Goal: Task Accomplishment & Management: Manage account settings

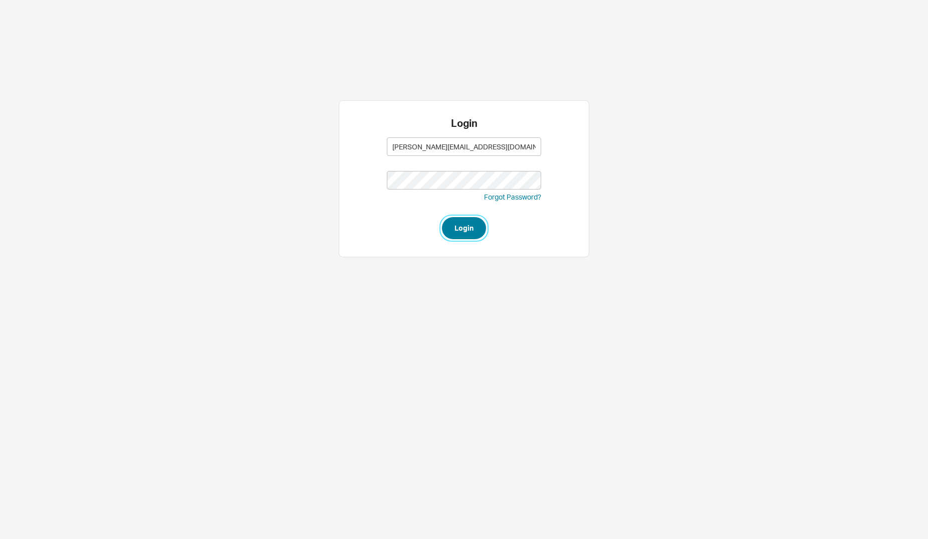
click at [455, 228] on button "Login" at bounding box center [464, 228] width 44 height 22
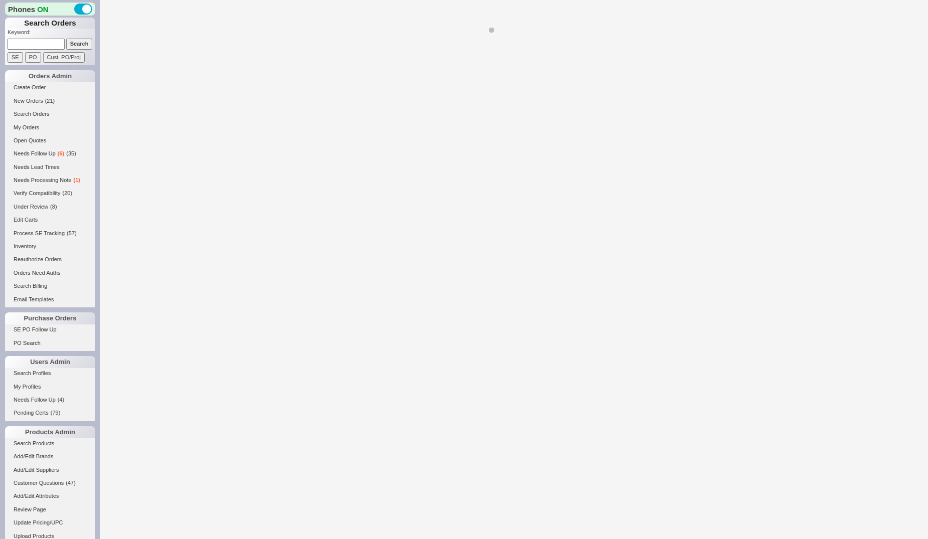
select select "*"
select select "LOW"
select select "3"
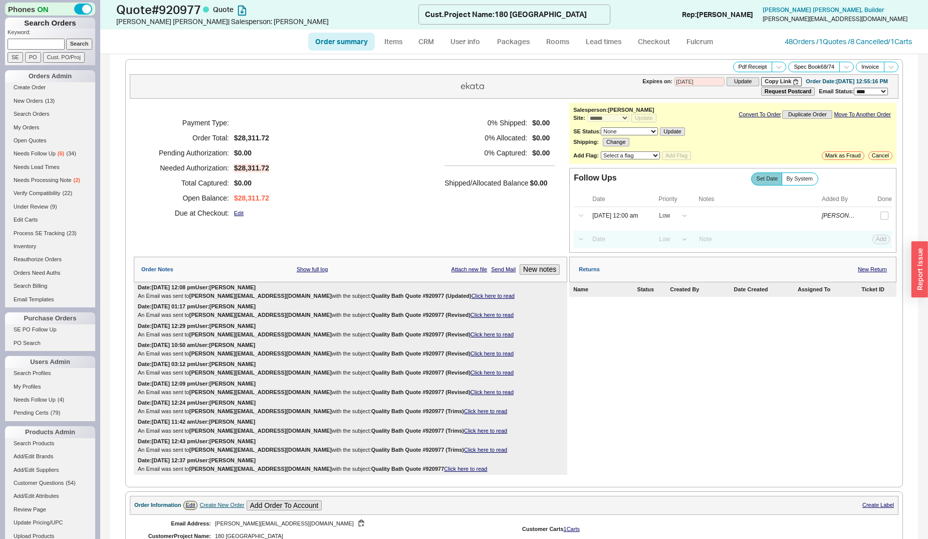
select select "*"
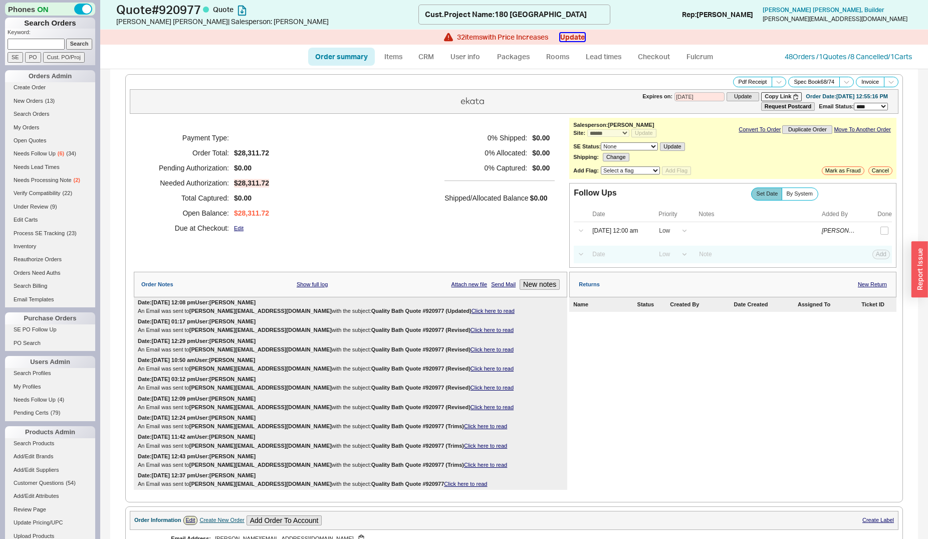
click at [574, 39] on button "Update" at bounding box center [572, 37] width 25 height 8
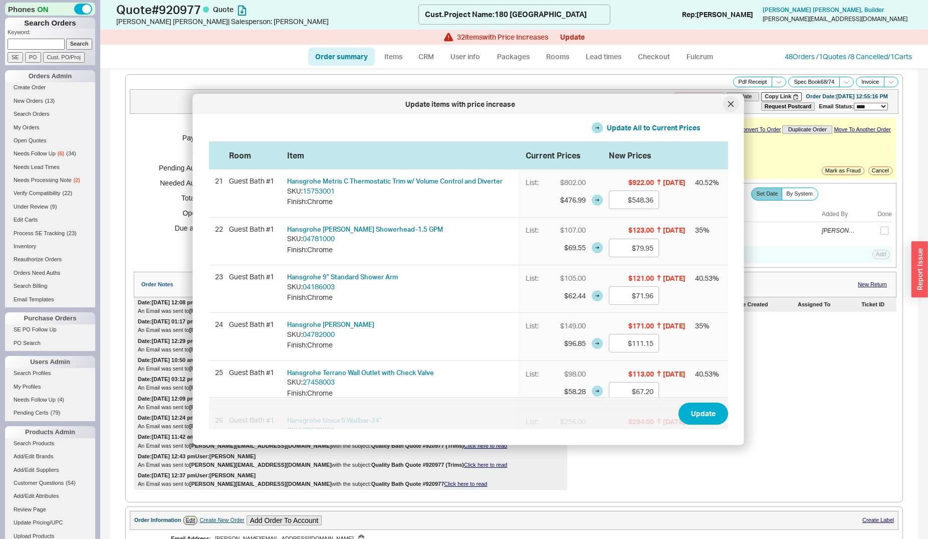
click at [736, 101] on div at bounding box center [731, 104] width 16 height 16
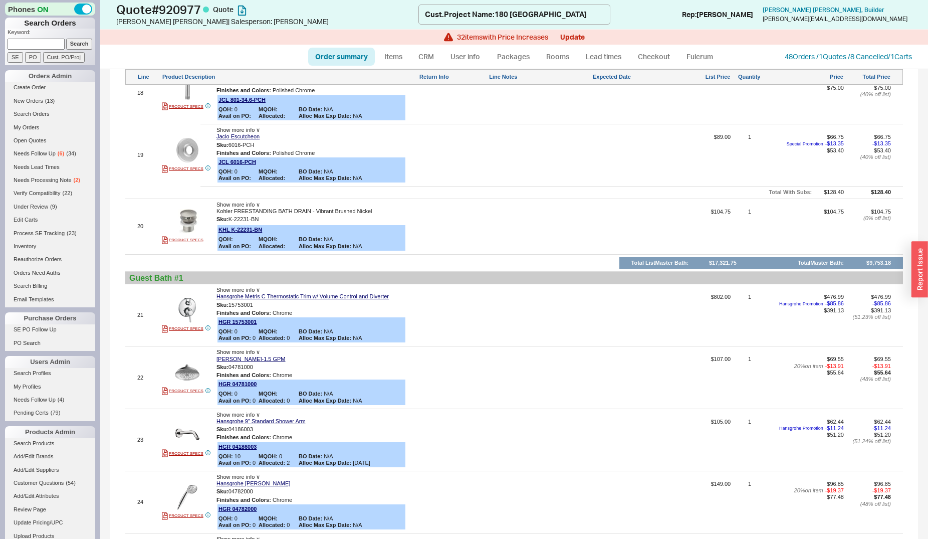
scroll to position [1841, 0]
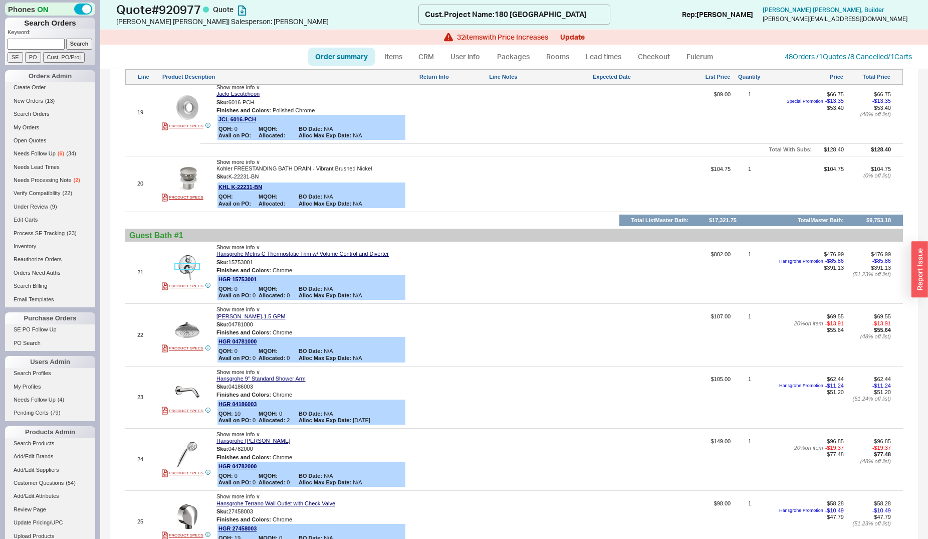
click at [193, 263] on img at bounding box center [187, 267] width 25 height 25
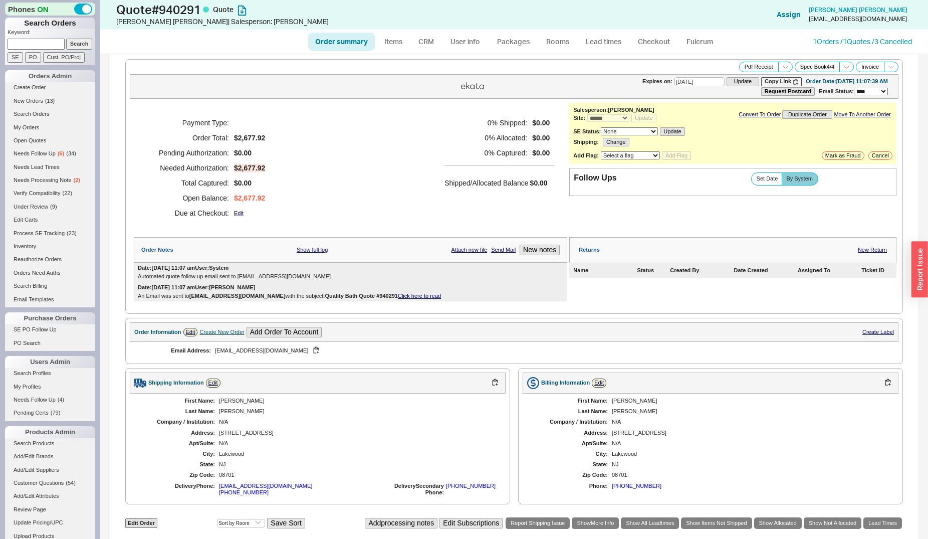
select select "*"
select select "3"
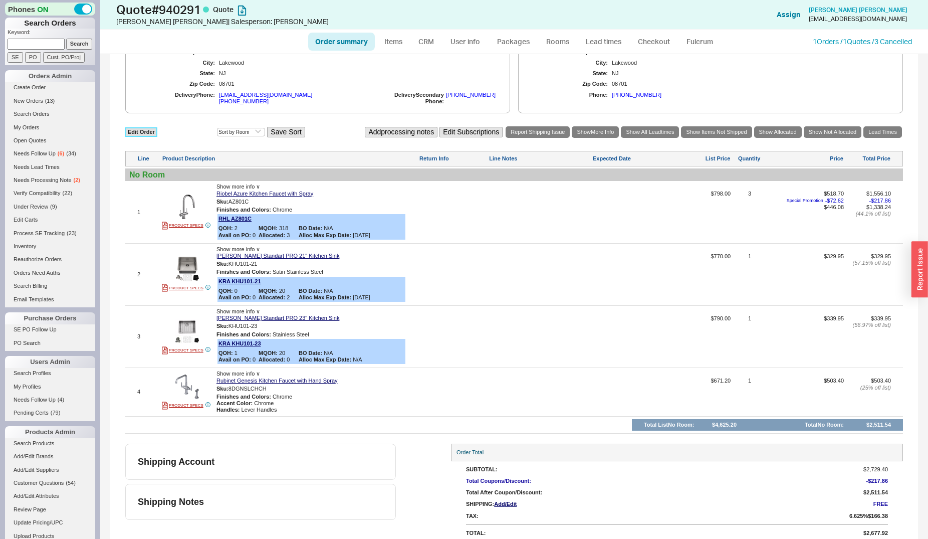
click at [135, 128] on link "Edit Order" at bounding box center [141, 132] width 32 height 10
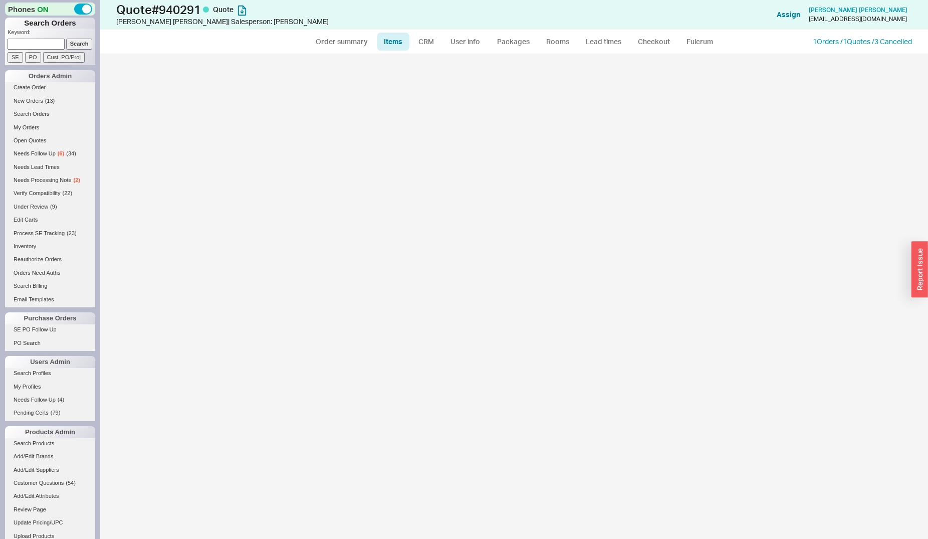
select select "3"
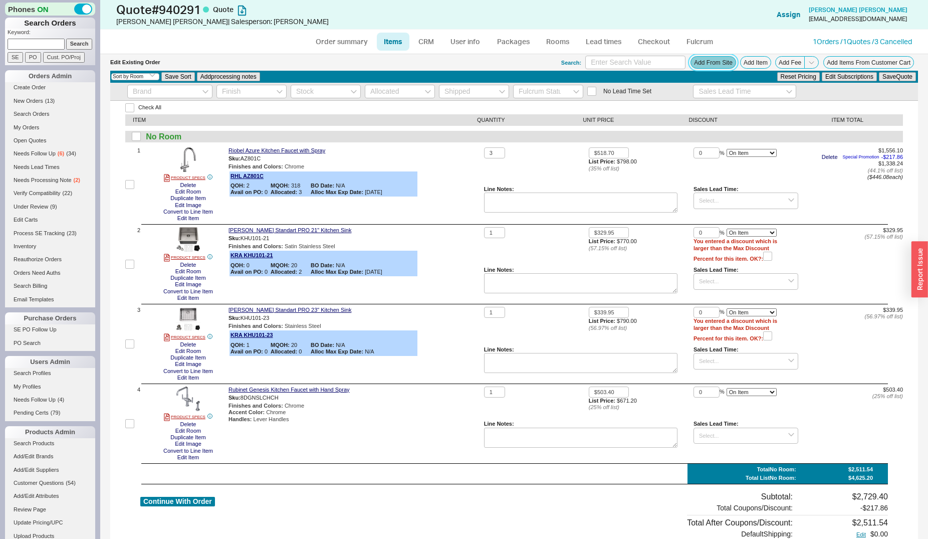
click at [693, 65] on button "Add From Site" at bounding box center [714, 62] width 46 height 13
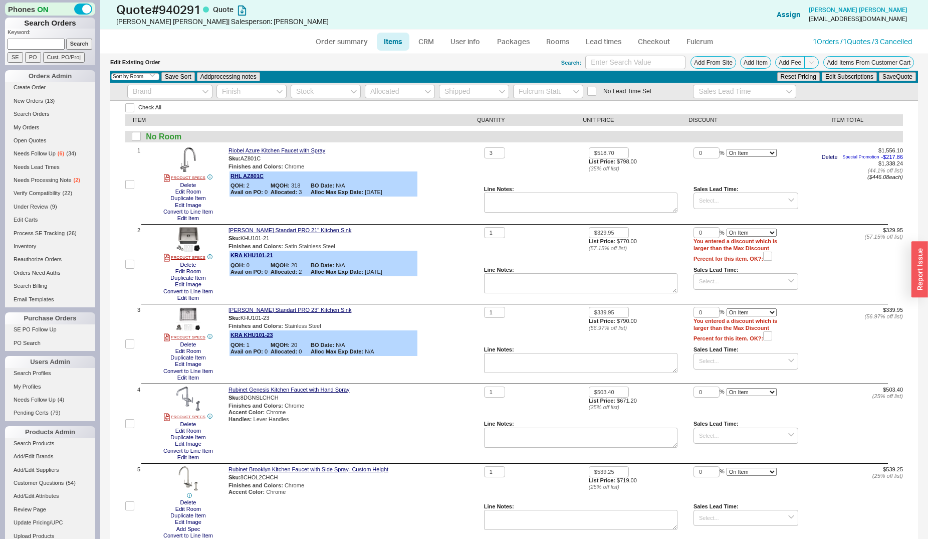
click at [397, 418] on div "Handles : Lever Handles" at bounding box center [355, 419] width 252 height 7
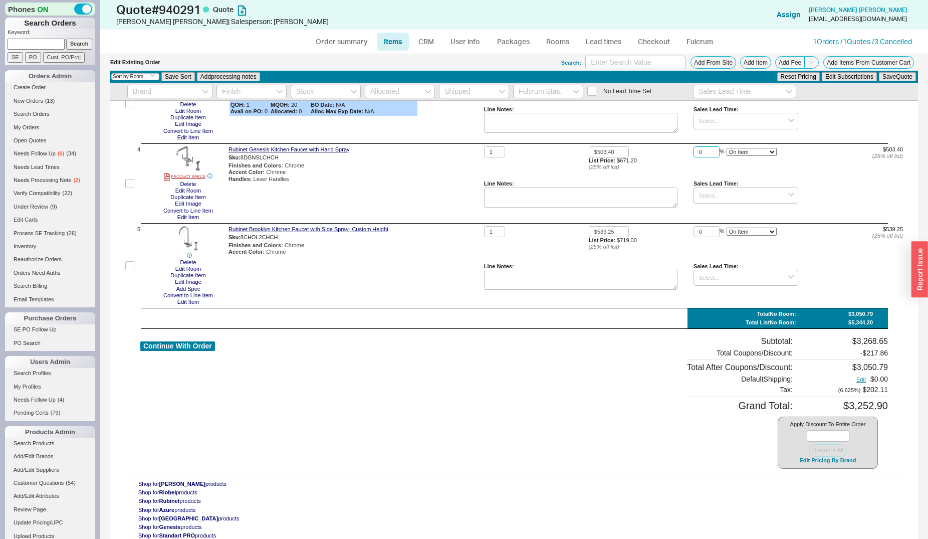
drag, startPoint x: 703, startPoint y: 151, endPoint x: 678, endPoint y: 161, distance: 27.5
click at [694, 158] on input "0" at bounding box center [707, 152] width 26 height 12
type input "18"
click at [879, 72] on button "Save Quote" at bounding box center [897, 76] width 37 height 9
drag, startPoint x: 702, startPoint y: 236, endPoint x: 692, endPoint y: 236, distance: 9.5
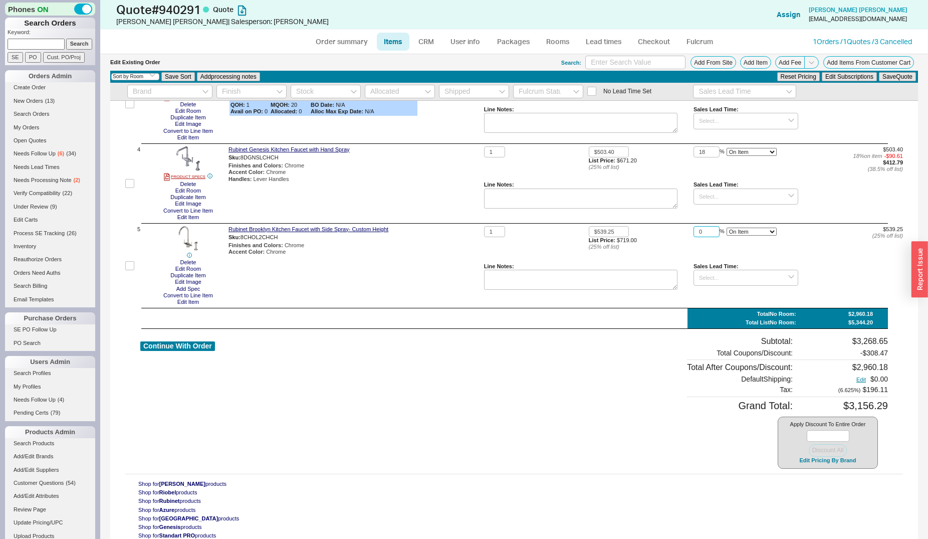
click at [694, 236] on input "0" at bounding box center [707, 232] width 26 height 12
type input "18"
click at [879, 72] on button "Save Quote" at bounding box center [897, 76] width 37 height 9
click at [182, 344] on button "Continue With Order" at bounding box center [177, 346] width 75 height 10
select select "*"
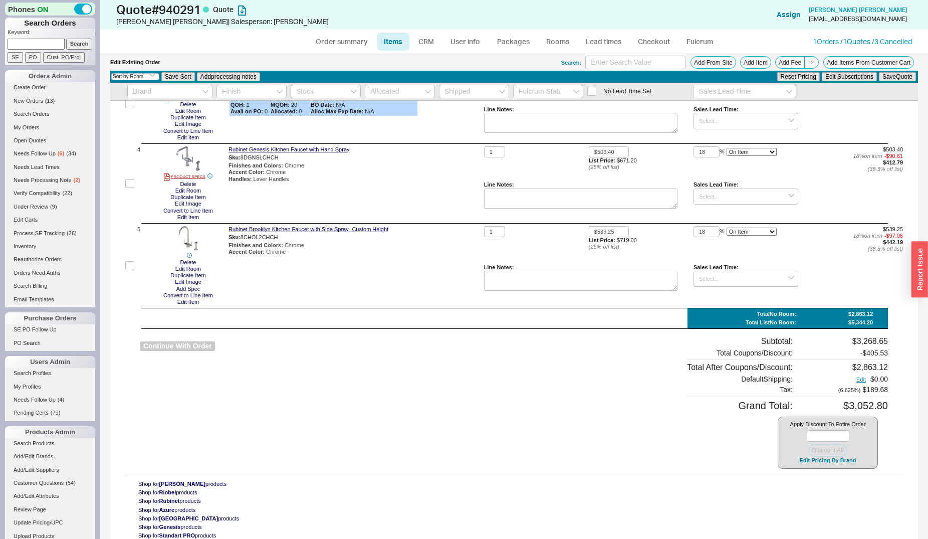
select select "*"
select select "3"
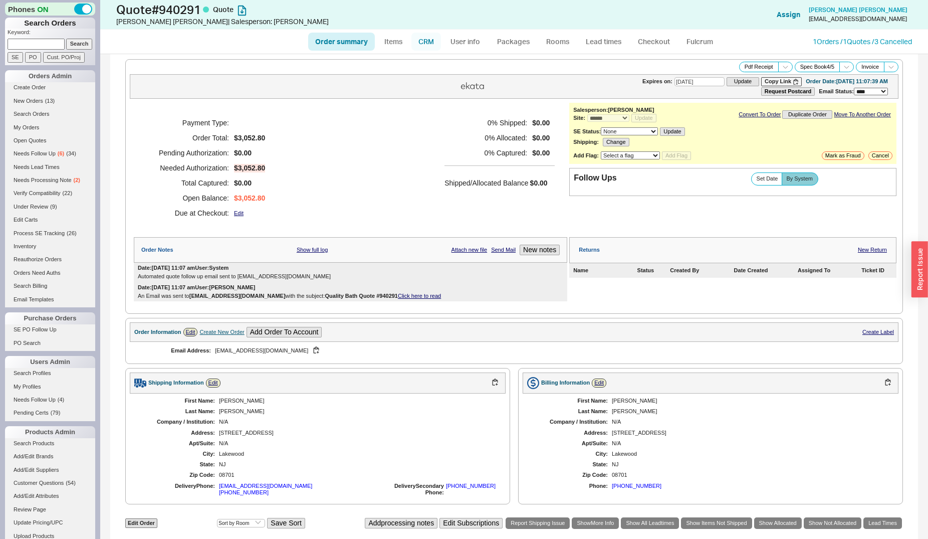
click at [433, 43] on link "CRM" at bounding box center [427, 42] width 30 height 18
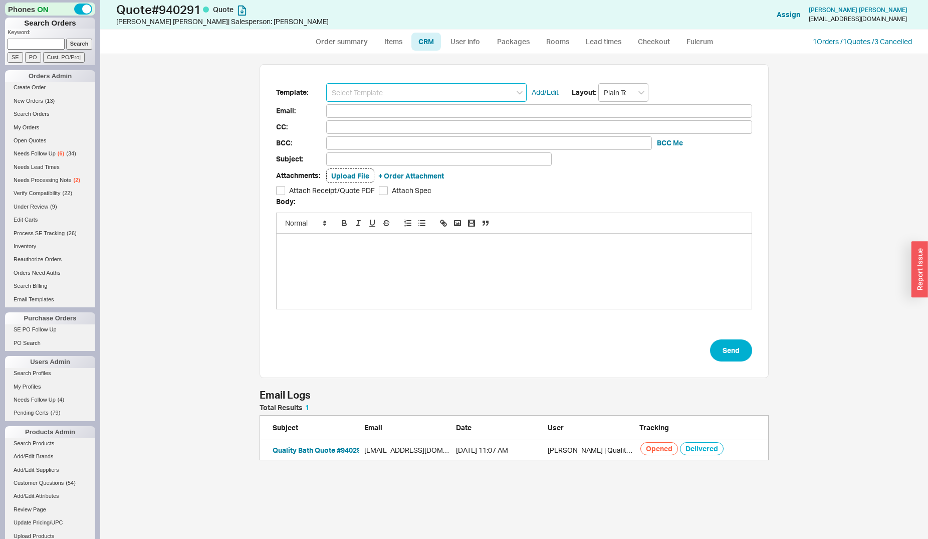
click at [417, 96] on input at bounding box center [426, 92] width 201 height 19
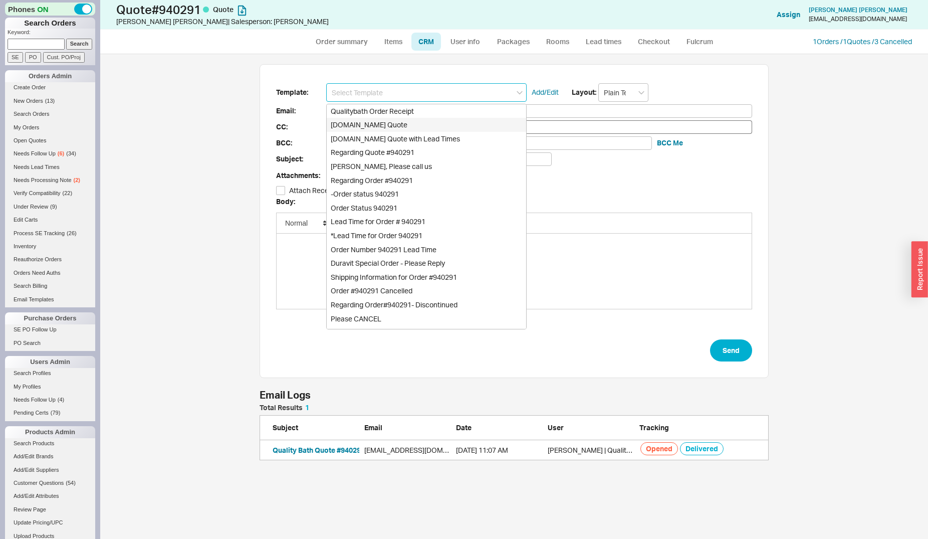
click at [411, 123] on div "[DOMAIN_NAME] Quote" at bounding box center [427, 125] width 200 height 14
type input "Receipt"
type input "[EMAIL_ADDRESS][DOMAIN_NAME]"
type input "Quality Bath Quote #940291"
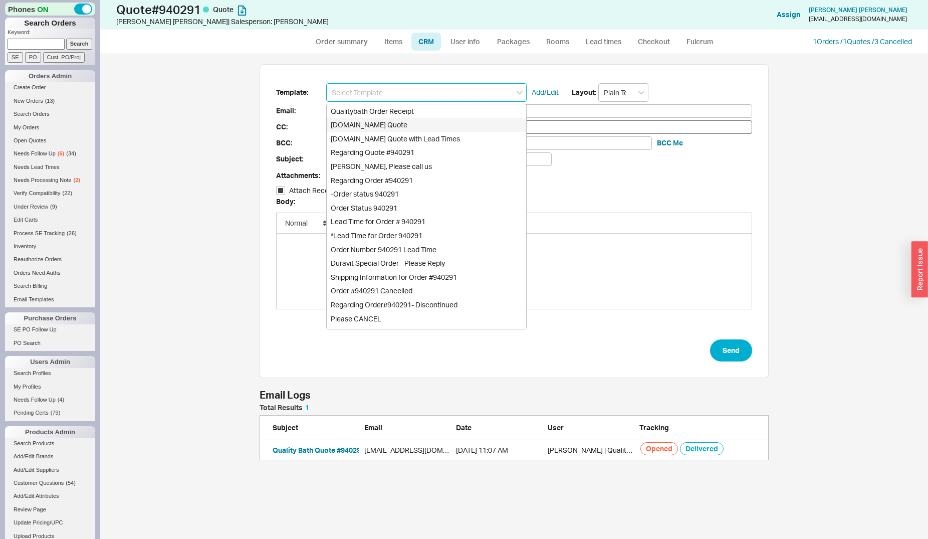
checkbox input "true"
type input "[DOMAIN_NAME] Quote"
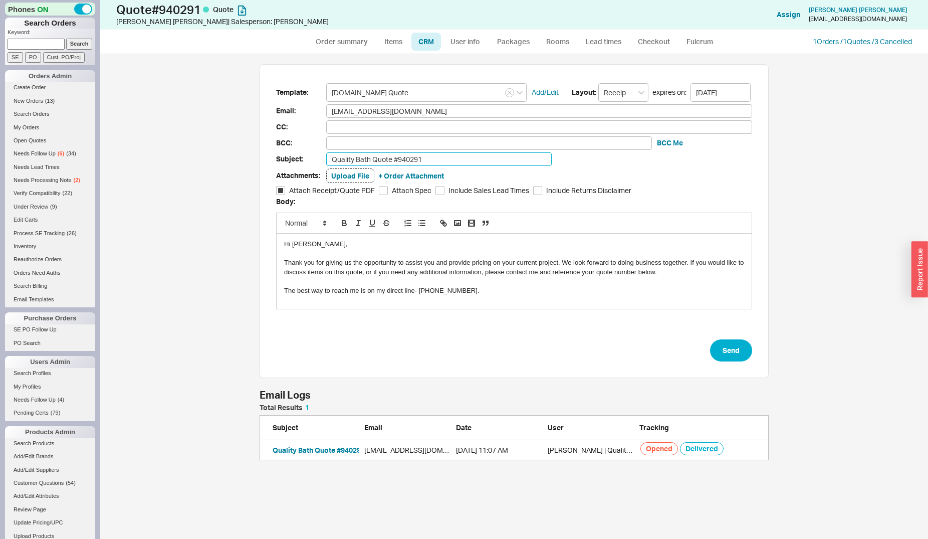
click at [439, 161] on input "Quality Bath Quote #940291" at bounding box center [439, 159] width 226 height 14
type input "Quality Bath Quote #940291 (Revised)"
click at [739, 343] on button "Send" at bounding box center [731, 350] width 42 height 22
select select "*"
select select "3"
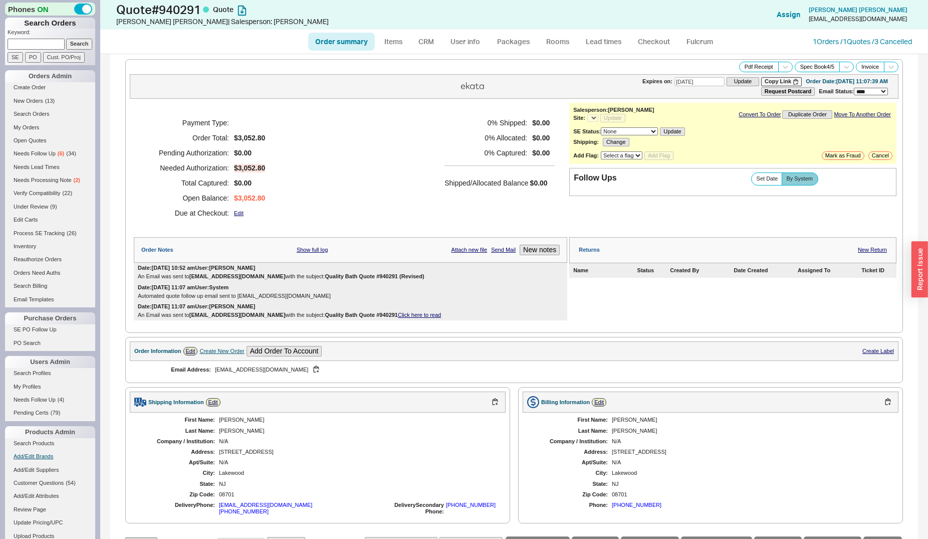
select select "*"
click at [47, 46] on input at bounding box center [36, 44] width 57 height 11
type input "756562"
click at [66, 39] on input "Search" at bounding box center [79, 44] width 27 height 11
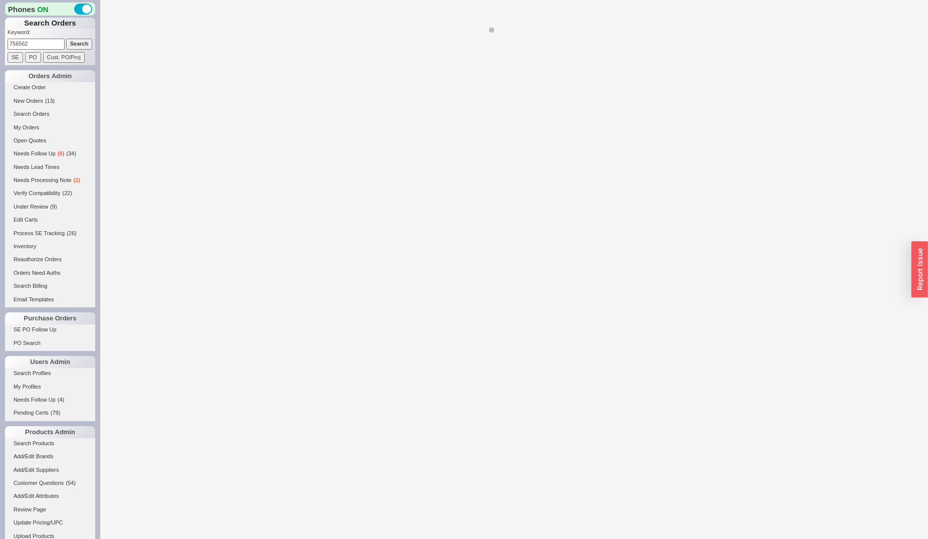
select select "*"
select select "LOW"
select select "3"
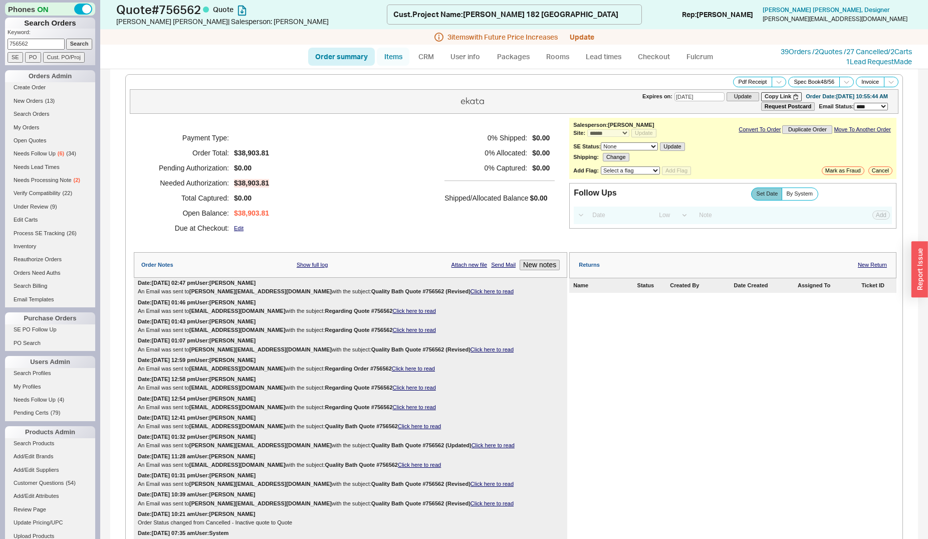
click at [385, 59] on link "Items" at bounding box center [393, 57] width 33 height 18
select select "3"
select select "ON_CHECKOUT_AGGREGATED"
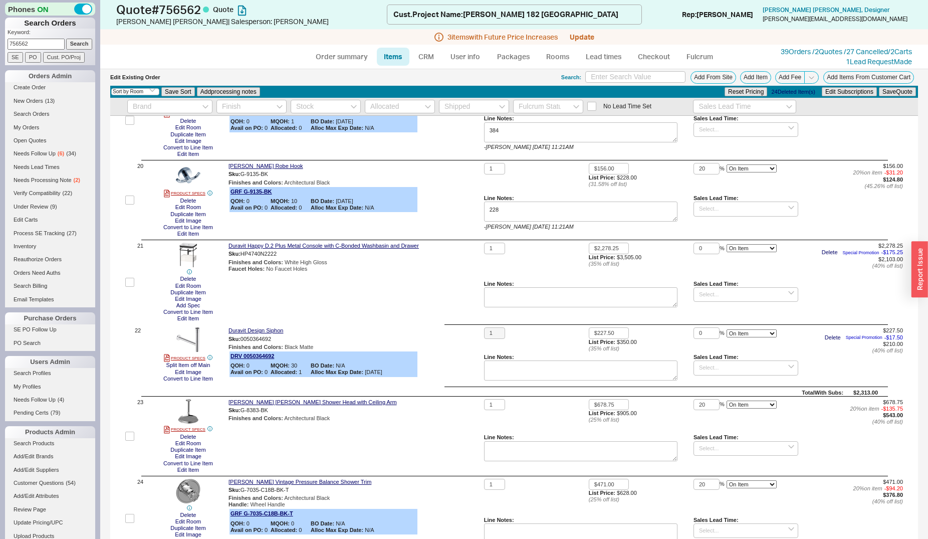
scroll to position [1432, 0]
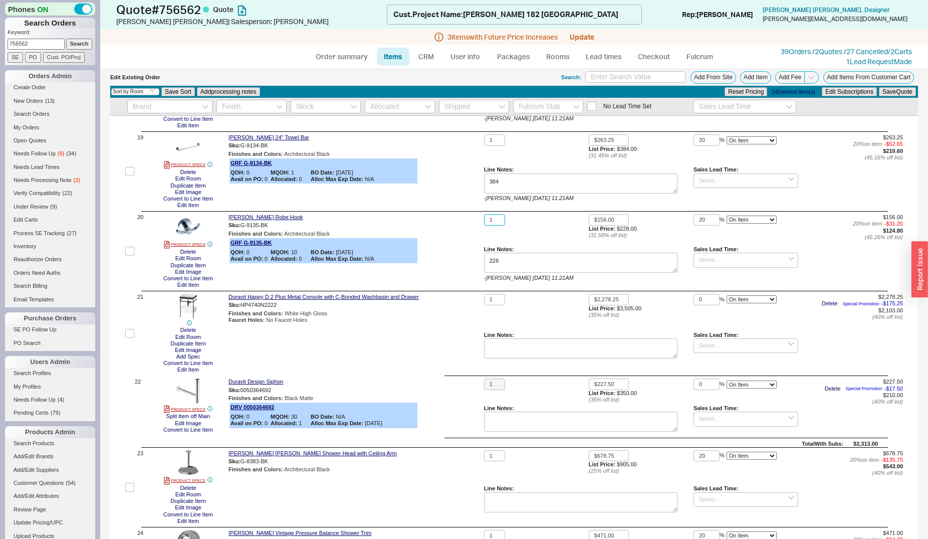
drag, startPoint x: 492, startPoint y: 219, endPoint x: 482, endPoint y: 221, distance: 9.6
click at [484, 221] on input "1" at bounding box center [494, 220] width 21 height 12
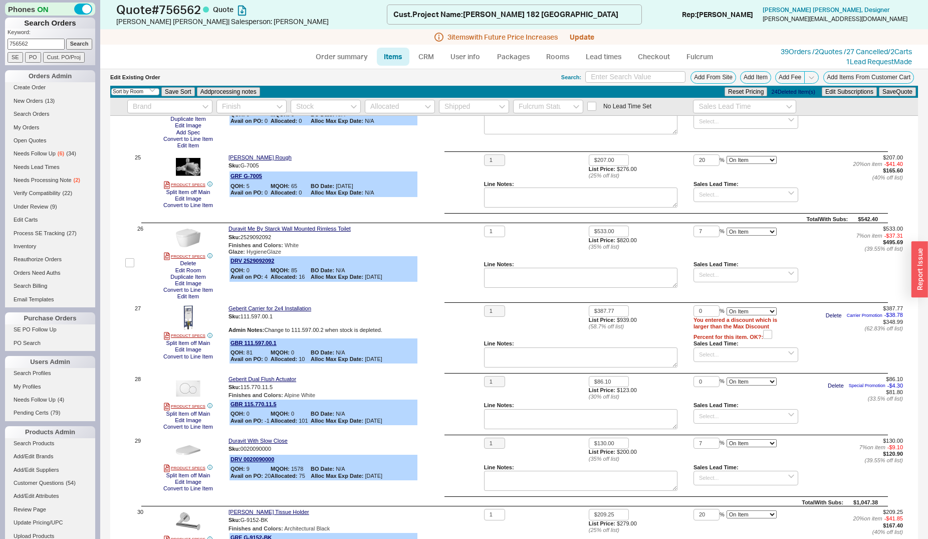
scroll to position [2148, 0]
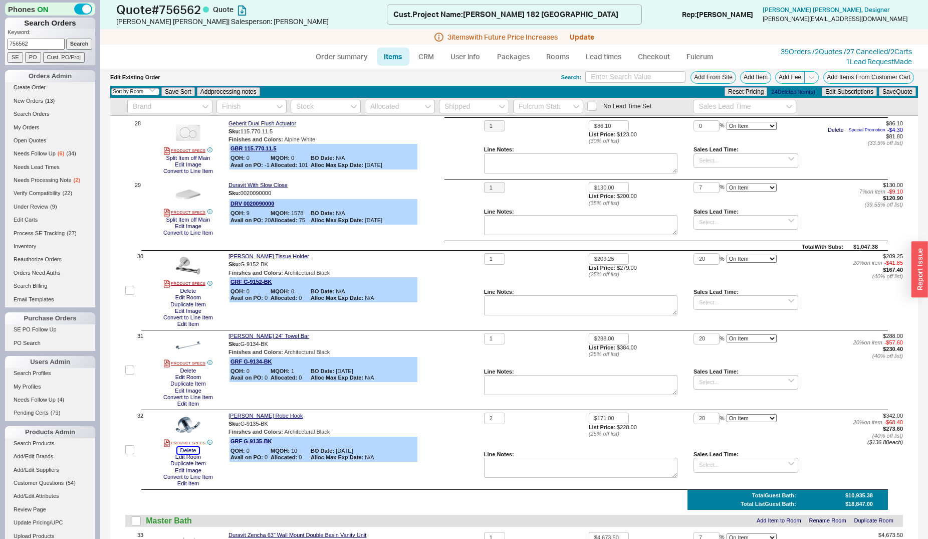
click at [187, 447] on button "Delete" at bounding box center [188, 450] width 22 height 7
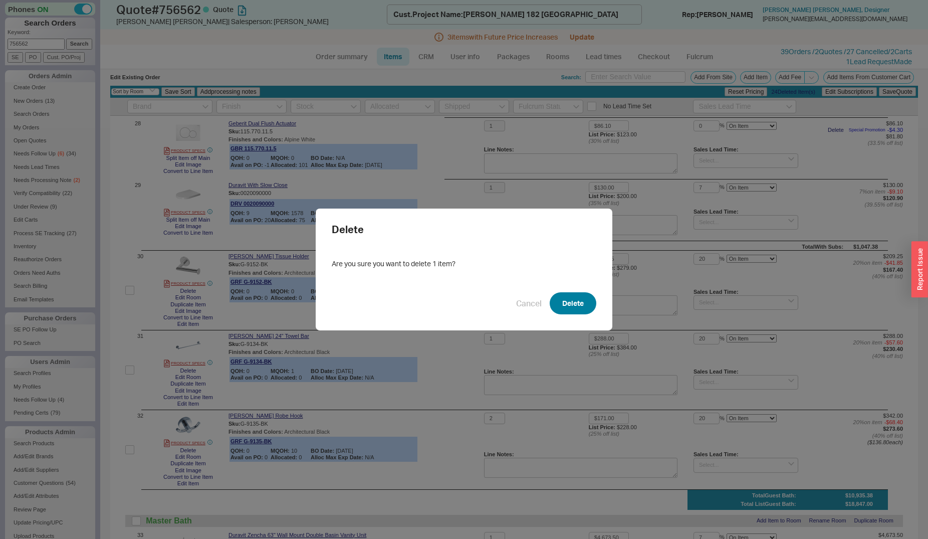
click at [583, 302] on button "Delete" at bounding box center [573, 303] width 47 height 22
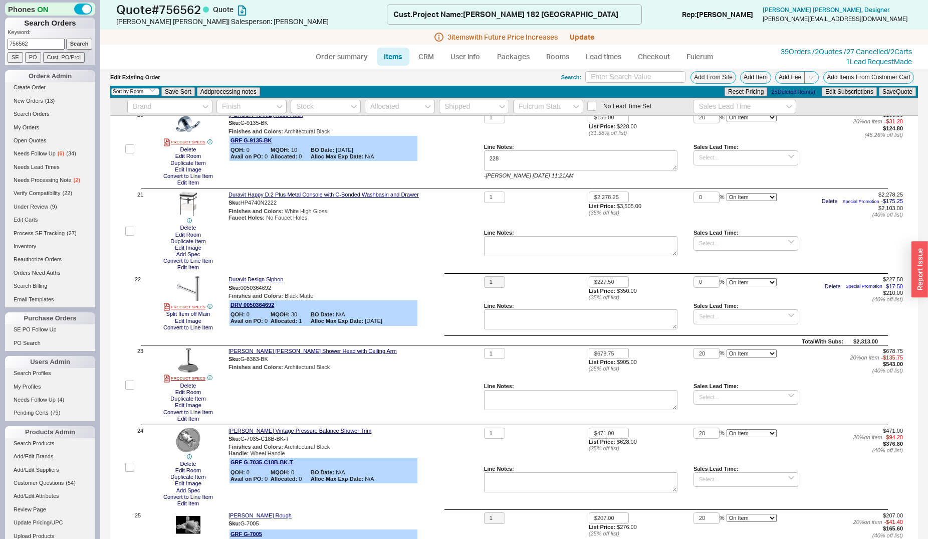
scroll to position [1432, 0]
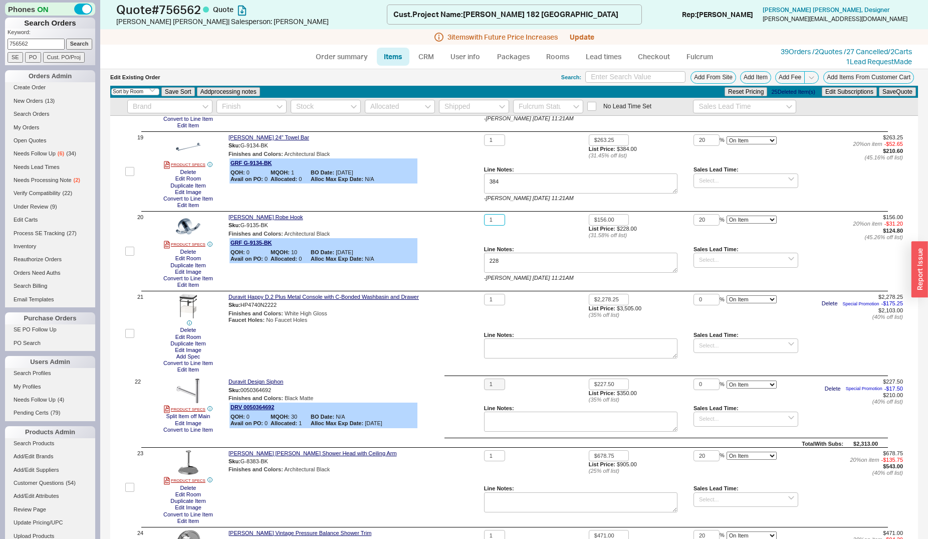
click at [486, 218] on input "1" at bounding box center [494, 220] width 21 height 12
type input "2"
click at [879, 87] on button "Save Quote" at bounding box center [897, 91] width 37 height 9
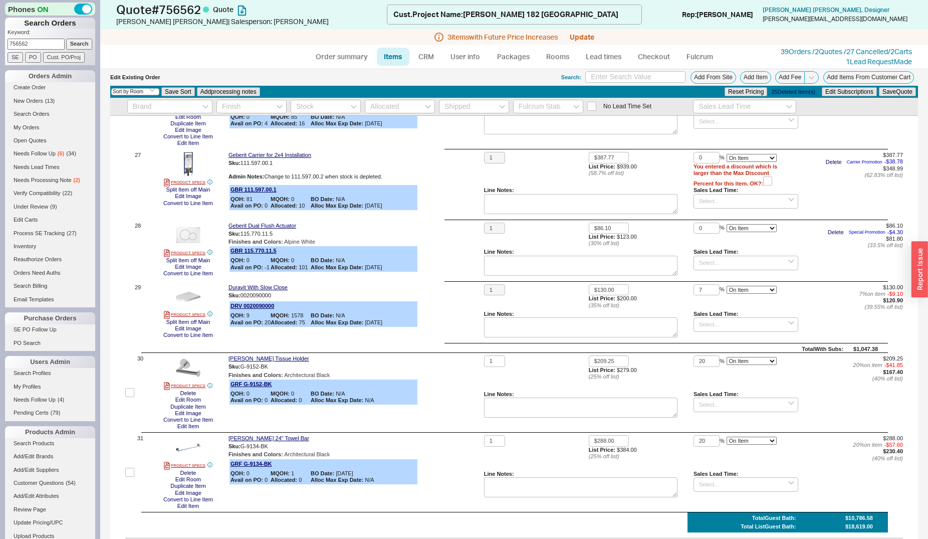
scroll to position [2148, 0]
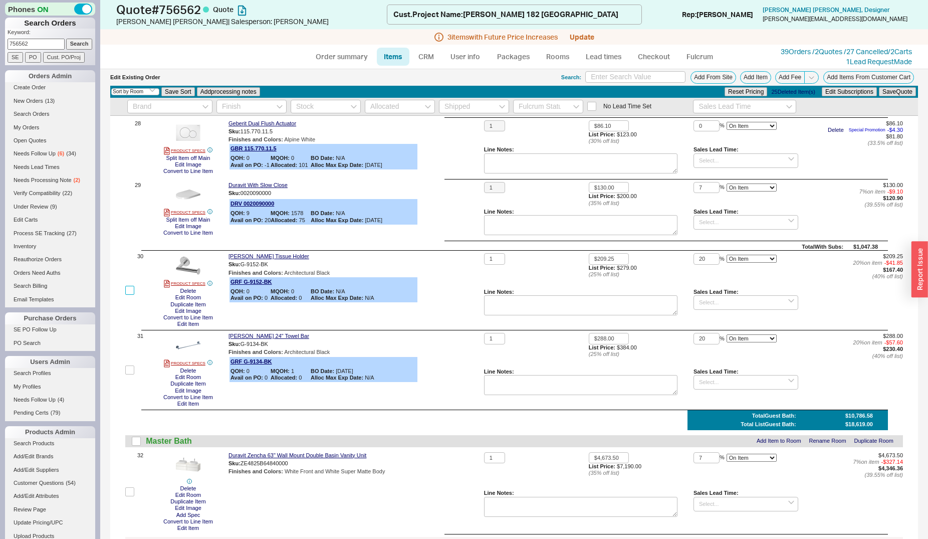
drag, startPoint x: 133, startPoint y: 287, endPoint x: 135, endPoint y: 317, distance: 30.2
click at [132, 287] on input "checkbox" at bounding box center [129, 290] width 9 height 9
checkbox input "true"
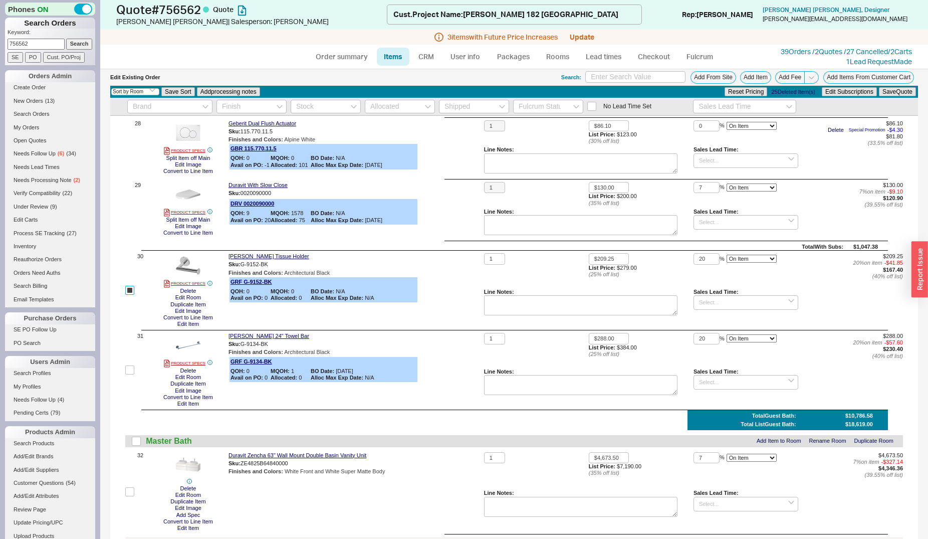
scroll to position [2158, 0]
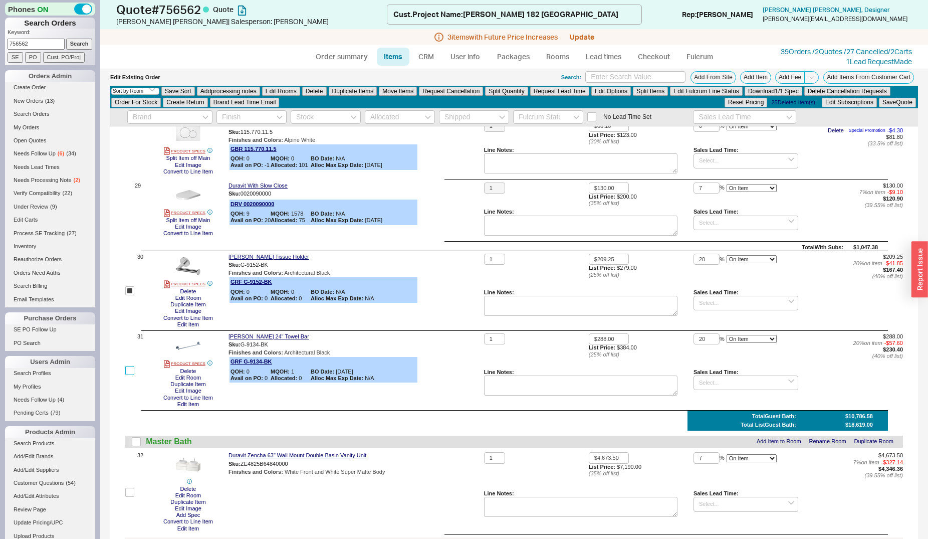
click at [131, 366] on input "checkbox" at bounding box center [129, 370] width 9 height 9
checkbox input "true"
click at [320, 93] on button "Delete" at bounding box center [314, 91] width 25 height 9
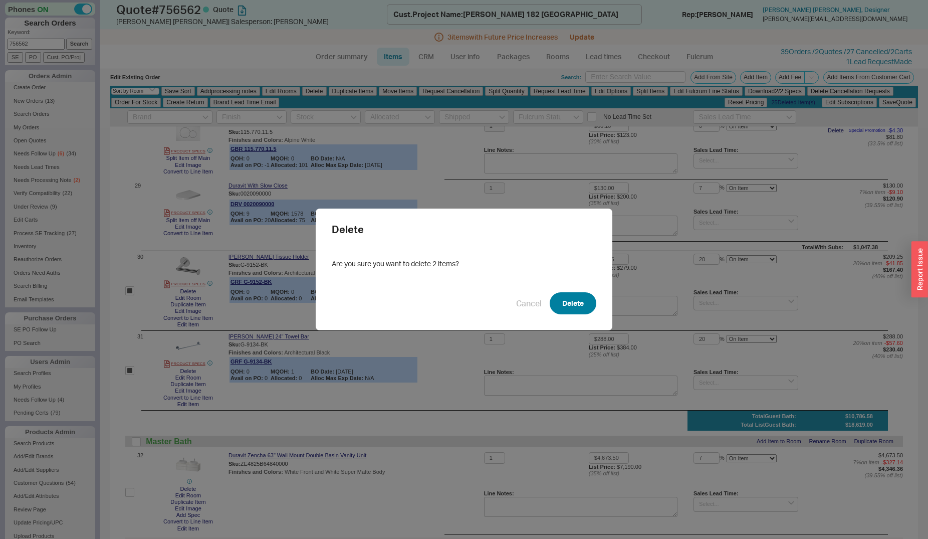
click at [577, 292] on button "Delete" at bounding box center [573, 303] width 47 height 22
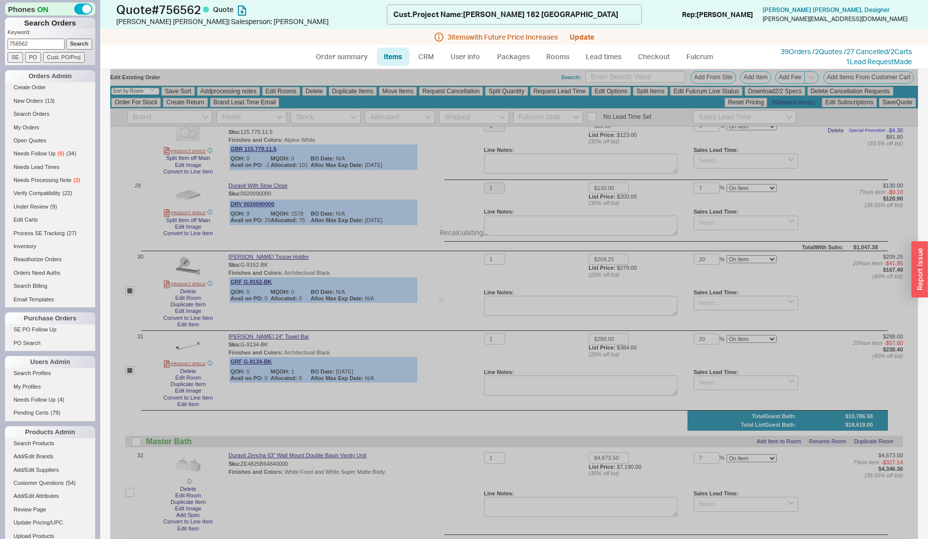
checkbox input "false"
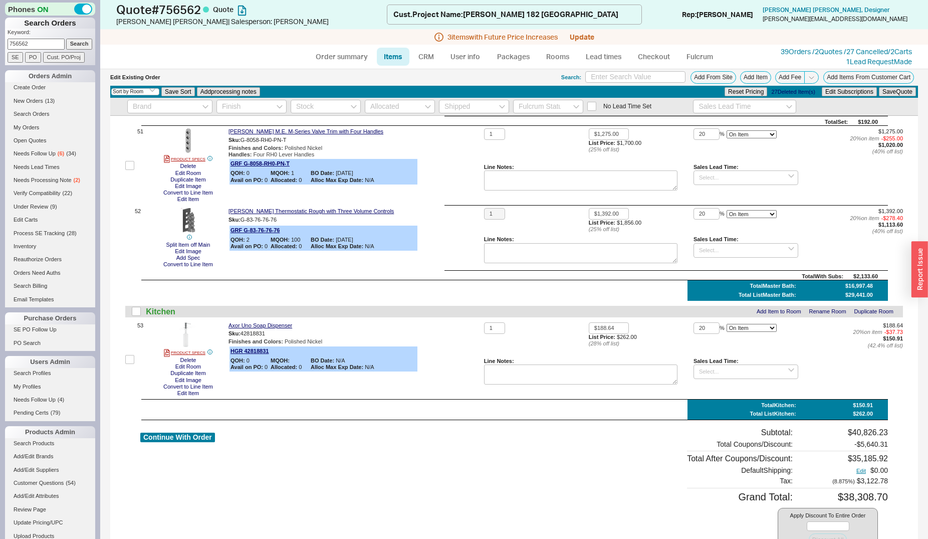
scroll to position [4046, 0]
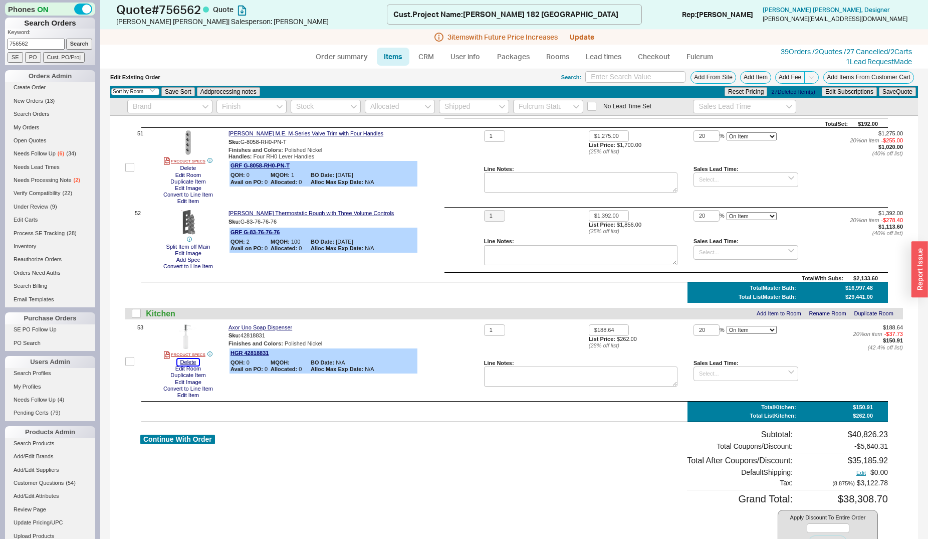
click at [193, 359] on button "Delete" at bounding box center [188, 362] width 22 height 7
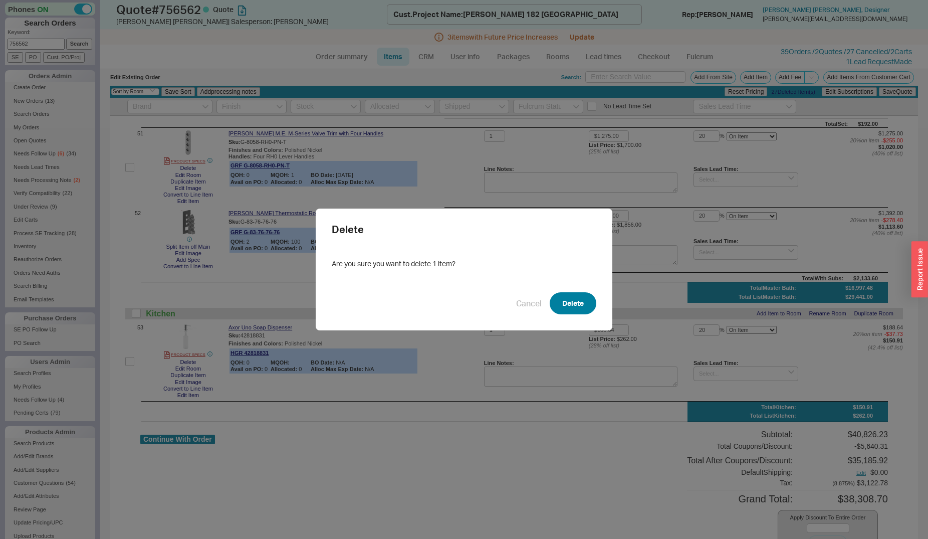
click at [555, 309] on button "Delete" at bounding box center [573, 303] width 47 height 22
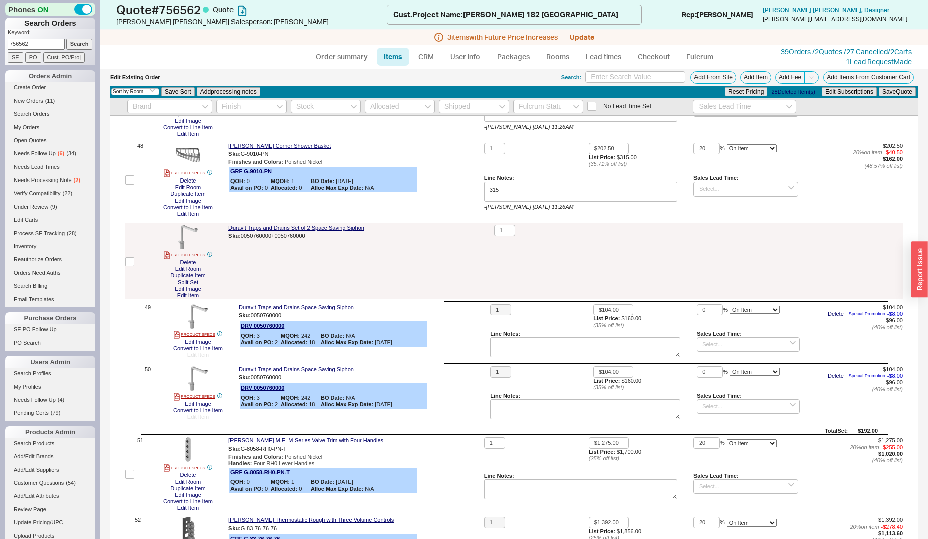
scroll to position [4097, 0]
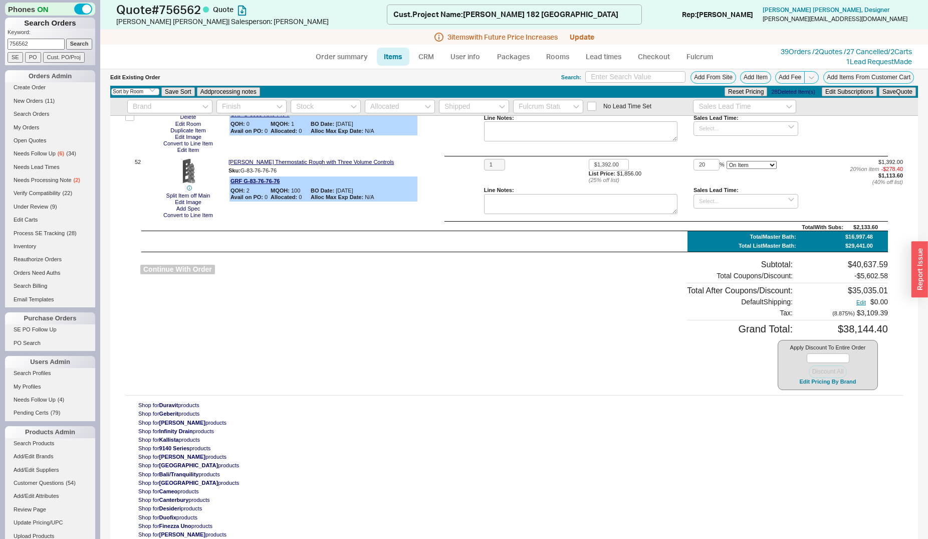
click at [185, 266] on button "Continue With Order" at bounding box center [177, 270] width 75 height 10
select select "*"
select select "LOW"
select select "3"
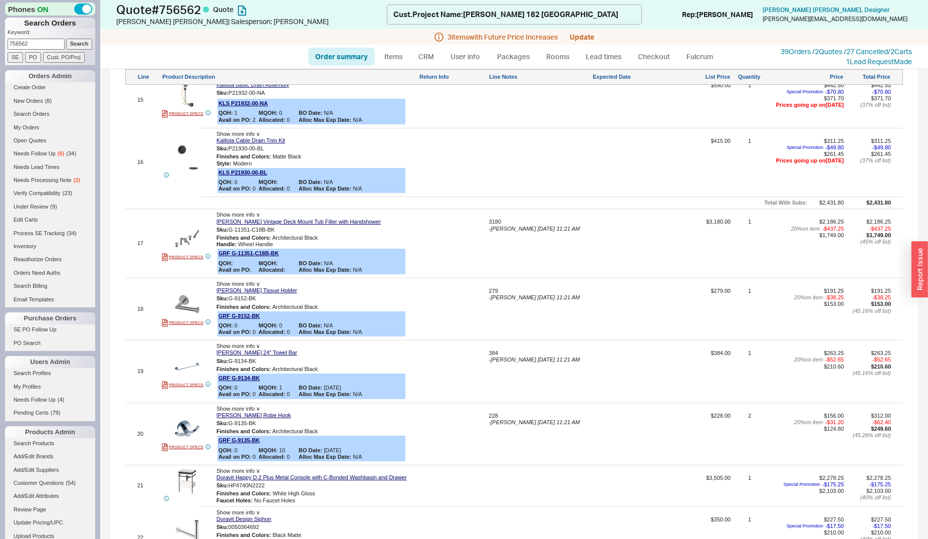
scroll to position [2040, 0]
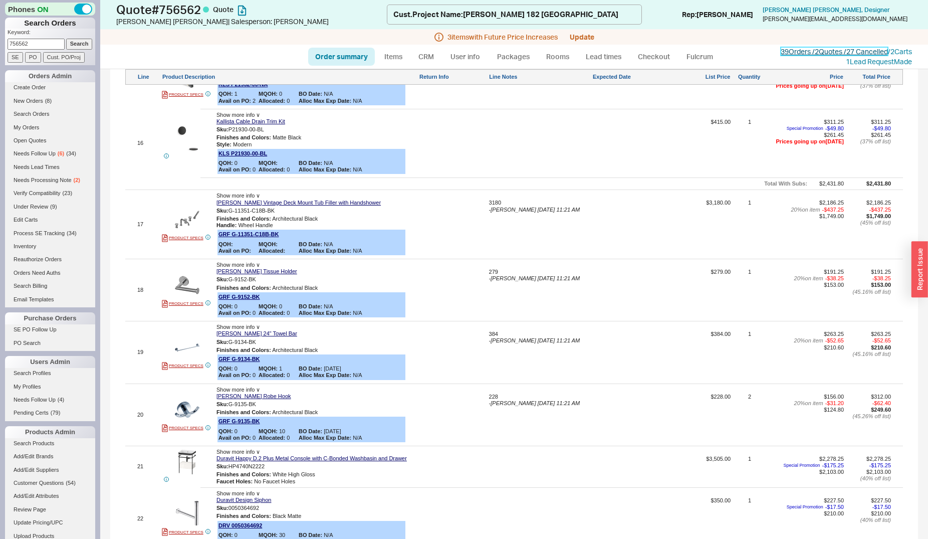
click at [800, 53] on link "39 Orders / 2 Quotes / 27 Cancelled" at bounding box center [834, 51] width 107 height 9
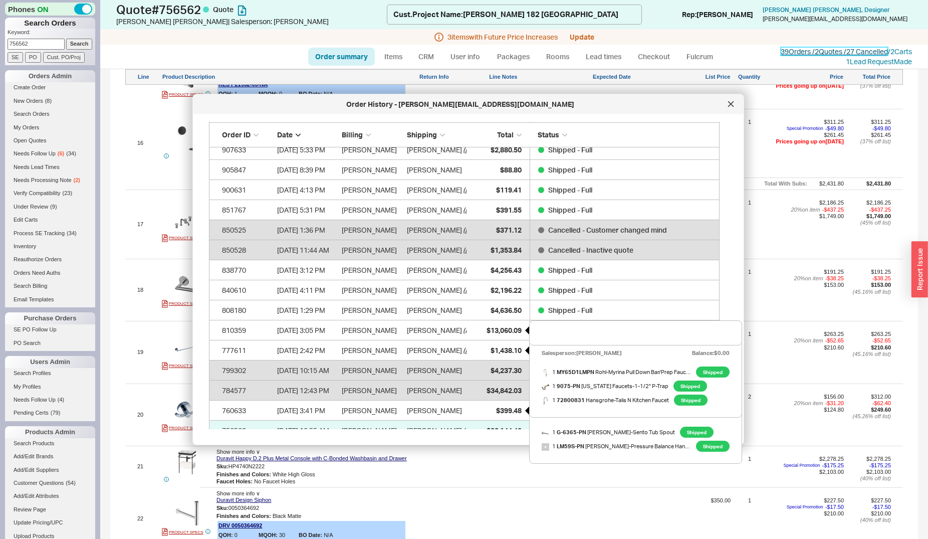
scroll to position [0, 0]
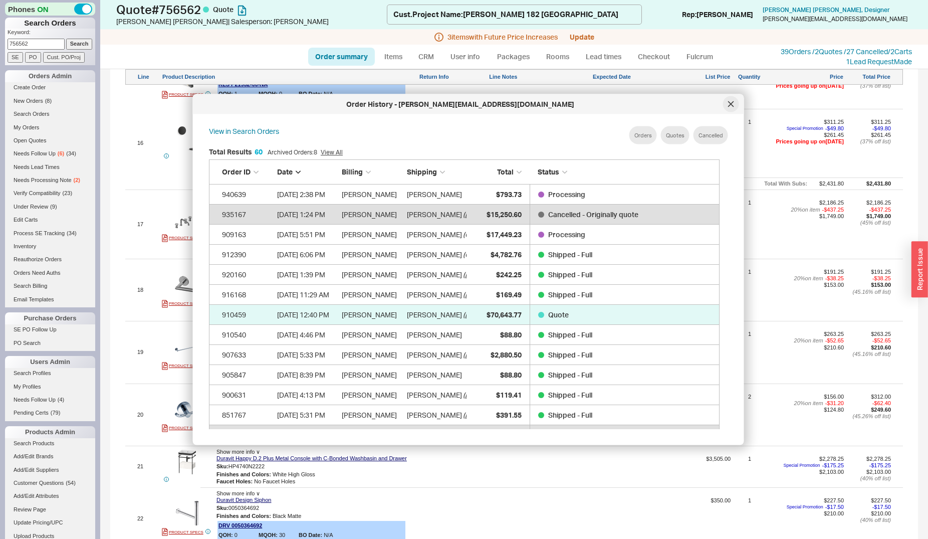
click at [730, 105] on icon at bounding box center [730, 103] width 5 height 5
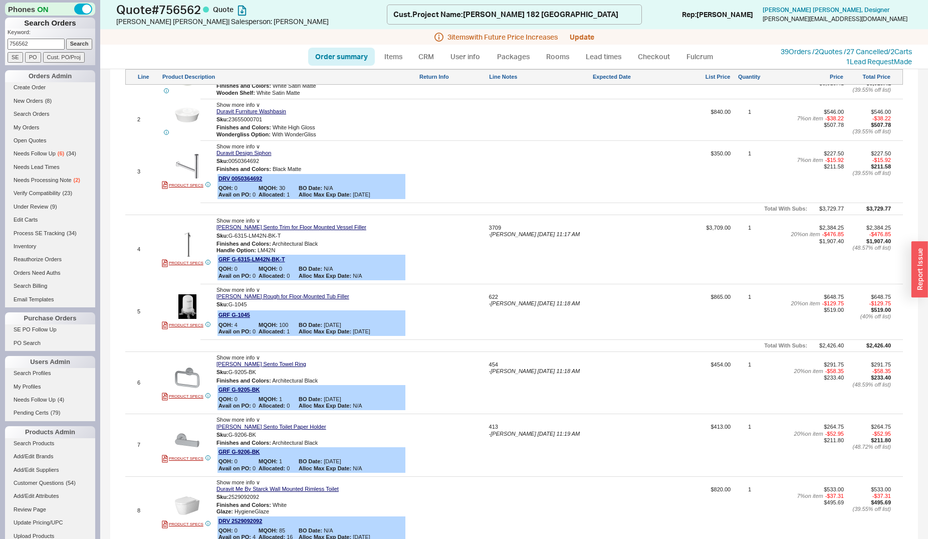
scroll to position [1068, 0]
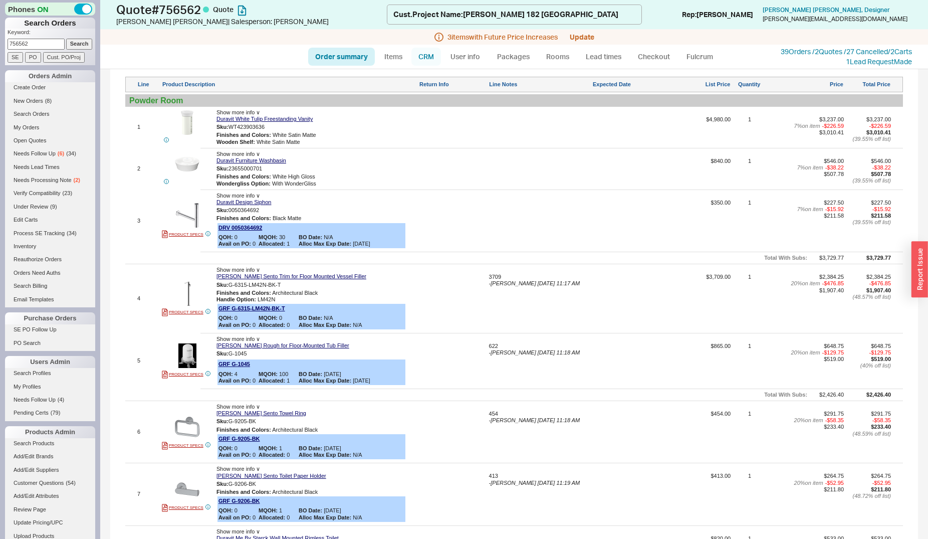
click at [424, 58] on link "CRM" at bounding box center [427, 57] width 30 height 18
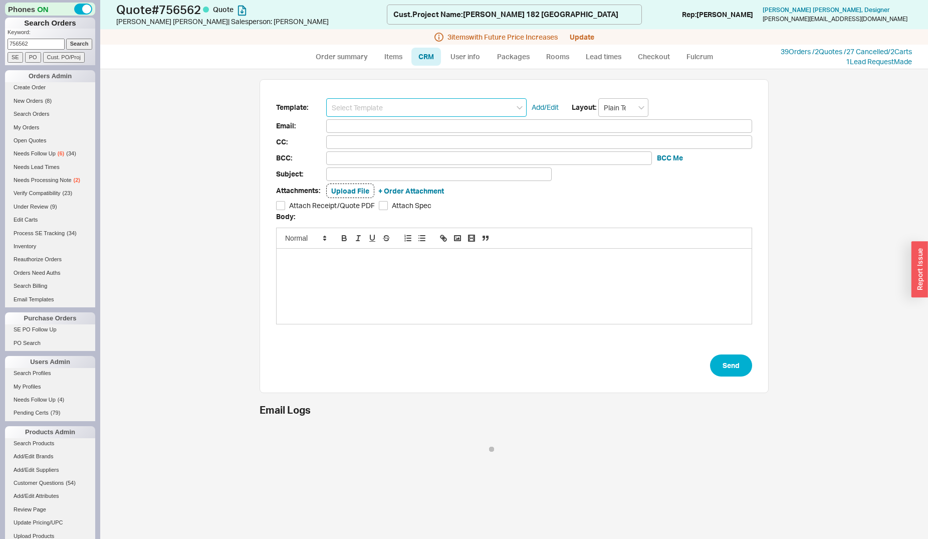
click at [404, 112] on input at bounding box center [426, 107] width 201 height 19
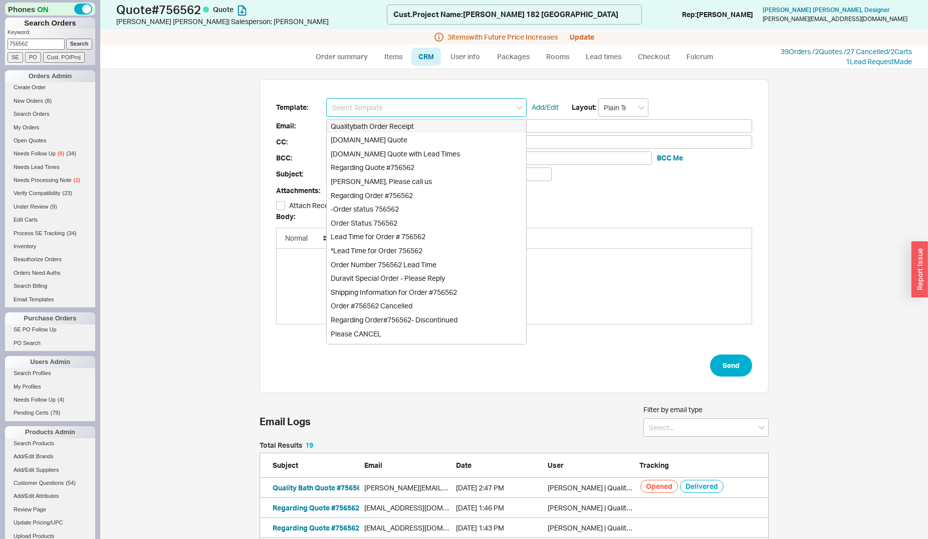
scroll to position [409, 501]
drag, startPoint x: 400, startPoint y: 142, endPoint x: 403, endPoint y: 147, distance: 6.1
click at [400, 142] on div "[DOMAIN_NAME] Quote" at bounding box center [427, 140] width 200 height 14
type input "Receipt"
type input "valeria@hernanarriaga.com"
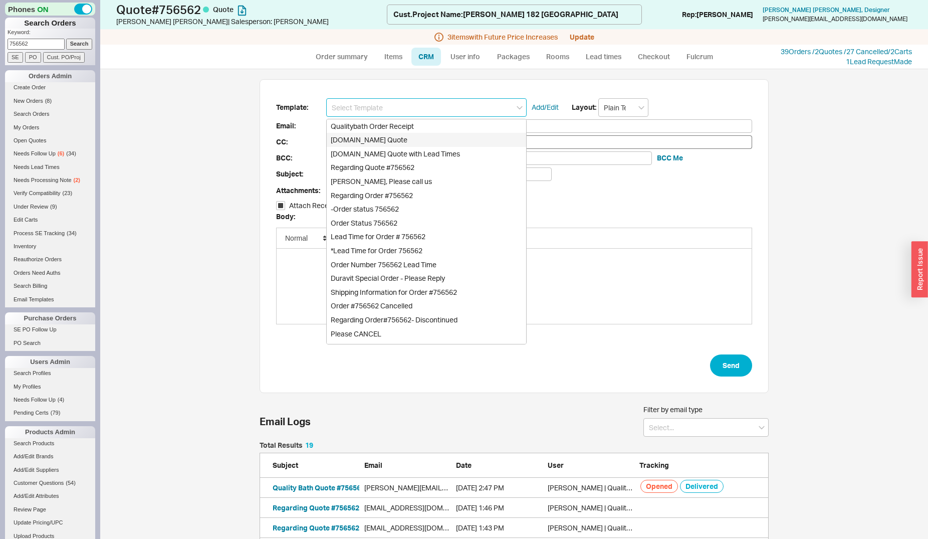
type input "valeria@hernanarriaga.com"
type input "Quality Bath Quote #756562"
checkbox input "true"
type input "[DOMAIN_NAME] Quote"
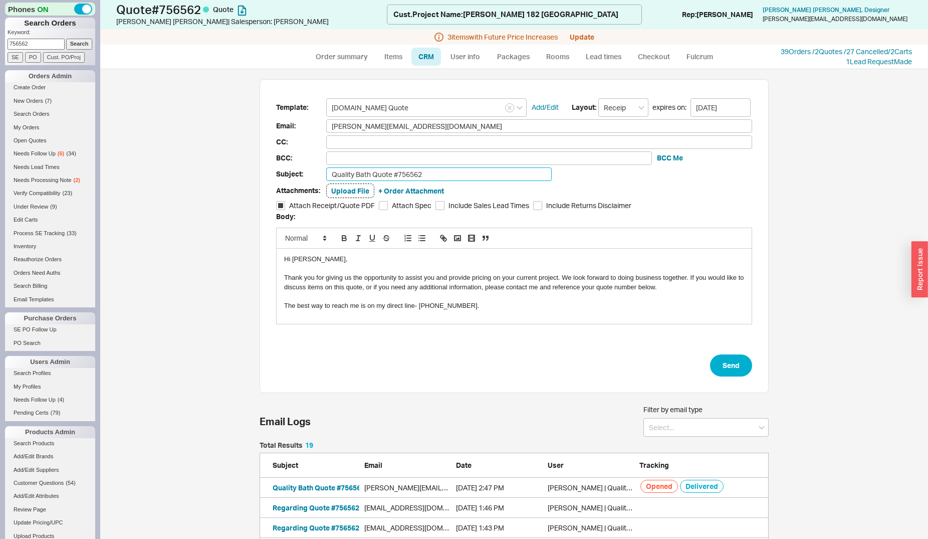
click at [434, 169] on input "Quality Bath Quote #756562" at bounding box center [439, 174] width 226 height 14
type input "Quality Bath Quote #756562 (Updated)"
click at [723, 364] on button "Send" at bounding box center [731, 365] width 42 height 22
select select "*"
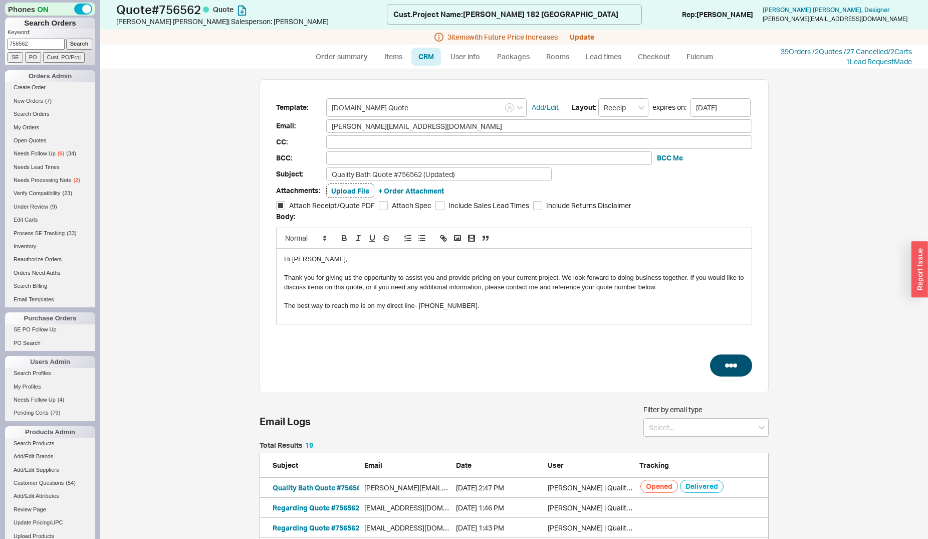
select select "LOW"
select select "3"
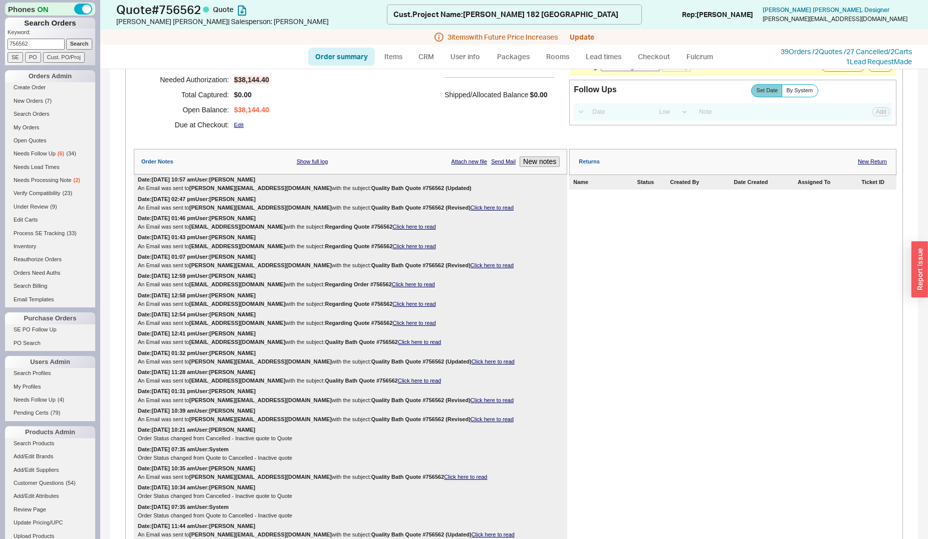
scroll to position [153, 0]
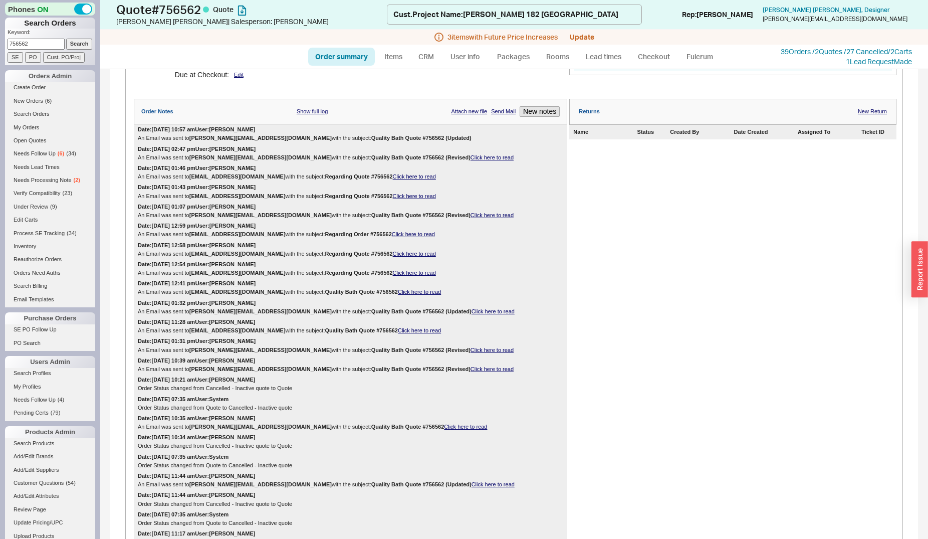
click at [38, 47] on input "756562" at bounding box center [36, 44] width 57 height 11
type input "ellinson"
click at [66, 39] on input "Search" at bounding box center [79, 44] width 27 height 11
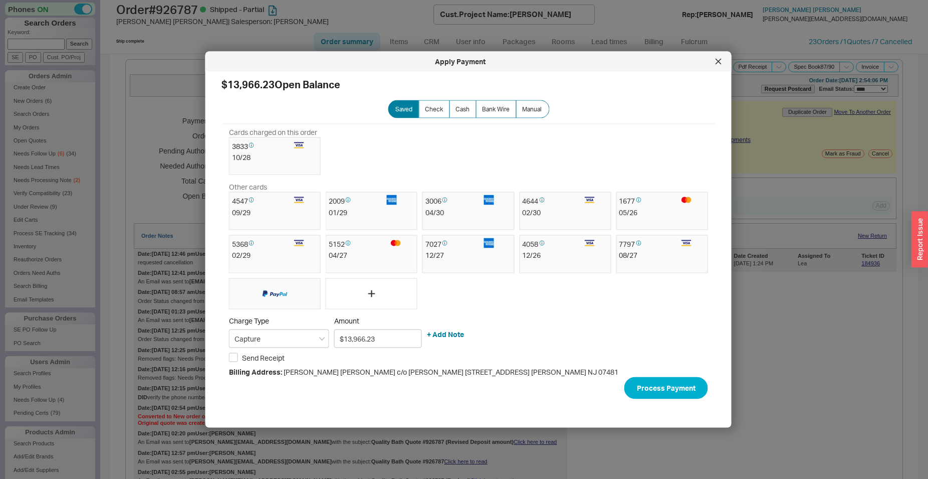
select select "*"
select select "LOW"
select select "3"
drag, startPoint x: 718, startPoint y: 62, endPoint x: 512, endPoint y: 46, distance: 206.6
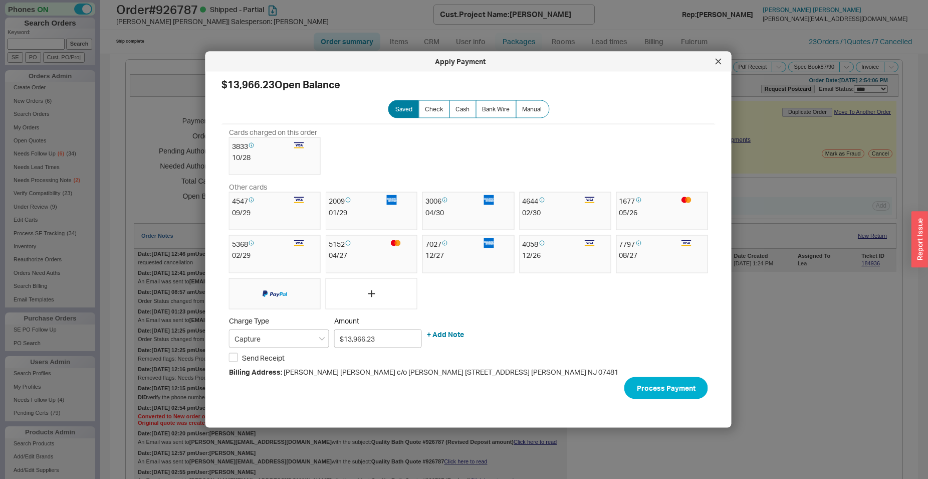
click at [718, 62] on icon at bounding box center [718, 61] width 5 height 5
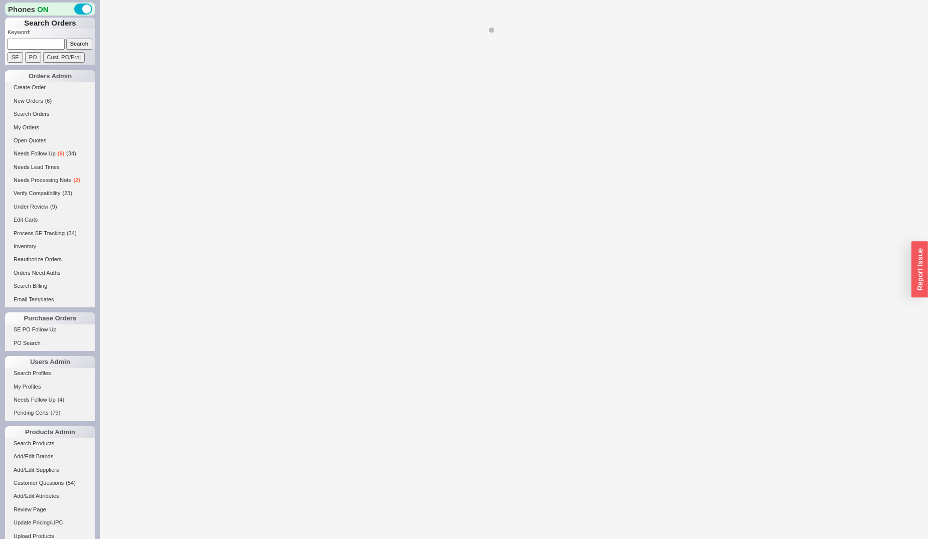
select select "*"
select select "LOW"
select select "3"
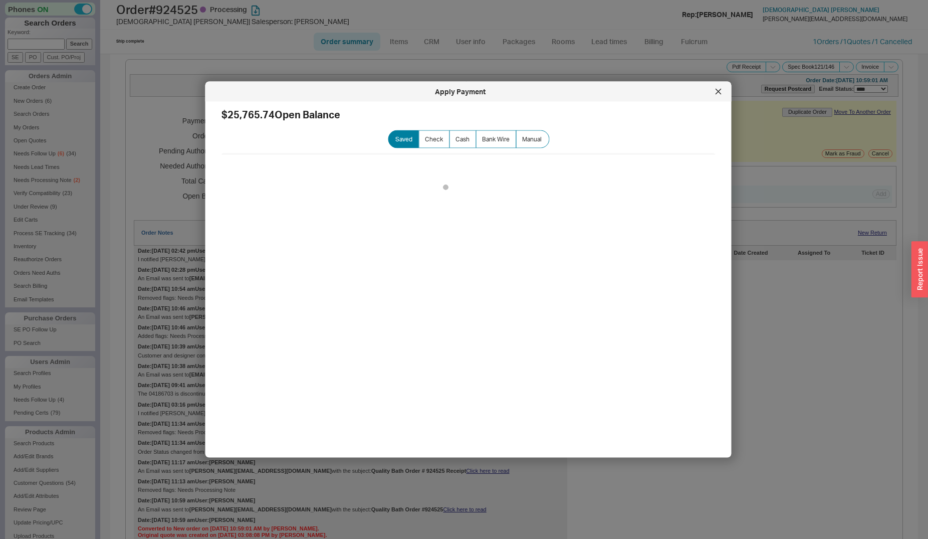
select select "*"
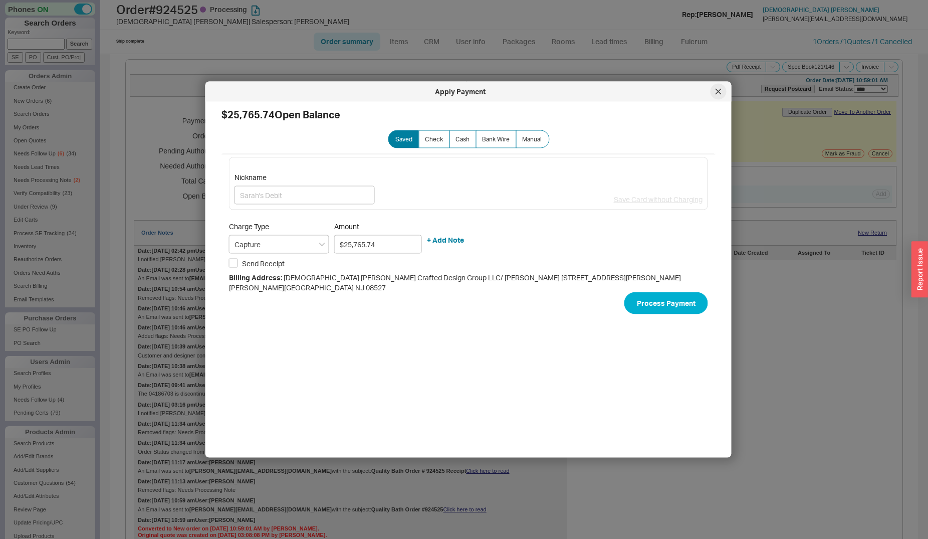
click at [719, 92] on icon at bounding box center [718, 91] width 5 height 5
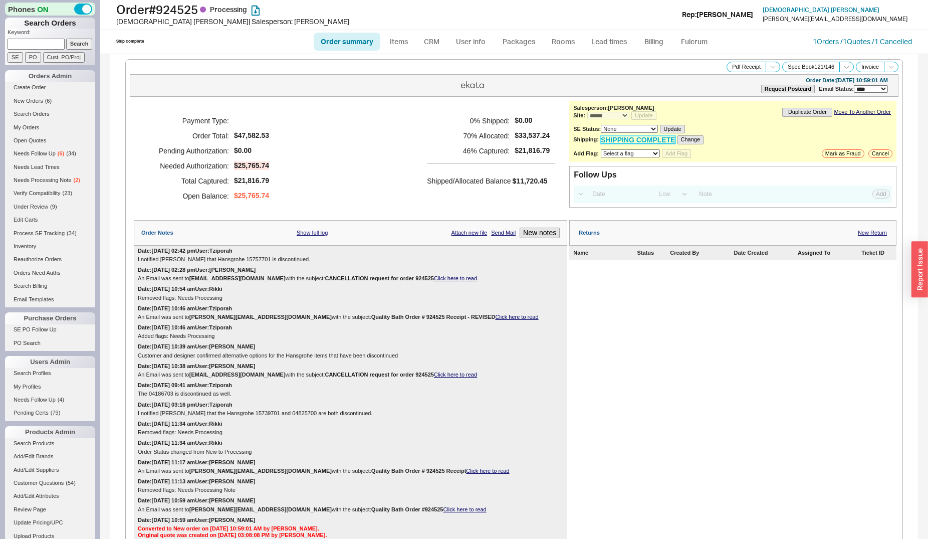
click at [648, 143] on link "SHIPPING COMPLETE" at bounding box center [638, 140] width 75 height 9
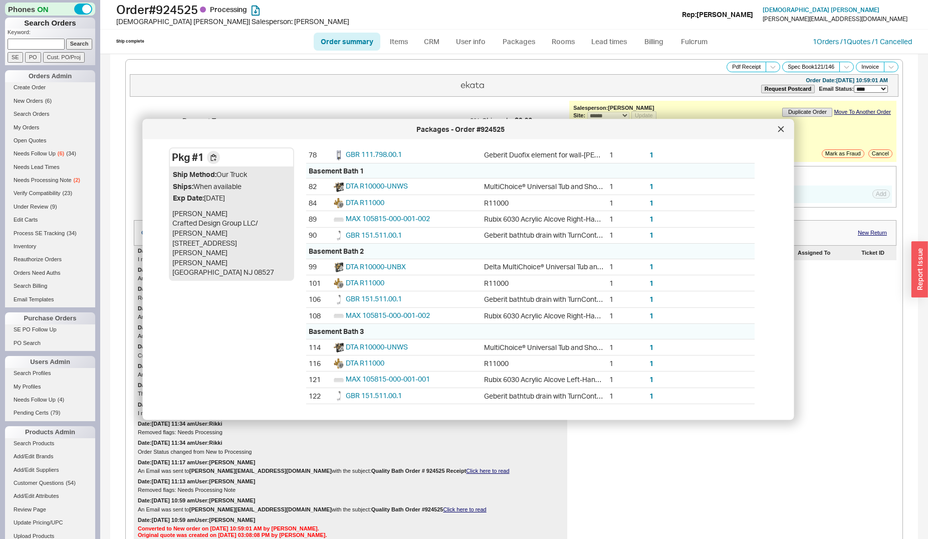
scroll to position [409, 0]
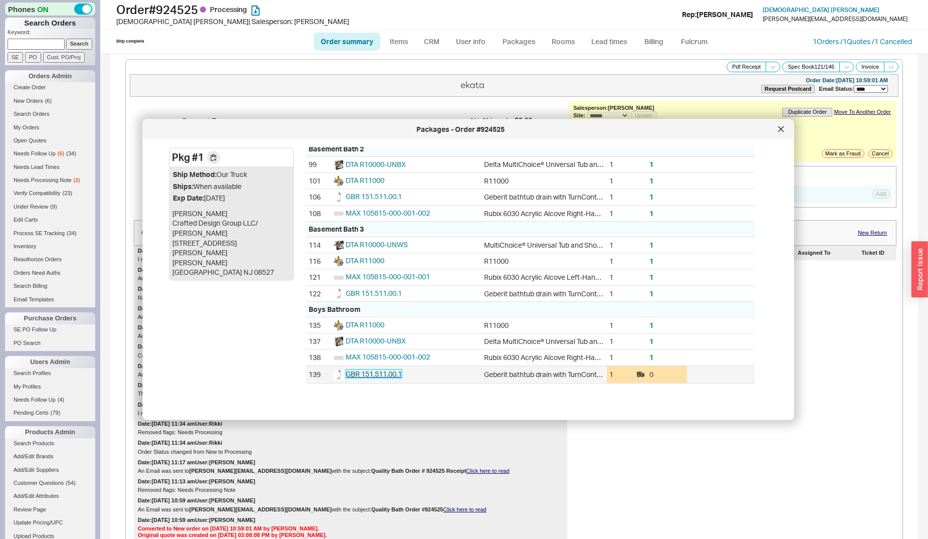
click at [378, 378] on span "GBR 151.511.00.1" at bounding box center [374, 374] width 56 height 9
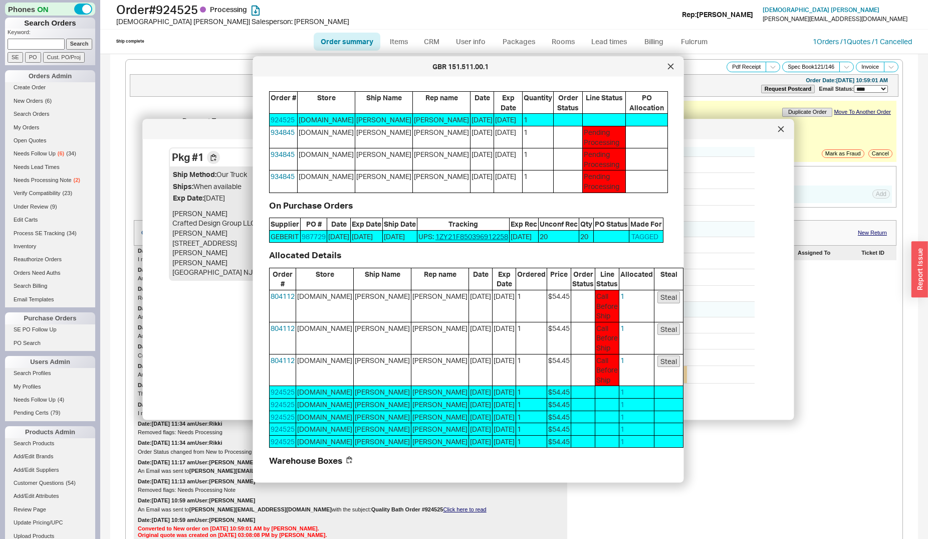
scroll to position [102, 0]
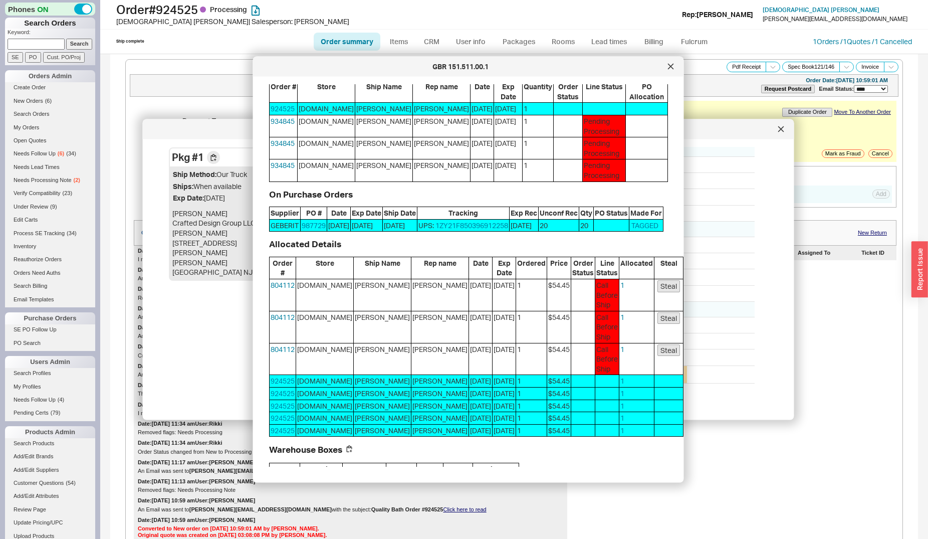
click at [658, 292] on button "Steal" at bounding box center [669, 286] width 23 height 12
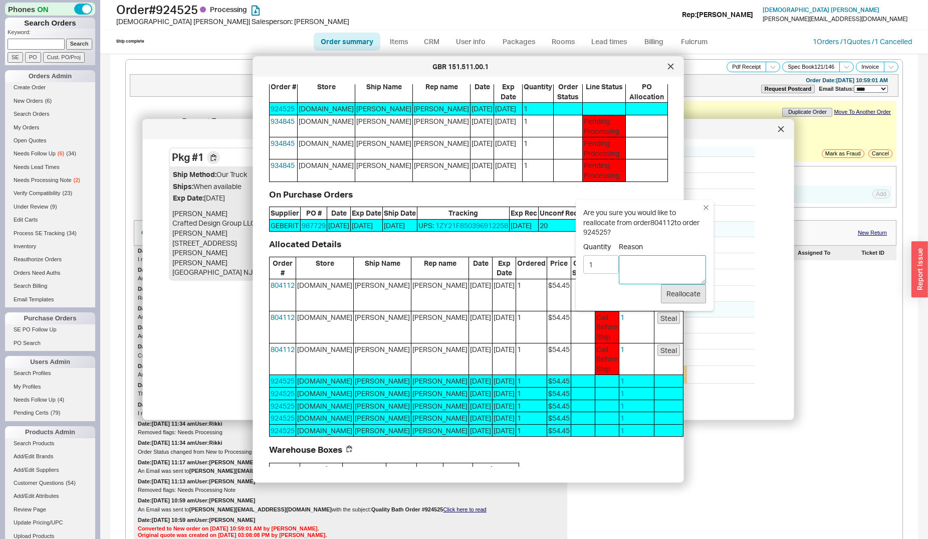
click at [640, 265] on textarea "Reason" at bounding box center [662, 269] width 87 height 29
type textarea "other customer does not need yet"
click at [699, 289] on button "Reallocate" at bounding box center [683, 293] width 45 height 19
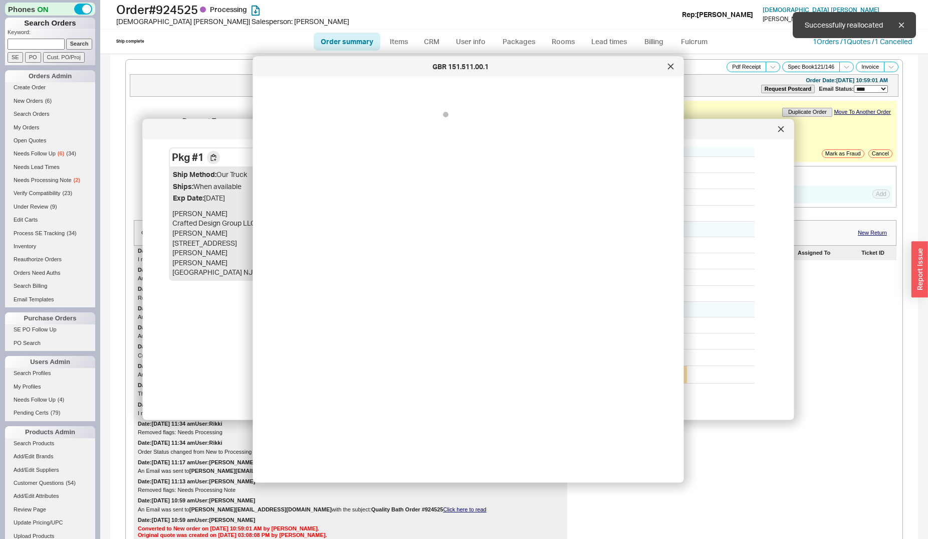
scroll to position [0, 0]
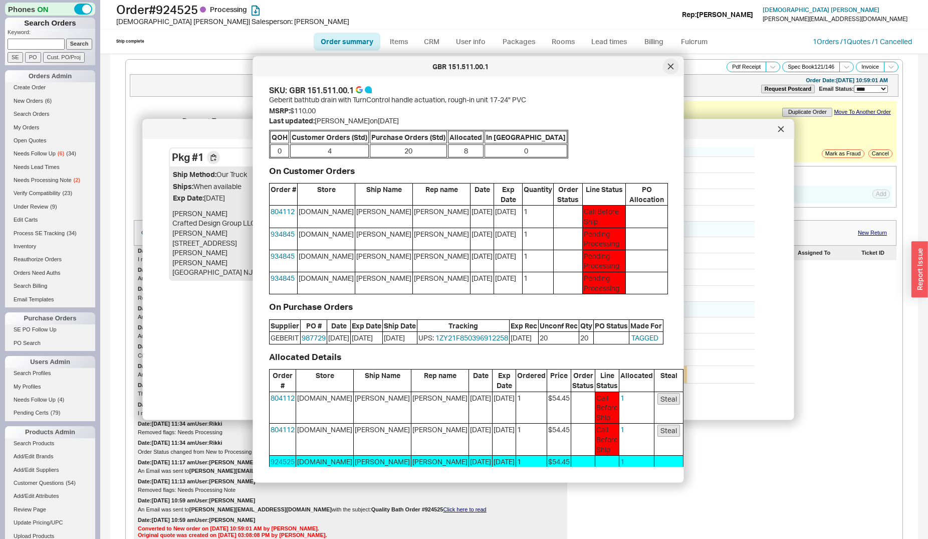
click at [672, 67] on icon at bounding box center [670, 66] width 5 height 5
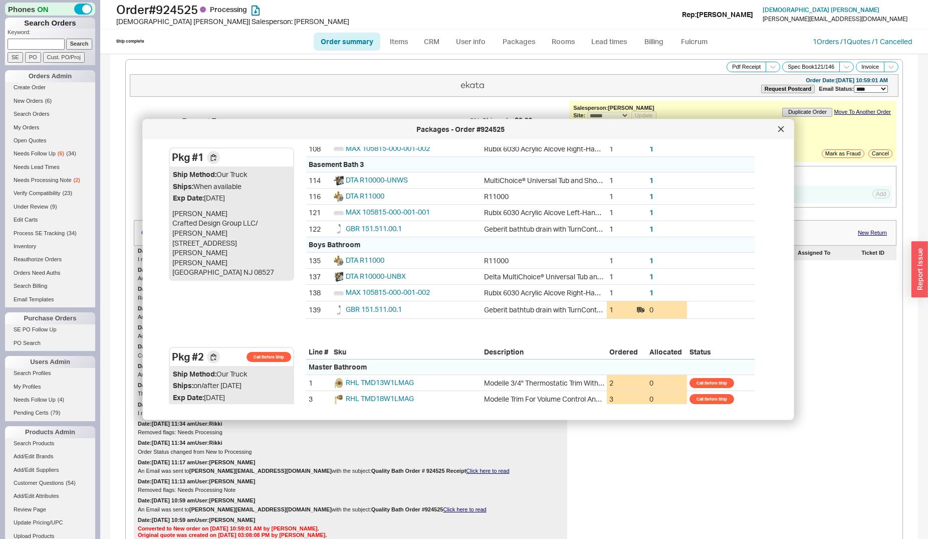
scroll to position [511, 0]
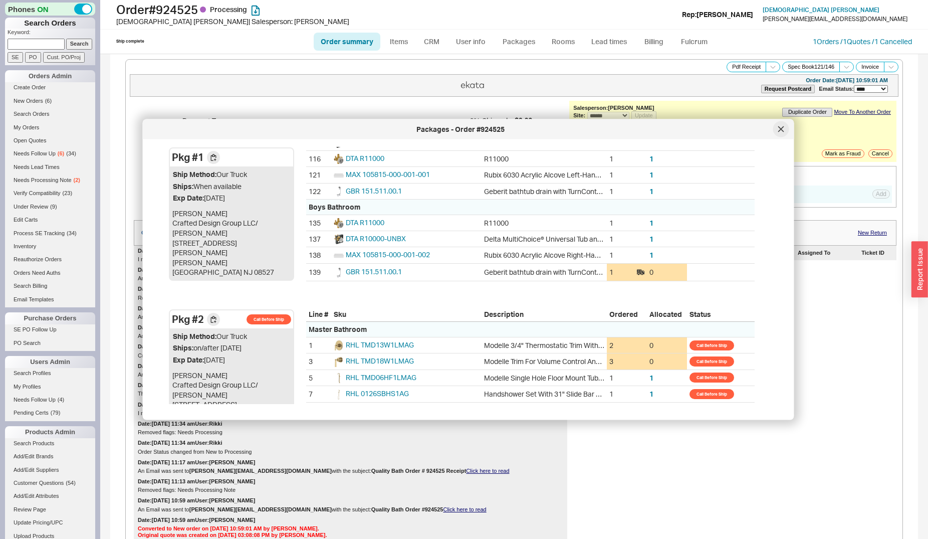
click at [782, 131] on icon at bounding box center [782, 129] width 6 height 6
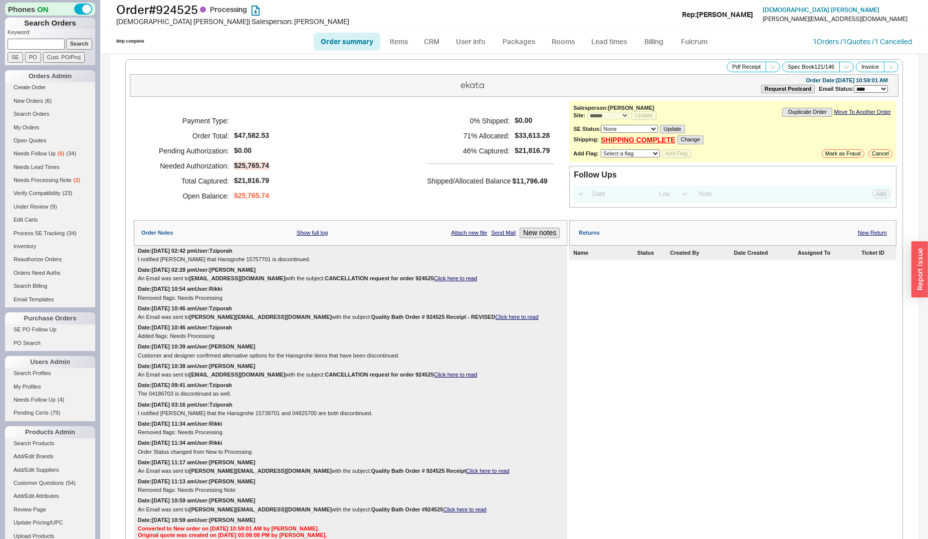
click at [331, 41] on link "Order summary" at bounding box center [347, 42] width 67 height 18
select select "*"
select select "LOW"
select select "3"
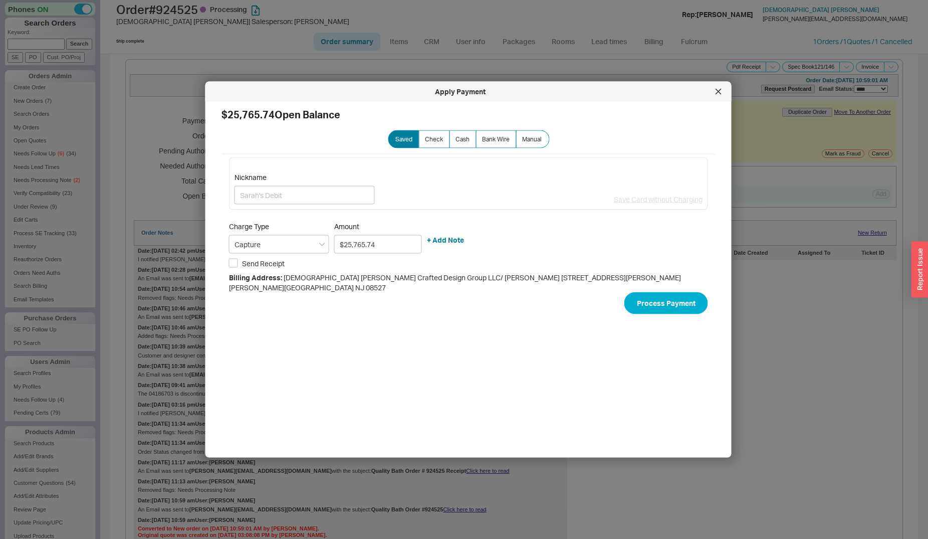
drag, startPoint x: 723, startPoint y: 89, endPoint x: 715, endPoint y: 89, distance: 7.5
click at [722, 89] on div at bounding box center [719, 92] width 16 height 16
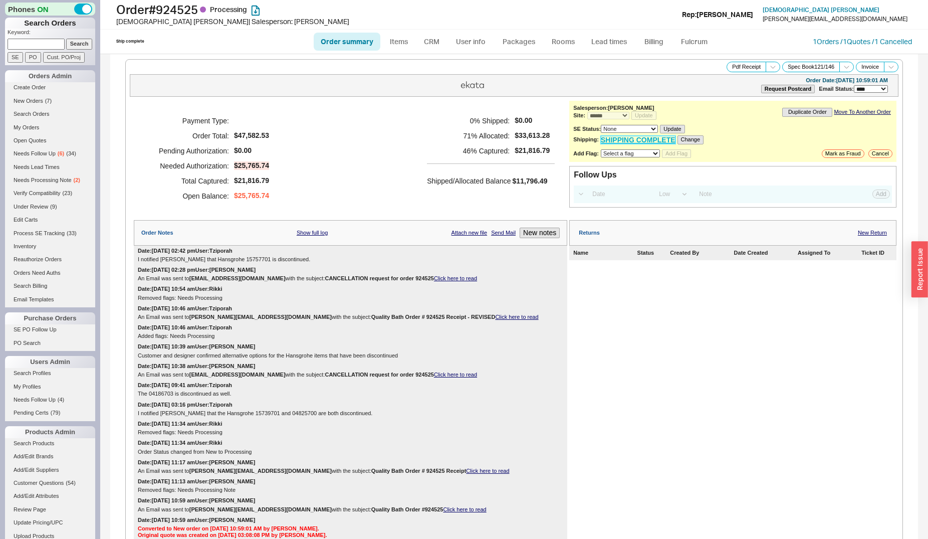
click at [652, 139] on link "SHIPPING COMPLETE" at bounding box center [638, 140] width 75 height 9
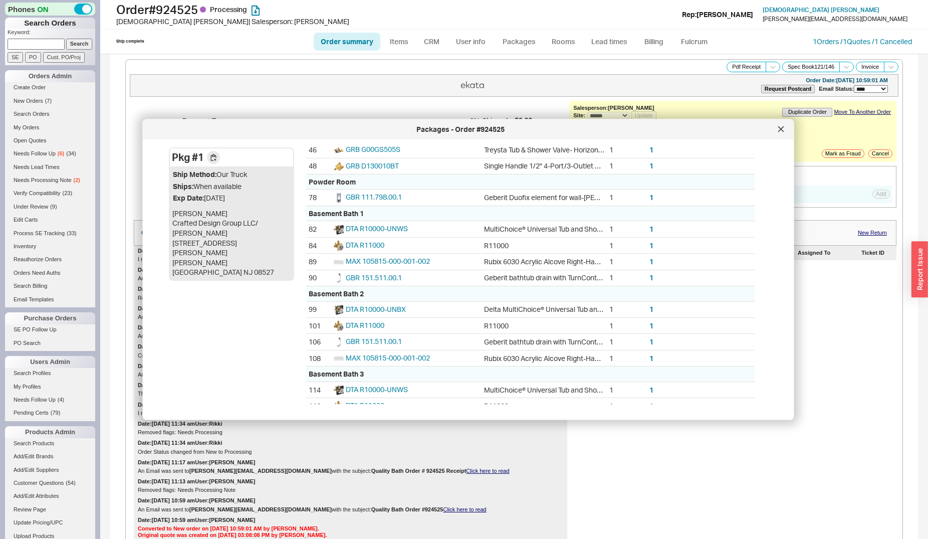
scroll to position [256, 0]
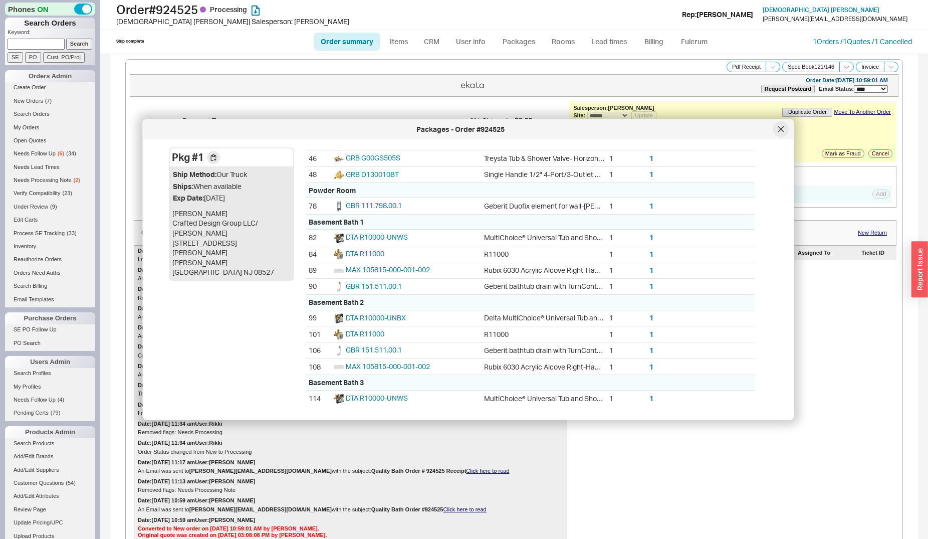
click at [779, 126] on div at bounding box center [782, 129] width 16 height 16
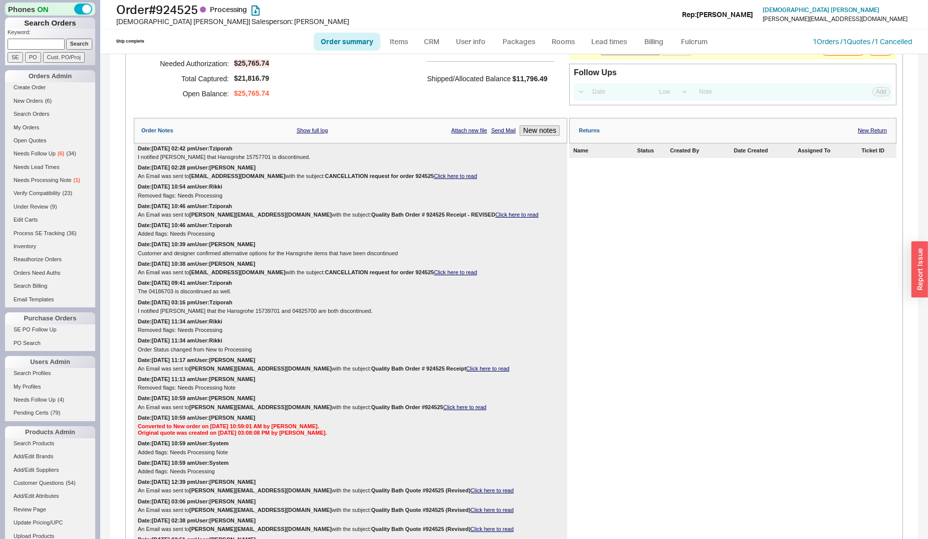
scroll to position [0, 0]
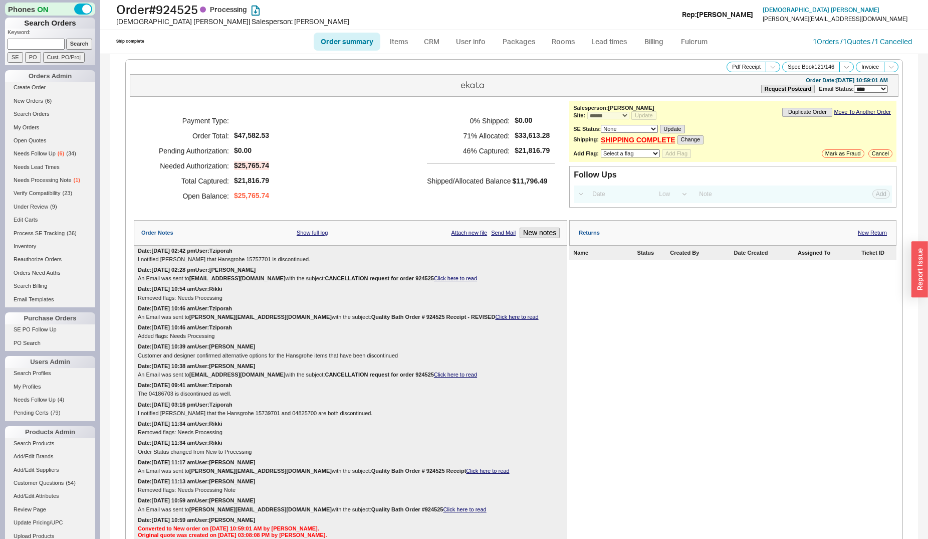
click at [614, 203] on div "Select a Date Now One hour One day Two Days One Month High Medium Low Low Add" at bounding box center [733, 194] width 318 height 18
click at [614, 199] on input at bounding box center [619, 194] width 64 height 14
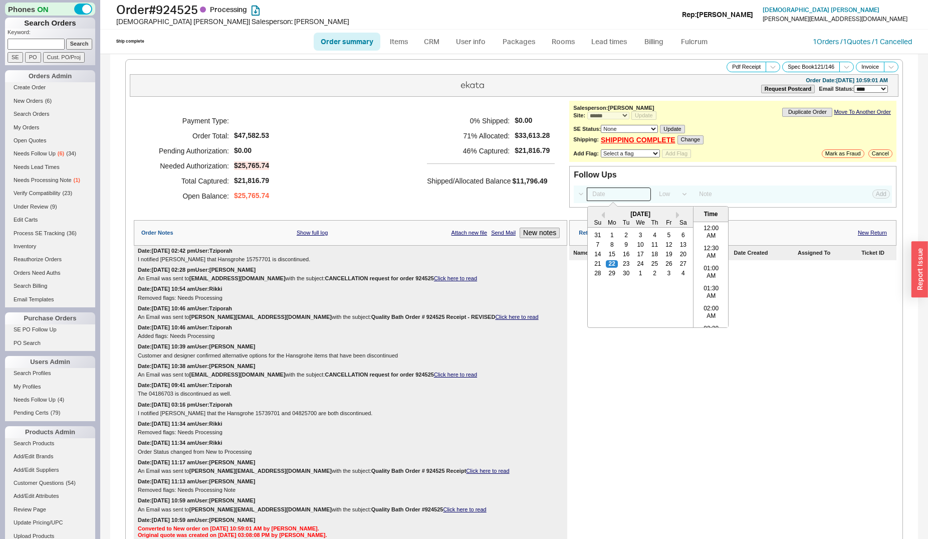
scroll to position [399, 0]
click at [607, 266] on div "22" at bounding box center [613, 263] width 12 height 7
type input "09/22/25 12:00 am"
click at [601, 370] on div "Returns New Return Name Status Created By Date Created Assigned To Ticket ID" at bounding box center [732, 438] width 327 height 436
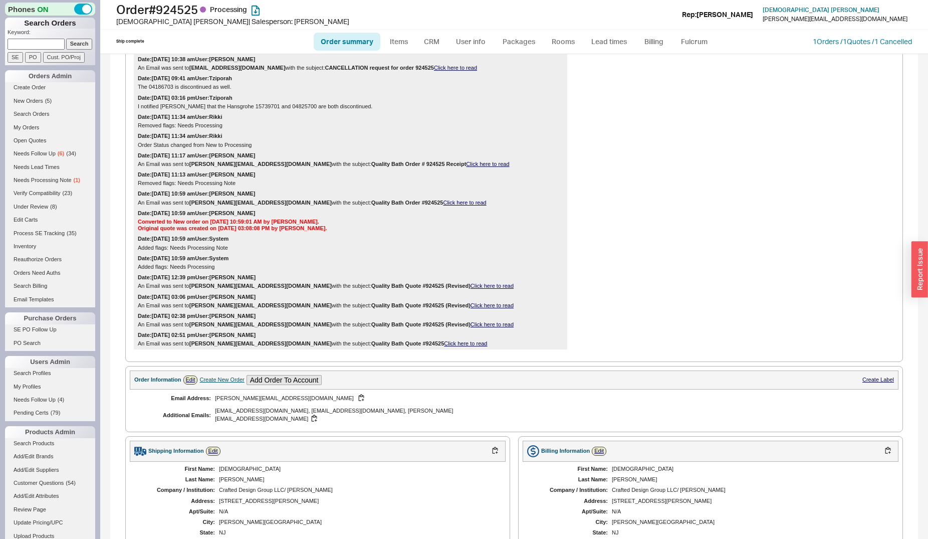
scroll to position [562, 0]
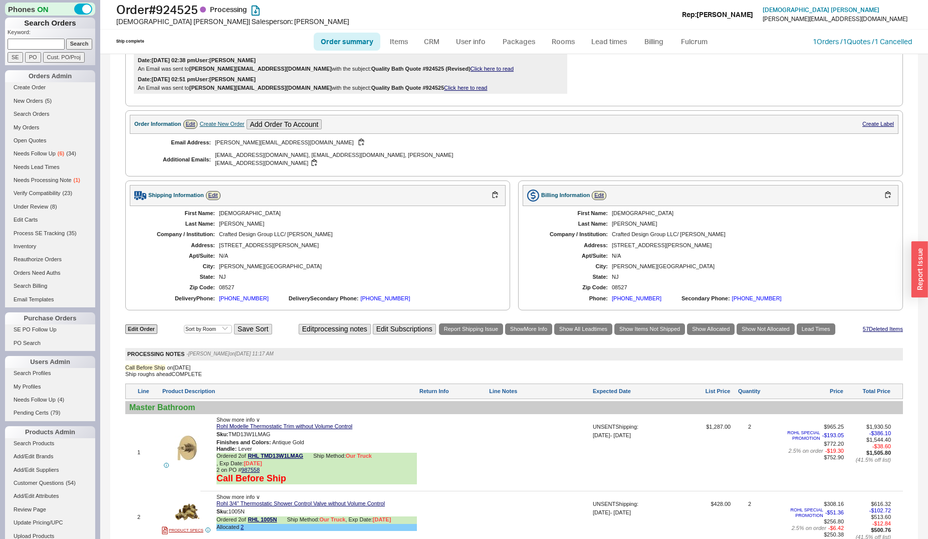
click at [212, 185] on div "Shipping Information Edit" at bounding box center [318, 195] width 376 height 21
click at [211, 191] on link "Edit" at bounding box center [213, 195] width 15 height 9
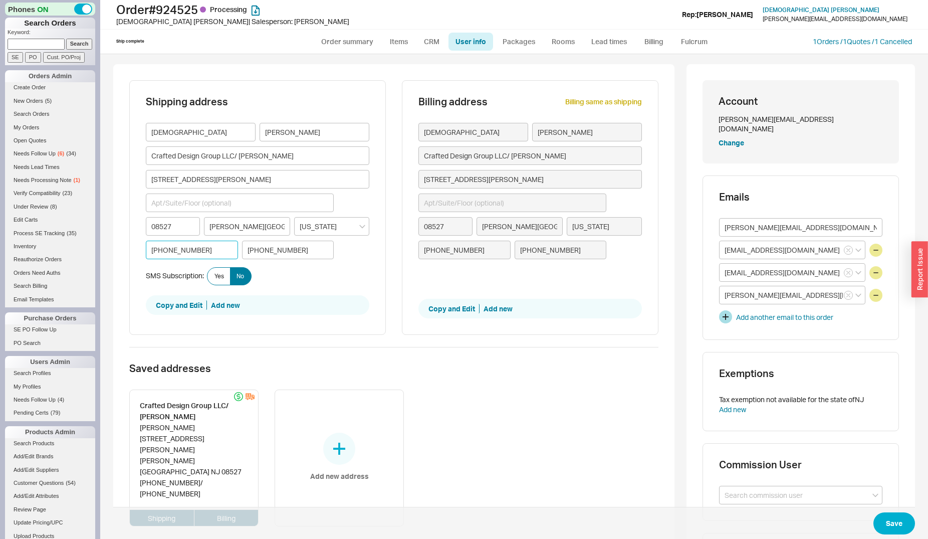
drag, startPoint x: 218, startPoint y: 246, endPoint x: 149, endPoint y: 249, distance: 68.7
click at [149, 249] on input "516-253-1032" at bounding box center [192, 250] width 92 height 19
click at [194, 244] on input "516-253-1032" at bounding box center [192, 250] width 92 height 19
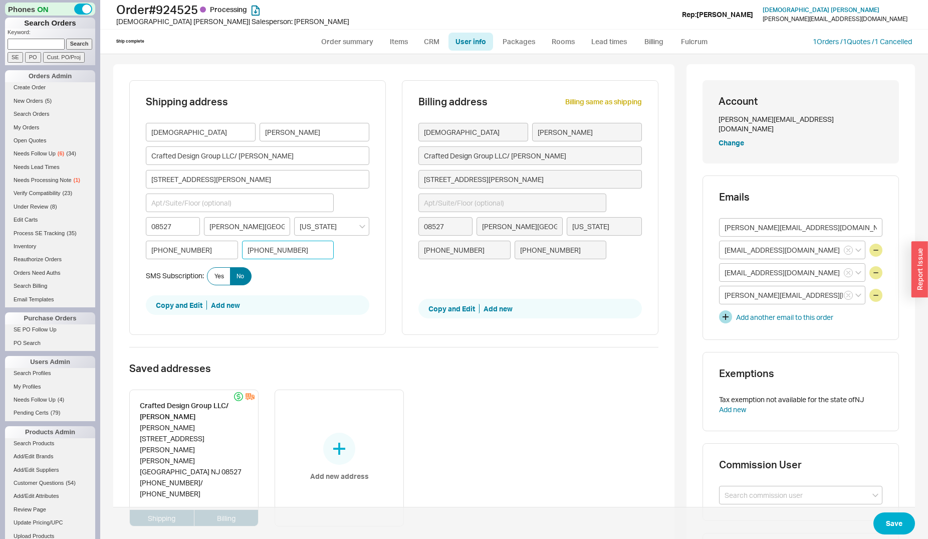
click at [297, 250] on input "732-404-7202" at bounding box center [288, 250] width 92 height 19
type input "732-404-7202/"
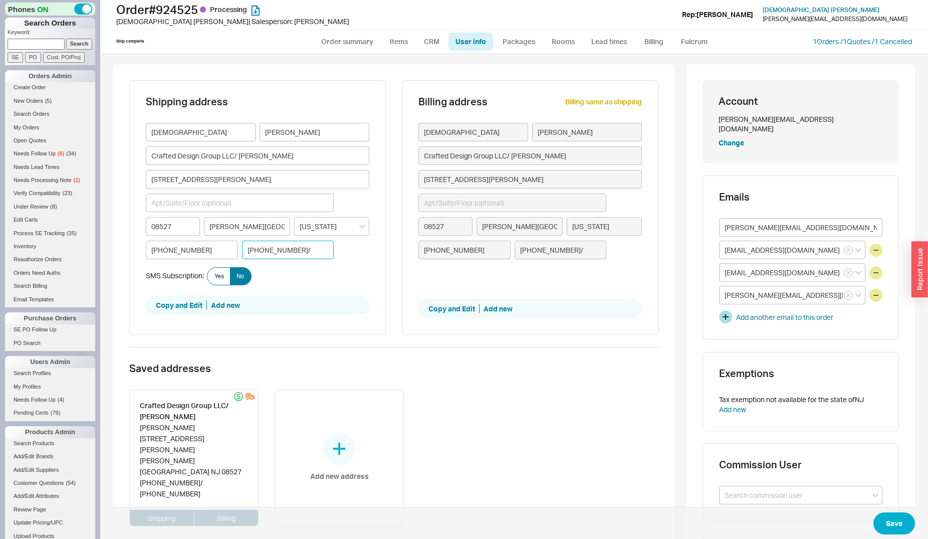
paste input "516-253-1032"
type input "732-404-7202/ 516-253-1032"
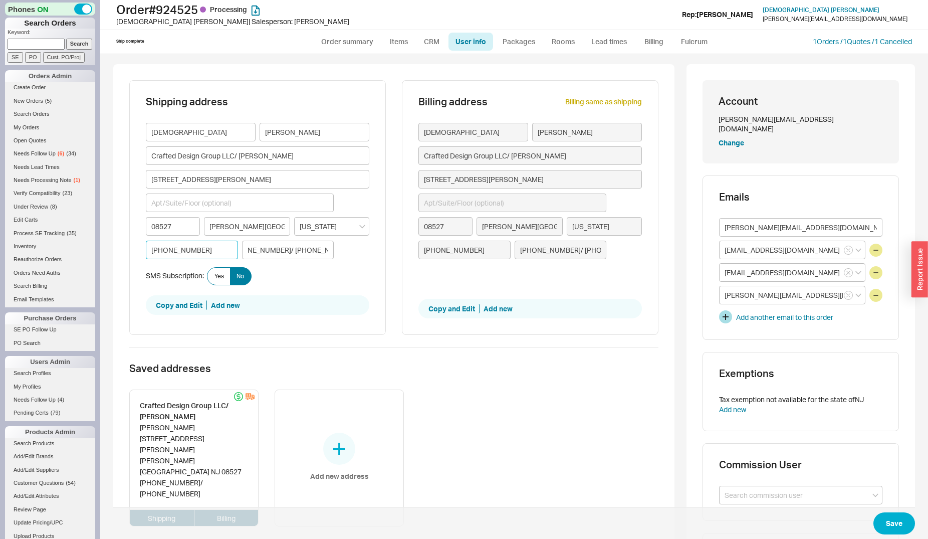
type input "D"
type input "8"
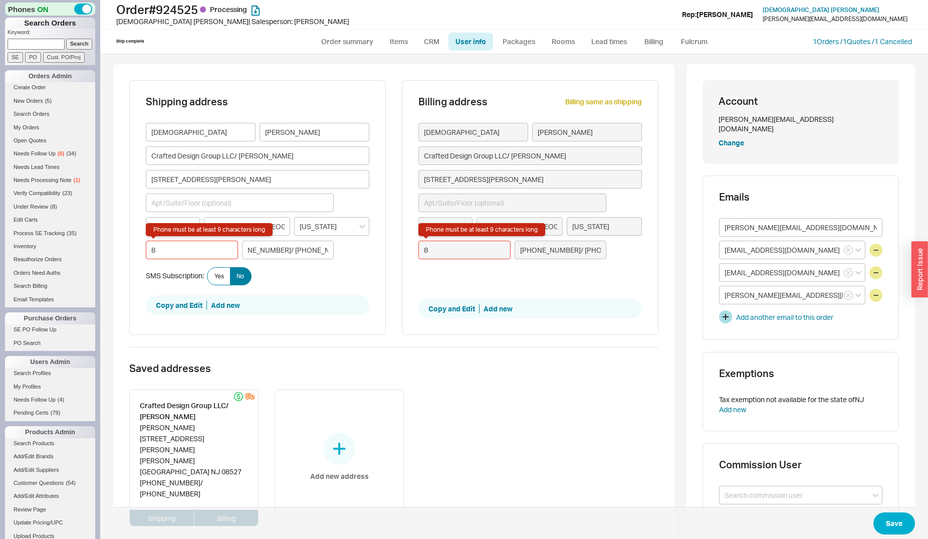
type input "84"
type input "848"
type input "848-"
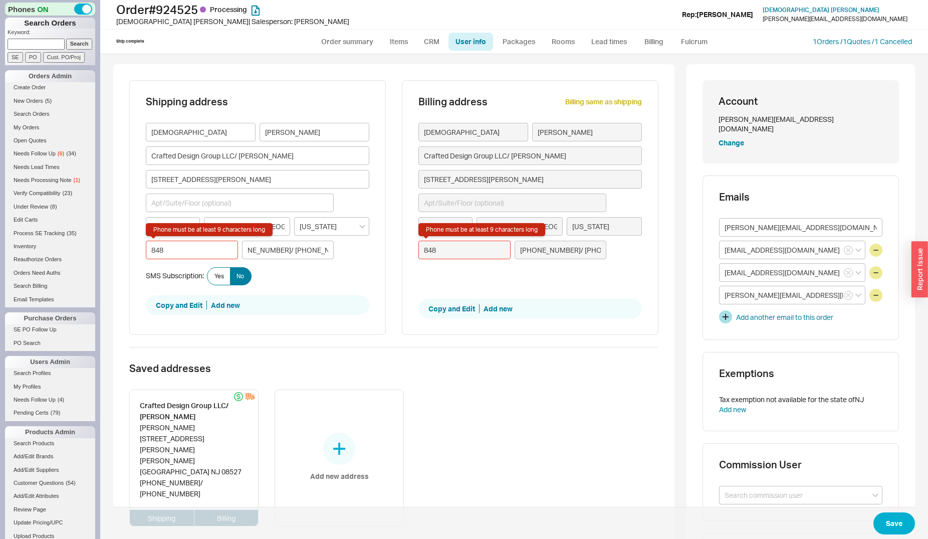
type input "848-"
type input "848-2"
type input "848-21"
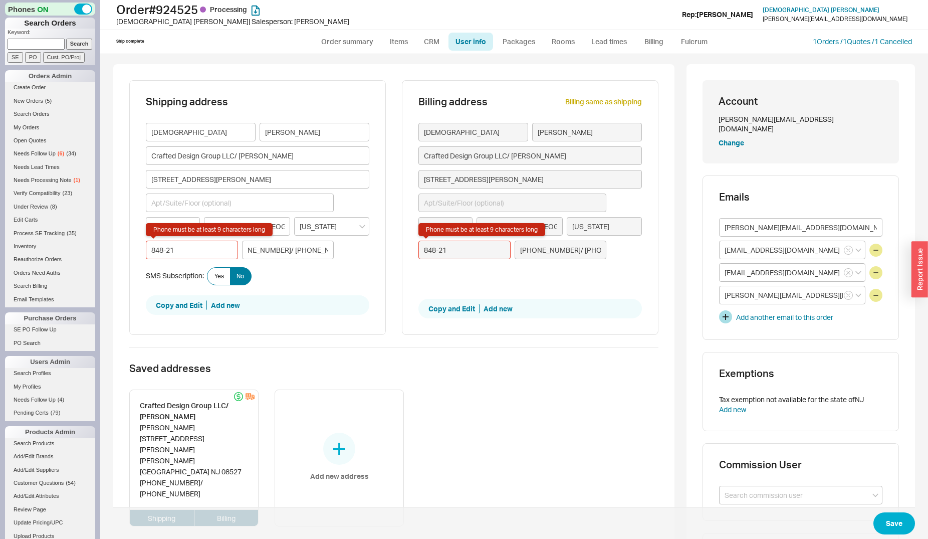
type input "848-210"
type input "848-210-"
type input "848-210-3"
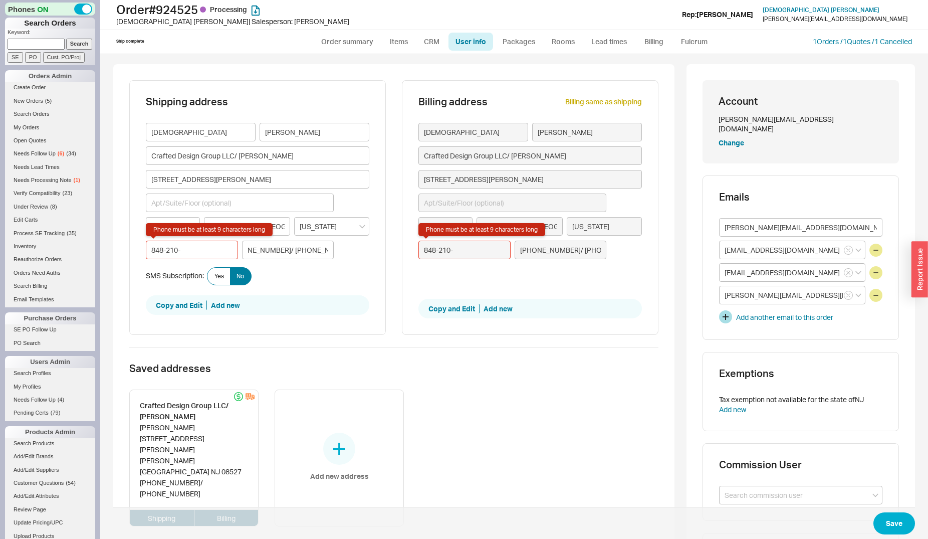
type input "848-210-3"
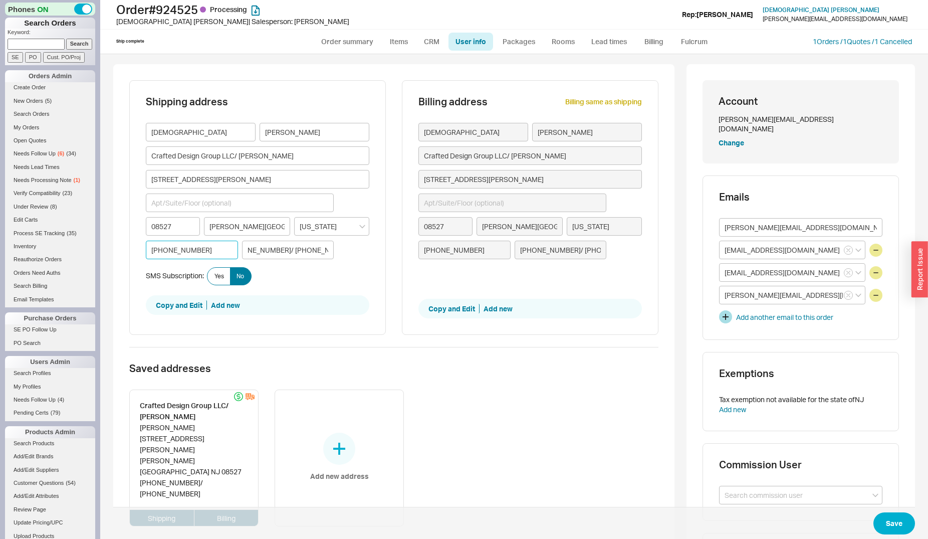
type input "848-210-31"
type input "848-210-316"
type input "848-210-3161"
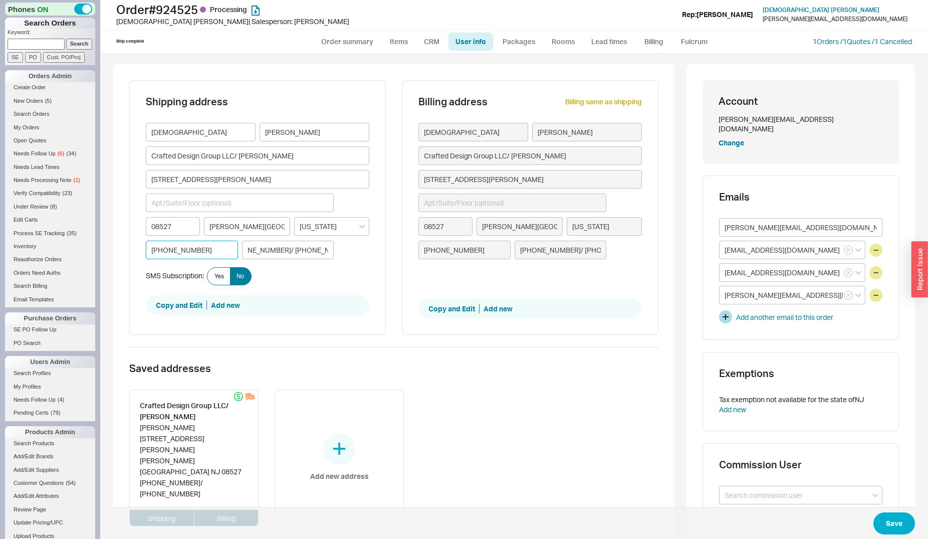
type input "848-210-3161"
type input "848-210-3161 ("
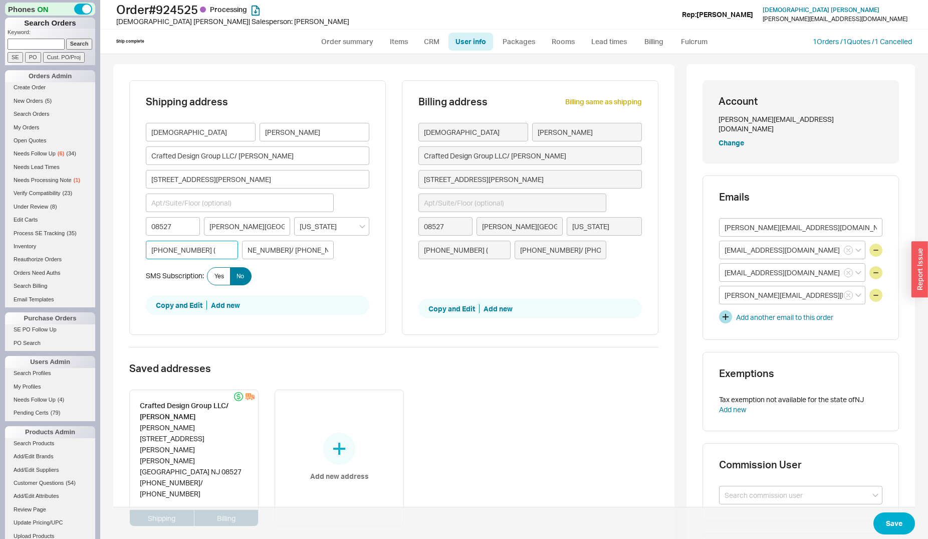
type input "848-210-3161 (D"
type input "848-210-3161 (Do"
type input "848-210-3161 (Dov"
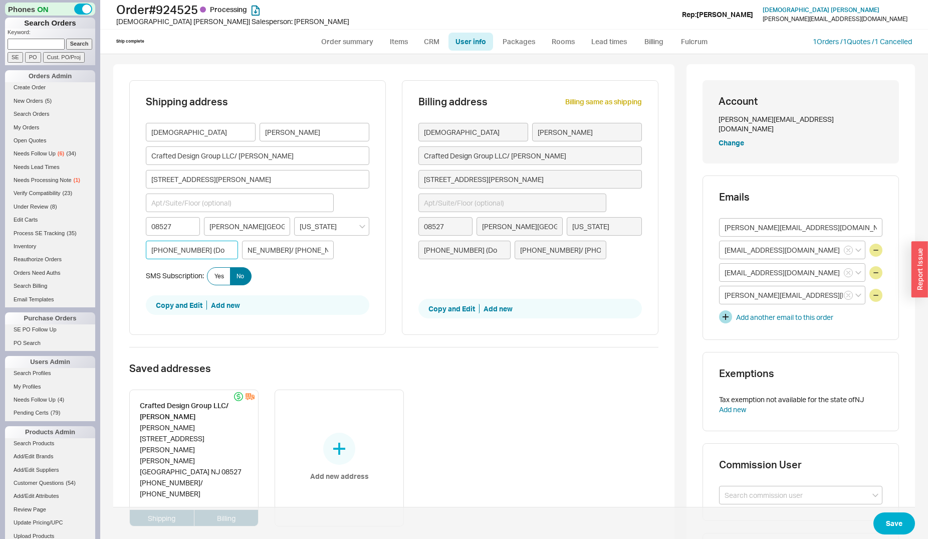
type input "848-210-3161 (Dov"
type input "848-210-3161 (Dovi"
type input "848-210-3161 (Dovid"
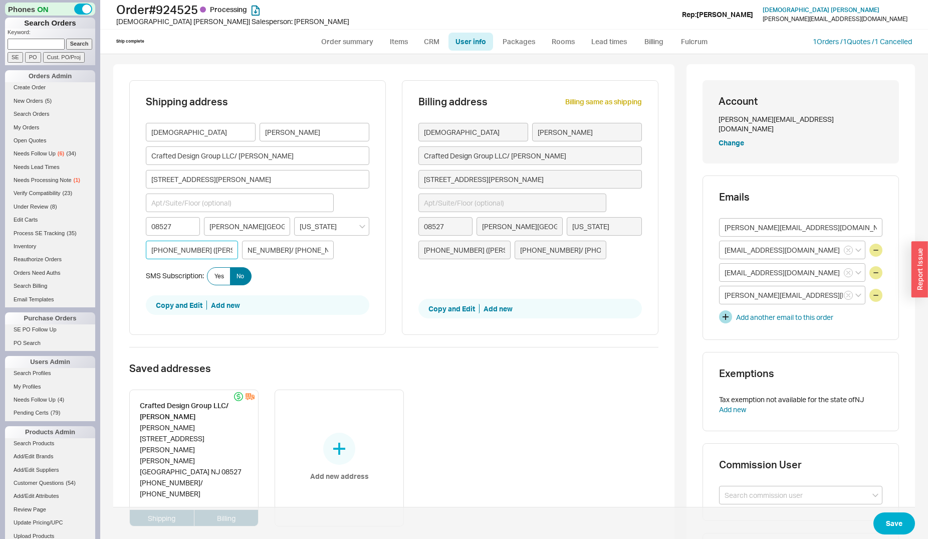
type input "848-210-3161 (Dovid"
type input "848-210-3161 (Dovid F"
type input "848-210-3161 (Dovid Fi"
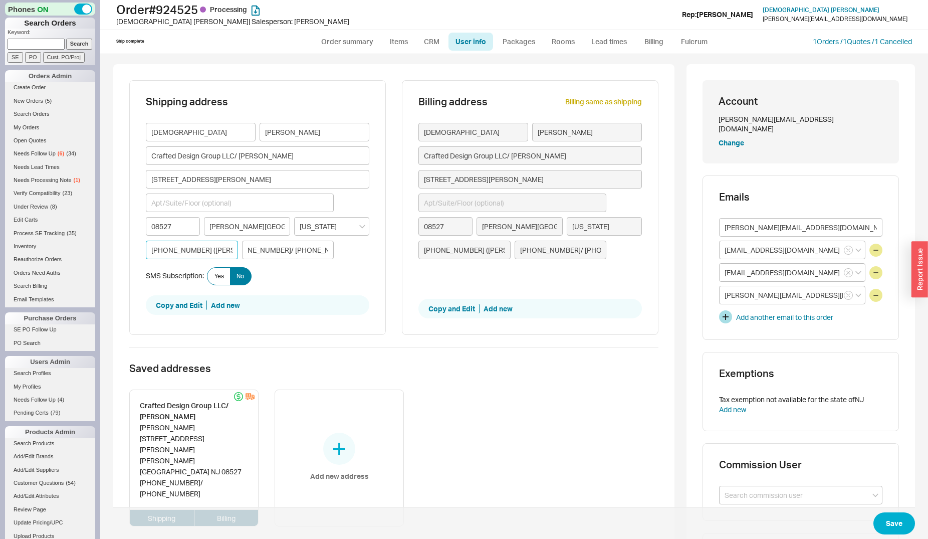
type input "848-210-3161 (Dovid Fi"
type input "848-210-3161 (Dovid Fis"
type input "848-210-3161 (Dovid Fisc"
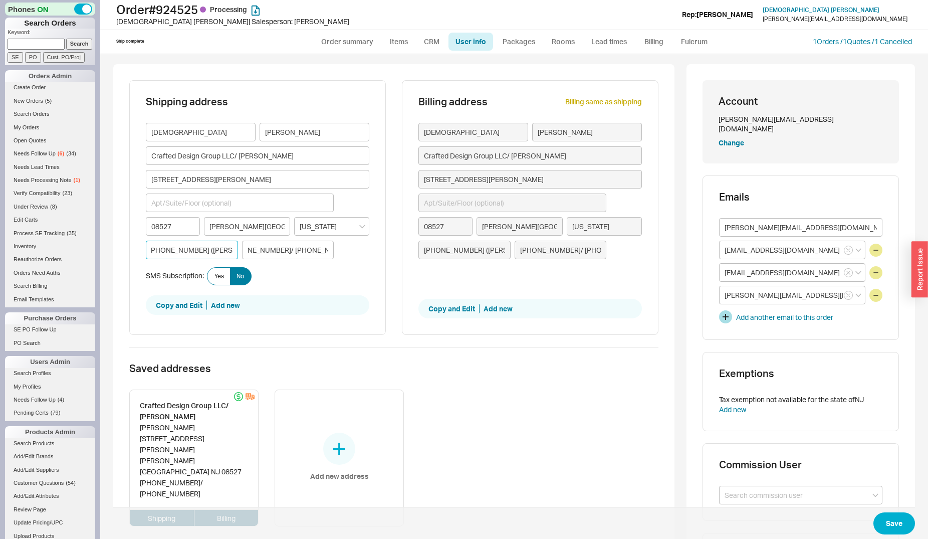
type input "848-210-3161 (Dovid Fisch"
type input "848-210-3161 (Dovid Fische"
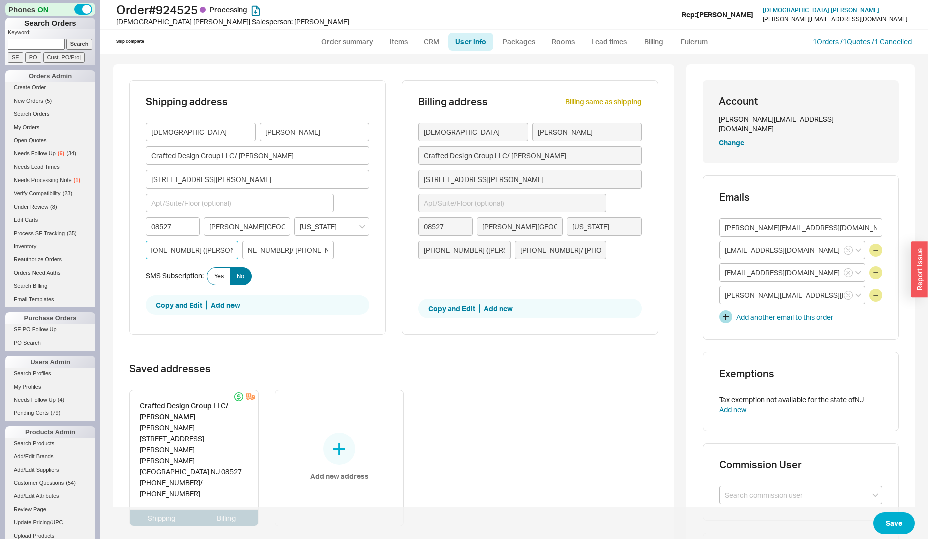
type input "848-210-3161 (Dovid Fischer"
type input "848-210-3161 (Dovid Fischer)"
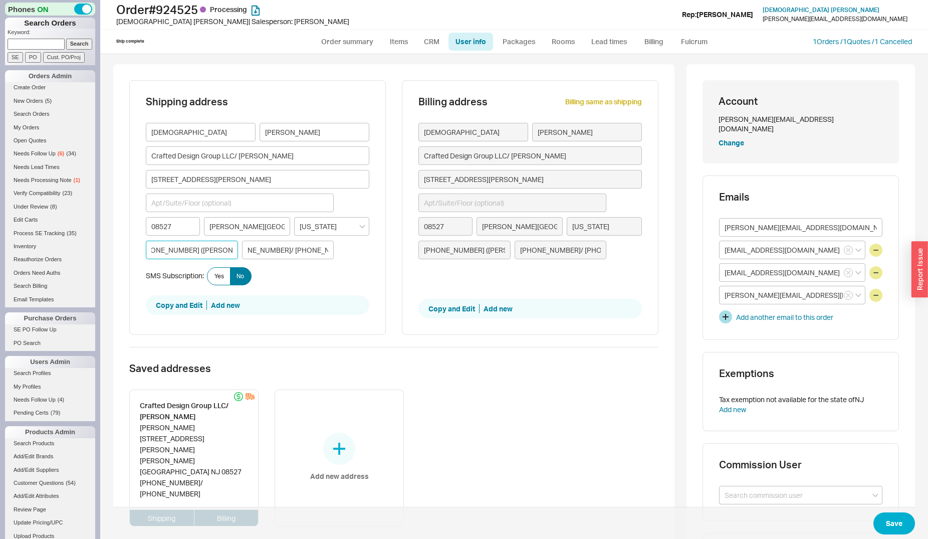
scroll to position [0, 15]
type input "848-210-3161 (Dovid Fischer)"
click at [885, 523] on button "Save" at bounding box center [895, 523] width 42 height 22
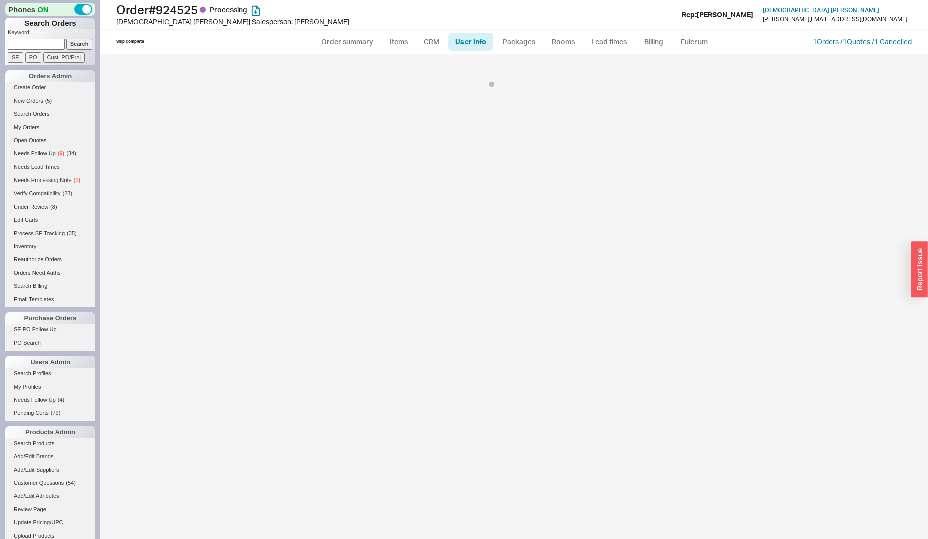
select select "*"
select select "LOW"
select select "3"
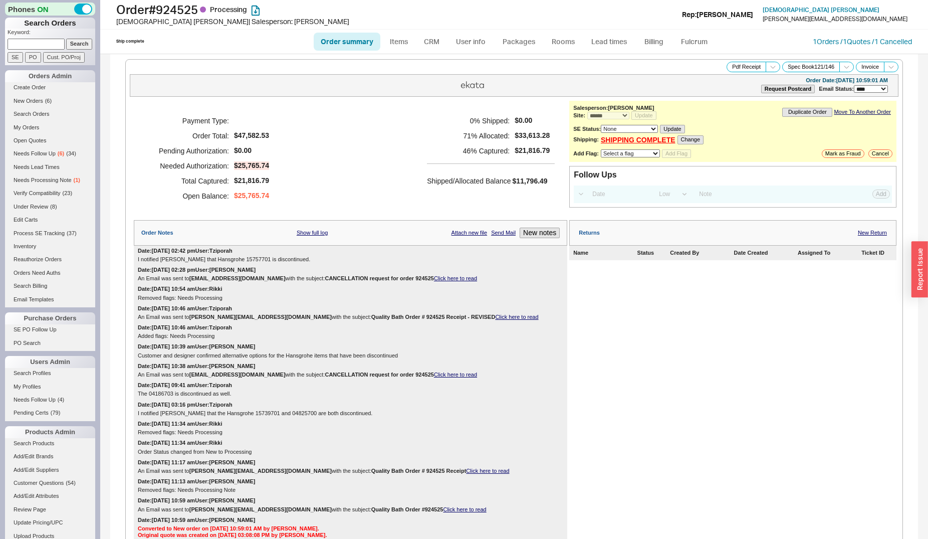
click at [46, 45] on input at bounding box center [36, 44] width 57 height 11
paste input "sadie@ideazionedesign.com"
type input "sadie@ideazionedesign.com"
click at [71, 41] on input "Search" at bounding box center [79, 44] width 27 height 11
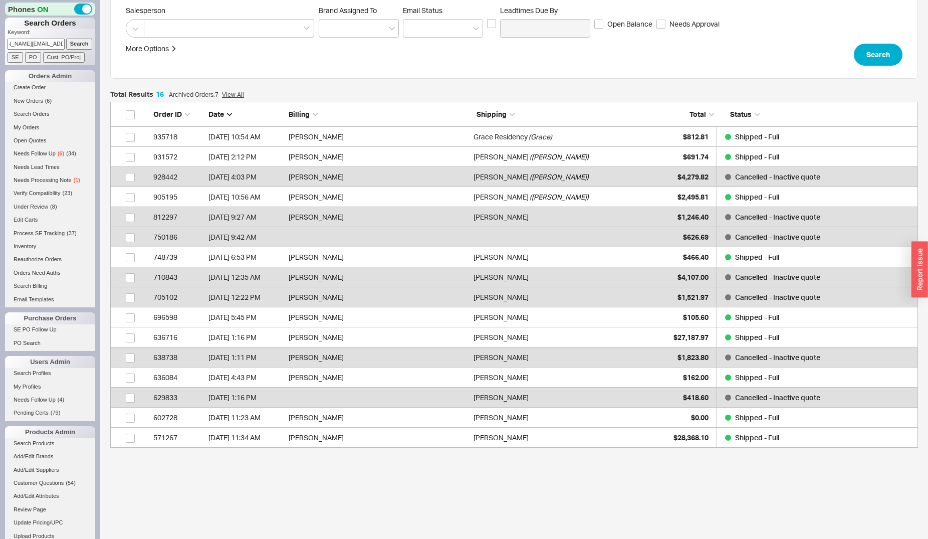
scroll to position [140, 0]
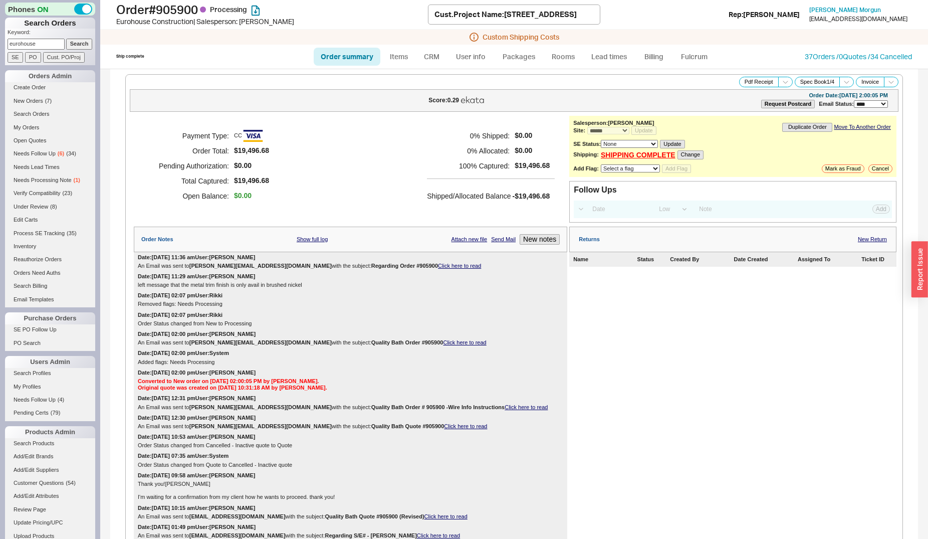
select select "*"
select select "LOW"
select select "3"
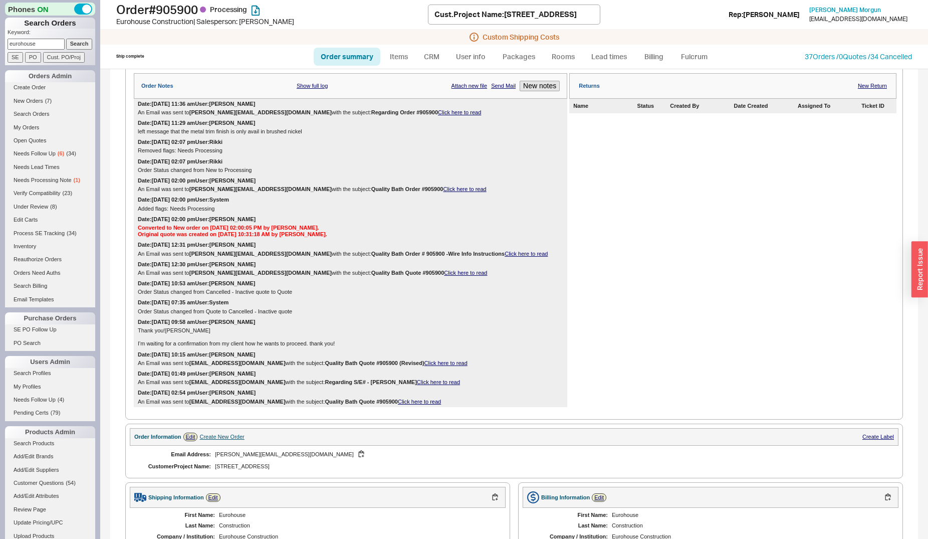
click at [50, 48] on input "eurohouse" at bounding box center [36, 44] width 57 height 11
type input "buttonwood"
click at [66, 39] on input "Search" at bounding box center [79, 44] width 27 height 11
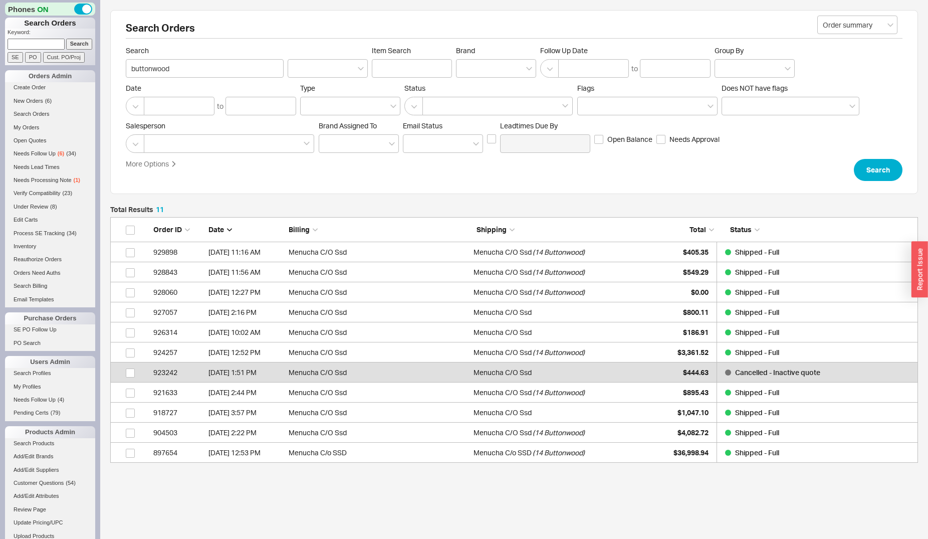
scroll to position [237, 800]
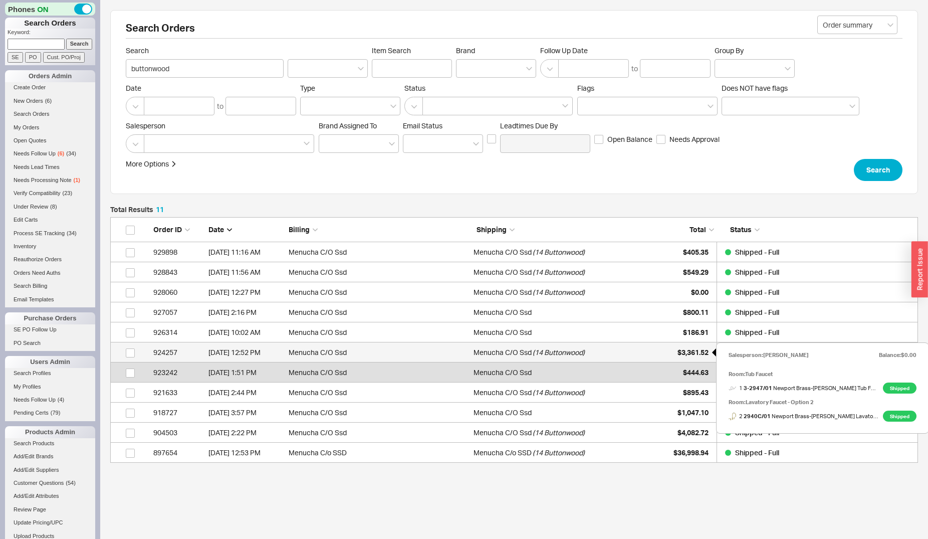
click at [689, 343] on div "$3,361.52" at bounding box center [684, 352] width 50 height 20
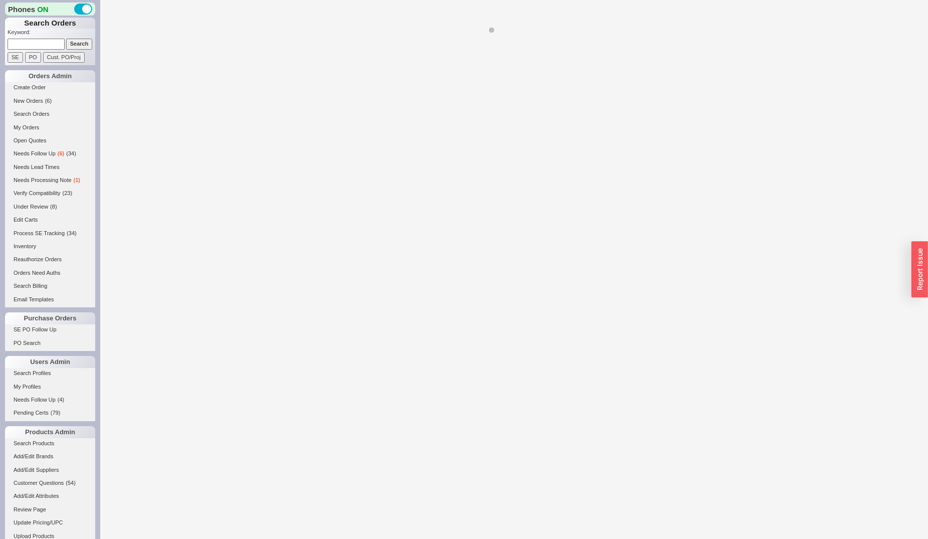
select select "LOW"
select select "3"
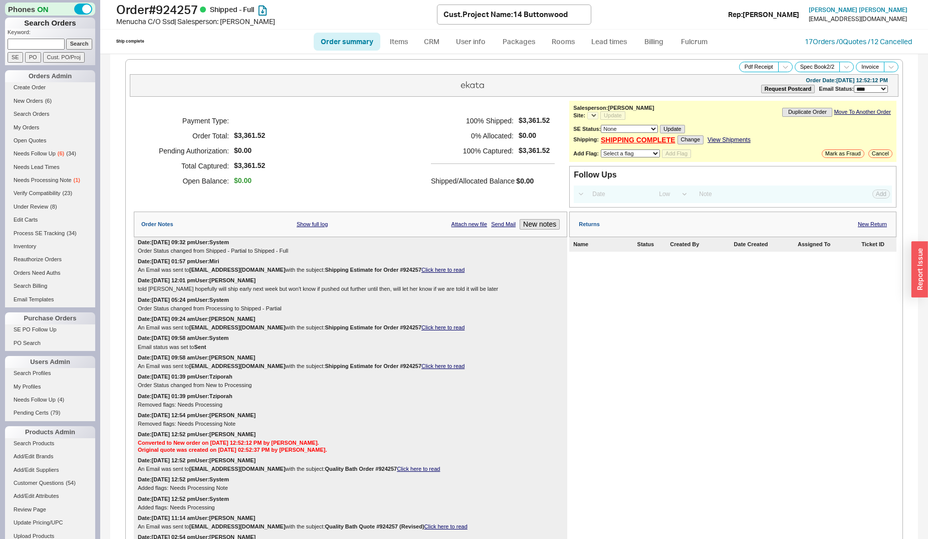
select select "*"
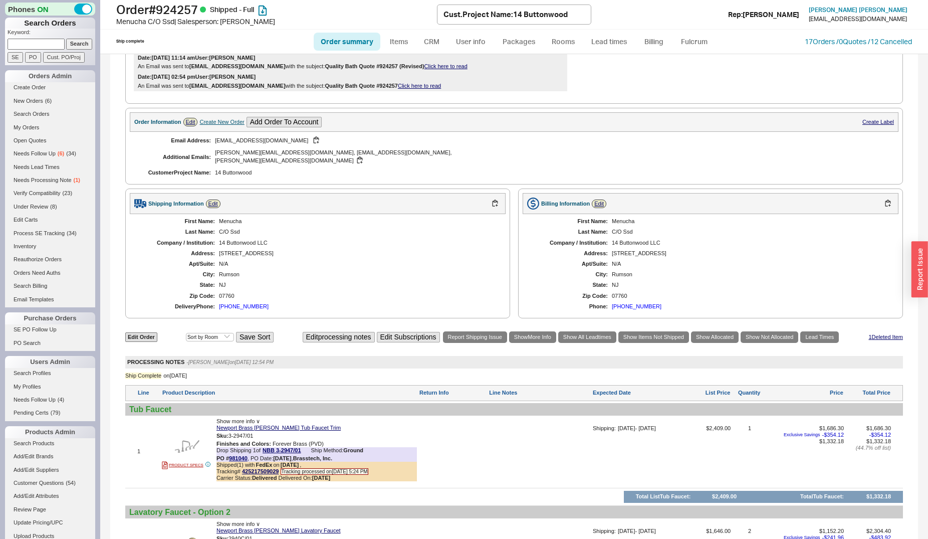
click at [209, 439] on div at bounding box center [187, 446] width 50 height 25
click at [189, 438] on img at bounding box center [187, 446] width 25 height 25
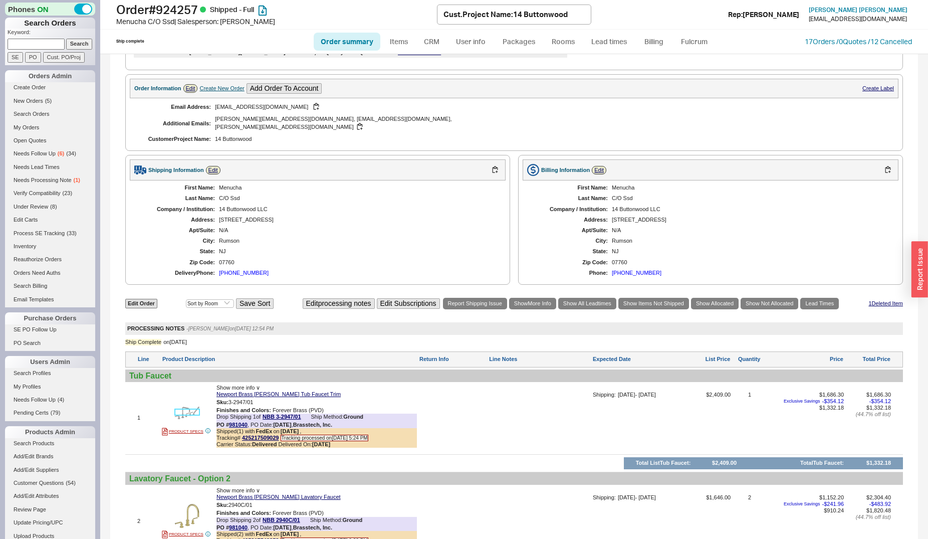
scroll to position [511, 0]
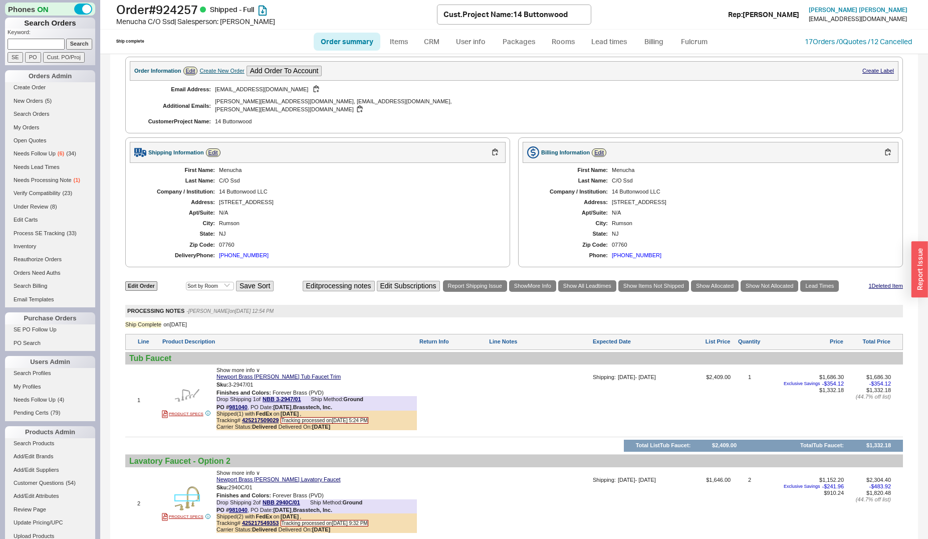
click at [195, 486] on img at bounding box center [187, 498] width 25 height 25
click at [29, 86] on link "Create Order" at bounding box center [50, 87] width 90 height 11
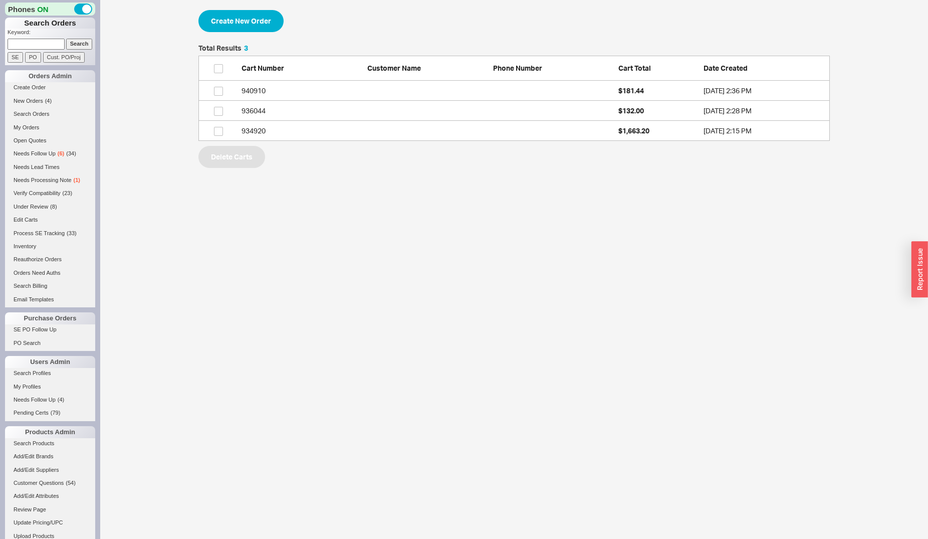
scroll to position [88, 623]
click at [250, 20] on button "Create New Order" at bounding box center [241, 21] width 85 height 22
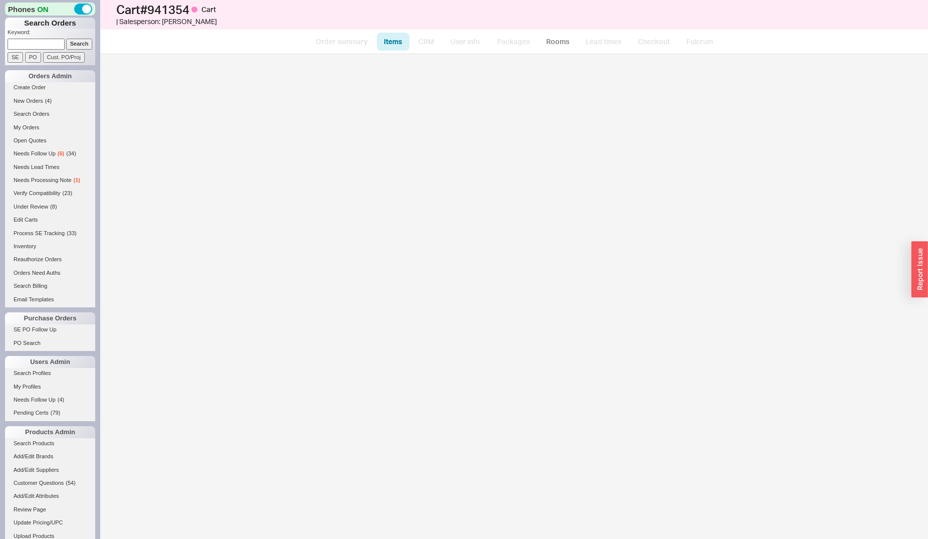
select select "3"
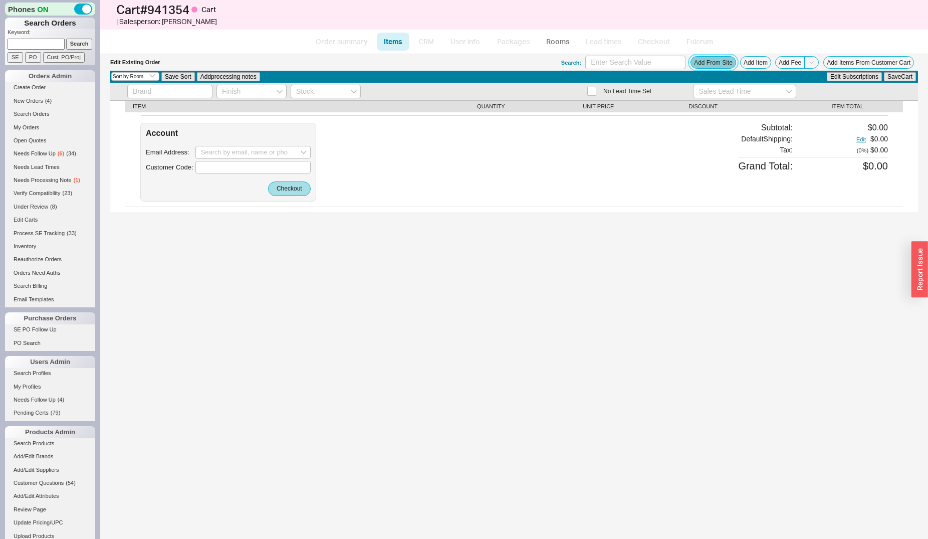
click at [706, 66] on button "Add From Site" at bounding box center [714, 62] width 46 height 13
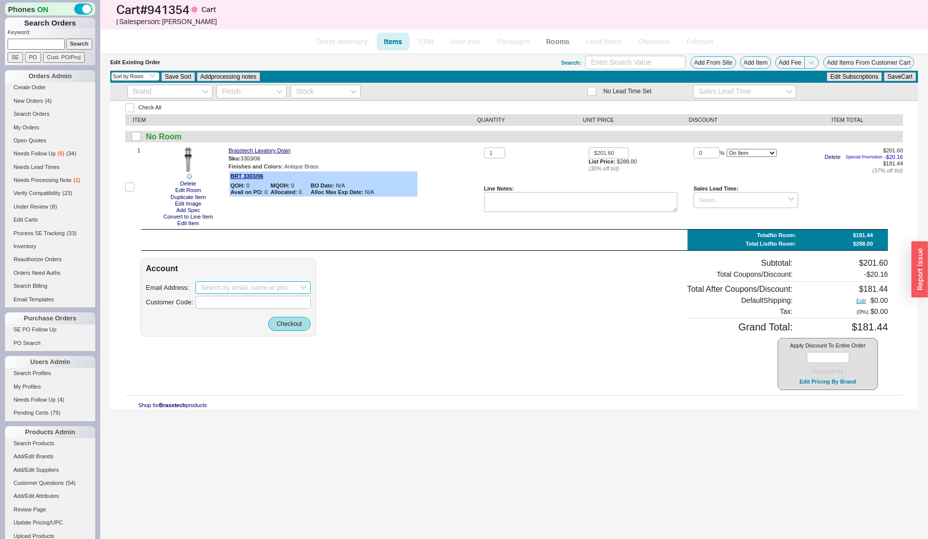
click at [226, 288] on input at bounding box center [253, 287] width 115 height 13
click at [230, 292] on input at bounding box center [253, 287] width 115 height 13
click at [243, 303] on div "[EMAIL_ADDRESS][DOMAIN_NAME]" at bounding box center [253, 308] width 104 height 16
type input "[EMAIL_ADDRESS][DOMAIN_NAME]"
click at [300, 326] on button "Checkout" at bounding box center [289, 324] width 43 height 14
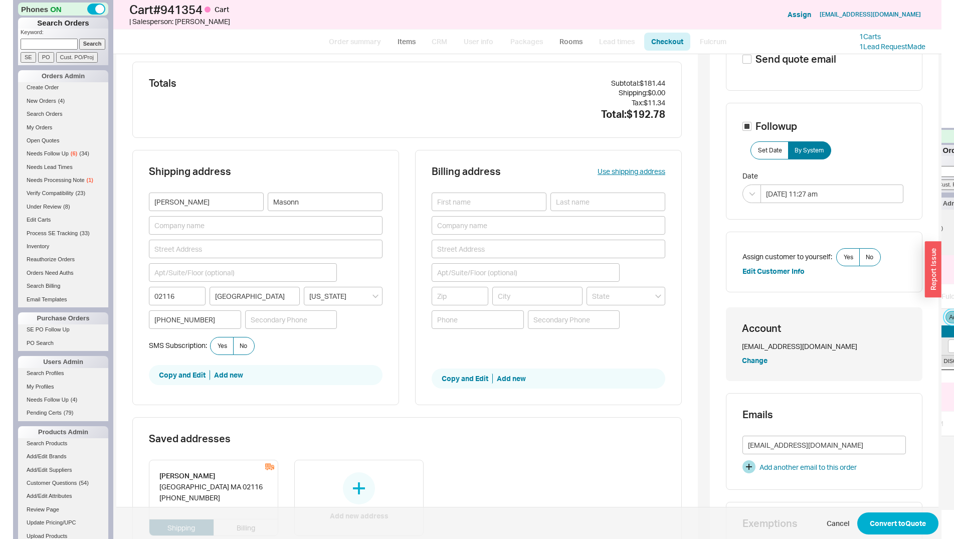
scroll to position [102, 0]
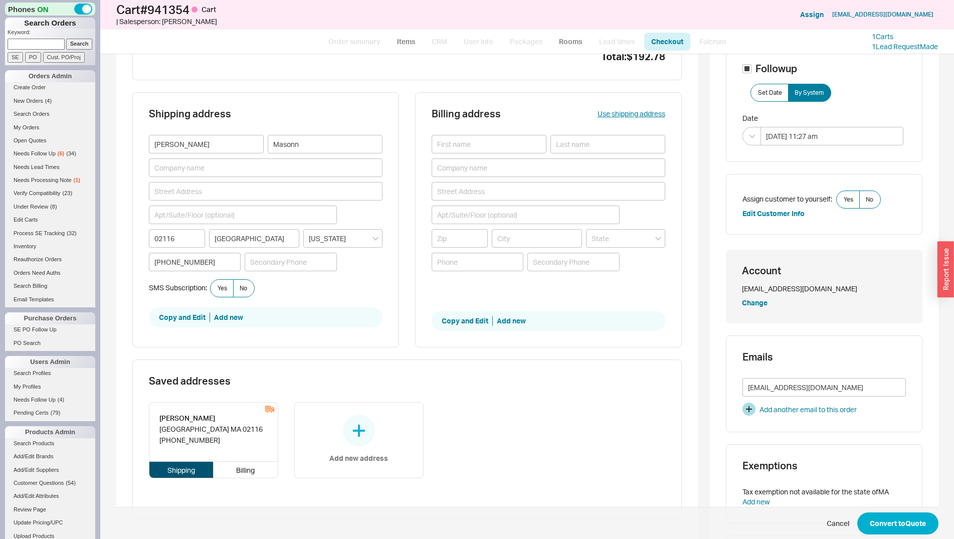
select select "3"
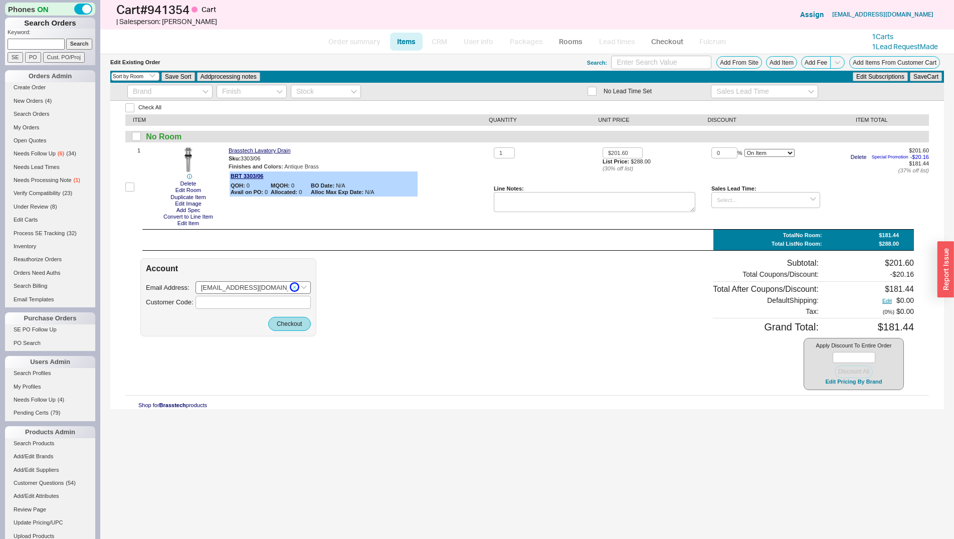
click at [294, 286] on icon "button" at bounding box center [295, 287] width 4 height 6
click at [252, 285] on input at bounding box center [253, 287] width 115 height 13
paste input "office@hamiltoninteriorsinc.com"
click at [262, 305] on div "office@hamiltoninteriorsinc.com" at bounding box center [253, 308] width 104 height 16
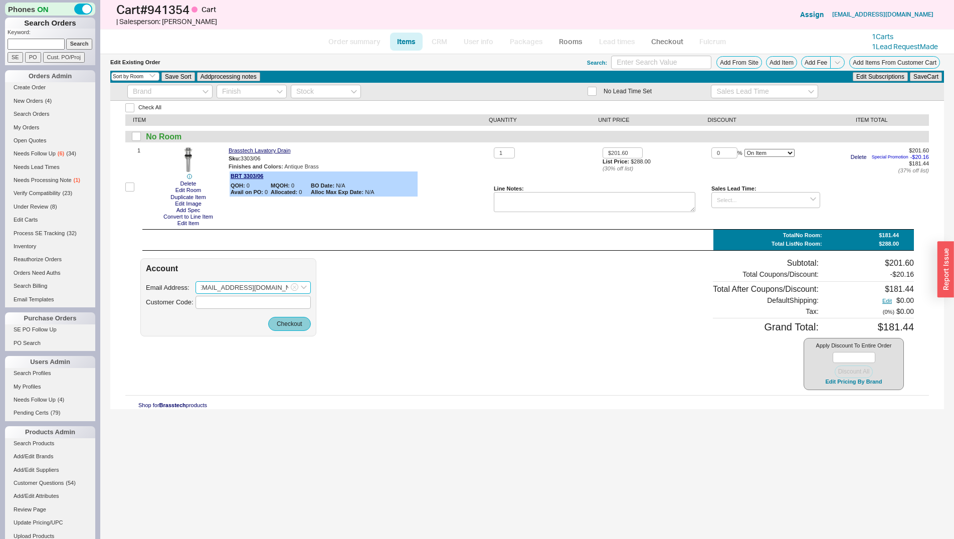
type input "office@hamiltoninteriorsinc.com"
click at [282, 329] on button "Checkout" at bounding box center [289, 324] width 43 height 14
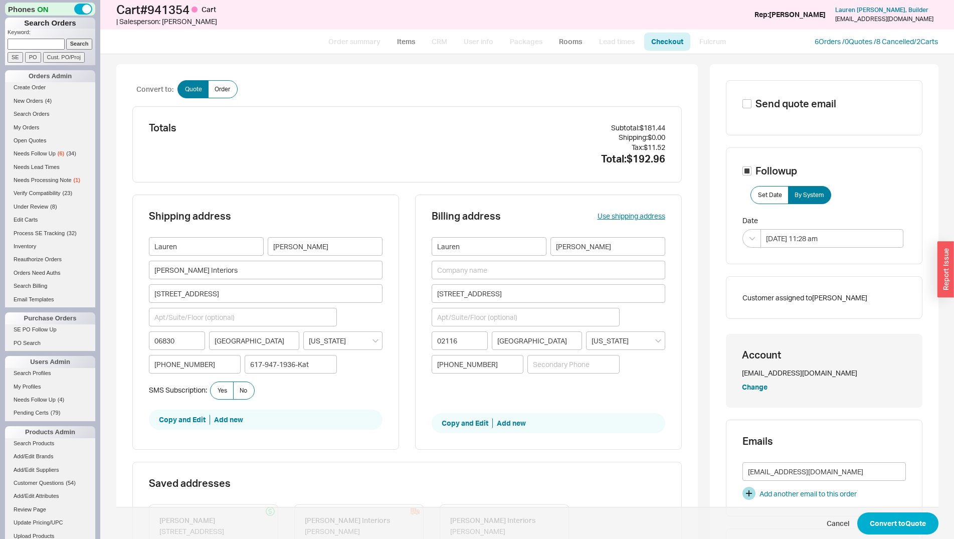
scroll to position [307, 0]
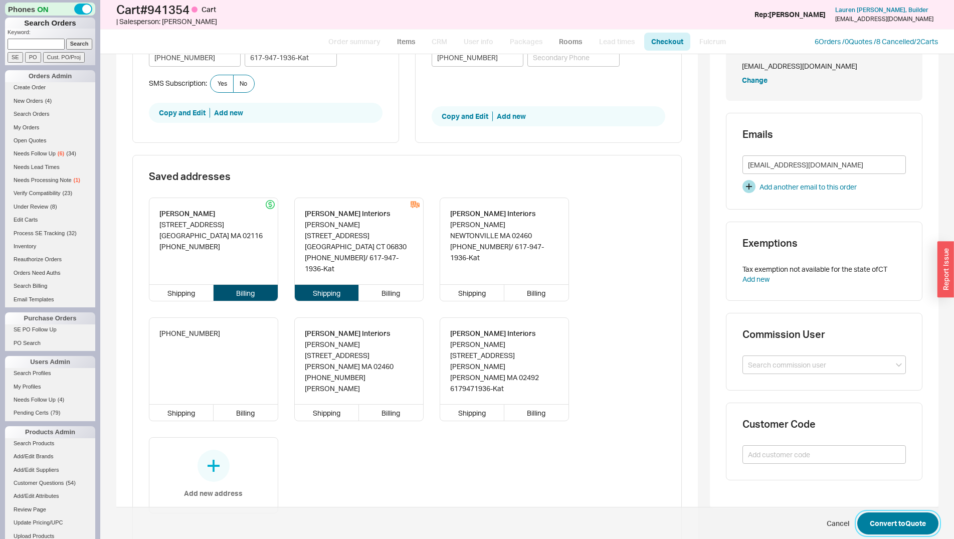
click at [868, 521] on button "Convert to Quote" at bounding box center [897, 523] width 81 height 22
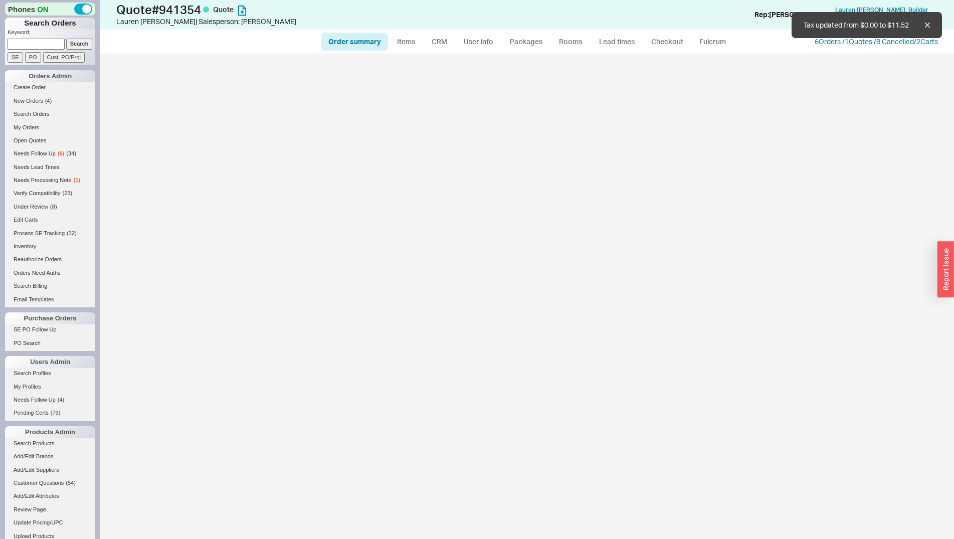
select select "*"
select select "3"
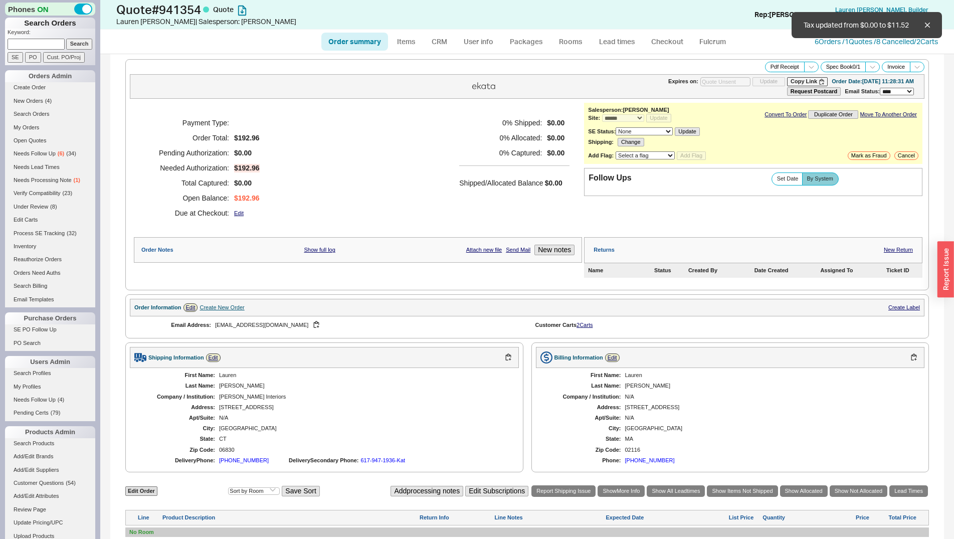
scroll to position [191, 0]
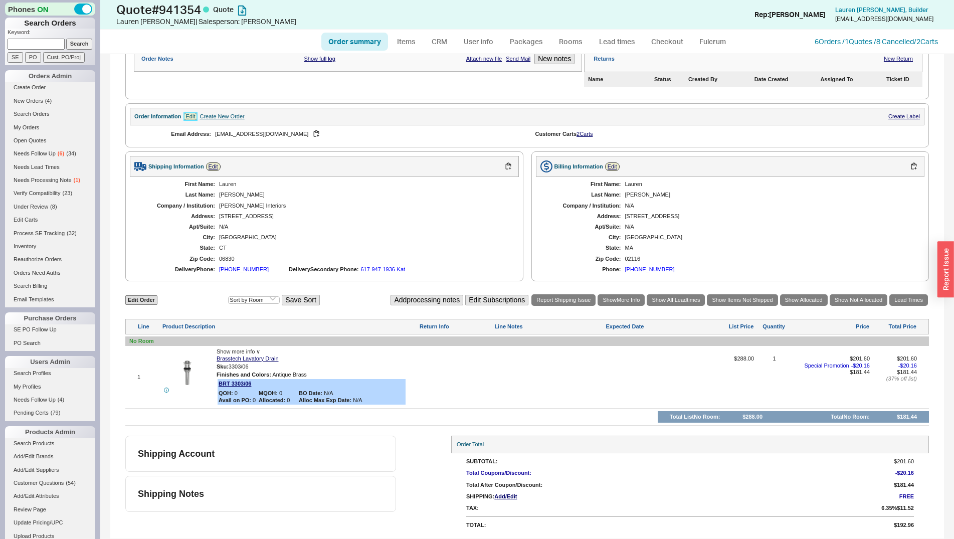
click at [198, 118] on link "Edit" at bounding box center [190, 116] width 15 height 9
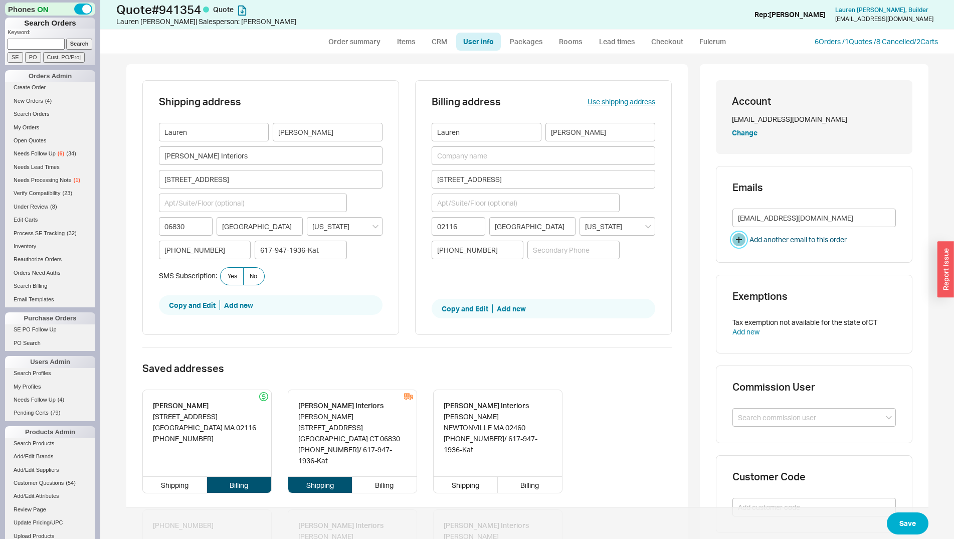
click at [732, 240] on button "button" at bounding box center [738, 239] width 13 height 13
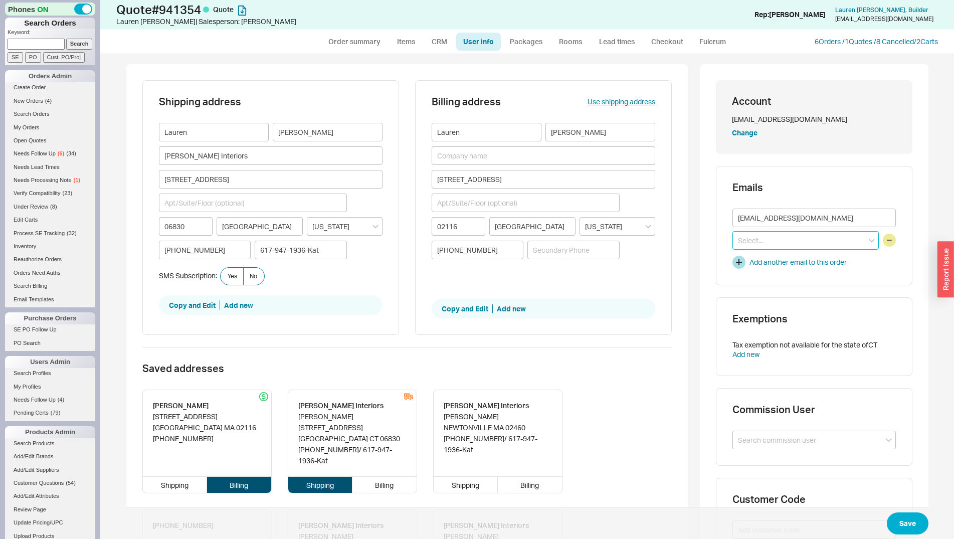
click at [735, 237] on input at bounding box center [805, 240] width 146 height 19
type input "[EMAIL_ADDRESS][DOMAIN_NAME]"
click at [783, 267] on icon "create option kat@hamiltoninteriorsinc.com" at bounding box center [789, 266] width 102 height 19
click at [904, 520] on button "Save" at bounding box center [908, 523] width 42 height 22
select select "*"
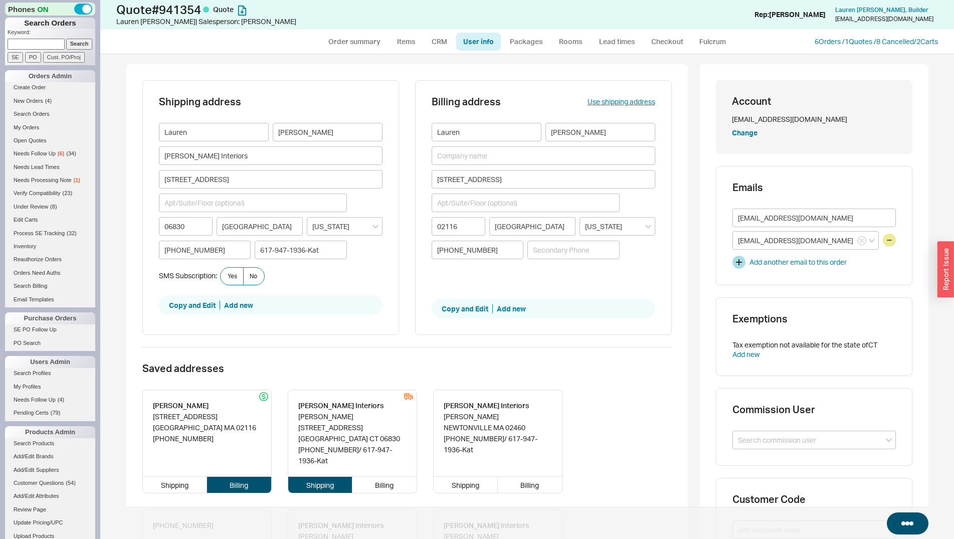
select select "*"
select select "3"
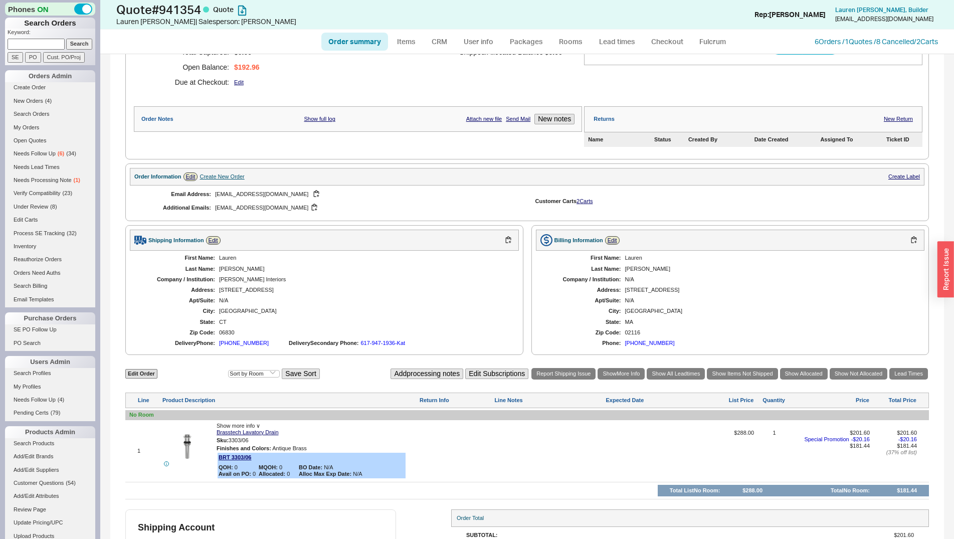
scroll to position [204, 0]
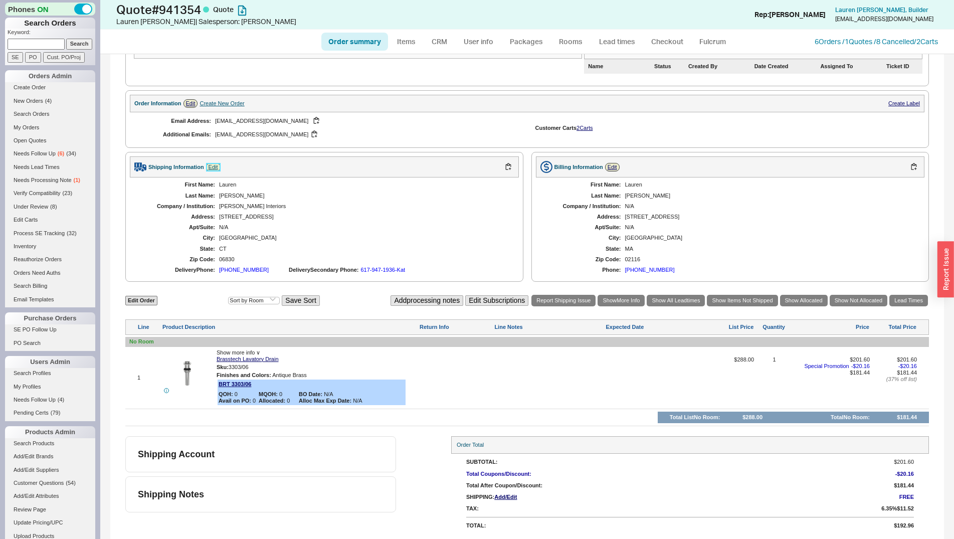
click at [214, 170] on link "Edit" at bounding box center [213, 167] width 15 height 9
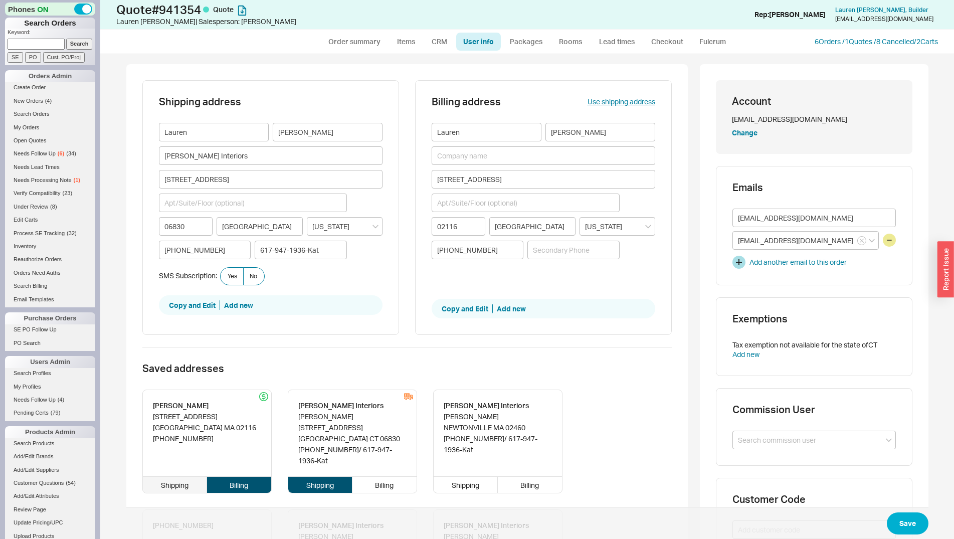
click at [159, 482] on div "Shipping" at bounding box center [175, 485] width 65 height 16
type input "266 Beacon Street"
type input "02116"
type input "Boston"
type input "Massachusetts"
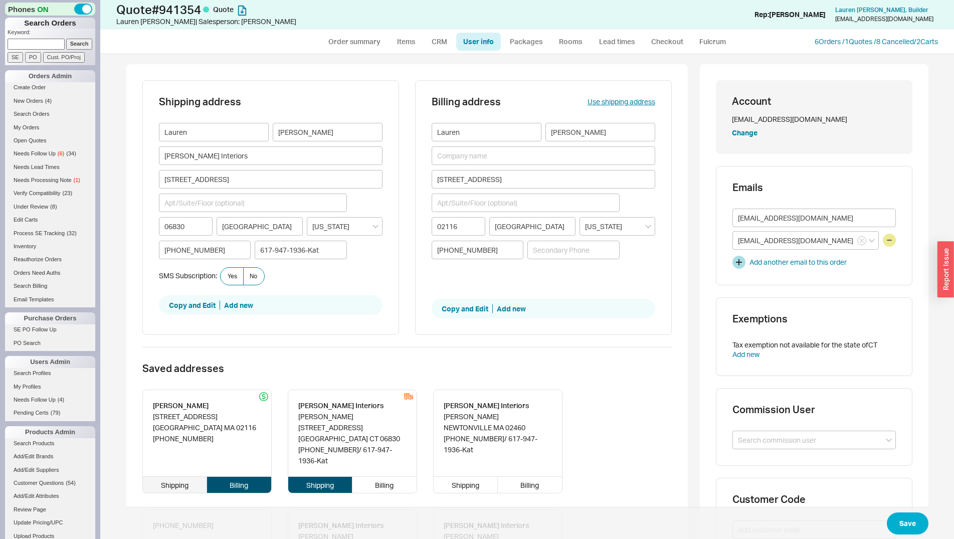
type input "(617) 947-1936"
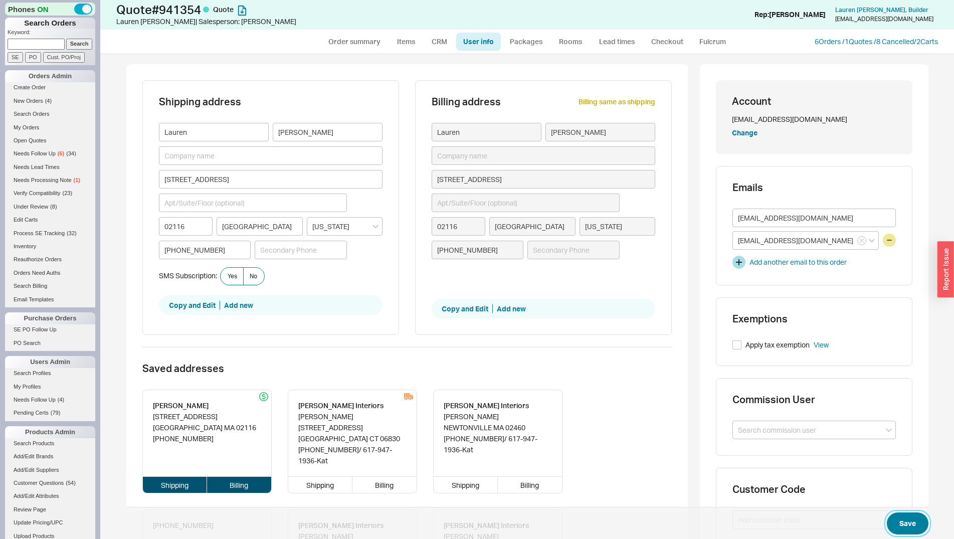
click at [902, 523] on button "Save" at bounding box center [908, 523] width 42 height 22
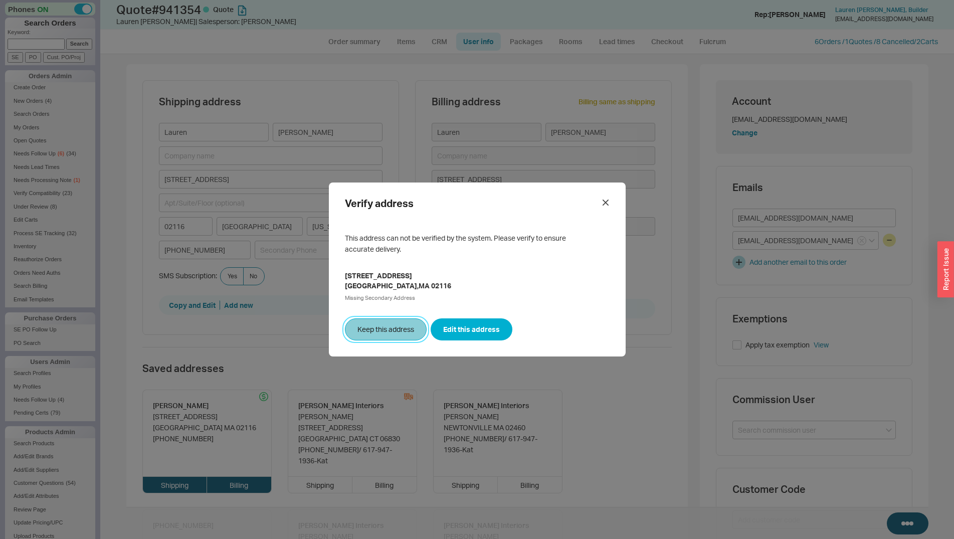
click at [400, 337] on button "Keep this address" at bounding box center [386, 329] width 82 height 22
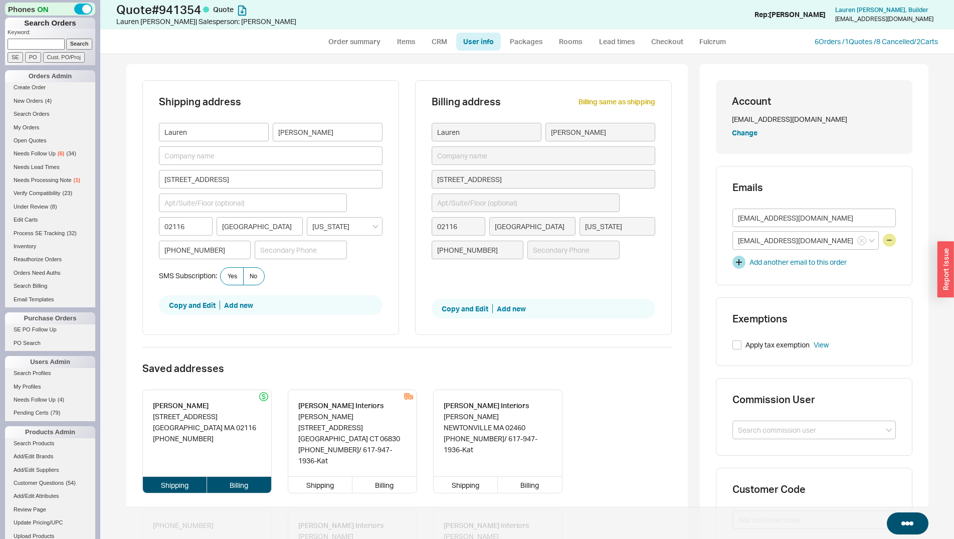
select select "*"
select select "3"
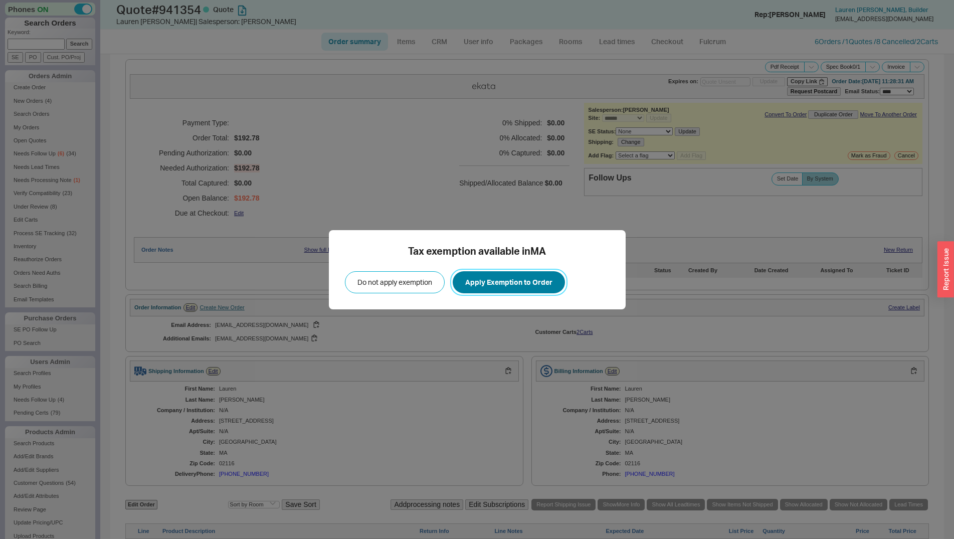
click at [485, 290] on button "Apply Exemption to Order" at bounding box center [509, 282] width 112 height 22
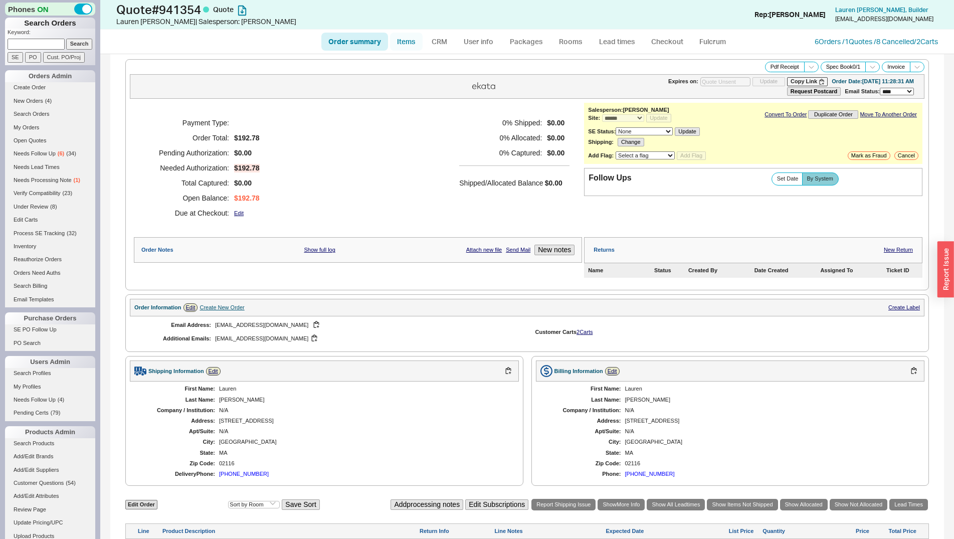
click at [396, 39] on link "Items" at bounding box center [406, 42] width 33 height 18
select select "3"
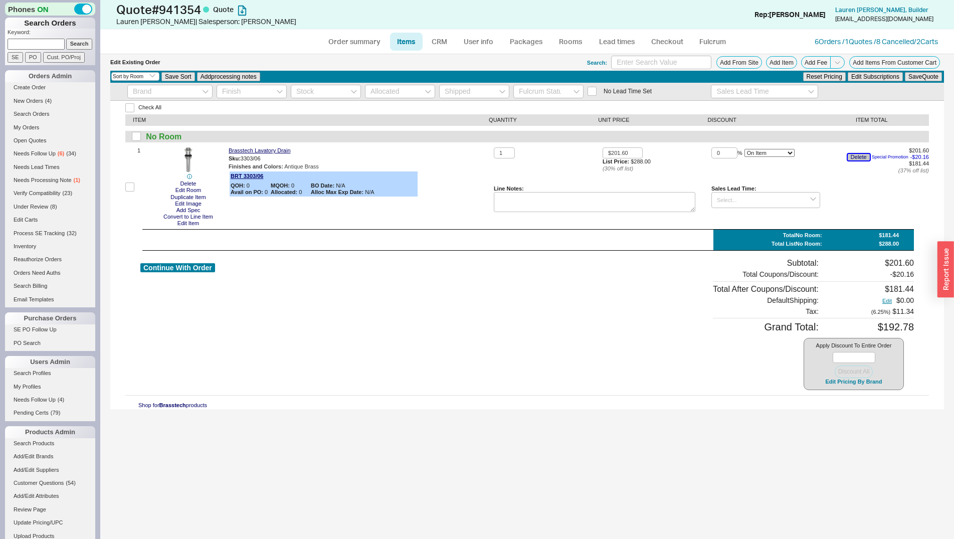
click at [855, 157] on button "Delete" at bounding box center [859, 157] width 22 height 7
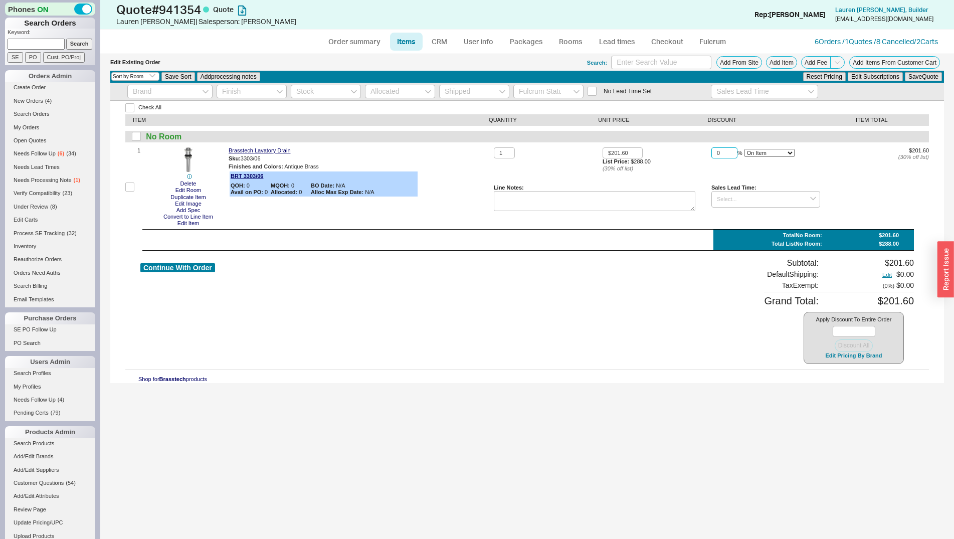
drag, startPoint x: 723, startPoint y: 154, endPoint x: 700, endPoint y: 156, distance: 23.1
click at [711, 156] on input "0" at bounding box center [724, 153] width 26 height 12
type input "22"
click at [905, 72] on button "Save Quote" at bounding box center [923, 76] width 37 height 9
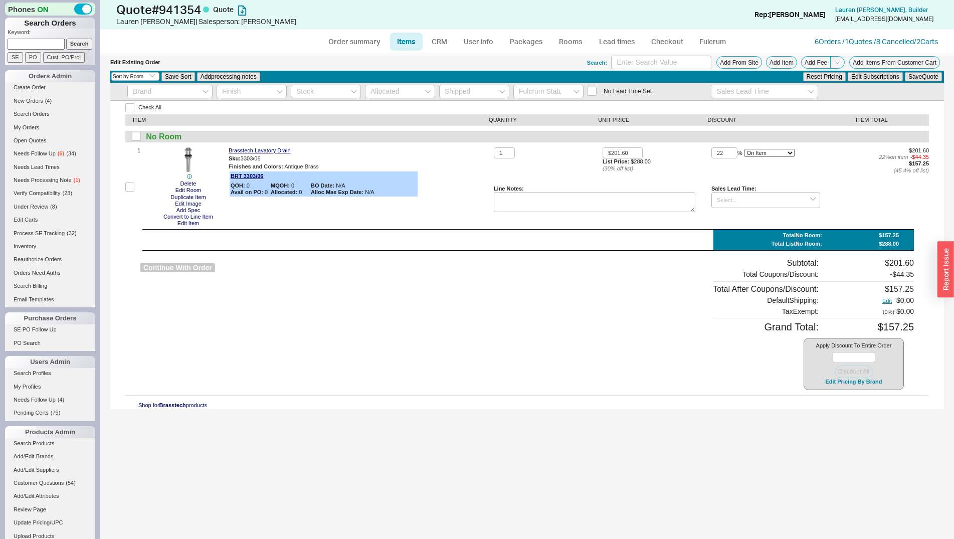
click at [165, 267] on button "Continue With Order" at bounding box center [177, 268] width 75 height 10
select select "*"
select select "3"
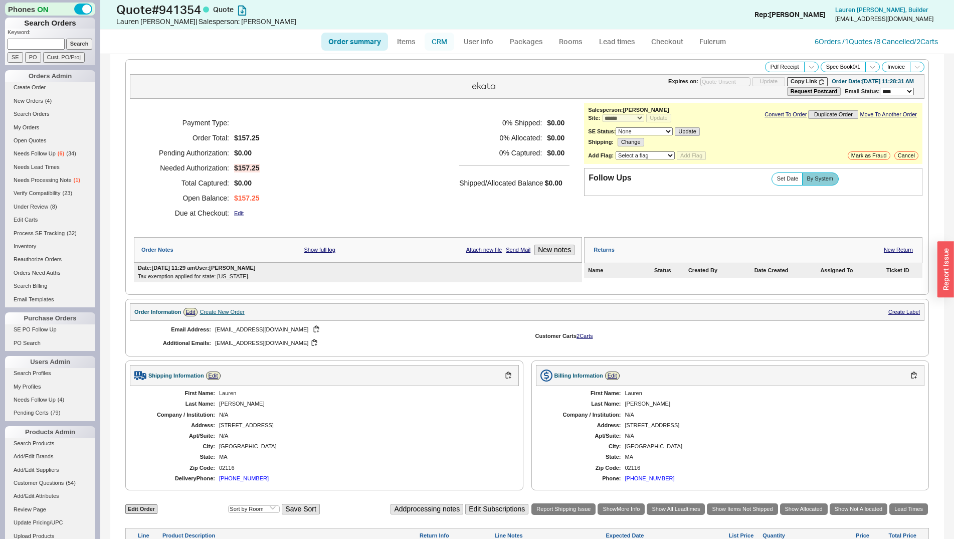
click at [442, 40] on link "CRM" at bounding box center [440, 42] width 30 height 18
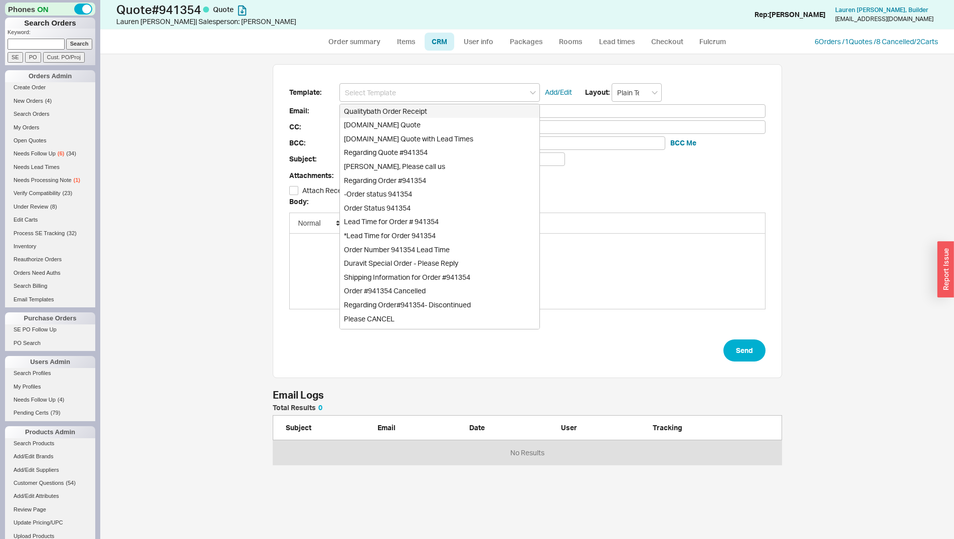
scroll to position [53, 501]
click at [430, 126] on div "Qualitybath.com Quote" at bounding box center [440, 125] width 200 height 14
type input "Receipt"
type input "office@hamiltoninteriorsinc.com"
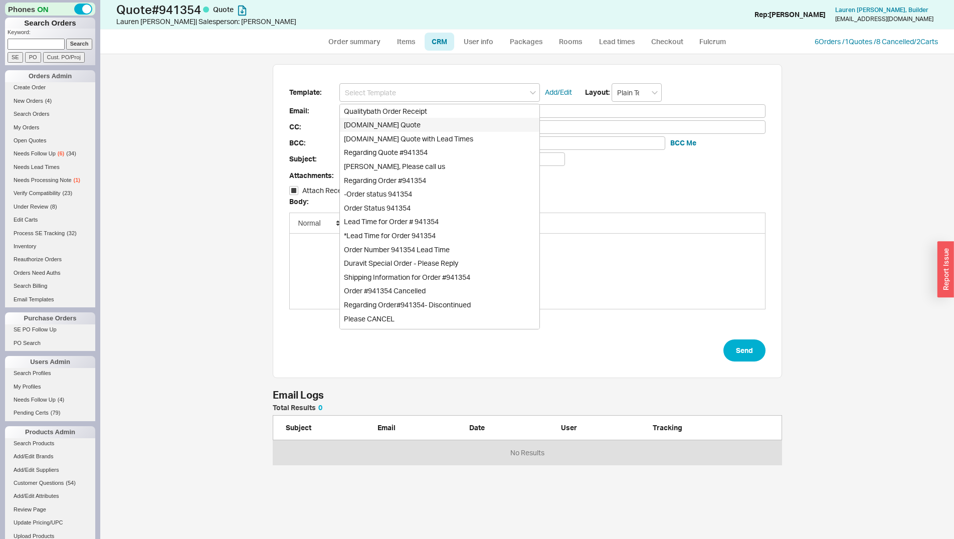
type input "kat@hamiltoninteriorsinc.com"
type input "Quality Bath Quote #941354"
checkbox input "true"
type input "Qualitybath.com Quote"
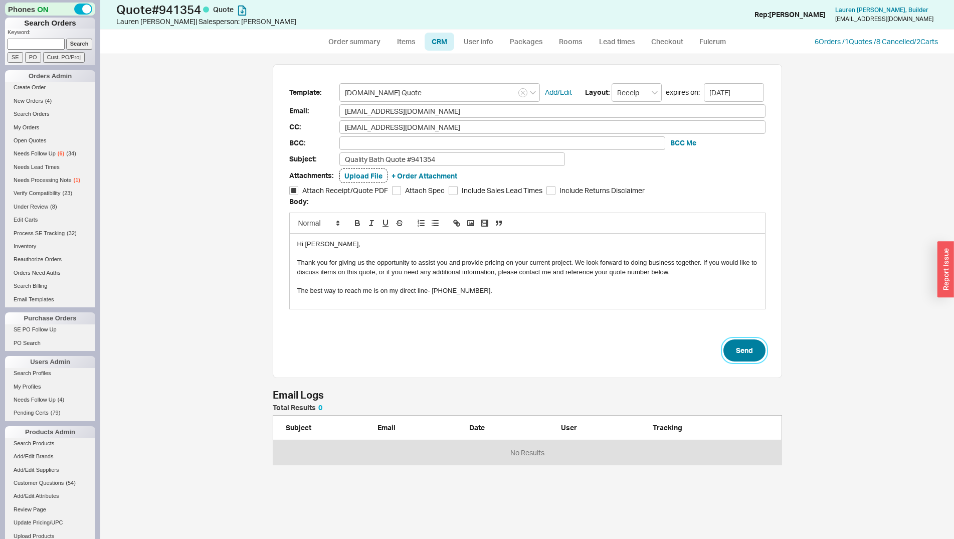
click at [745, 351] on button "Send" at bounding box center [744, 350] width 42 height 22
select select "*"
select select "3"
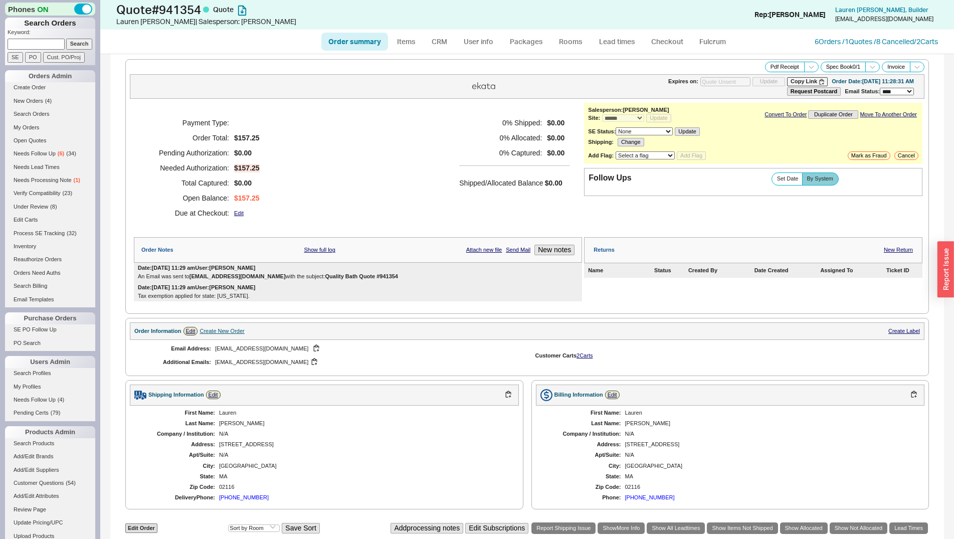
type input "10/06/2025"
click at [38, 90] on link "Create Order" at bounding box center [50, 87] width 90 height 11
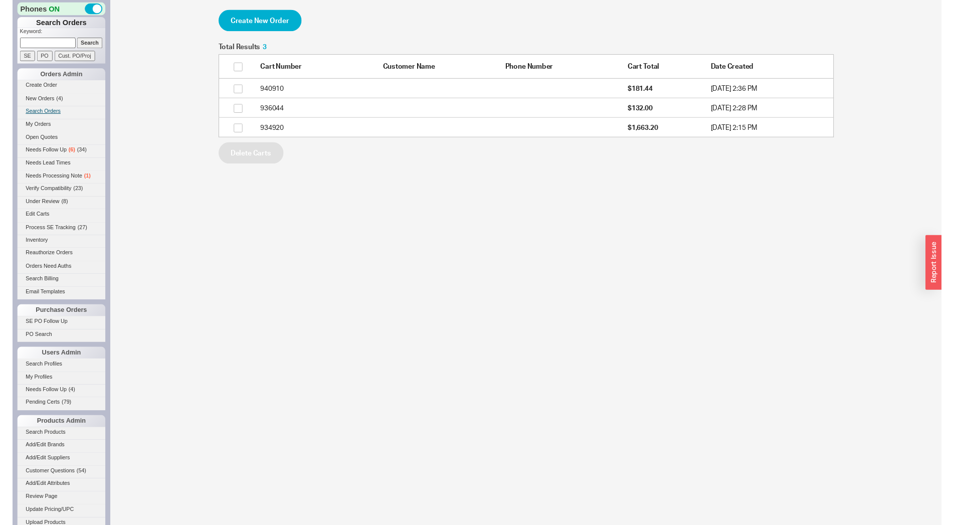
scroll to position [88, 623]
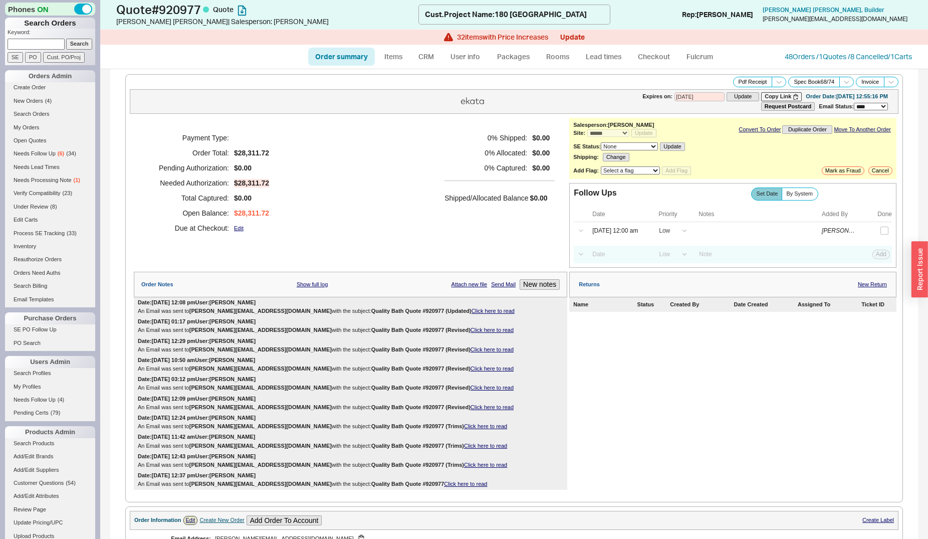
select select "*"
select select "LOW"
select select "3"
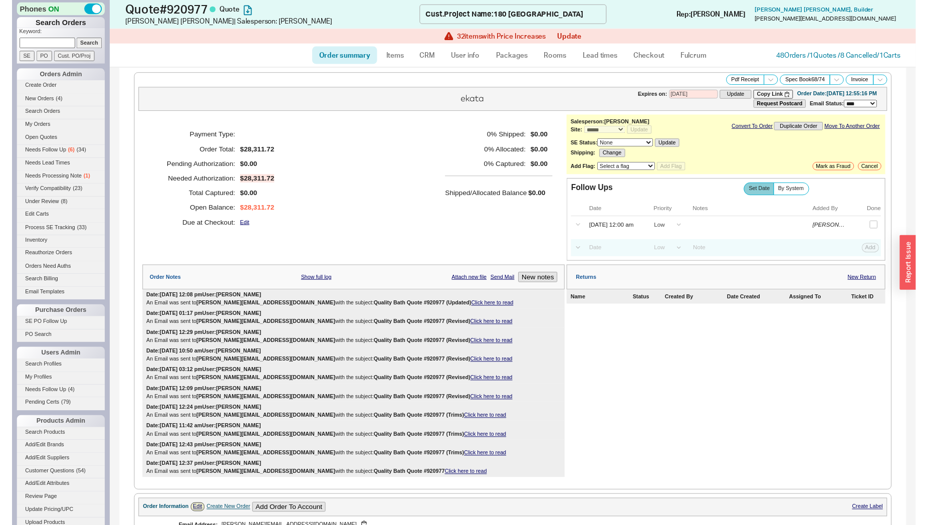
scroll to position [1841, 0]
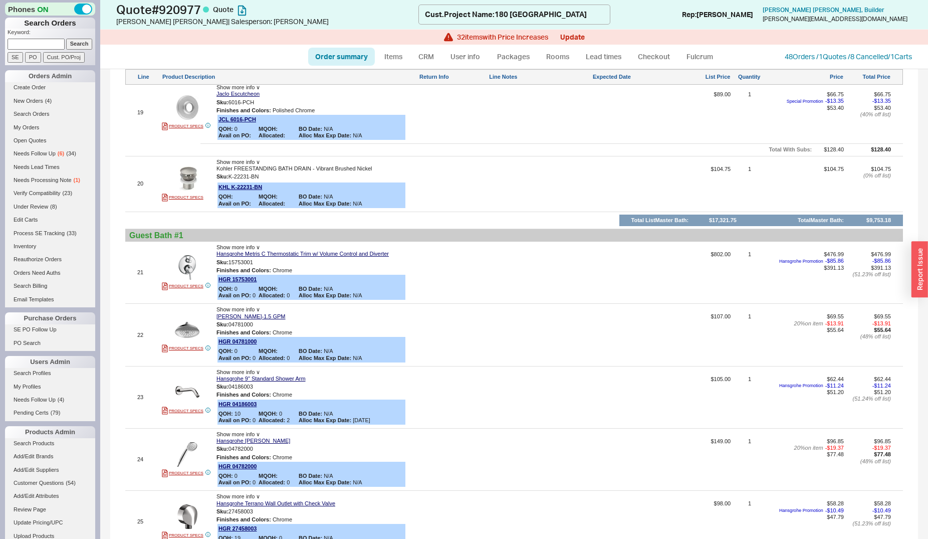
click at [48, 39] on input at bounding box center [36, 44] width 57 height 11
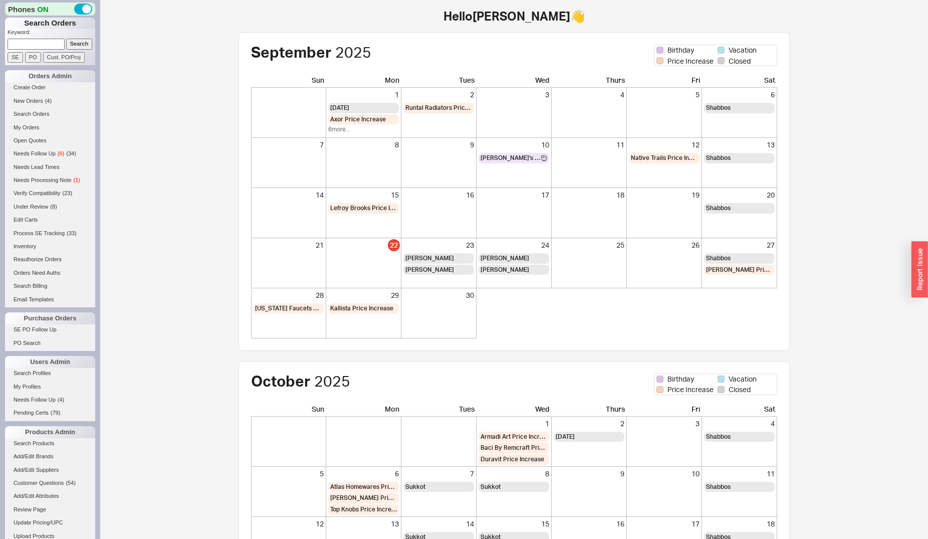
click at [47, 38] on p "Keyword:" at bounding box center [52, 34] width 88 height 10
click at [46, 46] on input at bounding box center [36, 44] width 57 height 11
type input "kat@hamiltoninteriorsinc.com"
click at [66, 39] on input "Search" at bounding box center [79, 44] width 27 height 11
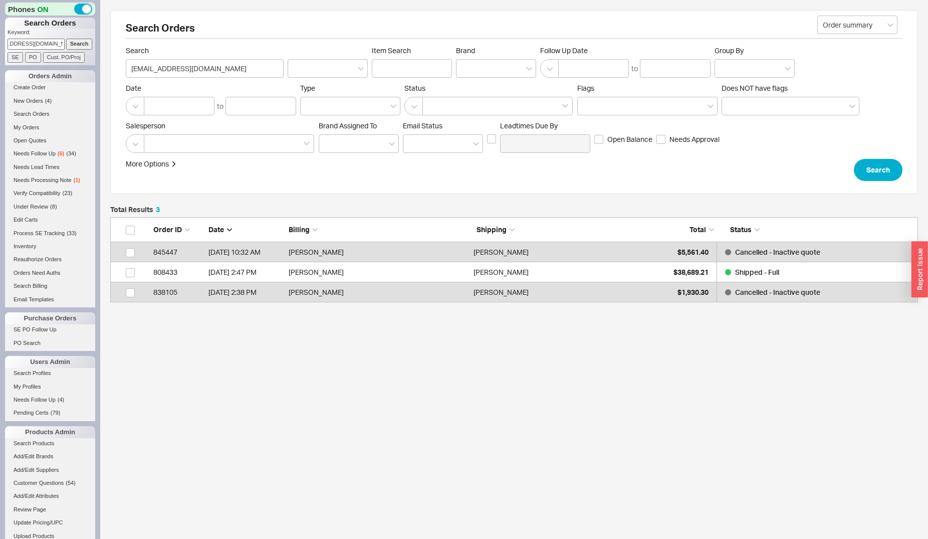
scroll to position [77, 800]
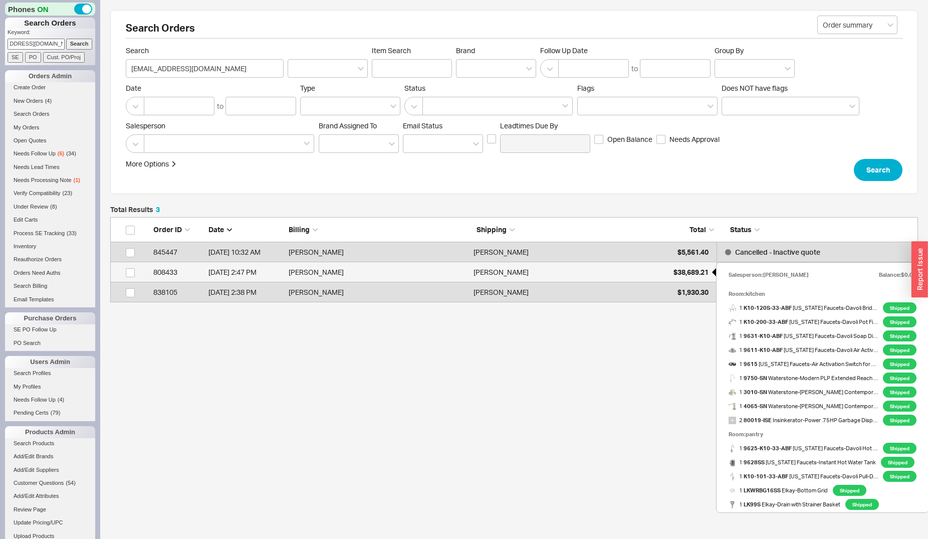
click at [666, 268] on div "$38,689.21" at bounding box center [684, 272] width 50 height 20
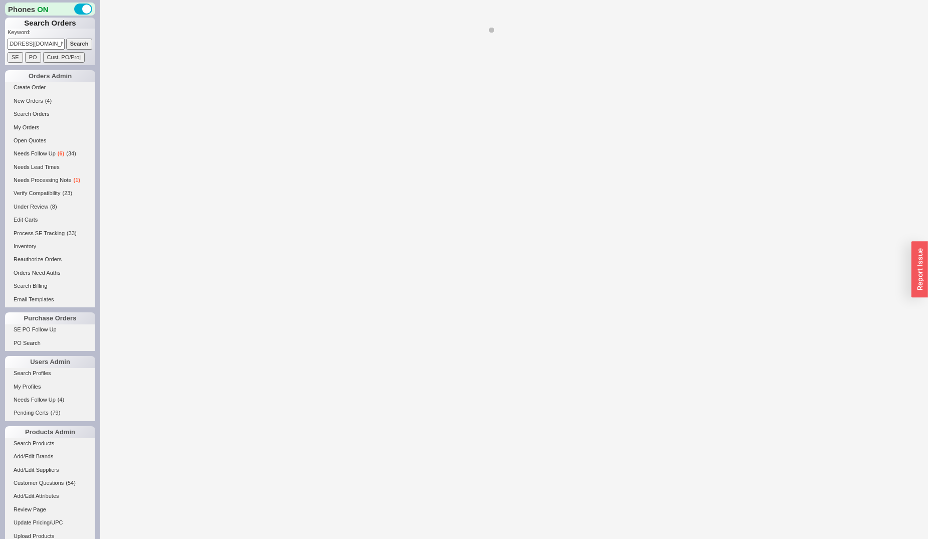
select select "LOW"
select select "3"
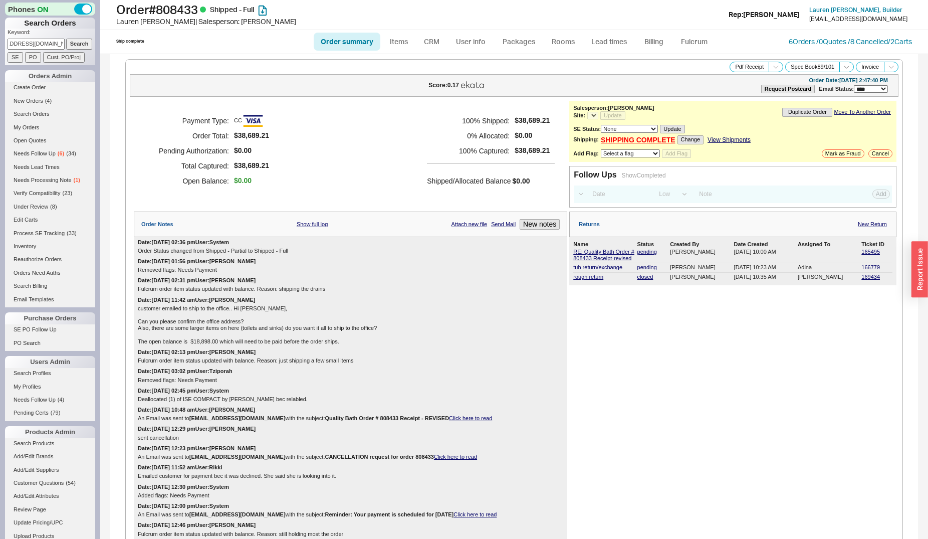
select select "*"
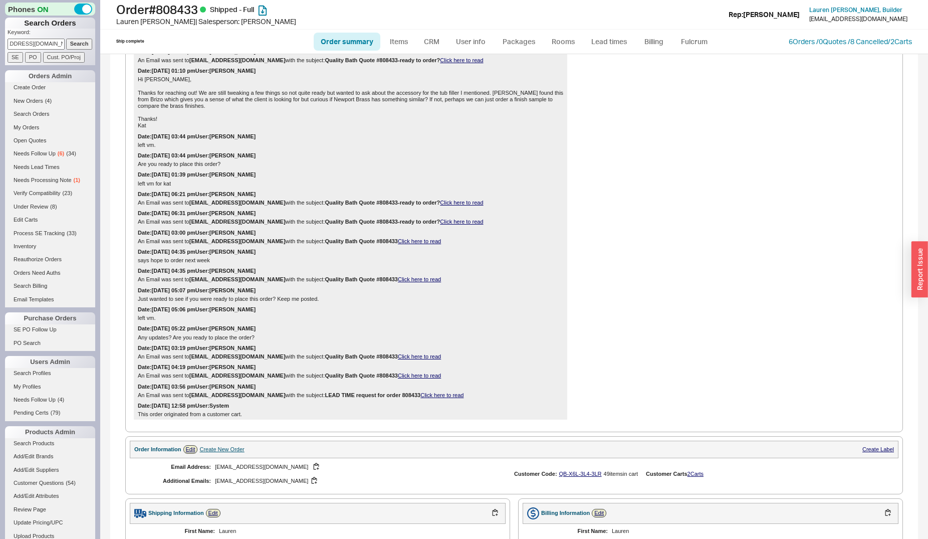
scroll to position [1790, 0]
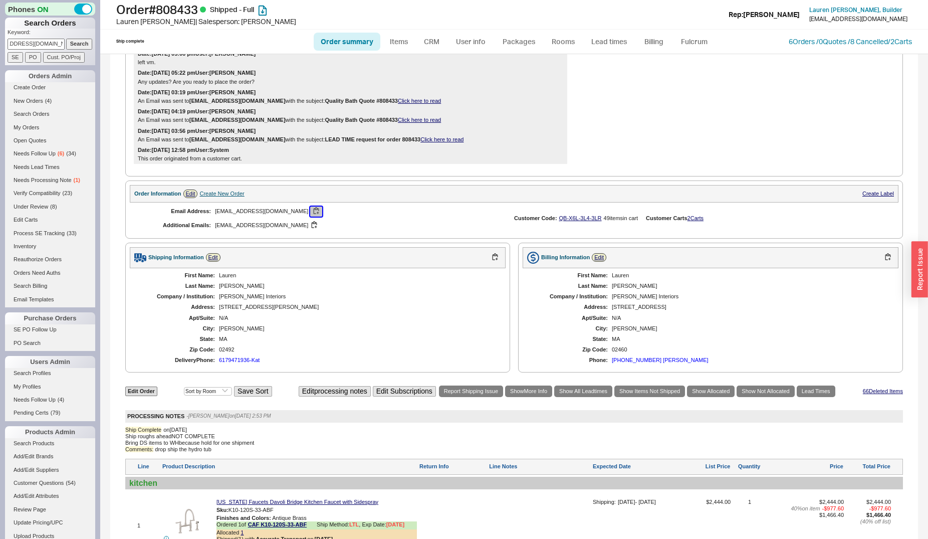
click at [310, 214] on button "button" at bounding box center [316, 212] width 12 height 10
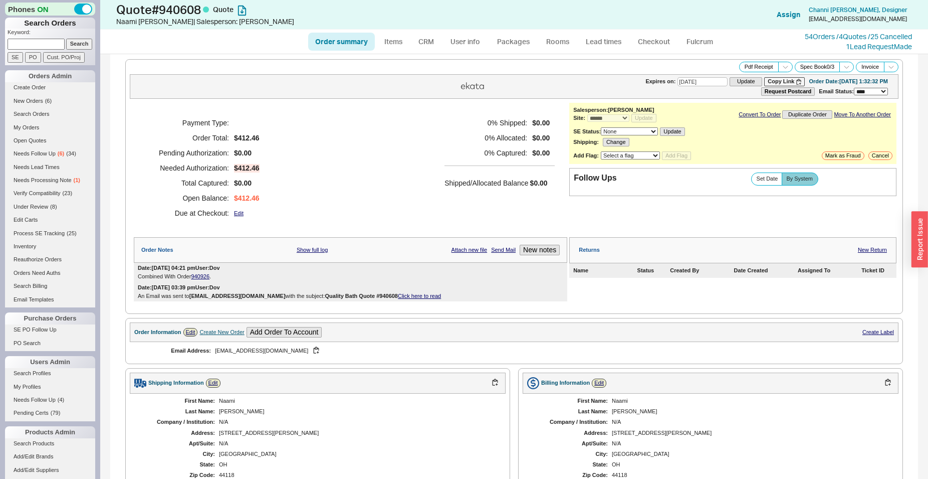
select select "*"
select select "3"
click at [344, 40] on link "Order summary" at bounding box center [341, 42] width 67 height 18
select select "*"
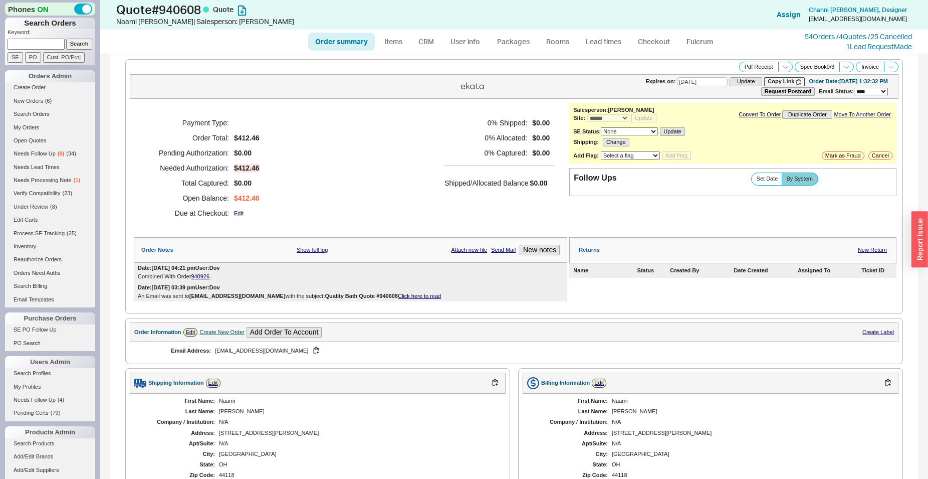
select select "*"
select select "3"
click at [338, 41] on link "Order summary" at bounding box center [341, 42] width 67 height 18
select select "*"
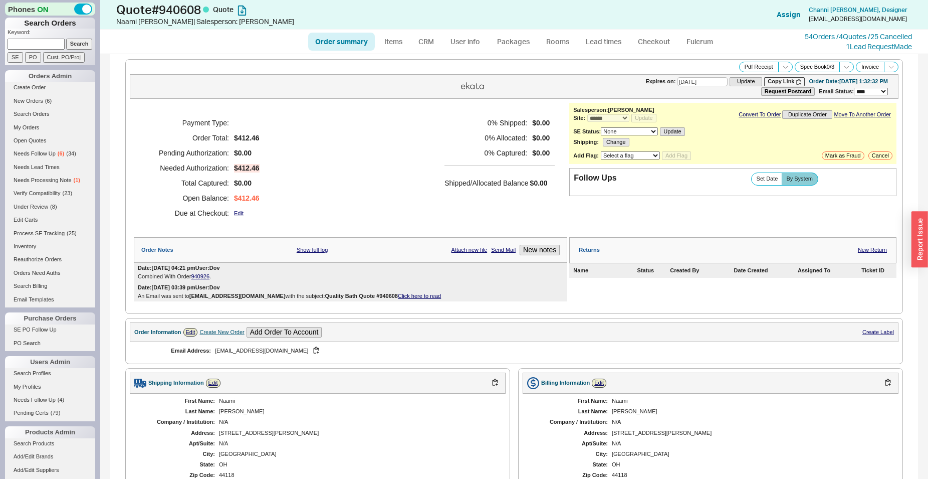
select select "3"
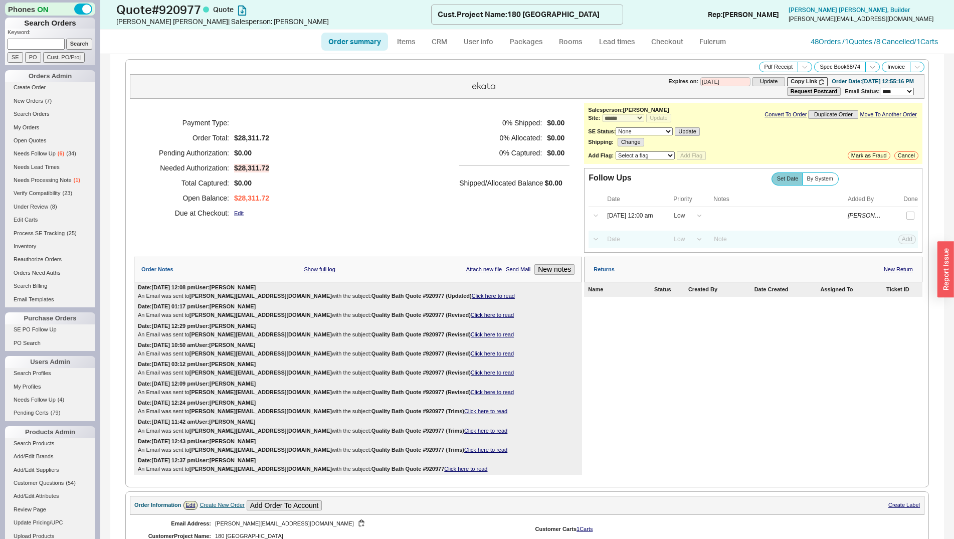
select select "*"
select select "LOW"
select select "3"
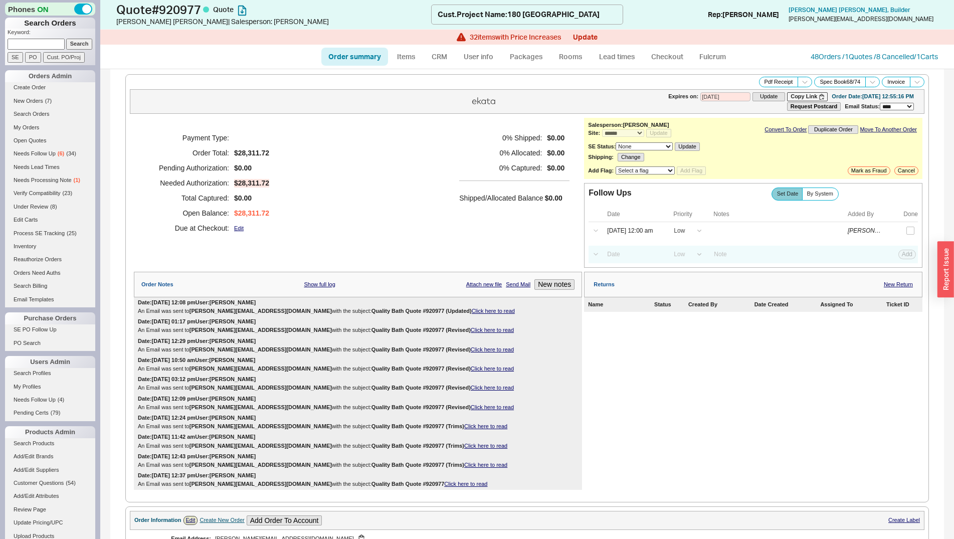
scroll to position [256, 0]
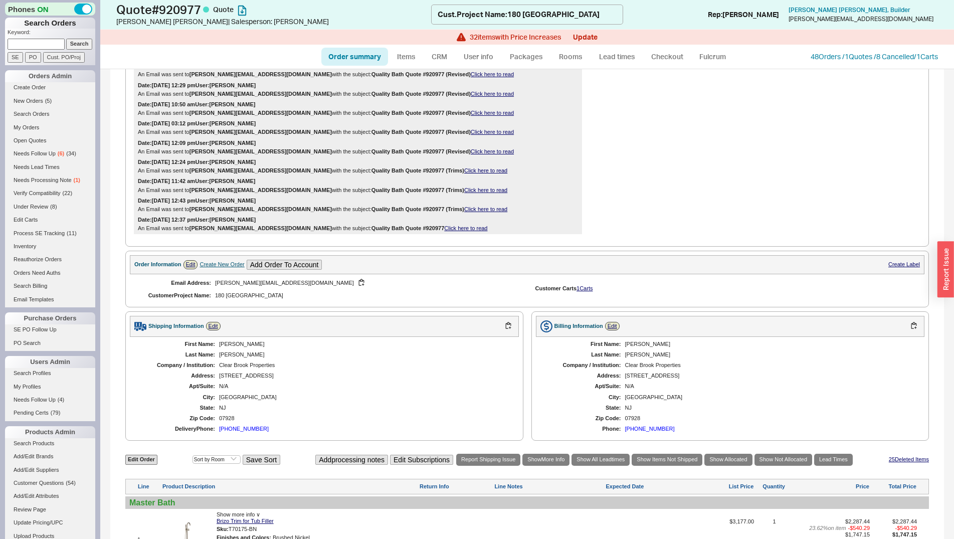
click at [45, 47] on input at bounding box center [36, 44] width 57 height 11
click at [593, 37] on button "Update" at bounding box center [585, 37] width 25 height 8
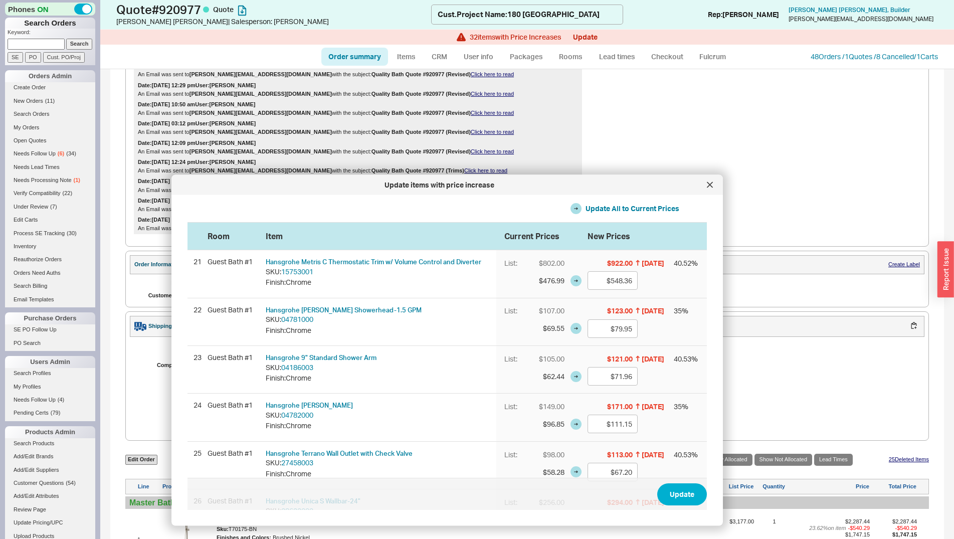
drag, startPoint x: 666, startPoint y: 103, endPoint x: 643, endPoint y: 164, distance: 66.0
click at [629, 180] on div "Update items with price increase" at bounding box center [438, 185] width 525 height 10
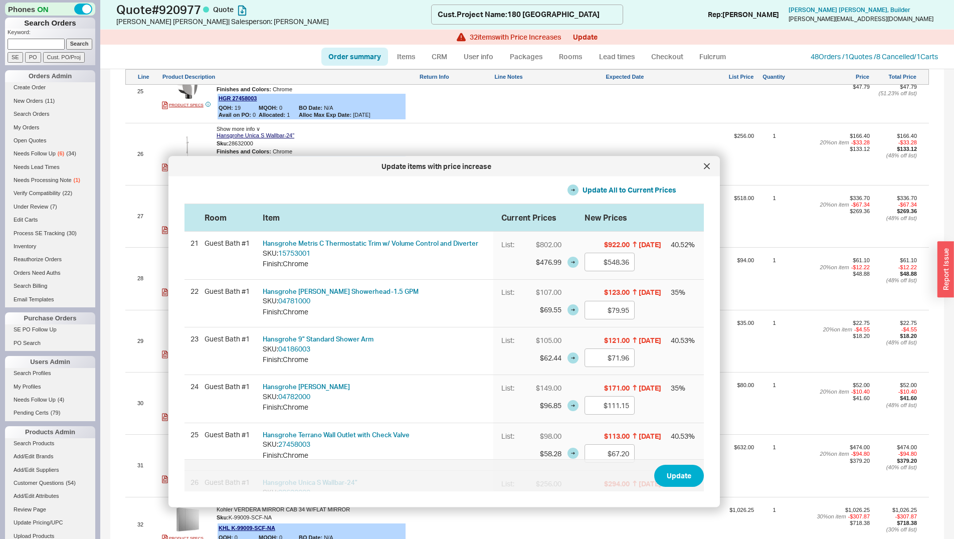
scroll to position [2352, 0]
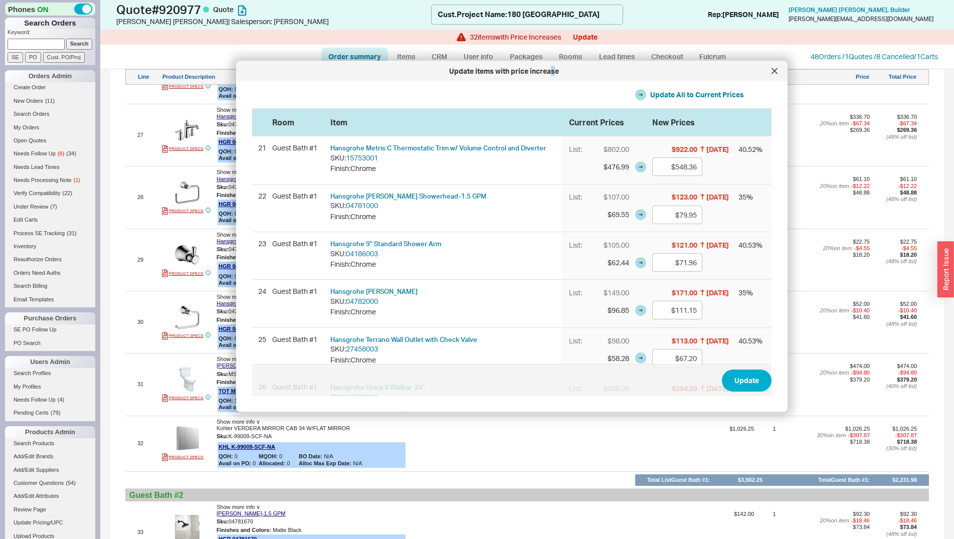
drag, startPoint x: 485, startPoint y: 170, endPoint x: 551, endPoint y: 73, distance: 117.6
click at [551, 73] on div "Update items with price increase" at bounding box center [503, 71] width 525 height 10
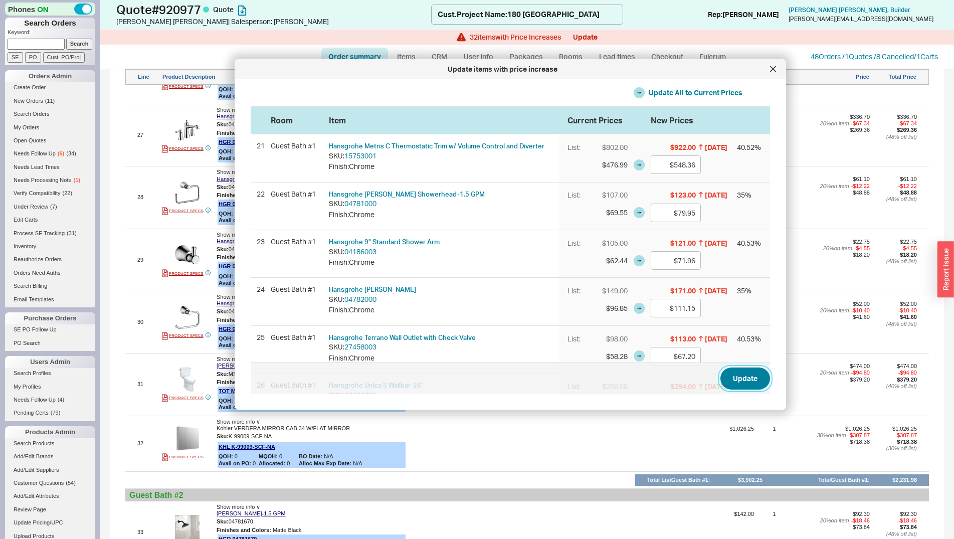
click at [732, 375] on button "Update" at bounding box center [745, 378] width 50 height 22
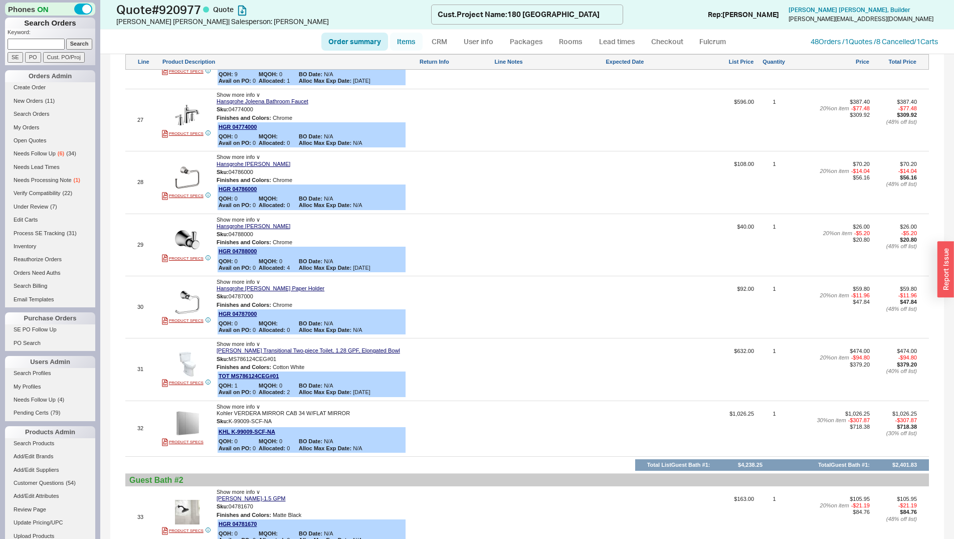
drag, startPoint x: 407, startPoint y: 35, endPoint x: 421, endPoint y: 48, distance: 19.2
click at [407, 36] on link "Items" at bounding box center [406, 42] width 33 height 18
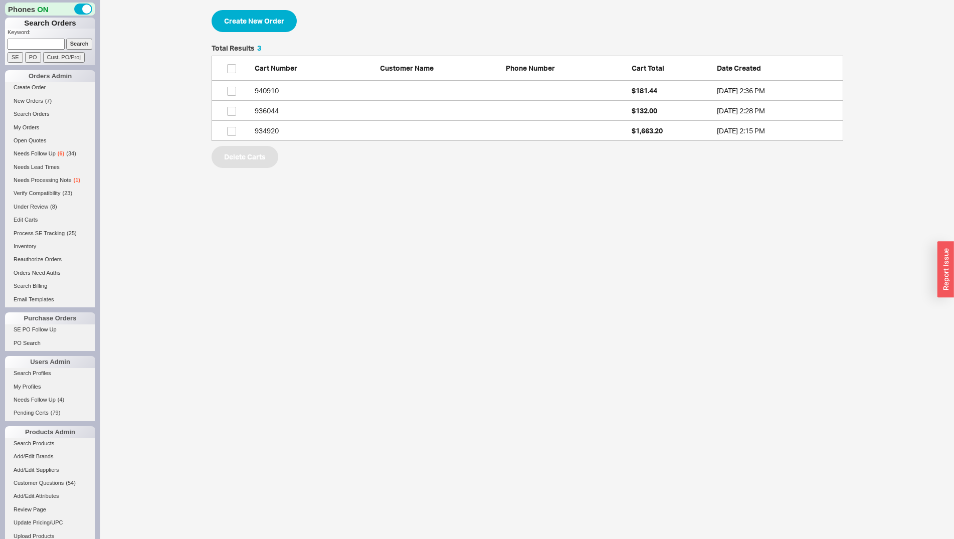
scroll to position [88, 623]
click at [28, 90] on link "Create Order" at bounding box center [50, 87] width 90 height 11
click at [279, 28] on button "Create New Order" at bounding box center [254, 21] width 85 height 22
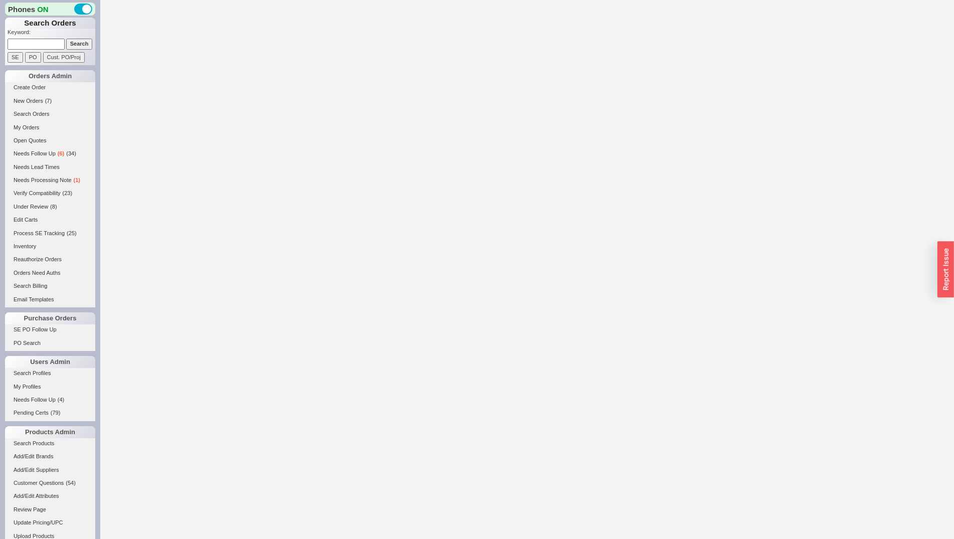
select select "3"
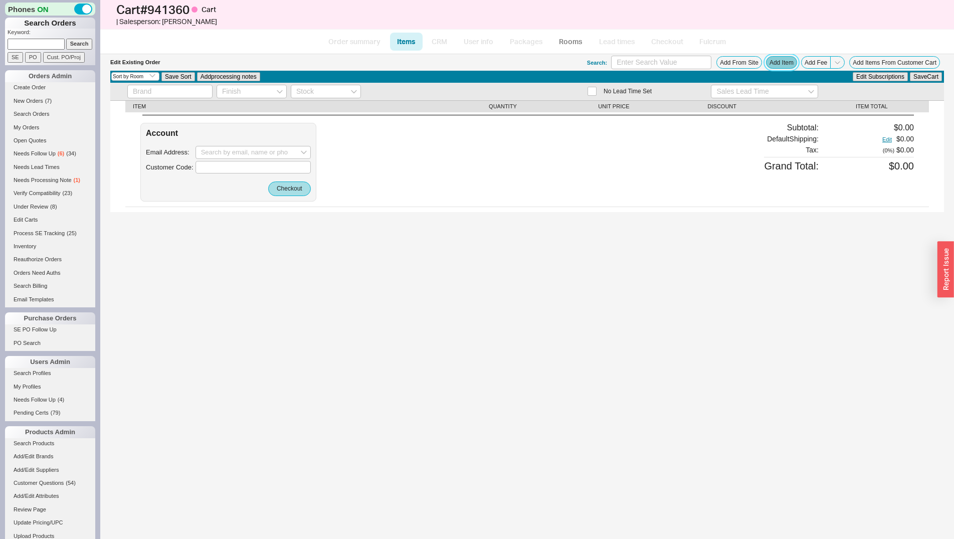
click at [778, 60] on button "Add Item" at bounding box center [781, 62] width 31 height 13
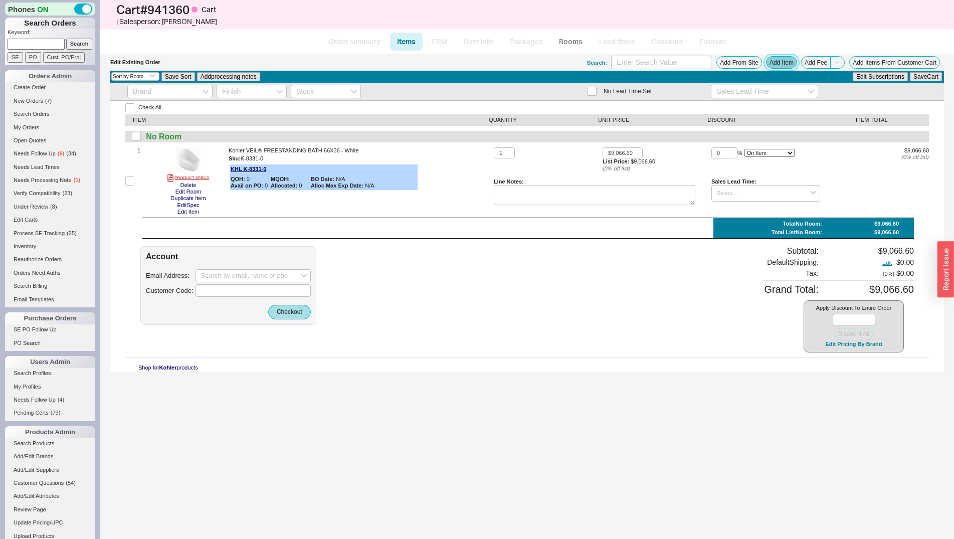
click at [777, 59] on button "Add Item" at bounding box center [781, 62] width 31 height 13
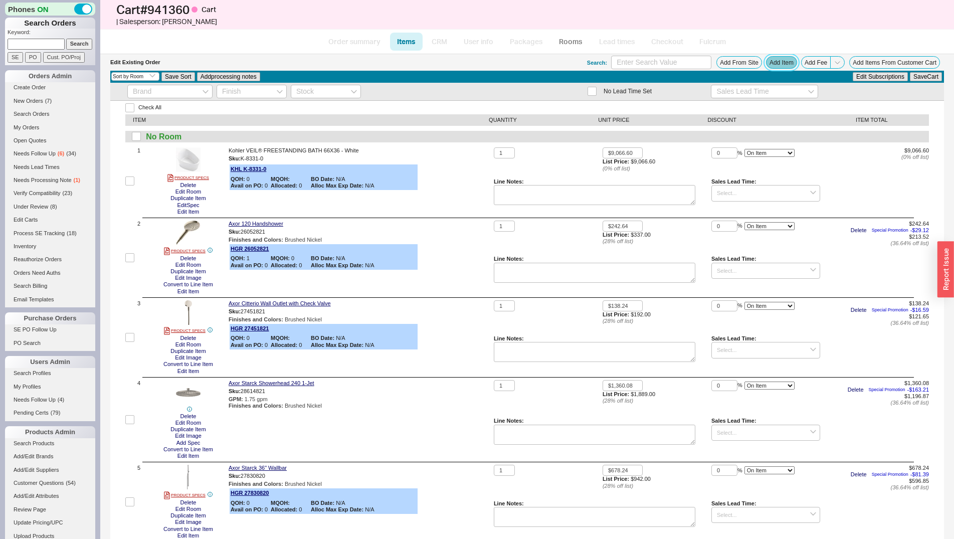
scroll to position [307, 0]
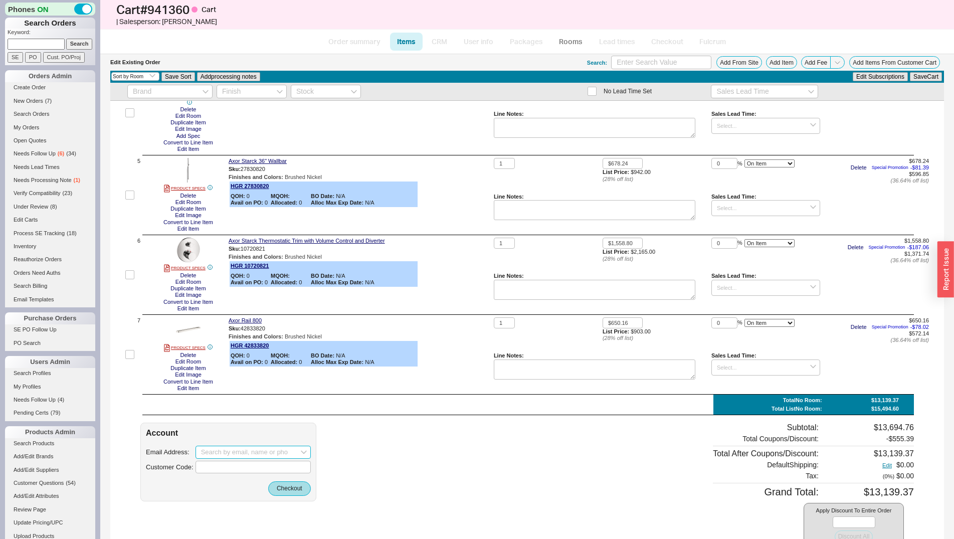
click at [230, 457] on input at bounding box center [253, 452] width 115 height 13
click at [242, 447] on input at bounding box center [253, 452] width 115 height 13
paste input "hello@monoseason.com"
click at [255, 469] on div "hello@monoseason.com" at bounding box center [253, 473] width 104 height 16
type input "hello@monoseason.com"
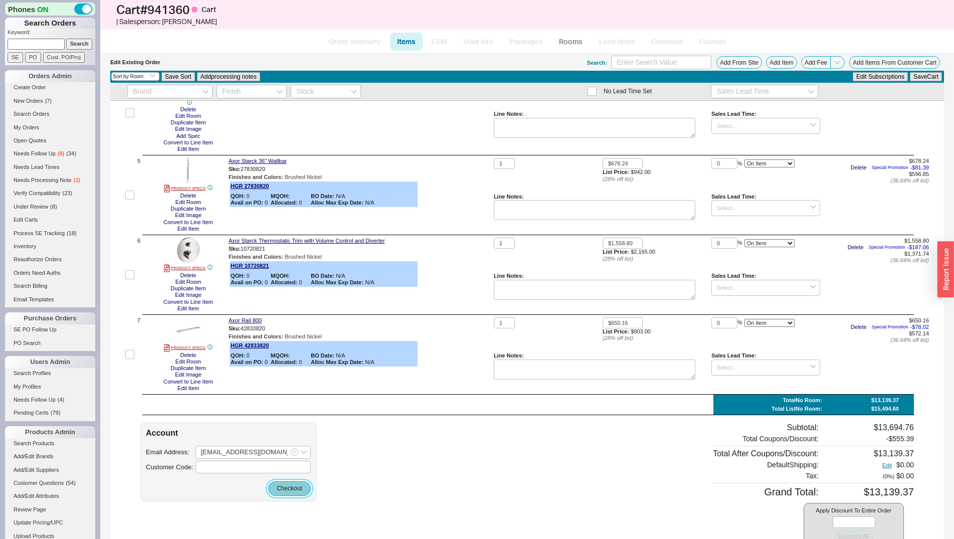
click at [294, 492] on button "Checkout" at bounding box center [289, 488] width 43 height 14
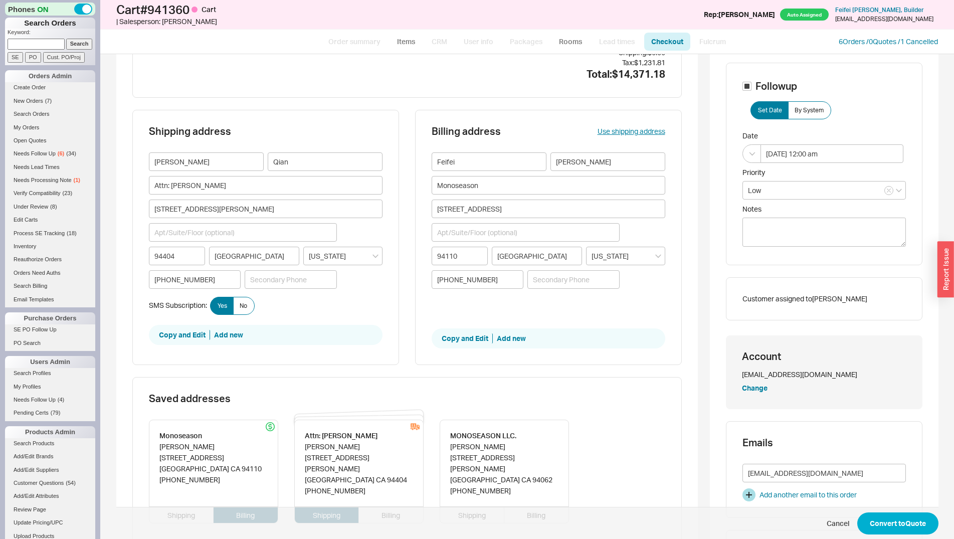
scroll to position [102, 0]
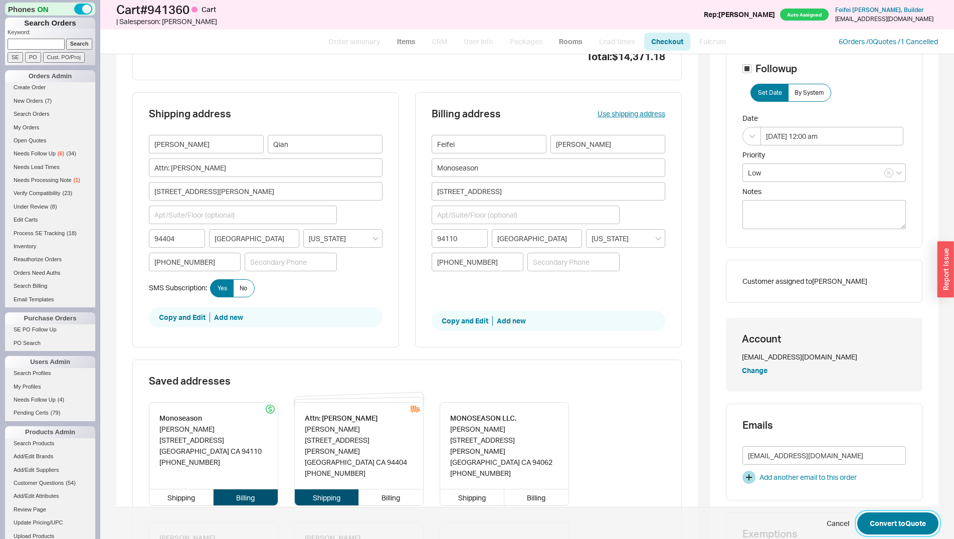
click at [882, 518] on button "Convert to Quote" at bounding box center [897, 523] width 81 height 22
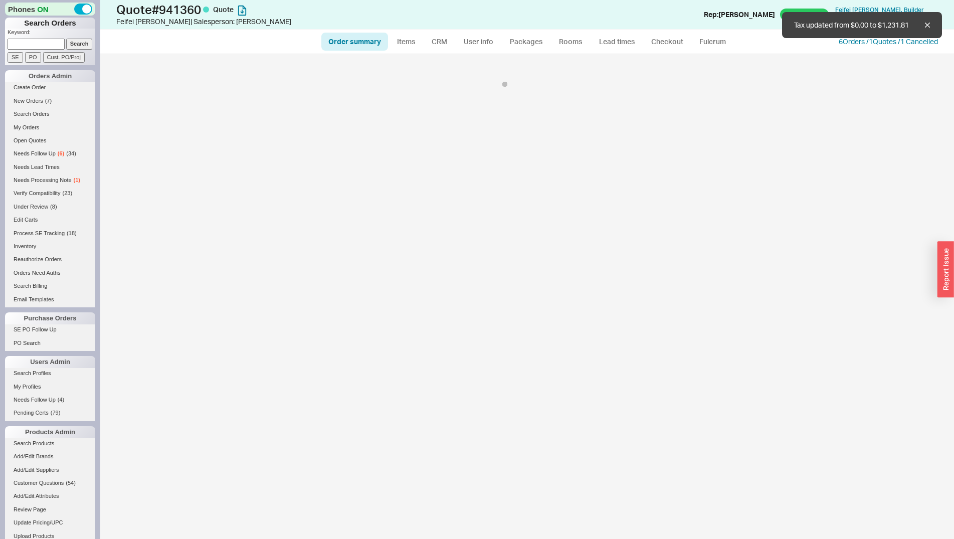
select select "*"
select select "LOW"
select select "3"
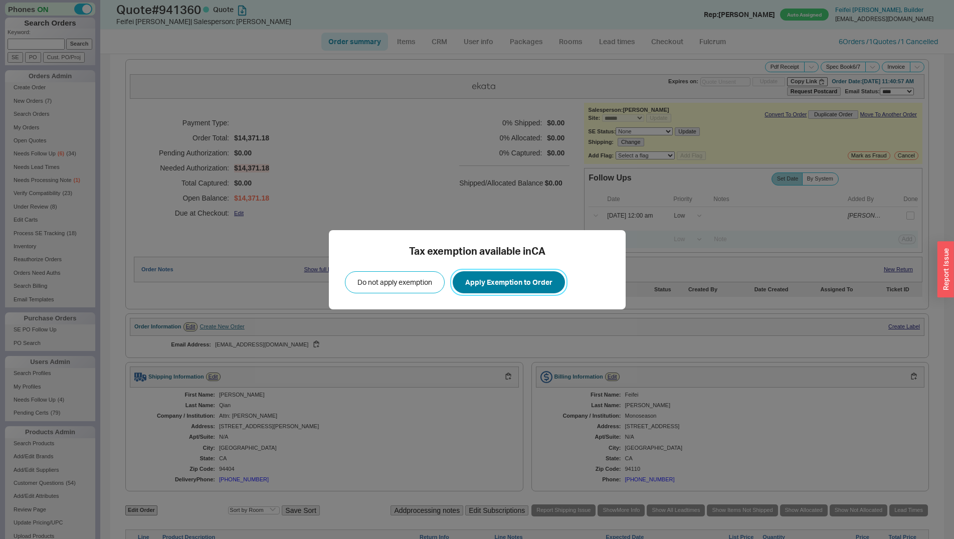
click at [460, 289] on button "Apply Exemption to Order" at bounding box center [509, 282] width 112 height 22
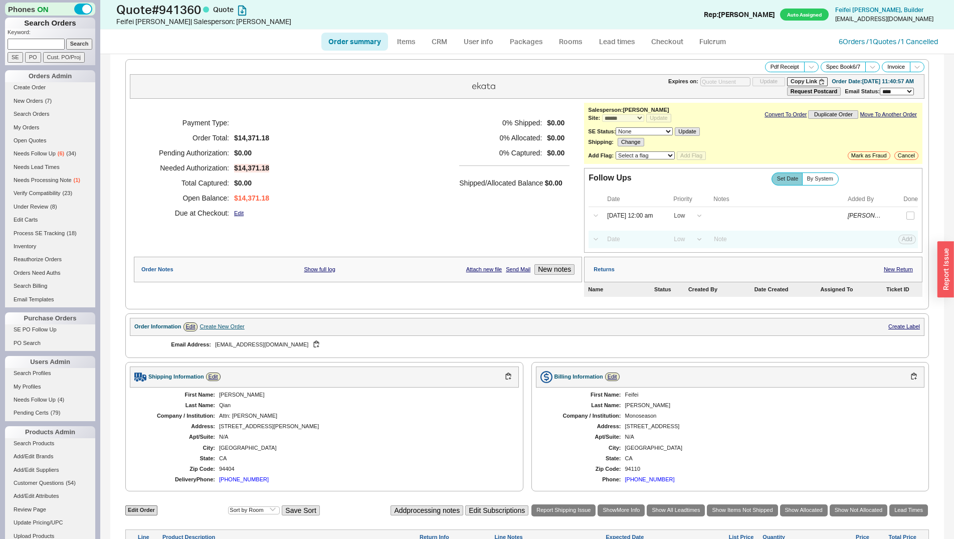
click at [327, 42] on link "Order summary" at bounding box center [354, 42] width 67 height 18
select select "*"
select select "LOW"
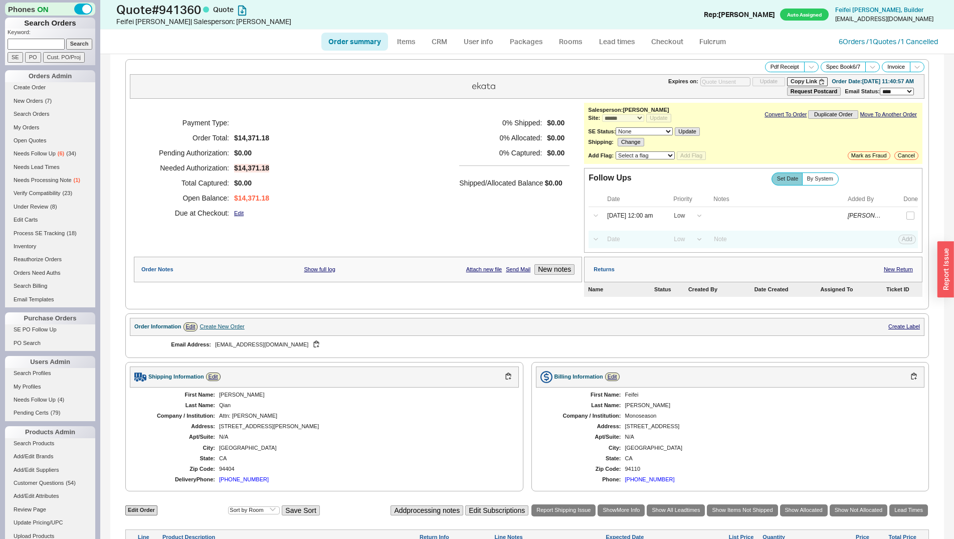
select select "3"
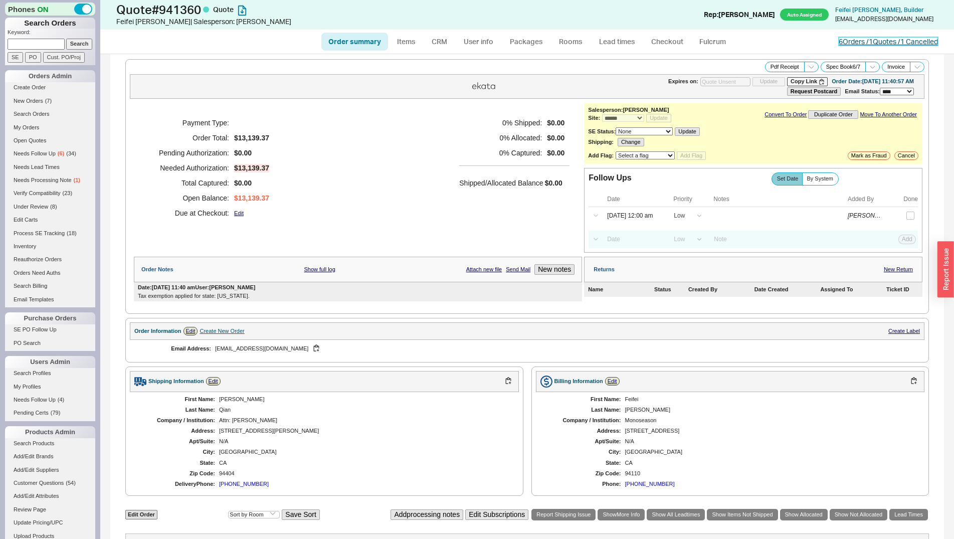
click at [839, 39] on link "6 Orders / 1 Quotes / 1 Cancelled" at bounding box center [888, 41] width 99 height 9
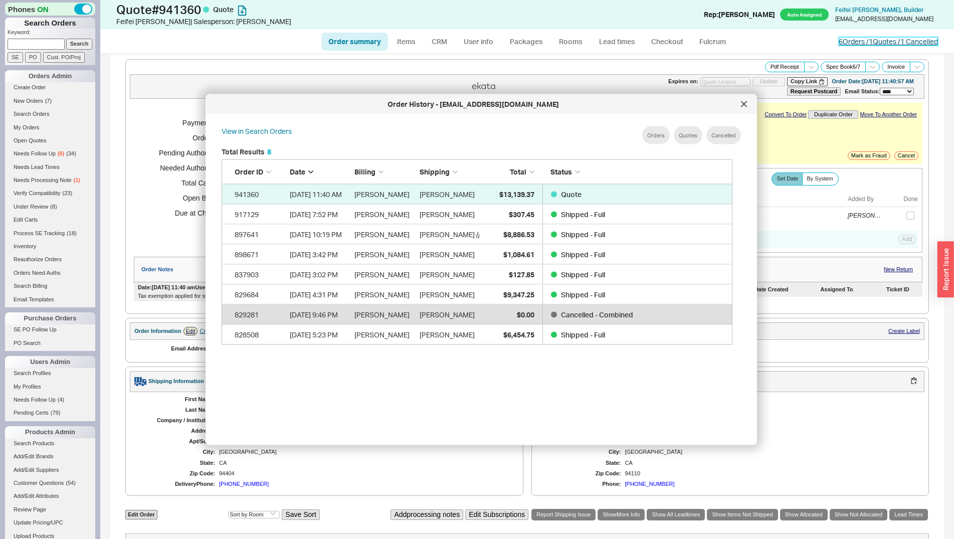
scroll to position [298, 518]
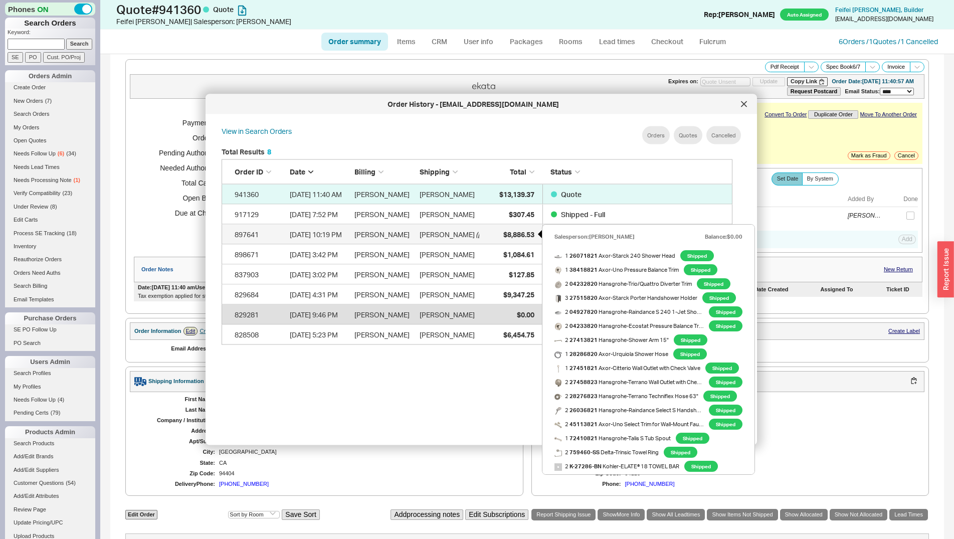
click at [511, 231] on span "$8,886.53" at bounding box center [518, 234] width 31 height 9
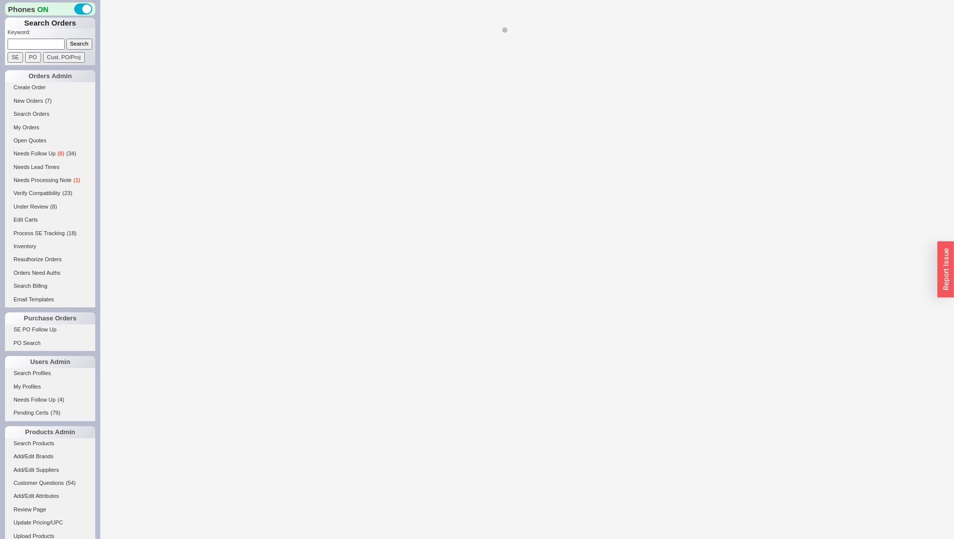
select select "*"
select select "LOW"
select select "3"
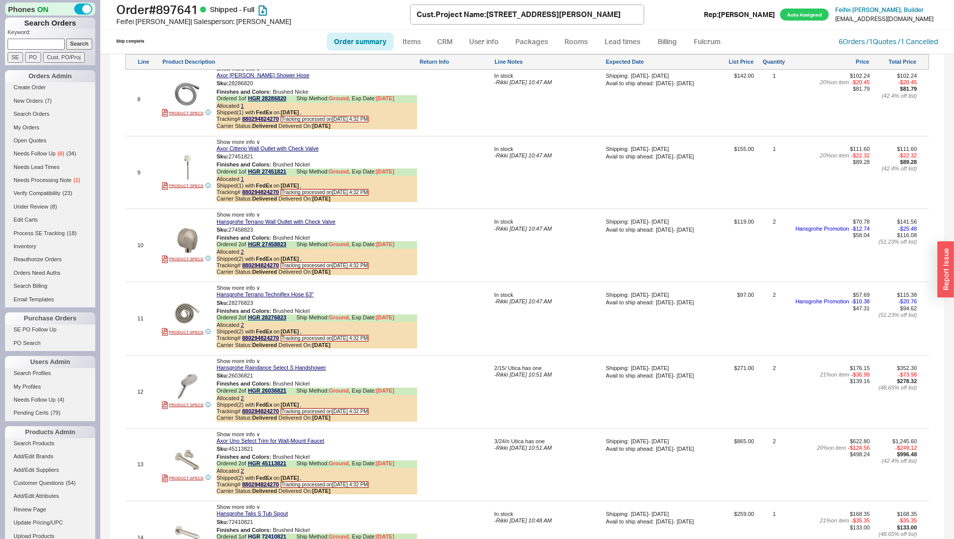
scroll to position [1534, 0]
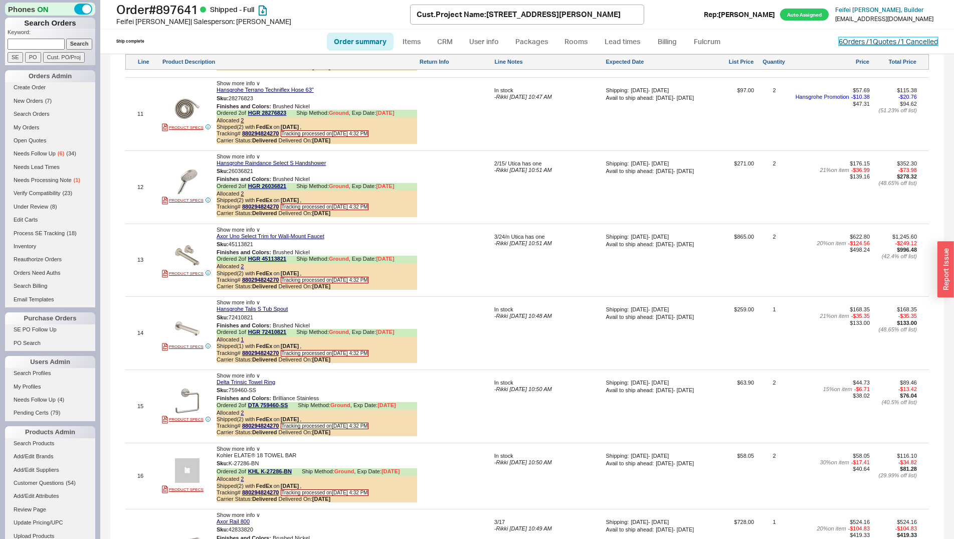
click at [843, 41] on link "6 Orders / 1 Quotes / 1 Cancelled" at bounding box center [888, 41] width 99 height 9
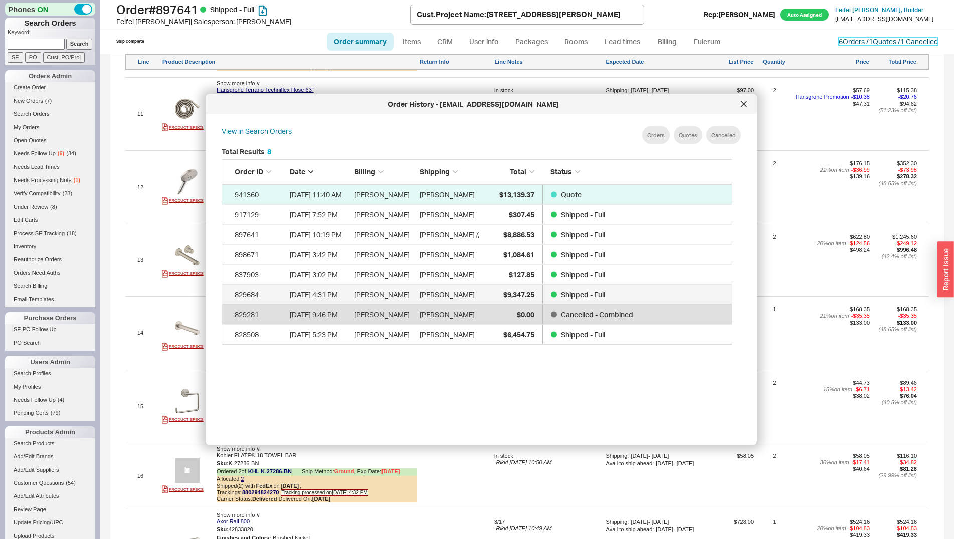
scroll to position [298, 518]
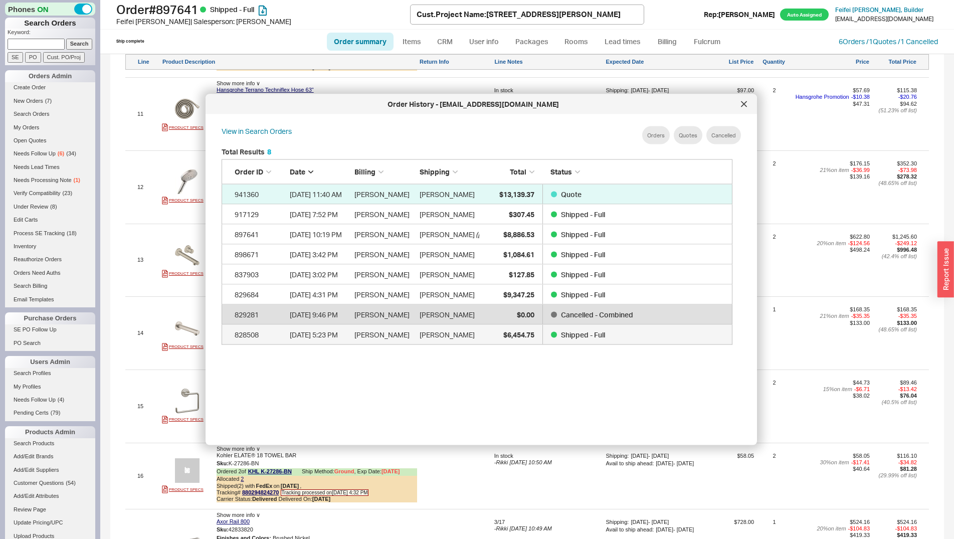
click at [475, 333] on div "Xudong Zhao" at bounding box center [450, 334] width 60 height 20
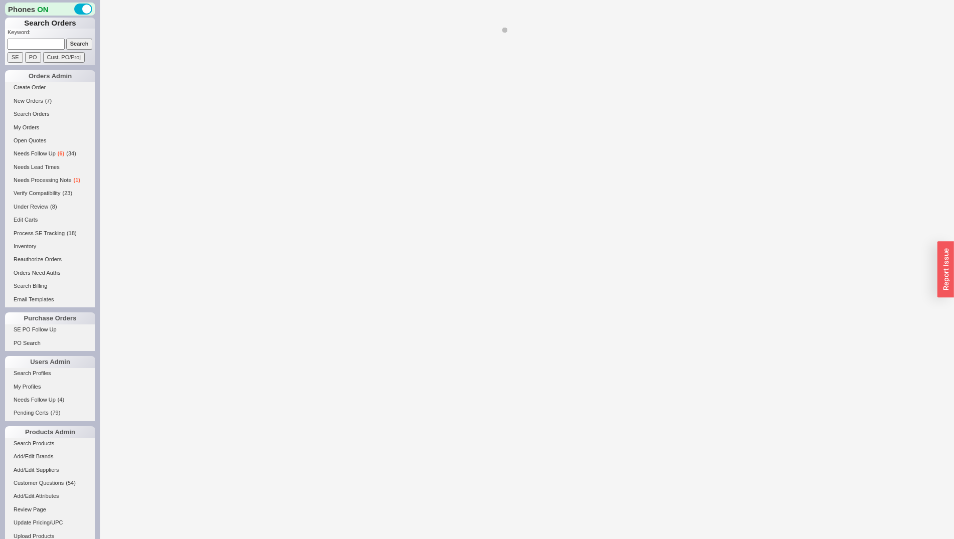
select select "*"
select select "LOW"
select select "3"
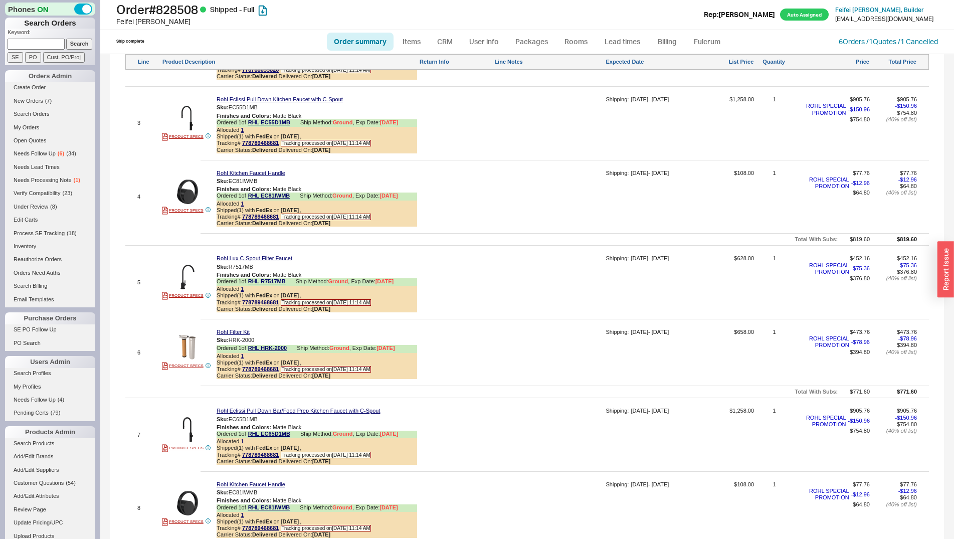
scroll to position [869, 0]
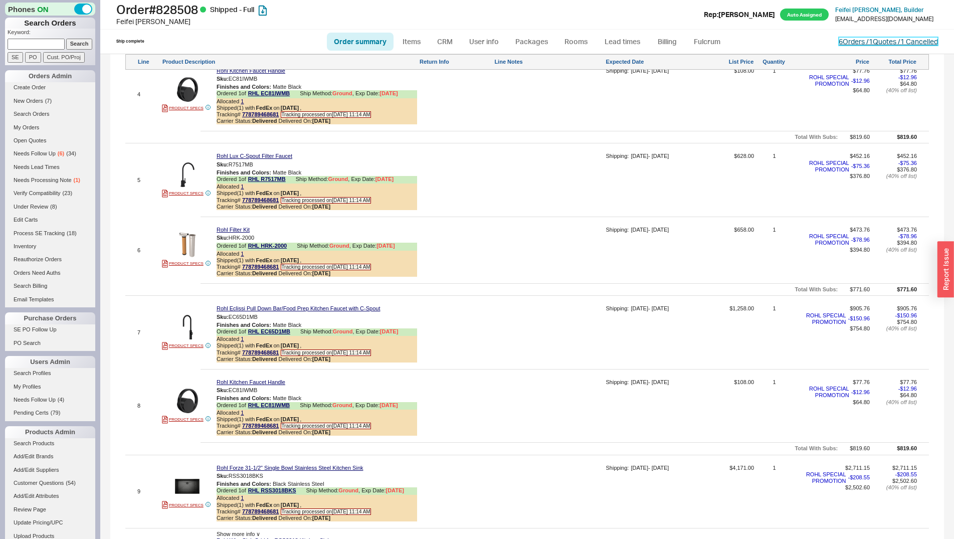
click at [840, 41] on link "6 Orders / 1 Quotes / 1 Cancelled" at bounding box center [888, 41] width 99 height 9
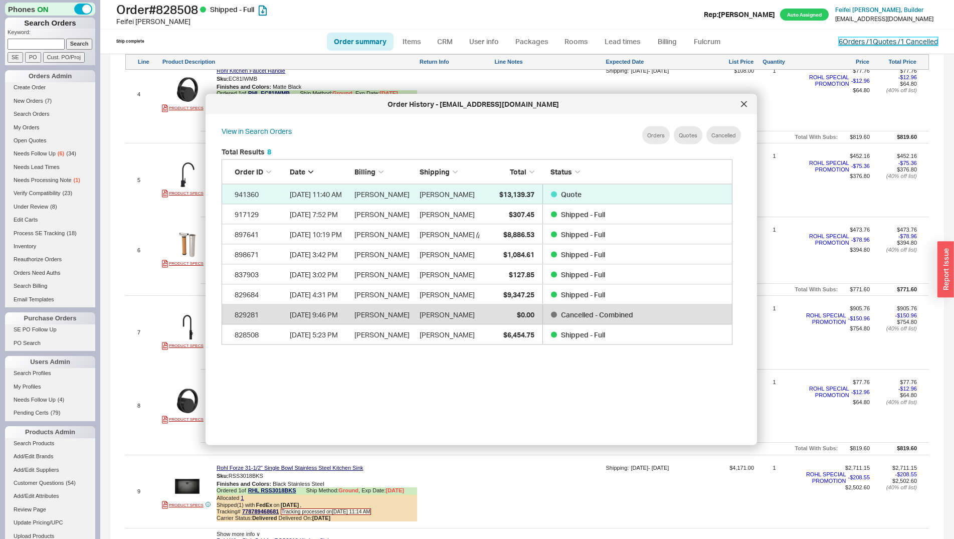
scroll to position [298, 518]
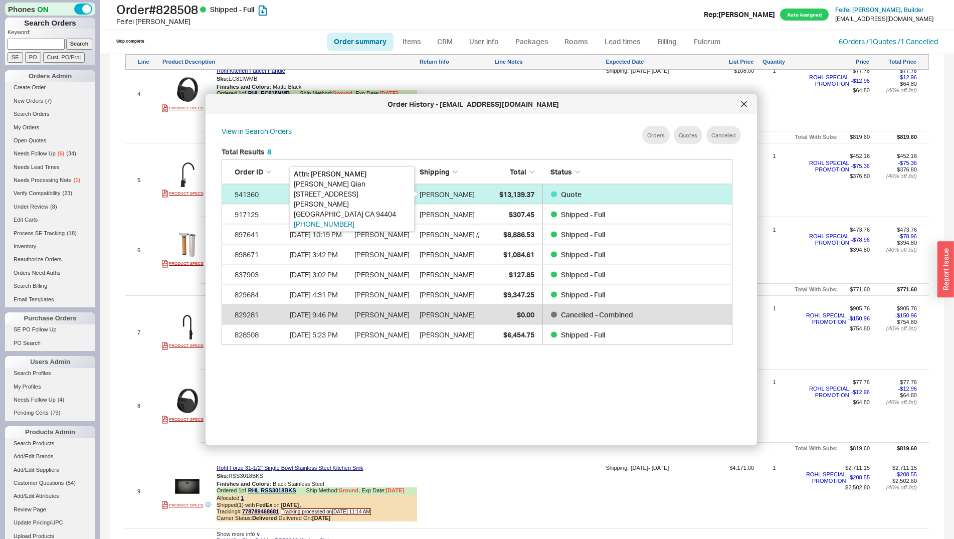
click at [441, 193] on div "Esther Qian" at bounding box center [447, 194] width 55 height 20
select select "*"
select select "LOW"
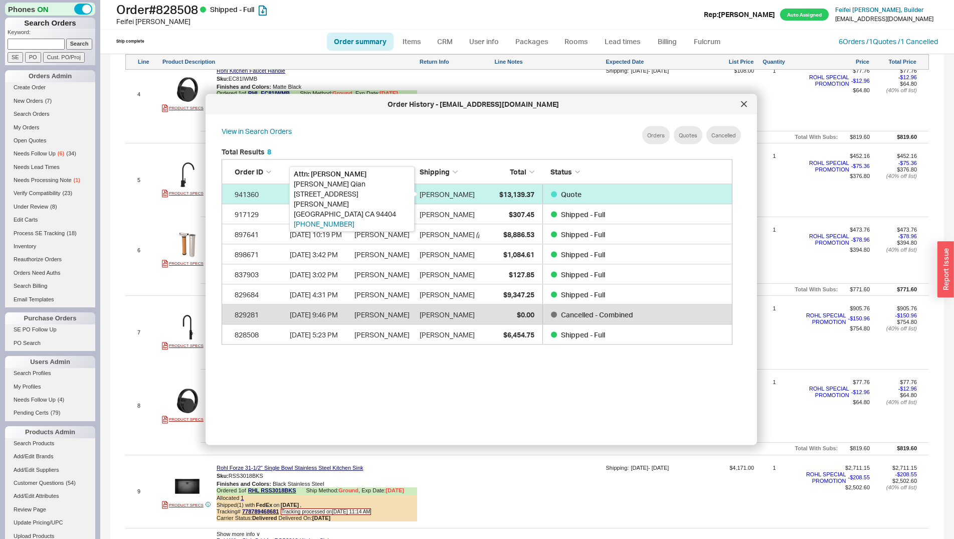
select select "3"
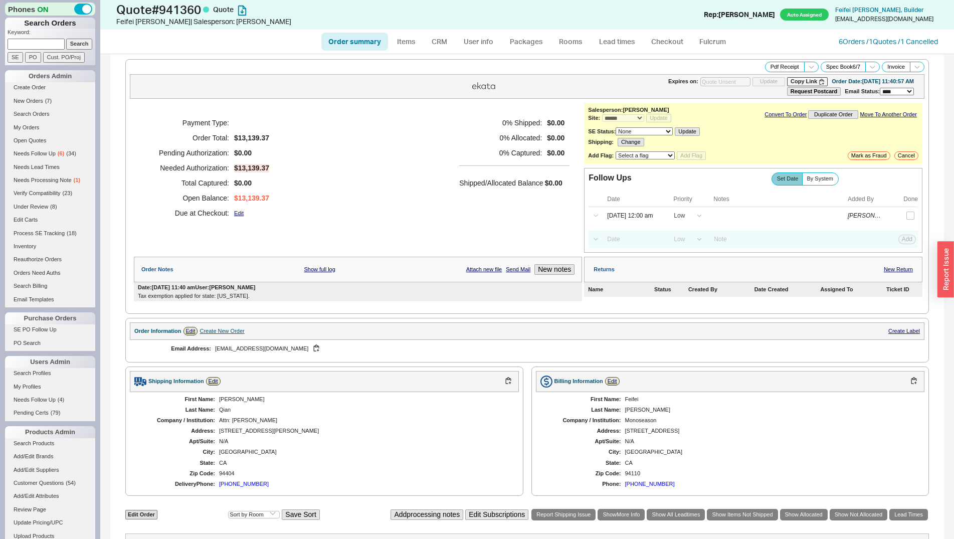
scroll to position [256, 0]
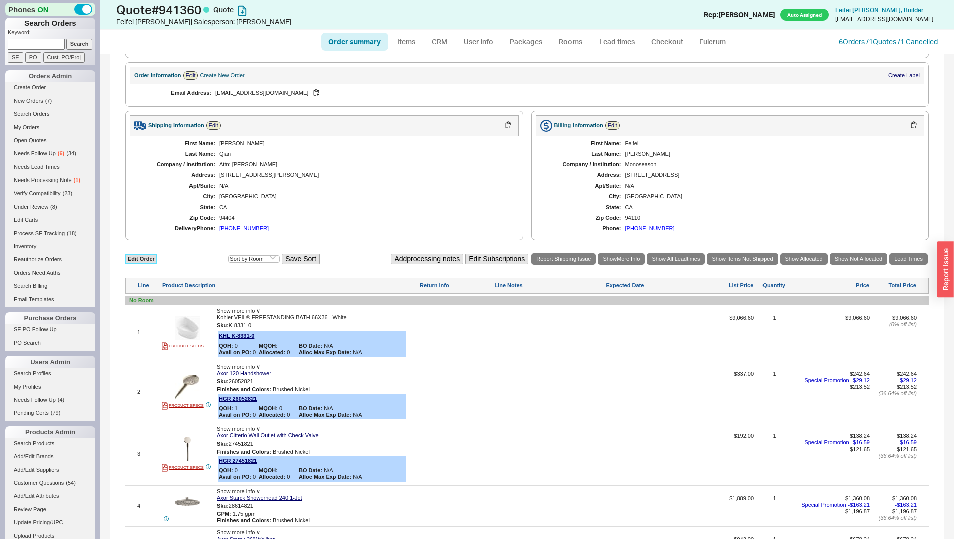
click at [143, 260] on link "Edit Order" at bounding box center [141, 259] width 32 height 10
select select "3"
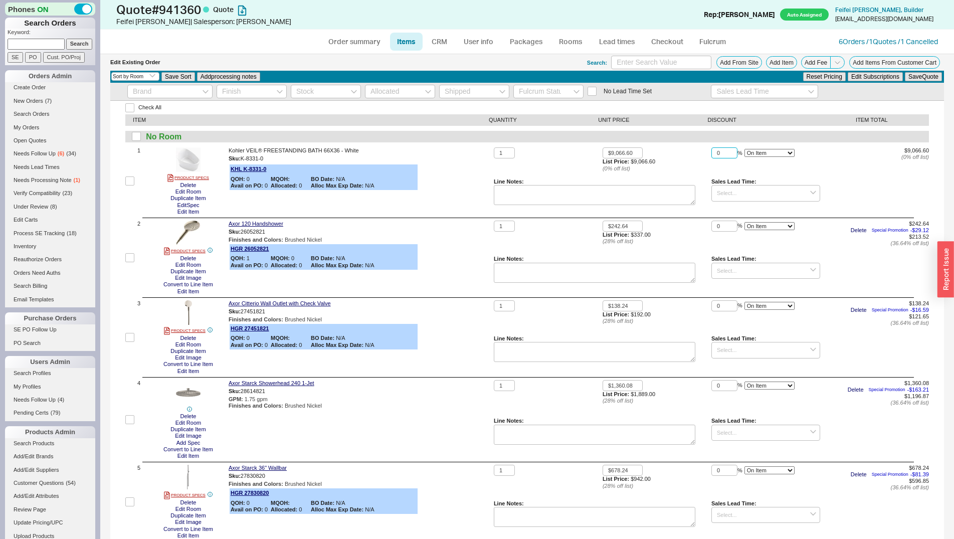
drag, startPoint x: 718, startPoint y: 153, endPoint x: 708, endPoint y: 153, distance: 9.5
click at [711, 153] on input "0" at bounding box center [724, 153] width 26 height 12
click at [415, 167] on icon at bounding box center [414, 168] width 6 height 6
click at [415, 168] on icon at bounding box center [414, 168] width 6 height 6
drag, startPoint x: 715, startPoint y: 155, endPoint x: 704, endPoint y: 154, distance: 11.1
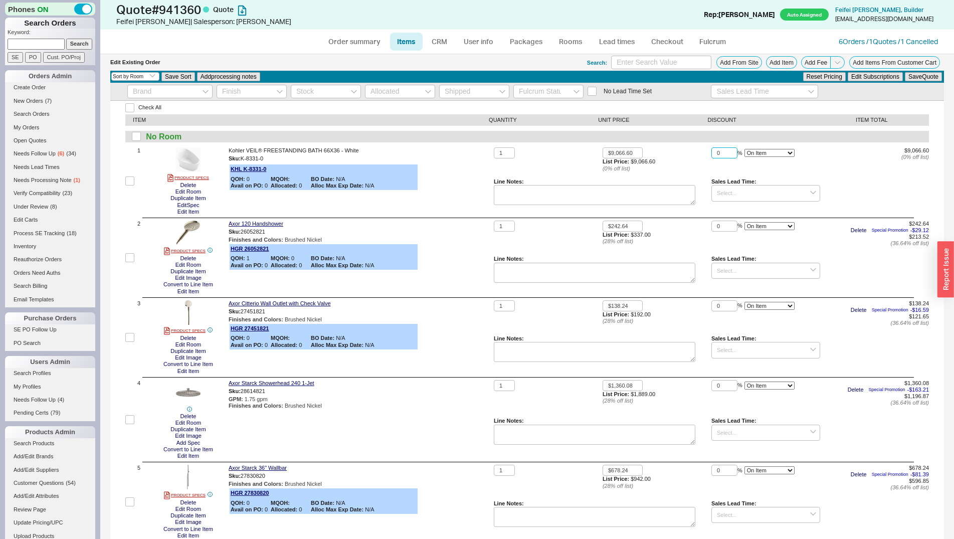
click at [711, 154] on input "0" at bounding box center [724, 153] width 26 height 12
click at [905, 72] on button "Save Quote" at bounding box center [923, 76] width 37 height 9
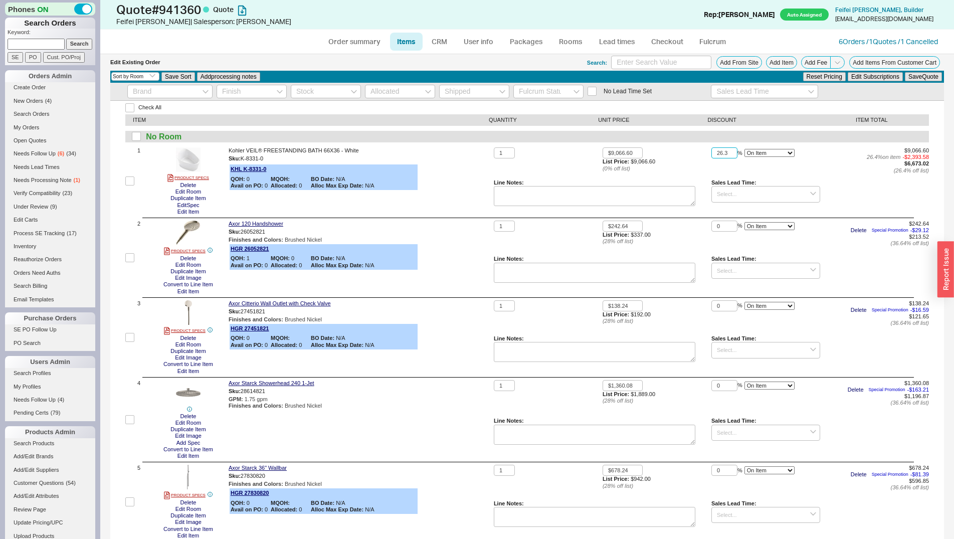
click at [905, 72] on button "Save Quote" at bounding box center [923, 76] width 37 height 9
type input "26.2"
click at [905, 72] on button "Save Quote" at bounding box center [923, 76] width 37 height 9
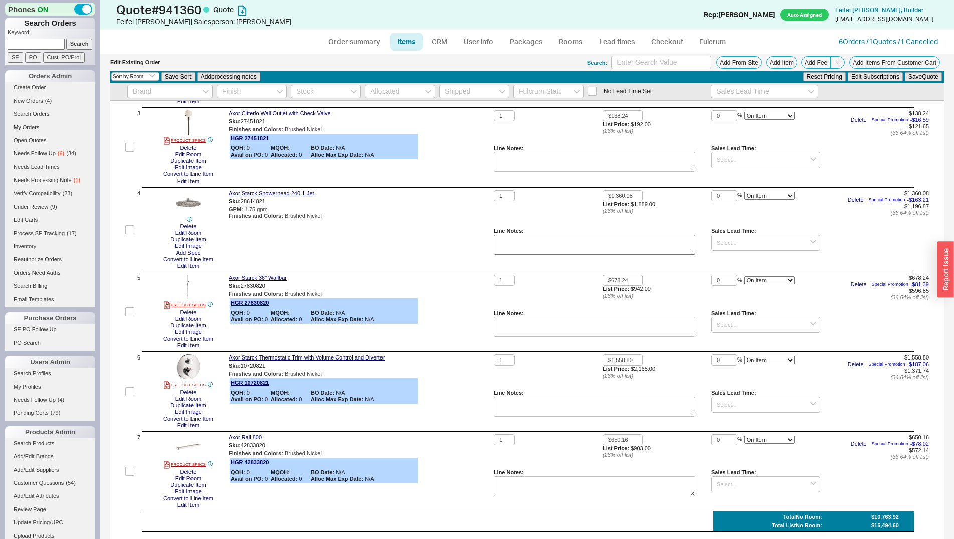
scroll to position [307, 0]
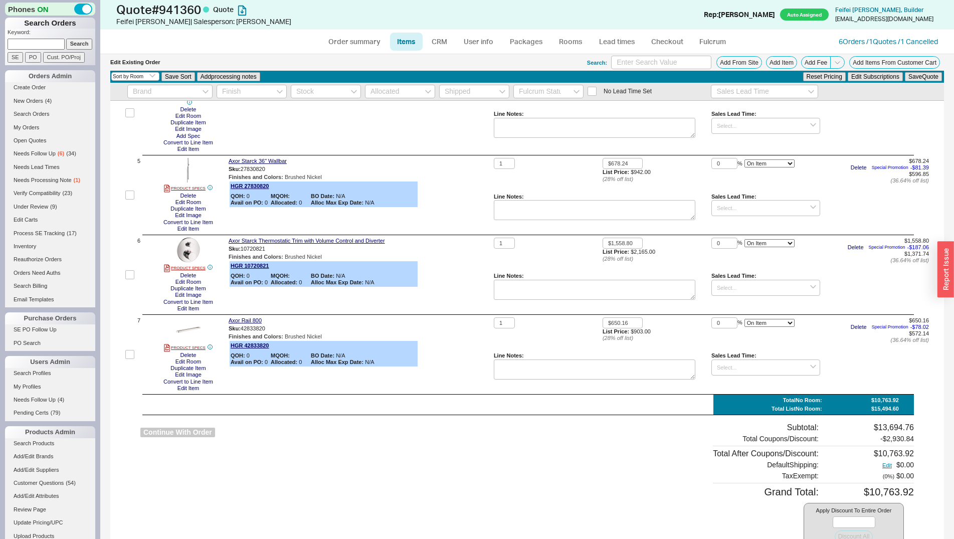
click at [186, 431] on button "Continue With Order" at bounding box center [177, 433] width 75 height 10
select select "*"
select select "LOW"
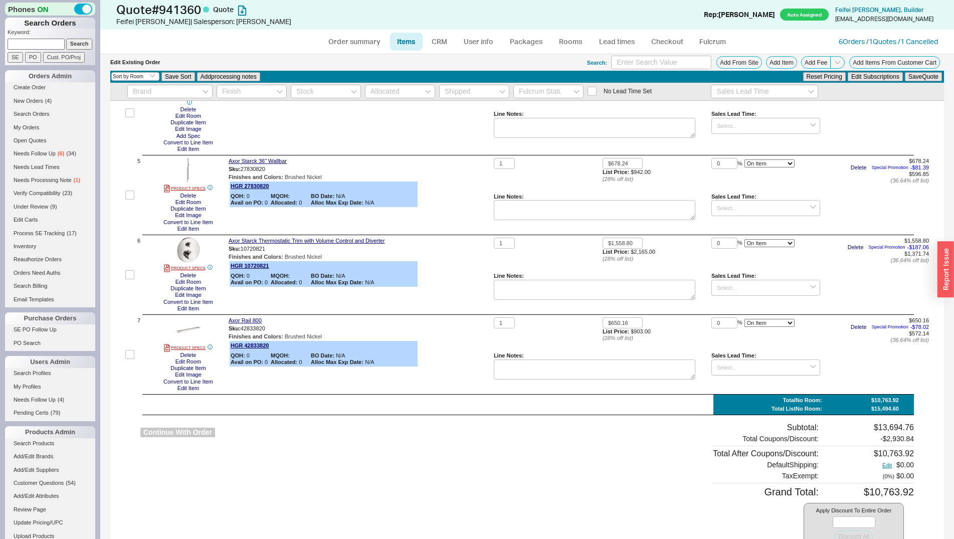
select select "3"
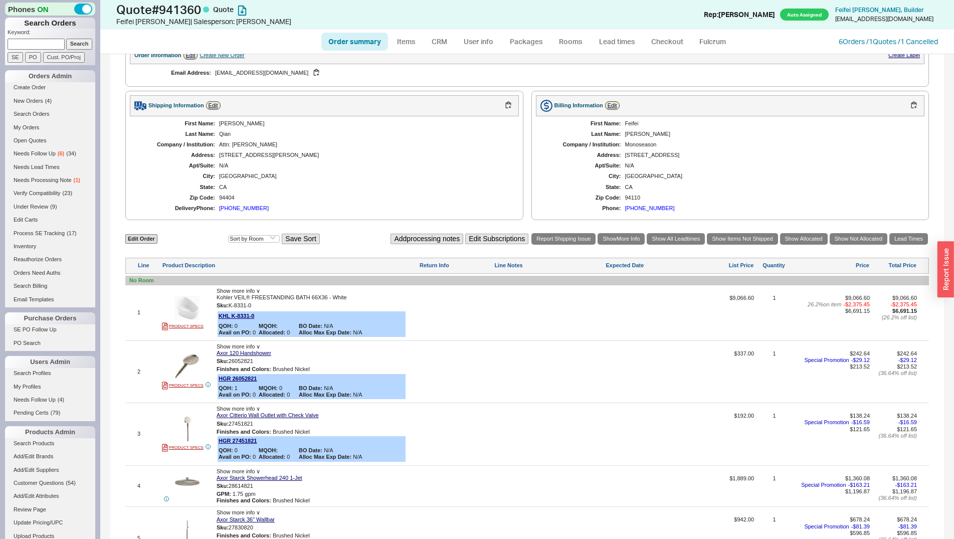
scroll to position [307, 0]
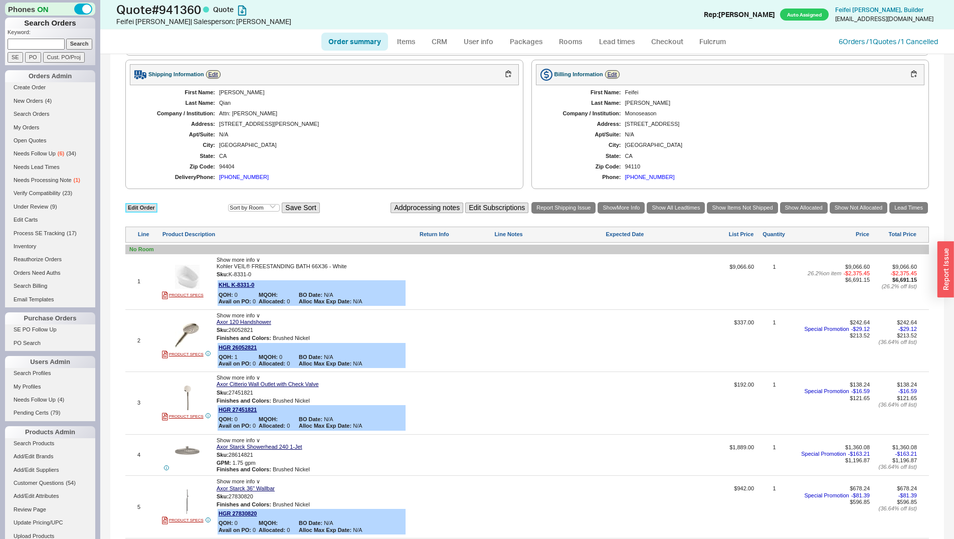
click at [139, 210] on link "Edit Order" at bounding box center [141, 208] width 32 height 10
select select "3"
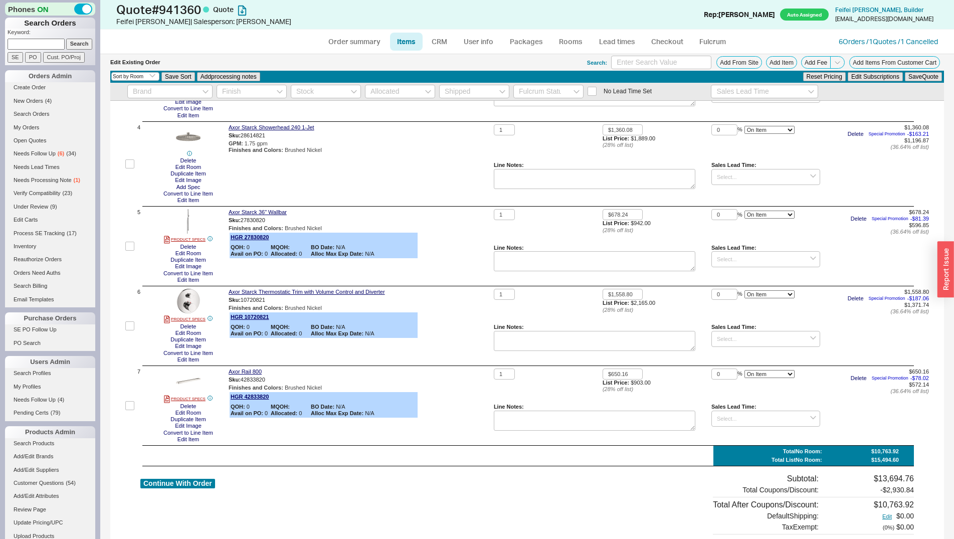
scroll to position [367, 0]
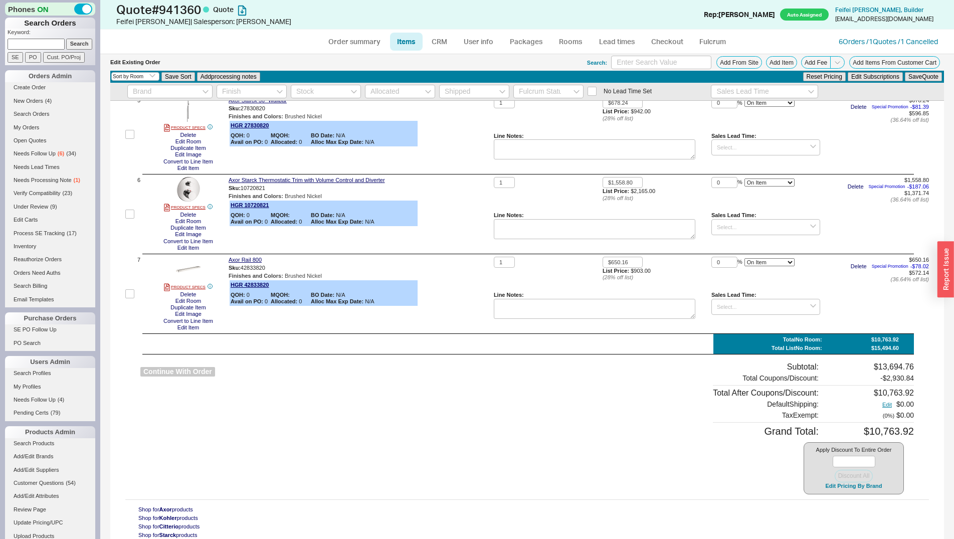
click at [186, 368] on button "Continue With Order" at bounding box center [177, 372] width 75 height 10
select select "*"
select select "LOW"
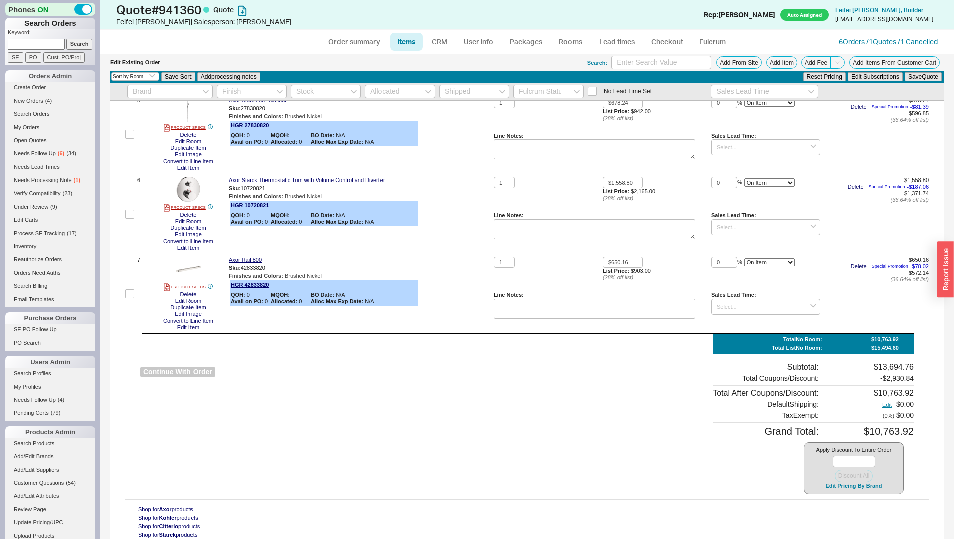
select select "3"
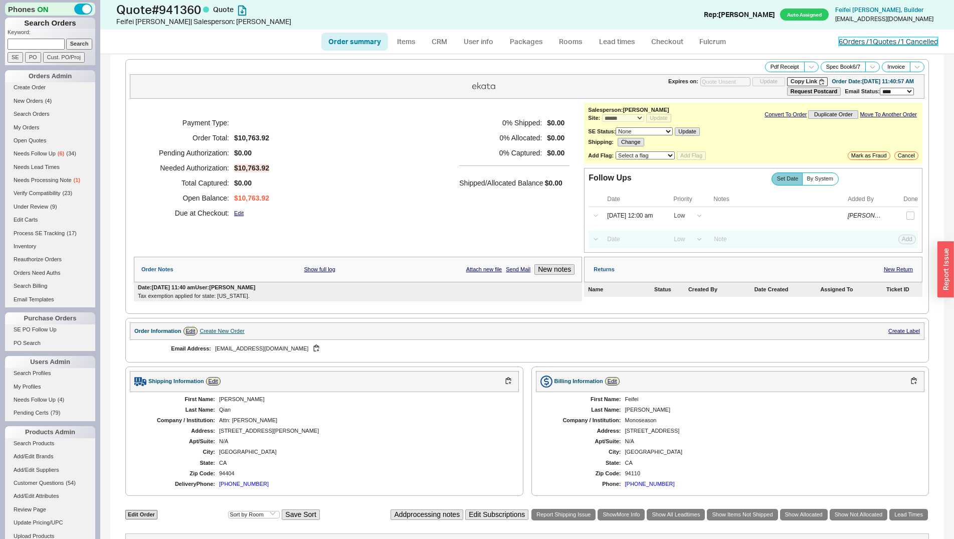
drag, startPoint x: 837, startPoint y: 41, endPoint x: 805, endPoint y: 78, distance: 48.7
click at [839, 41] on link "6 Orders / 1 Quotes / 1 Cancelled" at bounding box center [888, 41] width 99 height 9
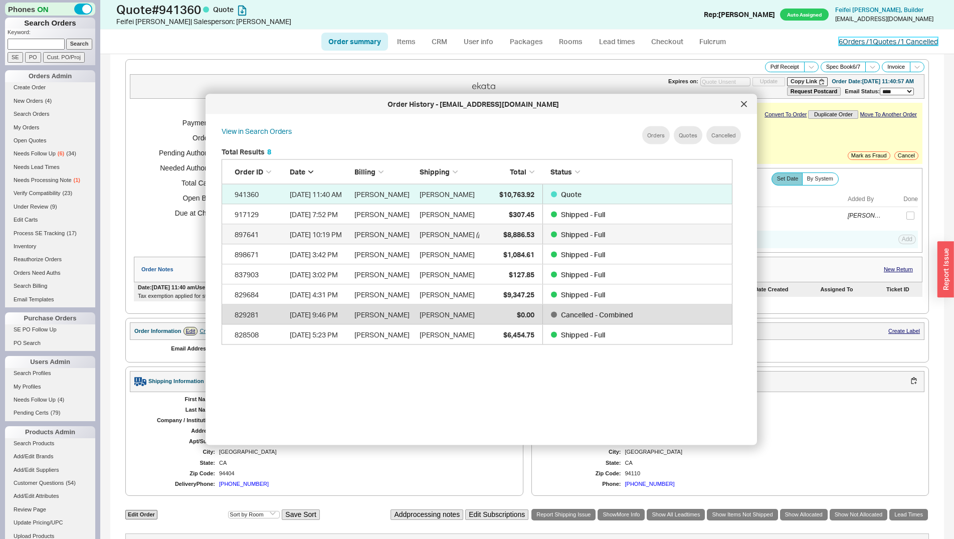
scroll to position [298, 518]
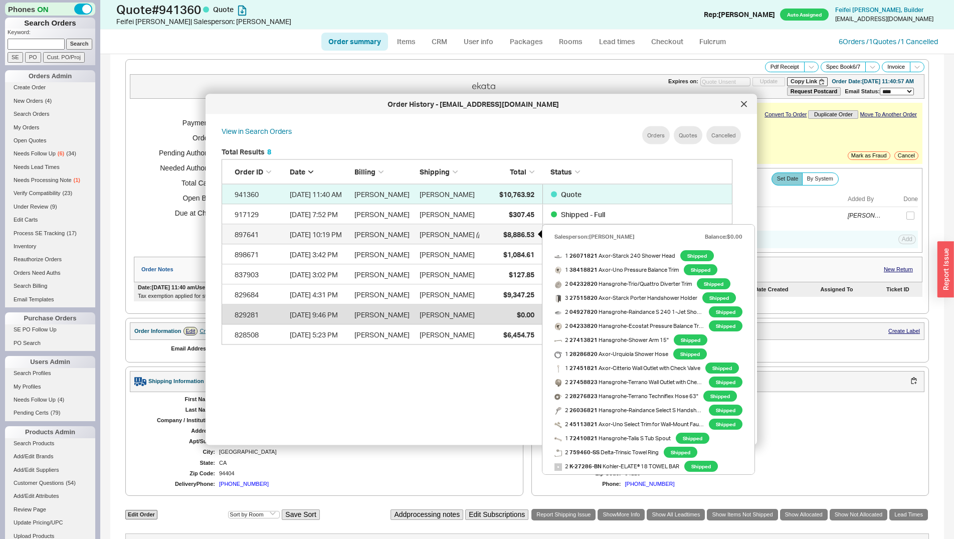
click at [498, 231] on div "$8,886.53" at bounding box center [509, 234] width 50 height 20
select select "*"
select select "LOW"
select select "3"
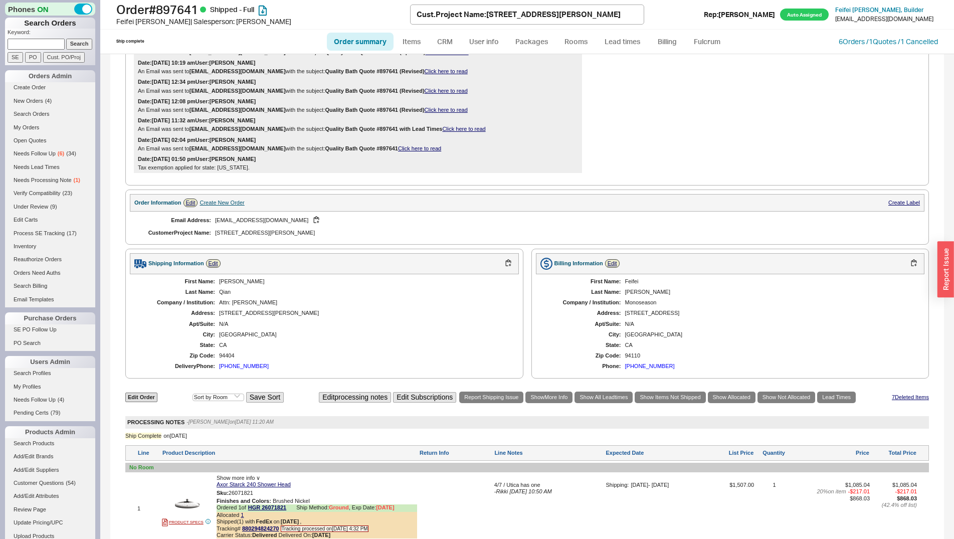
scroll to position [562, 0]
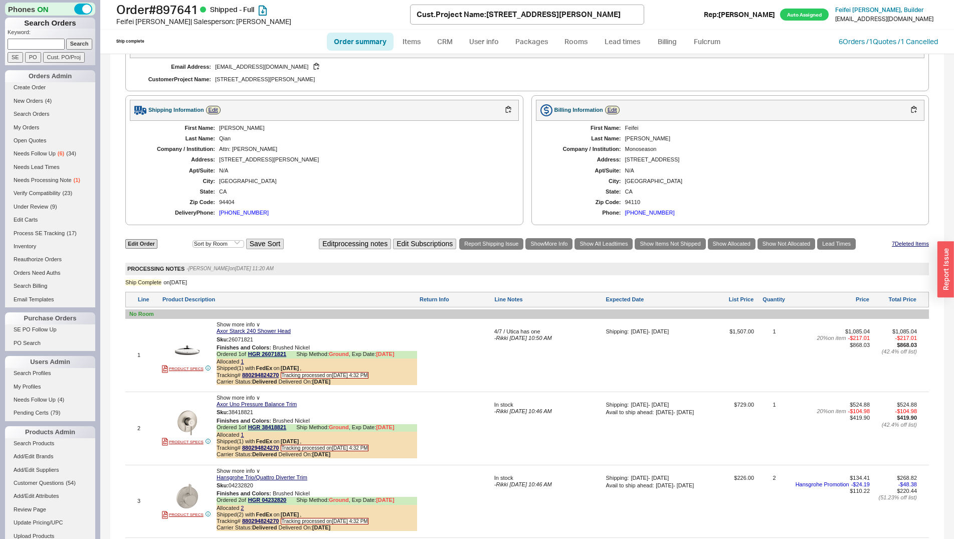
click at [866, 46] on div "6 Orders / 1 Quotes / 1 Cancelled" at bounding box center [888, 42] width 99 height 10
click at [865, 43] on link "6 Orders / 1 Quotes / 1 Cancelled" at bounding box center [888, 41] width 99 height 9
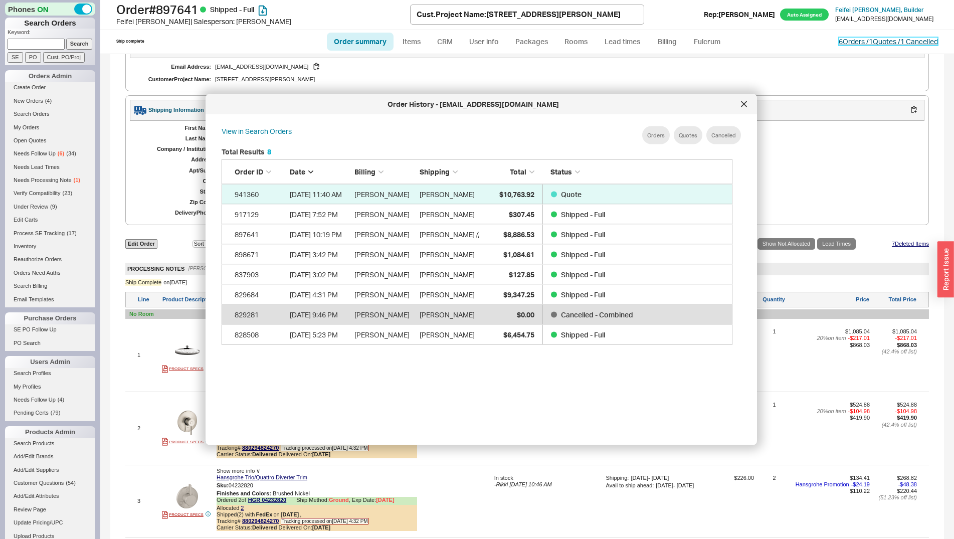
scroll to position [298, 518]
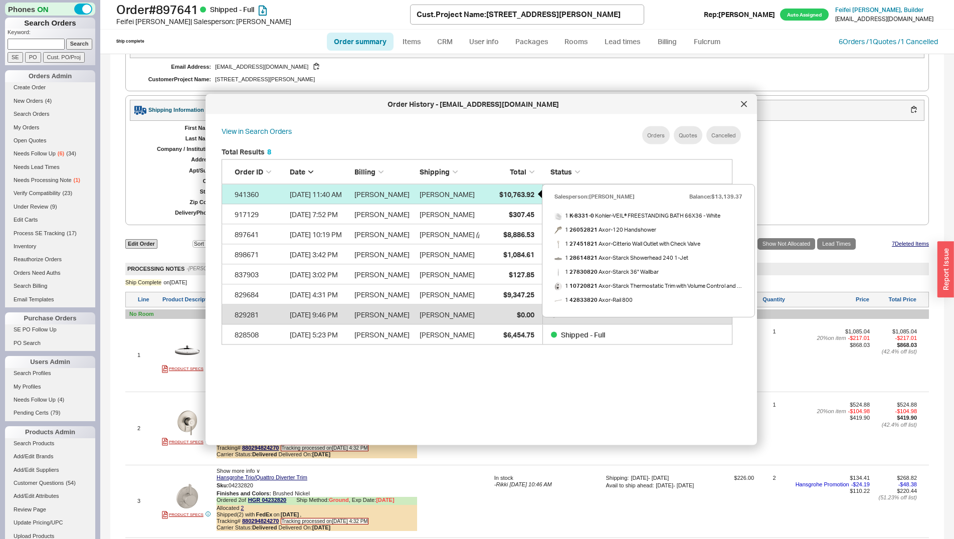
click at [503, 189] on div "$10,763.92" at bounding box center [509, 194] width 50 height 20
select select "*"
select select "LOW"
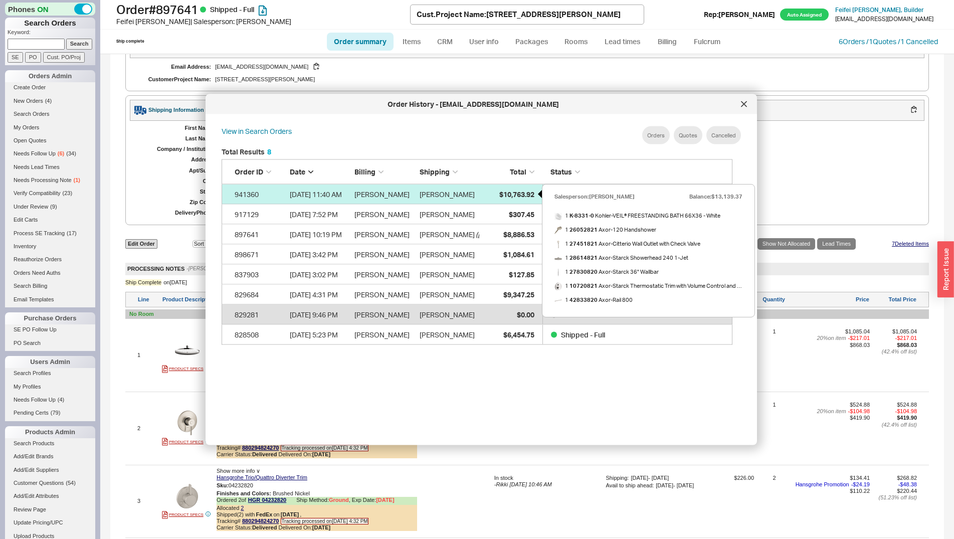
select select "3"
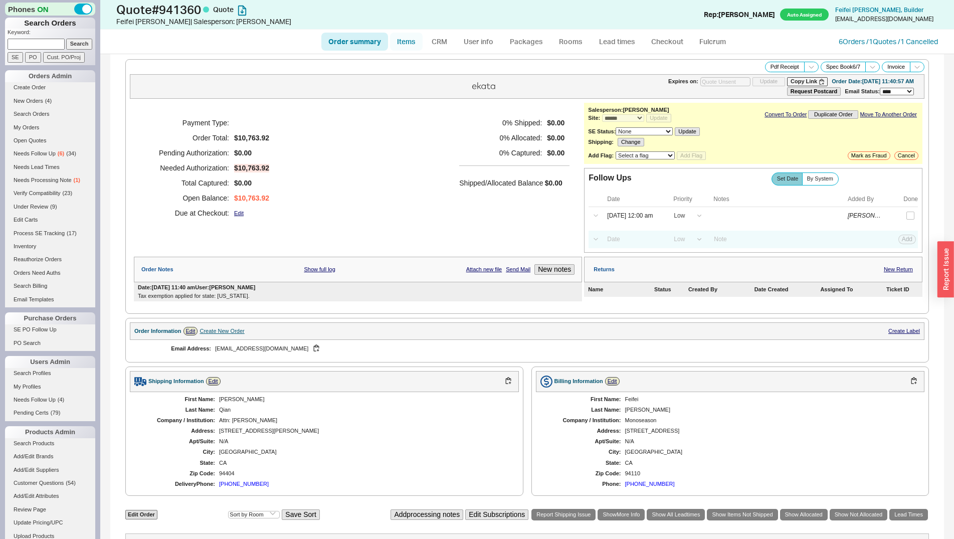
click at [411, 40] on link "Items" at bounding box center [406, 42] width 33 height 18
select select "3"
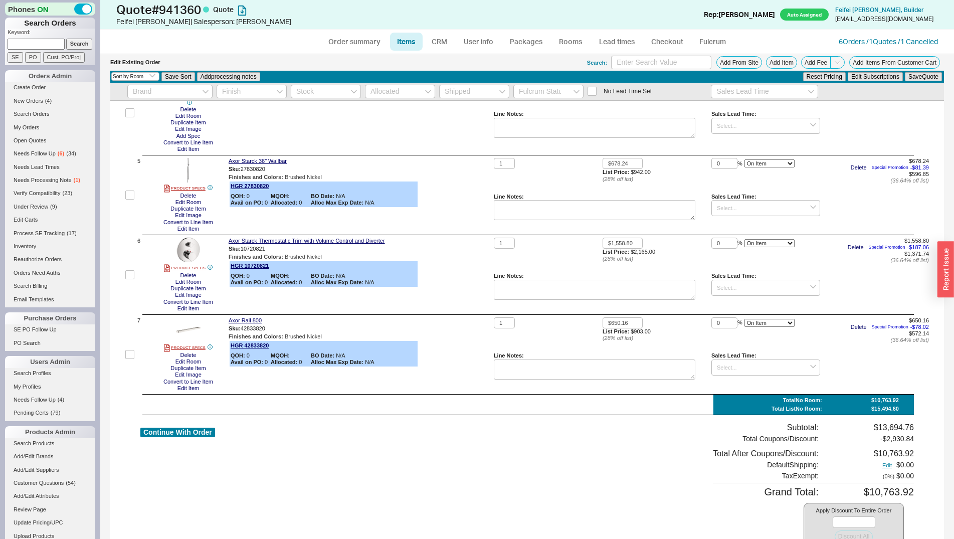
scroll to position [367, 0]
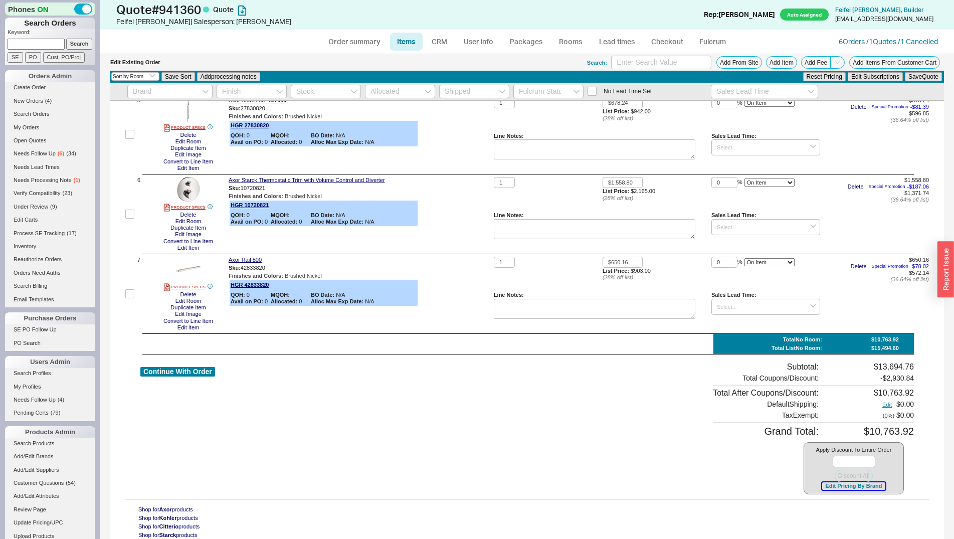
click at [841, 483] on button "Edit Pricing By Brand" at bounding box center [853, 486] width 63 height 8
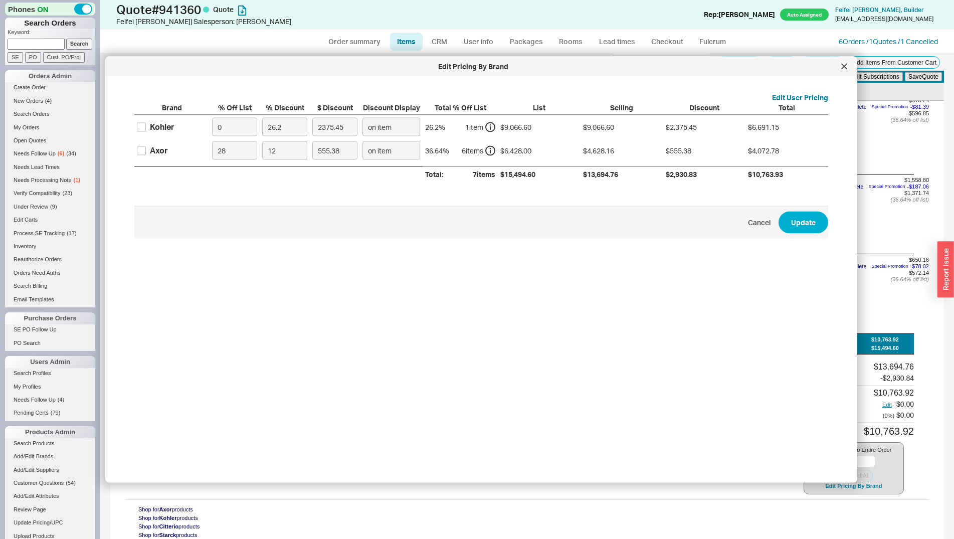
click at [157, 151] on div "Axor" at bounding box center [159, 150] width 18 height 11
click at [146, 151] on input "Axor" at bounding box center [141, 150] width 9 height 9
checkbox input "true"
drag, startPoint x: 292, startPoint y: 155, endPoint x: 244, endPoint y: 155, distance: 48.1
click at [262, 155] on input "12" at bounding box center [284, 150] width 45 height 19
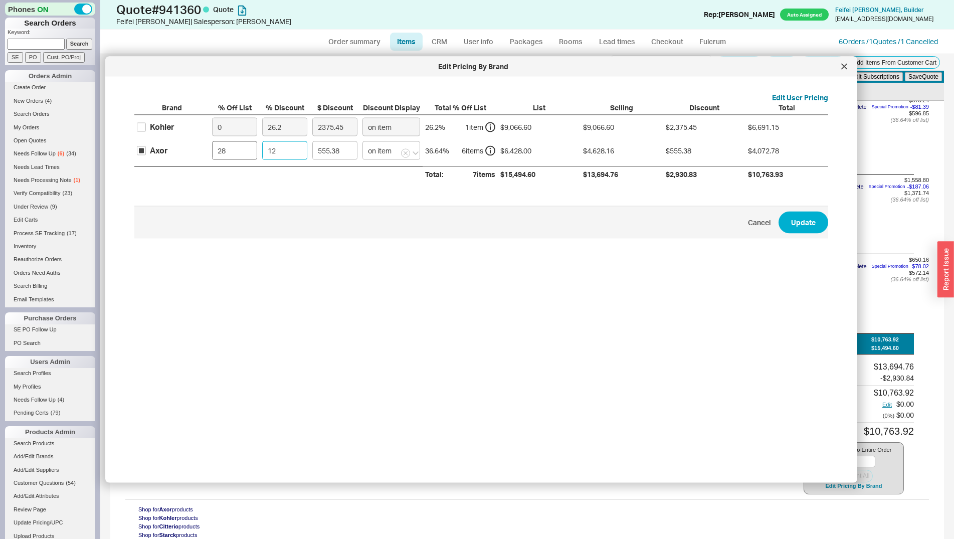
type input "2"
type input "92.56"
type input "20"
type input "925.63"
type input "20"
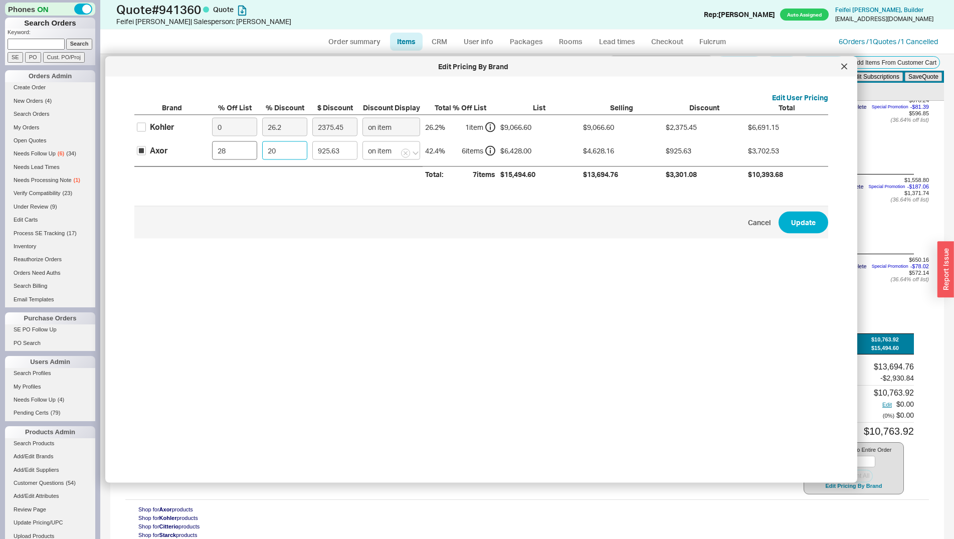
click at [779, 211] on button "Update" at bounding box center [804, 222] width 50 height 22
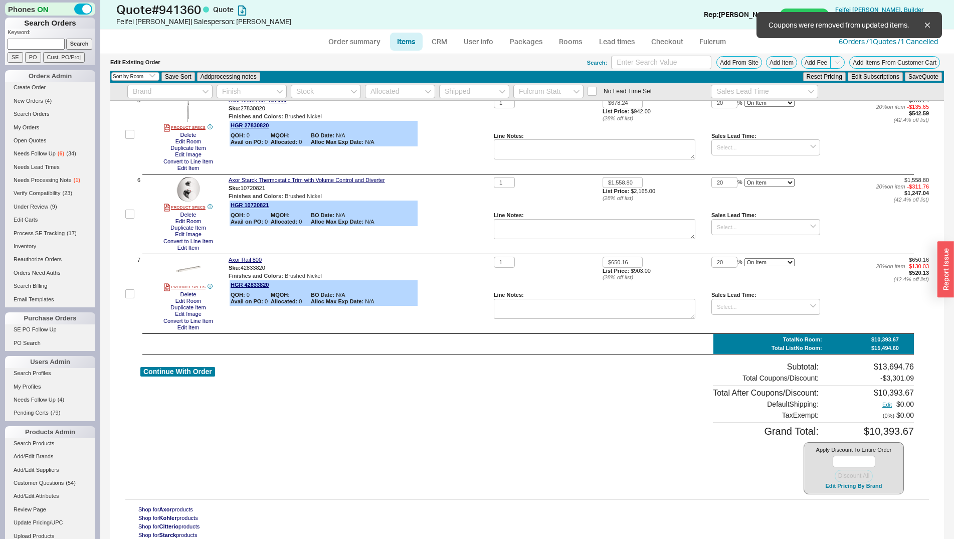
type input "20"
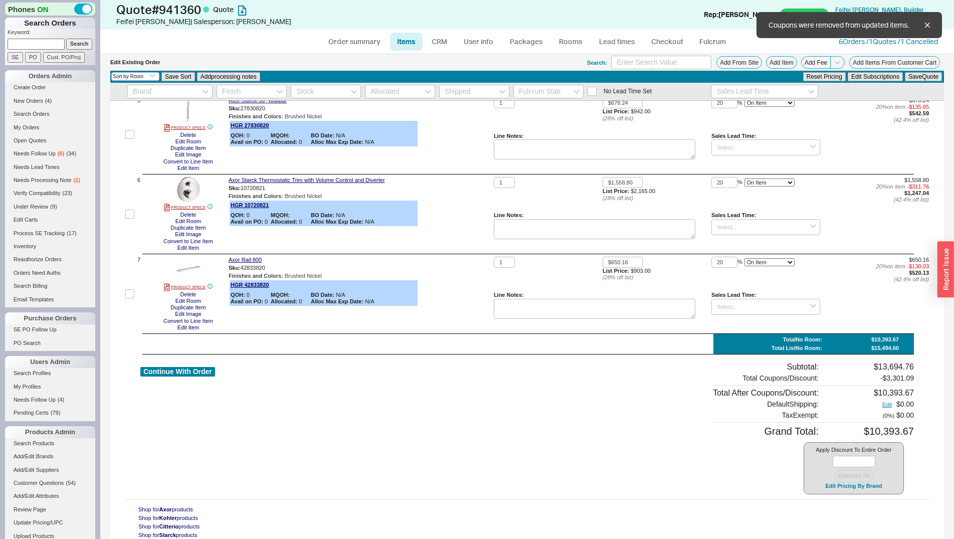
type input "20"
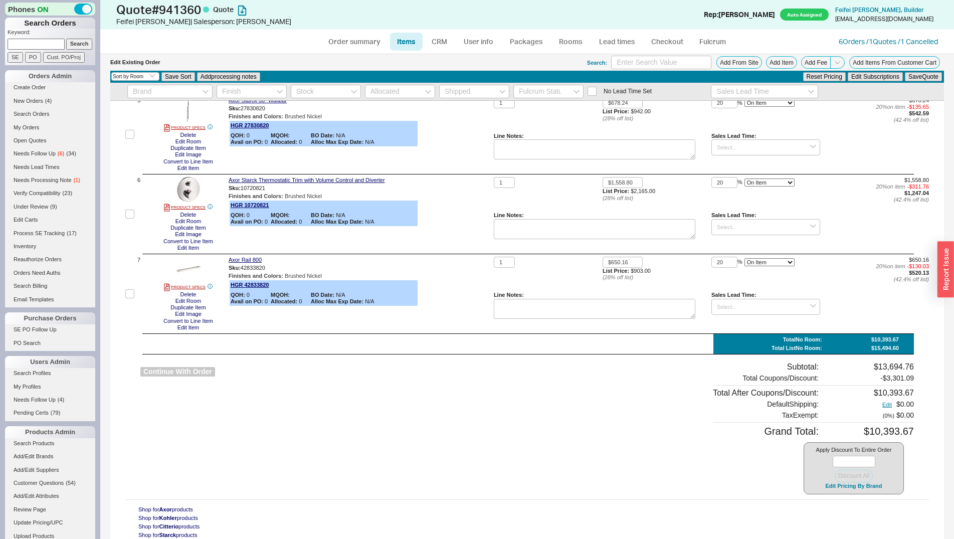
click at [190, 370] on button "Continue With Order" at bounding box center [177, 372] width 75 height 10
select select "*"
select select "LOW"
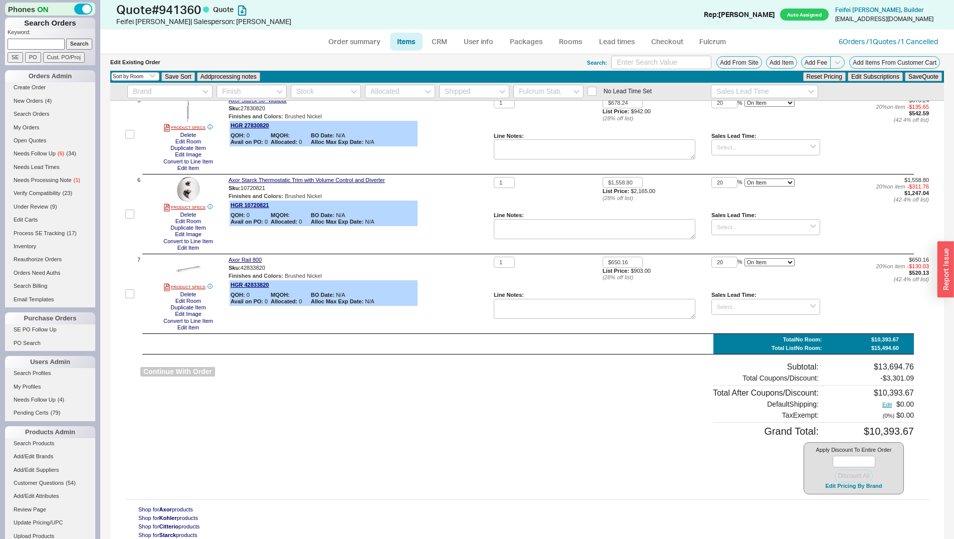
select select "3"
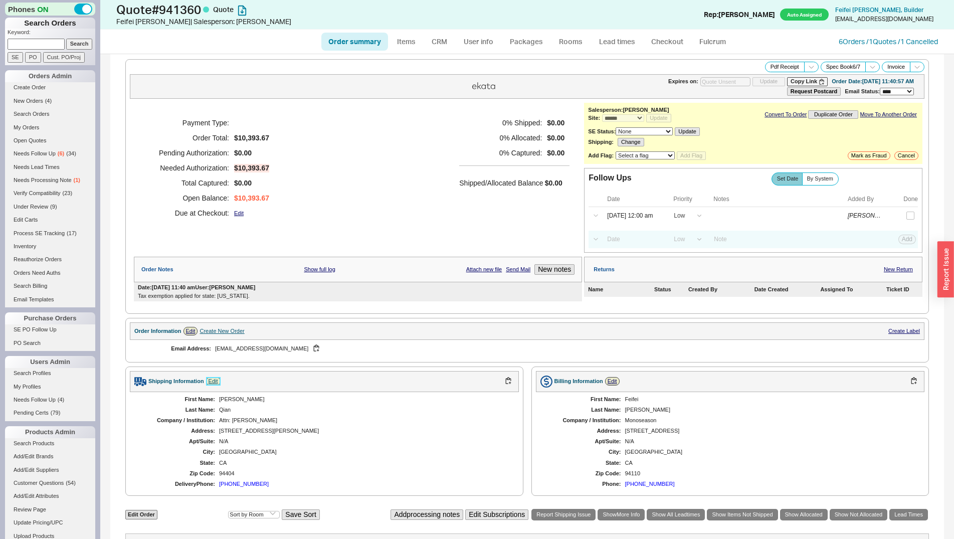
click at [209, 385] on link "Edit" at bounding box center [213, 381] width 15 height 9
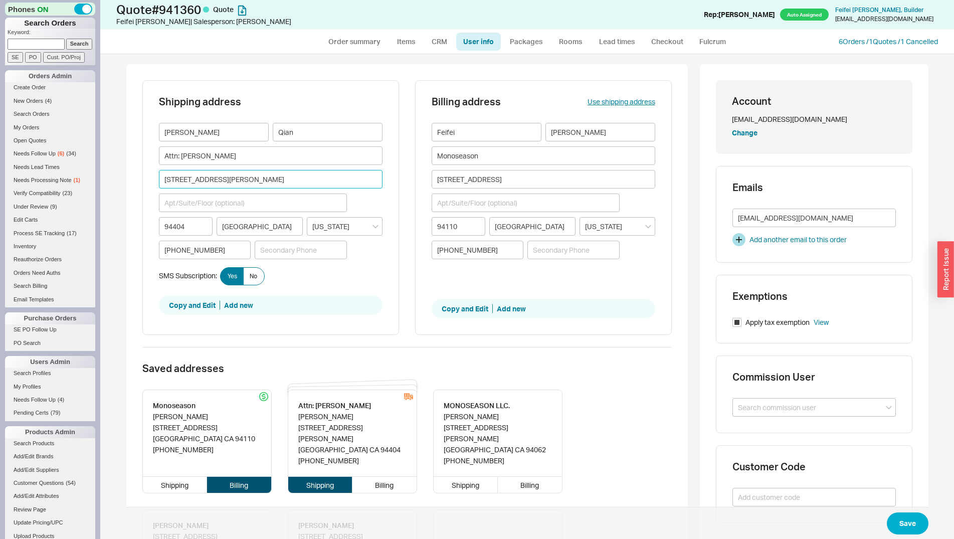
click at [261, 187] on input "601 San Nicholas Lane" at bounding box center [271, 179] width 224 height 19
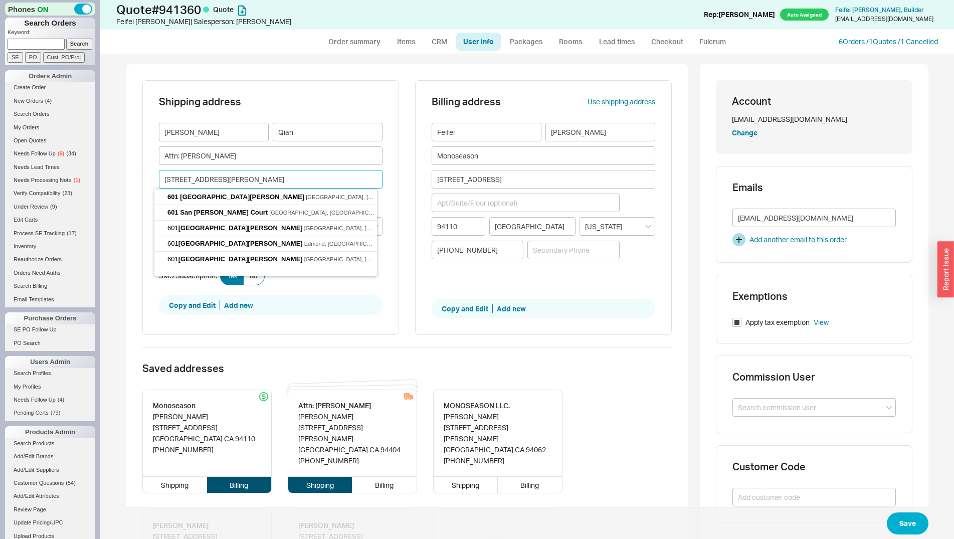
click at [261, 187] on input "601 San Nicholas Lane" at bounding box center [271, 179] width 224 height 19
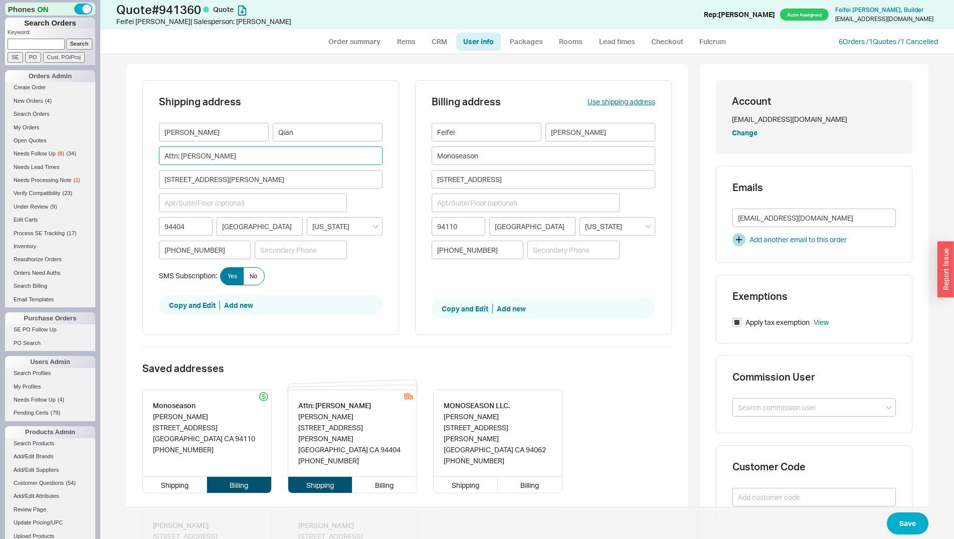
drag, startPoint x: 222, startPoint y: 155, endPoint x: 169, endPoint y: 156, distance: 52.1
click at [169, 156] on input "Attn: Henry Wang" at bounding box center [271, 155] width 224 height 19
click at [181, 477] on div "Shipping" at bounding box center [175, 485] width 65 height 16
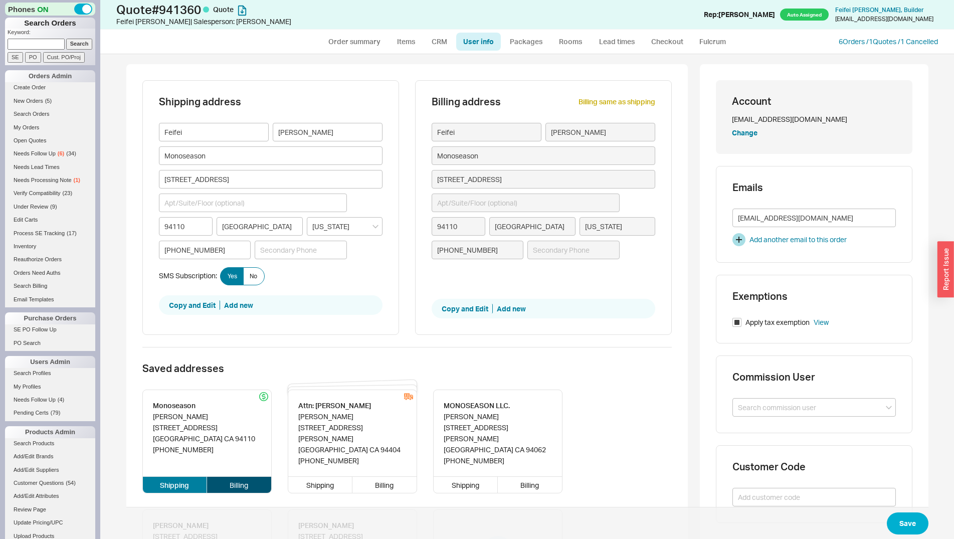
type input "Feifei"
type input "Feng"
type input "Monoseason"
type input "2979 21st Street"
type input "94110"
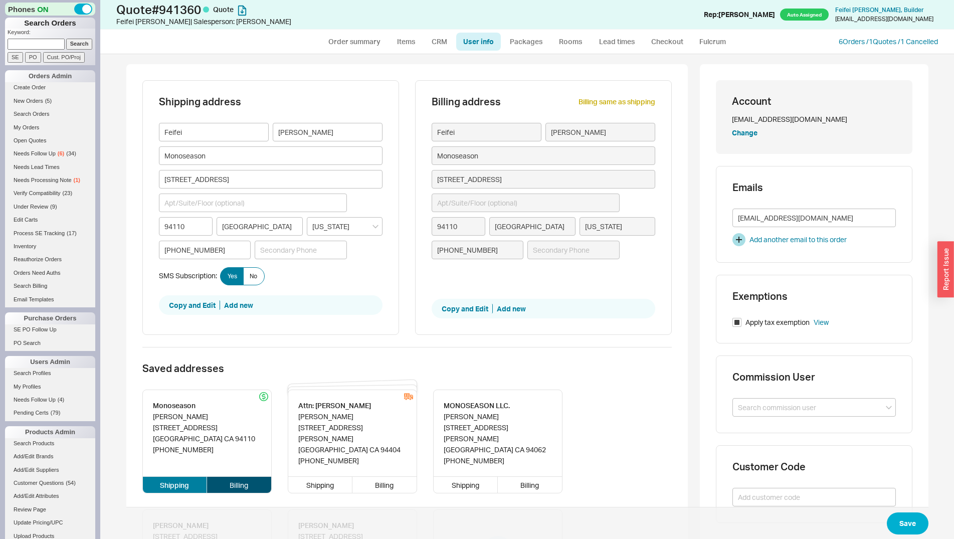
type input "San Francisco"
click at [241, 187] on input "2979 21st Street" at bounding box center [271, 179] width 224 height 19
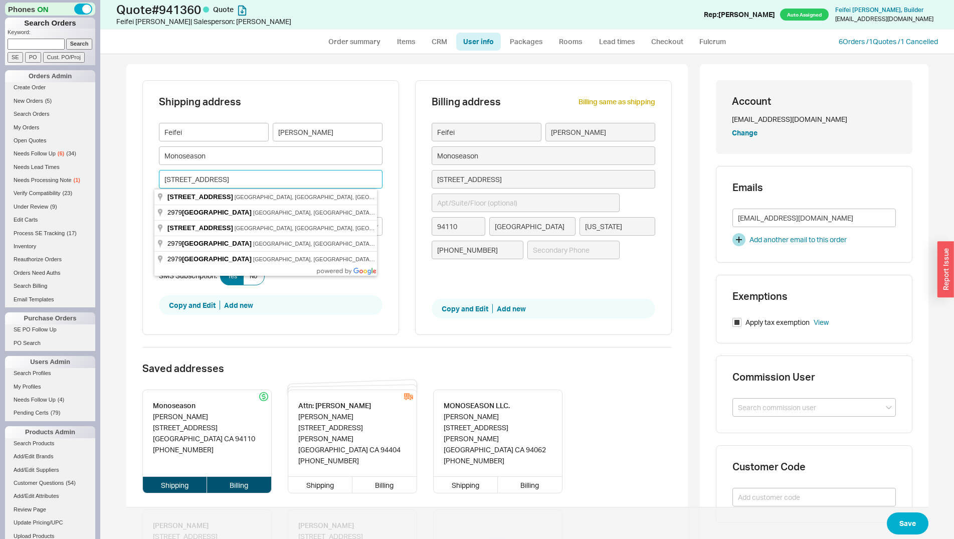
click at [239, 177] on input "2979 21st Street" at bounding box center [271, 179] width 224 height 19
type input "1"
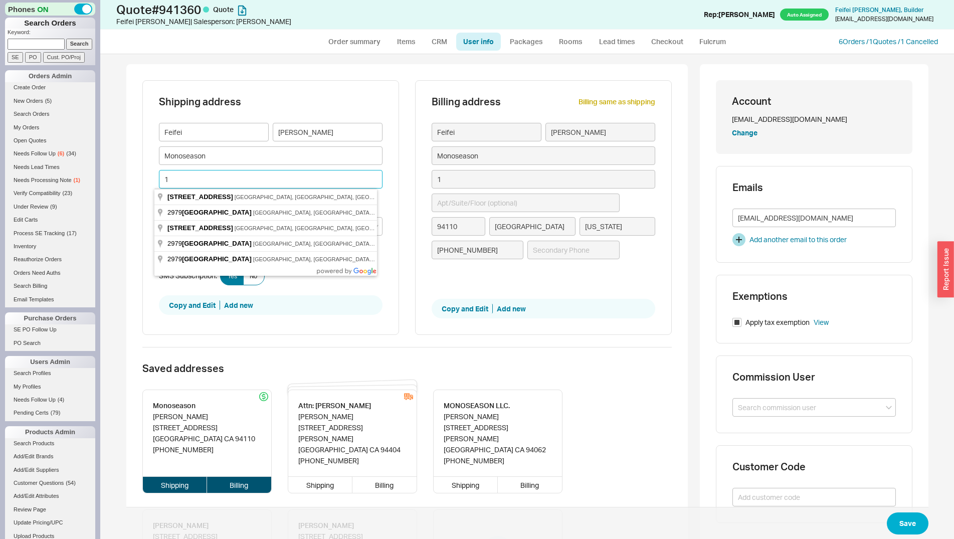
type input "11"
type input "112"
type input "1124"
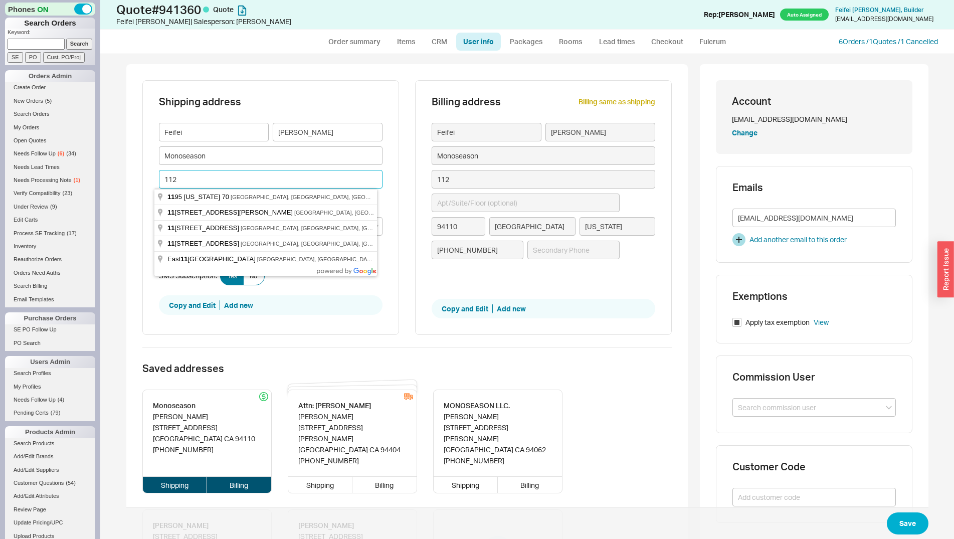
type input "1124"
type input "11240"
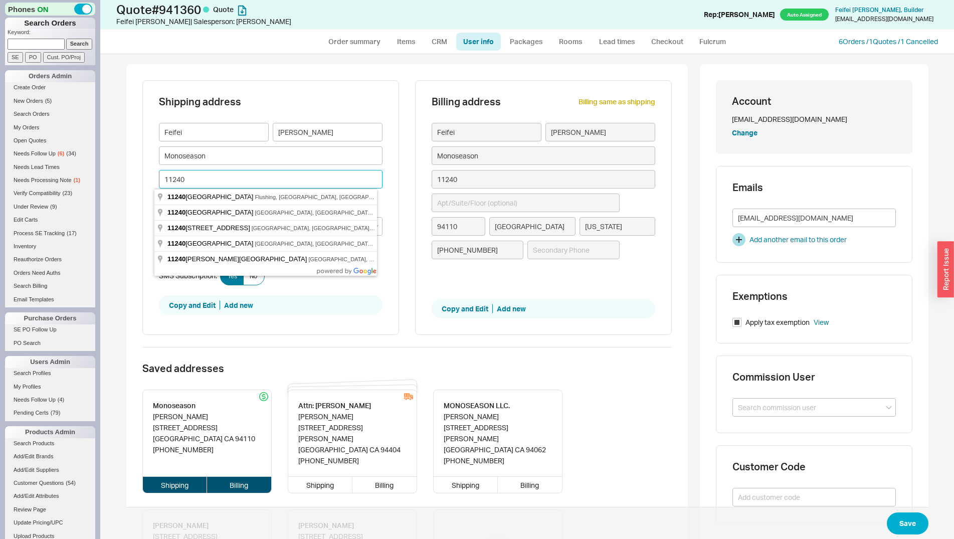
type input "11240 M"
type input "11240 Ma"
type input "11240 Mag"
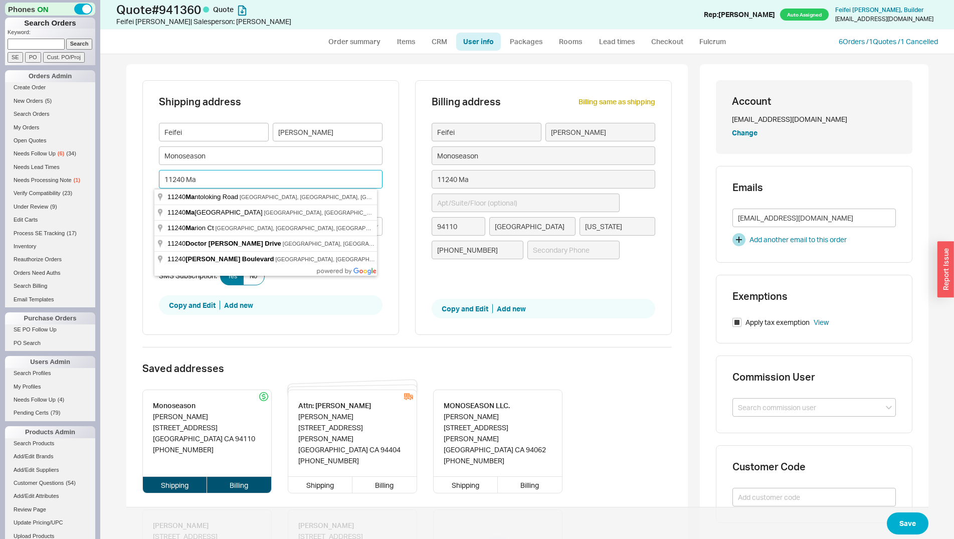
type input "11240 Mag"
type input "11240 Magd"
type input "11240 Magda"
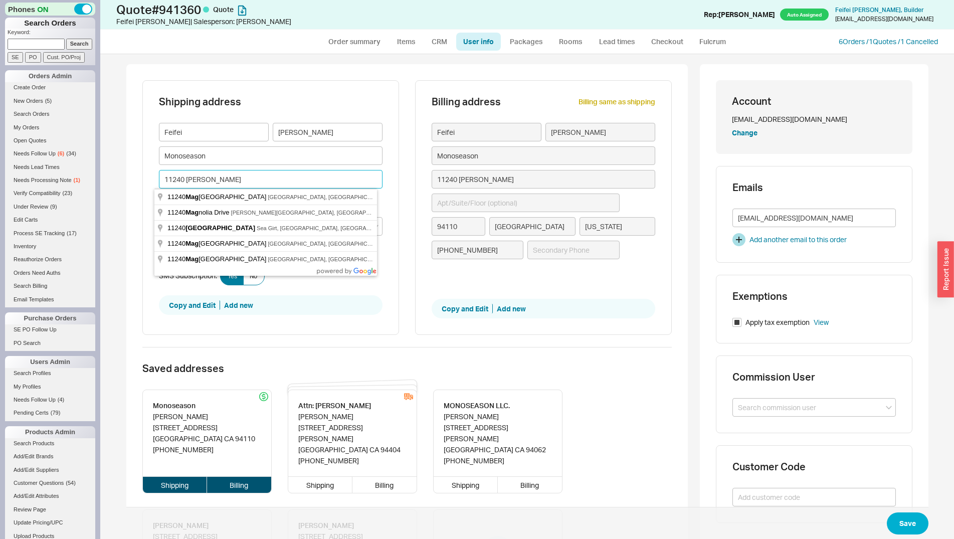
type input "11240 Magdal"
type input "11240 Magdale"
type input "11240 Magdalen"
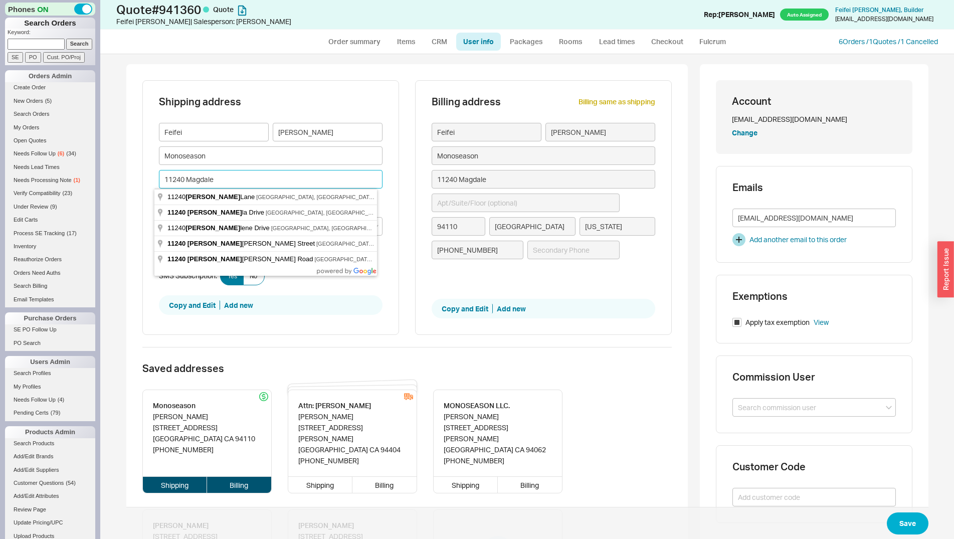
type input "11240 Magdalen"
type input "11240 Magdalena"
type input "11240 Magdalena Road"
type input "94024"
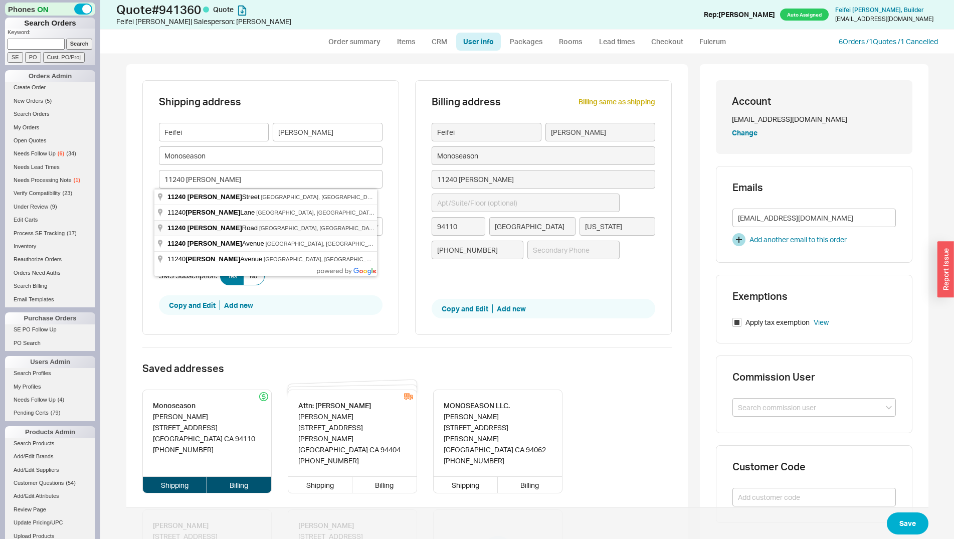
type input "Los Altos Hills"
type input "11240 Magdalena Road"
type input "94024"
type input "Los Altos Hills"
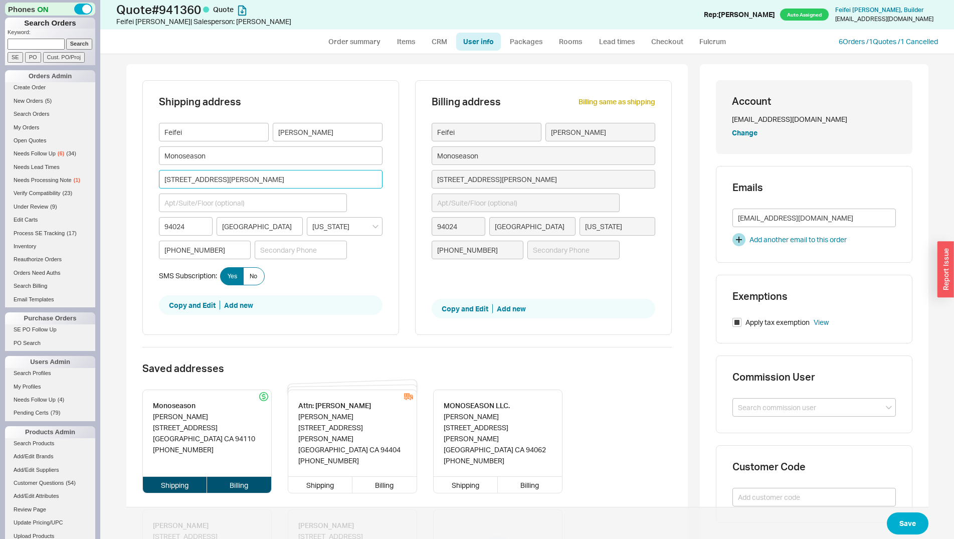
click at [242, 180] on input "11240 Magdalena Road" at bounding box center [271, 179] width 224 height 19
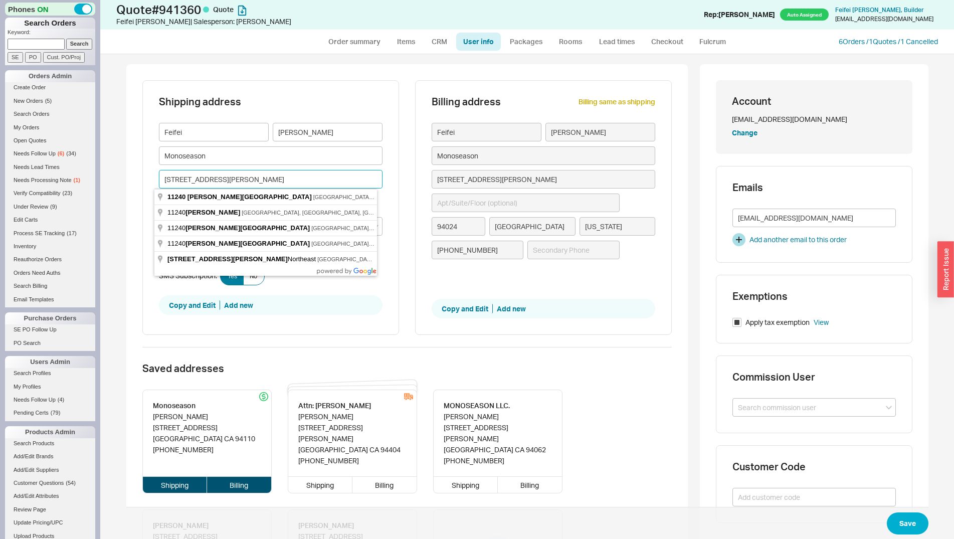
click at [242, 180] on input "11240 Magdalena Road" at bounding box center [271, 179] width 224 height 19
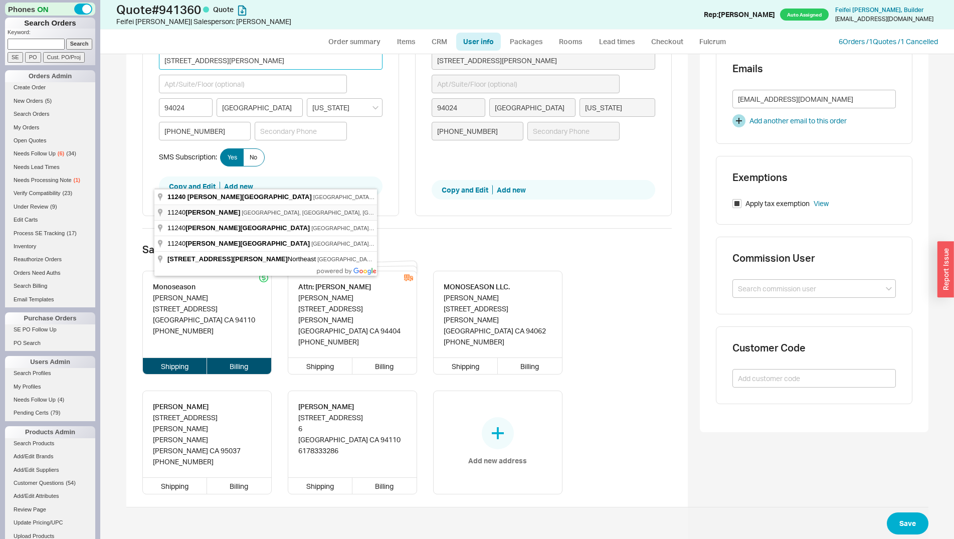
scroll to position [153, 0]
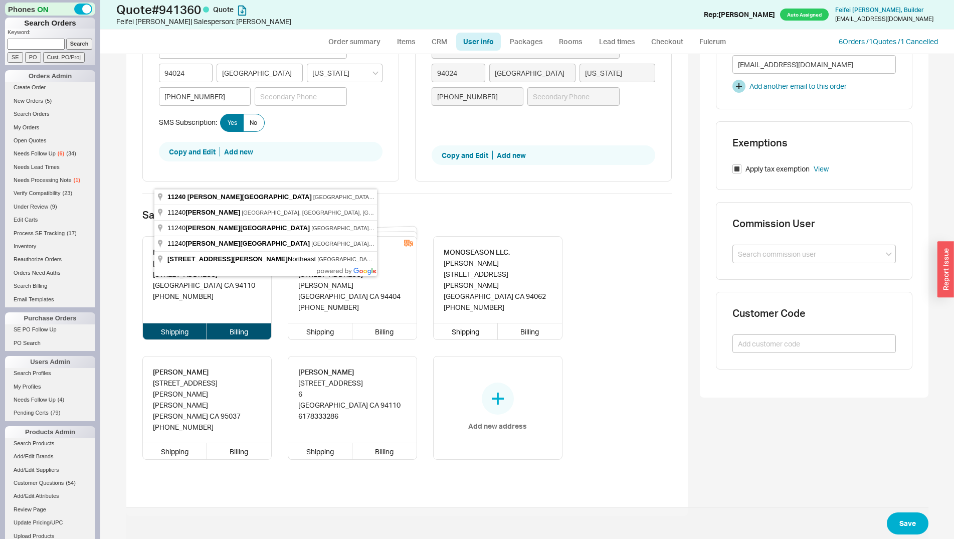
click at [802, 459] on div "Account hello@monoseason.com Change Emails hello@monoseason.com Add another ema…" at bounding box center [814, 220] width 229 height 618
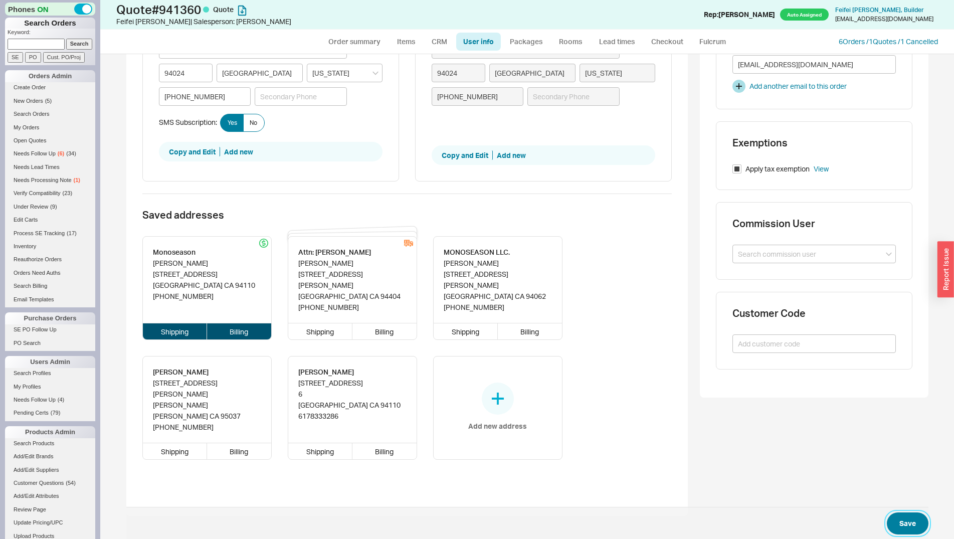
click at [905, 518] on button "Save" at bounding box center [908, 523] width 42 height 22
select select "*"
select select "LOW"
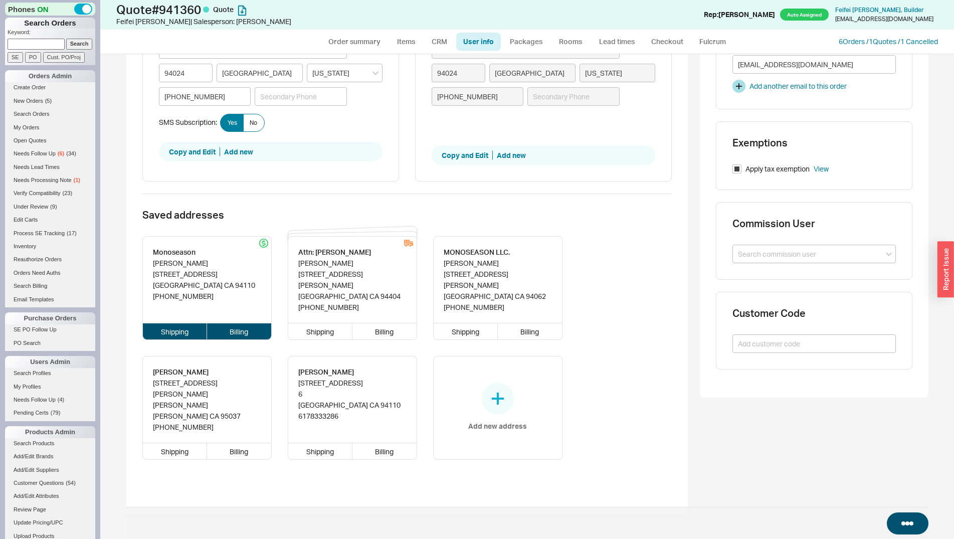
select select "3"
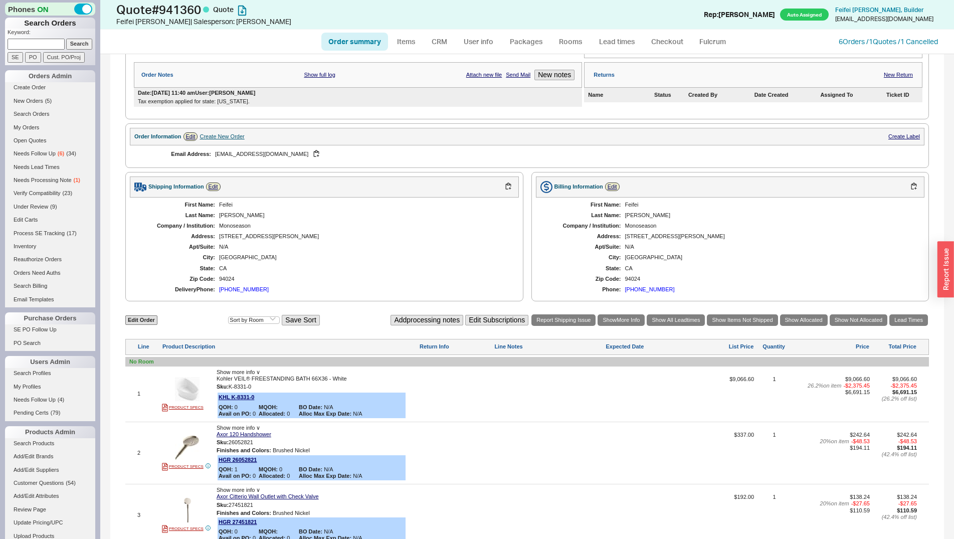
scroll to position [205, 0]
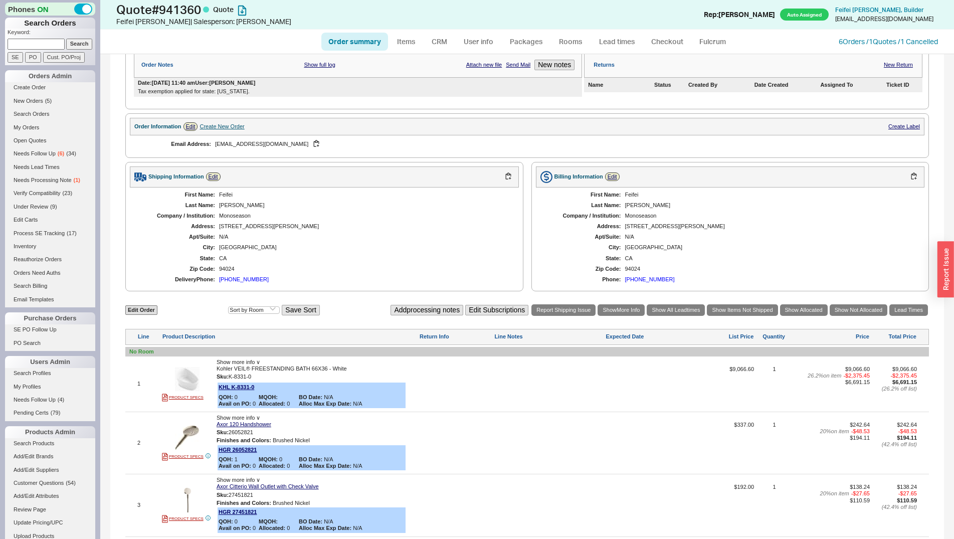
click at [549, 384] on div at bounding box center [549, 387] width 110 height 43
type textarea "correct shipping address? ave or road?"
click at [498, 392] on button "SAVE" at bounding box center [505, 388] width 22 height 9
click at [446, 45] on link "CRM" at bounding box center [440, 42] width 30 height 18
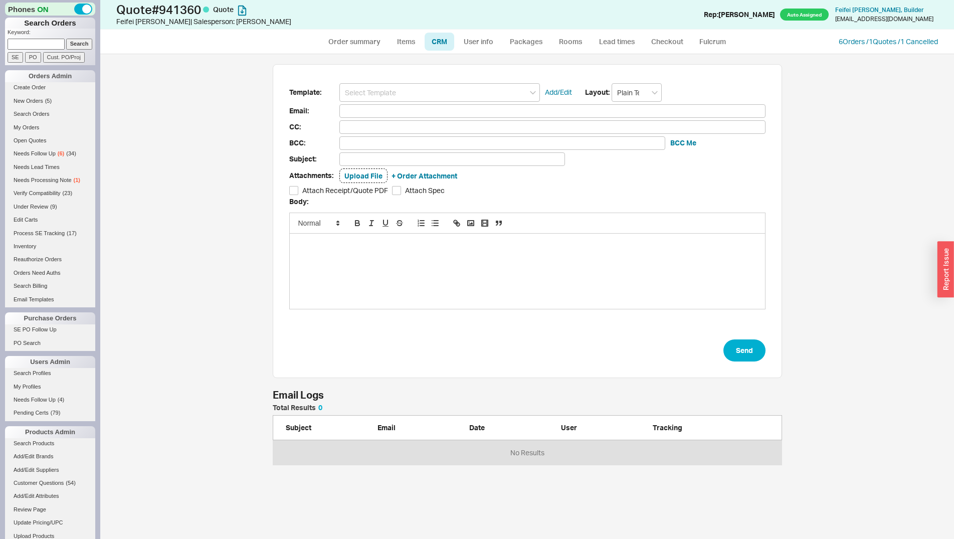
scroll to position [53, 501]
click at [447, 104] on form "Template: Add/Edit Layout: Plain Text Email: CC: BCC: BCC Me Subject: Attachmen…" at bounding box center [527, 222] width 476 height 279
click at [445, 98] on input at bounding box center [439, 92] width 201 height 19
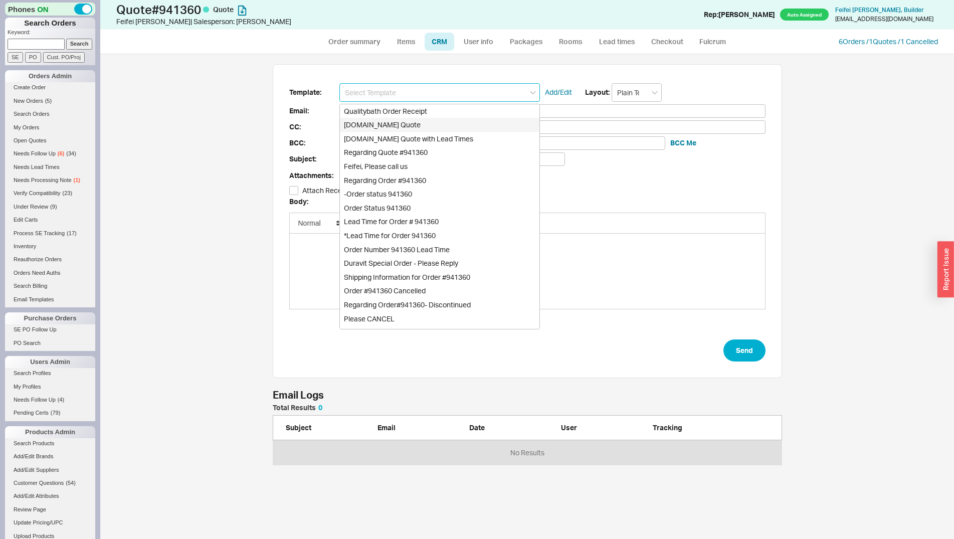
click at [444, 124] on div "Qualitybath.com Quote" at bounding box center [440, 125] width 200 height 14
type input "Receipt"
type input "hello@monoseason.com"
type input "Quality Bath Quote #941360"
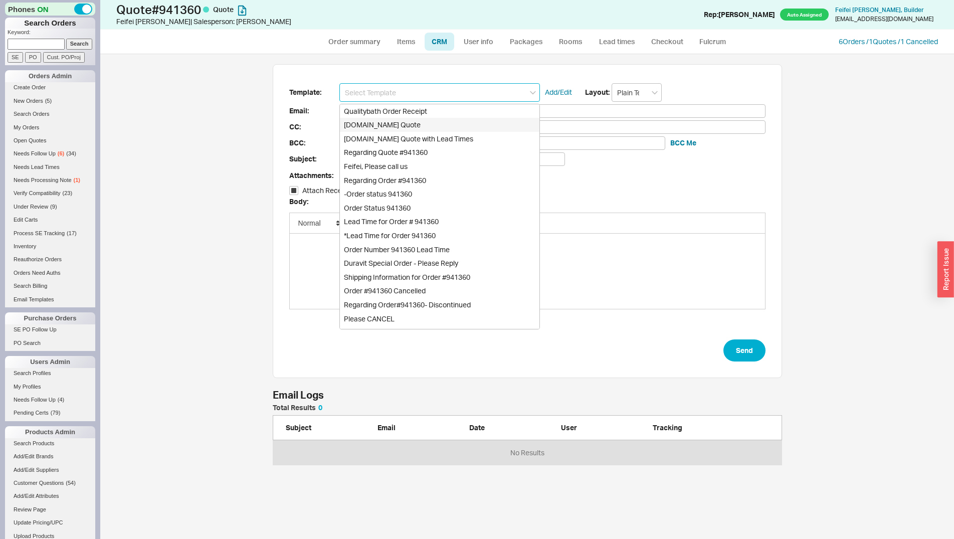
checkbox input "true"
type input "Qualitybath.com Quote"
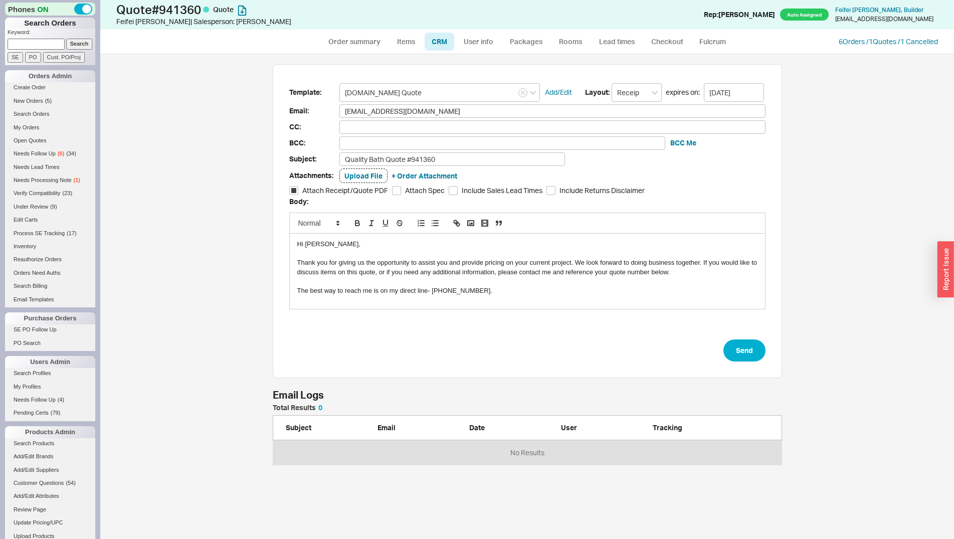
click at [727, 338] on form "Template: Qualitybath.com Quote Add/Edit Layout: Receipt expires on: 10/06/2025…" at bounding box center [527, 222] width 476 height 279
click at [727, 342] on button "Send" at bounding box center [744, 350] width 42 height 22
select select "*"
select select "LOW"
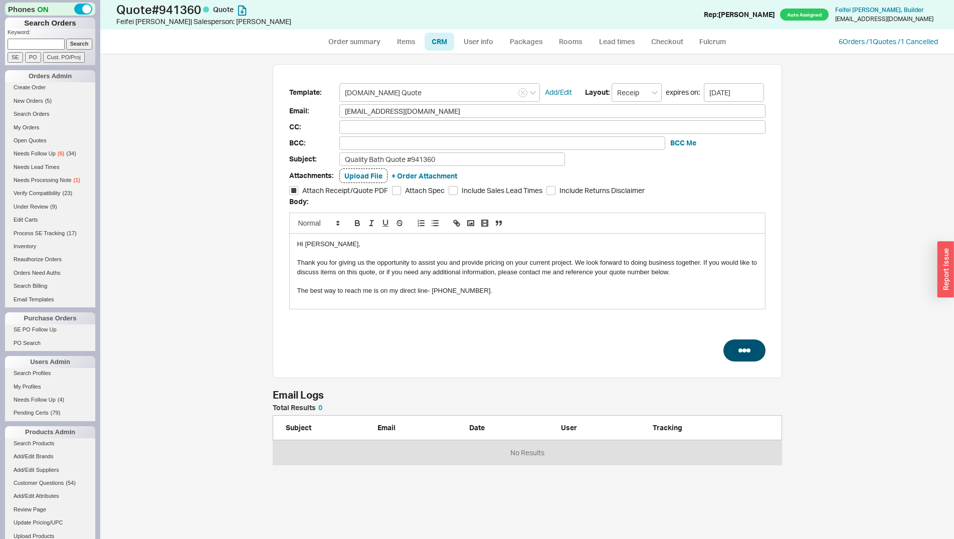
select select "LOW"
select select "3"
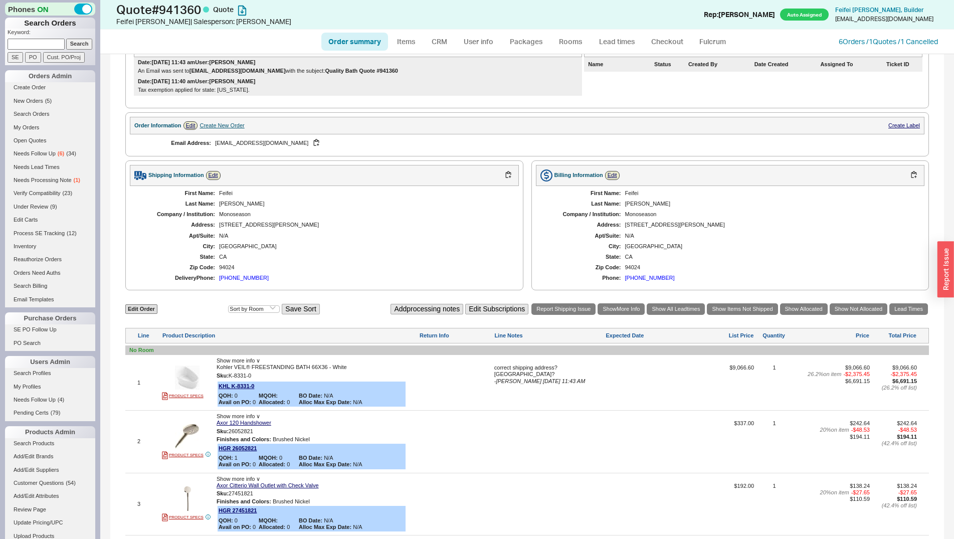
scroll to position [205, 0]
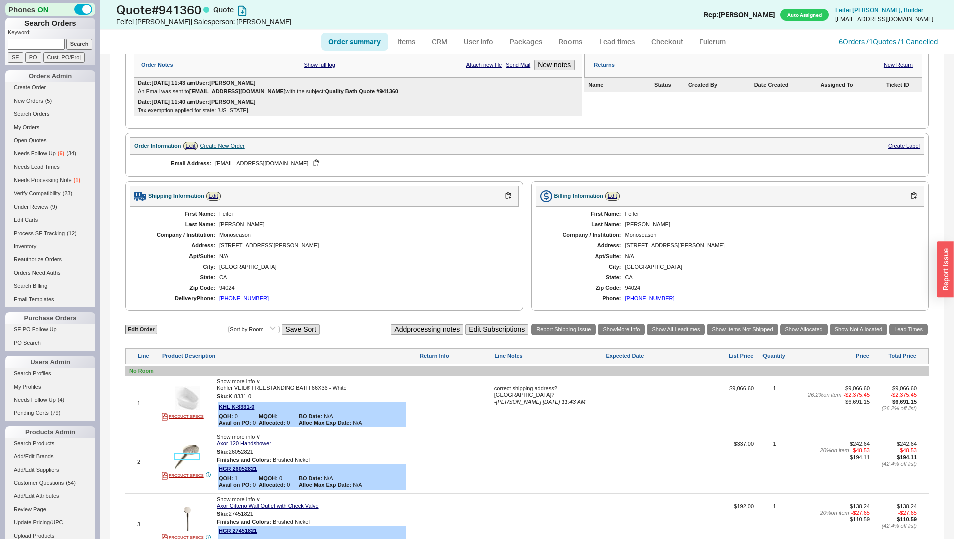
click at [187, 454] on img at bounding box center [187, 457] width 25 height 25
click at [34, 47] on input at bounding box center [36, 44] width 57 height 11
type input "924525"
click at [66, 39] on input "Search" at bounding box center [79, 44] width 27 height 11
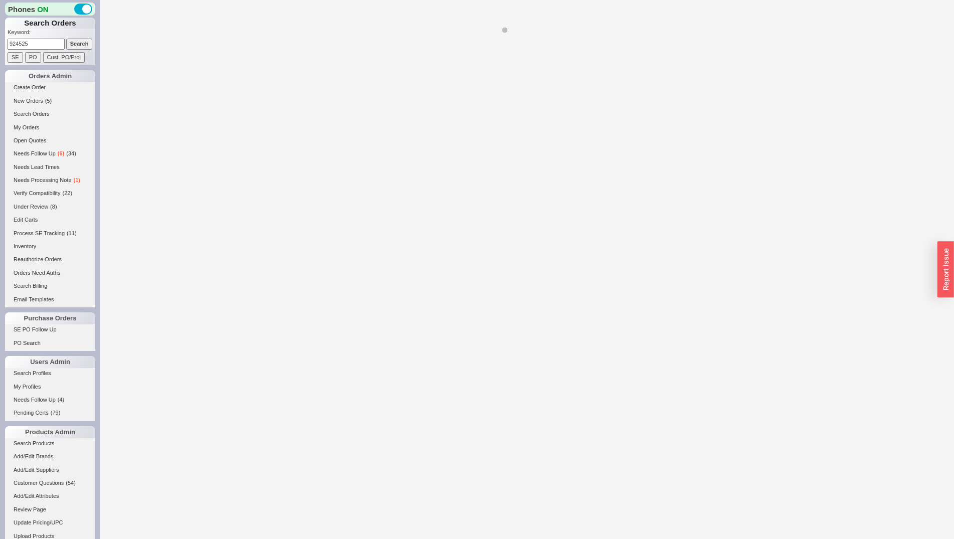
select select "*"
select select "LOW"
select select "3"
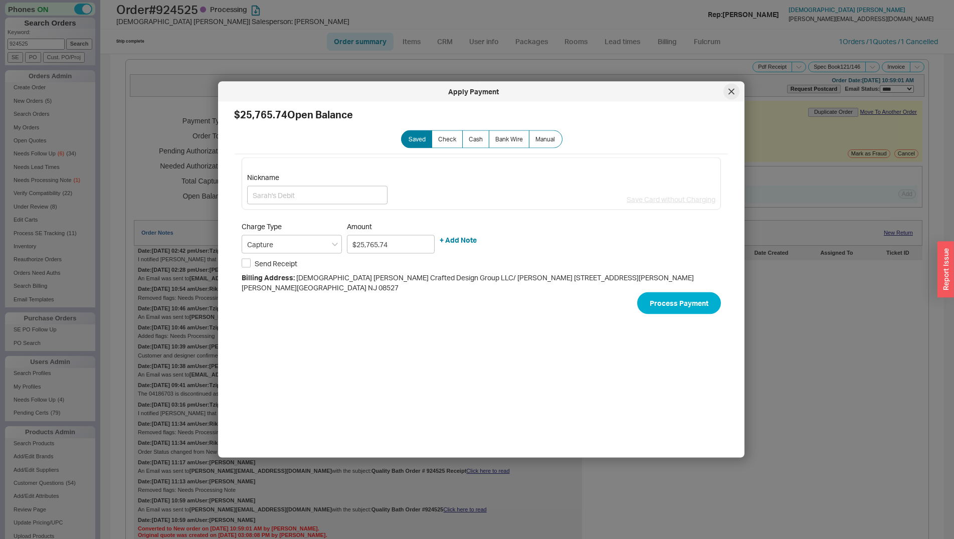
click at [736, 91] on div at bounding box center [731, 92] width 16 height 16
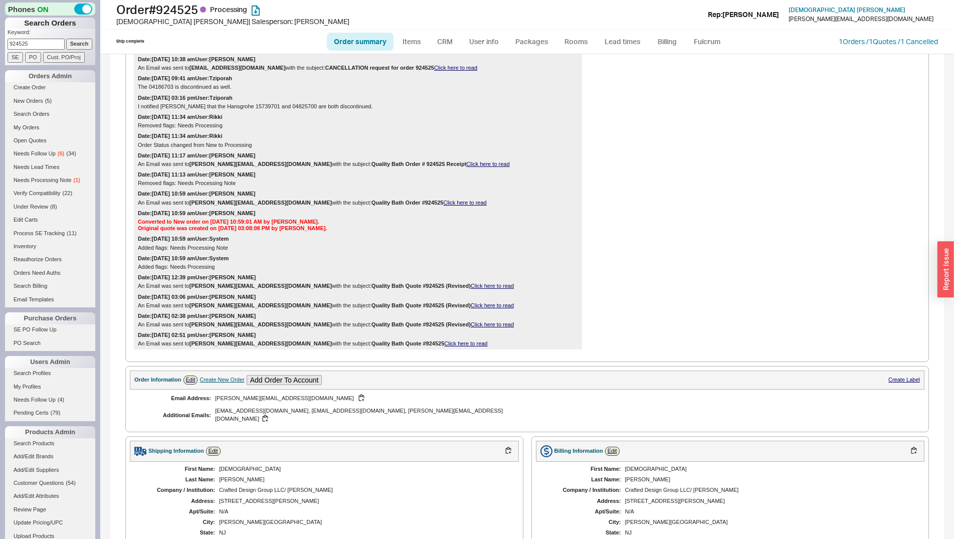
scroll to position [614, 0]
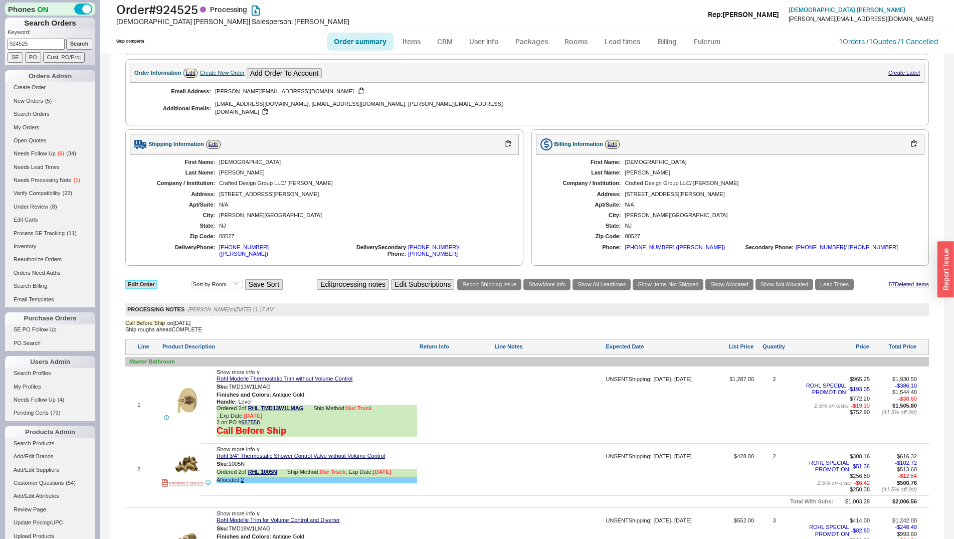
click at [134, 280] on link "Edit Order" at bounding box center [141, 285] width 32 height 10
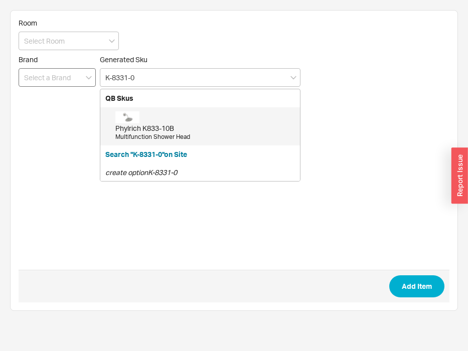
type input "K-8331-0"
click at [51, 75] on input at bounding box center [57, 77] width 77 height 19
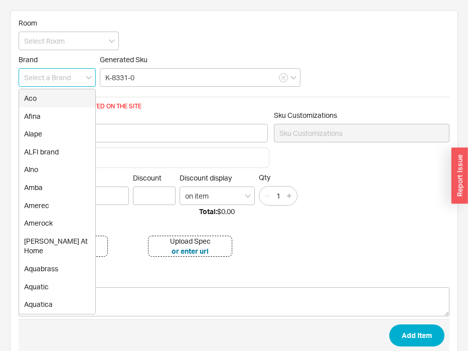
type input "j"
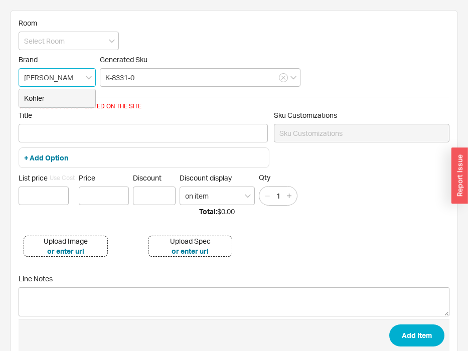
click at [76, 98] on div "Kohler" at bounding box center [57, 98] width 76 height 18
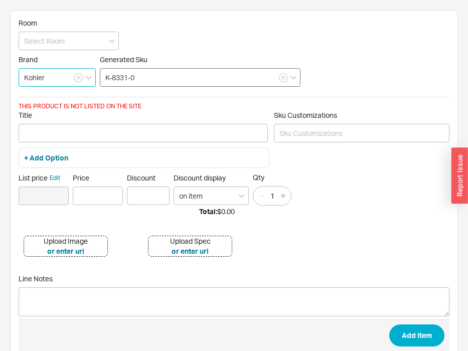
type input "Kohler"
click at [150, 77] on input "K-8331-0" at bounding box center [200, 77] width 201 height 19
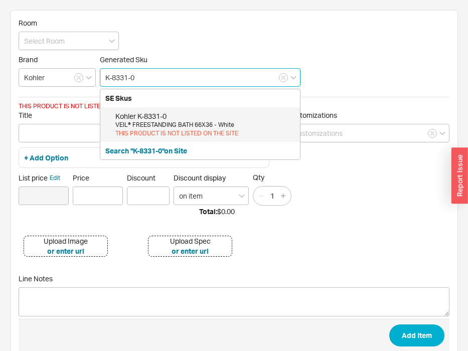
click at [160, 124] on div "VEIL® FREESTANDING BATH 66X36 - White" at bounding box center [204, 125] width 179 height 9
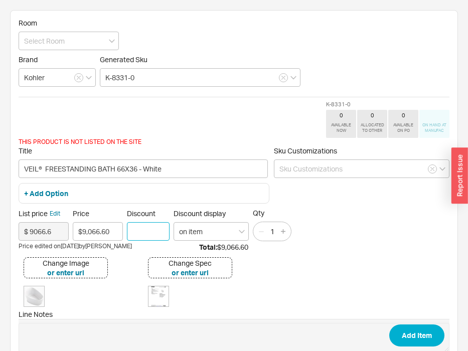
click at [150, 228] on input "Discount" at bounding box center [148, 231] width 43 height 19
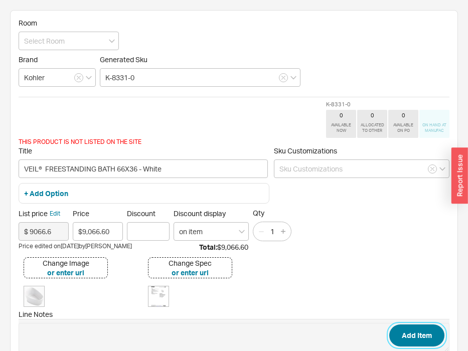
click at [420, 342] on button "Add Item" at bounding box center [416, 335] width 55 height 22
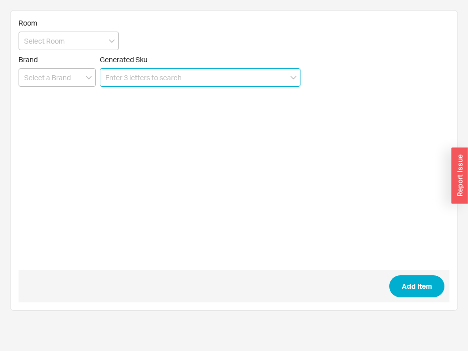
click at [128, 79] on input at bounding box center [200, 77] width 201 height 19
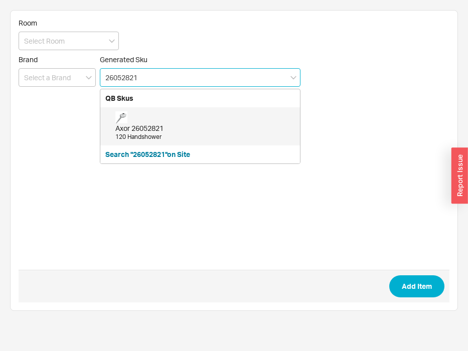
drag, startPoint x: 125, startPoint y: 123, endPoint x: 147, endPoint y: 136, distance: 25.2
click at [126, 123] on div "Axor 26052821" at bounding box center [204, 128] width 179 height 10
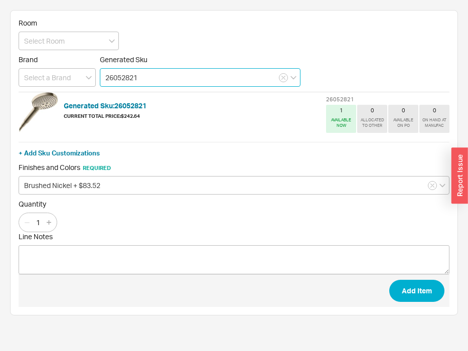
type input "26052821"
click at [387, 284] on span "Add Item" at bounding box center [234, 290] width 431 height 33
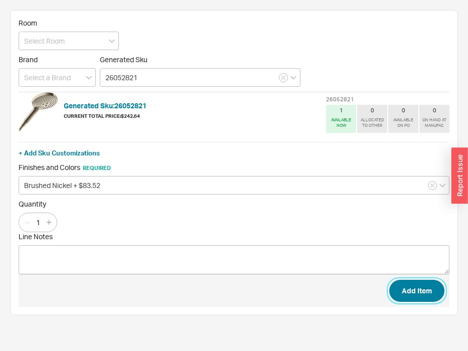
drag, startPoint x: 402, startPoint y: 288, endPoint x: 365, endPoint y: 253, distance: 50.7
click at [400, 288] on button "Add Item" at bounding box center [416, 291] width 55 height 22
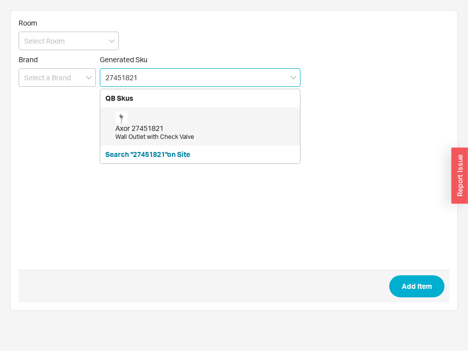
click at [247, 136] on div "Wall Outlet with Check Valve" at bounding box center [204, 137] width 179 height 9
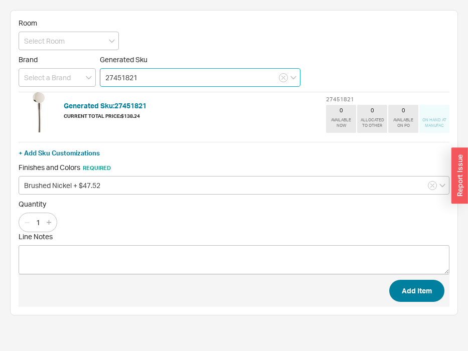
type input "27451821"
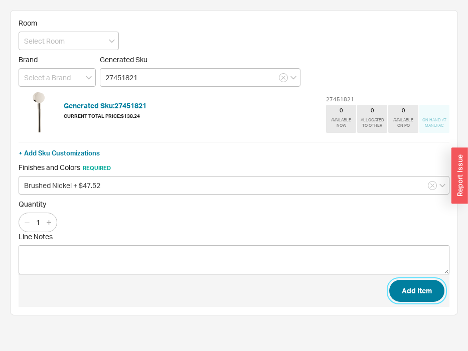
click at [401, 291] on button "Add Item" at bounding box center [416, 291] width 55 height 22
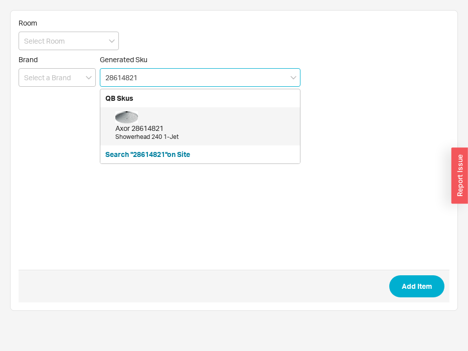
click at [179, 121] on div "Axor 28614821 Showerhead 240 1-Jet" at bounding box center [204, 126] width 179 height 30
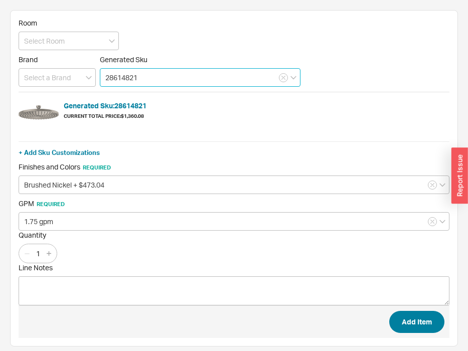
type input "28614821"
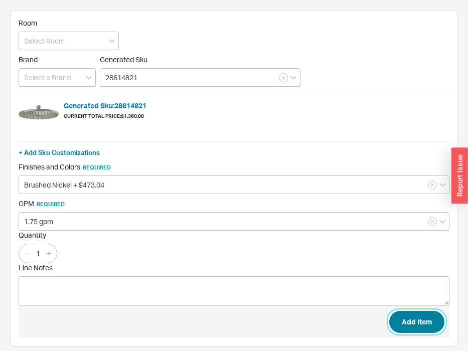
click at [403, 325] on button "Add Item" at bounding box center [416, 322] width 55 height 22
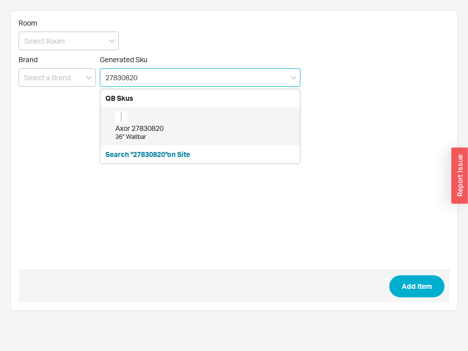
click at [222, 126] on div "Axor 27830820" at bounding box center [204, 128] width 179 height 10
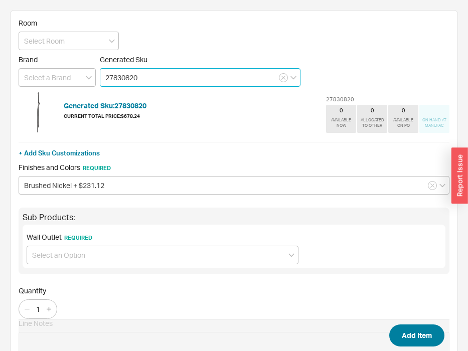
type input "27830820"
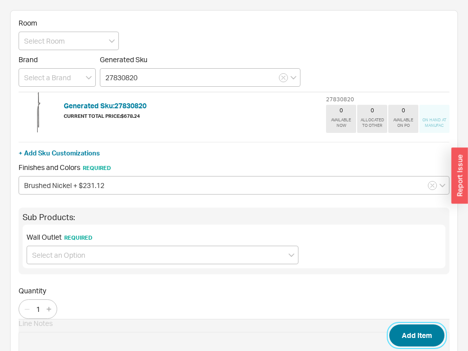
click at [422, 336] on button "Add Item" at bounding box center [416, 335] width 55 height 22
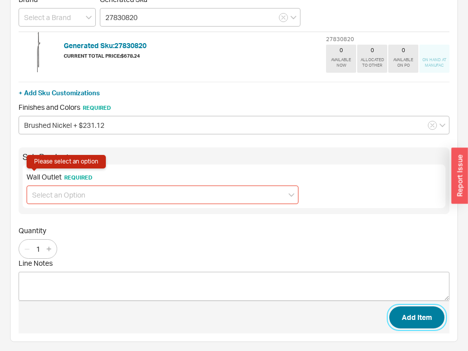
scroll to position [61, 0]
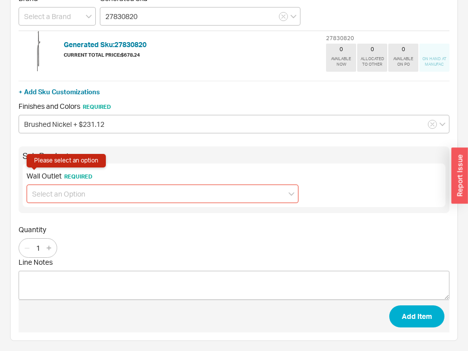
click at [176, 192] on input at bounding box center [163, 193] width 272 height 19
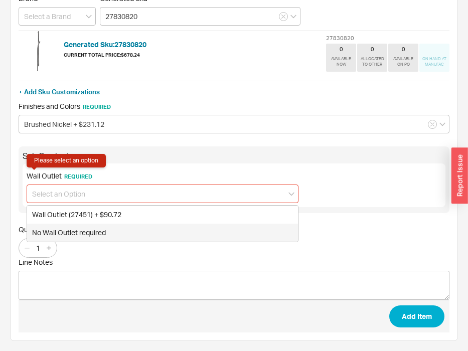
click at [158, 231] on div "No Wall Outlet required" at bounding box center [162, 233] width 271 height 18
type input "No Wall Outlet required"
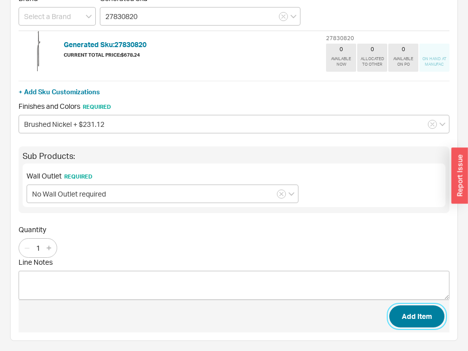
click at [418, 316] on button "Add Item" at bounding box center [416, 316] width 55 height 22
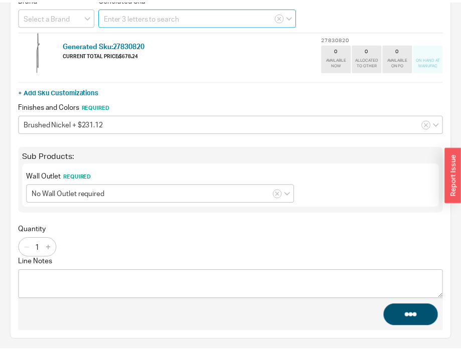
scroll to position [0, 0]
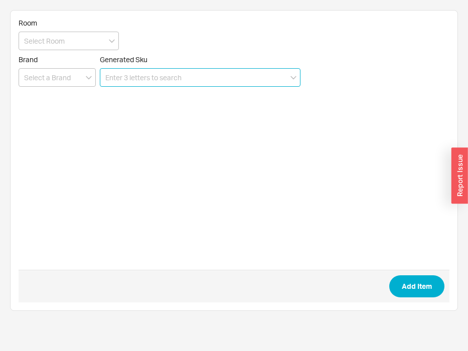
click at [250, 80] on input at bounding box center [200, 77] width 201 height 19
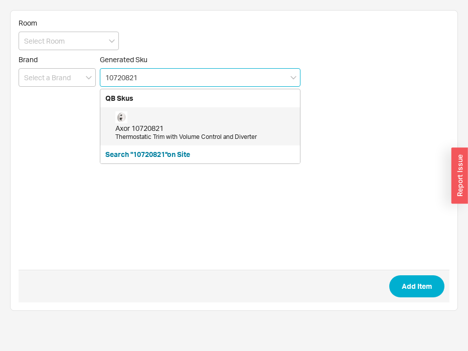
click at [233, 125] on div "Axor 10720821" at bounding box center [204, 128] width 179 height 10
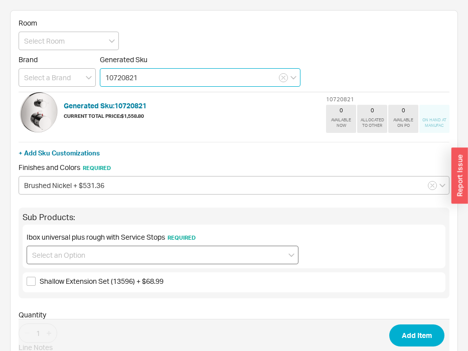
type input "10720821"
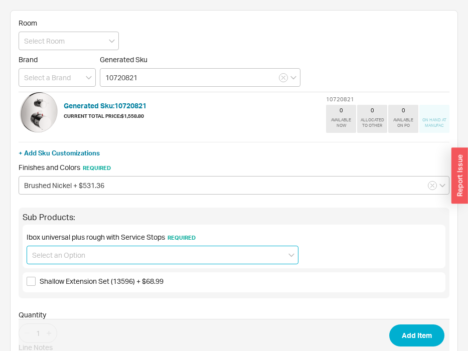
click at [109, 251] on input at bounding box center [163, 255] width 272 height 19
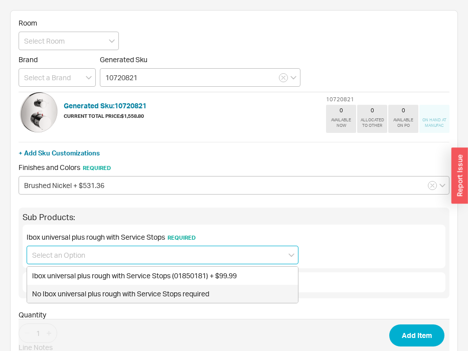
drag, startPoint x: 103, startPoint y: 288, endPoint x: 112, endPoint y: 295, distance: 11.7
click at [105, 290] on div "No Ibox universal plus rough with Service Stops required" at bounding box center [162, 294] width 271 height 18
type input "No Ibox universal plus rough with Service Stops required"
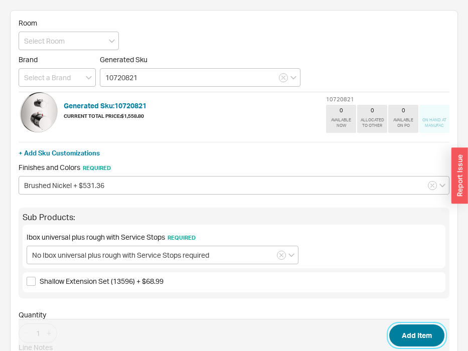
click at [421, 334] on button "Add Item" at bounding box center [416, 335] width 55 height 22
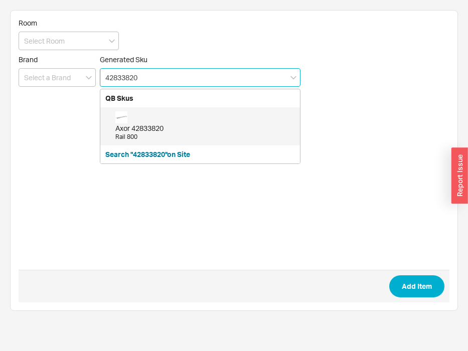
click at [197, 112] on div "Axor 42833820 Rail 800" at bounding box center [204, 126] width 179 height 30
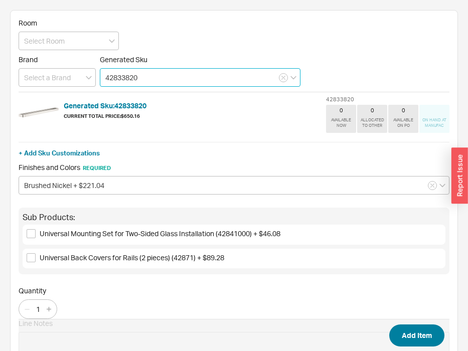
type input "42833820"
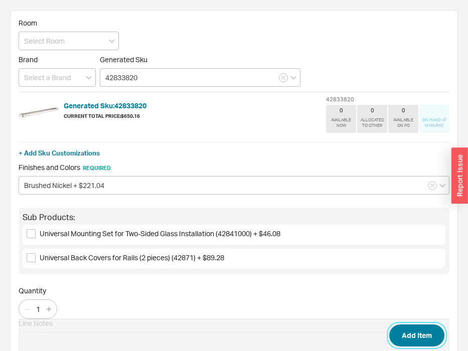
click at [431, 337] on button "Add Item" at bounding box center [416, 335] width 55 height 22
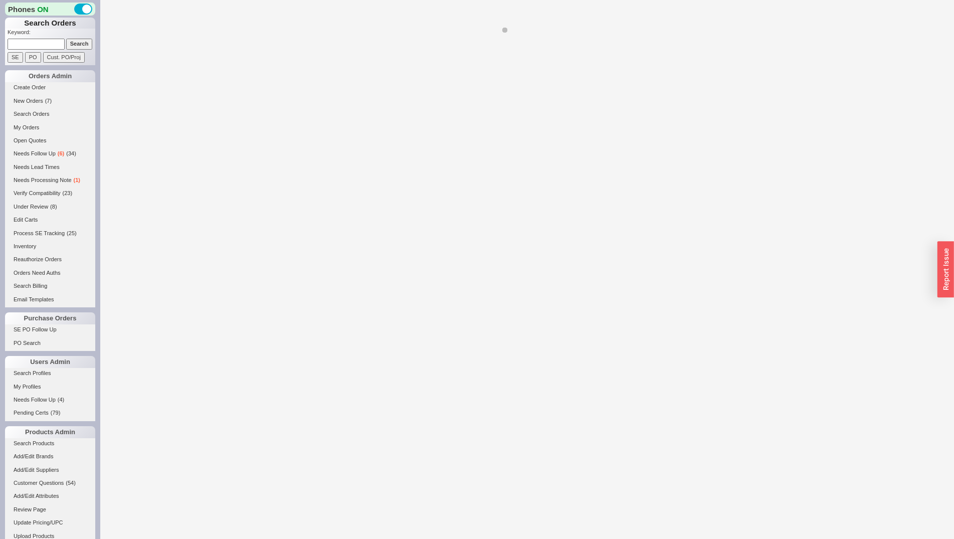
select select "LOW"
select select "3"
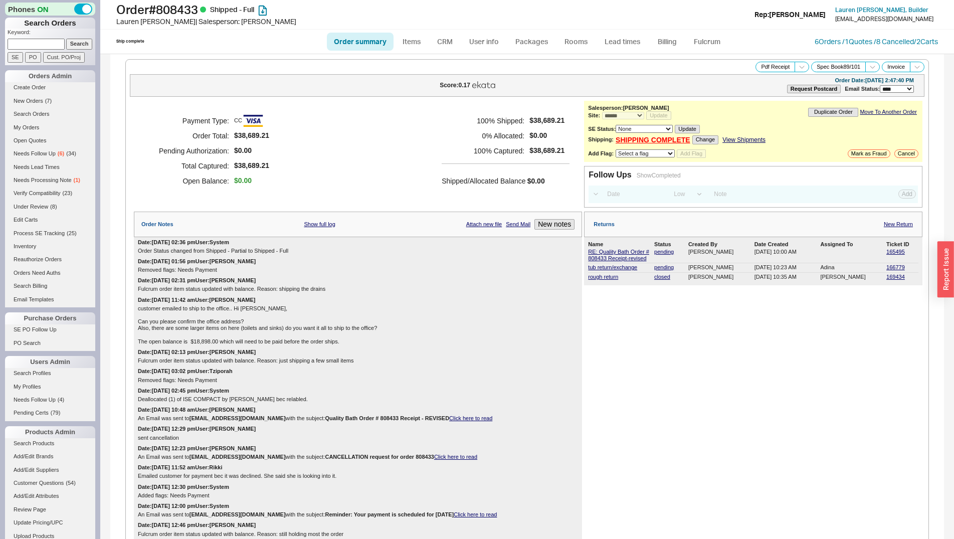
select select "*"
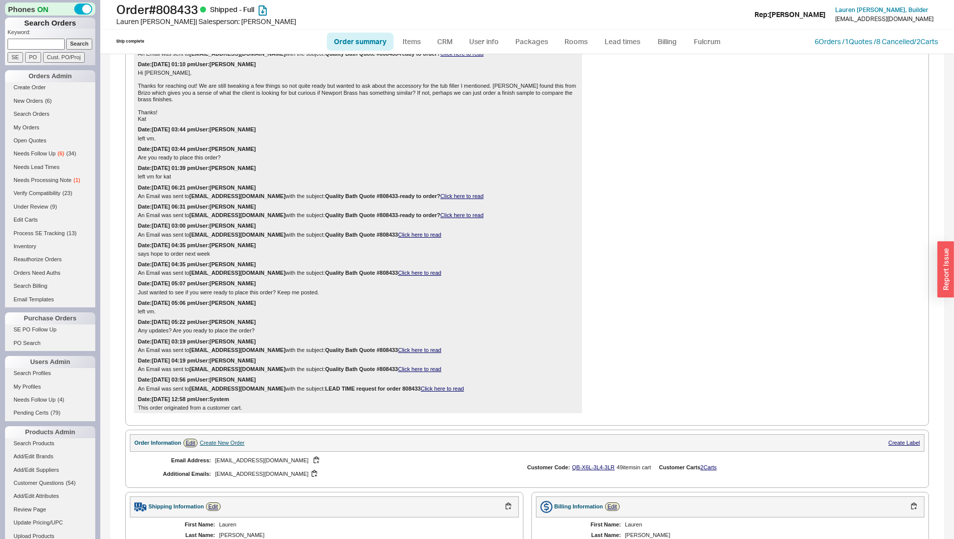
scroll to position [1841, 0]
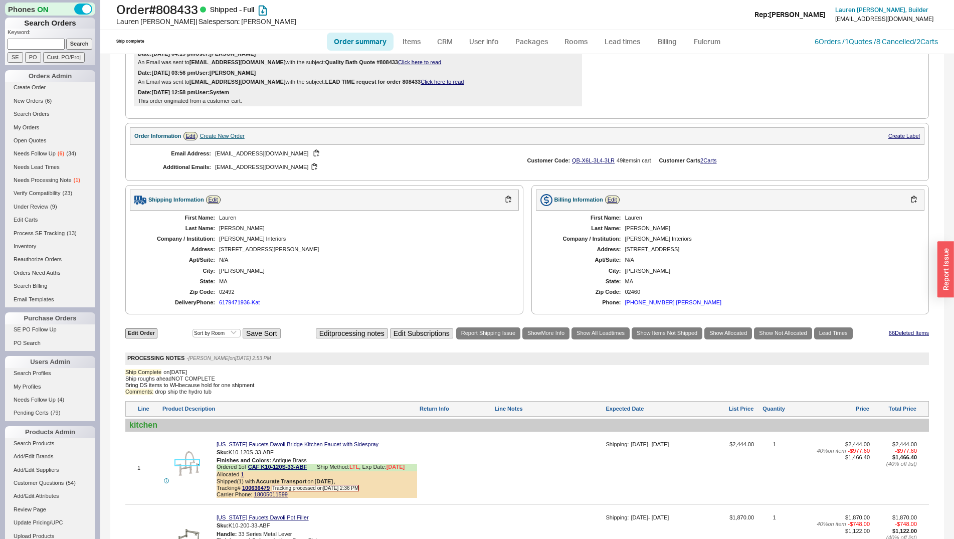
click at [185, 464] on img at bounding box center [187, 463] width 25 height 25
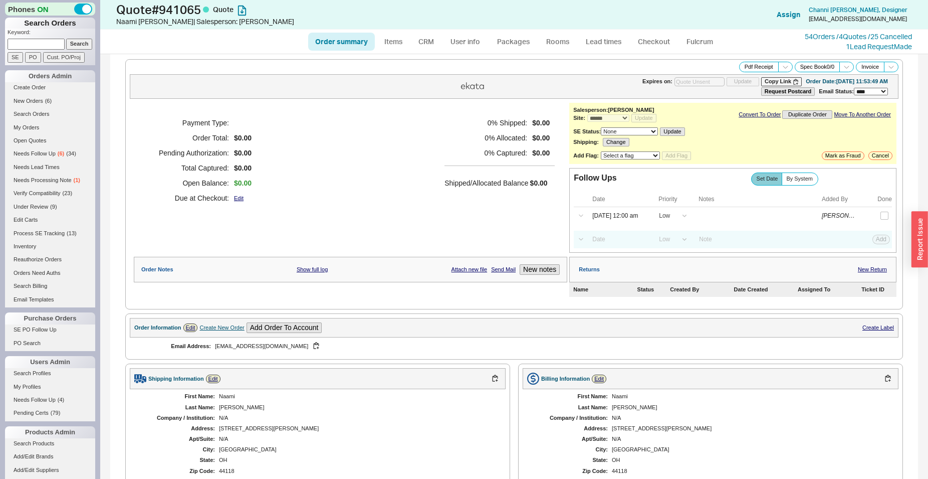
select select "*"
select select "LOW"
select select "3"
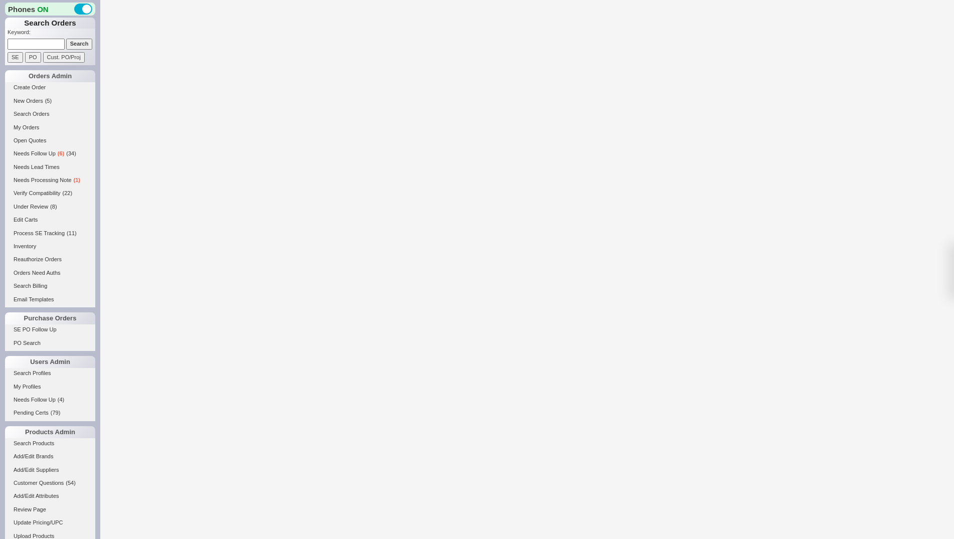
select select "3"
select select "ON_CHECKOUT_AGGREGATED"
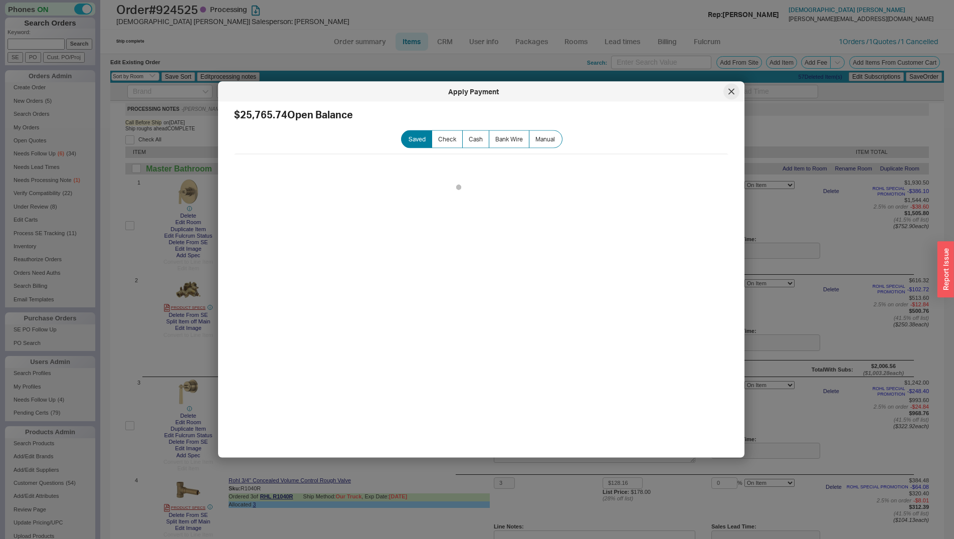
click at [733, 92] on icon at bounding box center [731, 92] width 6 height 6
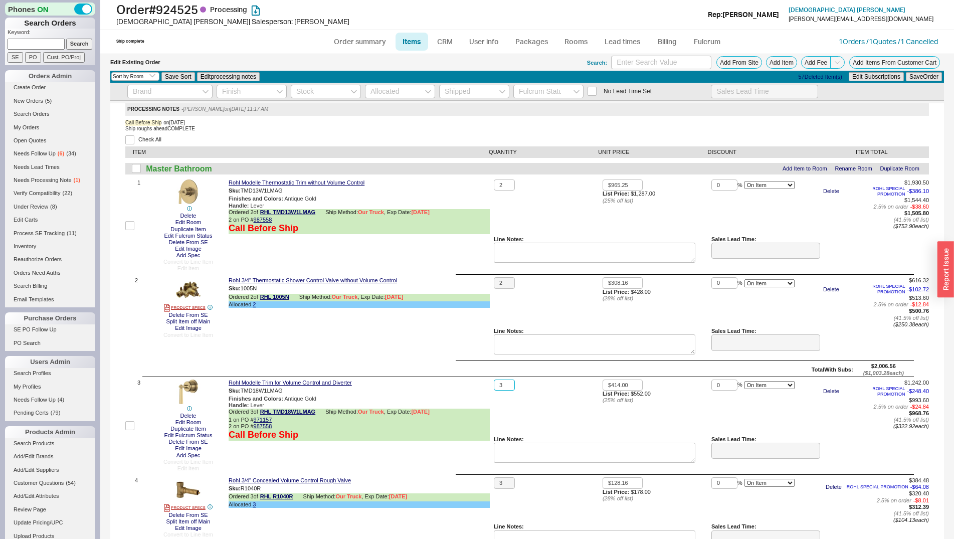
click at [494, 388] on input "3" at bounding box center [504, 385] width 21 height 12
type input "4"
click at [906, 72] on button "Save Order" at bounding box center [924, 76] width 36 height 9
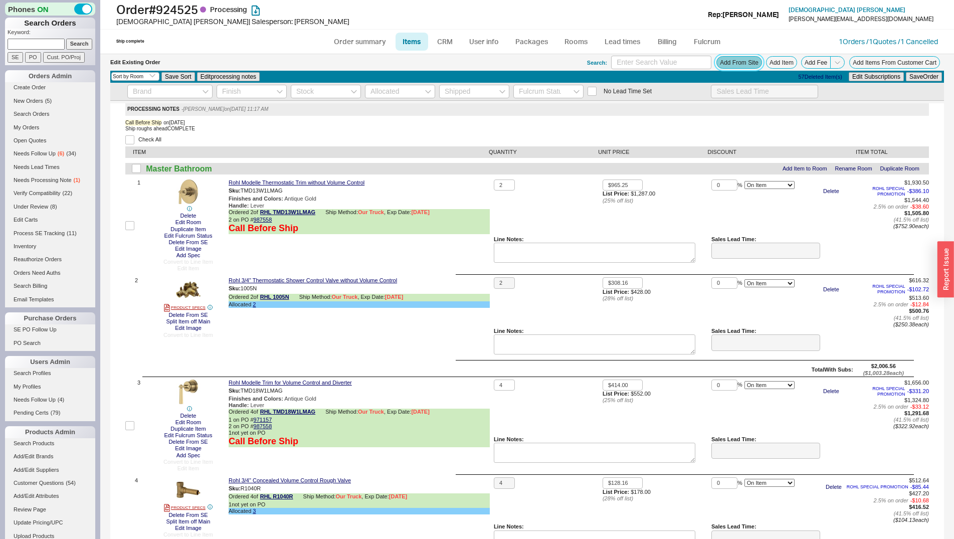
click at [725, 57] on button "Add From Site" at bounding box center [739, 62] width 46 height 13
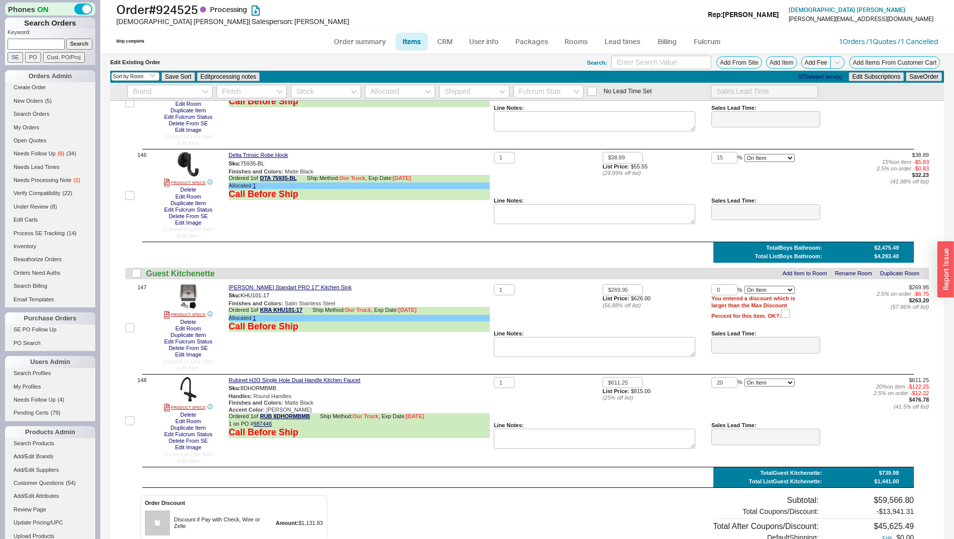
scroll to position [13653, 0]
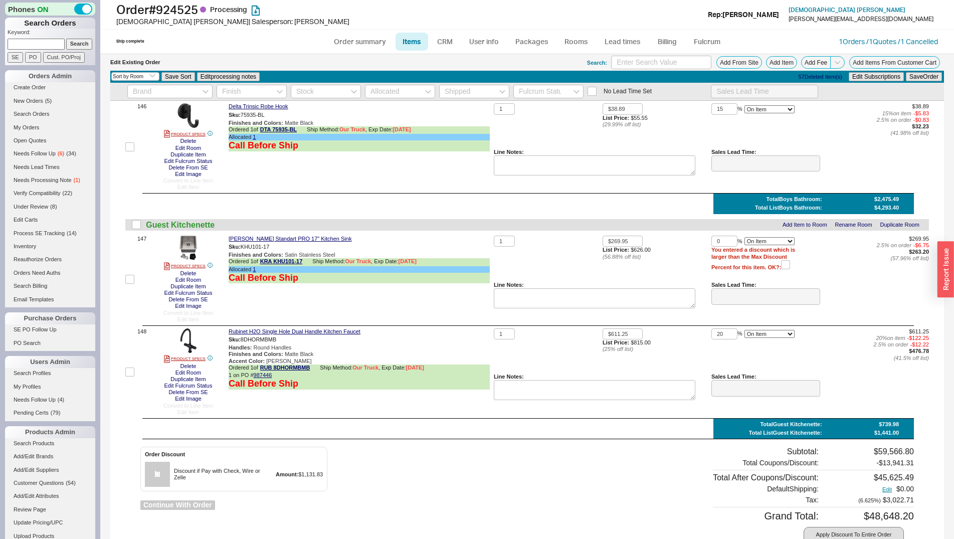
click at [194, 510] on button "Continue With Order" at bounding box center [177, 505] width 75 height 10
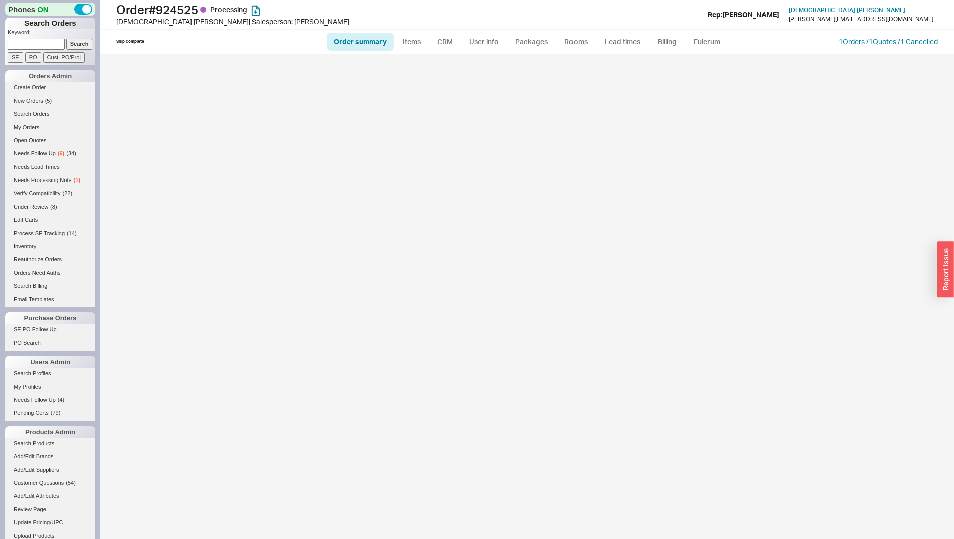
select select "*"
select select "LOW"
select select "3"
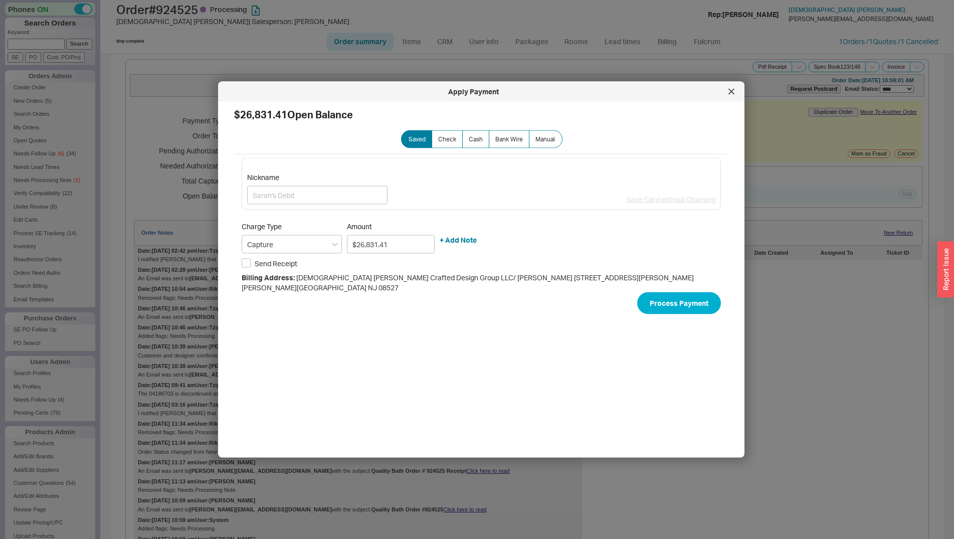
select select "*"
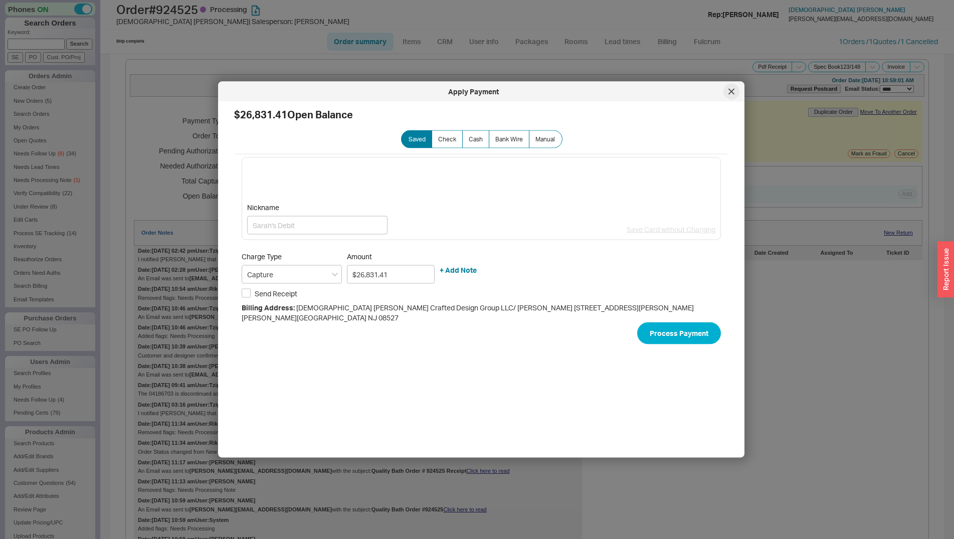
click at [732, 97] on div at bounding box center [731, 92] width 16 height 16
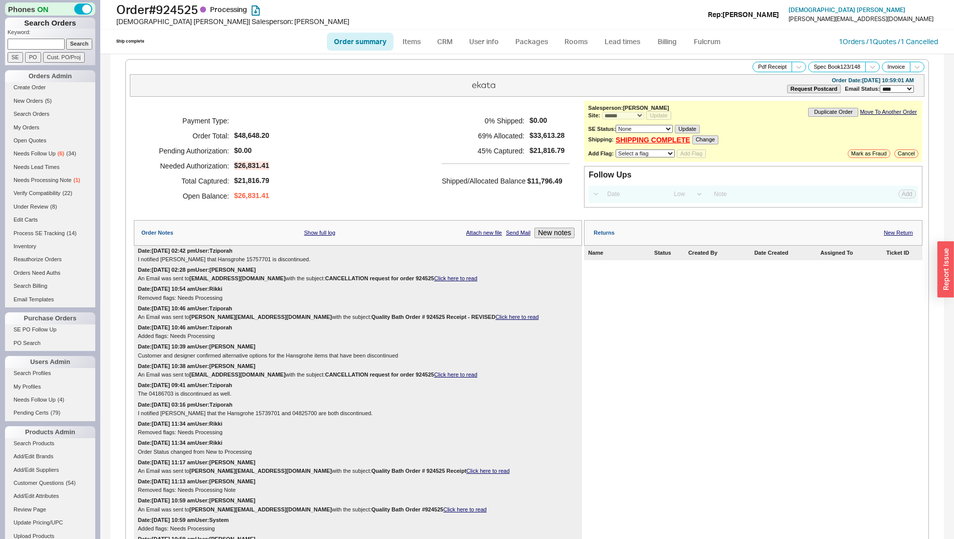
click at [616, 149] on select "Select a flag Under Review Hold Verify Compatibility Needs Processing Cannot Be…" at bounding box center [645, 153] width 59 height 8
select select "11"
click option "Needs Processing" at bounding box center [0, 0] width 0 height 0
click at [699, 155] on button "Add Flag" at bounding box center [691, 153] width 29 height 9
click at [649, 144] on link "SHIPPING COMPLETE" at bounding box center [653, 140] width 75 height 9
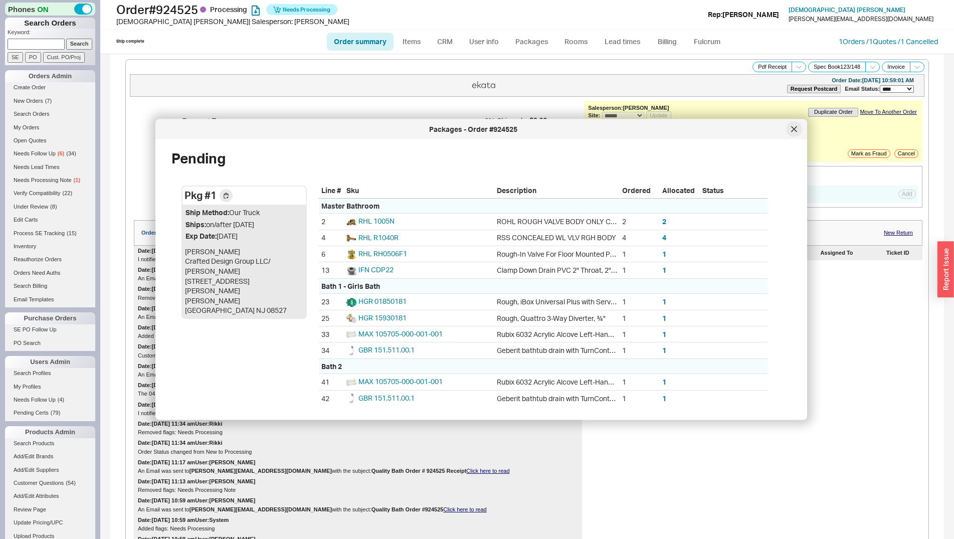
click at [791, 126] on icon at bounding box center [794, 129] width 6 height 6
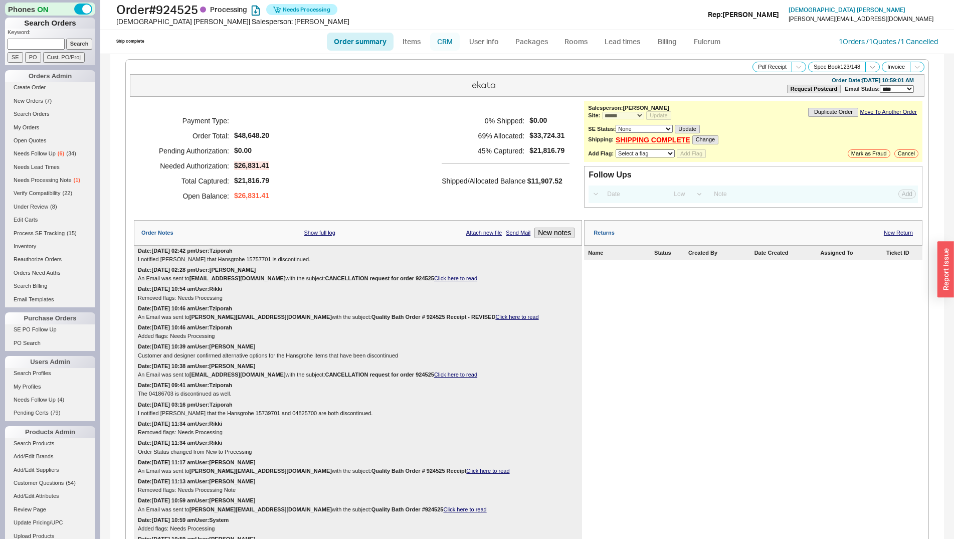
click at [444, 43] on link "CRM" at bounding box center [445, 42] width 30 height 18
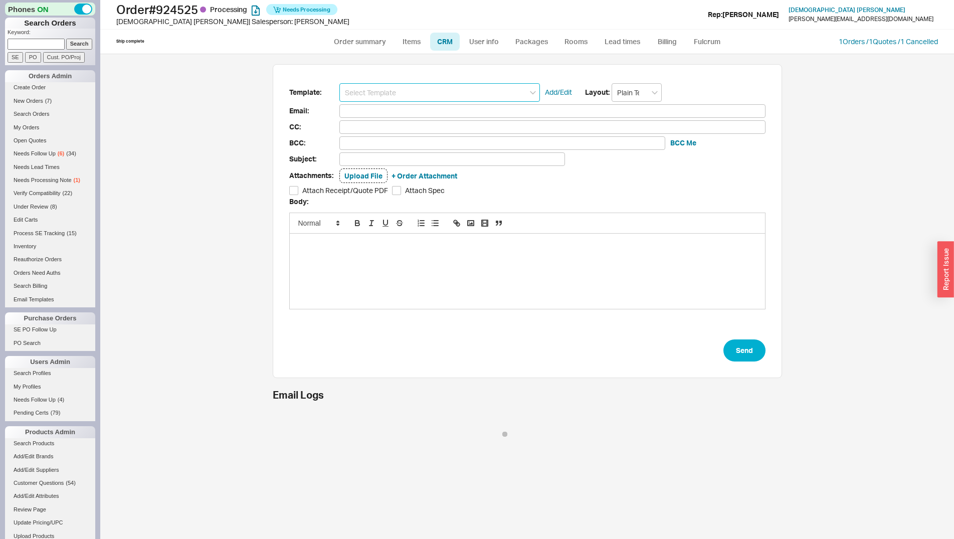
click at [451, 85] on input at bounding box center [439, 92] width 201 height 19
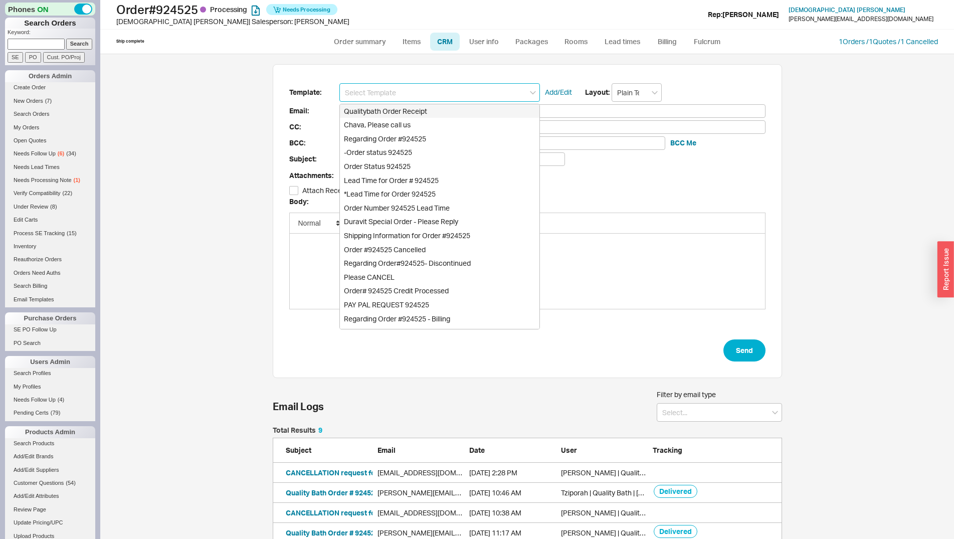
scroll to position [208, 501]
click at [444, 113] on div "Qualitybath Order Receipt" at bounding box center [440, 111] width 200 height 14
type input "Qualitybath Order Receipt"
type input "Receipt"
type input "moshe@crafteddesigngroupllc.com"
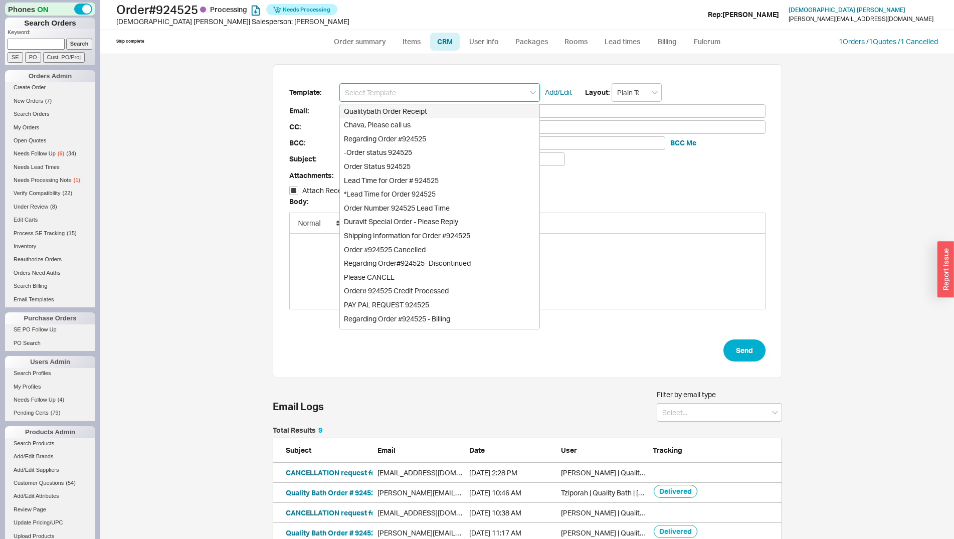
type input "moshe@crafteddesigngroupllc.com"
type input "shayaellinson@gmail.com, chavaellinson@gmail.com, devora@ashleymanage.com"
type input "Quality Bath Order # 924525 Receipt"
checkbox input "true"
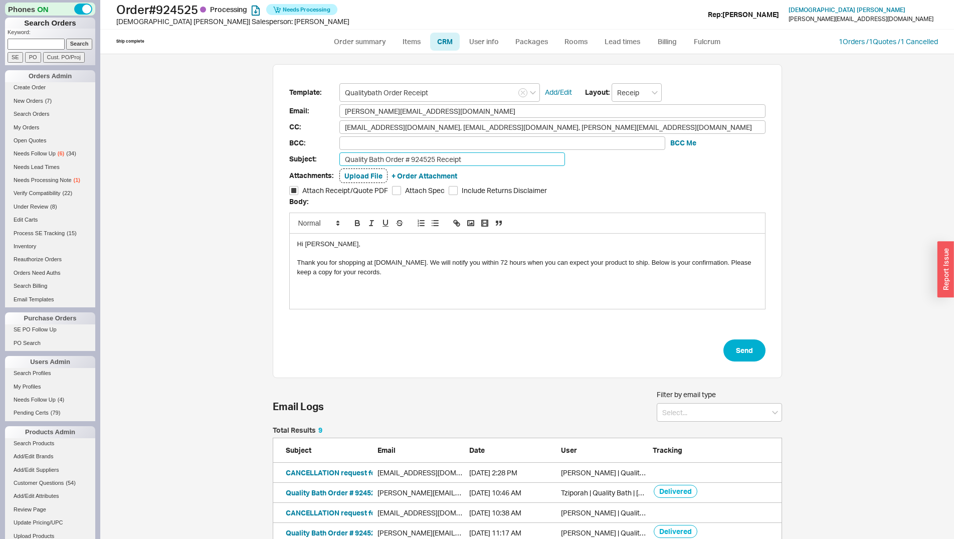
click at [475, 158] on input "Quality Bath Order # 924525 Receipt" at bounding box center [452, 159] width 226 height 14
type input "Quality Bath Order # 924525 Receipt (Receipt)"
drag, startPoint x: 292, startPoint y: 265, endPoint x: 390, endPoint y: 285, distance: 99.9
click at [390, 285] on div "Hi Chava, Thank you for shopping at QualityBath.com. We will notify you within …" at bounding box center [527, 271] width 475 height 75
click at [743, 352] on button "Send" at bounding box center [744, 350] width 42 height 22
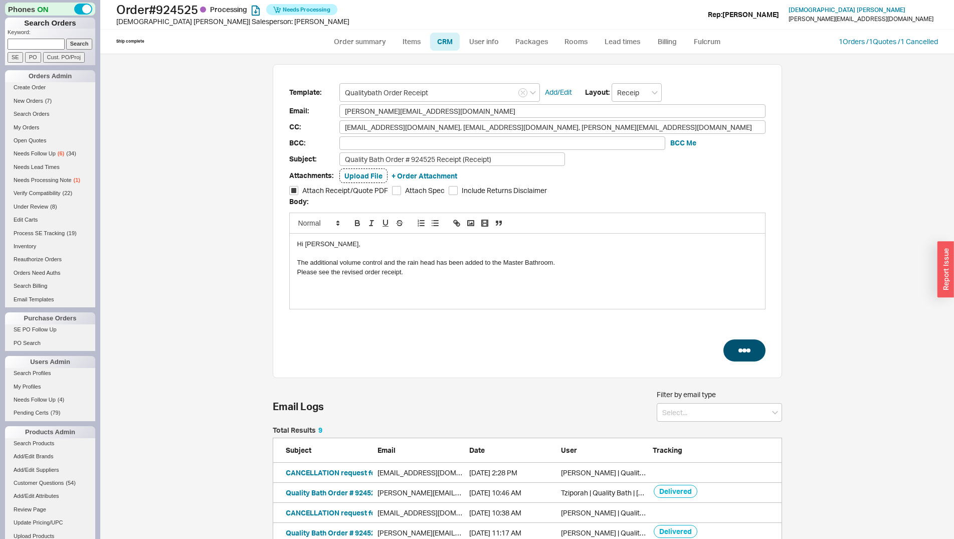
select select "*"
select select "LOW"
select select "3"
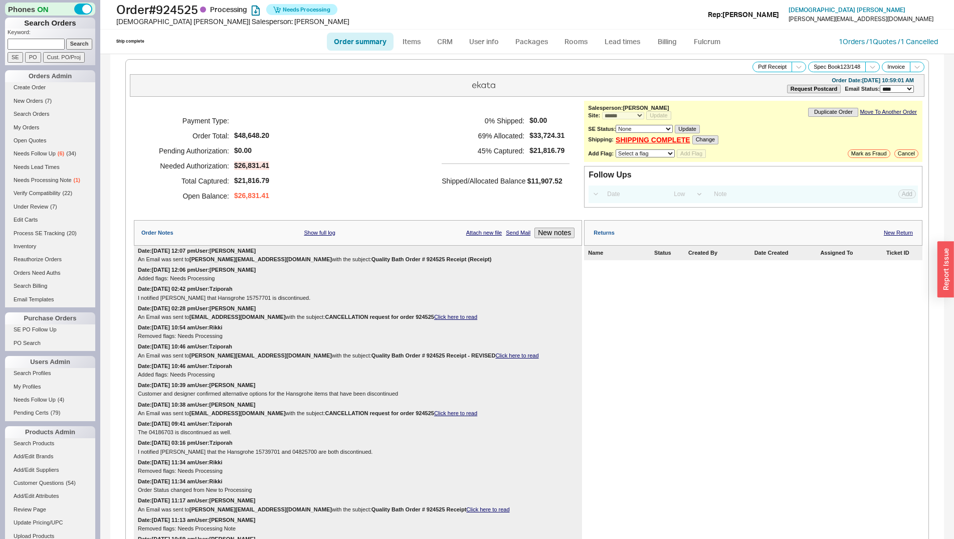
click at [28, 45] on input at bounding box center [36, 44] width 57 height 11
type input "905900"
click at [66, 39] on input "Search" at bounding box center [79, 44] width 27 height 11
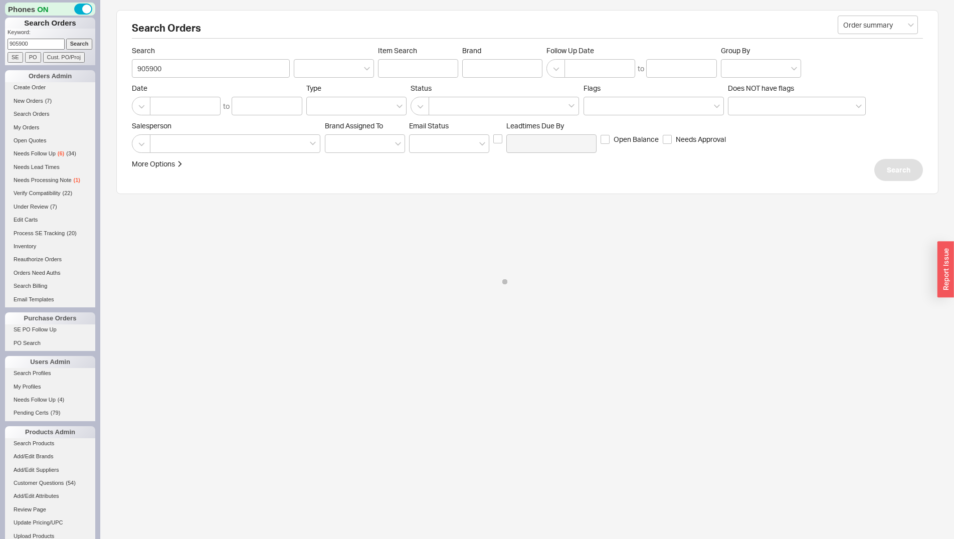
select select "*"
select select "LOW"
select select "3"
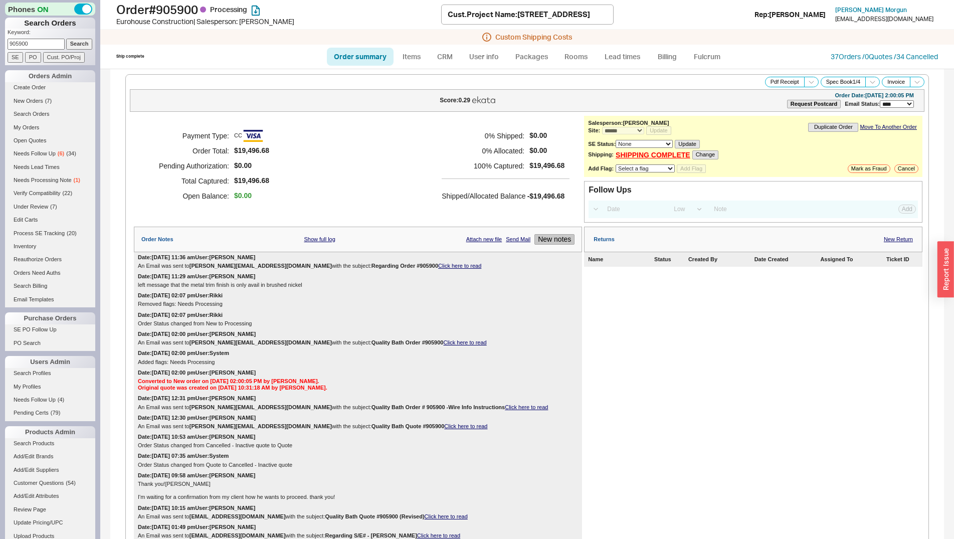
click at [554, 243] on button "New notes" at bounding box center [554, 239] width 40 height 11
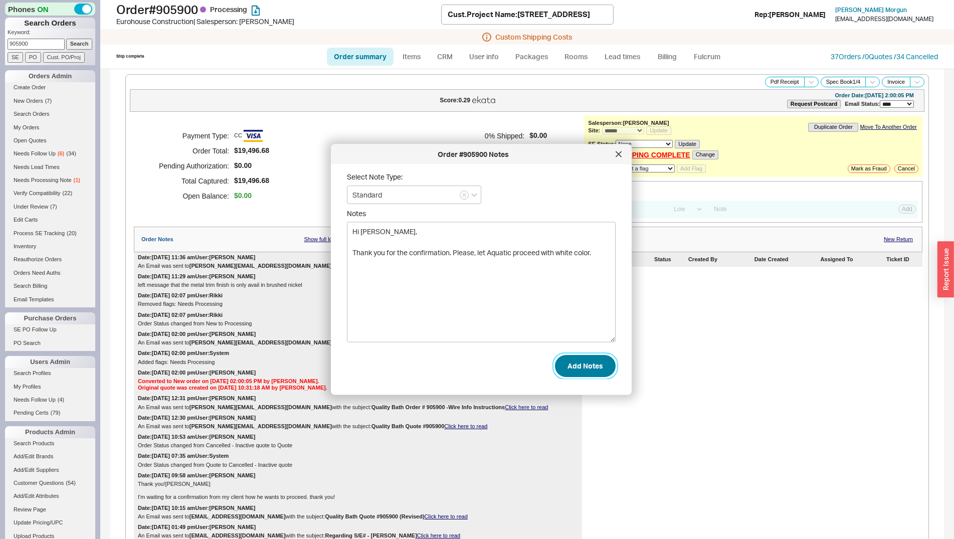
type textarea "Hi Naomi, Thank you for the confirmation. Please, let Aquatic proceed with whit…"
click at [555, 361] on button "Add Notes" at bounding box center [585, 365] width 61 height 22
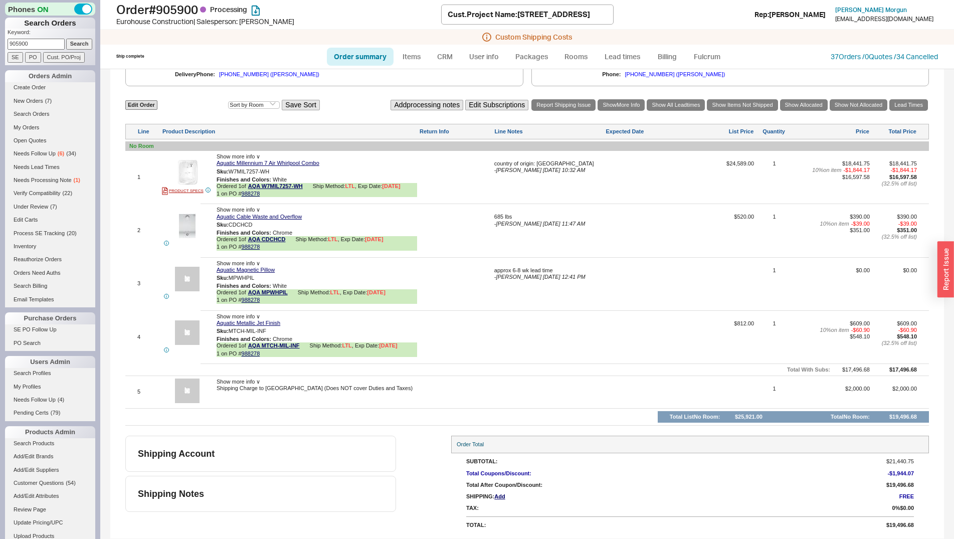
scroll to position [713, 0]
click at [188, 178] on img at bounding box center [187, 172] width 25 height 25
click at [154, 109] on link "Edit Order" at bounding box center [141, 105] width 32 height 10
select select "3"
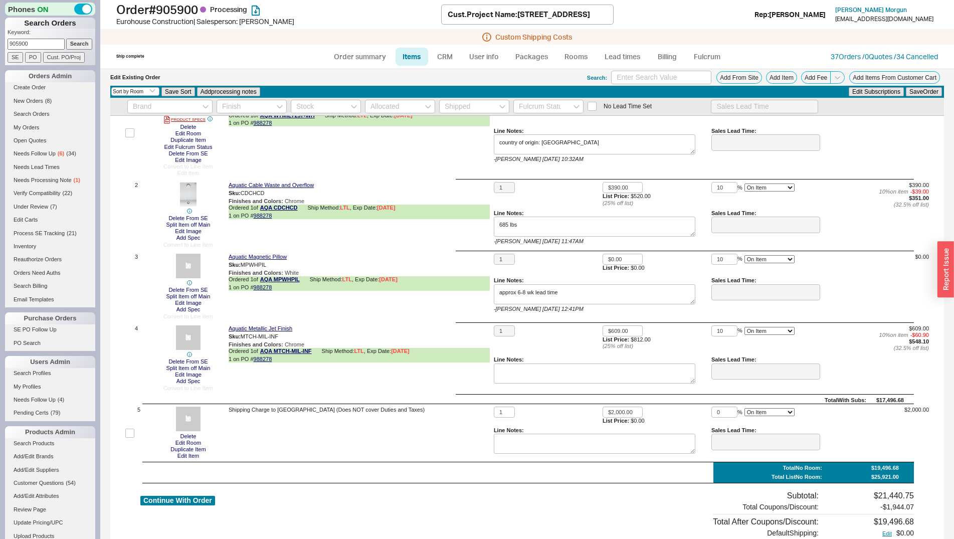
scroll to position [185, 0]
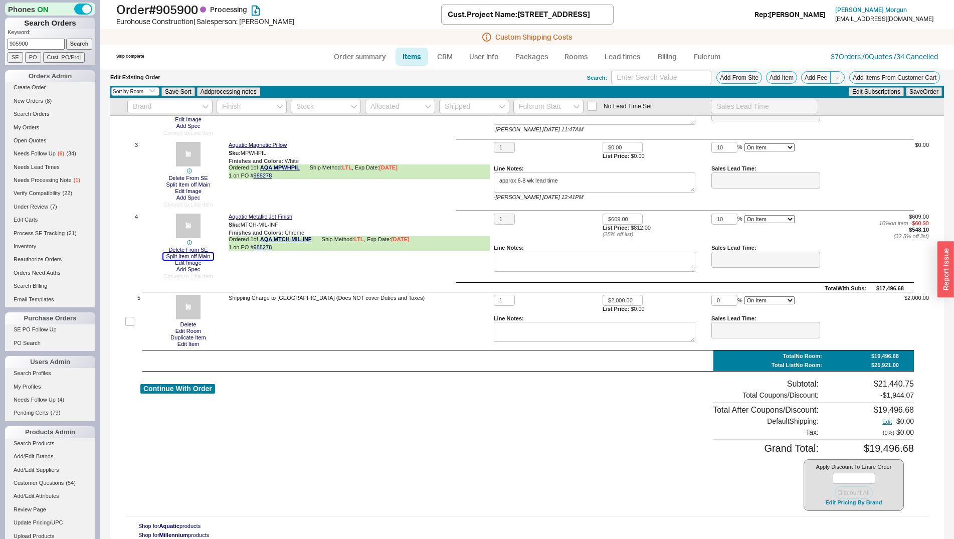
click at [208, 257] on button "Split Item off Main" at bounding box center [188, 256] width 50 height 7
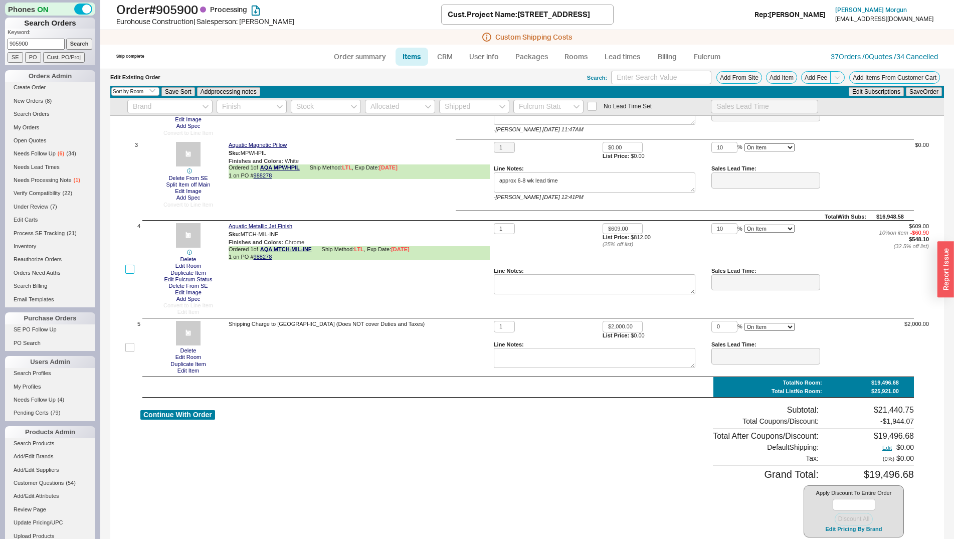
click at [132, 271] on input "checkbox" at bounding box center [129, 269] width 9 height 9
checkbox input "true"
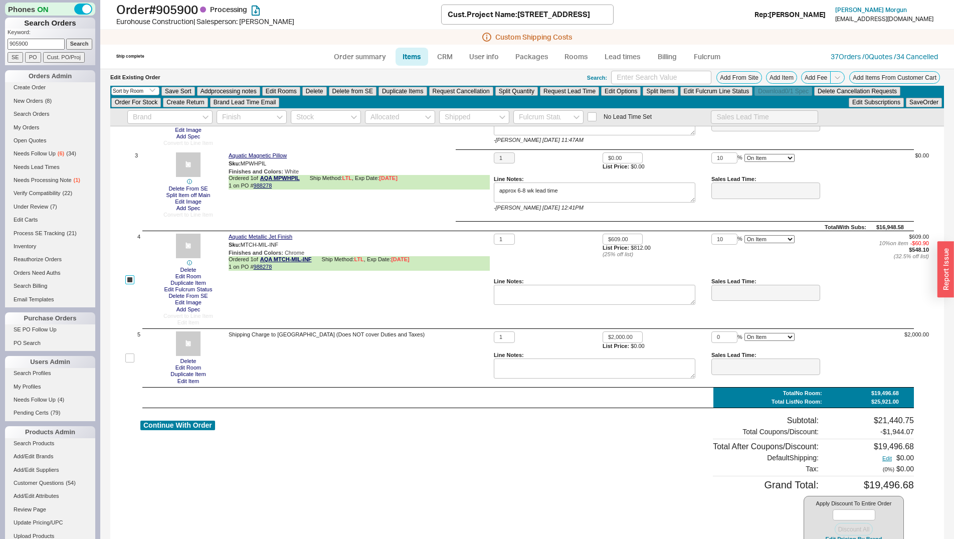
scroll to position [195, 0]
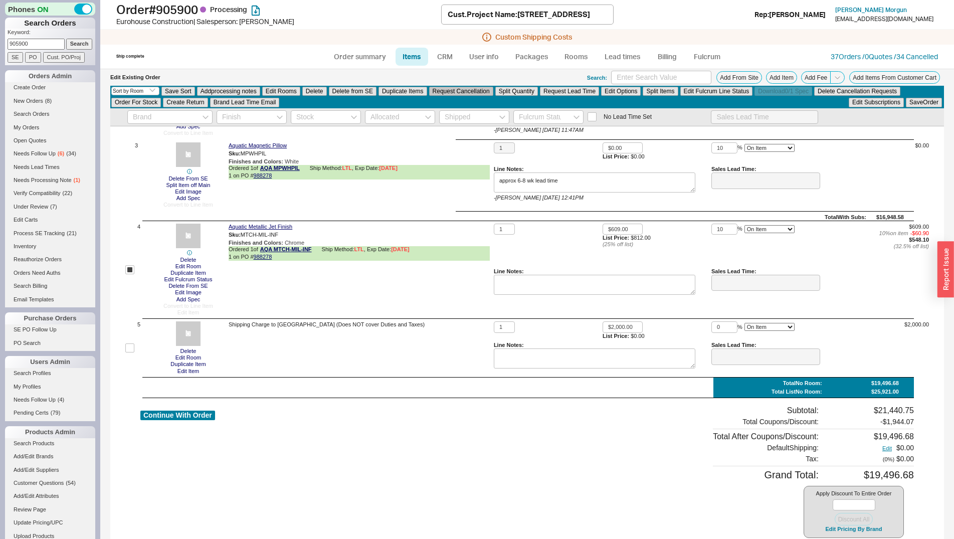
click at [463, 90] on button "Request Cancellation" at bounding box center [461, 91] width 64 height 9
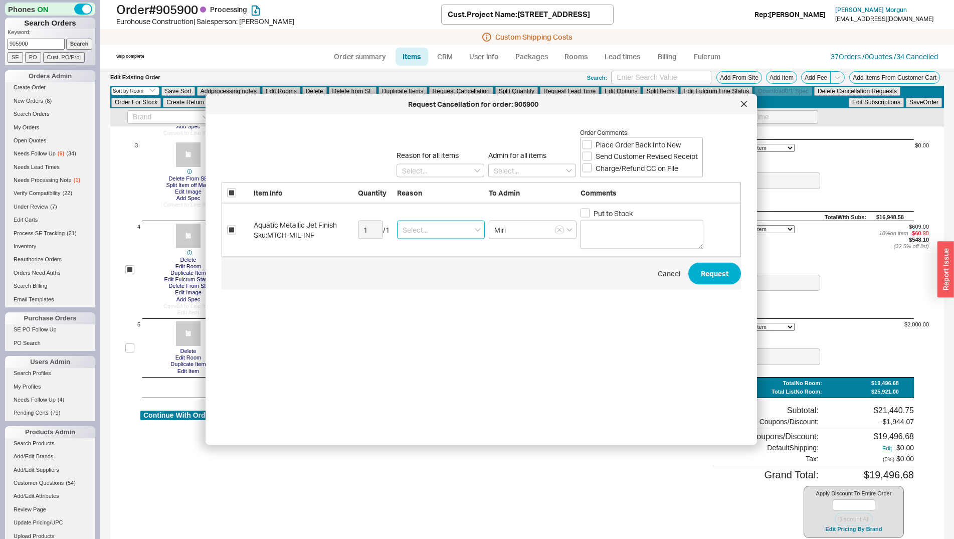
click at [461, 230] on input at bounding box center [441, 230] width 88 height 19
click at [452, 282] on div "Discontinued" at bounding box center [441, 286] width 87 height 18
type input "Discontinued"
click at [608, 230] on textarea at bounding box center [642, 234] width 123 height 29
click at [594, 156] on label "Send Customer Revised Receipt" at bounding box center [640, 156] width 115 height 10
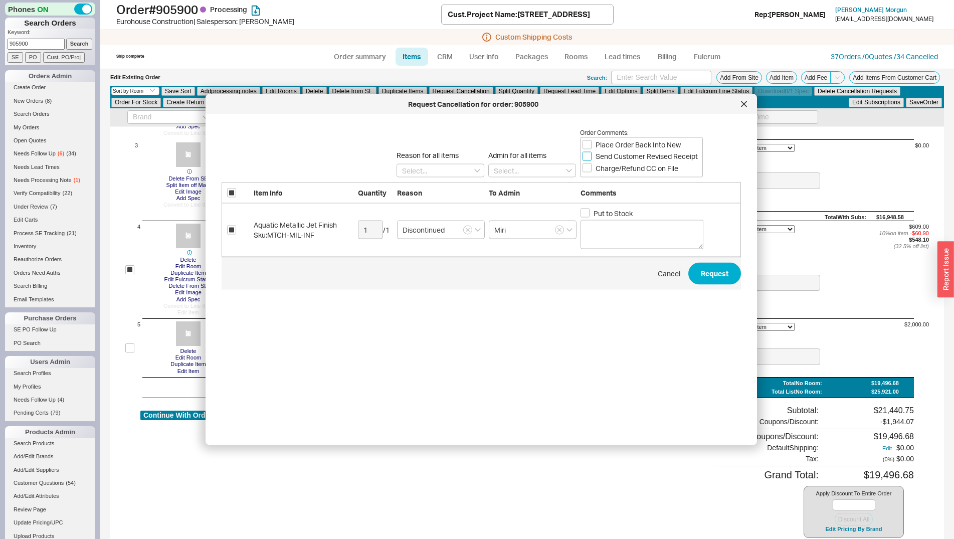
click at [592, 156] on input "Send Customer Revised Receipt" at bounding box center [587, 155] width 9 height 9
checkbox input "true"
click at [595, 169] on label "Charge/Refund CC on File" at bounding box center [631, 168] width 96 height 10
click at [592, 169] on input "Charge/Refund CC on File" at bounding box center [587, 167] width 9 height 9
checkbox input "true"
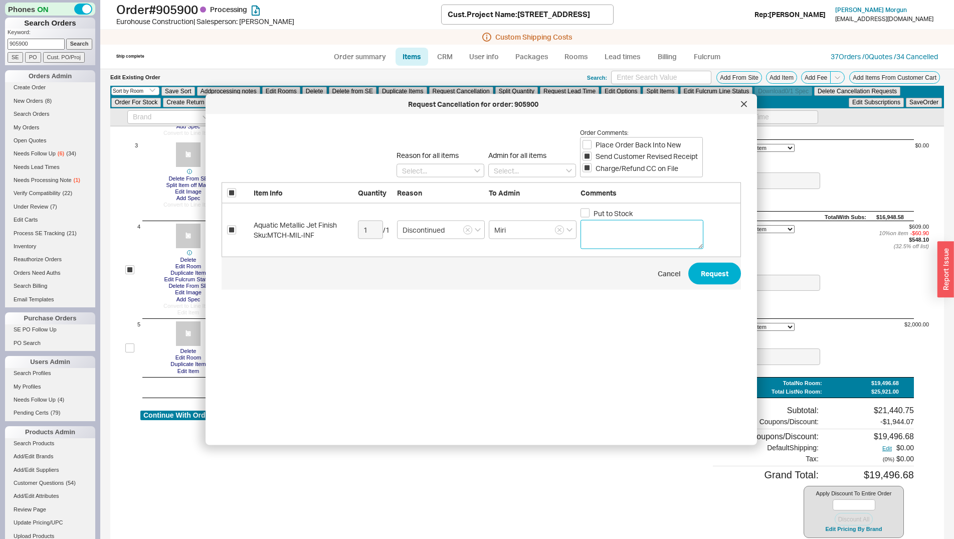
click at [595, 231] on textarea at bounding box center [642, 234] width 123 height 29
type textarea "g"
type textarea "Chrome jet finish discontinued, going with White jet rings"
click at [708, 267] on button "Request" at bounding box center [714, 273] width 53 height 22
checkbox input "false"
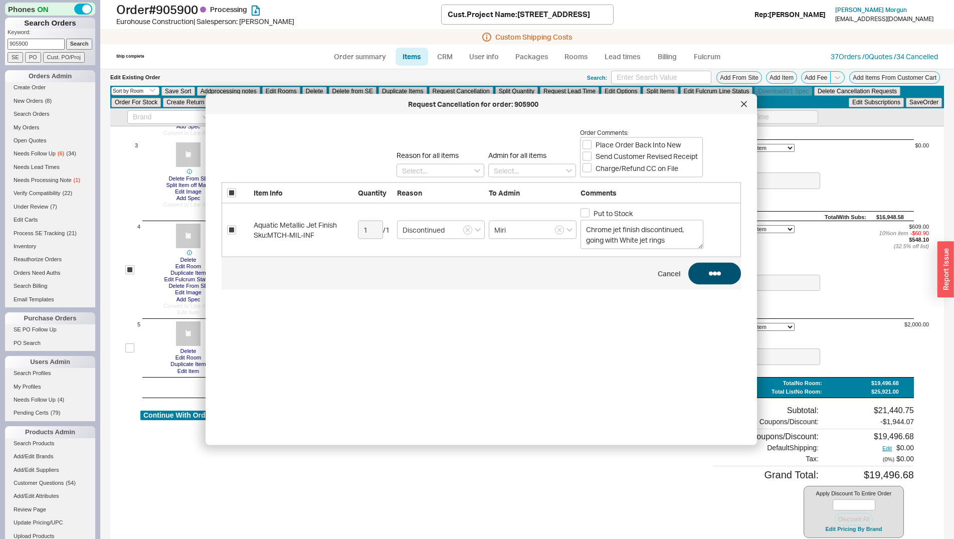
checkbox input "false"
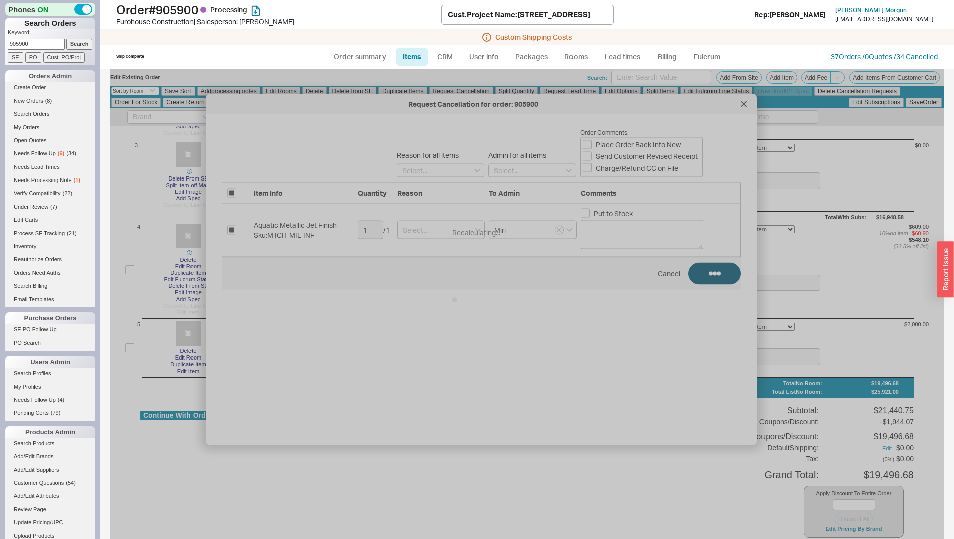
checkbox input "false"
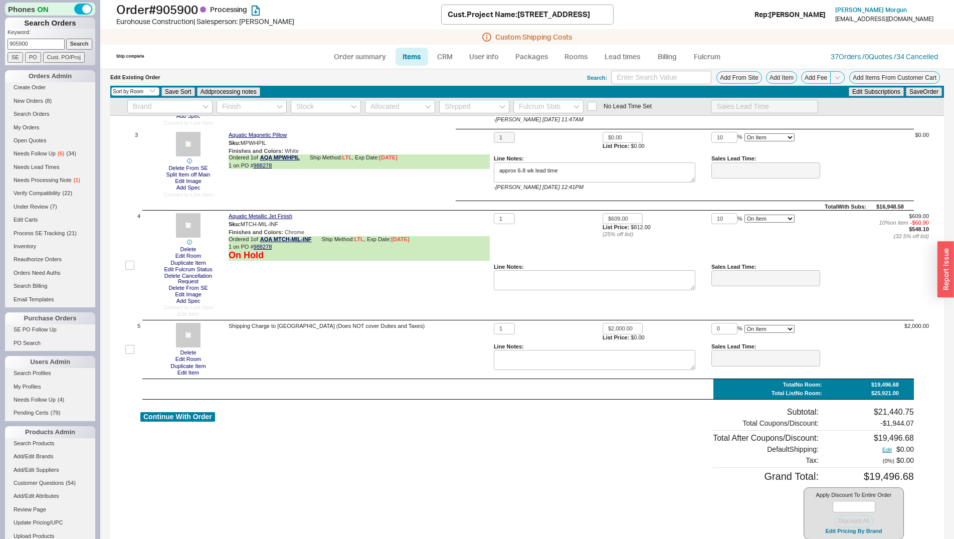
scroll to position [185, 0]
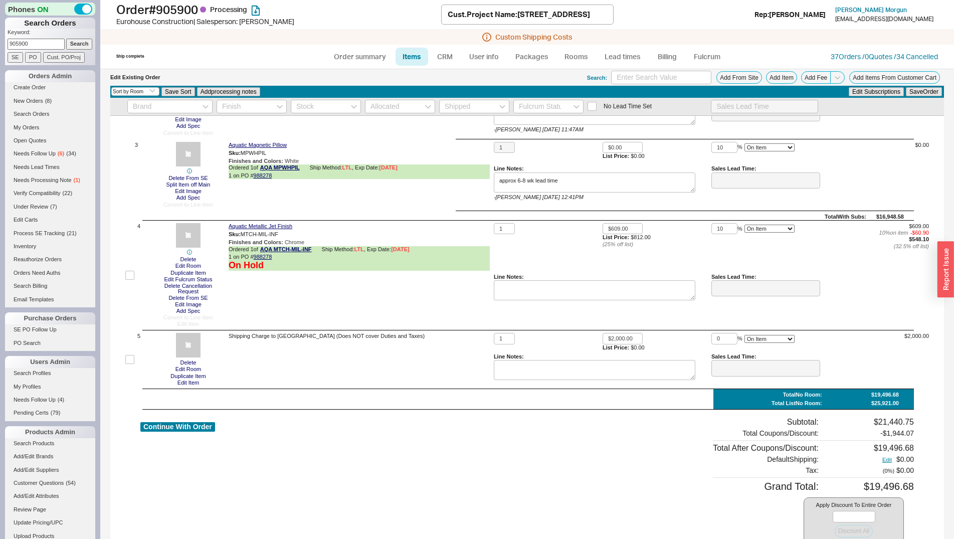
click at [190, 435] on div "Continue With Order" at bounding box center [177, 483] width 75 height 132
click at [184, 423] on button "Continue With Order" at bounding box center [177, 427] width 75 height 10
select select "*"
select select "LOW"
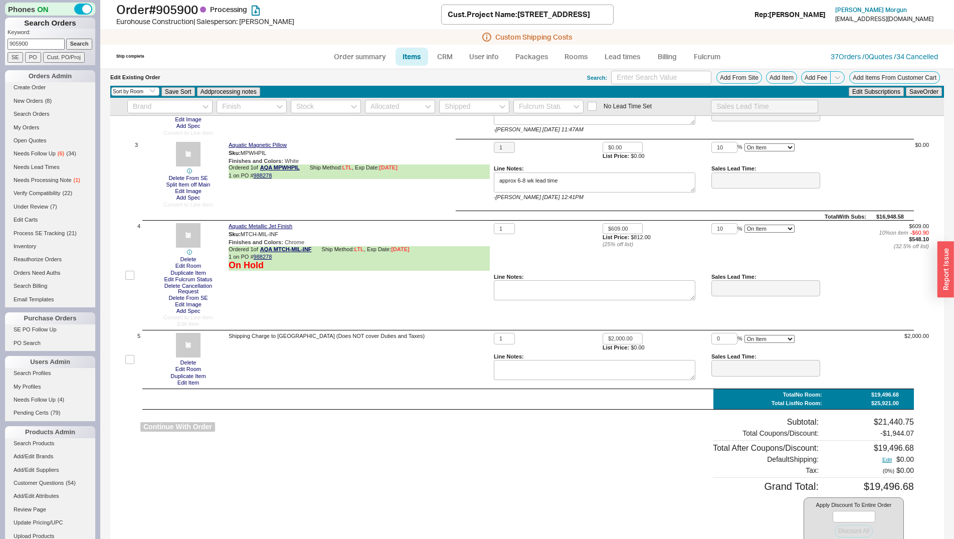
select select "3"
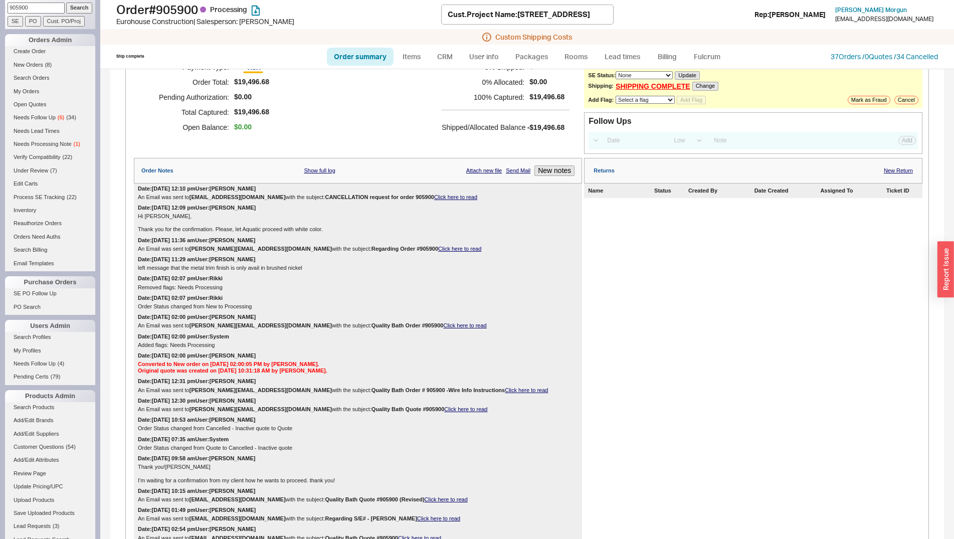
scroll to position [51, 0]
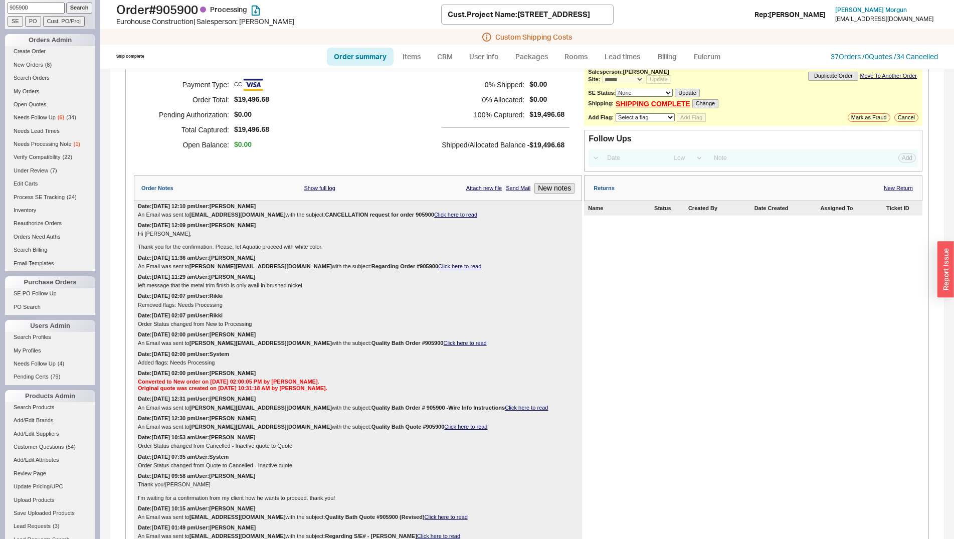
click at [41, 8] on input "905900" at bounding box center [36, 8] width 57 height 11
type input "938143"
click at [66, 3] on input "Search" at bounding box center [79, 8] width 27 height 11
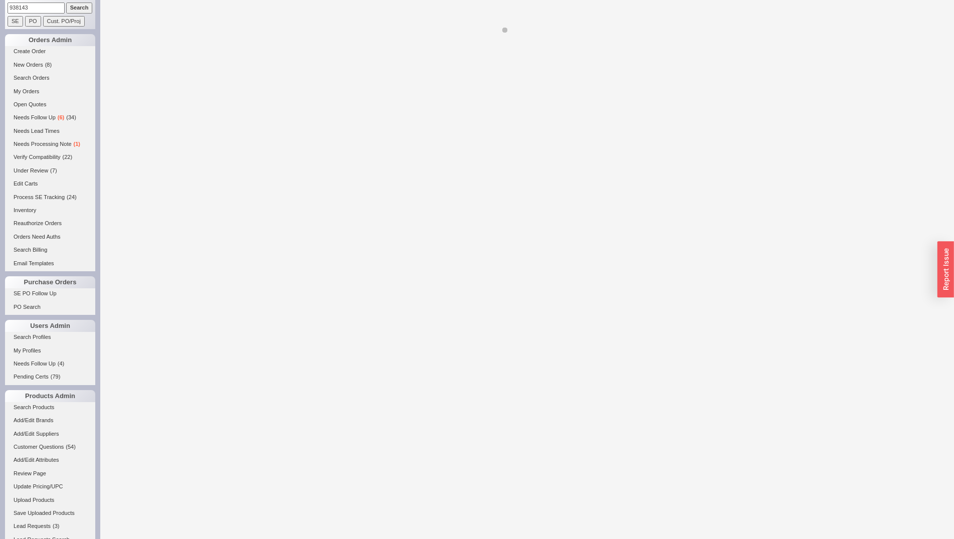
select select "*"
select select "LOW"
select select "3"
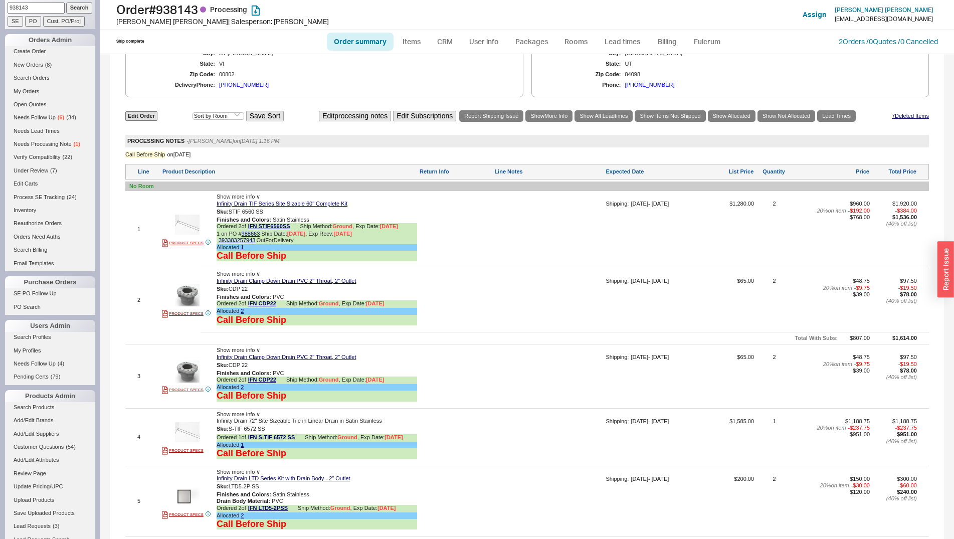
scroll to position [511, 0]
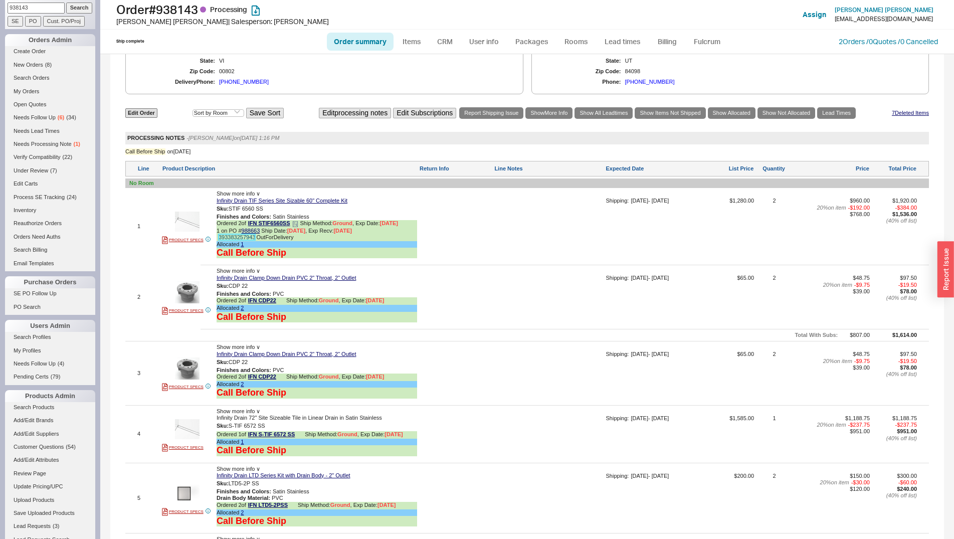
click at [239, 240] on link "393383257943" at bounding box center [237, 237] width 37 height 6
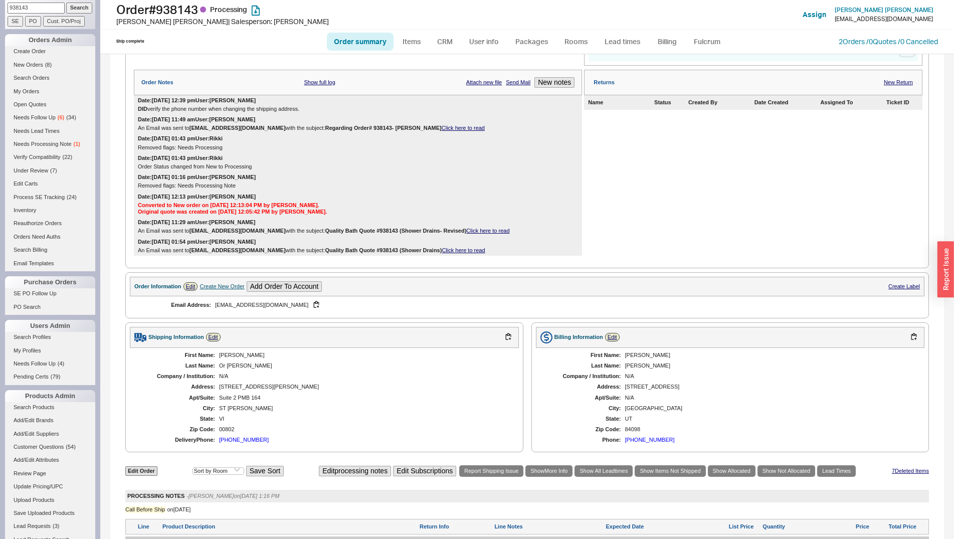
scroll to position [0, 0]
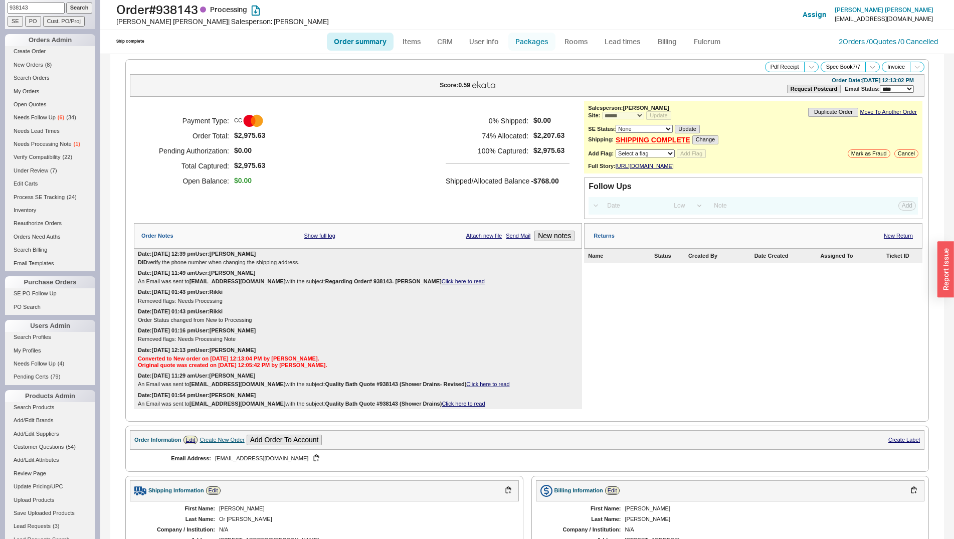
click at [536, 42] on link "Packages" at bounding box center [531, 42] width 47 height 18
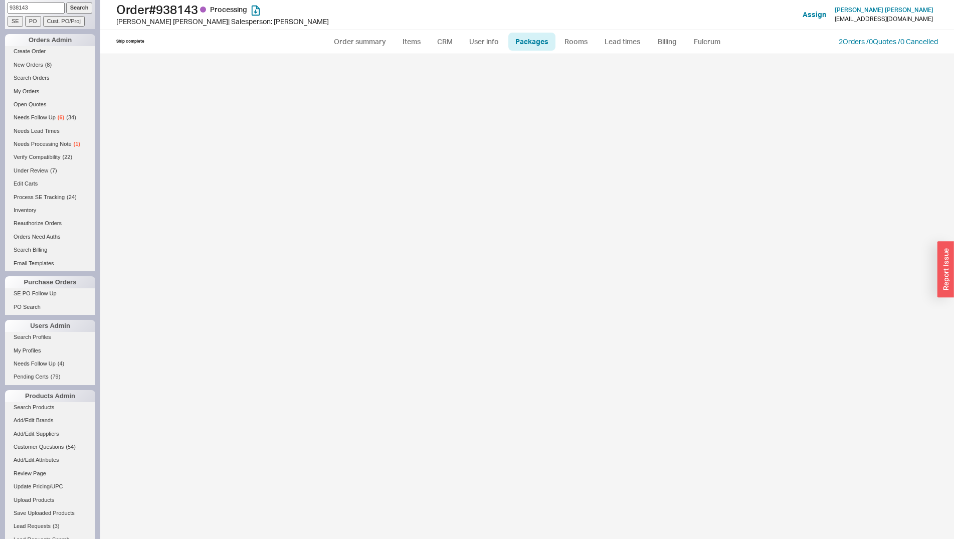
select select "Call Before Ship"
select select "1"
select select "Call Before Ship"
select select "1"
select select "Call Before Ship"
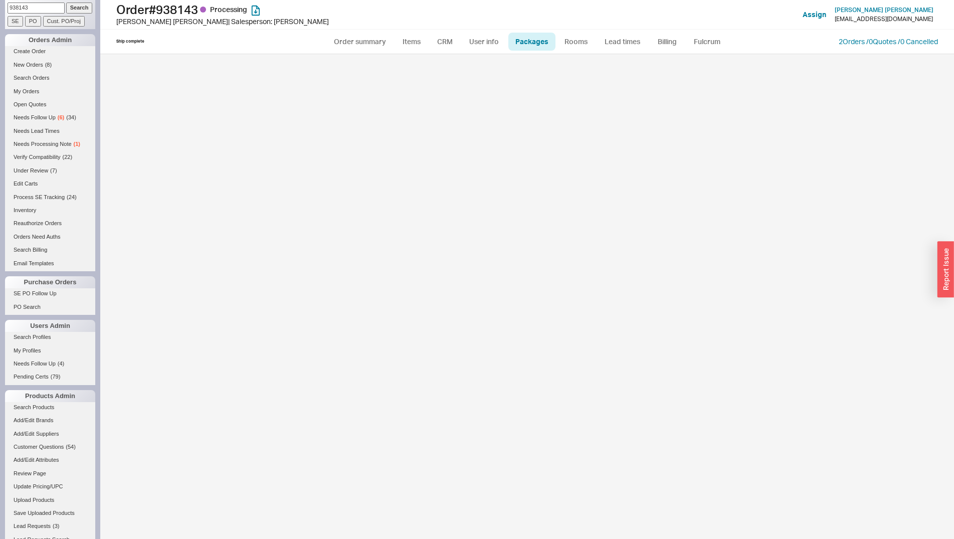
select select "1"
select select "Call Before Ship"
select select "1"
select select "Call Before Ship"
select select "1"
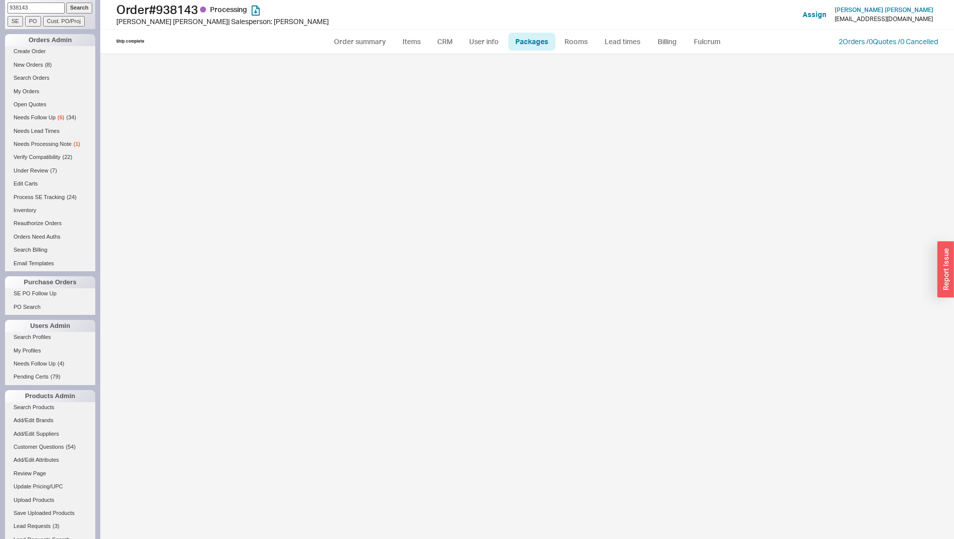
select select "Call Before Ship"
select select "1"
select select "Call Before Ship"
select select "1"
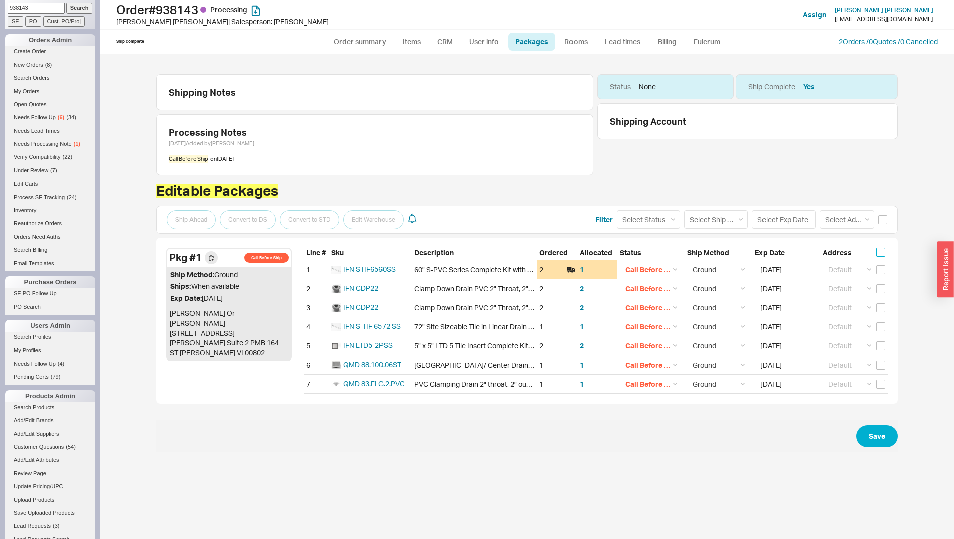
click at [878, 250] on input "checkbox" at bounding box center [880, 252] width 9 height 9
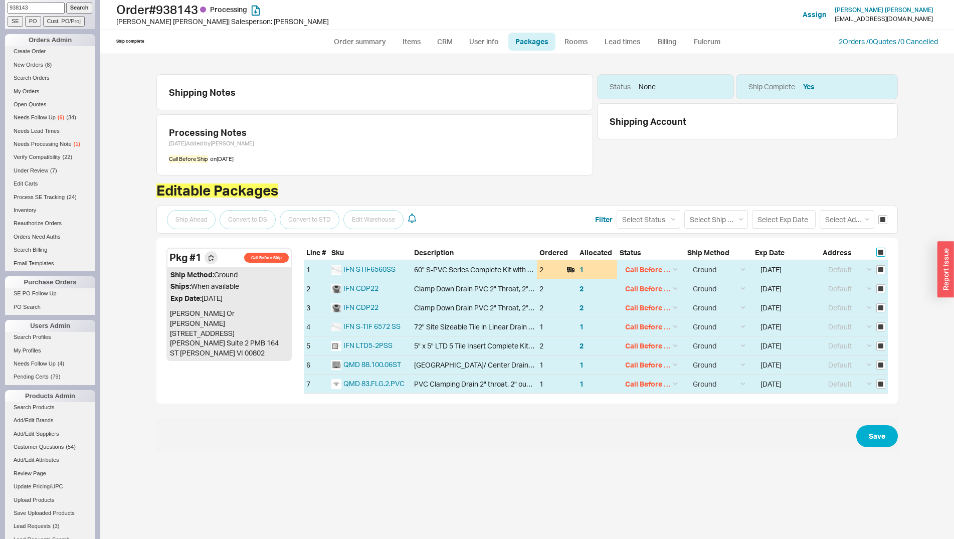
checkbox input "true"
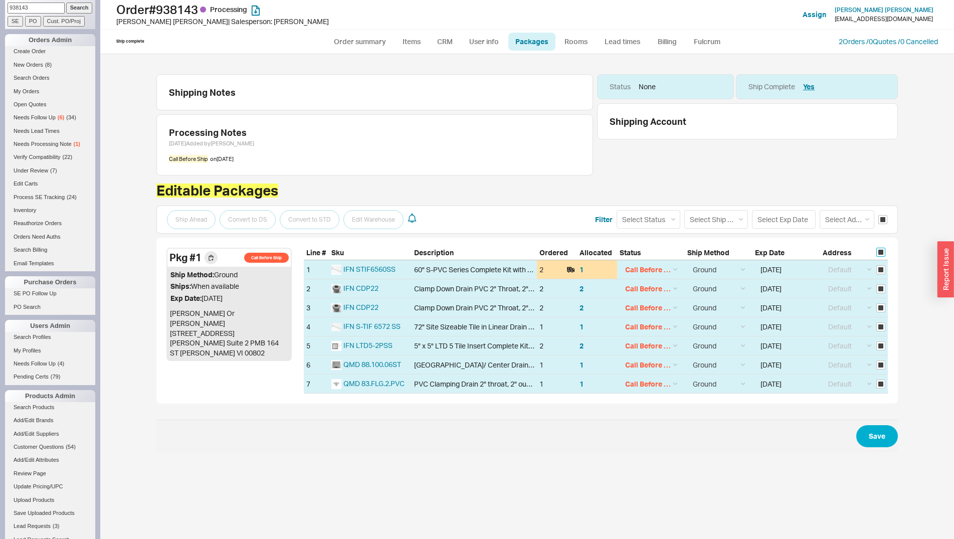
checkbox input "true"
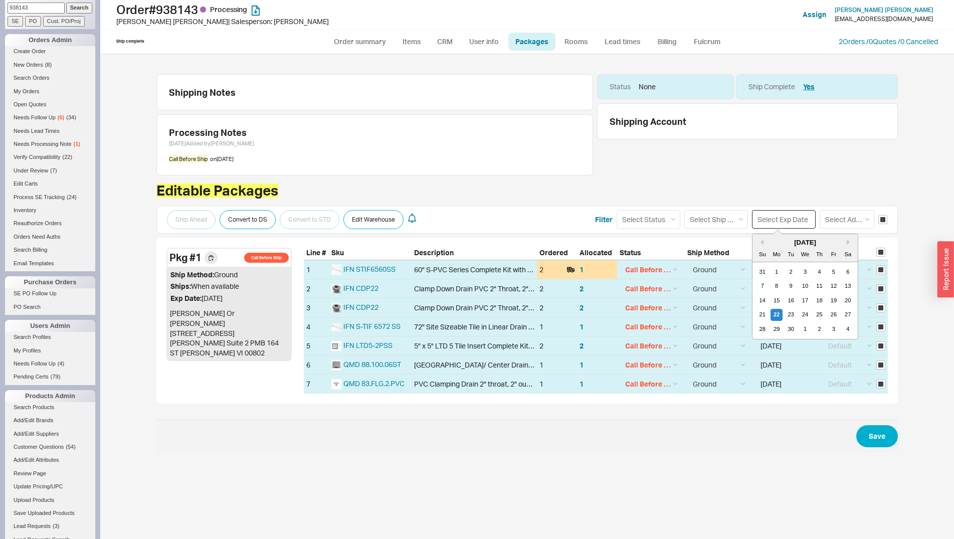
click at [777, 220] on input at bounding box center [784, 219] width 64 height 19
click at [777, 315] on div "22" at bounding box center [777, 315] width 12 height 12
type input "09/22/2025"
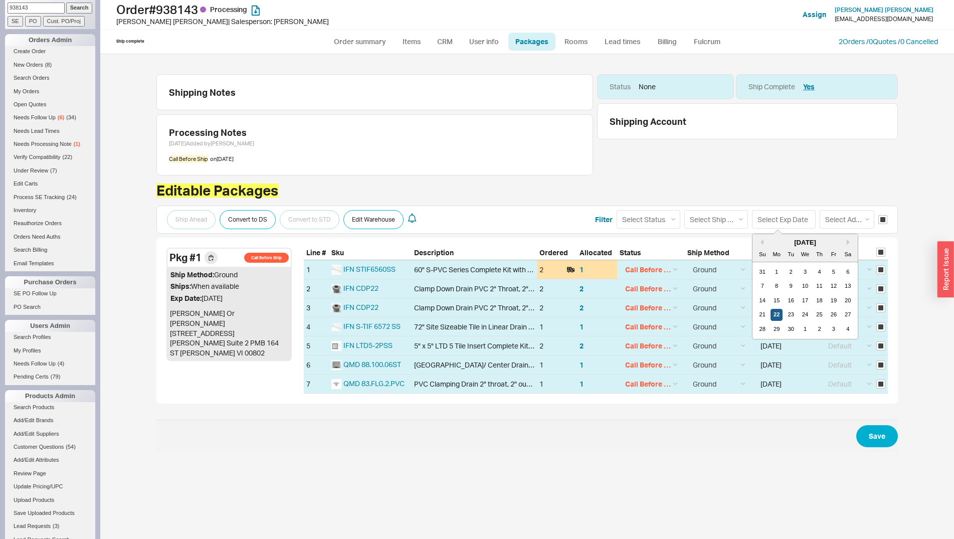
type input "09/22/2025"
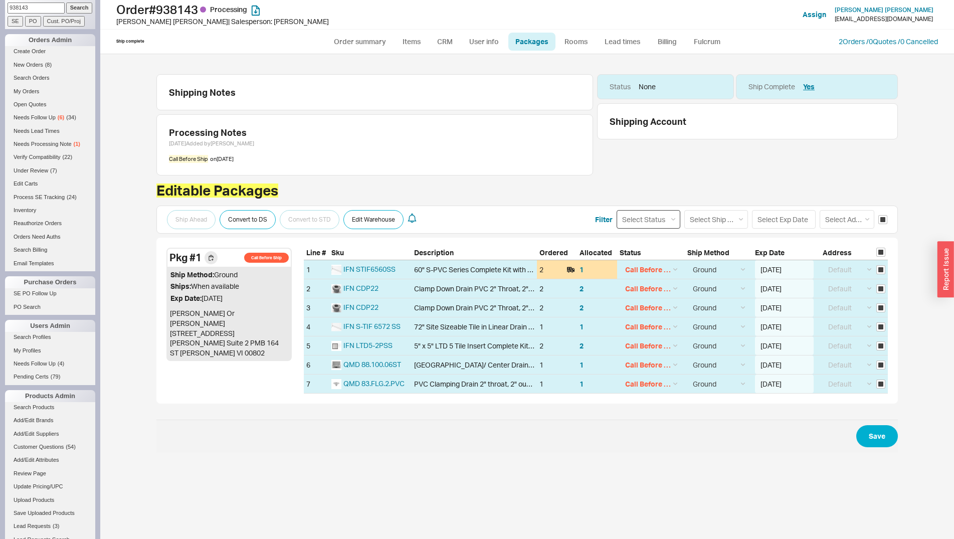
click at [617, 210] on select "Select Status (none) On Hold Call Before Ship Hold for Balance" at bounding box center [649, 219] width 64 height 19
select select
click option "(none)" at bounding box center [0, 0] width 0 height 0
select select
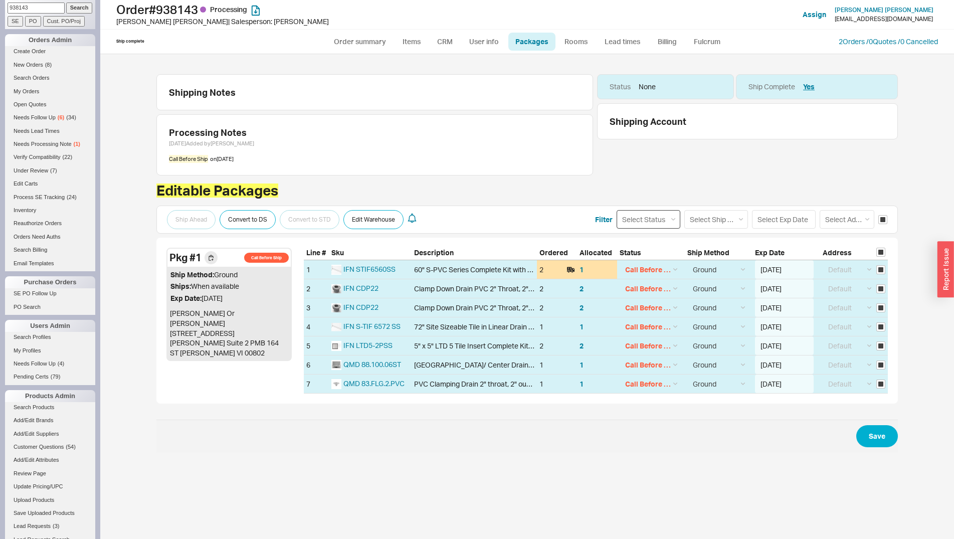
select select
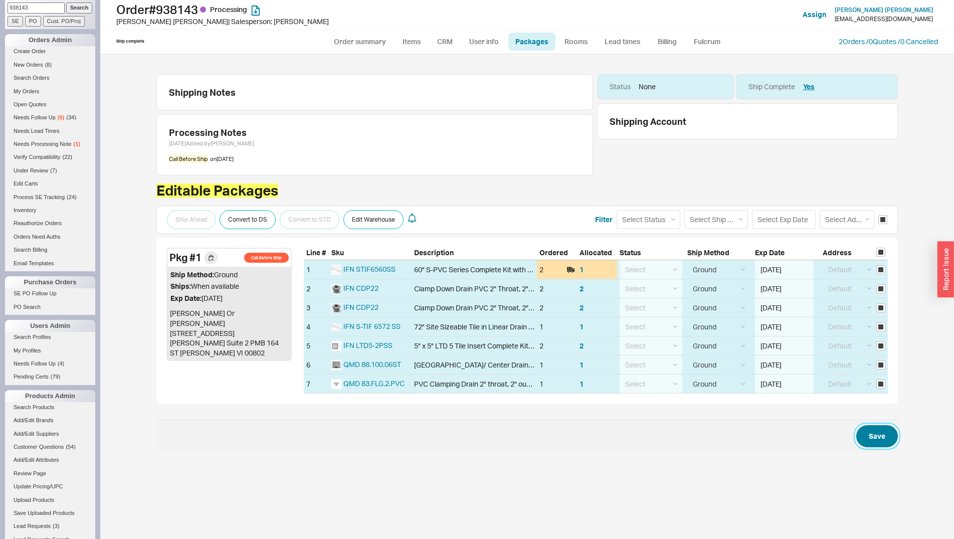
click at [877, 435] on button "Save" at bounding box center [877, 436] width 42 height 22
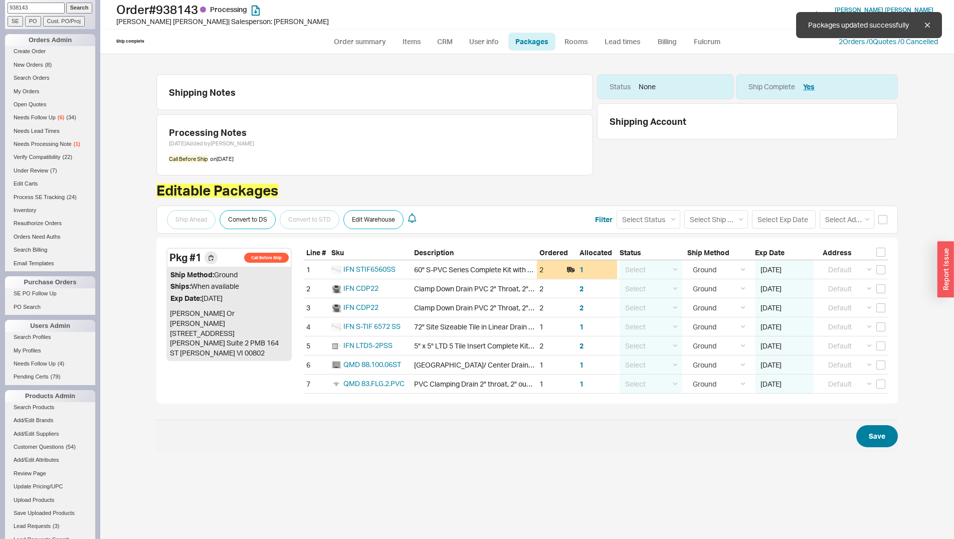
checkbox input "false"
select select "1"
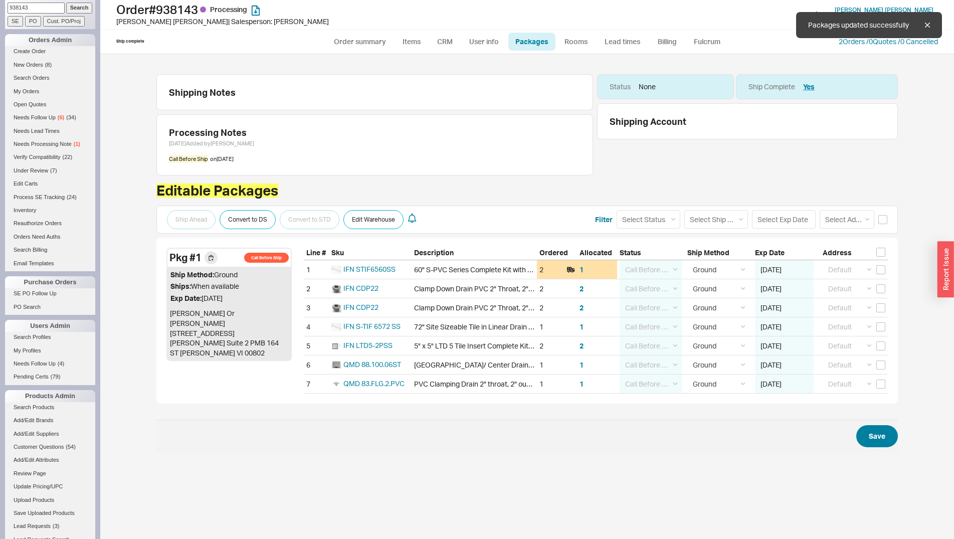
select select "1"
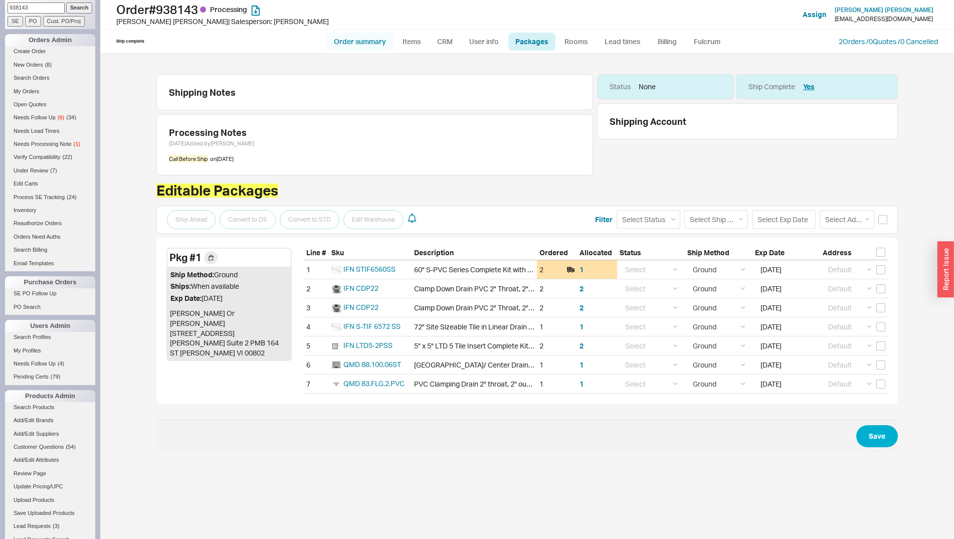
click at [370, 47] on link "Order summary" at bounding box center [360, 42] width 67 height 18
select select "*"
select select "LOW"
select select "3"
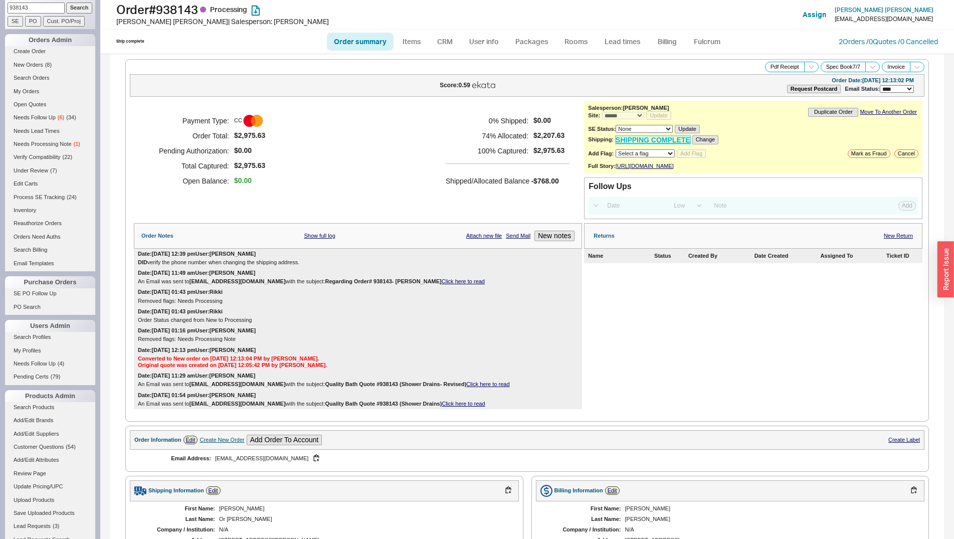
click at [638, 138] on link "SHIPPING COMPLETE" at bounding box center [653, 140] width 75 height 9
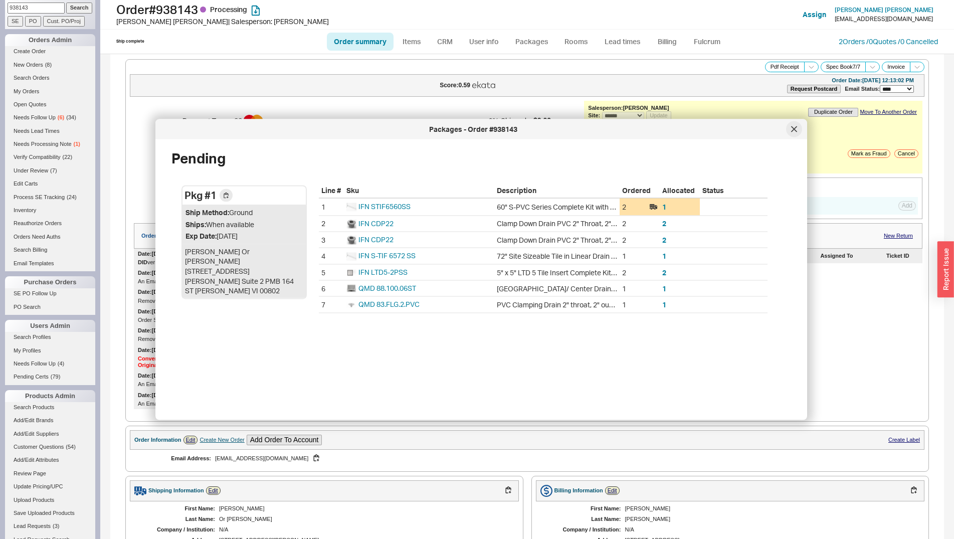
click at [797, 126] on div at bounding box center [794, 129] width 16 height 16
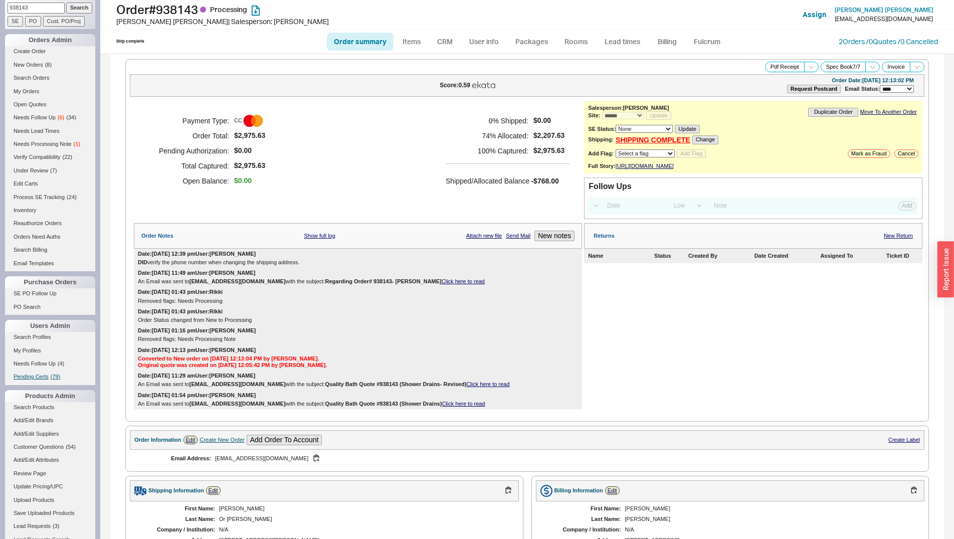
scroll to position [307, 0]
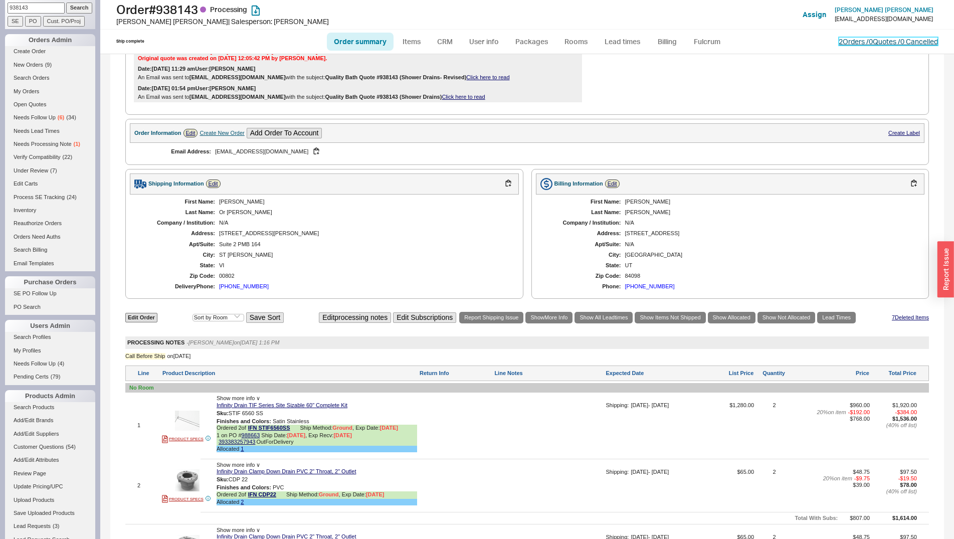
click at [839, 40] on link "2 Orders / 0 Quotes / 0 Cancelled" at bounding box center [888, 41] width 99 height 9
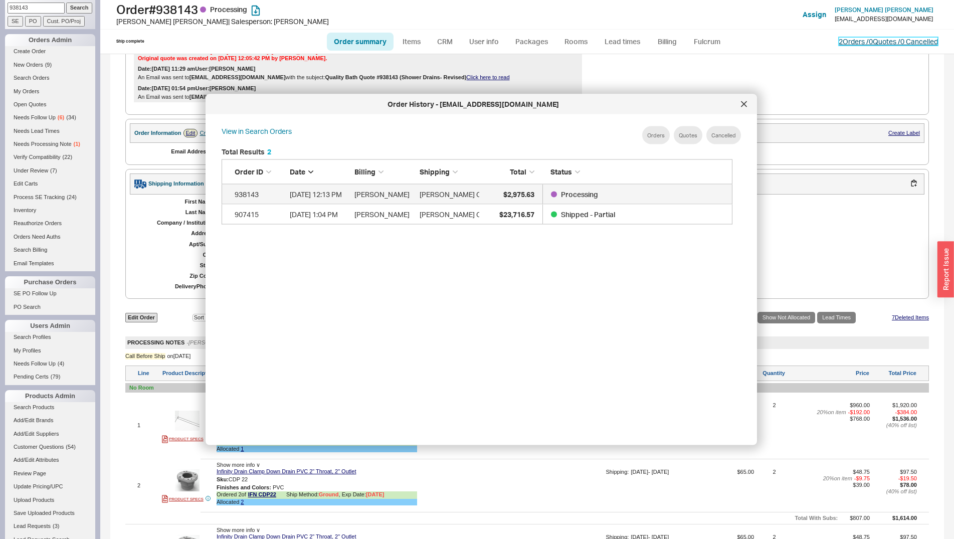
scroll to position [298, 518]
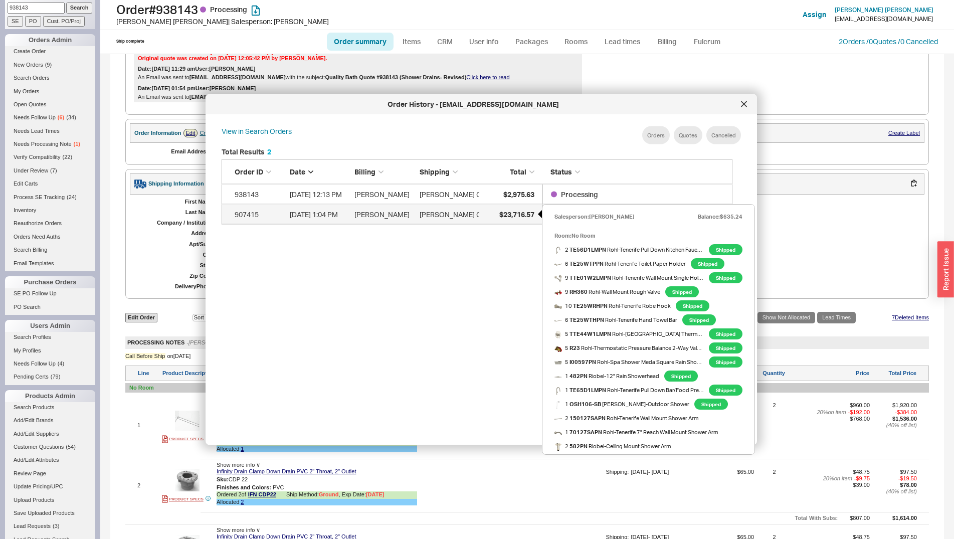
click at [494, 219] on div "$23,716.57" at bounding box center [509, 214] width 50 height 20
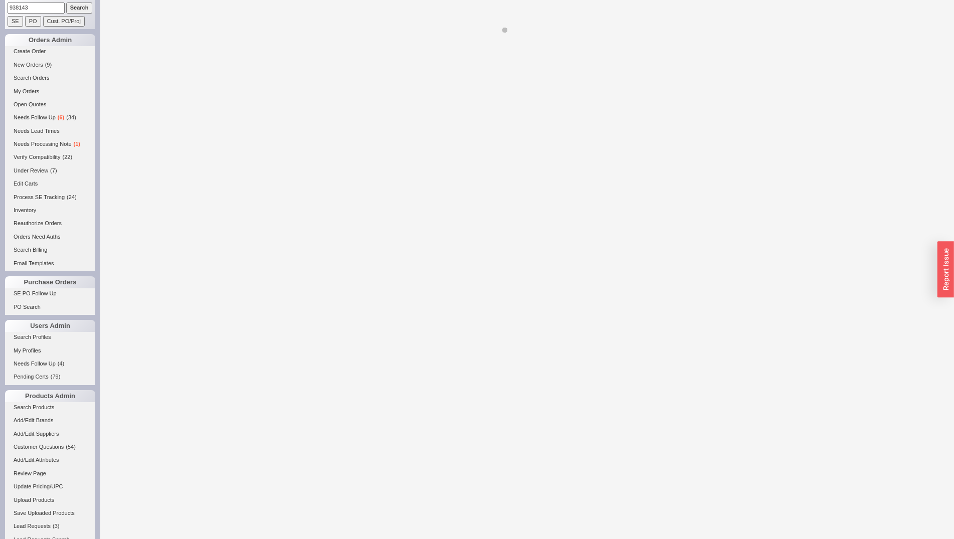
select select "*"
select select "LOW"
select select "3"
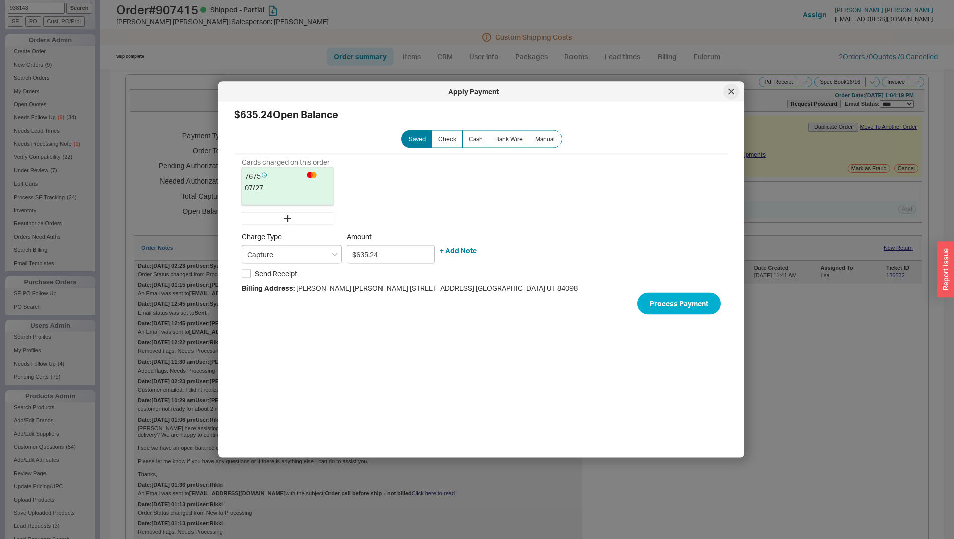
click at [724, 94] on div at bounding box center [731, 92] width 16 height 16
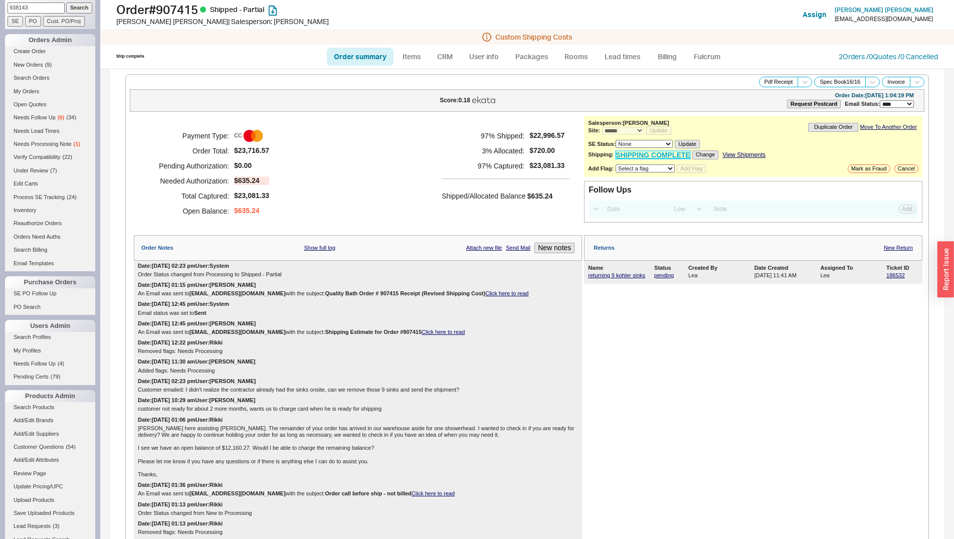
click at [655, 157] on link "SHIPPING COMPLETE" at bounding box center [653, 155] width 75 height 9
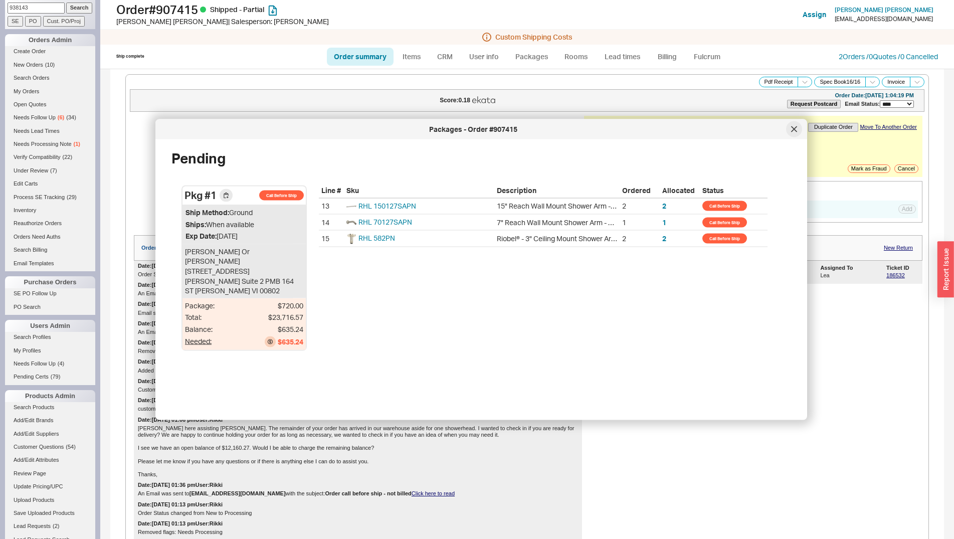
click at [798, 133] on div at bounding box center [794, 129] width 16 height 16
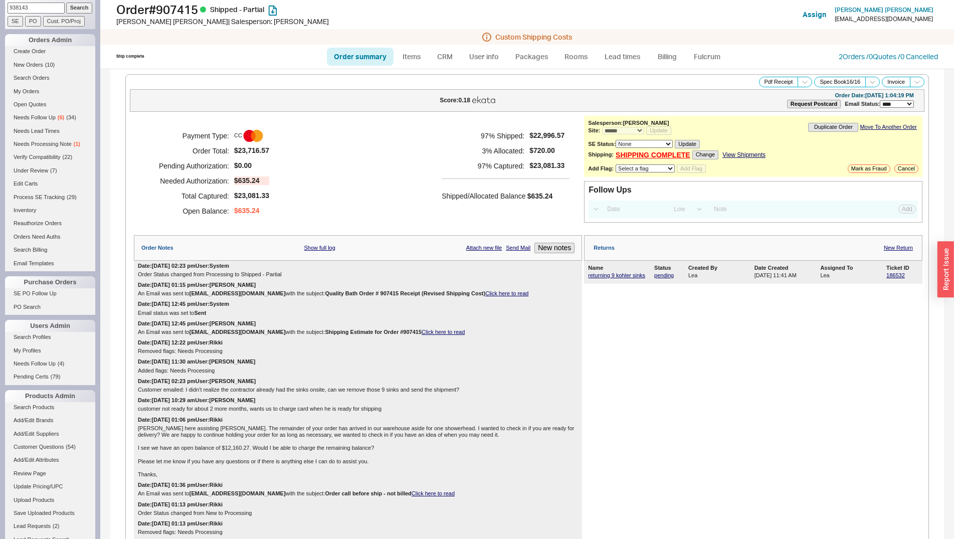
click at [45, 9] on input "938143" at bounding box center [36, 8] width 57 height 11
type input "shore"
click at [66, 3] on input "Search" at bounding box center [79, 8] width 27 height 11
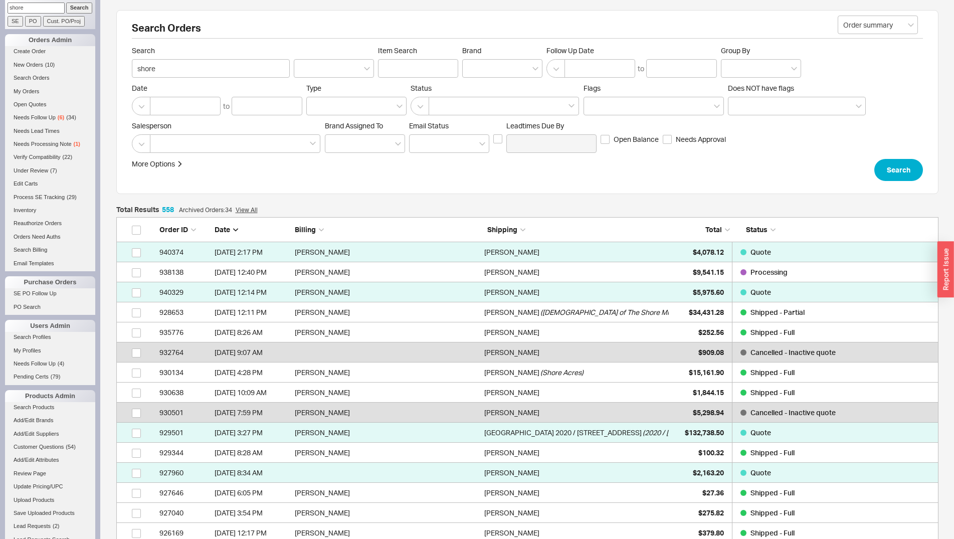
scroll to position [11206, 814]
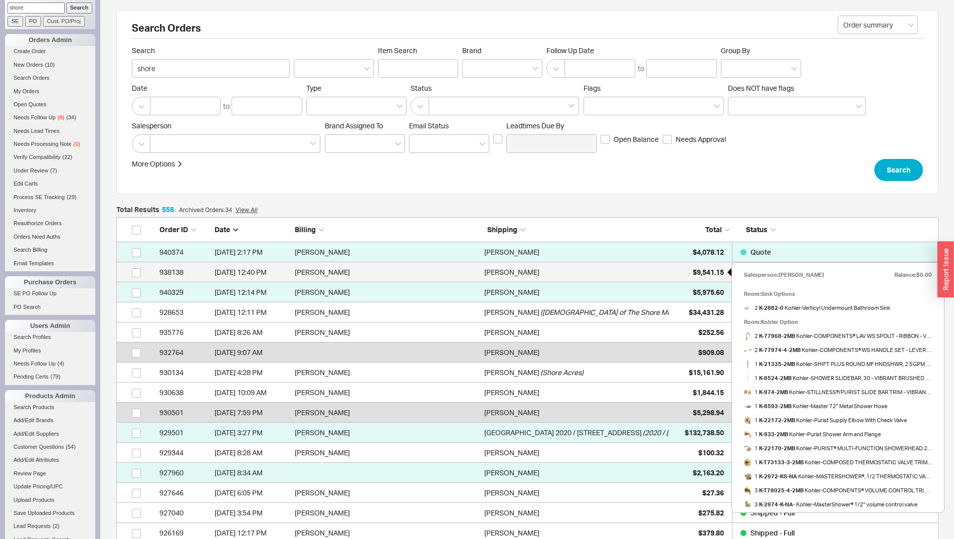
click at [697, 269] on span "$9,541.15" at bounding box center [708, 272] width 31 height 9
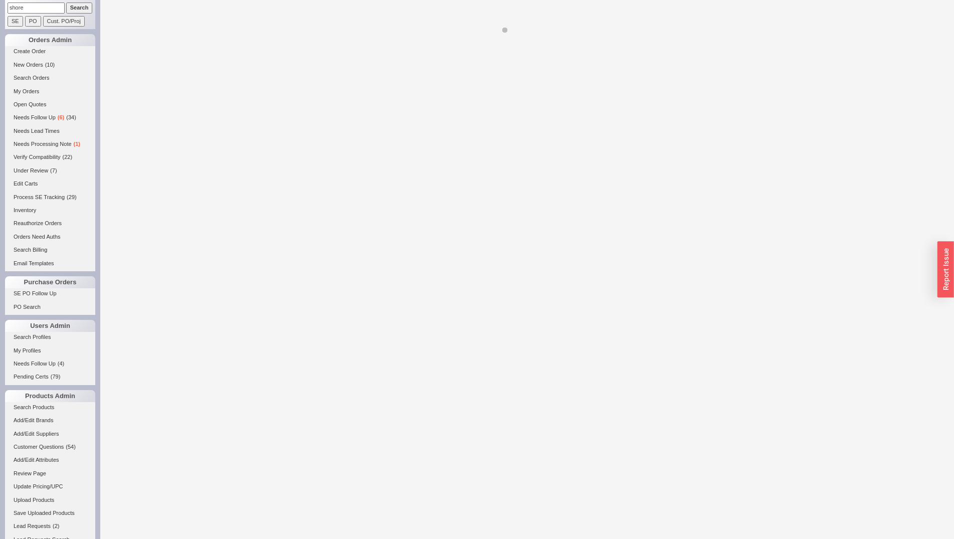
select select "*"
select select "LOW"
select select "3"
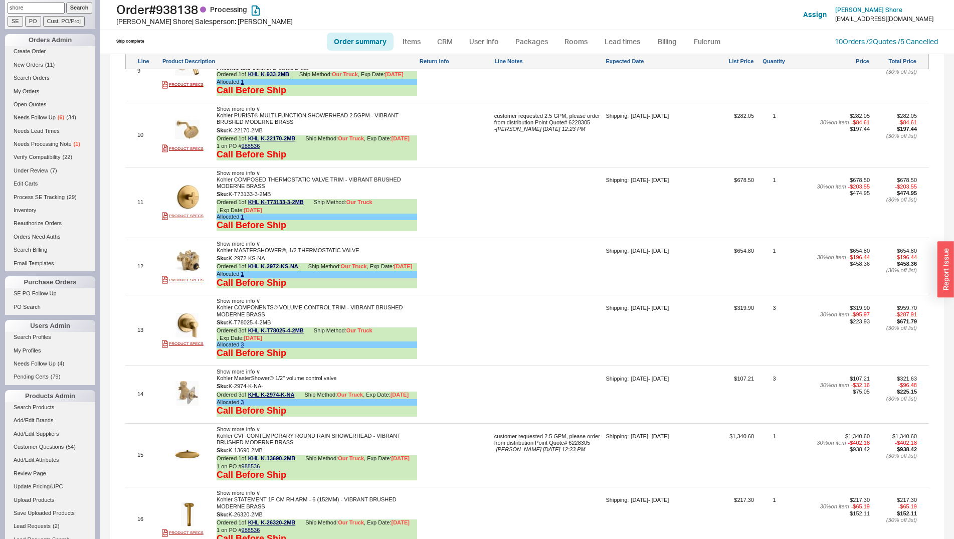
scroll to position [1278, 0]
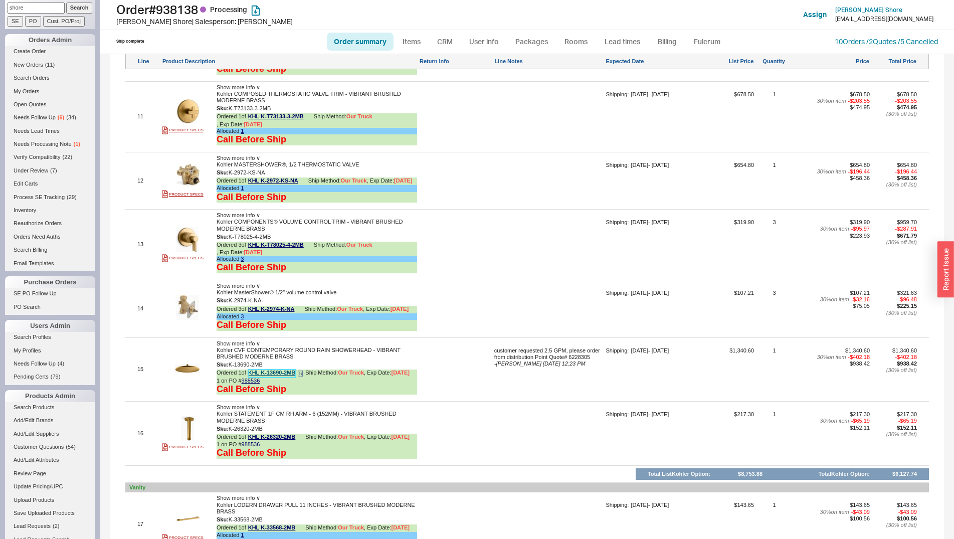
click at [262, 377] on link "KHL K-13690-2MB" at bounding box center [272, 373] width 48 height 8
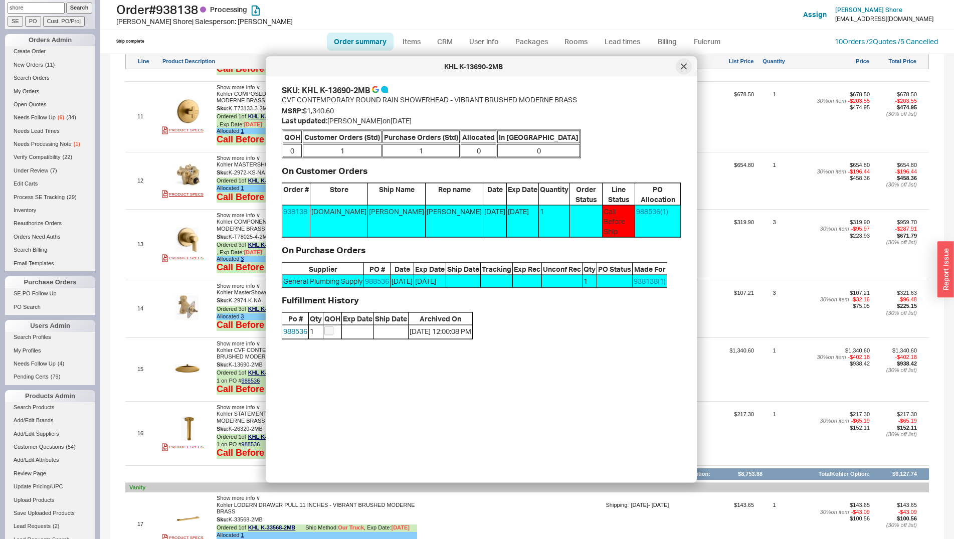
click at [679, 63] on div at bounding box center [684, 67] width 16 height 16
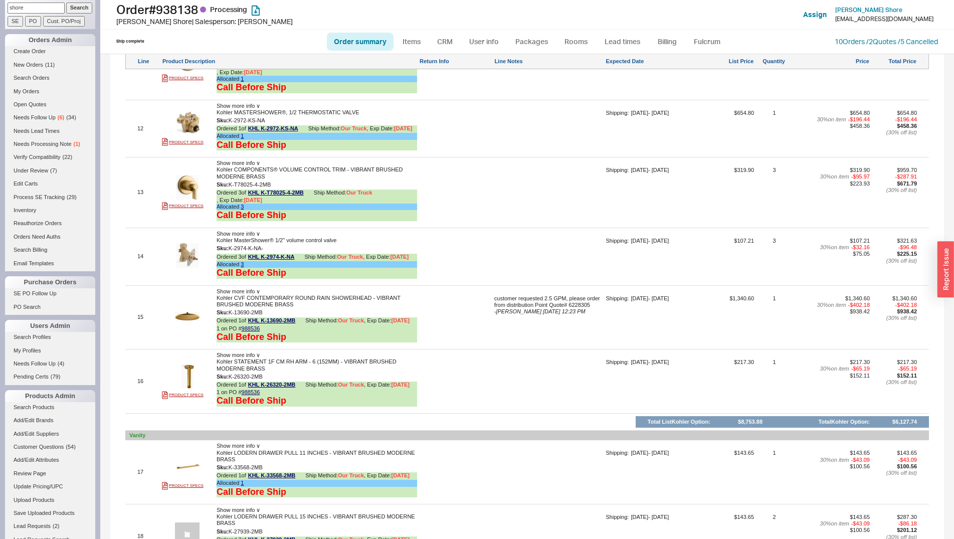
scroll to position [1329, 0]
click at [251, 332] on link "988536" at bounding box center [251, 329] width 19 height 6
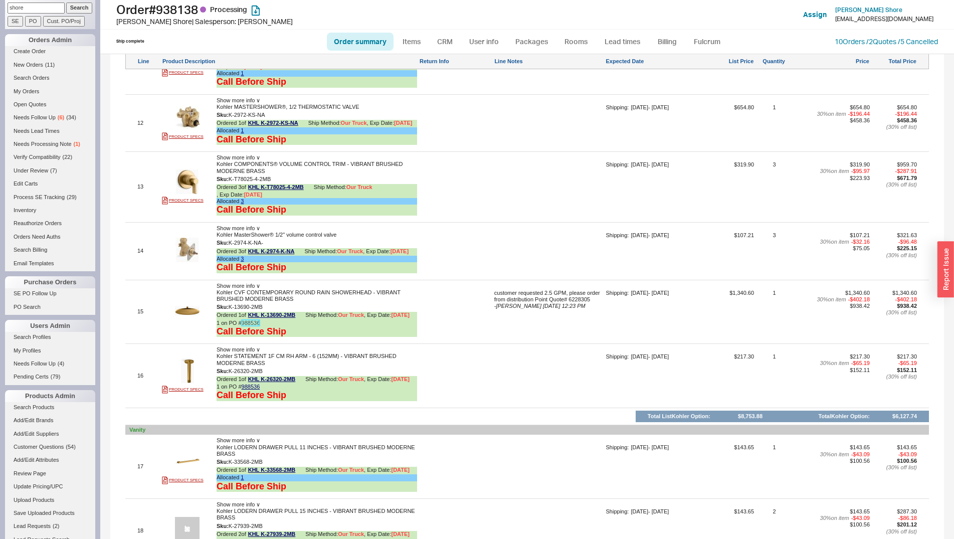
scroll to position [1183, 0]
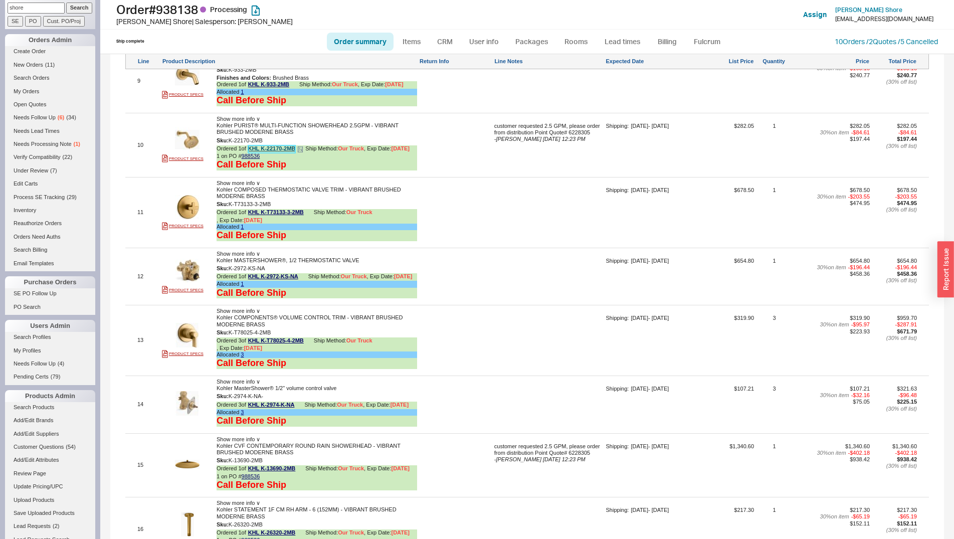
click at [287, 153] on link "KHL K-22170-2MB" at bounding box center [272, 149] width 48 height 8
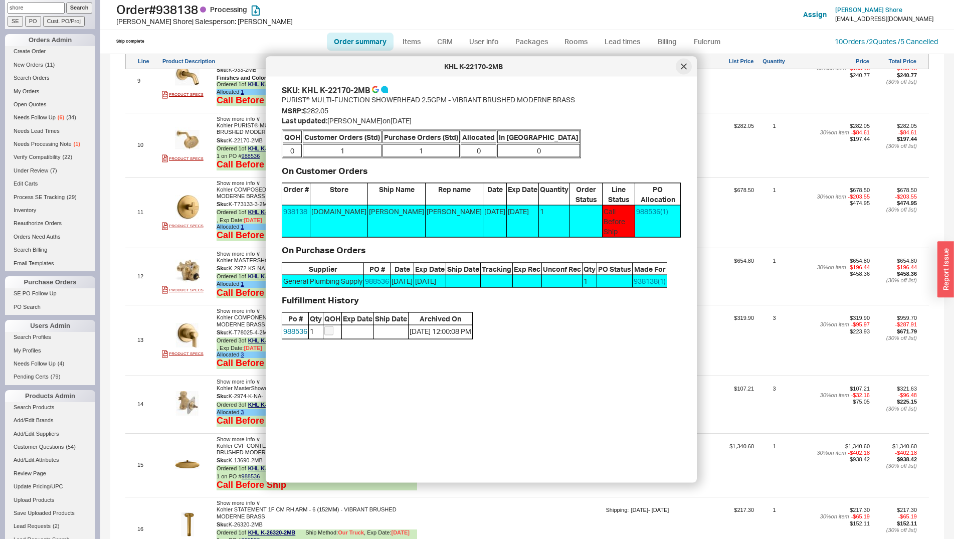
click at [681, 67] on icon at bounding box center [684, 67] width 6 height 6
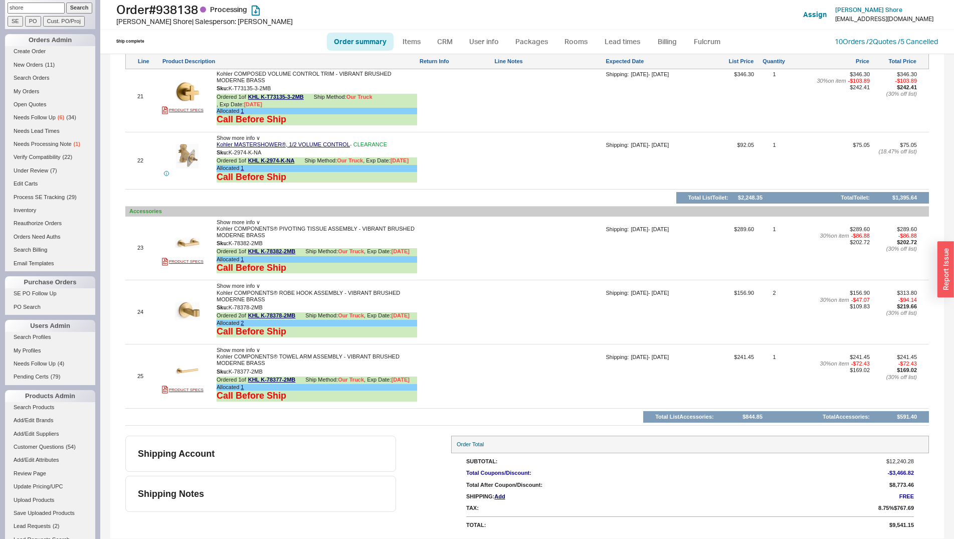
scroll to position [0, 0]
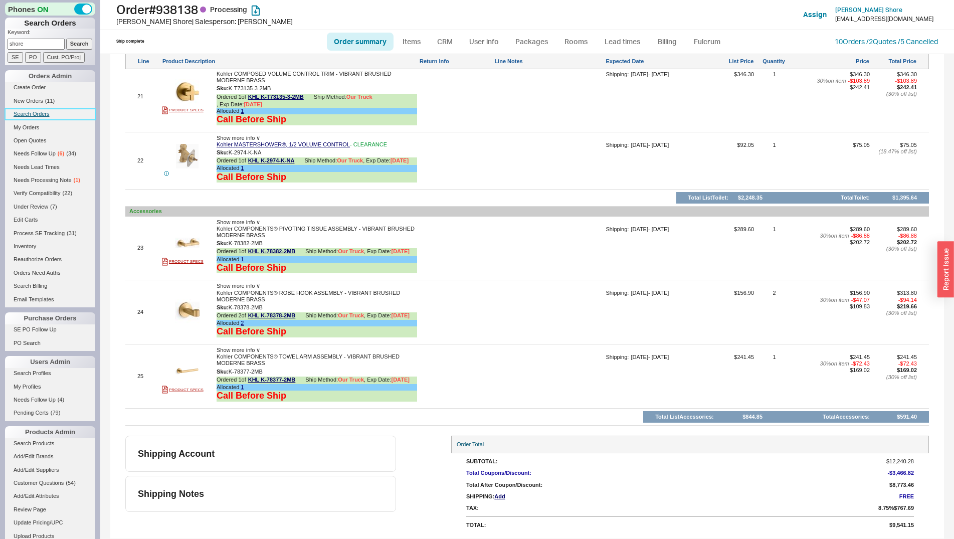
click at [45, 115] on link "Search Orders" at bounding box center [50, 114] width 90 height 11
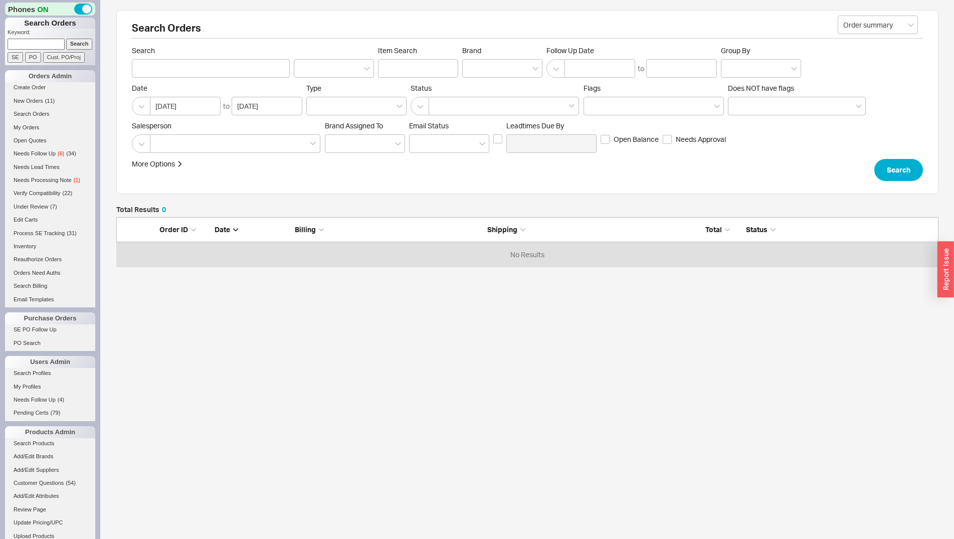
scroll to position [41, 814]
click at [39, 41] on input at bounding box center [36, 44] width 57 height 11
type input "920977"
click at [66, 39] on input "Search" at bounding box center [79, 44] width 27 height 11
type input "920977"
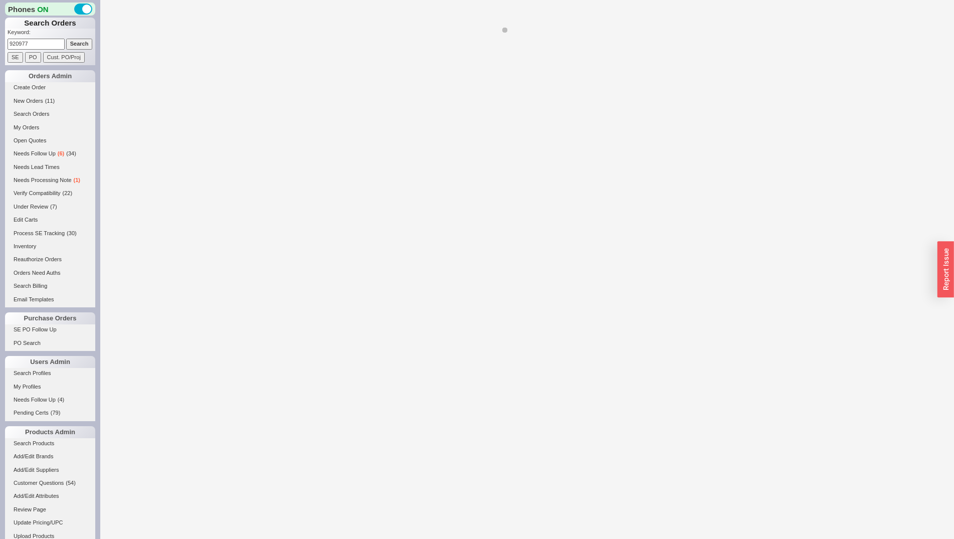
select select "*"
select select "LOW"
select select "3"
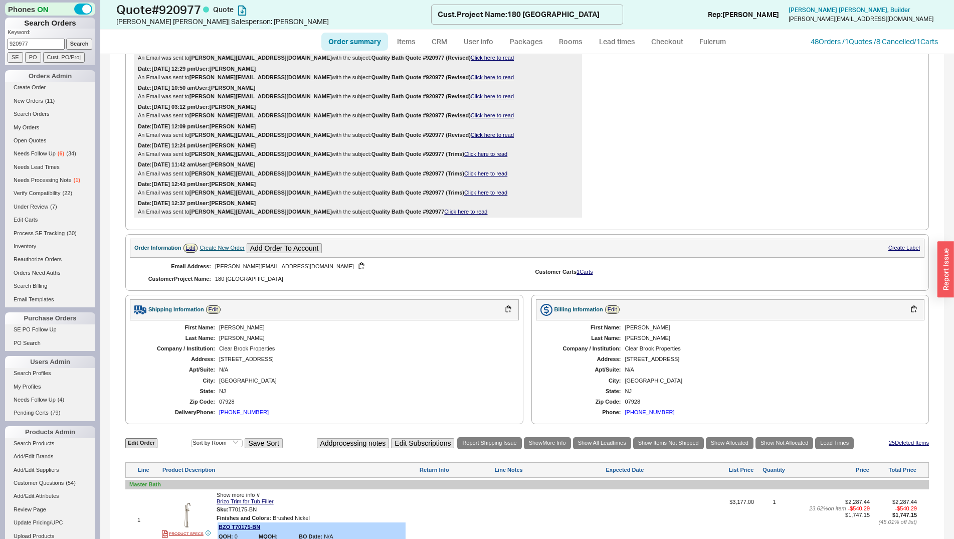
scroll to position [307, 0]
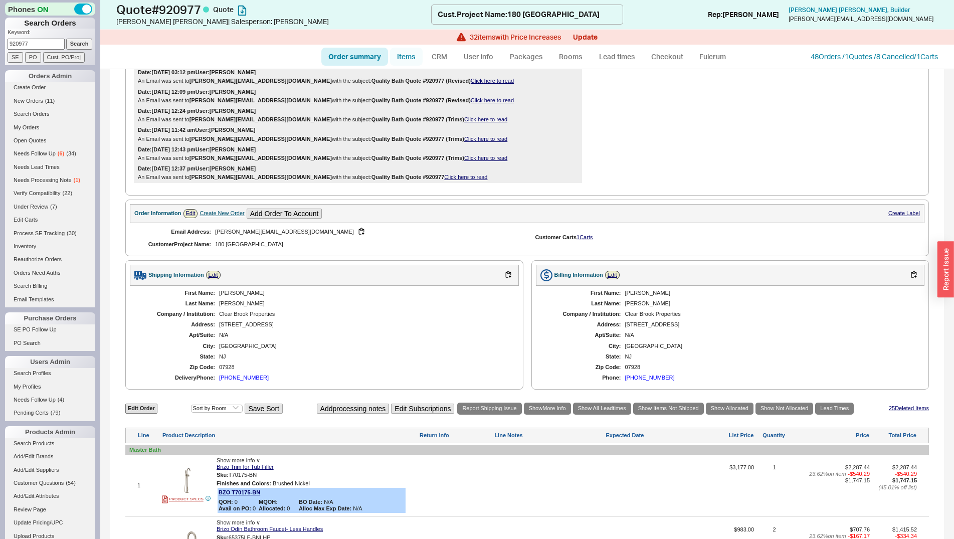
click at [418, 57] on link "Items" at bounding box center [406, 57] width 33 height 18
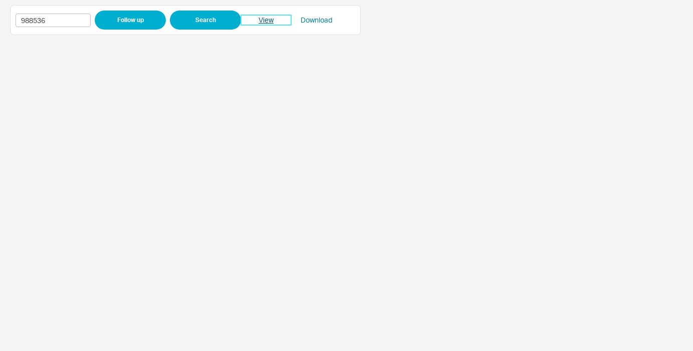
click at [267, 19] on link "View" at bounding box center [266, 20] width 50 height 10
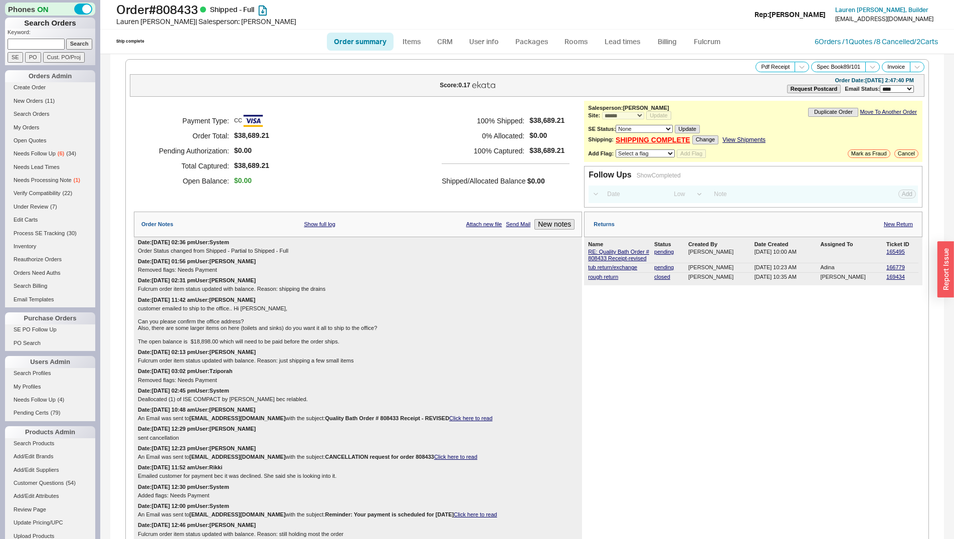
select select "*"
select select "LOW"
select select "3"
click at [620, 195] on input at bounding box center [634, 194] width 64 height 14
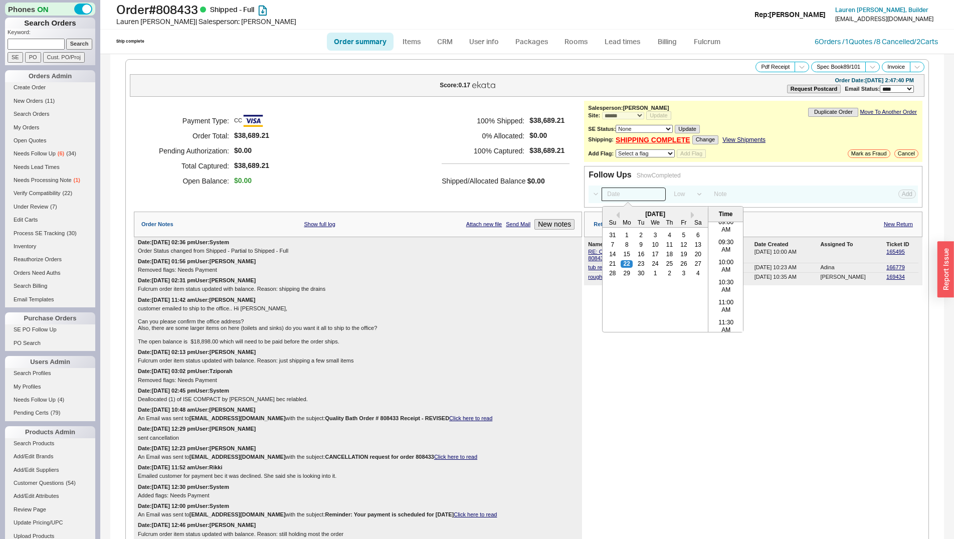
scroll to position [355, 0]
click at [511, 281] on div "Date: 06/16/2025 02:31 pm User: Naomi Fulcrum order item status updated with ba…" at bounding box center [358, 284] width 448 height 19
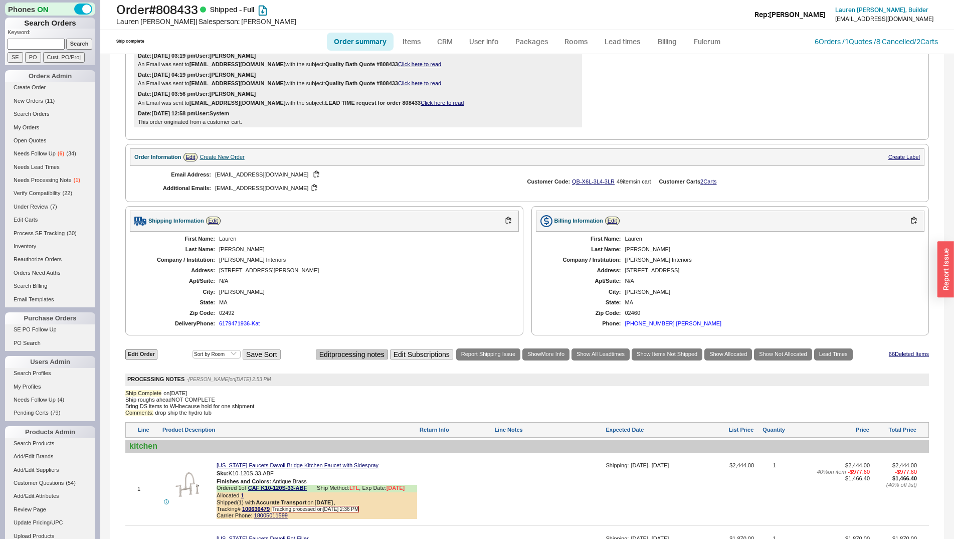
scroll to position [1841, 0]
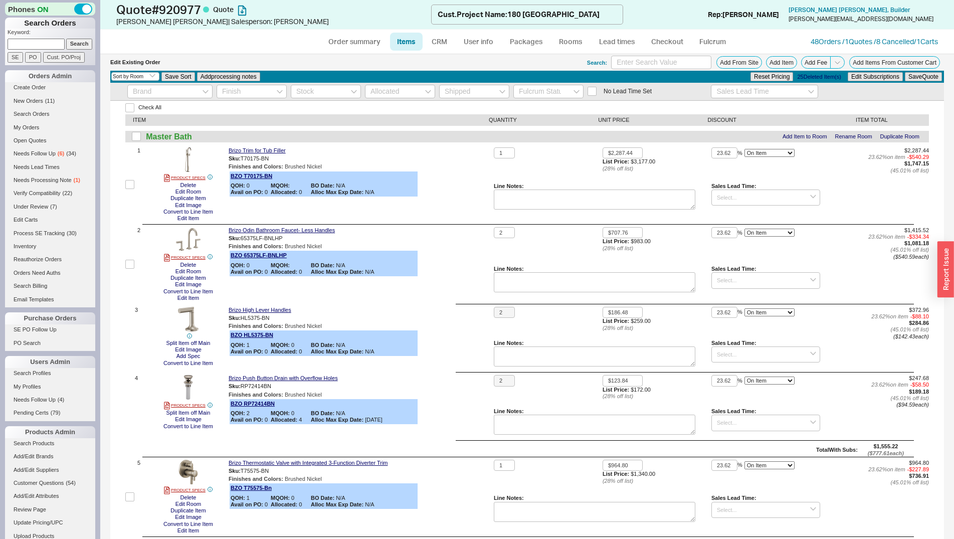
select select "3"
type input "$548.36"
type input "$79.95"
type input "$71.96"
type input "$111.15"
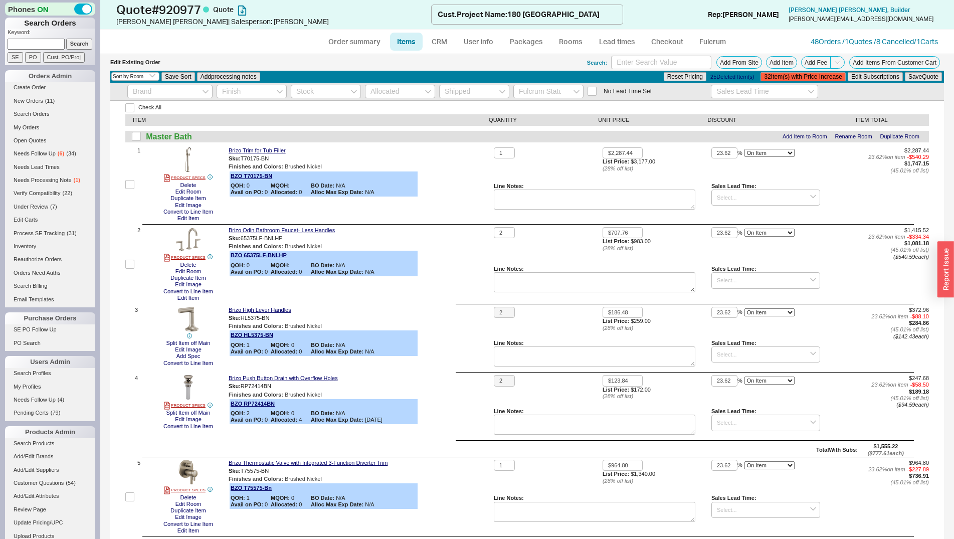
type input "$67.20"
type input "$191.10"
type input "$387.40"
type input "$70.20"
type input "$26.00"
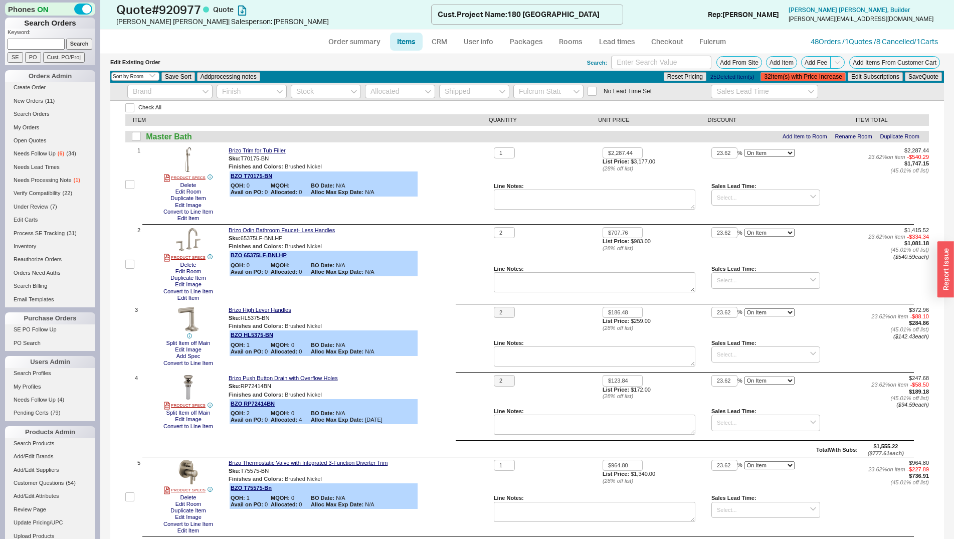
type input "$59.80"
type input "$105.95"
type input "$93.96"
type input "$145.60"
type input "$87.42"
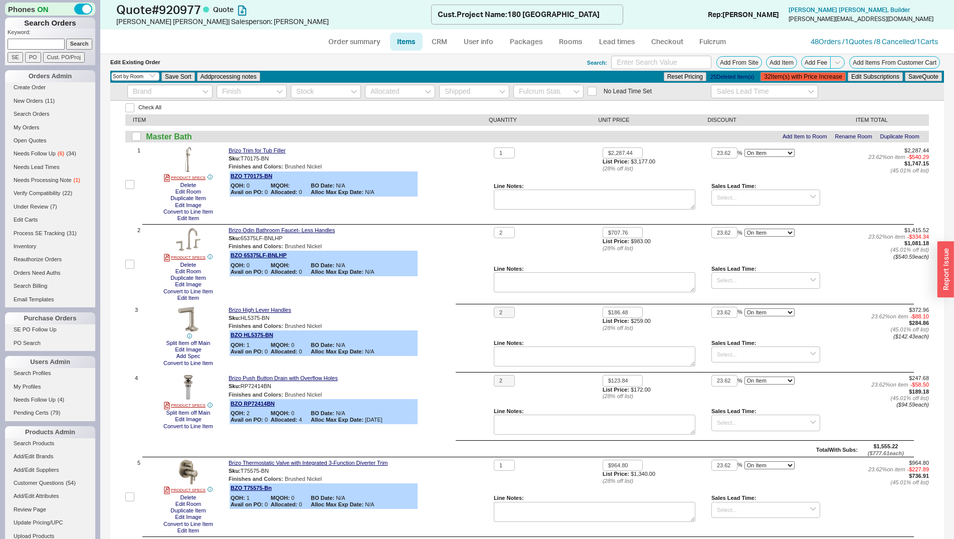
type input "$252.85"
type input "$511.55"
type input "$91.65"
type input "$33.80"
type input "$79.30"
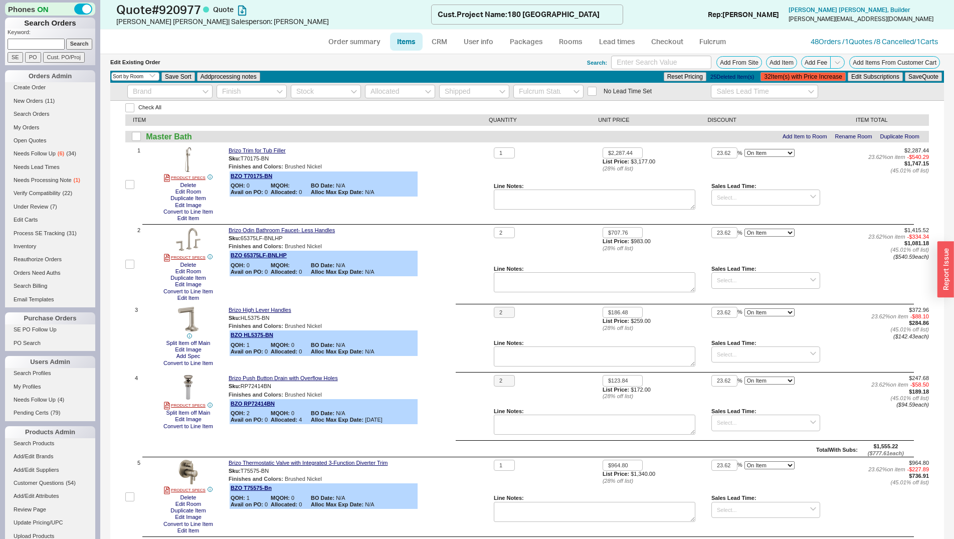
type input "$723.22"
type input "$105.95"
type input "$93.96"
type input "$145.60"
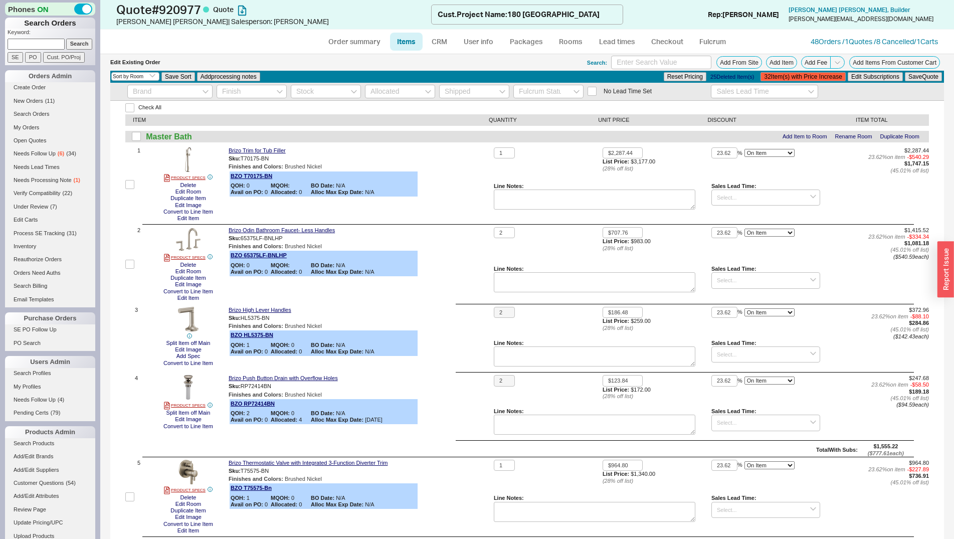
type input "$87.42"
type input "$252.85"
type input "$511.55"
type input "$91.65"
type input "$33.80"
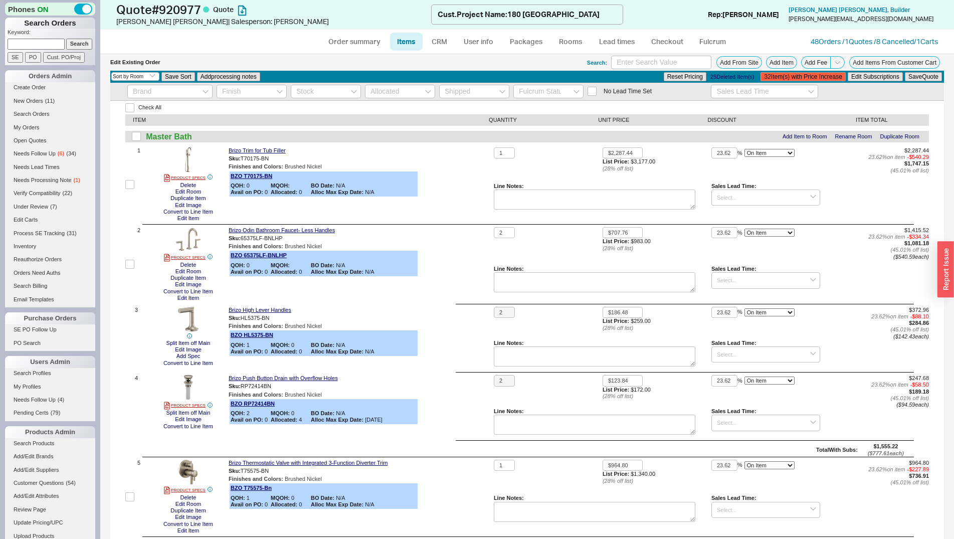
type input "$79.30"
type input "$390.65"
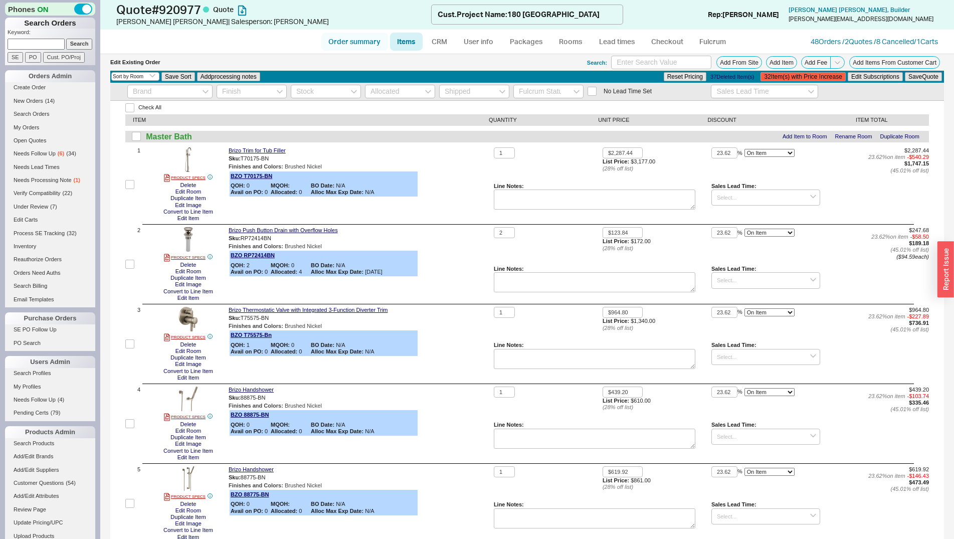
click at [355, 37] on link "Order summary" at bounding box center [354, 42] width 67 height 18
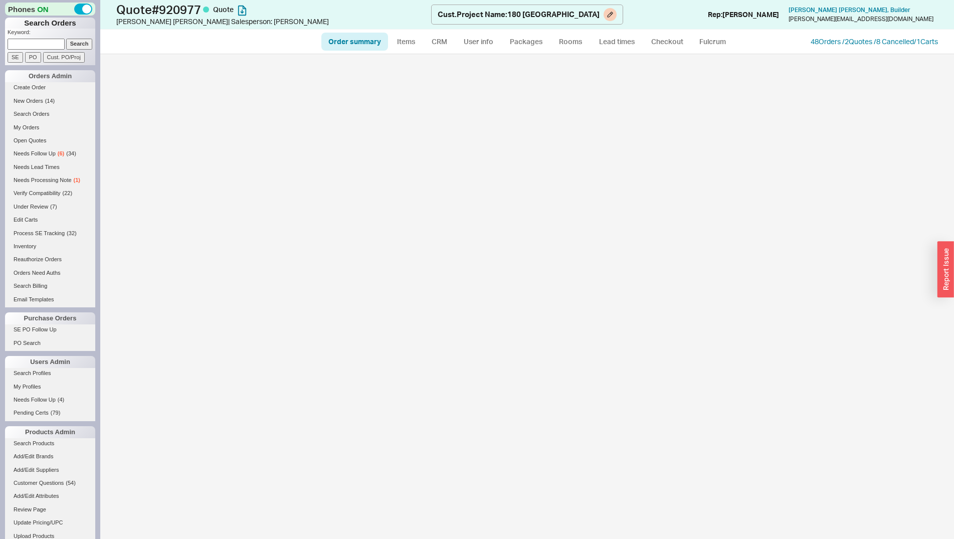
select select "*"
select select "LOW"
select select "3"
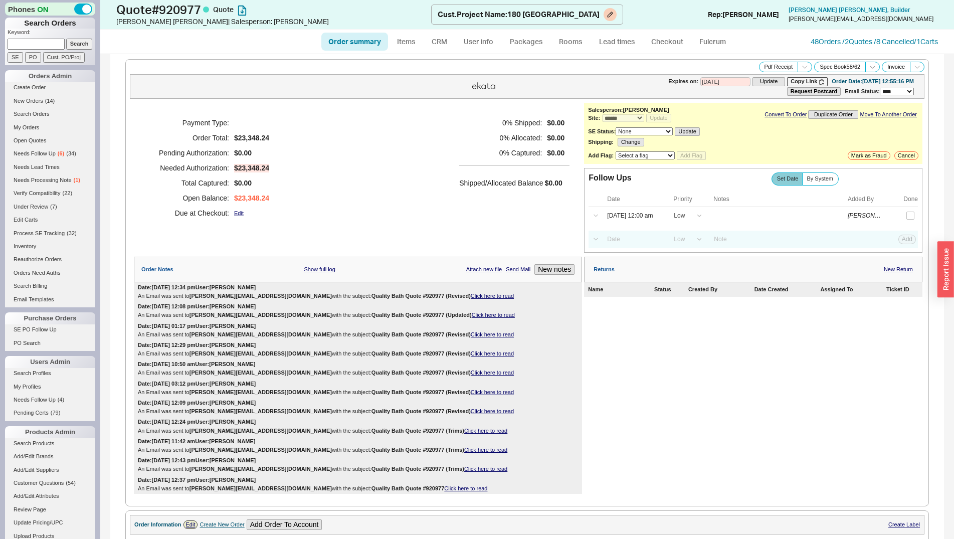
select select "*"
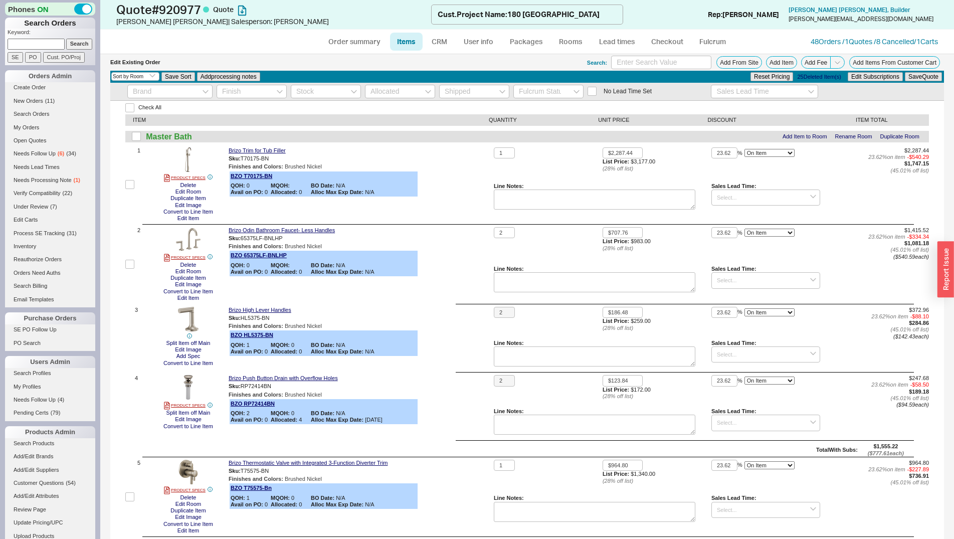
select select "3"
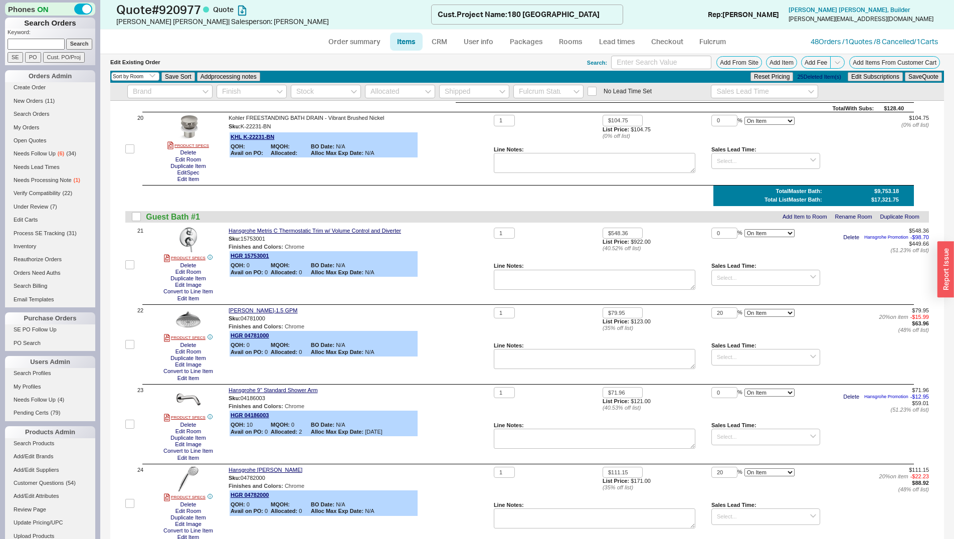
scroll to position [1994, 0]
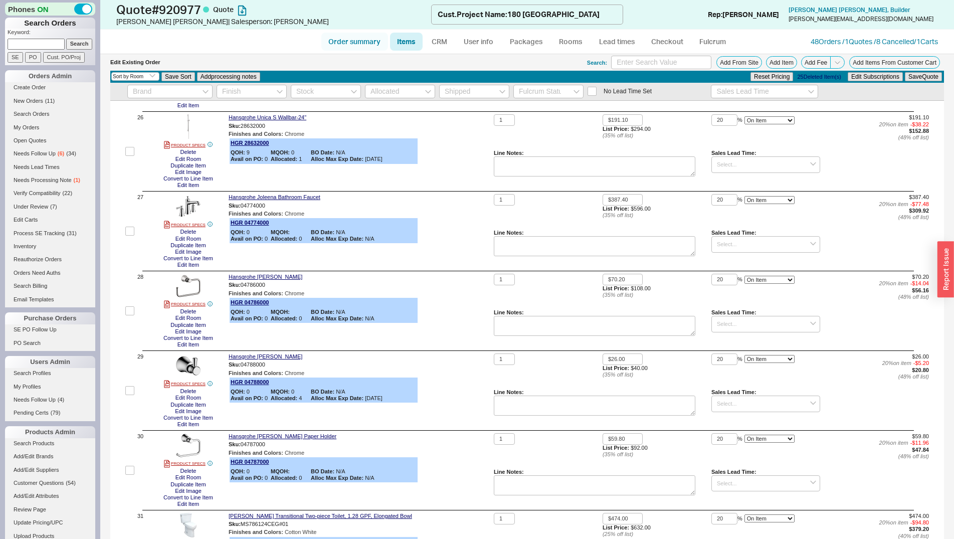
click at [346, 37] on link "Order summary" at bounding box center [354, 42] width 67 height 18
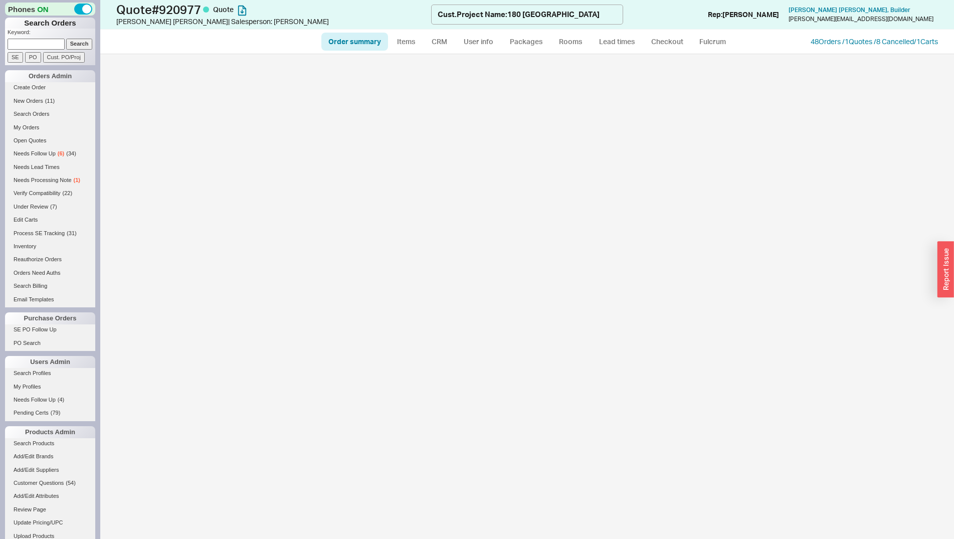
select select "*"
select select "LOW"
select select "3"
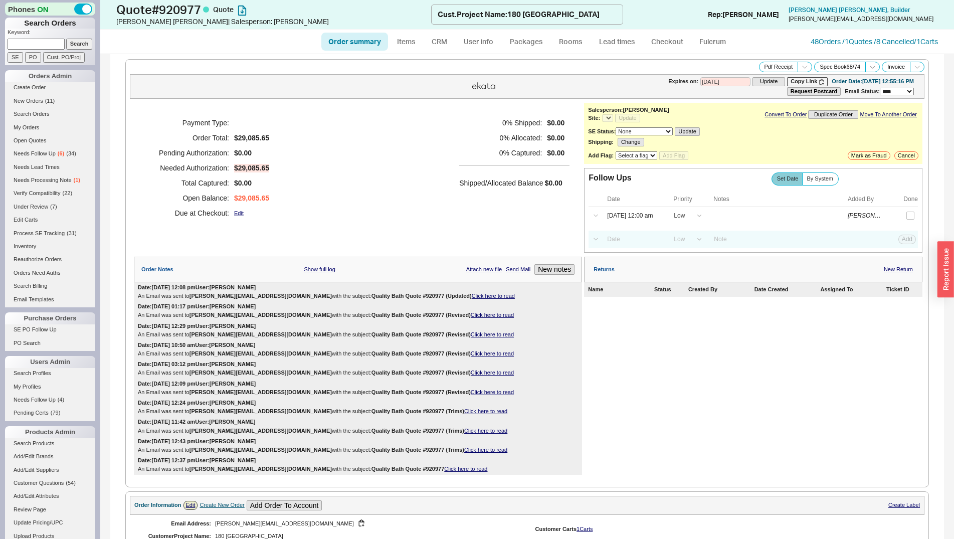
select select "*"
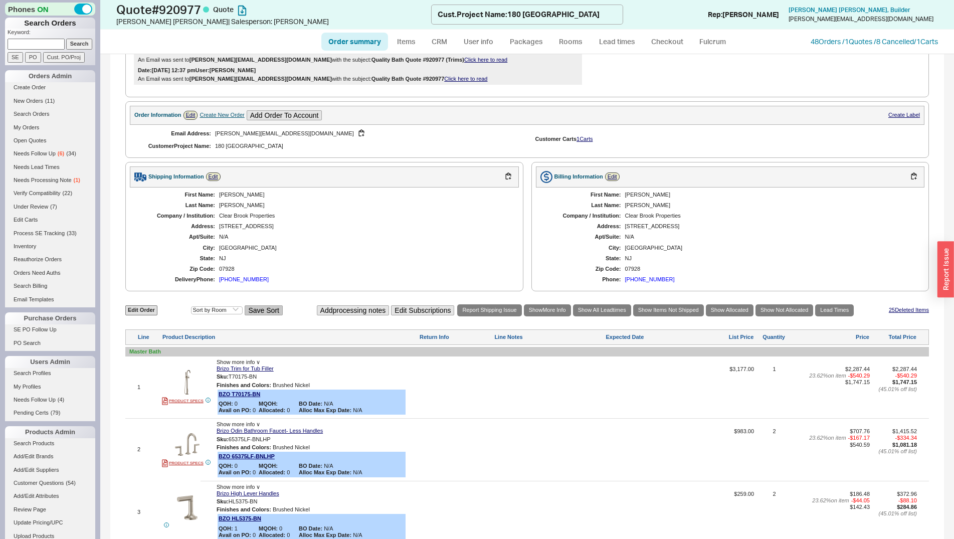
scroll to position [409, 0]
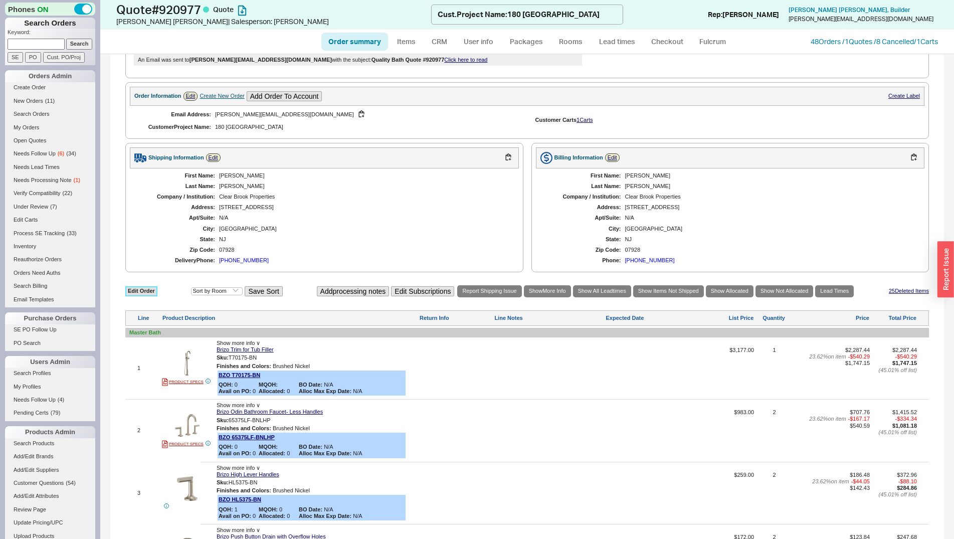
click at [152, 296] on link "Edit Order" at bounding box center [141, 291] width 32 height 10
select select "3"
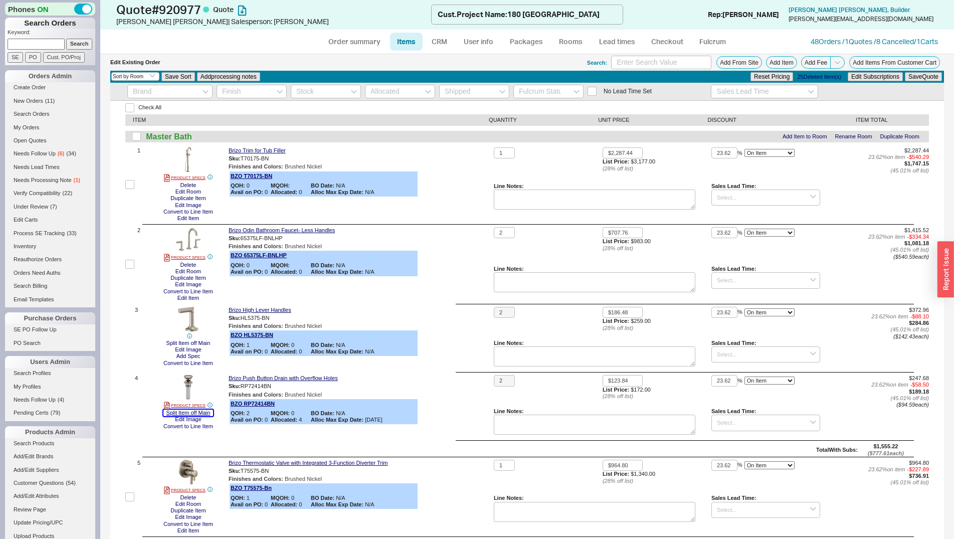
click at [196, 412] on button "Split Item off Main" at bounding box center [188, 413] width 50 height 7
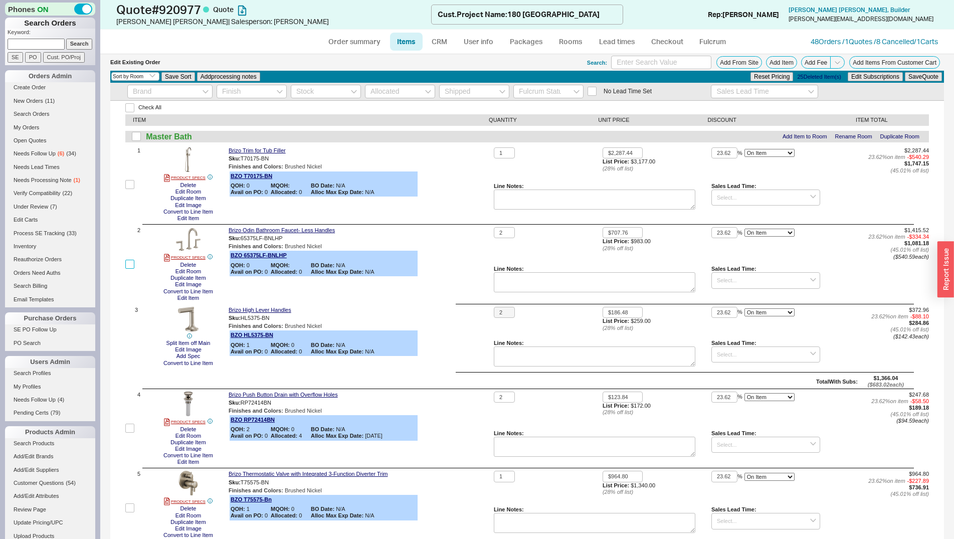
click at [128, 264] on input "checkbox" at bounding box center [129, 264] width 9 height 9
checkbox input "true"
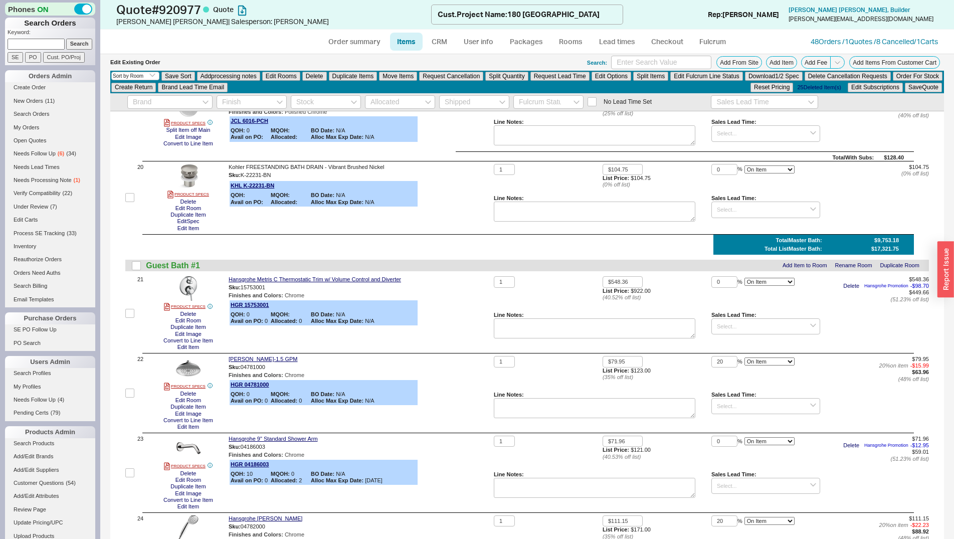
scroll to position [1790, 0]
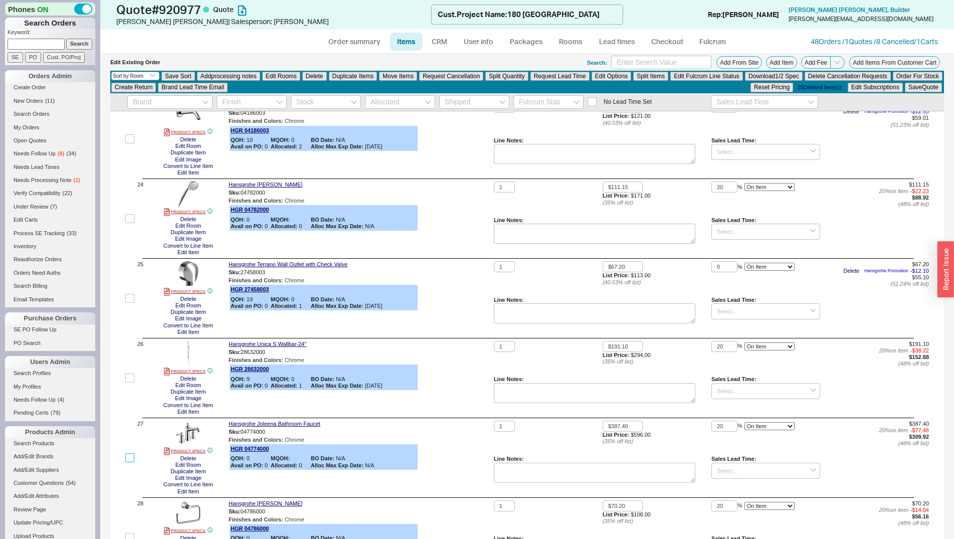
click at [129, 458] on input "checkbox" at bounding box center [129, 457] width 9 height 9
checkbox input "true"
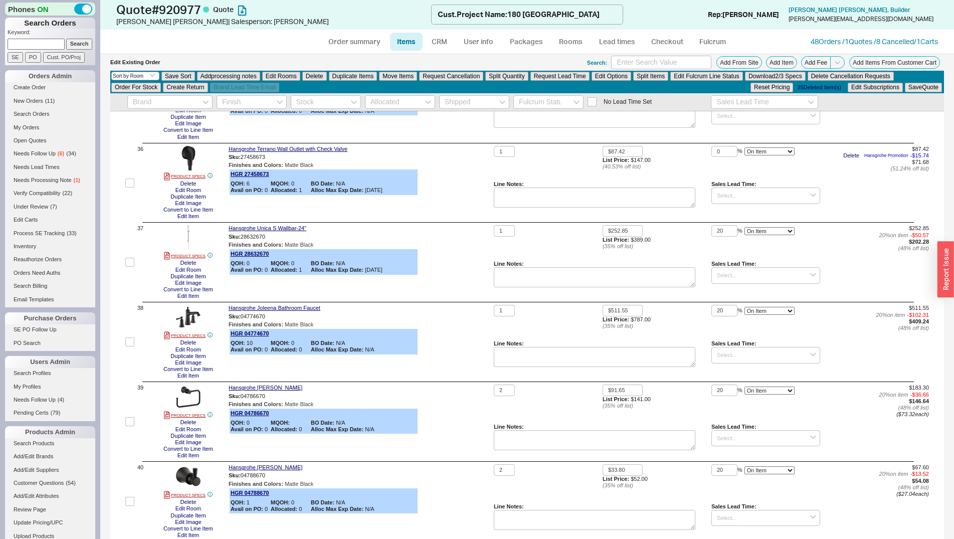
scroll to position [2863, 0]
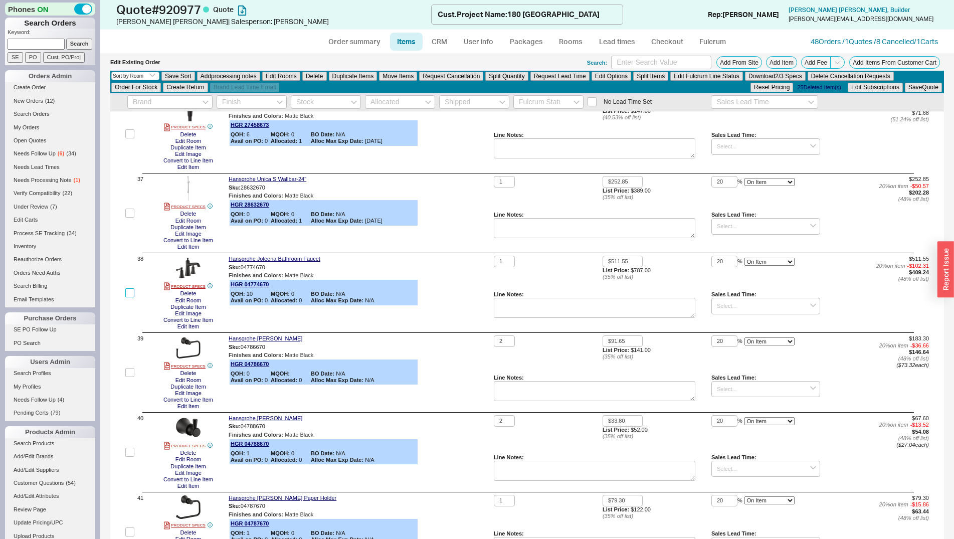
click at [129, 294] on input "checkbox" at bounding box center [129, 292] width 9 height 9
checkbox input "true"
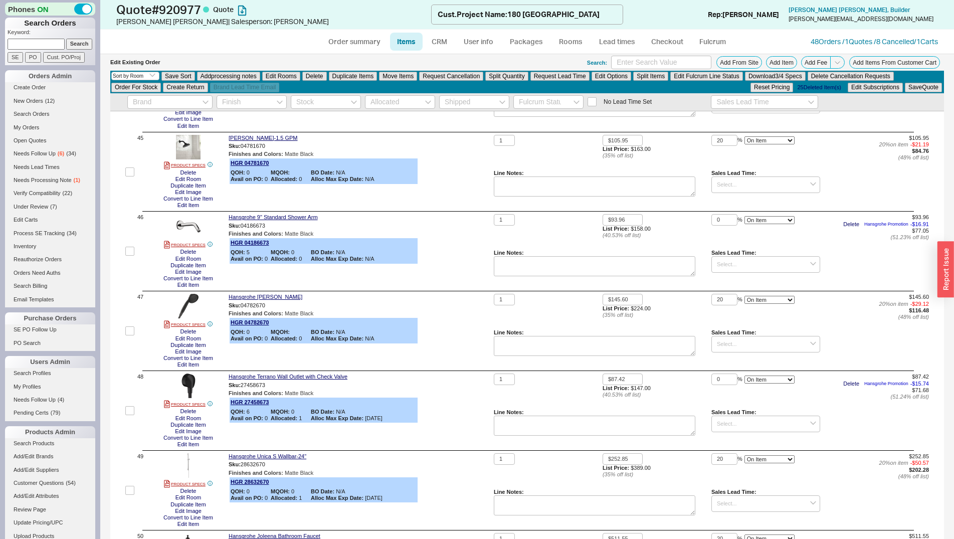
scroll to position [3733, 0]
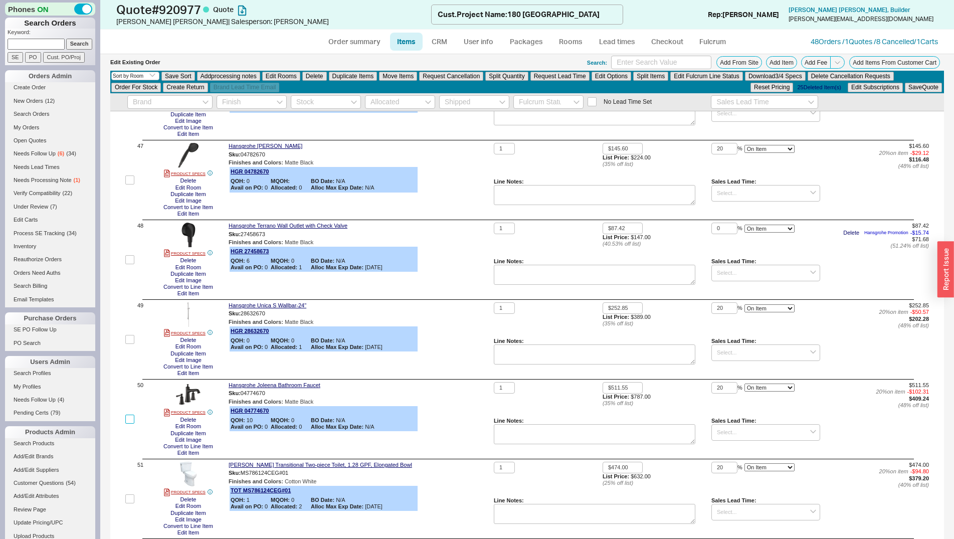
click at [129, 418] on input "checkbox" at bounding box center [129, 419] width 9 height 9
checkbox input "true"
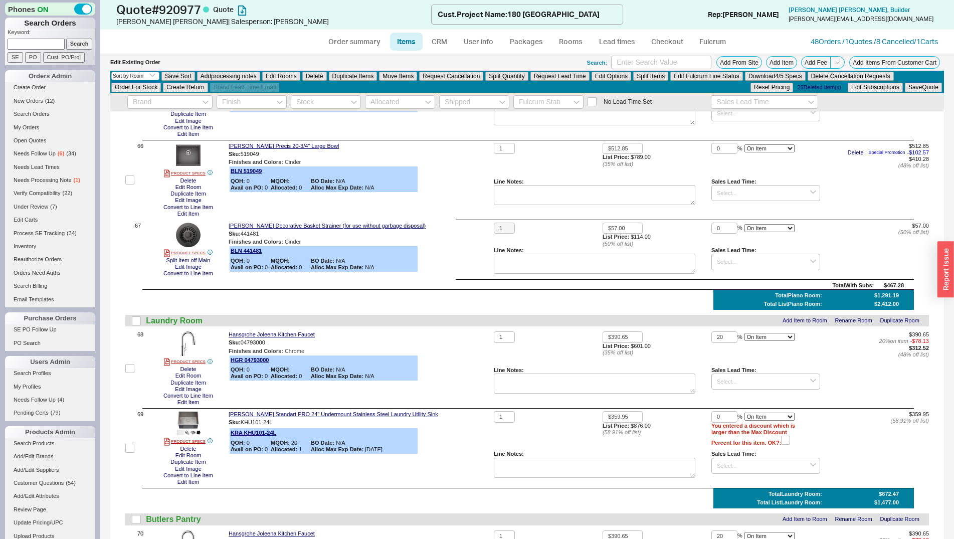
scroll to position [5369, 0]
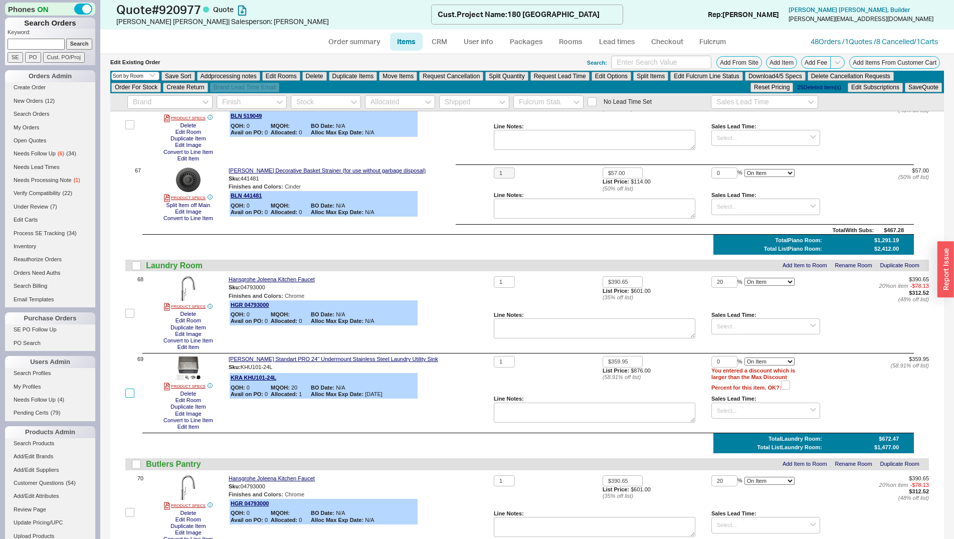
click at [132, 397] on input "checkbox" at bounding box center [129, 393] width 9 height 9
checkbox input "true"
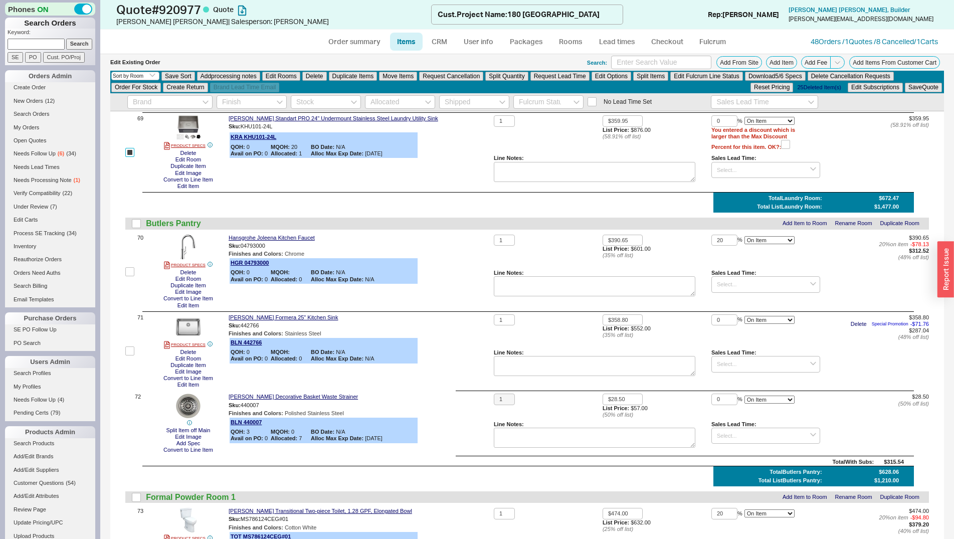
scroll to position [5625, 0]
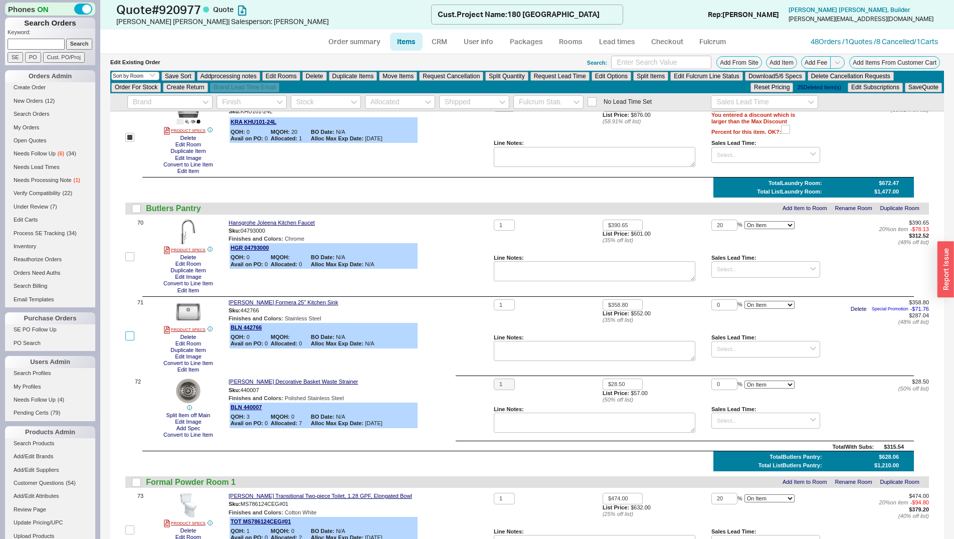
click at [132, 340] on input "checkbox" at bounding box center [129, 335] width 9 height 9
checkbox input "true"
click at [407, 78] on button "Move Items" at bounding box center [398, 76] width 38 height 9
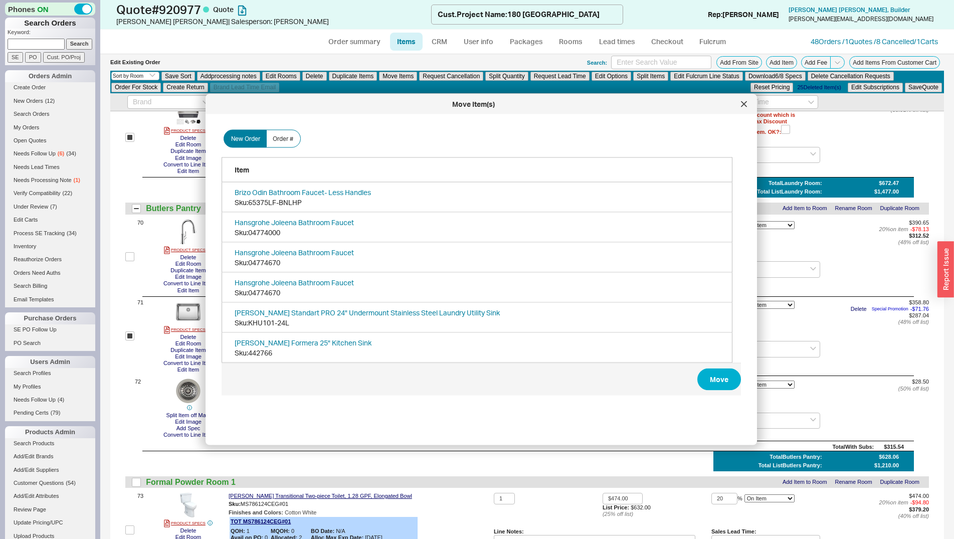
scroll to position [298, 518]
click at [289, 141] on span "Order #" at bounding box center [283, 138] width 21 height 8
click at [0, 0] on input "Order #" at bounding box center [0, 0] width 0 height 0
click at [239, 136] on span "New Order" at bounding box center [245, 138] width 29 height 8
click at [0, 0] on input "New Order" at bounding box center [0, 0] width 0 height 0
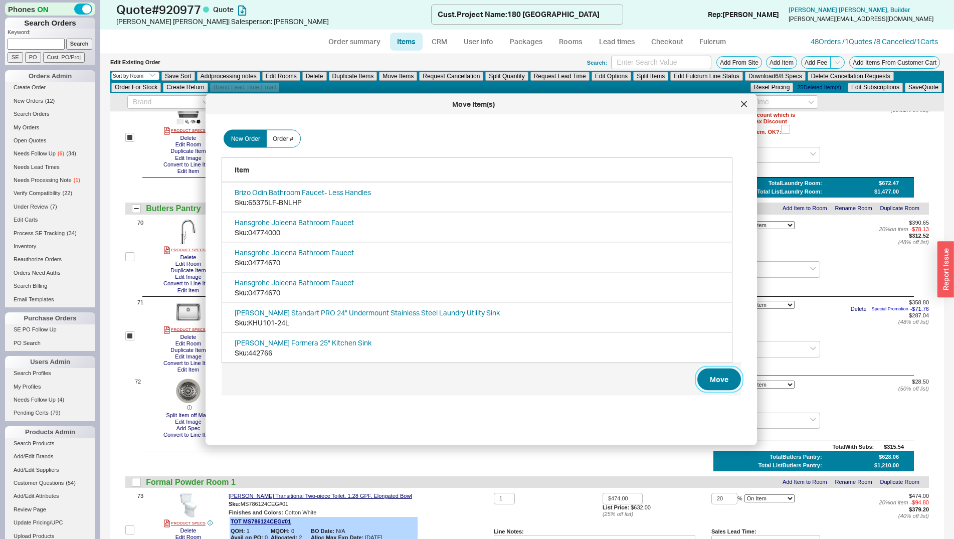
click at [698, 381] on button "Move" at bounding box center [719, 379] width 44 height 22
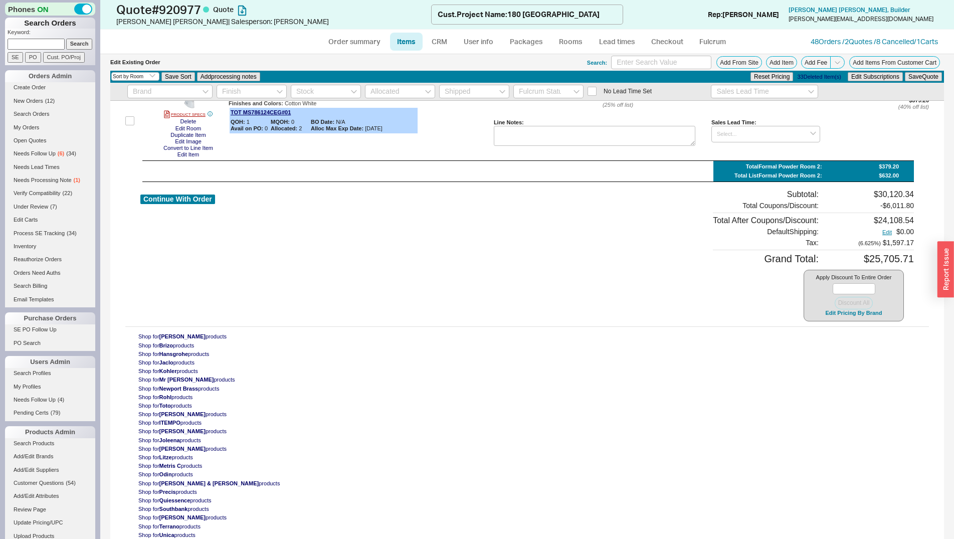
checkbox input "false"
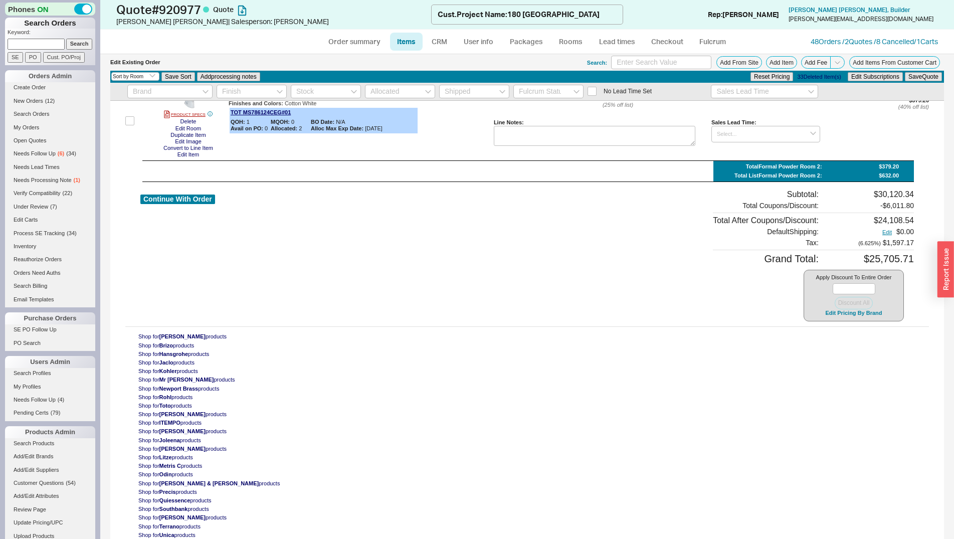
checkbox input "false"
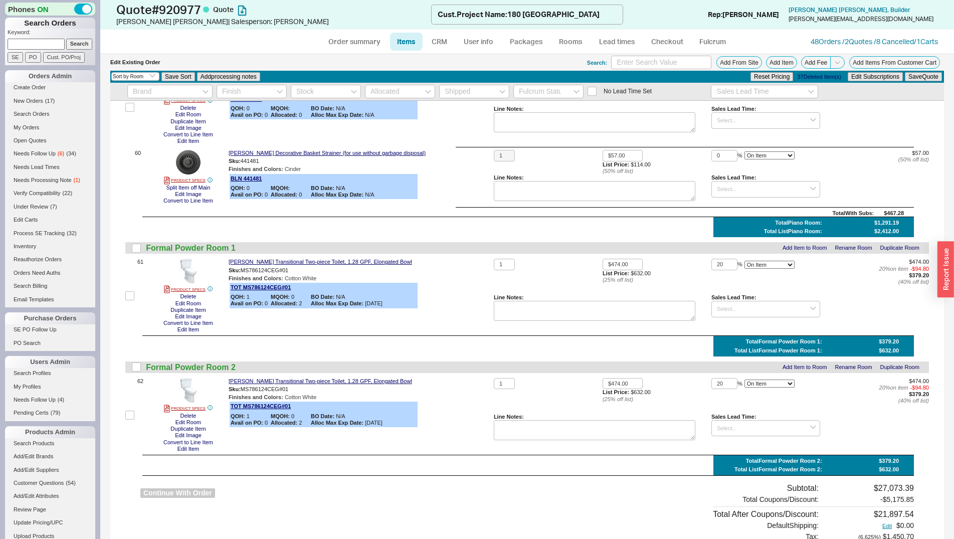
click at [148, 492] on button "Continue With Order" at bounding box center [177, 493] width 75 height 10
select select "*"
select select "LOW"
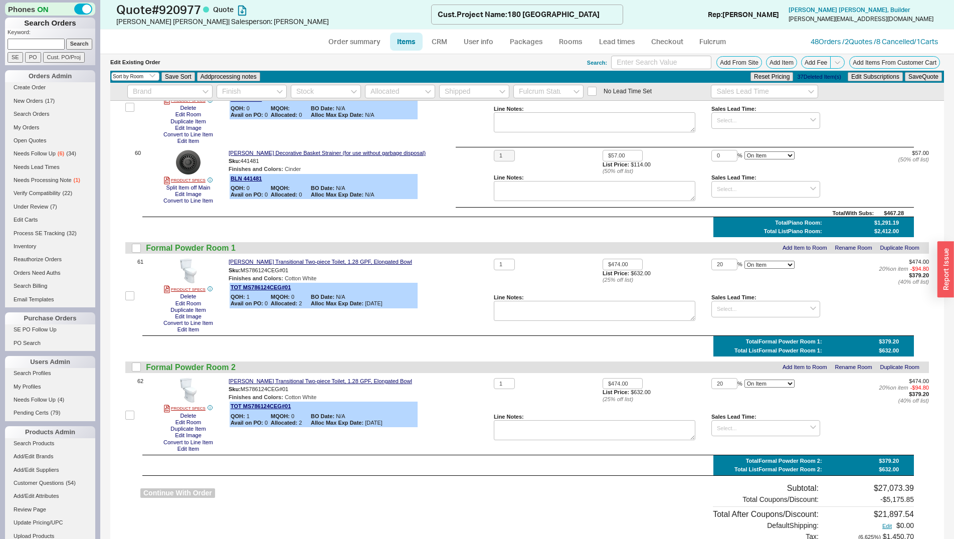
select select "3"
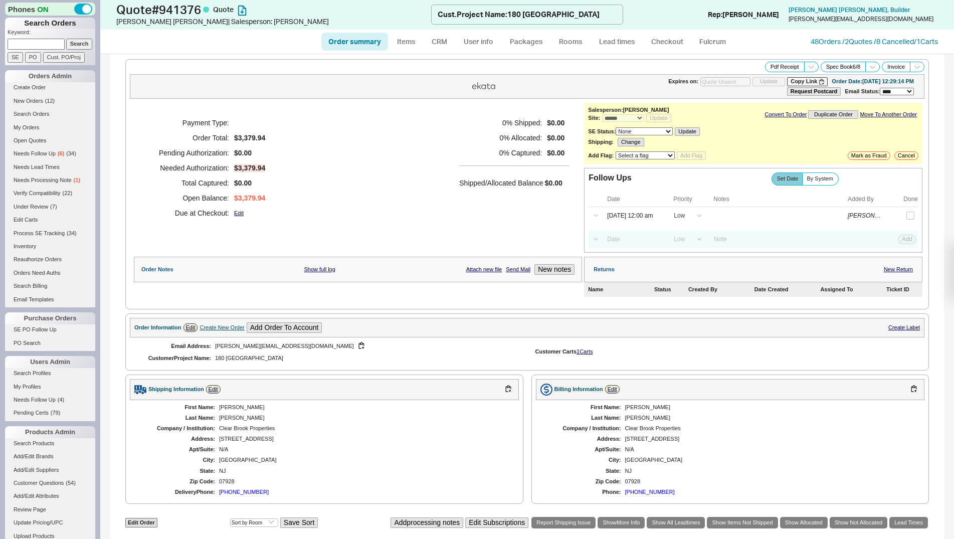
select select "*"
select select "LOW"
select select "3"
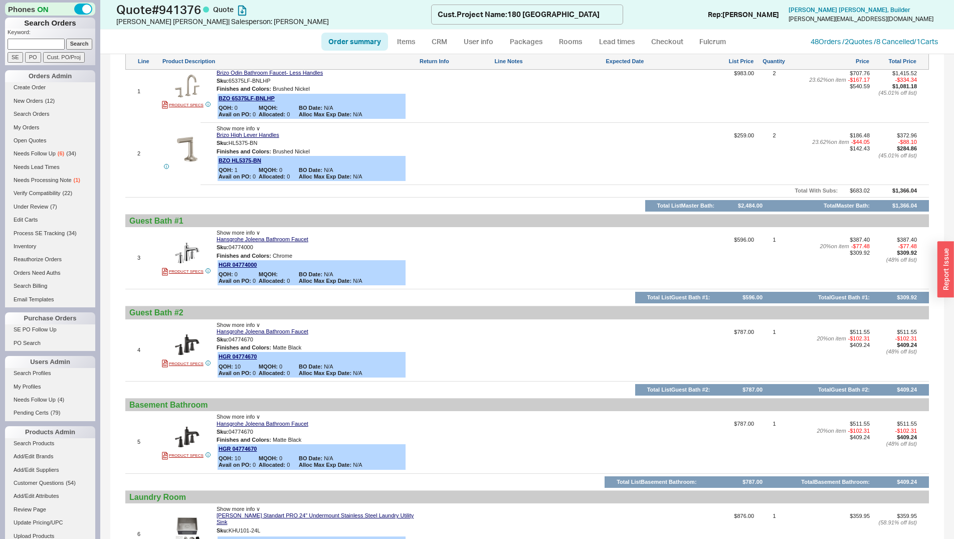
scroll to position [767, 0]
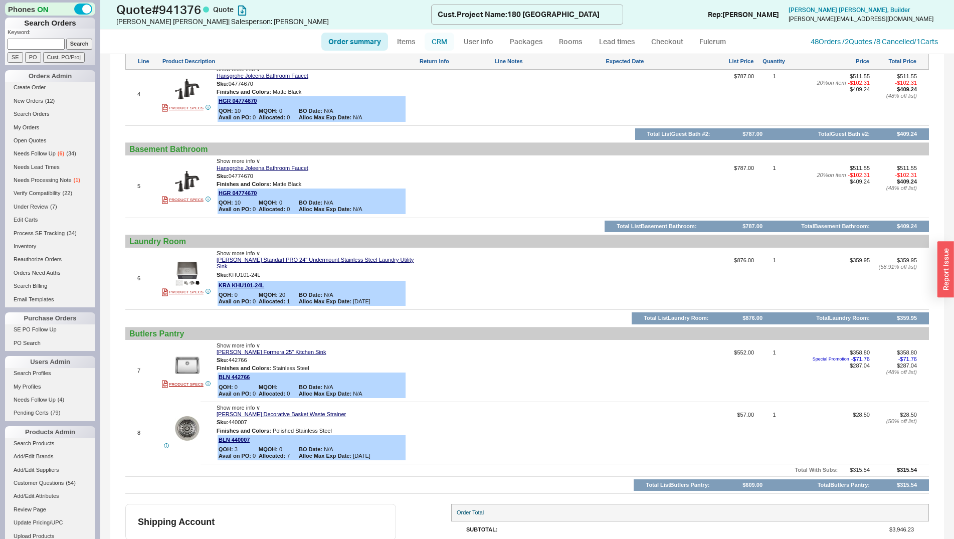
click at [446, 42] on link "CRM" at bounding box center [440, 42] width 30 height 18
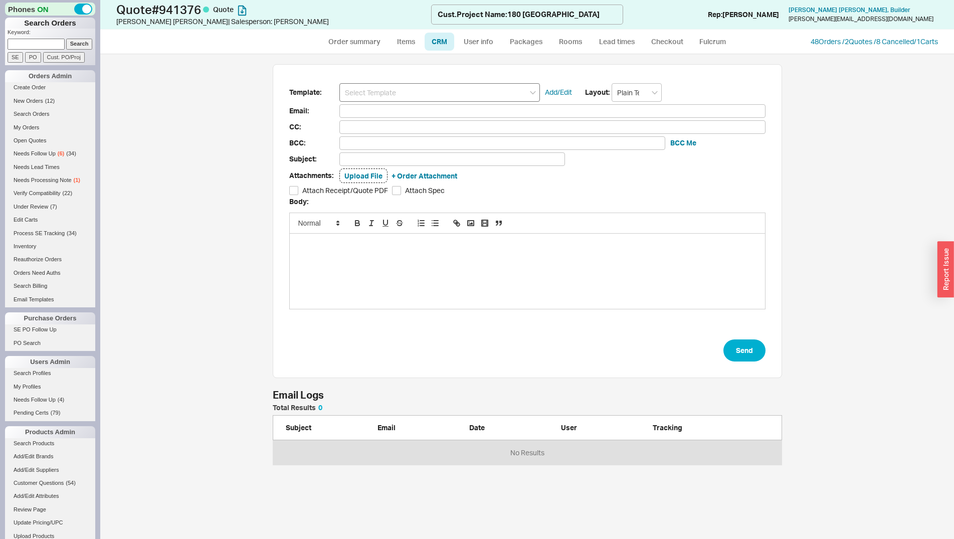
scroll to position [53, 501]
click at [446, 94] on input at bounding box center [439, 92] width 201 height 19
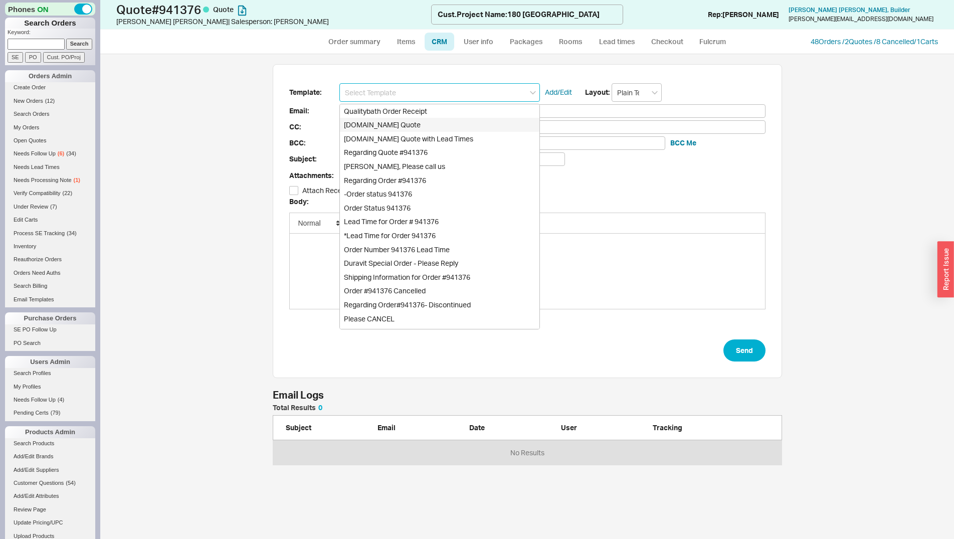
click at [439, 118] on div "[DOMAIN_NAME] Quote" at bounding box center [440, 125] width 200 height 14
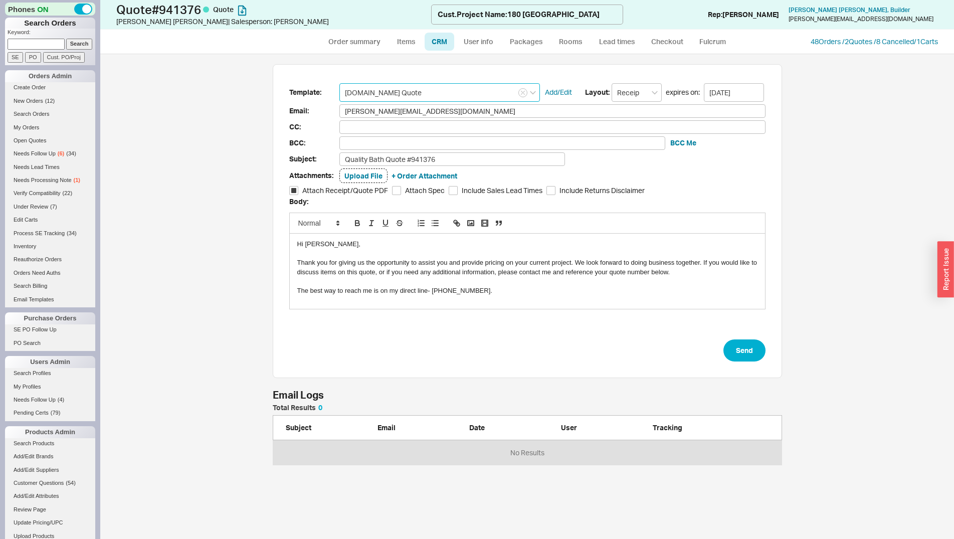
type input "Receipt"
type input "[PERSON_NAME][EMAIL_ADDRESS][DOMAIN_NAME]"
type input "Quality Bath Quote #941376"
checkbox input "true"
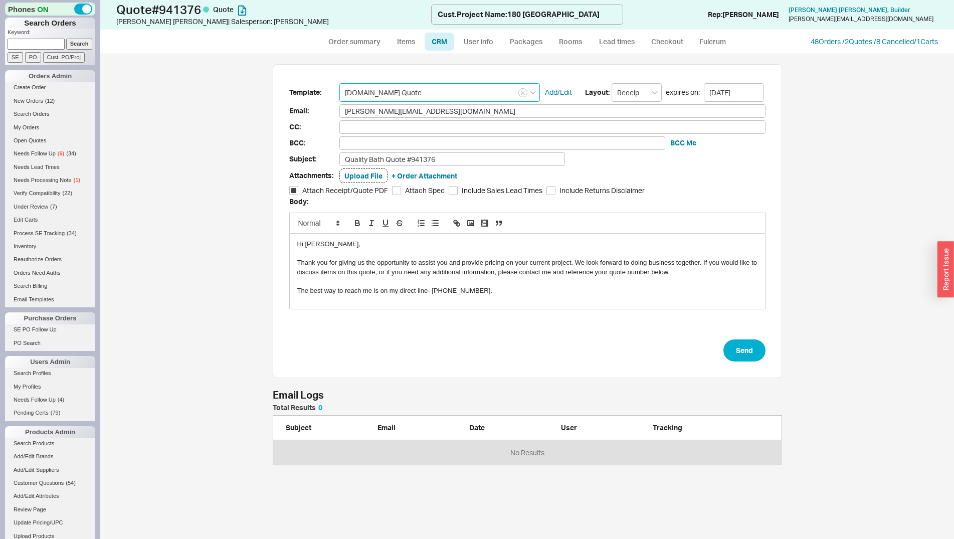
type input "[DOMAIN_NAME] Quote"
click at [465, 161] on input "Quality Bath Quote #941376" at bounding box center [452, 159] width 226 height 14
type input "Quality Bath Quote #941376 (Items Ready to Order)"
click at [754, 347] on button "Send" at bounding box center [744, 350] width 42 height 22
select select "*"
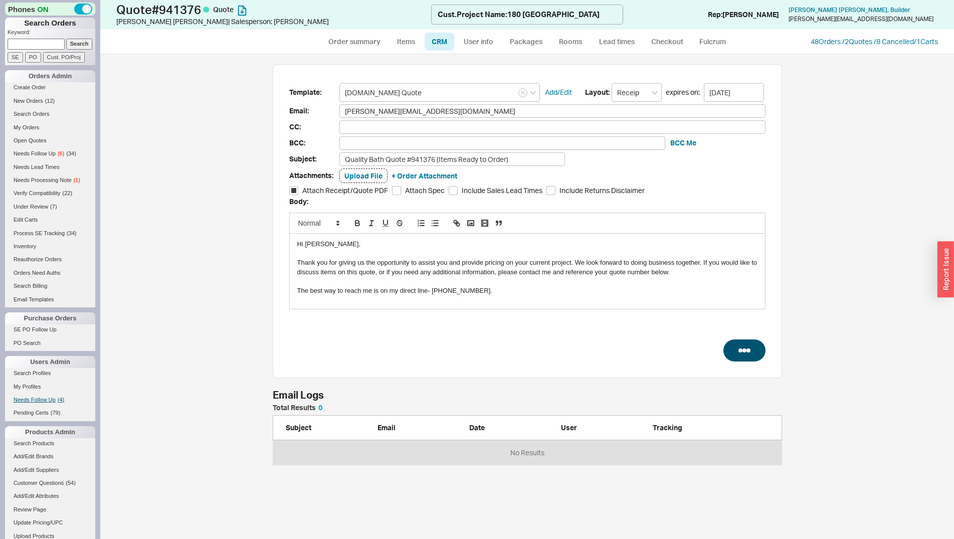
select select "*"
select select "LOW"
select select "3"
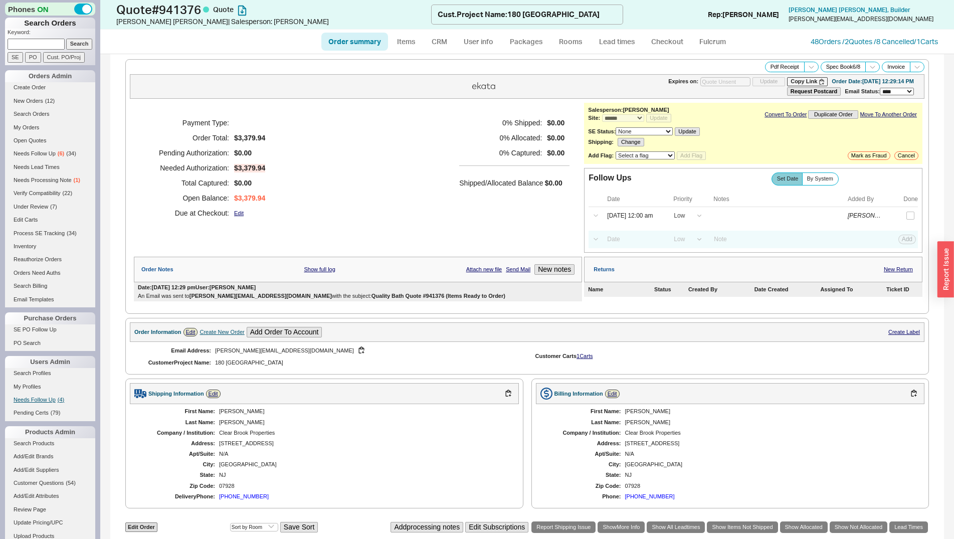
type input "[DATE]"
click at [823, 47] on div "Order summary Items CRM User info Packages Rooms Lead times Checkout Fulcrum 48…" at bounding box center [527, 42] width 854 height 24
click at [823, 43] on link "48 Orders / 2 Quotes / 8 Cancelled" at bounding box center [862, 41] width 103 height 9
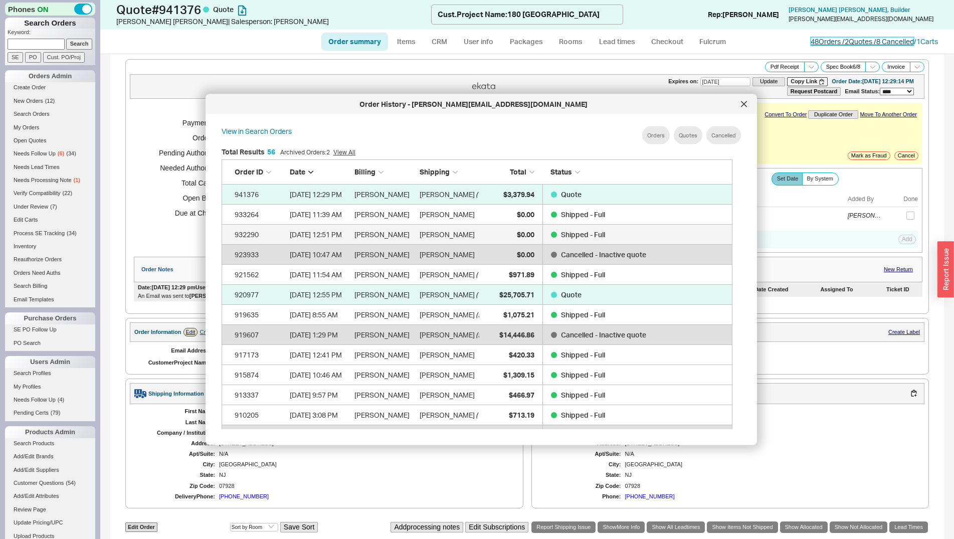
scroll to position [298, 518]
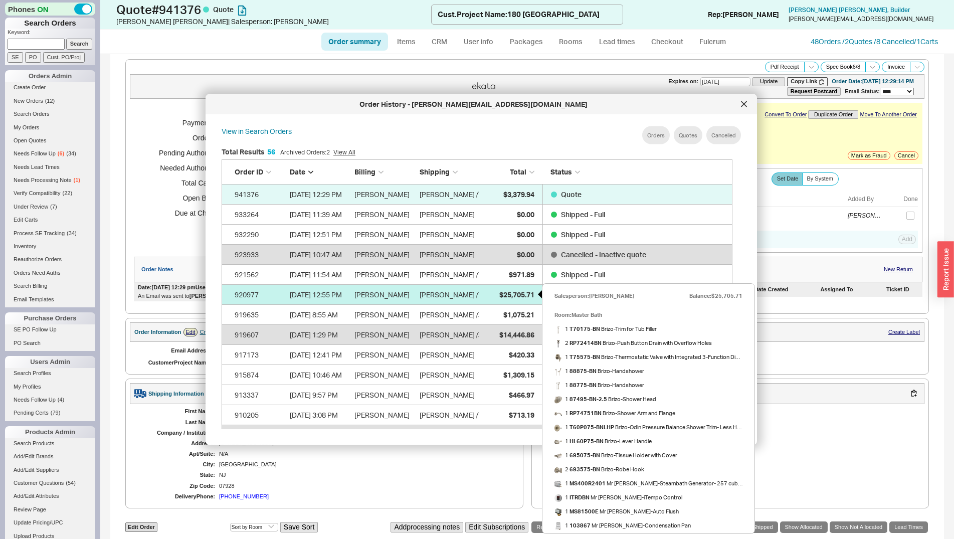
click at [504, 288] on div "$25,705.71" at bounding box center [509, 294] width 50 height 20
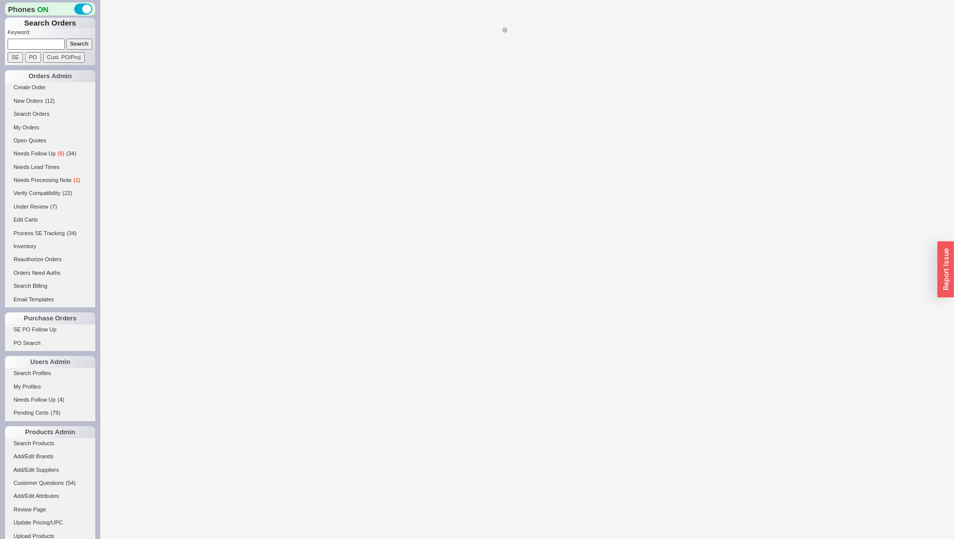
select select "*"
select select "LOW"
select select "3"
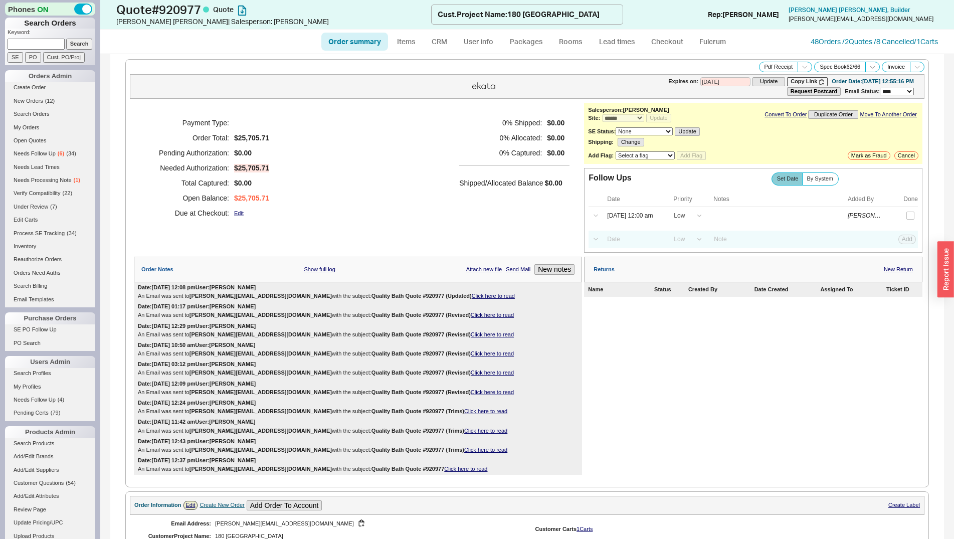
scroll to position [409, 0]
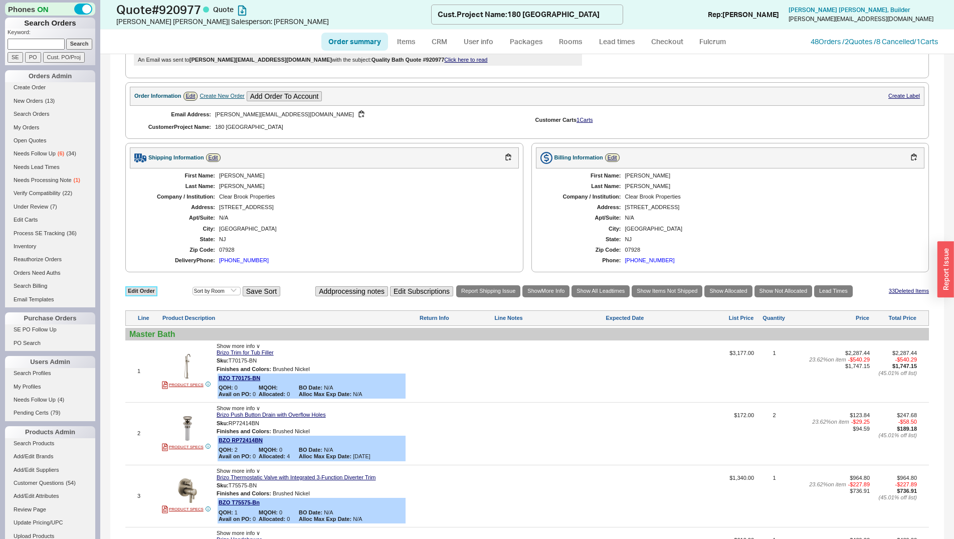
click at [146, 296] on link "Edit Order" at bounding box center [141, 291] width 32 height 10
select select "3"
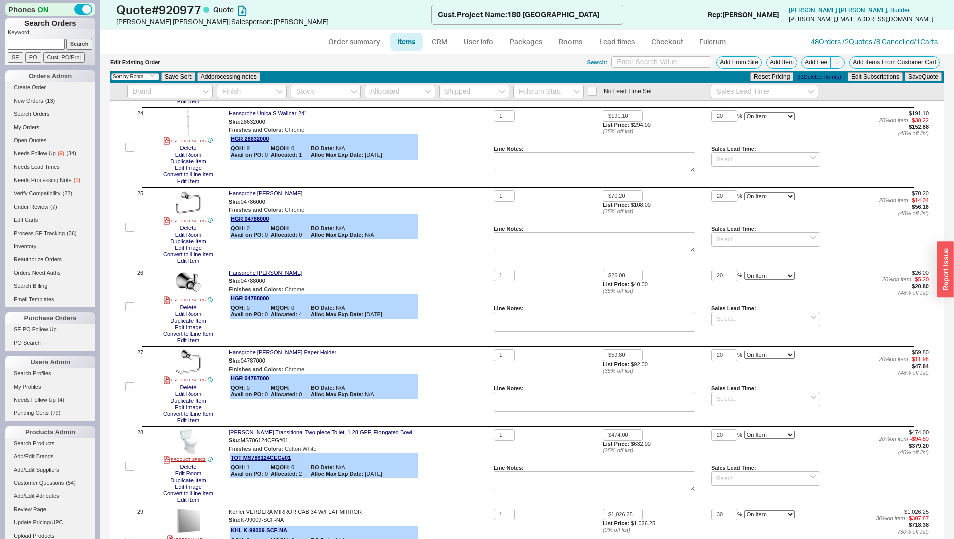
scroll to position [1994, 0]
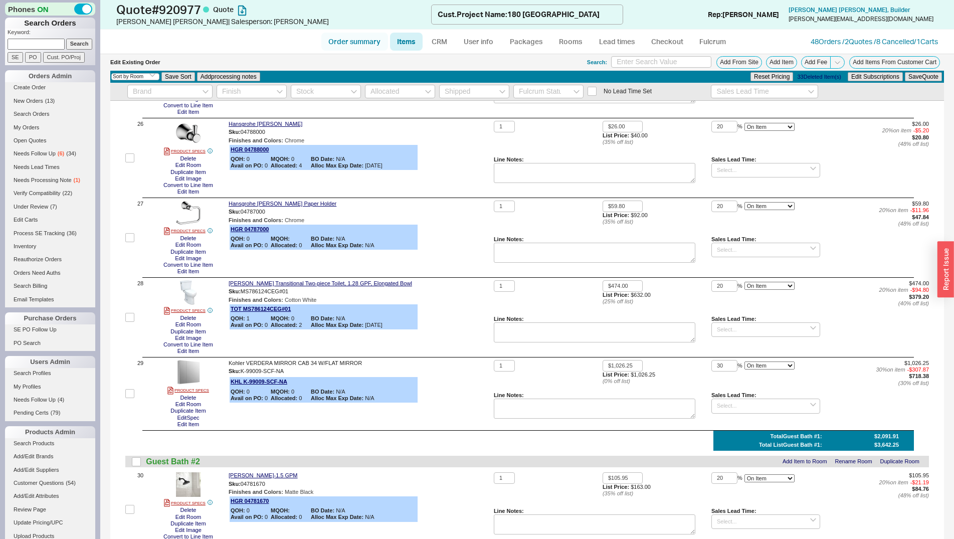
click at [363, 37] on link "Order summary" at bounding box center [354, 42] width 67 height 18
select select "*"
select select "LOW"
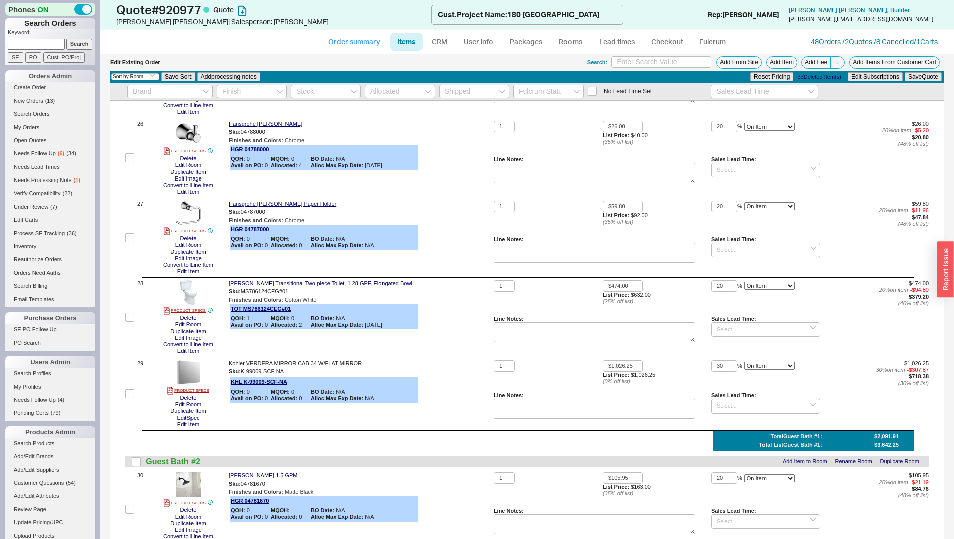
select select "3"
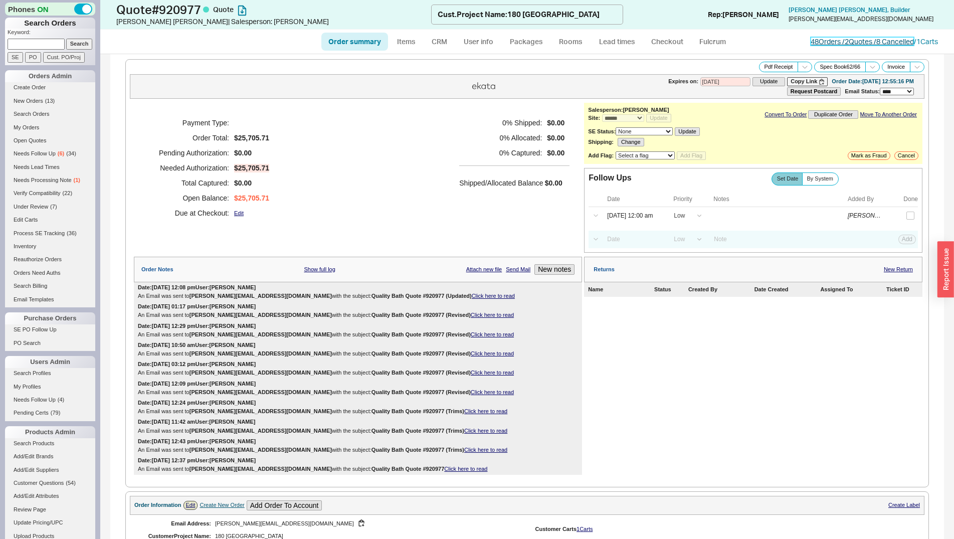
click at [840, 39] on link "48 Orders / 2 Quotes / 8 Cancelled" at bounding box center [862, 41] width 103 height 9
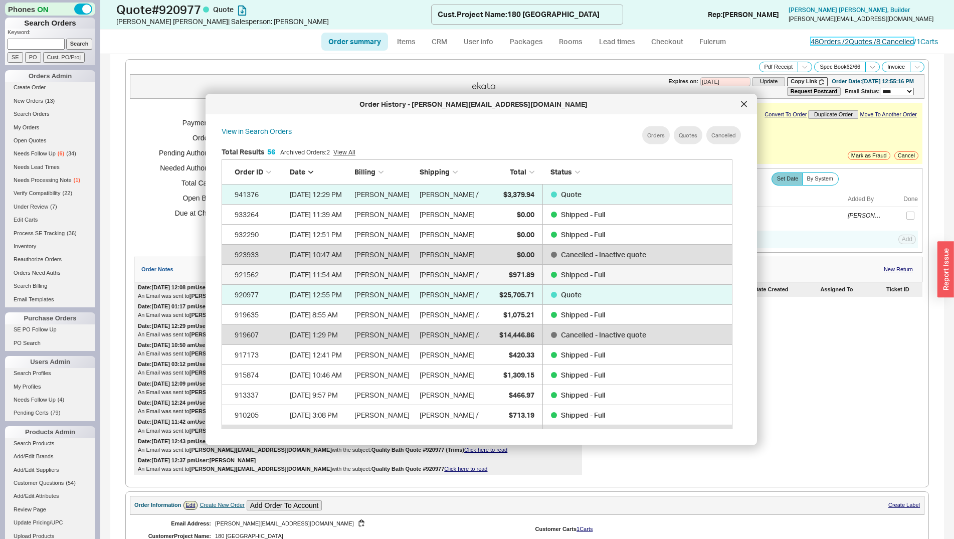
scroll to position [298, 518]
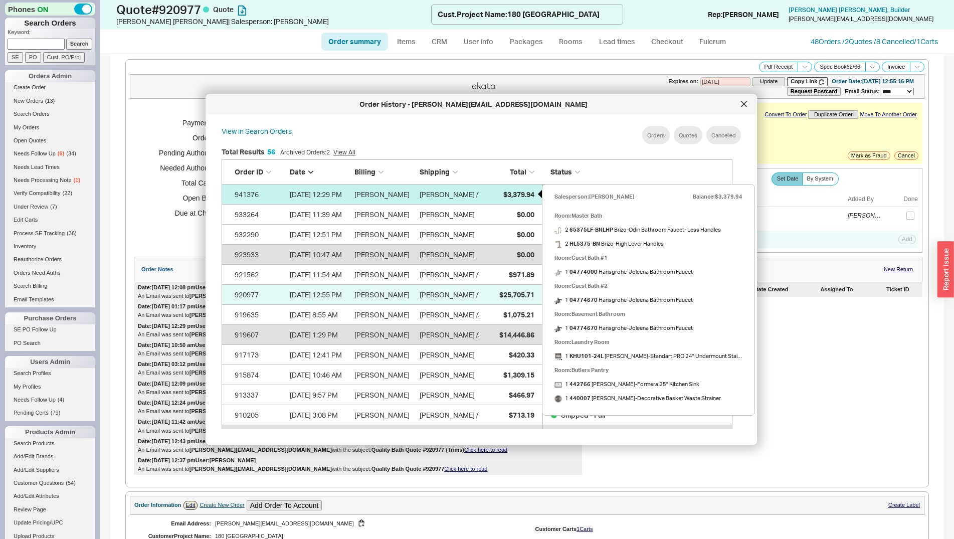
click at [504, 190] on span "$3,379.94" at bounding box center [518, 193] width 31 height 9
select select "*"
select select "LOW"
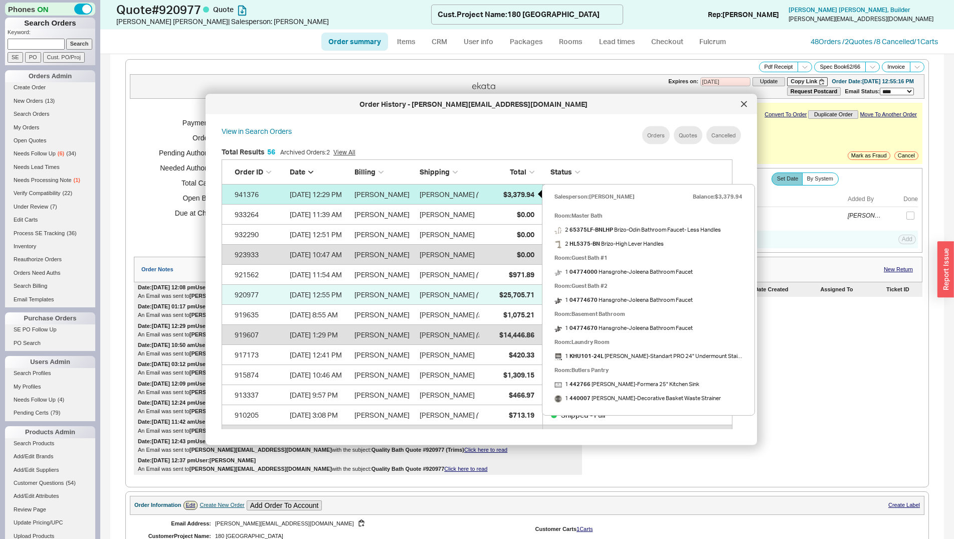
select select "3"
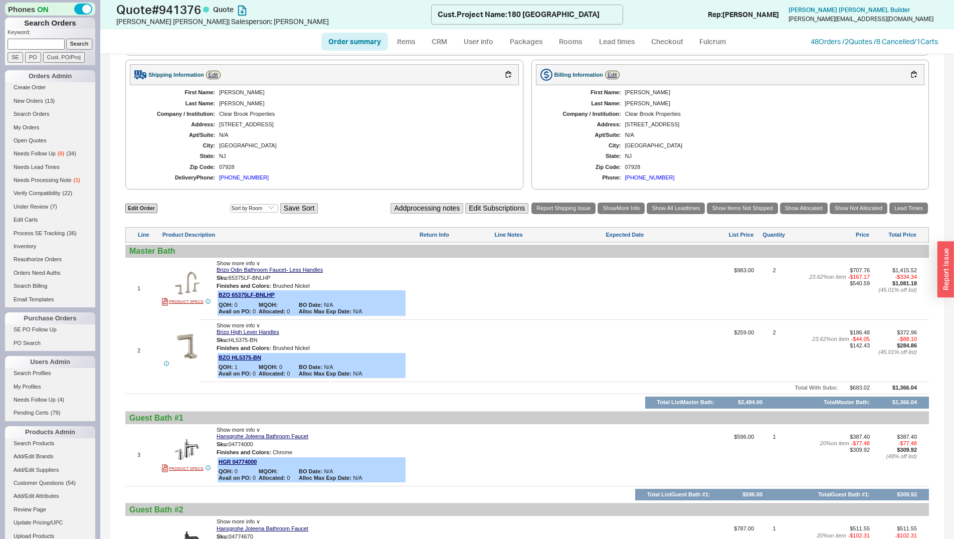
scroll to position [358, 0]
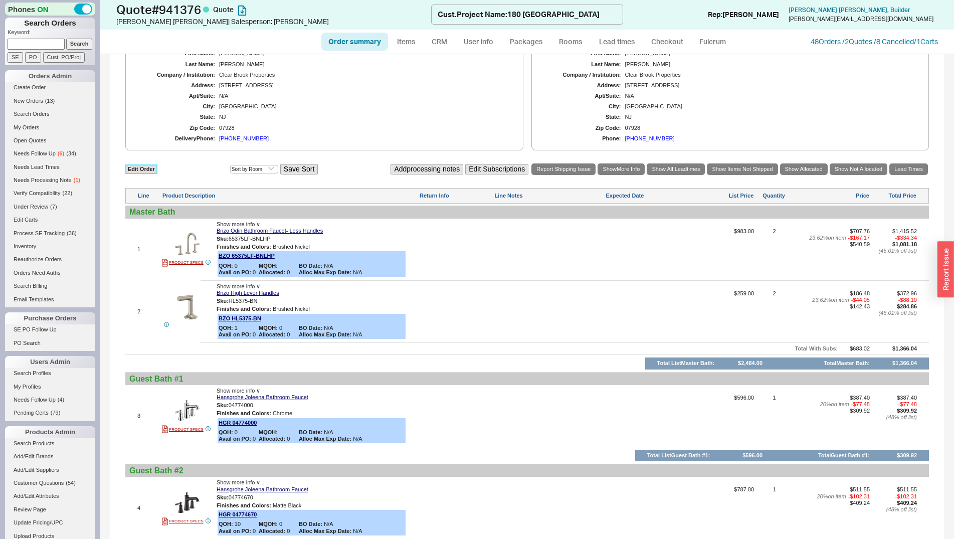
click at [137, 174] on link "Edit Order" at bounding box center [141, 169] width 32 height 10
select select "3"
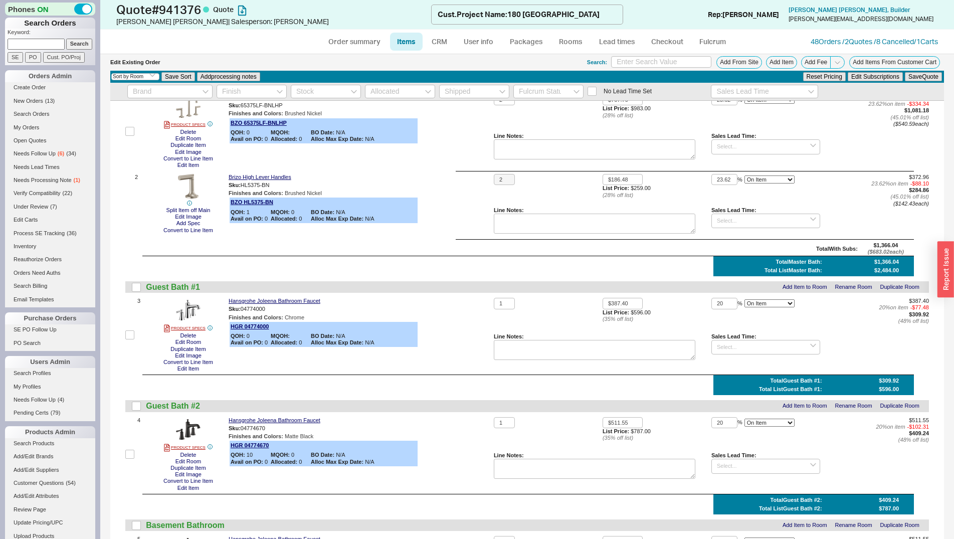
scroll to position [153, 0]
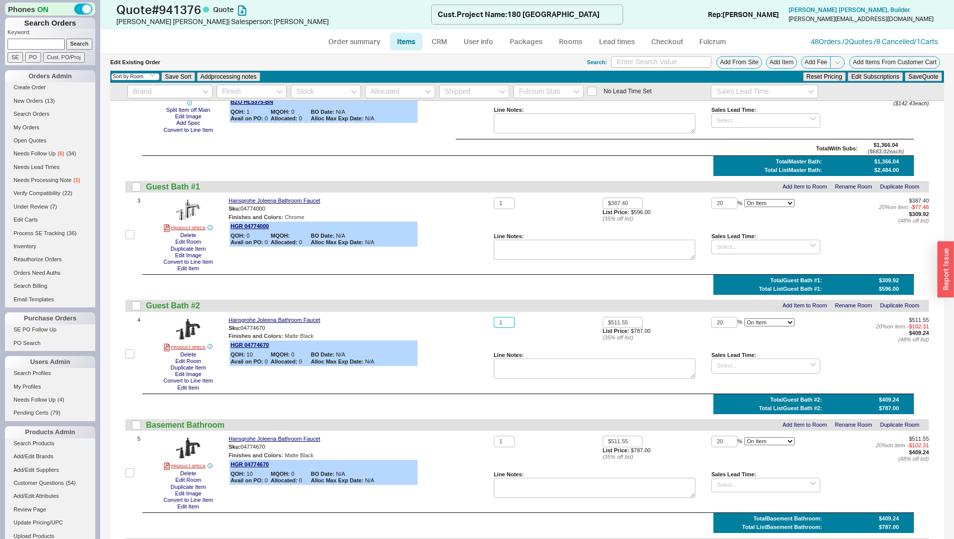
drag, startPoint x: 506, startPoint y: 324, endPoint x: 480, endPoint y: 313, distance: 28.3
click at [494, 317] on input "1" at bounding box center [504, 323] width 21 height 12
type input "2"
click at [905, 72] on button "Save Quote" at bounding box center [923, 76] width 37 height 9
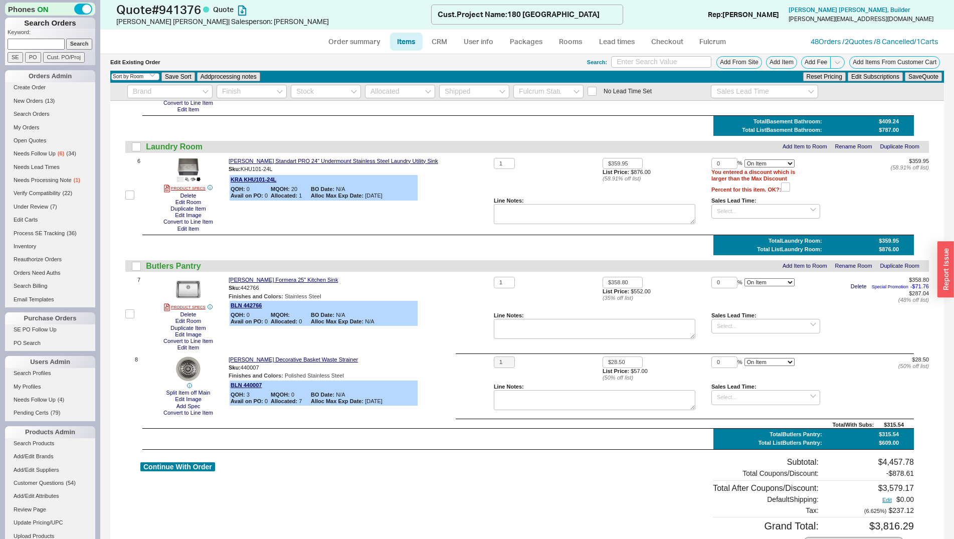
scroll to position [614, 0]
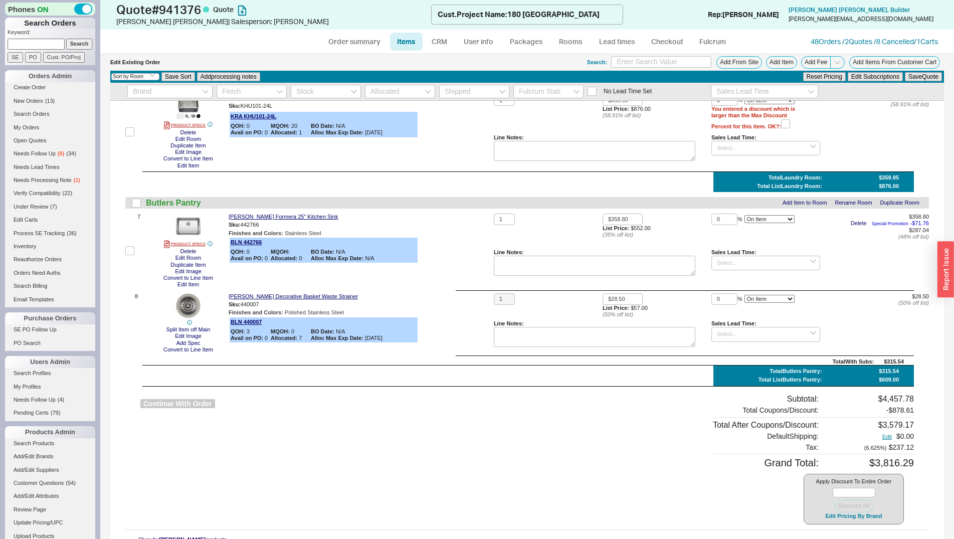
click at [168, 407] on button "Continue With Order" at bounding box center [177, 404] width 75 height 10
select select "*"
select select "LOW"
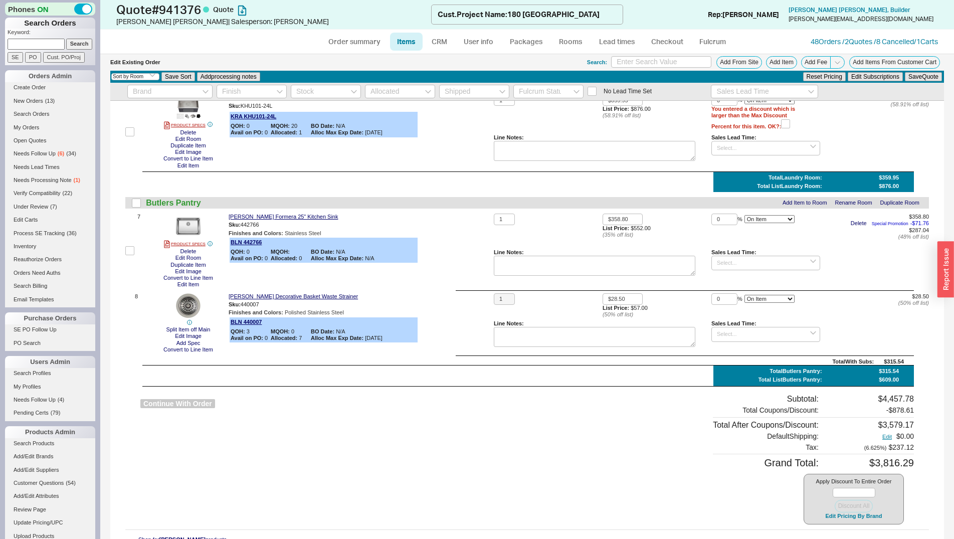
select select "3"
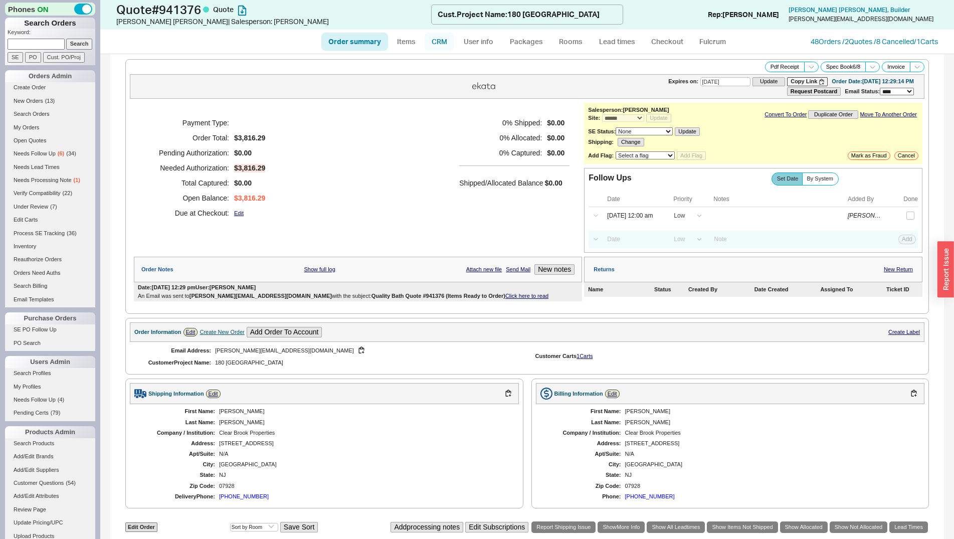
click at [442, 49] on link "CRM" at bounding box center [440, 42] width 30 height 18
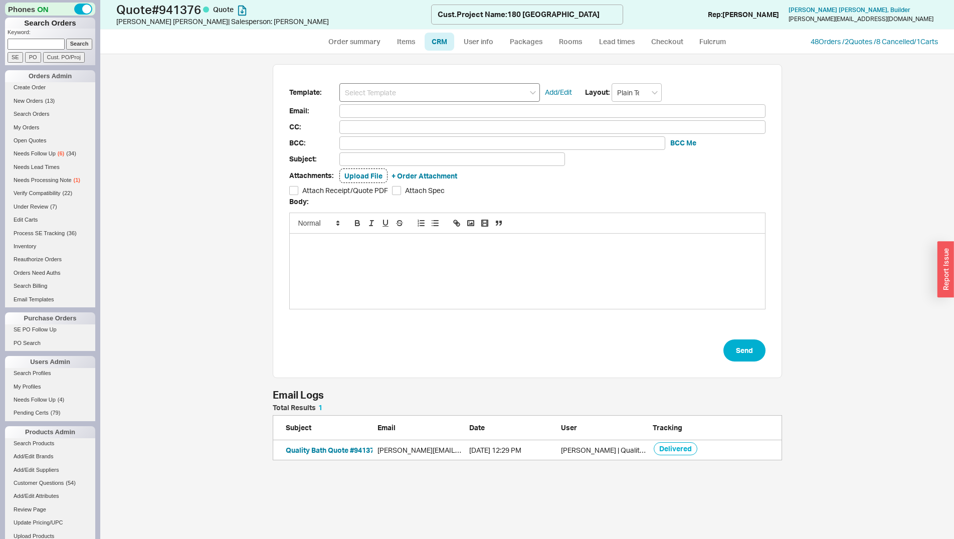
scroll to position [48, 501]
click at [420, 94] on input at bounding box center [439, 92] width 201 height 19
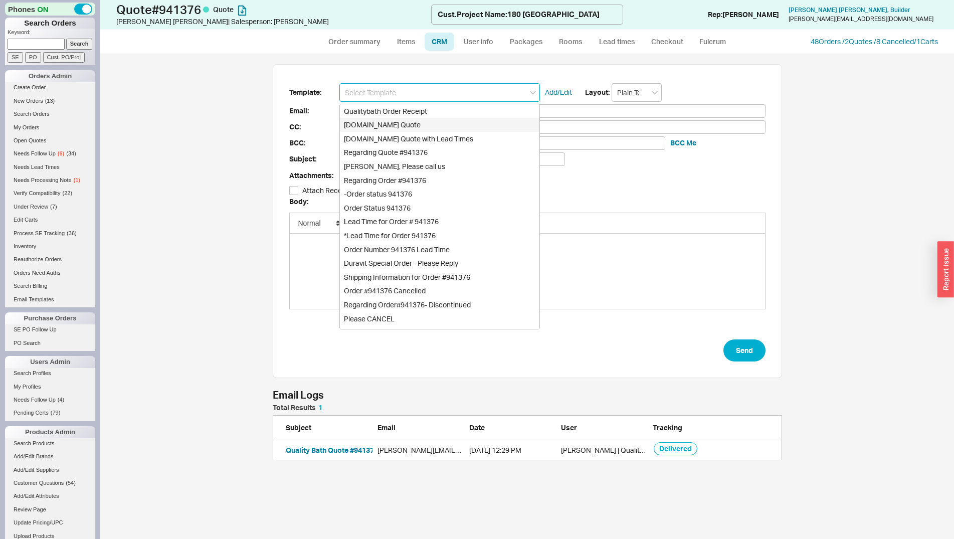
click at [419, 123] on div "Qualitybath.com Quote" at bounding box center [440, 125] width 200 height 14
type input "Receipt"
type input "kasie@clearbrookproperties.com"
type input "Quality Bath Quote #941376"
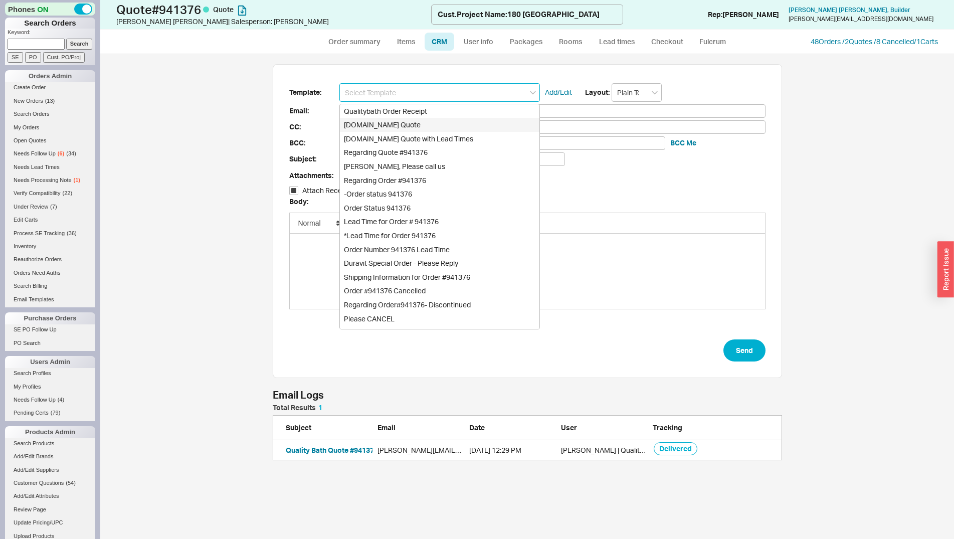
checkbox input "true"
type input "Qualitybath.com Quote"
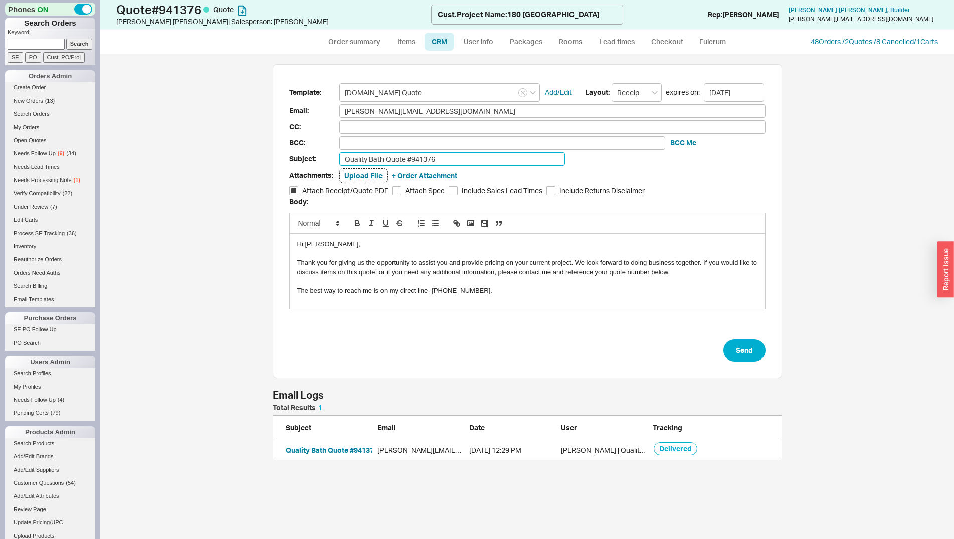
click at [438, 153] on input "Quality Bath Quote #941376" at bounding box center [452, 159] width 226 height 14
type input "Quality Bath Quote #941376 (Items Ready to Order- REVISED)"
click at [724, 353] on button "Send" at bounding box center [744, 350] width 42 height 22
select select "*"
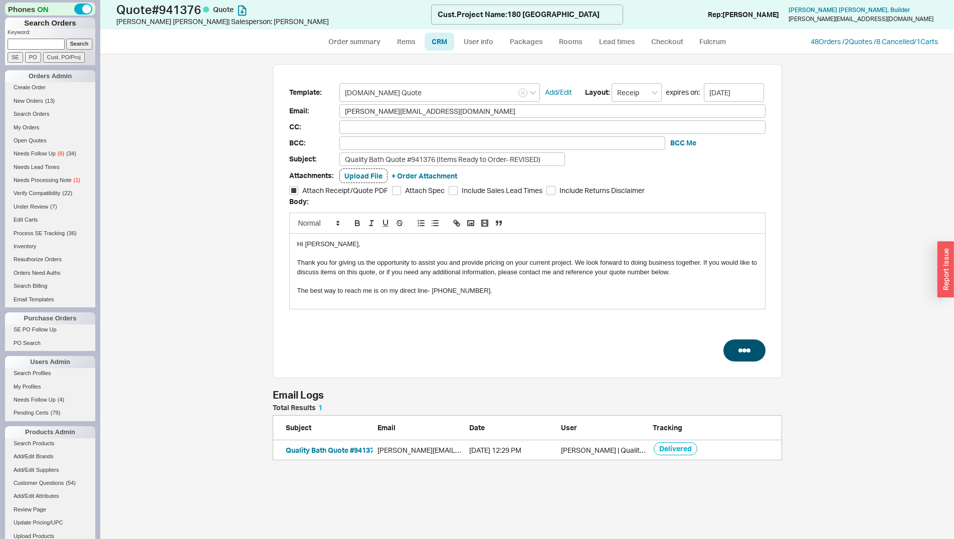
select select "LOW"
select select "3"
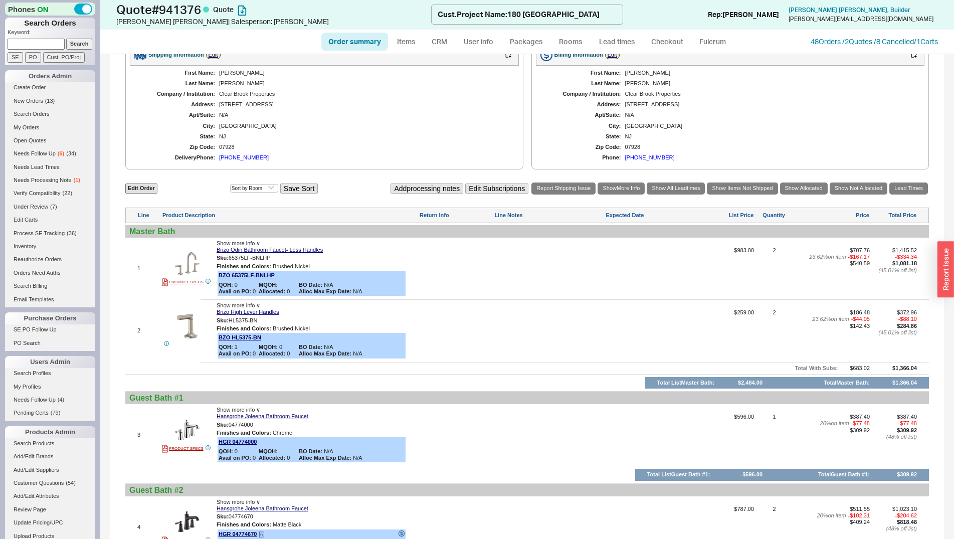
scroll to position [562, 0]
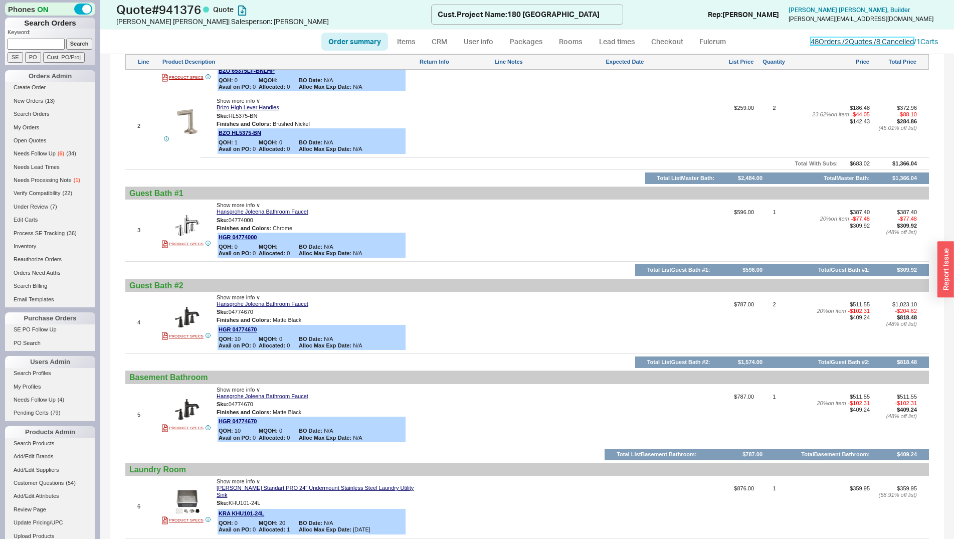
click at [811, 45] on link "48 Orders / 2 Quotes / 8 Cancelled" at bounding box center [862, 41] width 103 height 9
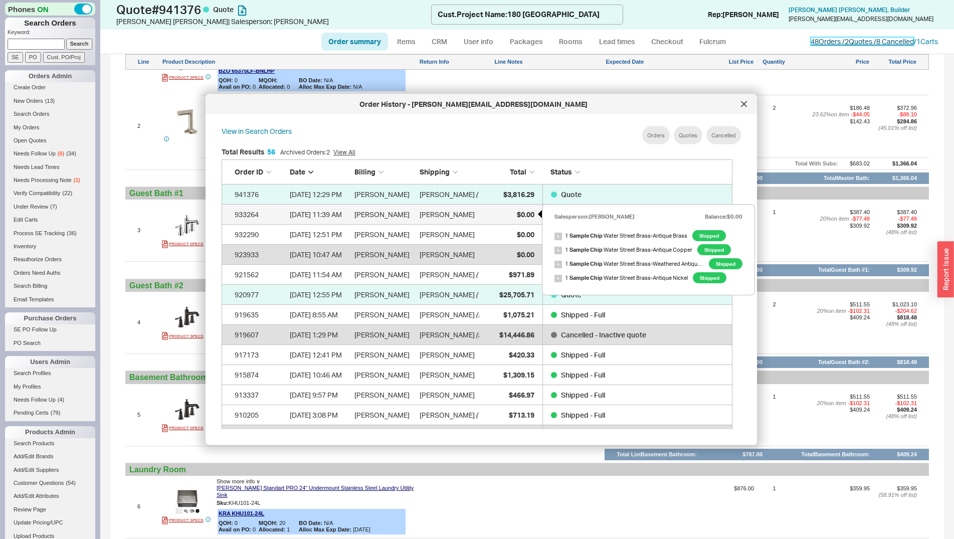
scroll to position [298, 518]
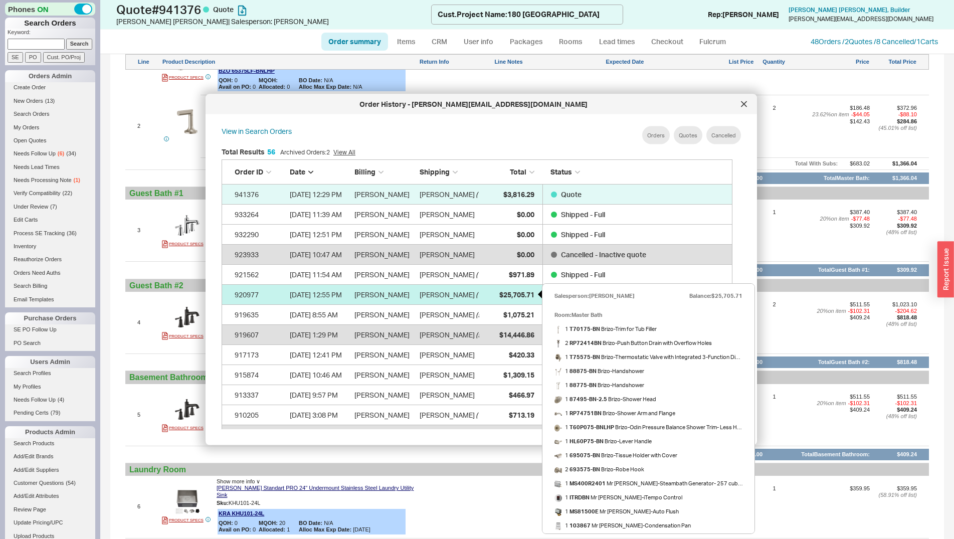
click at [485, 298] on div "$25,705.71" at bounding box center [509, 294] width 50 height 20
select select "*"
select select "LOW"
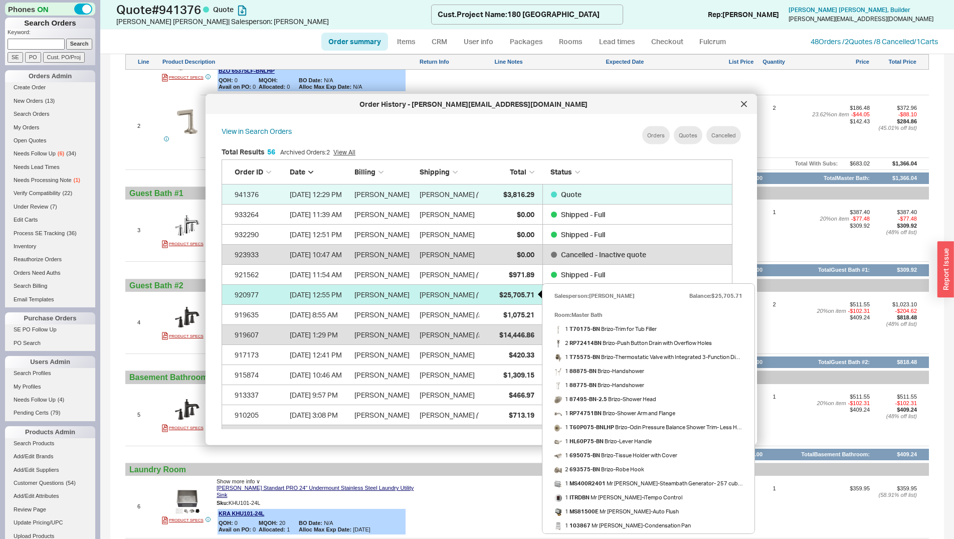
select select "3"
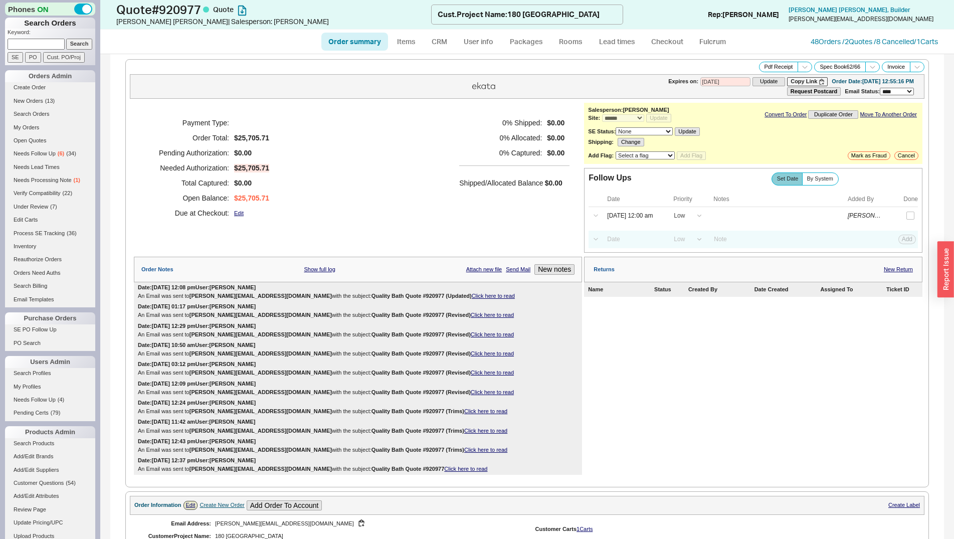
scroll to position [409, 0]
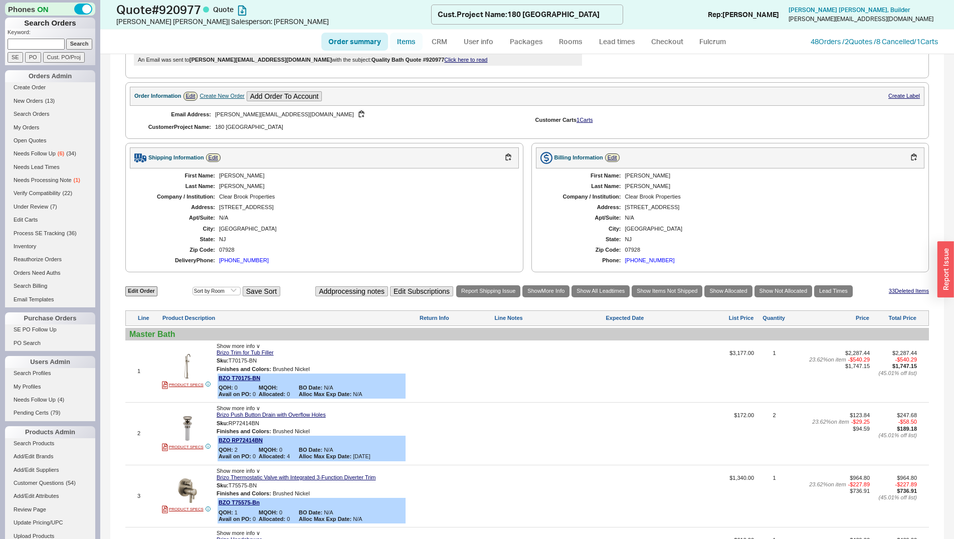
click at [406, 38] on link "Items" at bounding box center [406, 42] width 33 height 18
select select "3"
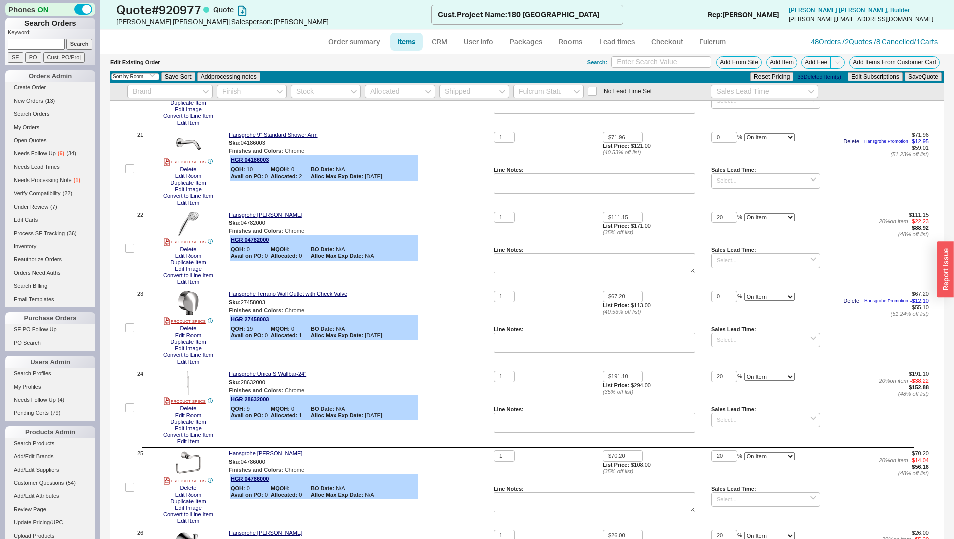
scroll to position [1943, 0]
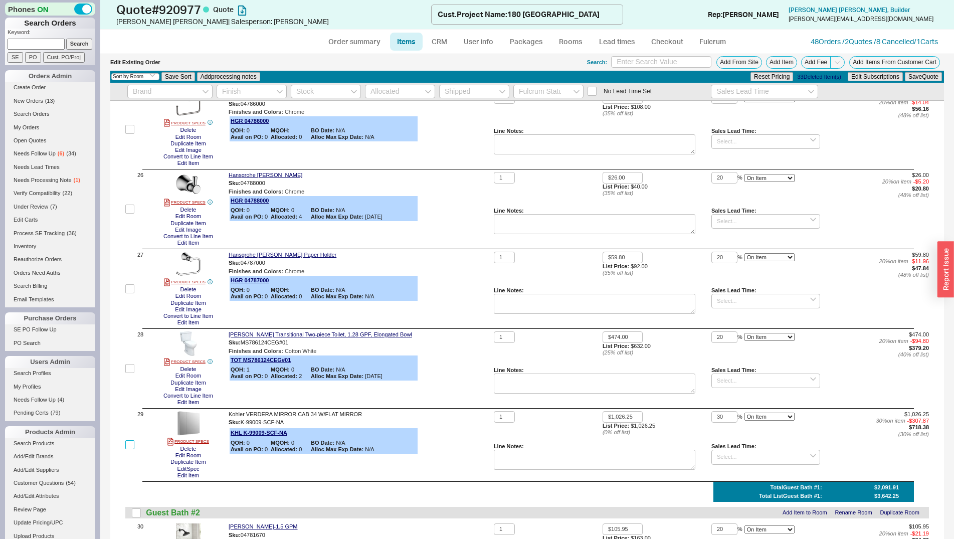
click at [130, 444] on input "checkbox" at bounding box center [129, 444] width 9 height 9
checkbox input "true"
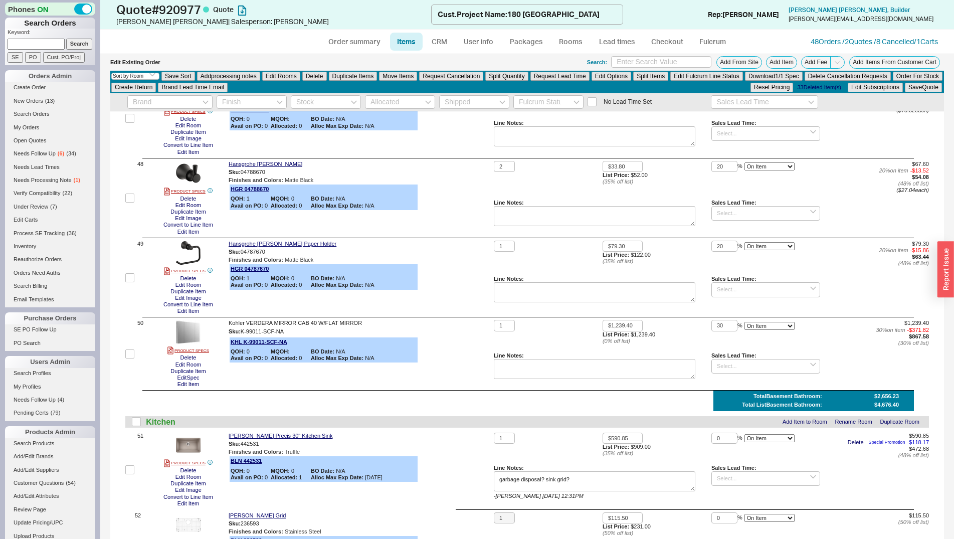
scroll to position [3845, 0]
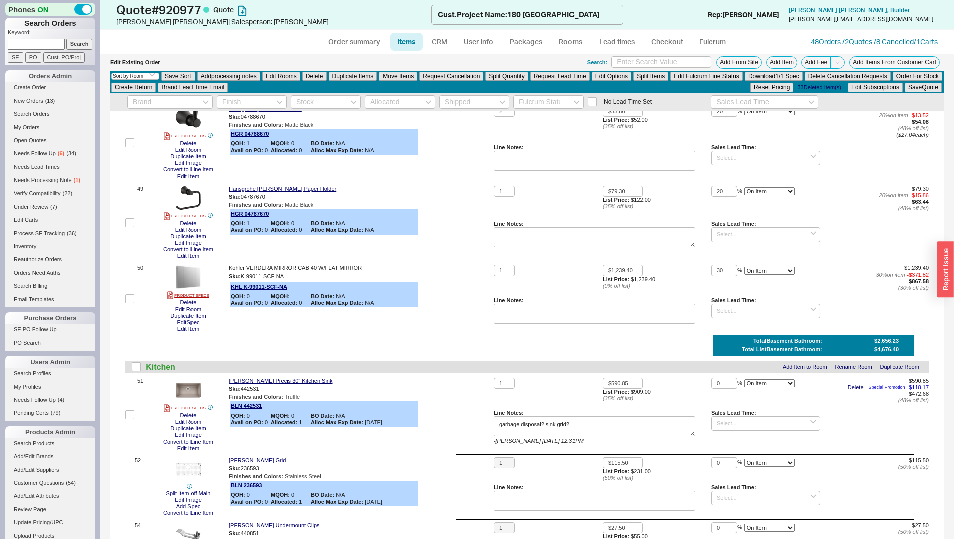
click at [131, 306] on label at bounding box center [129, 299] width 9 height 68
click at [131, 303] on input "checkbox" at bounding box center [129, 298] width 9 height 9
checkbox input "true"
click at [313, 79] on button "Delete" at bounding box center [314, 76] width 25 height 9
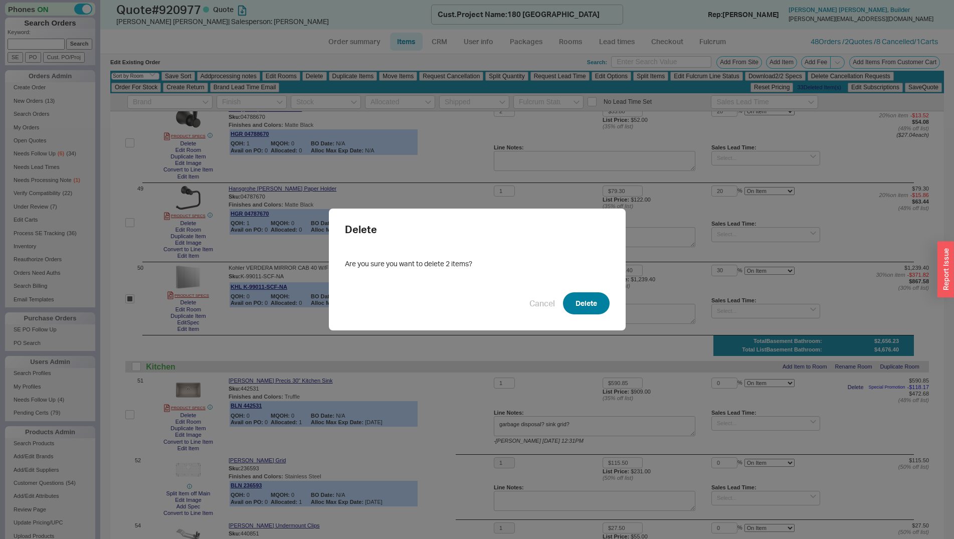
click at [572, 309] on button "Delete" at bounding box center [586, 303] width 47 height 22
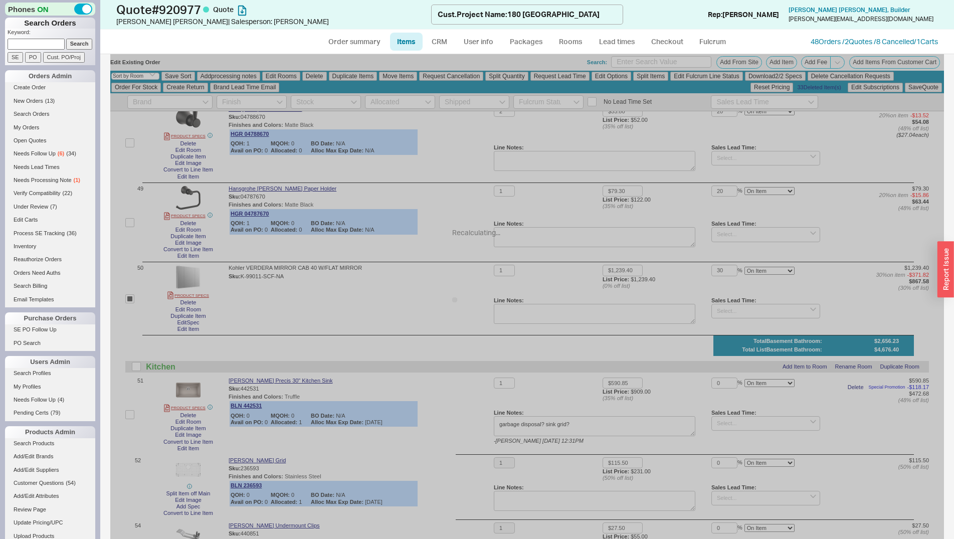
checkbox input "false"
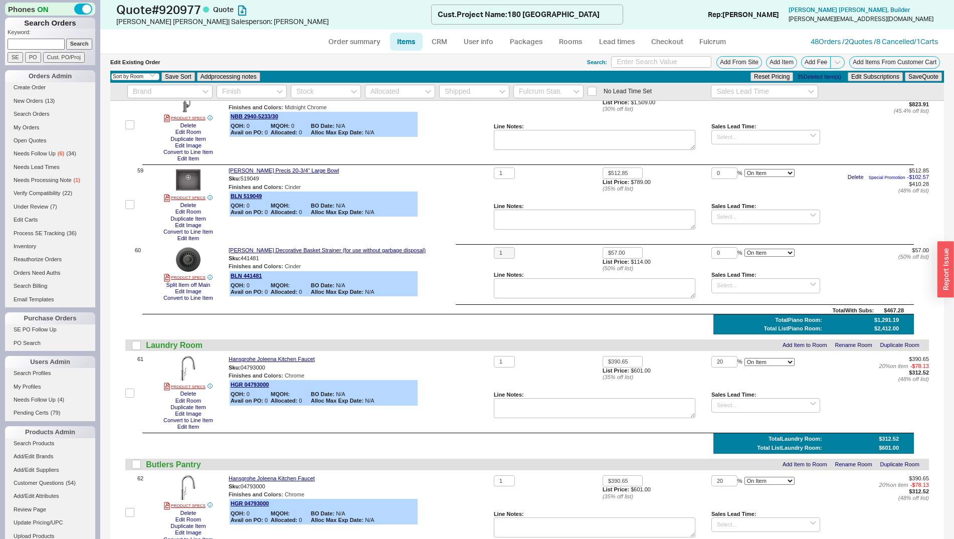
scroll to position [4733, 0]
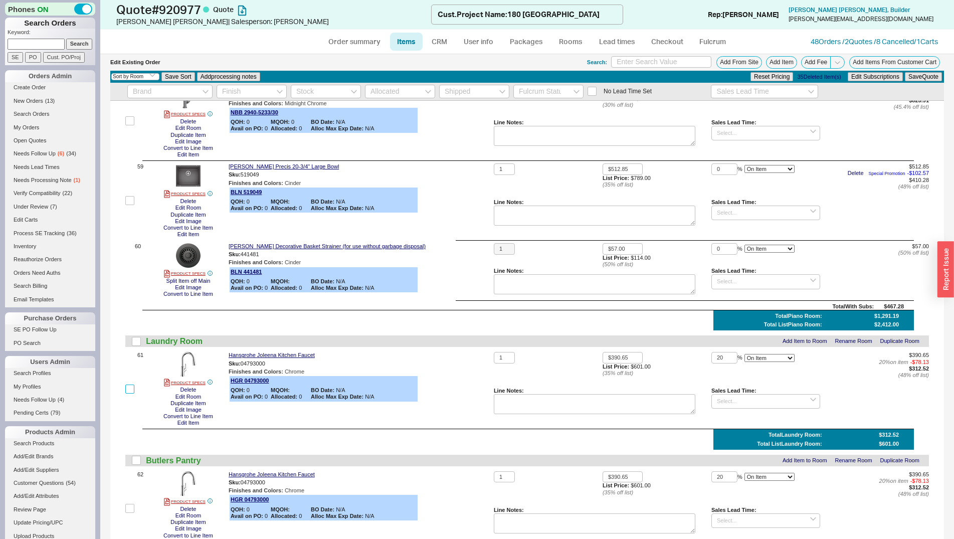
drag, startPoint x: 132, startPoint y: 390, endPoint x: 134, endPoint y: 396, distance: 6.3
click at [132, 390] on input "checkbox" at bounding box center [129, 389] width 9 height 9
checkbox input "true"
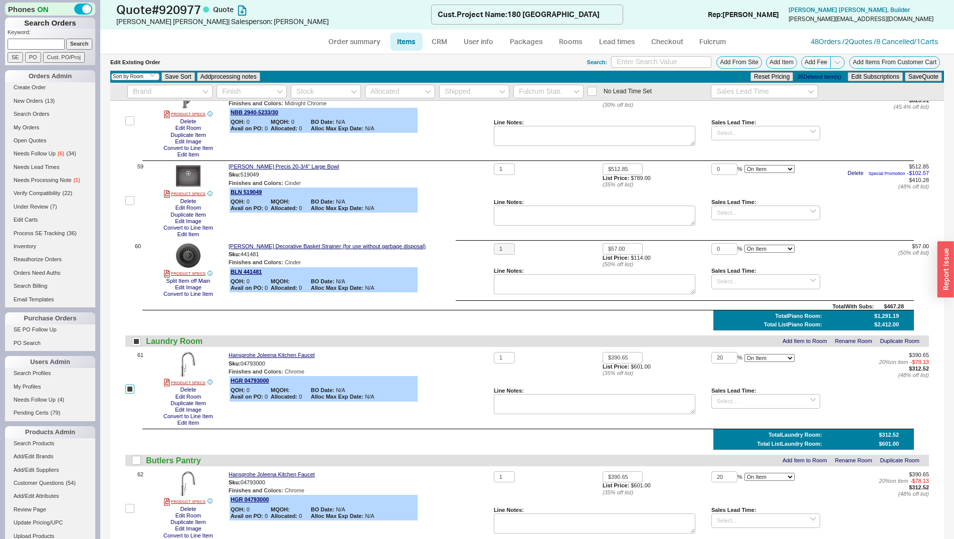
scroll to position [4744, 0]
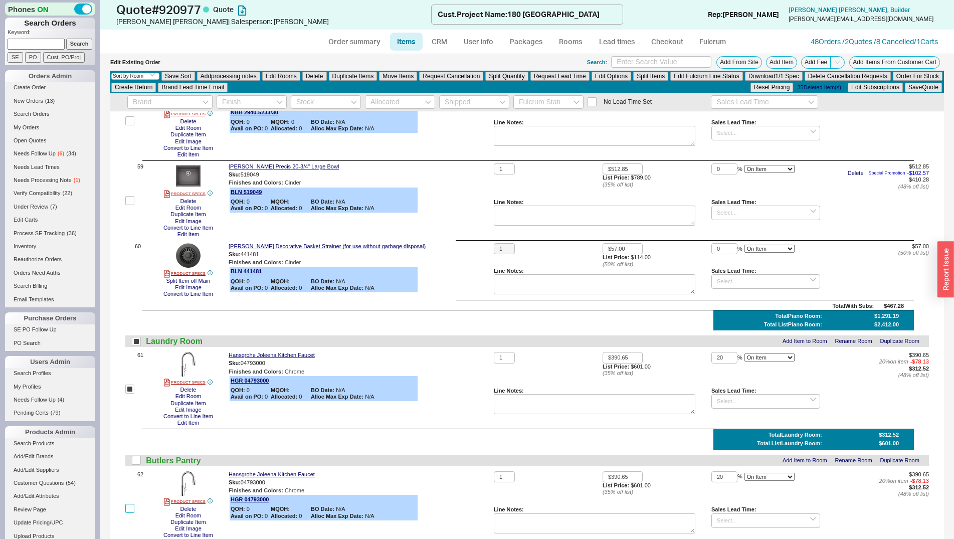
click at [130, 508] on input "checkbox" at bounding box center [129, 508] width 9 height 9
checkbox input "true"
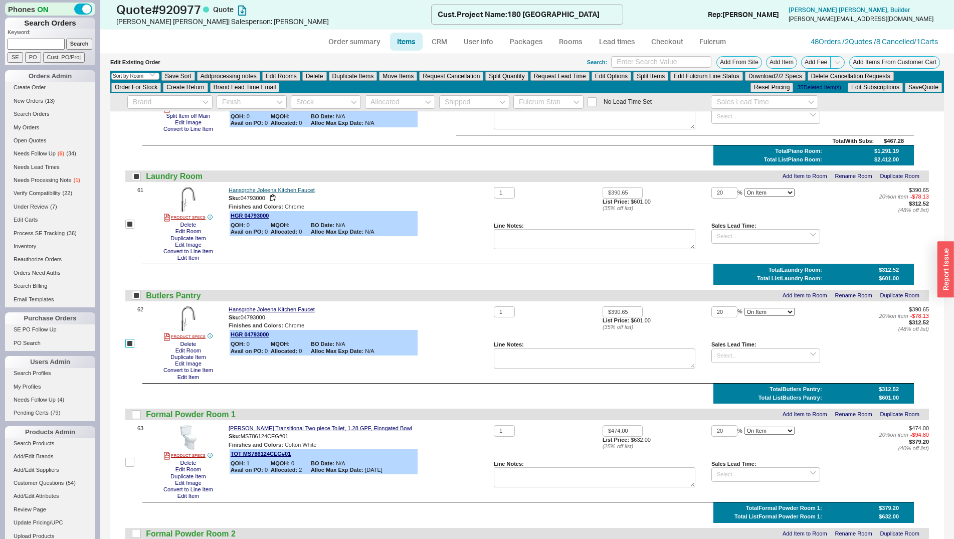
scroll to position [4897, 0]
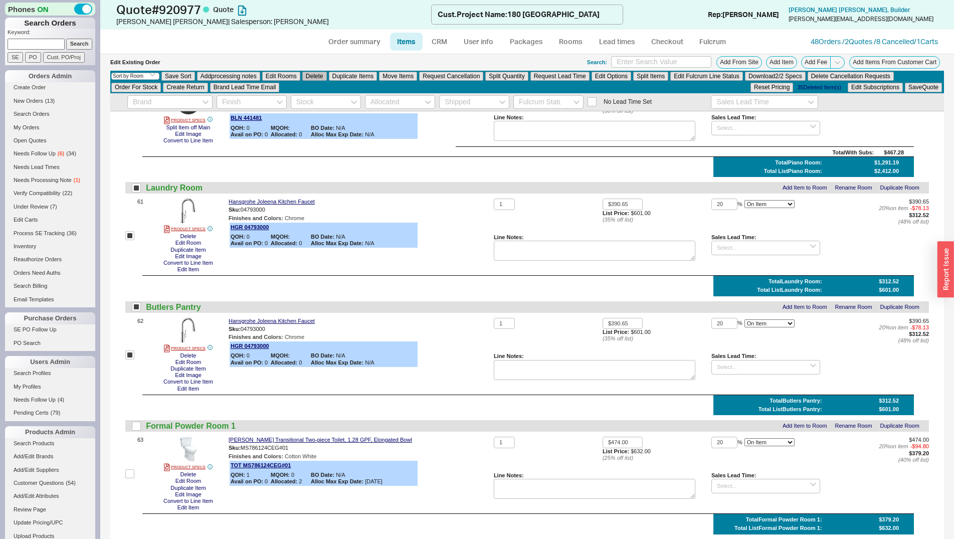
click at [316, 79] on button "Delete" at bounding box center [314, 76] width 25 height 9
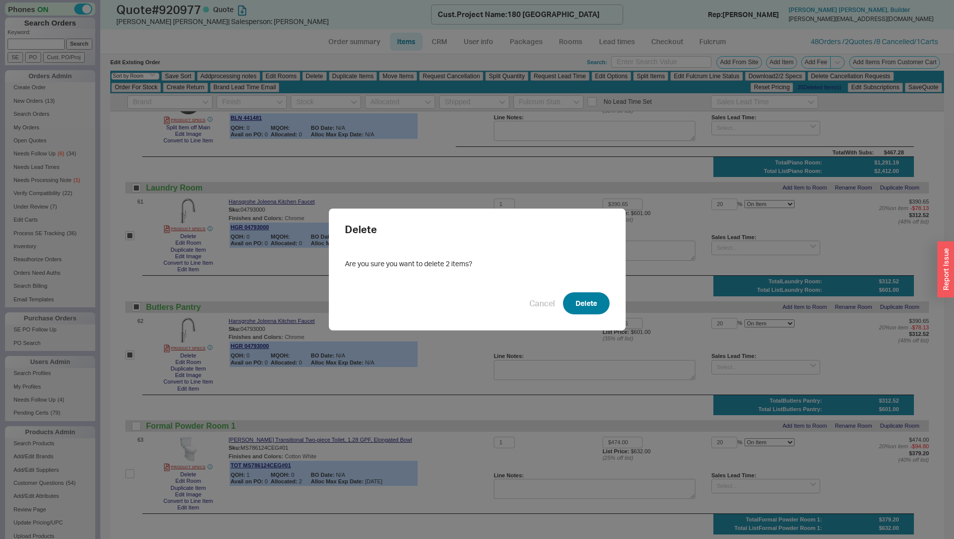
click at [600, 304] on button "Delete" at bounding box center [586, 303] width 47 height 22
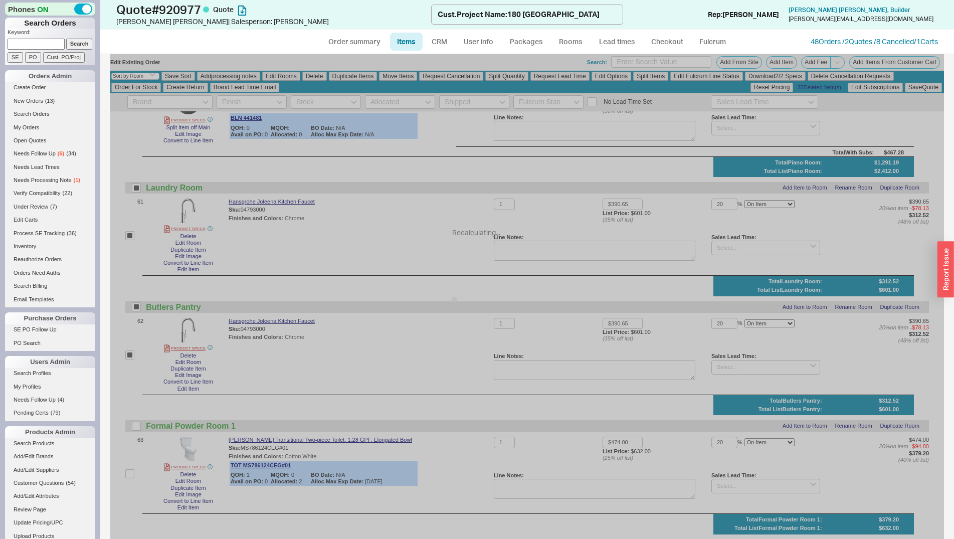
checkbox input "false"
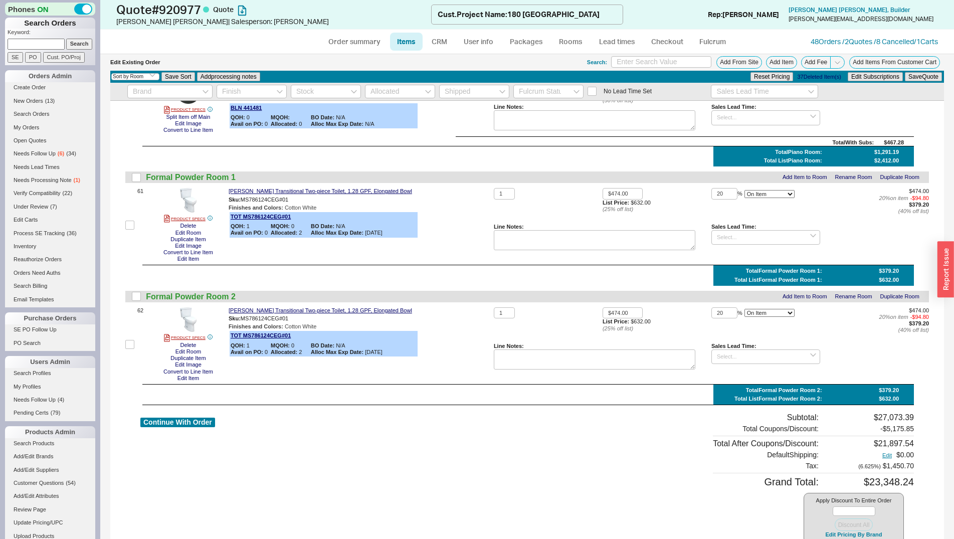
scroll to position [4887, 0]
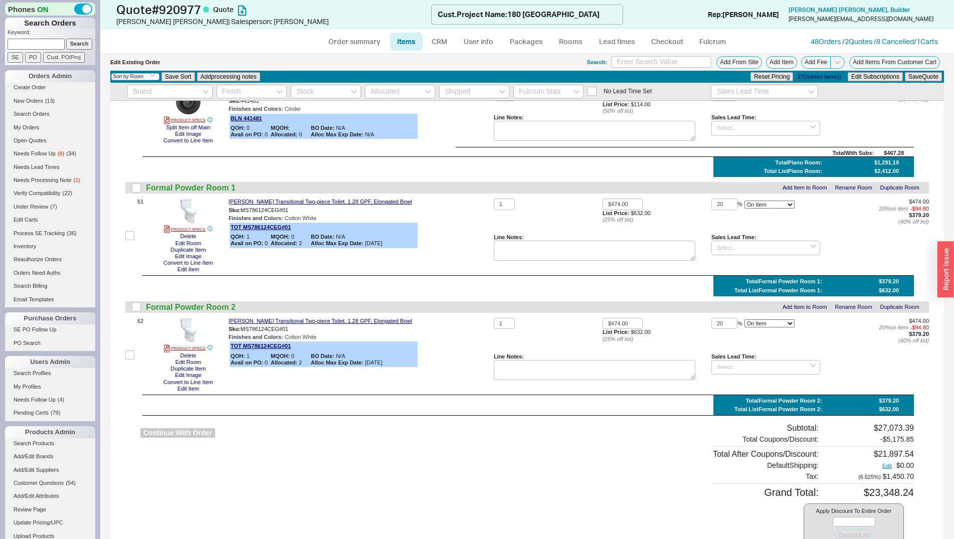
click at [206, 437] on button "Continue With Order" at bounding box center [177, 433] width 75 height 10
select select "*"
select select "LOW"
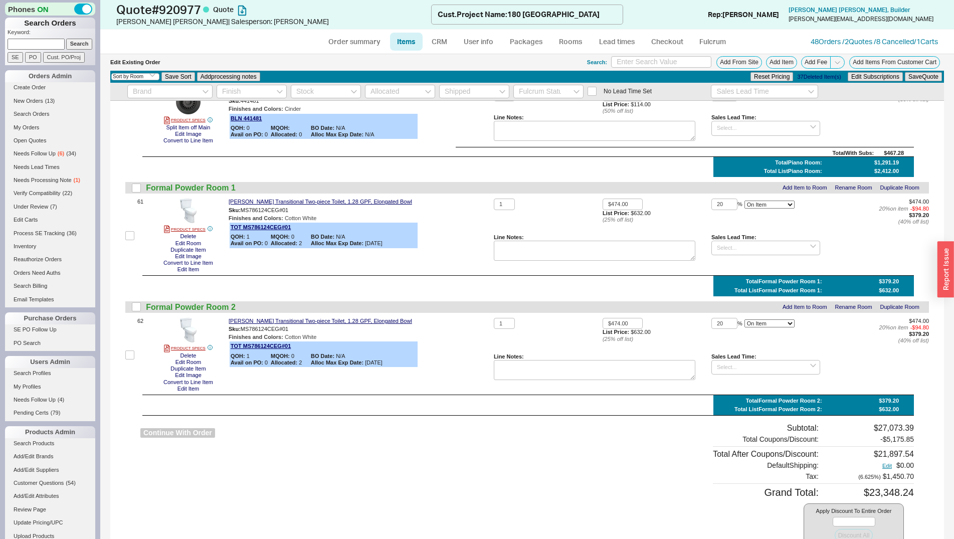
select select "3"
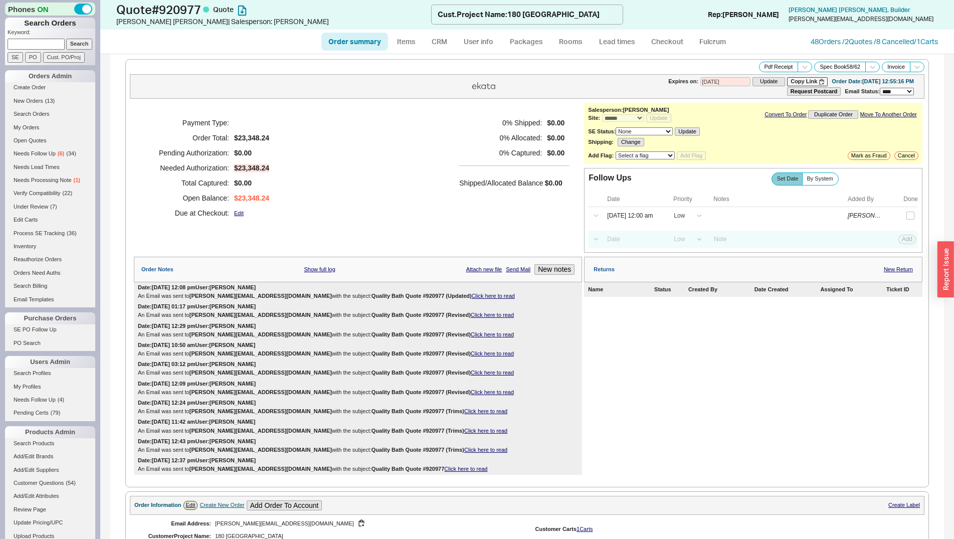
click at [439, 301] on div "Date: 08/21/2025 12:08 pm User: Naomi An Email was sent to kasie@clearbrookprop…" at bounding box center [358, 291] width 448 height 19
click at [472, 299] on link "Click here to read" at bounding box center [493, 296] width 43 height 6
click at [436, 38] on link "CRM" at bounding box center [440, 42] width 30 height 18
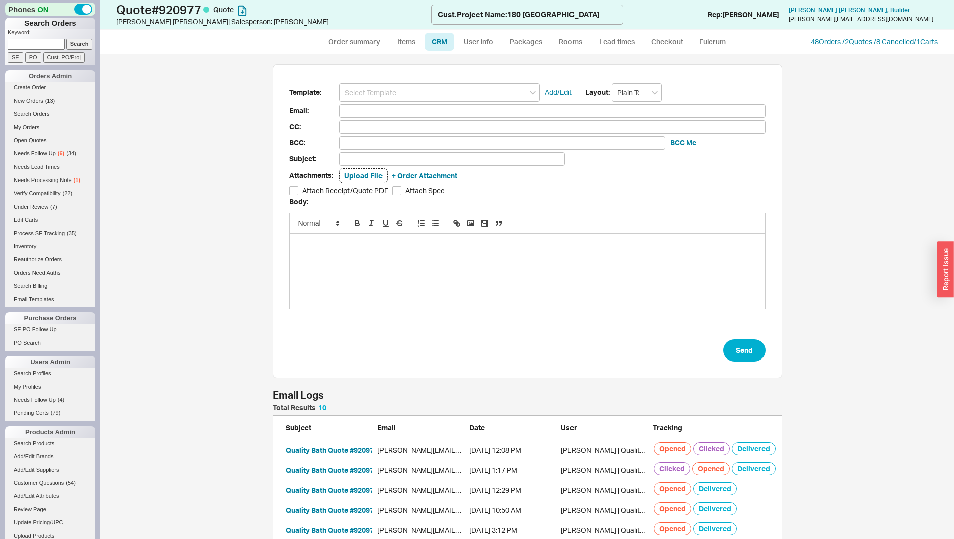
scroll to position [228, 501]
click at [350, 448] on button "Quality Bath Quote #920977 (Updated)" at bounding box center [349, 450] width 127 height 10
click at [359, 36] on link "Order summary" at bounding box center [354, 42] width 67 height 18
select select "*"
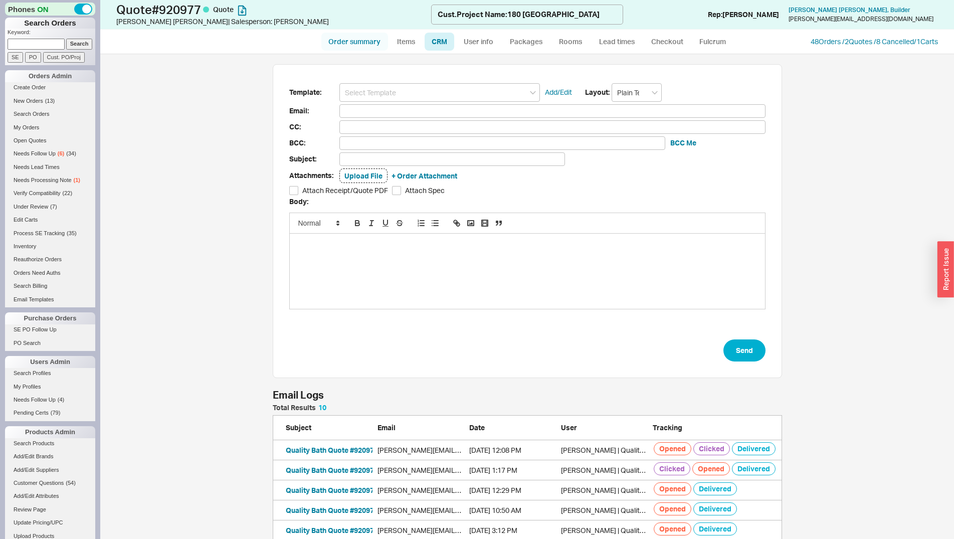
select select "LOW"
select select "3"
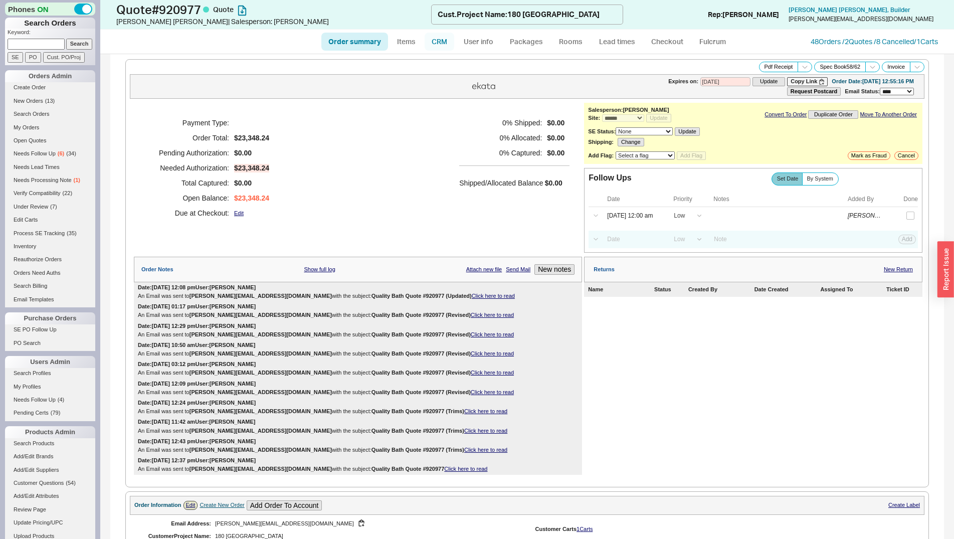
click at [443, 42] on link "CRM" at bounding box center [440, 42] width 30 height 18
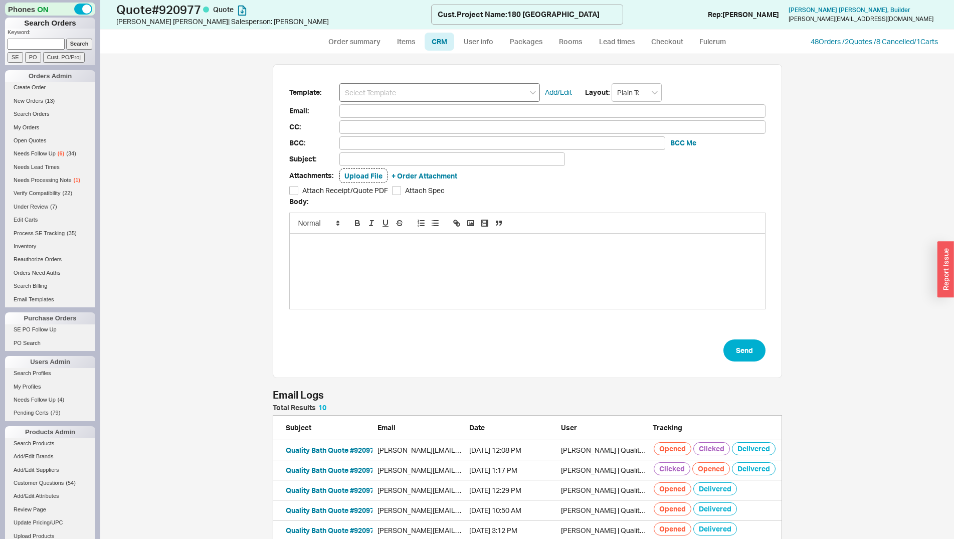
scroll to position [228, 501]
click at [450, 89] on input at bounding box center [439, 92] width 201 height 19
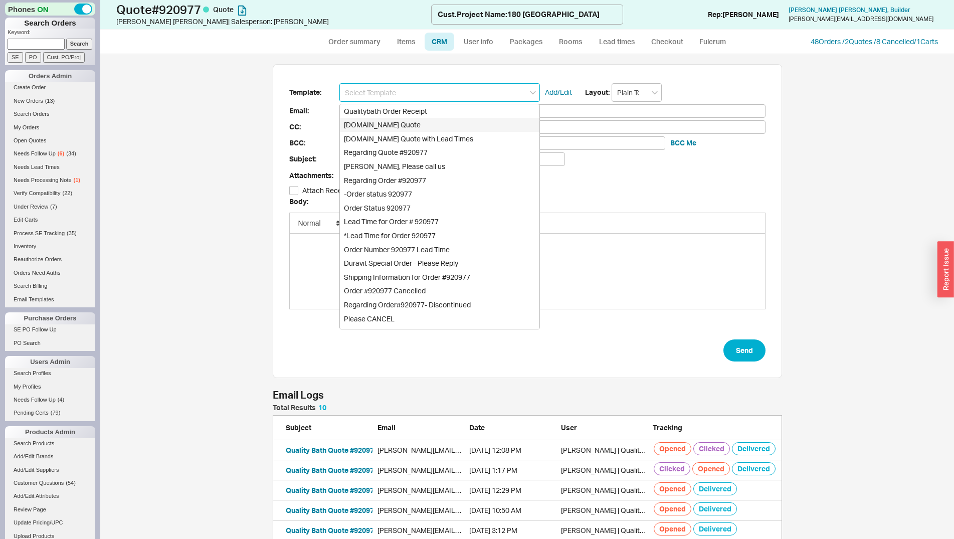
click at [444, 122] on div "Qualitybath.com Quote" at bounding box center [440, 125] width 200 height 14
type input "Receipt"
type input "kasie@clearbrookproperties.com"
type input "Quality Bath Quote #920977"
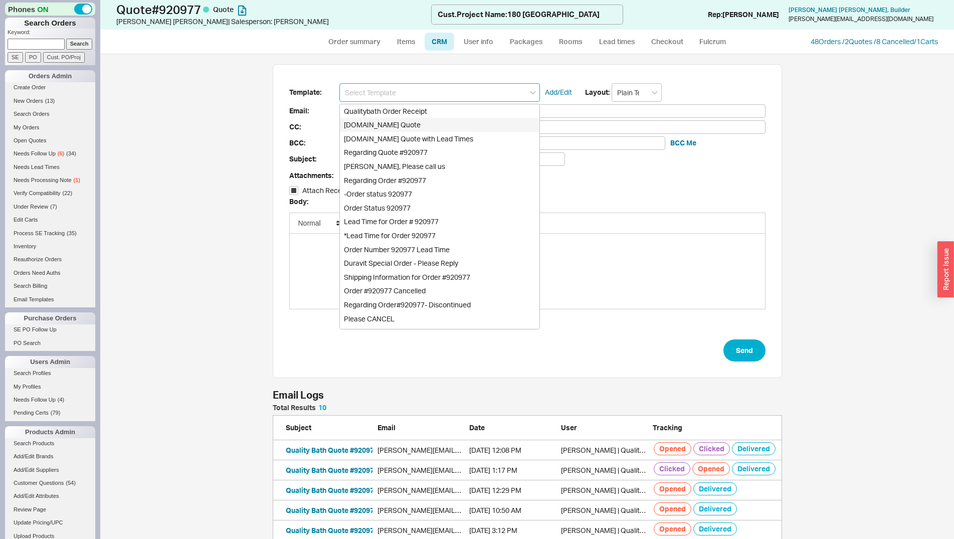
checkbox input "true"
type input "Qualitybath.com Quote"
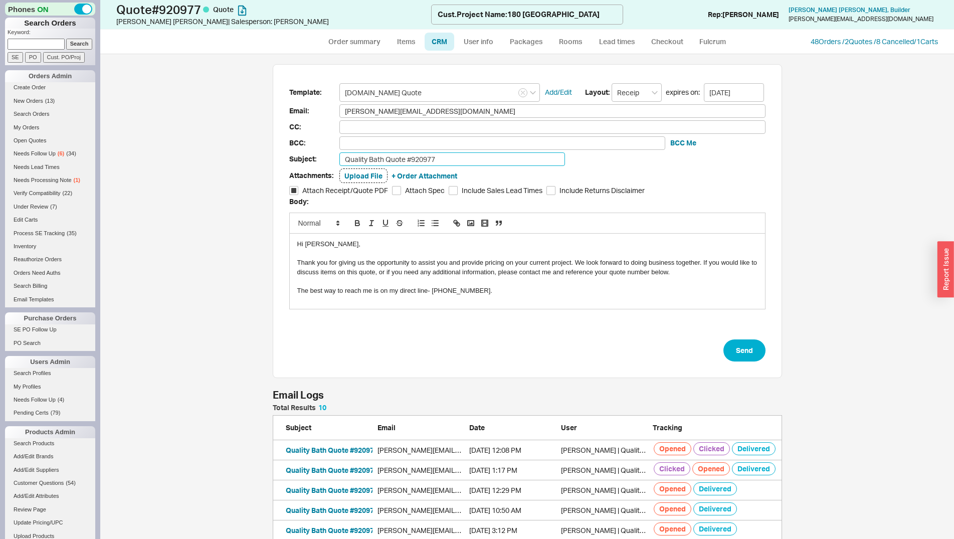
click at [460, 157] on input "Quality Bath Quote #920977" at bounding box center [452, 159] width 226 height 14
type input "Quality Bath Quote #920977 (Revised)"
click at [746, 350] on button "Send" at bounding box center [744, 350] width 42 height 22
select select "*"
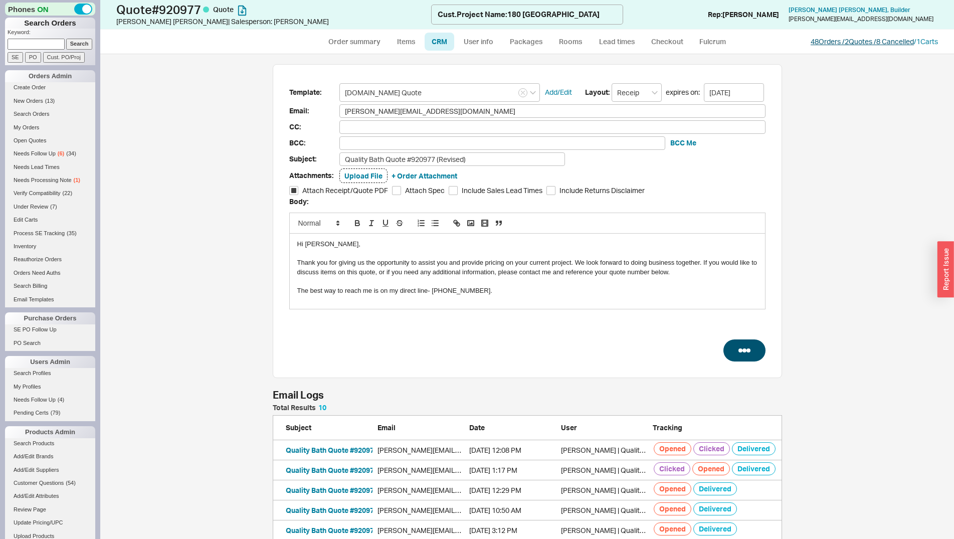
select select "LOW"
select select "3"
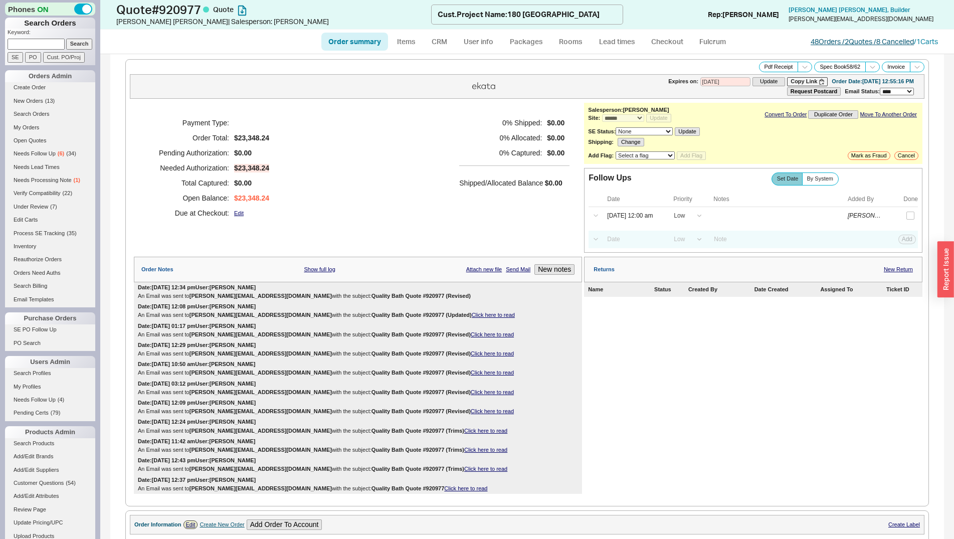
type input "10/06/2025"
click at [811, 44] on link "48 Orders / 2 Quotes / 8 Cancelled" at bounding box center [862, 41] width 103 height 9
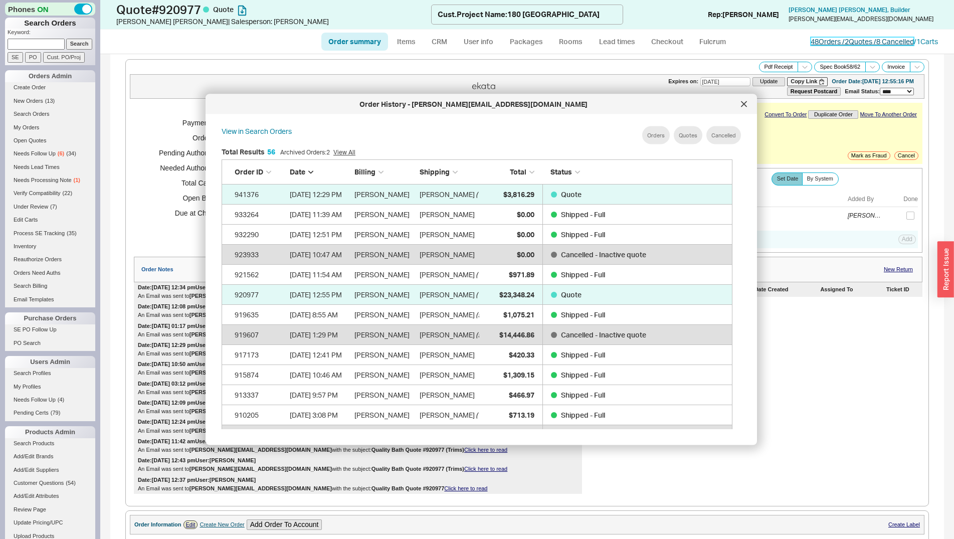
scroll to position [298, 518]
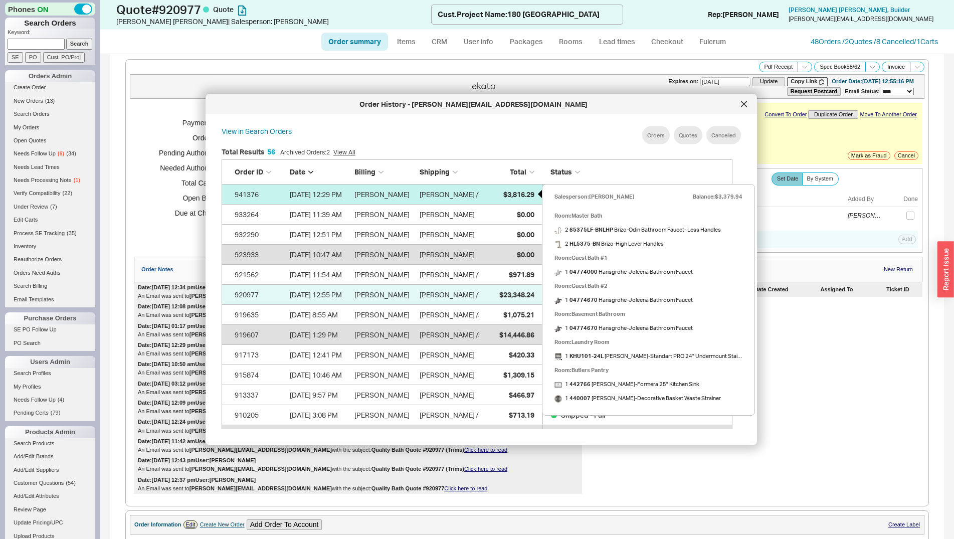
click at [526, 185] on div "$3,816.29" at bounding box center [509, 194] width 50 height 20
select select "*"
select select "LOW"
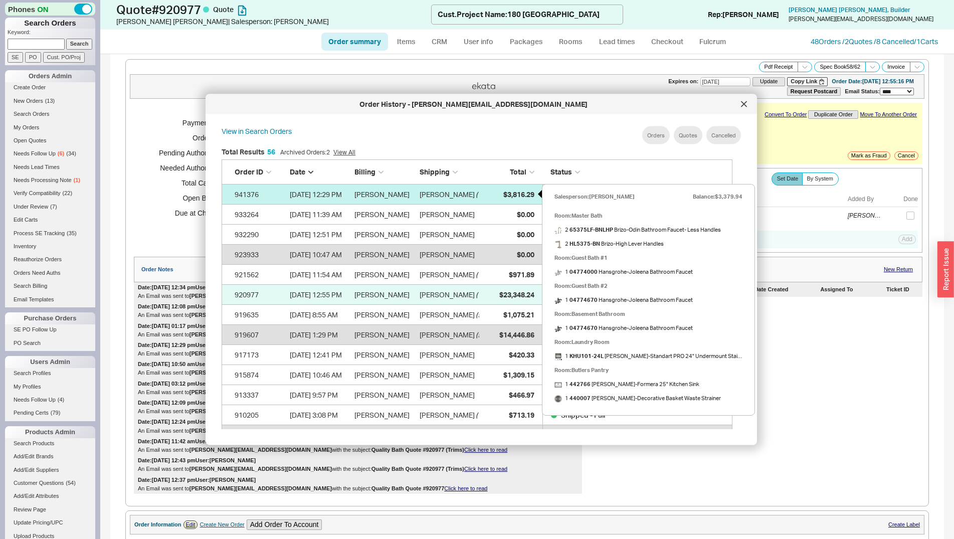
select select "3"
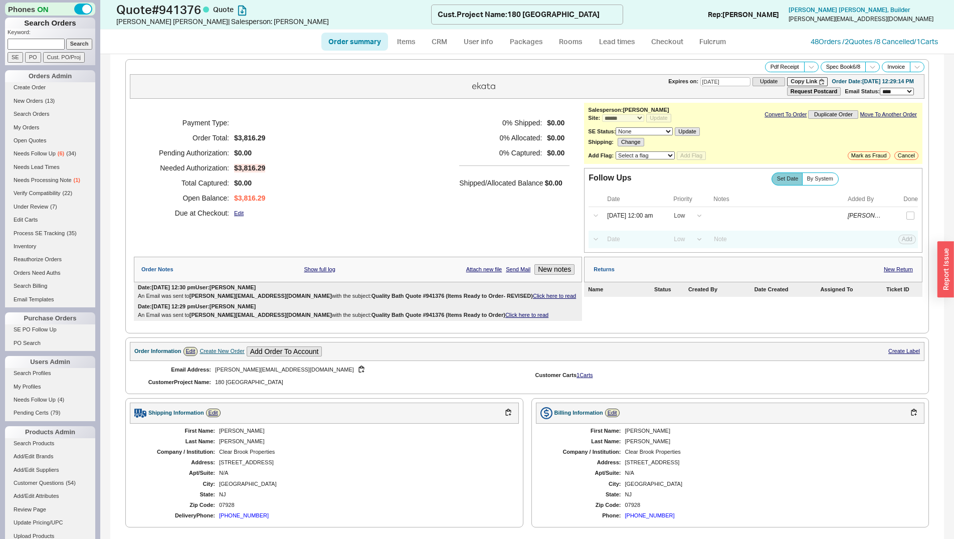
click at [533, 297] on link "Click here to read" at bounding box center [554, 296] width 43 height 6
click at [37, 89] on link "Create Order" at bounding box center [50, 87] width 90 height 11
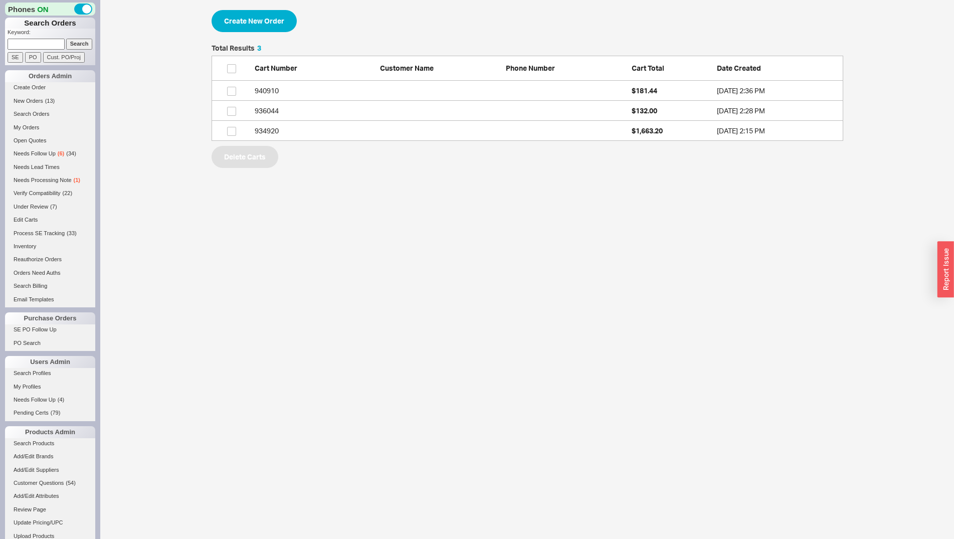
scroll to position [88, 623]
click at [235, 28] on button "Create New Order" at bounding box center [254, 21] width 85 height 22
select select "3"
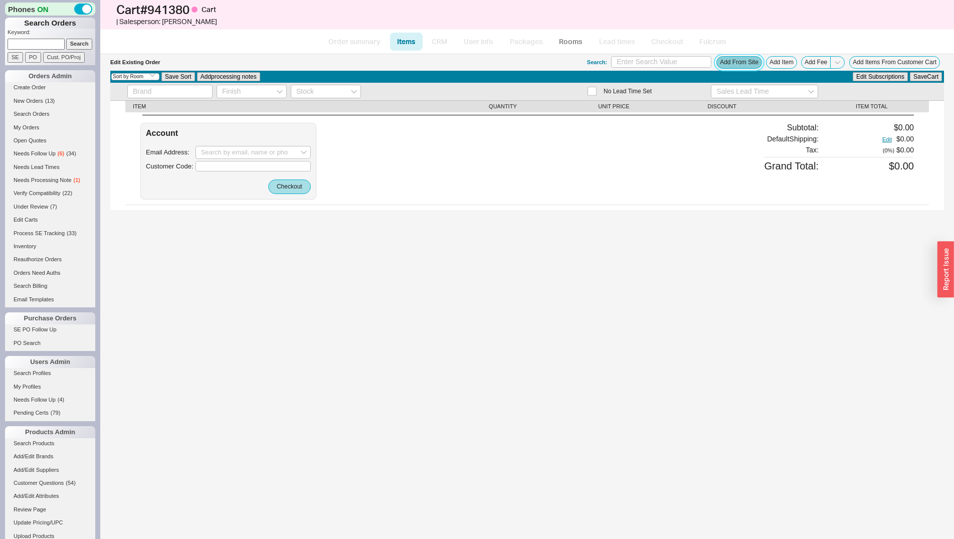
click at [725, 64] on button "Add From Site" at bounding box center [739, 62] width 46 height 13
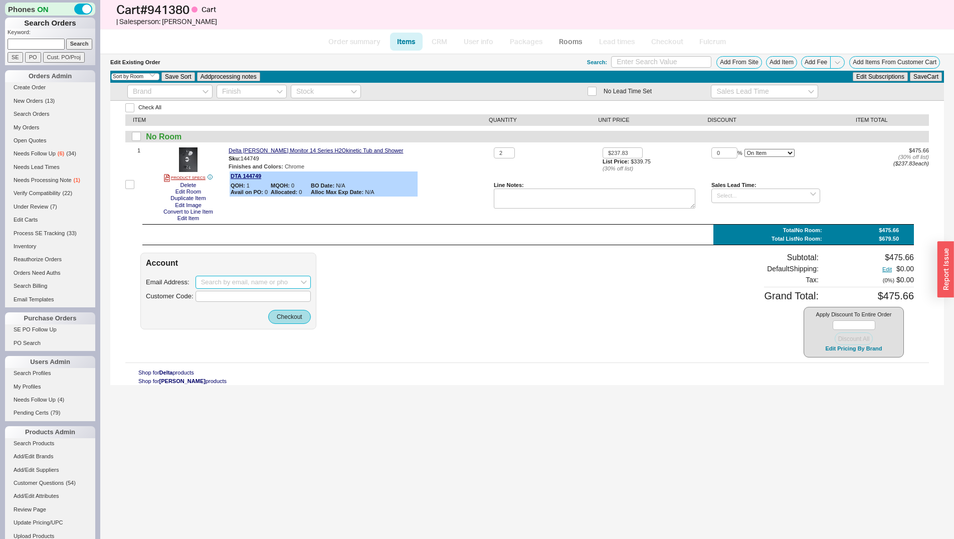
click at [248, 284] on input at bounding box center [253, 282] width 115 height 13
click at [250, 319] on div "Jessica Pursell" at bounding box center [253, 327] width 104 height 16
type input "Jessica@granada-construction.com"
click at [295, 313] on button "Checkout" at bounding box center [289, 317] width 43 height 14
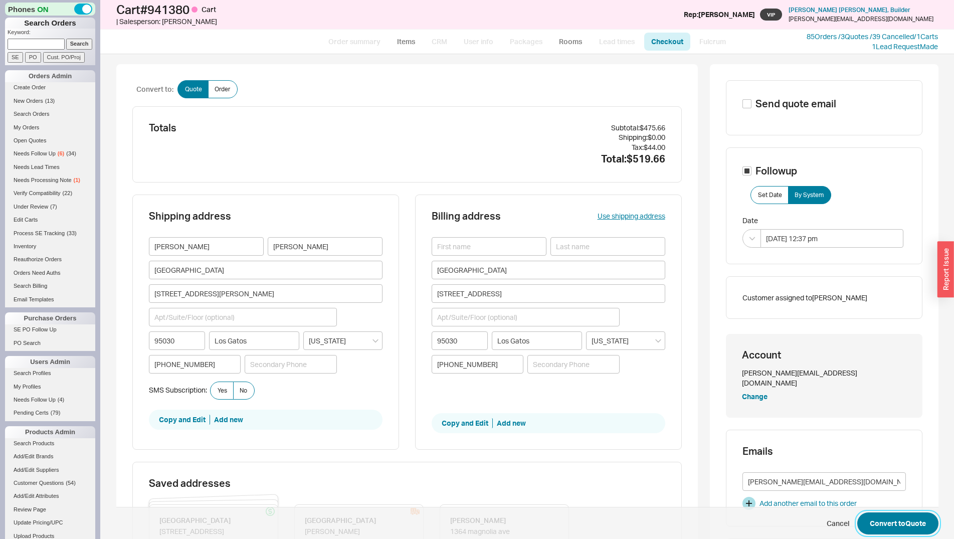
click at [881, 517] on button "Convert to Quote" at bounding box center [897, 523] width 81 height 22
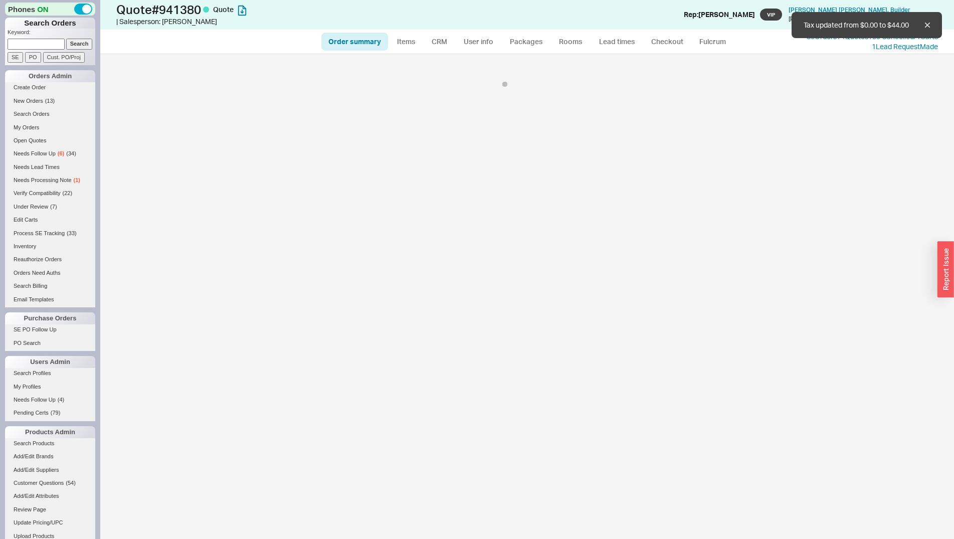
select select "*"
select select "3"
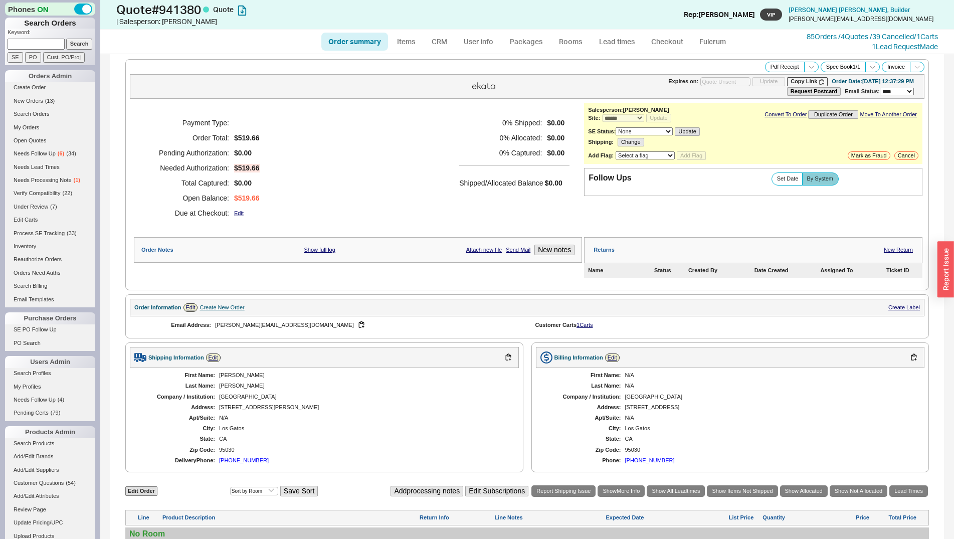
scroll to position [172, 0]
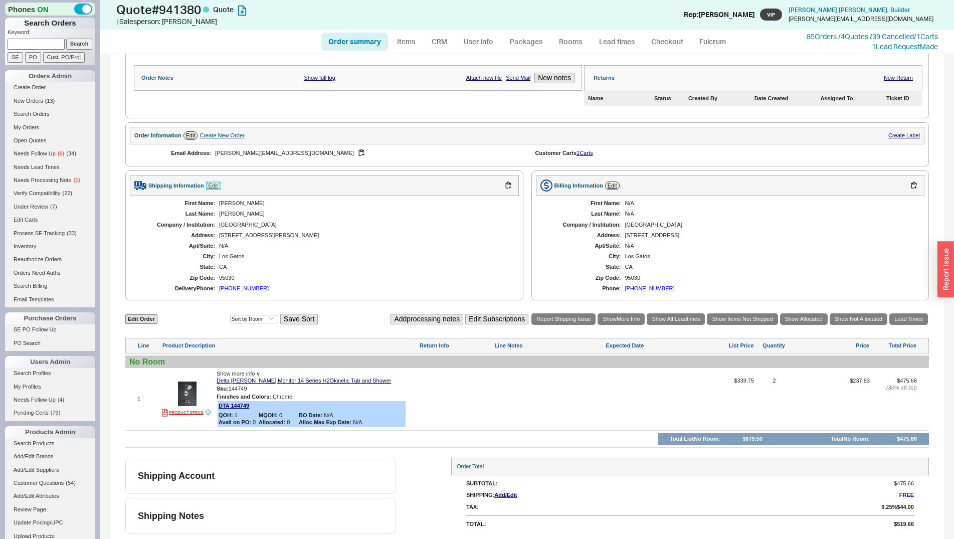
click at [215, 187] on link "Edit" at bounding box center [213, 185] width 15 height 9
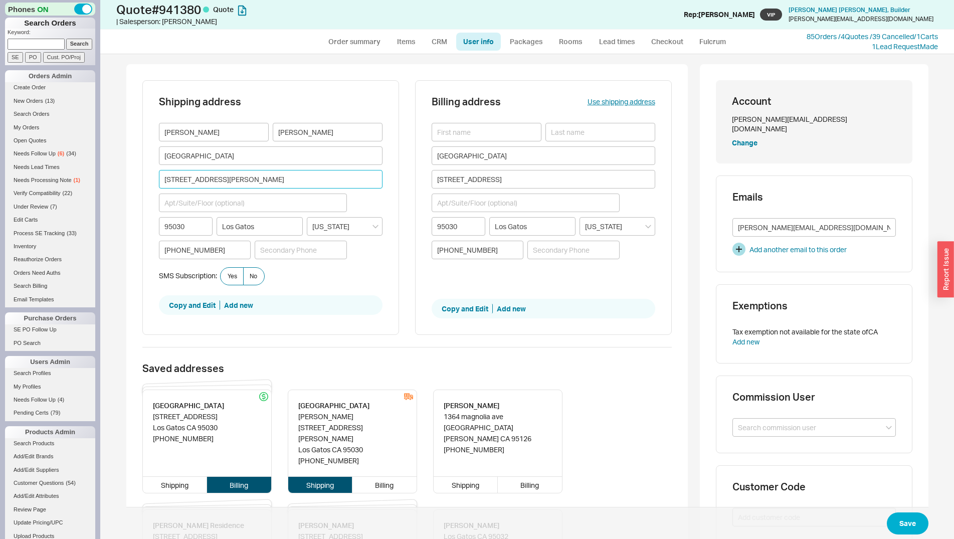
click at [252, 187] on input "134 Hernandez Avenue" at bounding box center [271, 179] width 224 height 19
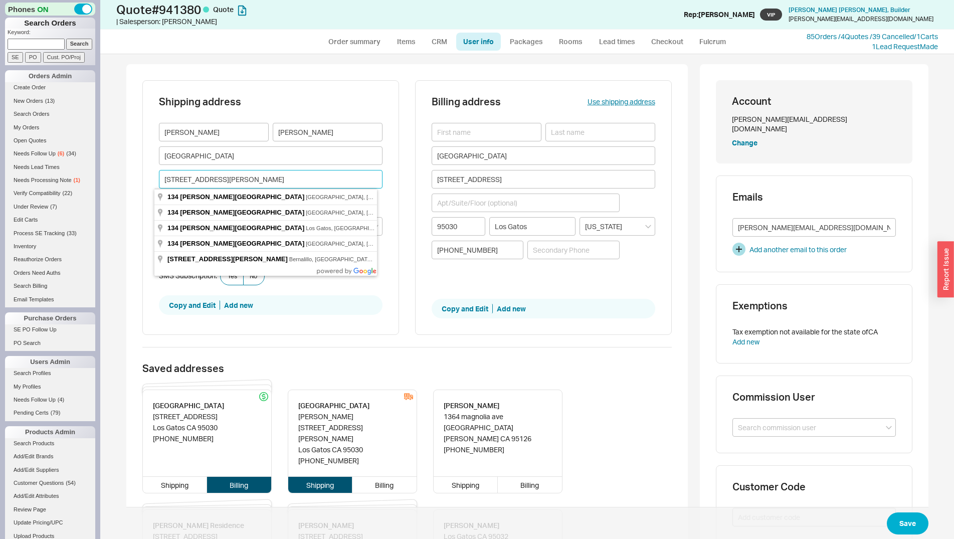
click at [252, 187] on input "134 Hernandez Avenue" at bounding box center [271, 179] width 224 height 19
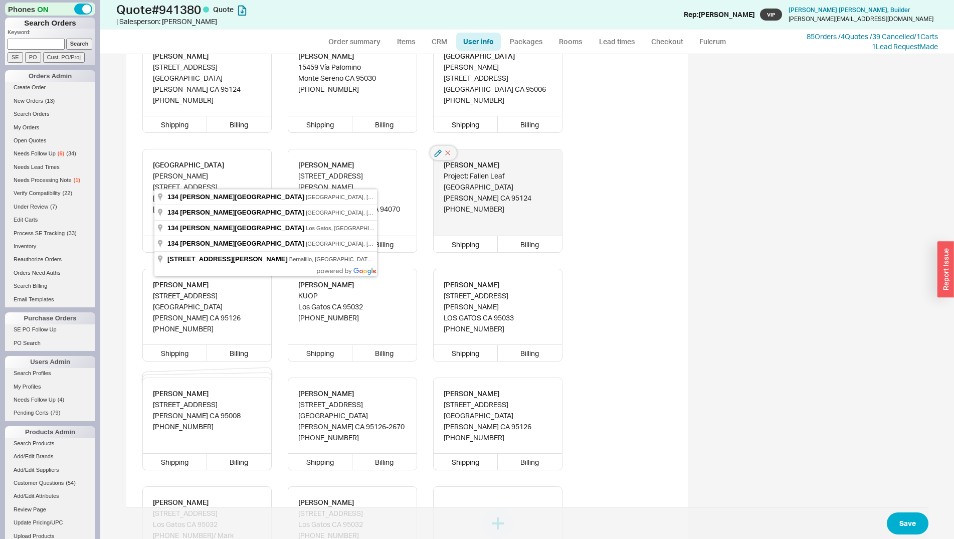
scroll to position [562, 0]
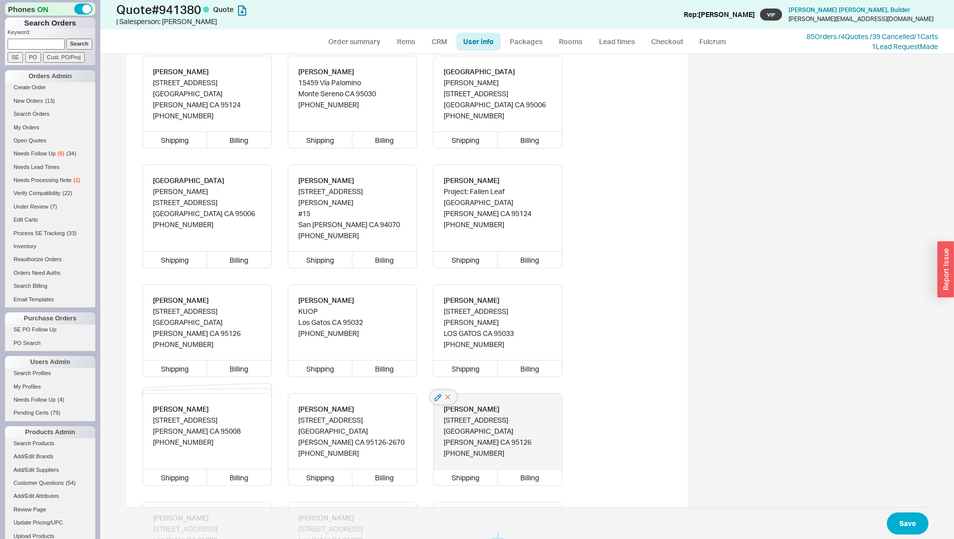
drag, startPoint x: 500, startPoint y: 367, endPoint x: 461, endPoint y: 369, distance: 39.2
click at [461, 404] on div "Pablo Anzoategui" at bounding box center [498, 409] width 108 height 11
copy div "Anzoategui"
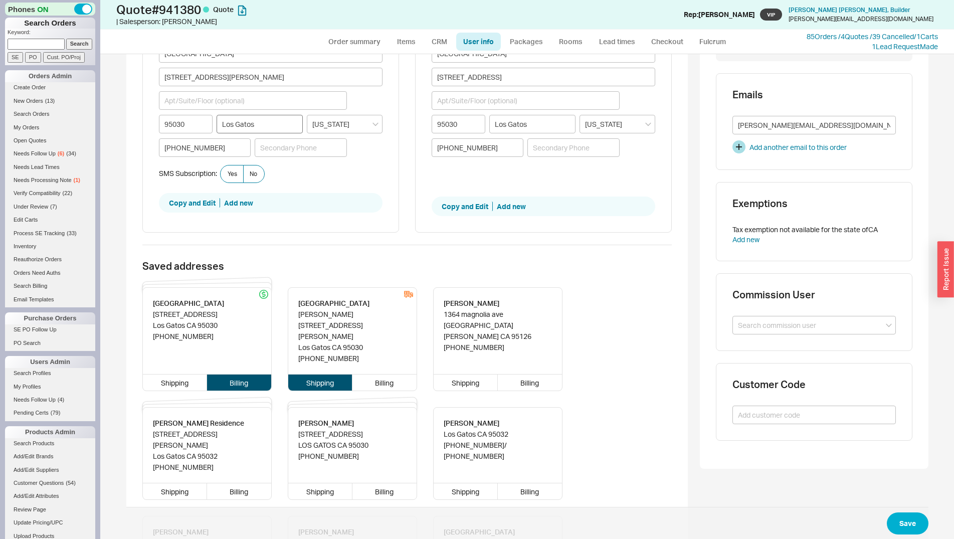
scroll to position [0, 0]
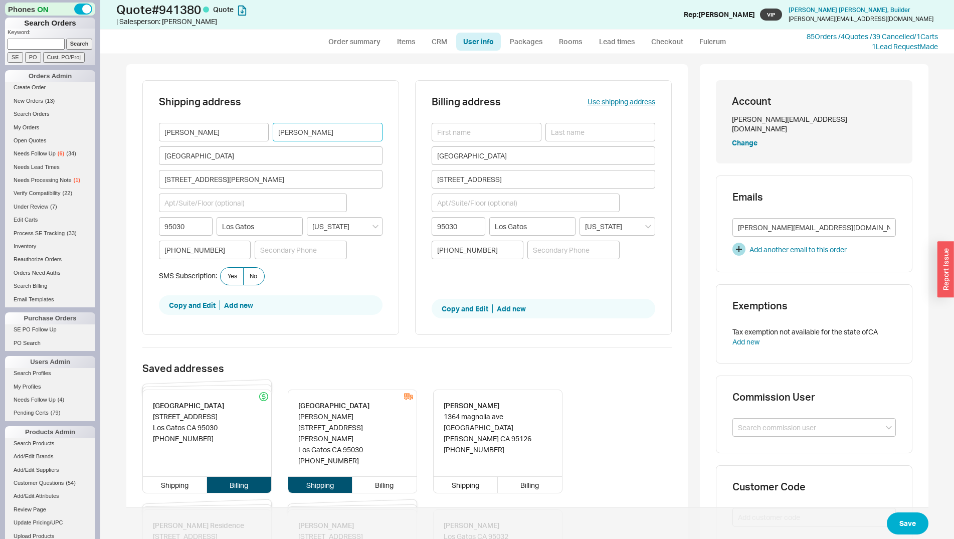
drag, startPoint x: 303, startPoint y: 131, endPoint x: 249, endPoint y: 128, distance: 54.2
click at [273, 128] on input "Pursell" at bounding box center [328, 132] width 110 height 19
paste input "Anzoategui"
type input "Anzoategui"
drag, startPoint x: 223, startPoint y: 127, endPoint x: 173, endPoint y: 134, distance: 50.2
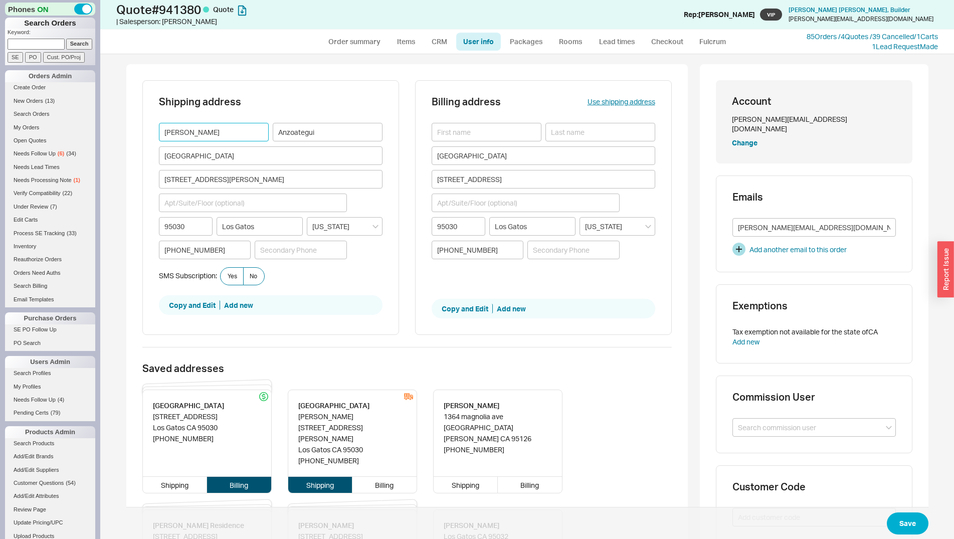
click at [173, 134] on input "Jessica" at bounding box center [214, 132] width 110 height 19
type input "Jess"
type input "15459 Vía Palomino"
type input "Monte Sereno"
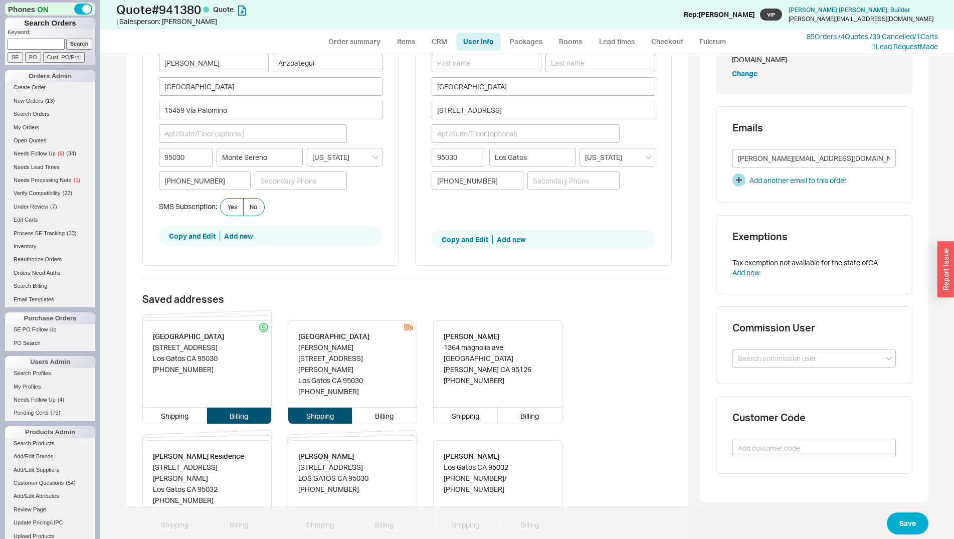
scroll to position [153, 0]
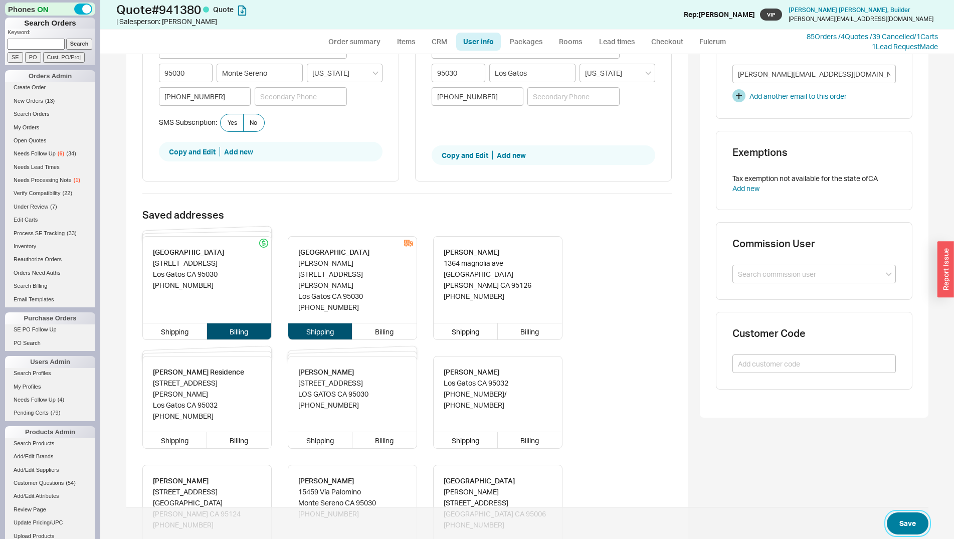
click at [906, 522] on button "Save" at bounding box center [908, 523] width 42 height 22
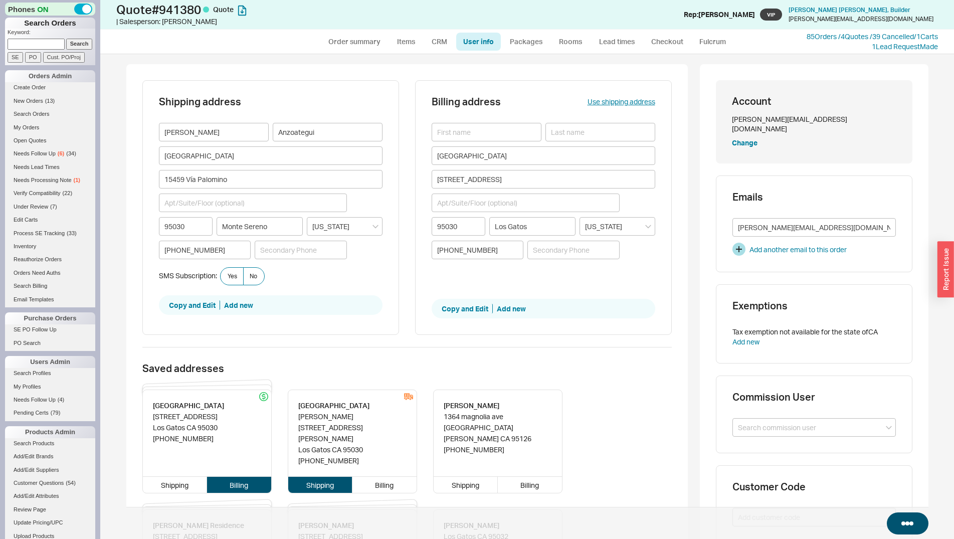
select select "*"
select select "3"
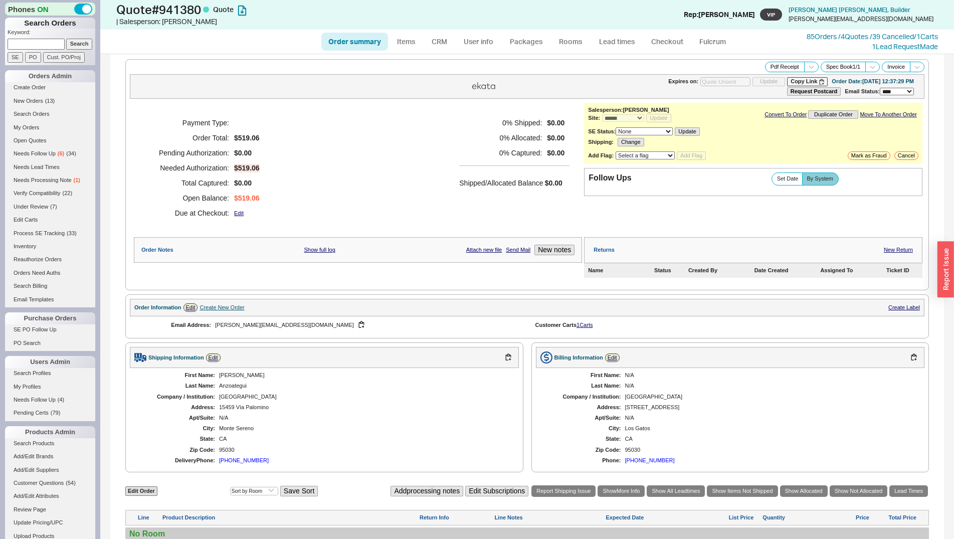
scroll to position [172, 0]
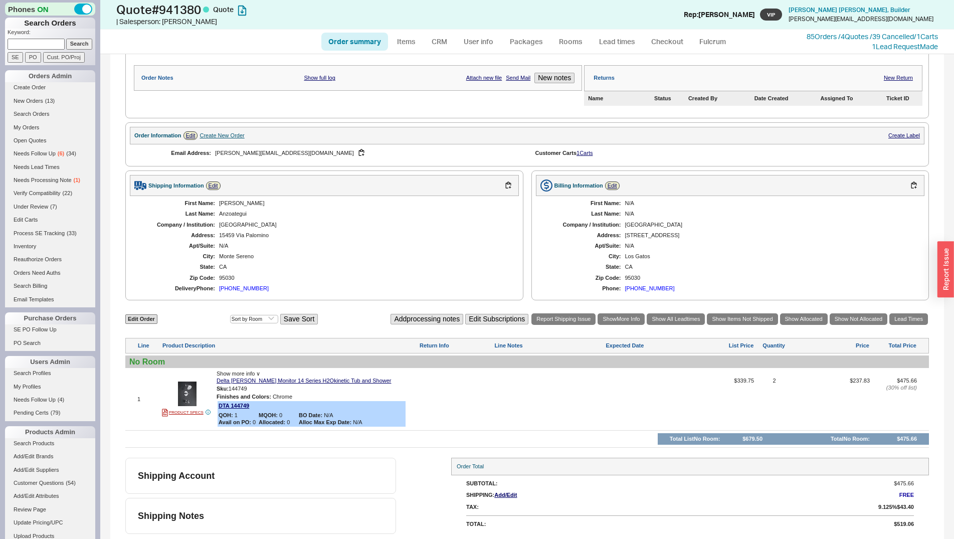
click at [158, 319] on div "Edit Order Select an option Sort by Brand Sort by Room Save Sort Add processing…" at bounding box center [527, 319] width 804 height 14
click at [140, 320] on link "Edit Order" at bounding box center [141, 319] width 32 height 10
select select "3"
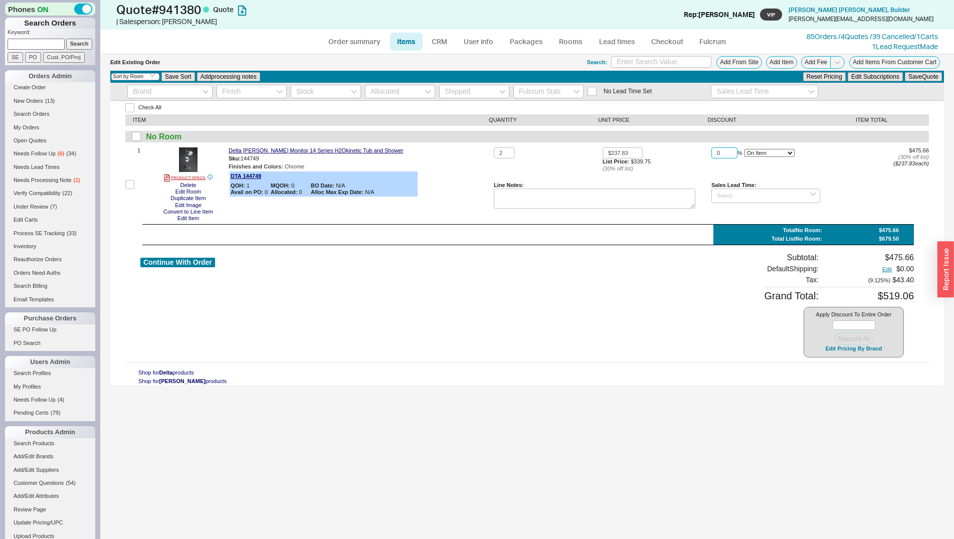
drag, startPoint x: 723, startPoint y: 153, endPoint x: 713, endPoint y: 151, distance: 10.8
click at [713, 151] on input "0" at bounding box center [724, 153] width 26 height 12
click at [905, 72] on button "Save Quote" at bounding box center [923, 76] width 37 height 9
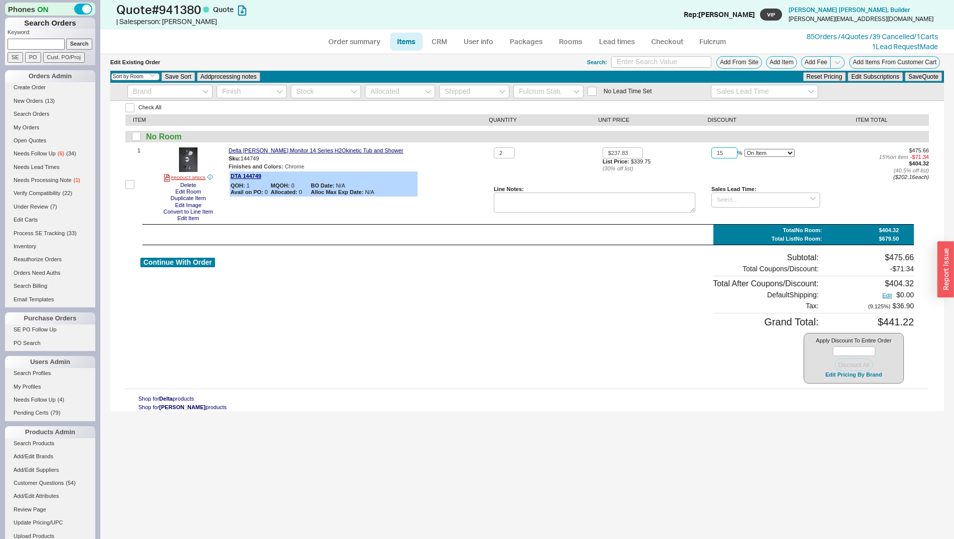
drag, startPoint x: 723, startPoint y: 152, endPoint x: 717, endPoint y: 151, distance: 6.5
click at [717, 151] on input "15" at bounding box center [724, 153] width 26 height 12
type input "16"
click at [905, 72] on button "Save Quote" at bounding box center [923, 76] width 37 height 9
click at [188, 264] on button "Continue With Order" at bounding box center [177, 263] width 75 height 10
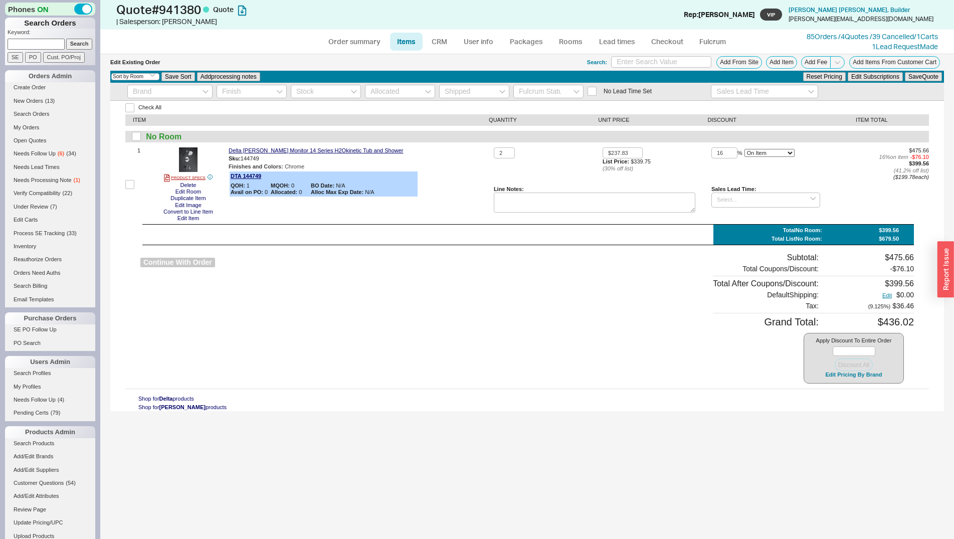
select select "*"
select select "3"
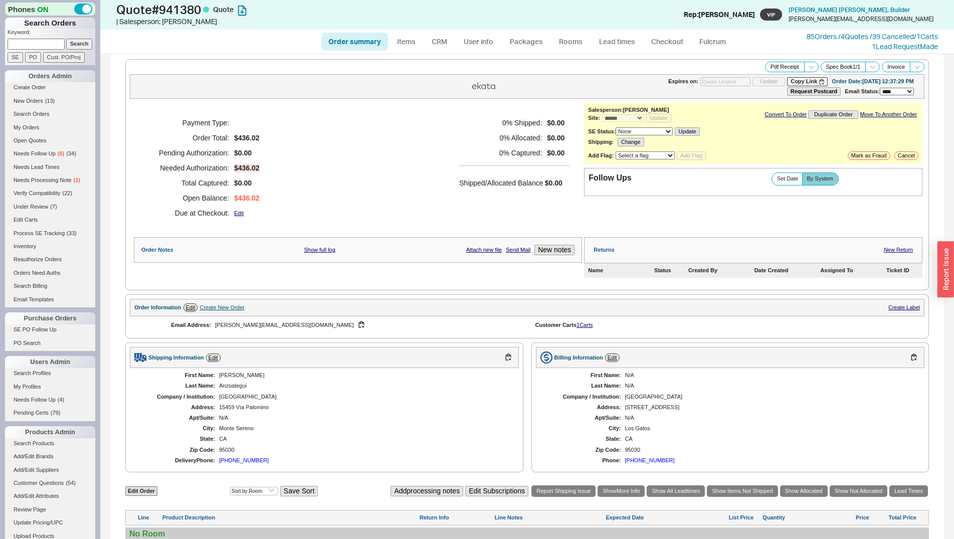
scroll to position [194, 0]
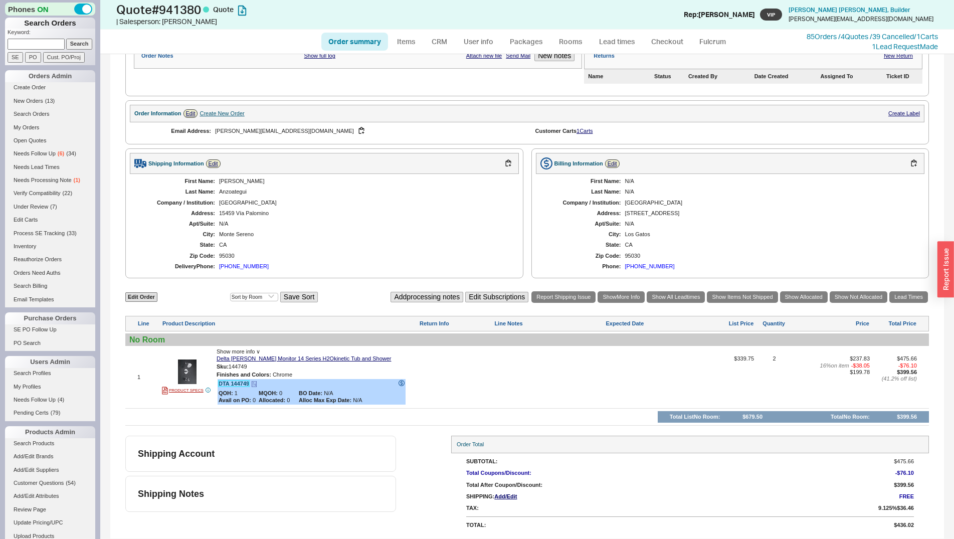
click at [233, 384] on link "DTA 144749" at bounding box center [234, 383] width 31 height 6
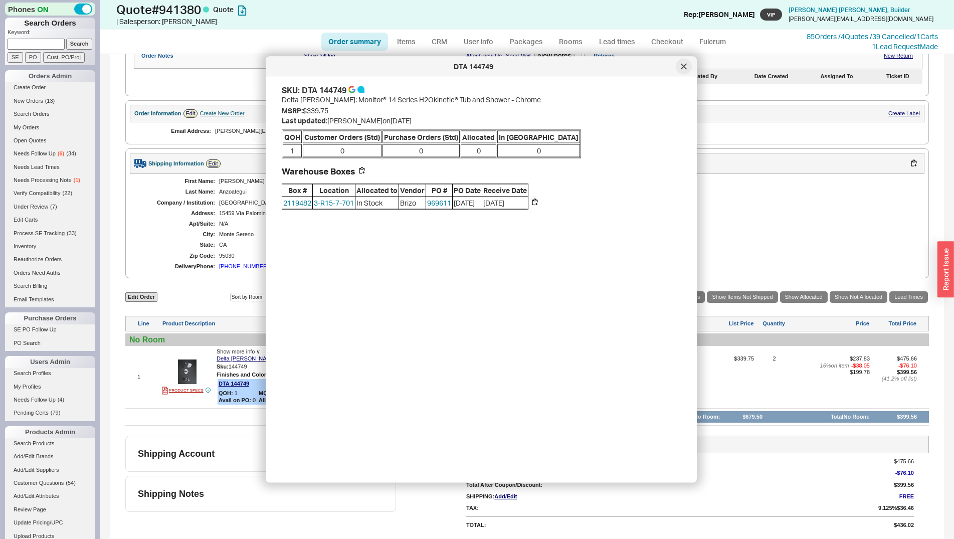
click at [690, 65] on div at bounding box center [684, 67] width 16 height 16
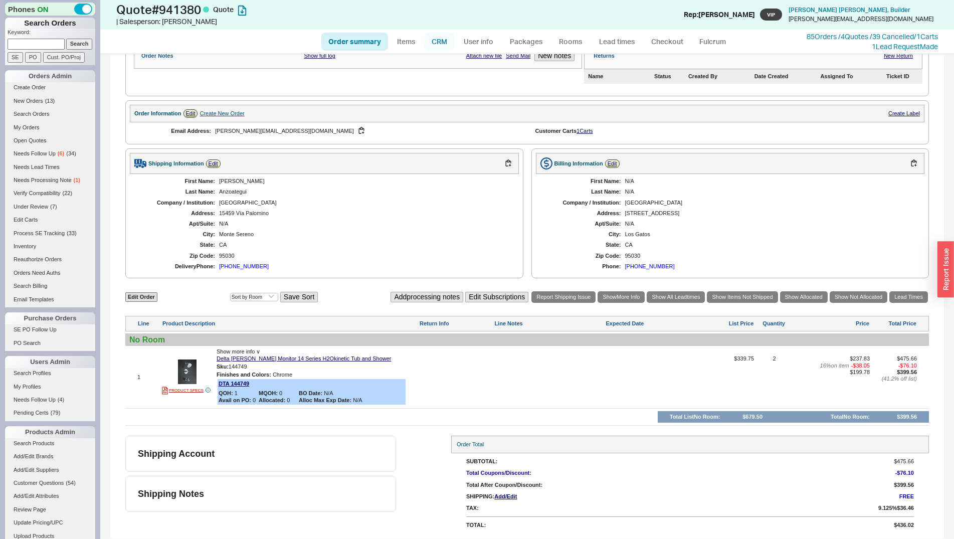
click at [439, 44] on link "CRM" at bounding box center [440, 42] width 30 height 18
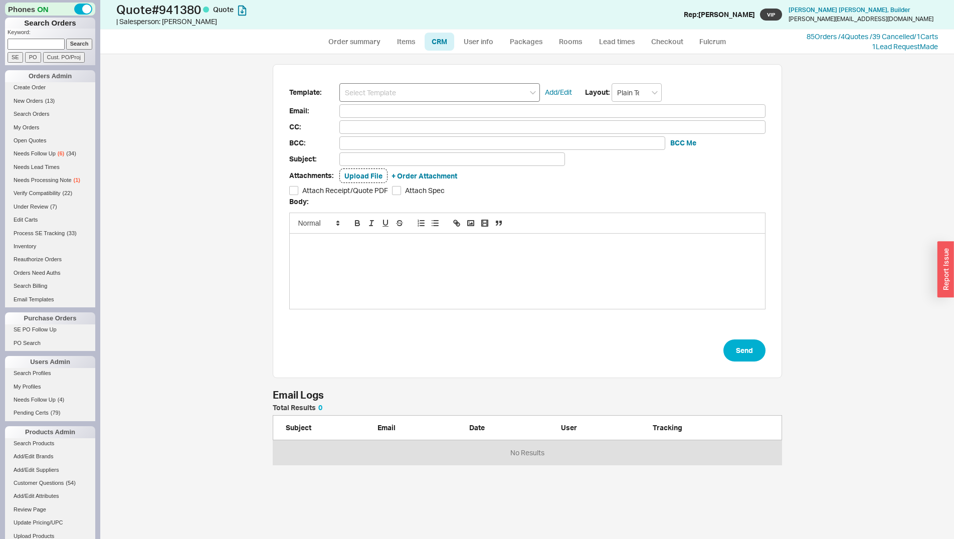
scroll to position [476, 845]
click at [440, 94] on input at bounding box center [439, 92] width 201 height 19
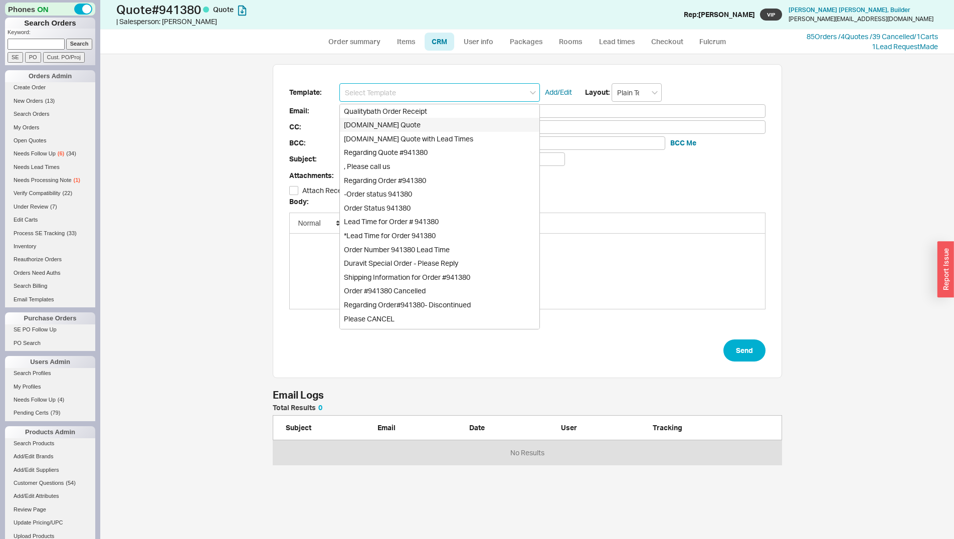
click at [439, 122] on div "Qualitybath.com Quote" at bounding box center [440, 125] width 200 height 14
type input "Qualitybath.com Quote"
type input "Receipt"
type input "Jessica@granada-construction.com"
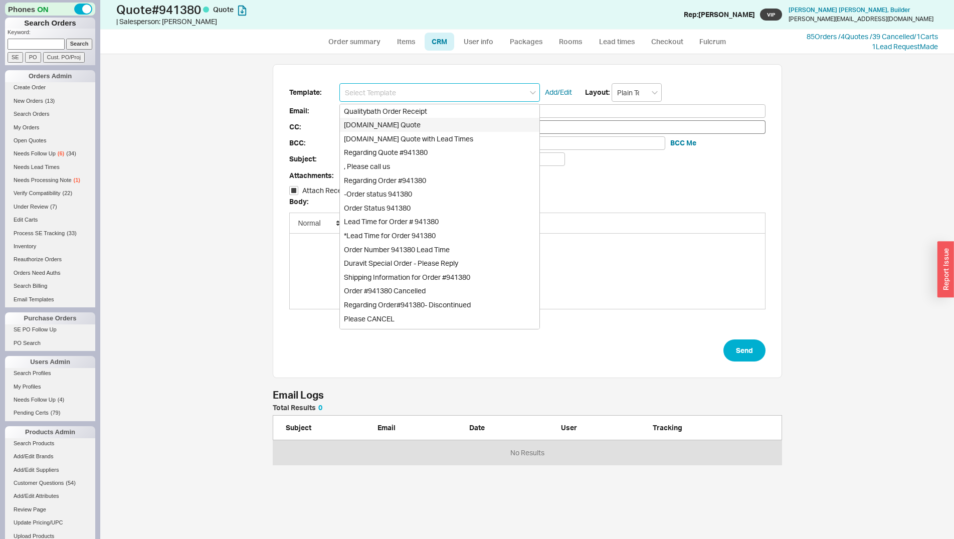
type input "Quality Bath Quote #941380"
checkbox input "true"
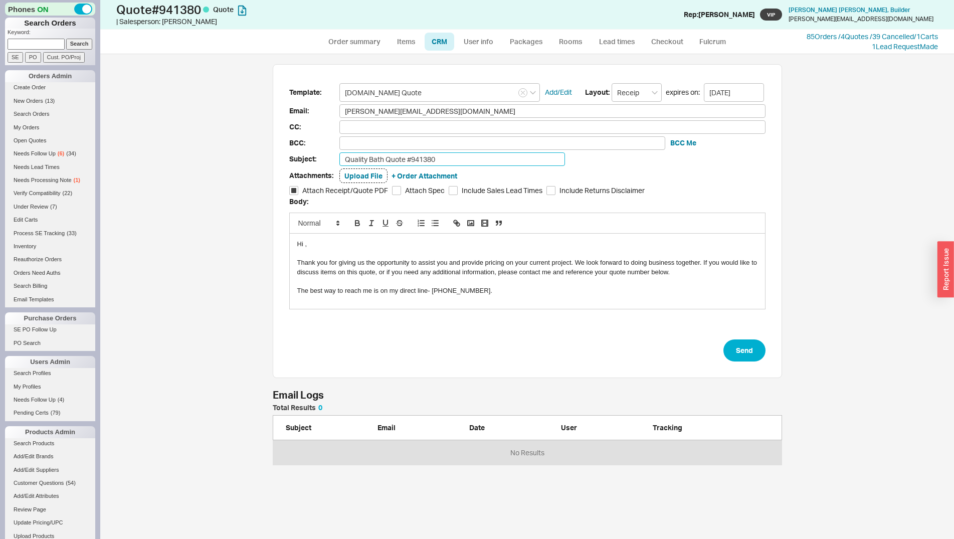
click at [486, 154] on input "Quality Bath Quote #941380" at bounding box center [452, 159] width 226 height 14
type input "Quality Bath Quote #941380"
click at [742, 350] on button "Send" at bounding box center [744, 350] width 42 height 22
select select "*"
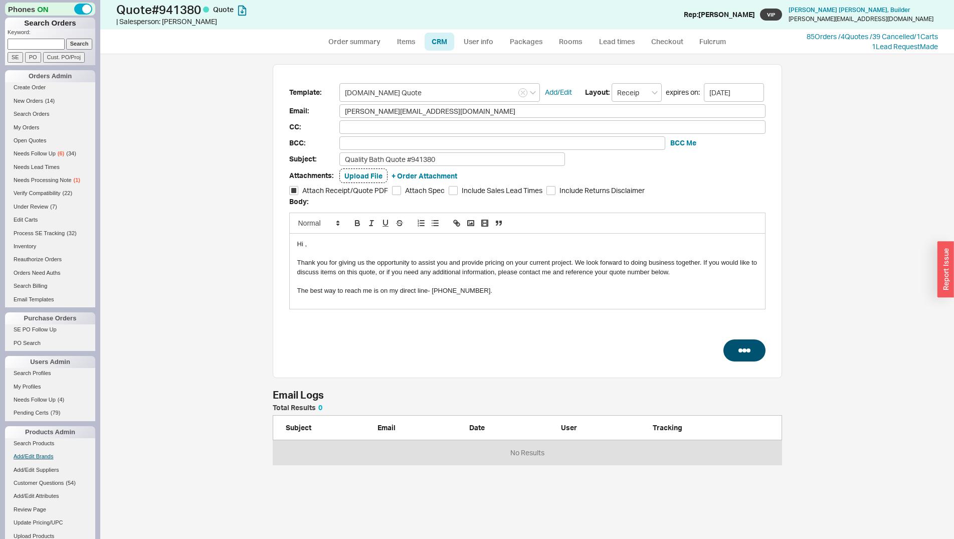
select select "3"
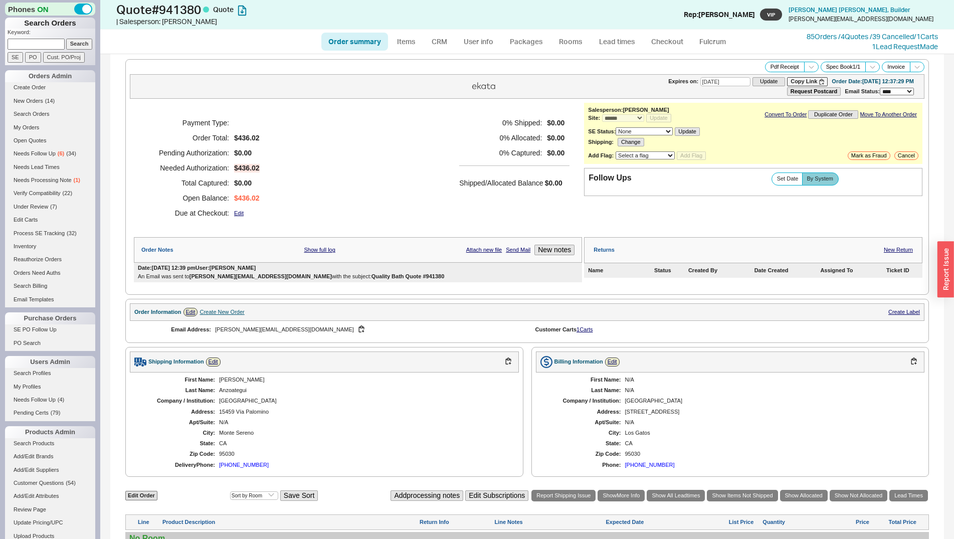
scroll to position [199, 0]
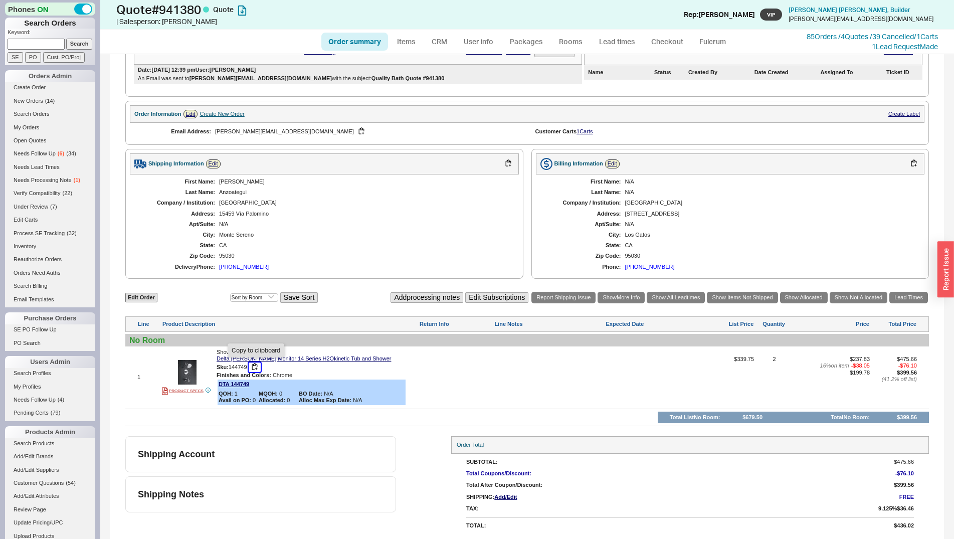
click at [256, 365] on button "button" at bounding box center [255, 367] width 12 height 10
click at [15, 245] on link "Inventory" at bounding box center [50, 246] width 90 height 11
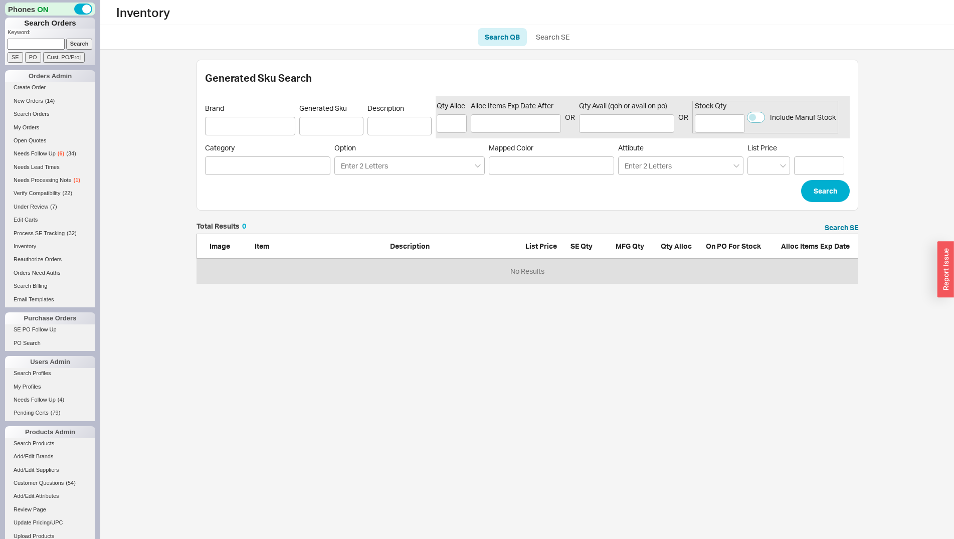
scroll to position [9, 9]
paste input "144749"
type input "144749"
click at [816, 192] on button "Search" at bounding box center [825, 191] width 49 height 22
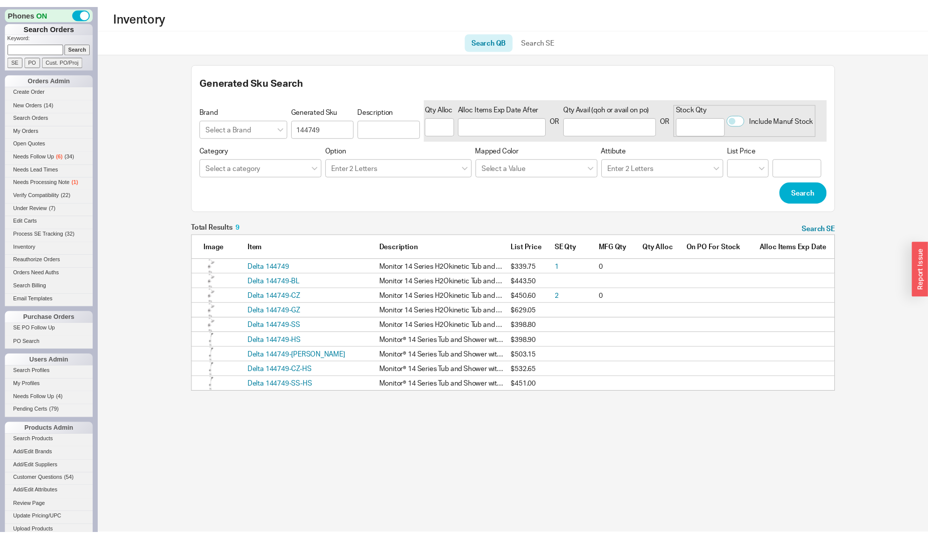
scroll to position [163, 653]
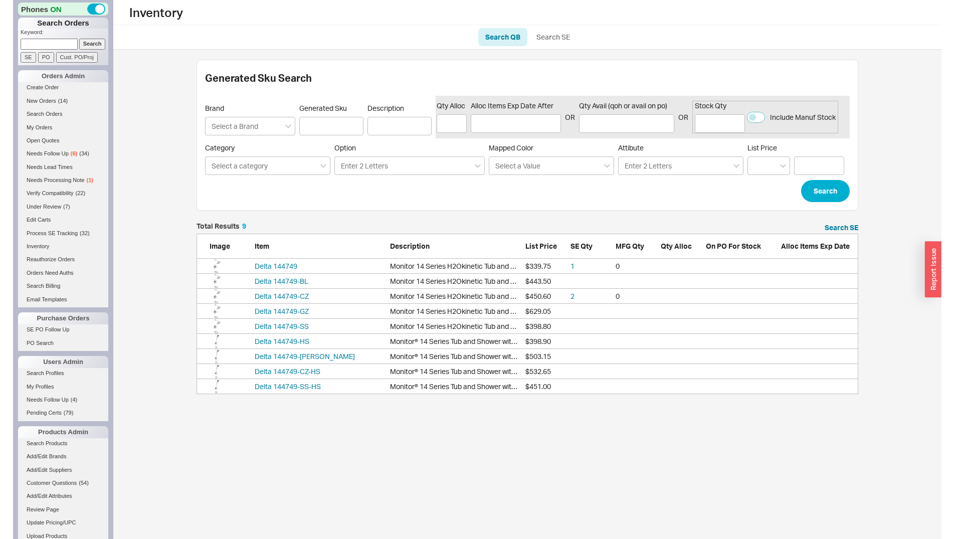
scroll to position [52, 653]
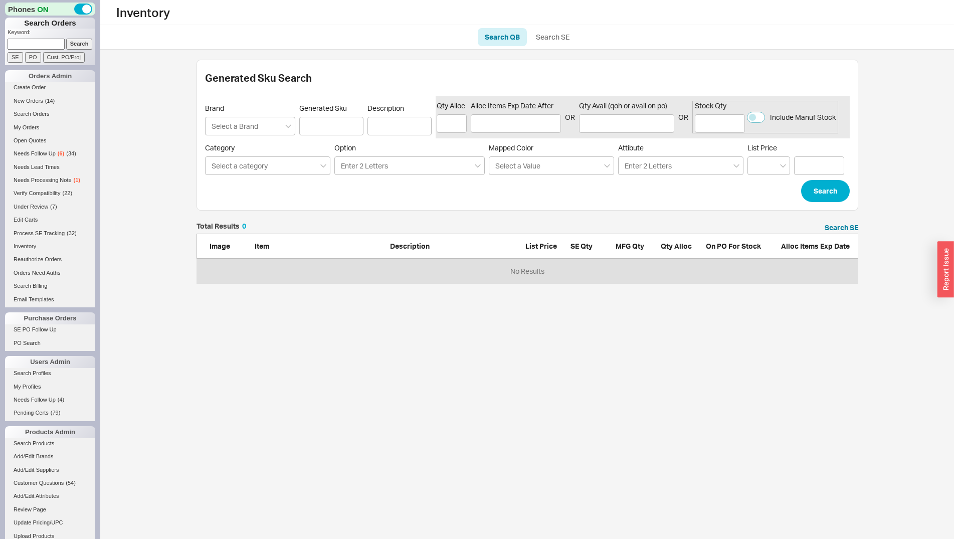
select select "*"
select select "3"
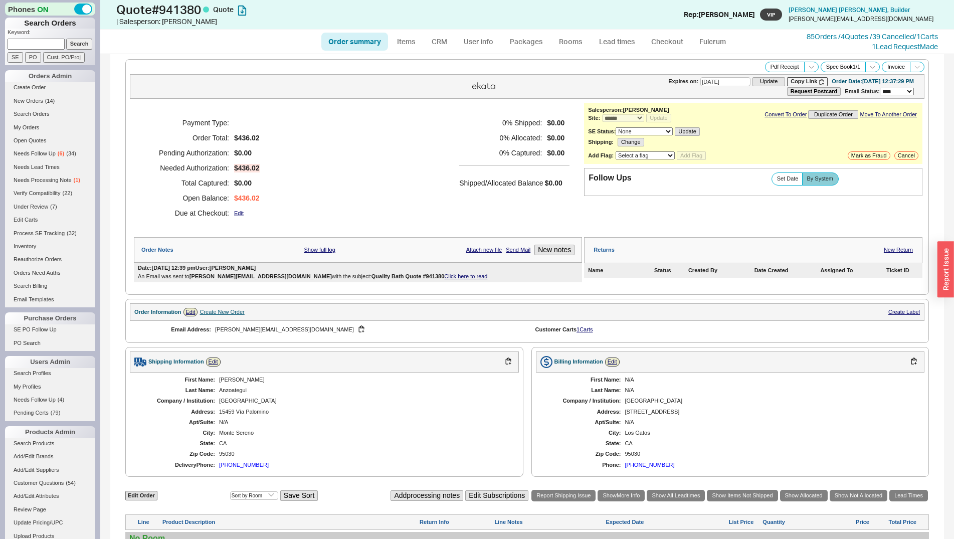
scroll to position [199, 0]
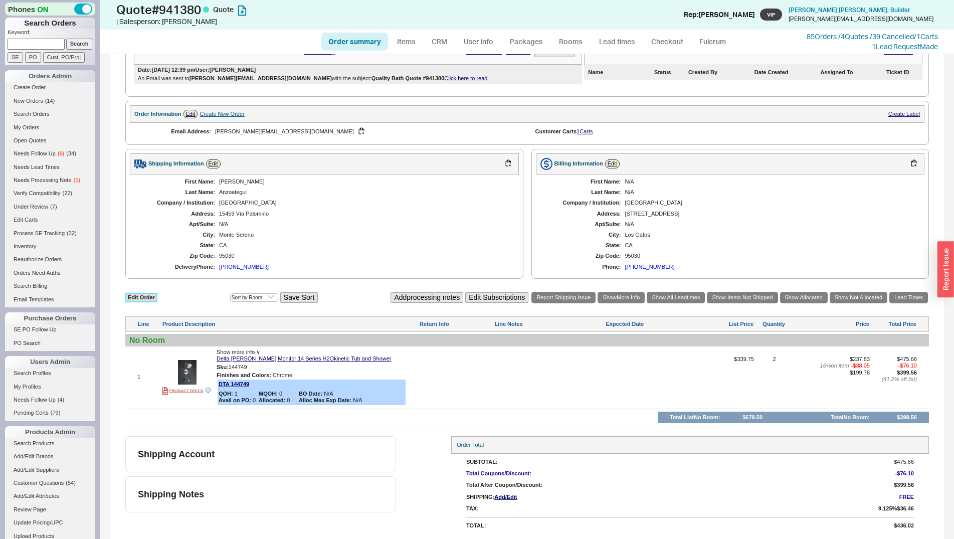
click at [128, 298] on link "Edit Order" at bounding box center [141, 298] width 32 height 10
select select "3"
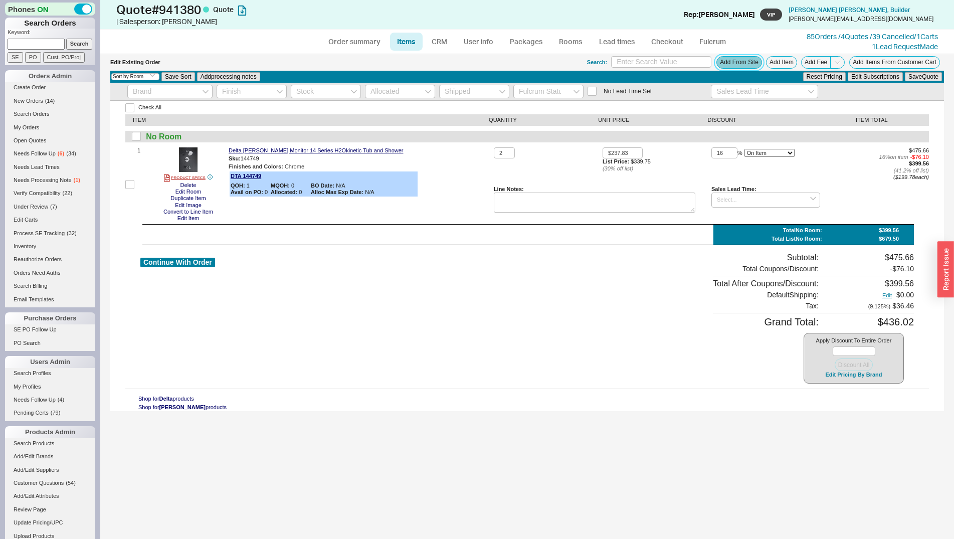
click at [738, 59] on button "Add From Site" at bounding box center [739, 62] width 46 height 13
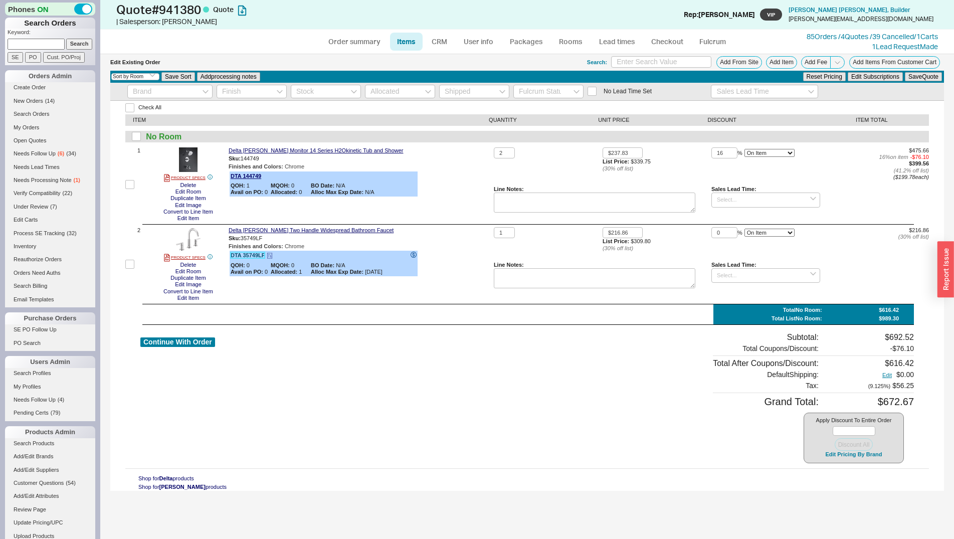
click at [253, 256] on link "DTA 35749LF" at bounding box center [248, 255] width 34 height 6
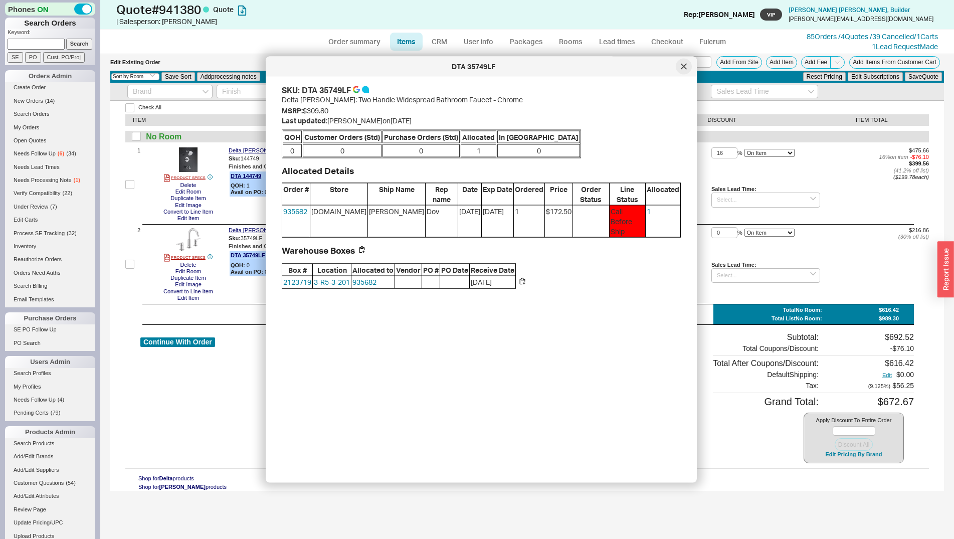
click at [684, 67] on icon at bounding box center [683, 66] width 5 height 5
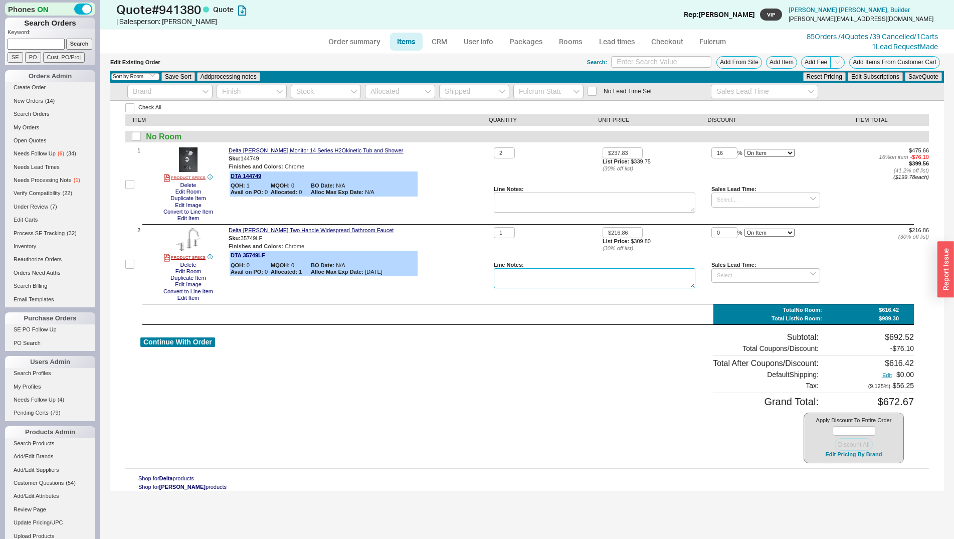
click at [546, 278] on textarea at bounding box center [595, 278] width 202 height 20
click at [169, 341] on button "Continue With Order" at bounding box center [177, 342] width 75 height 10
select select "*"
select select "3"
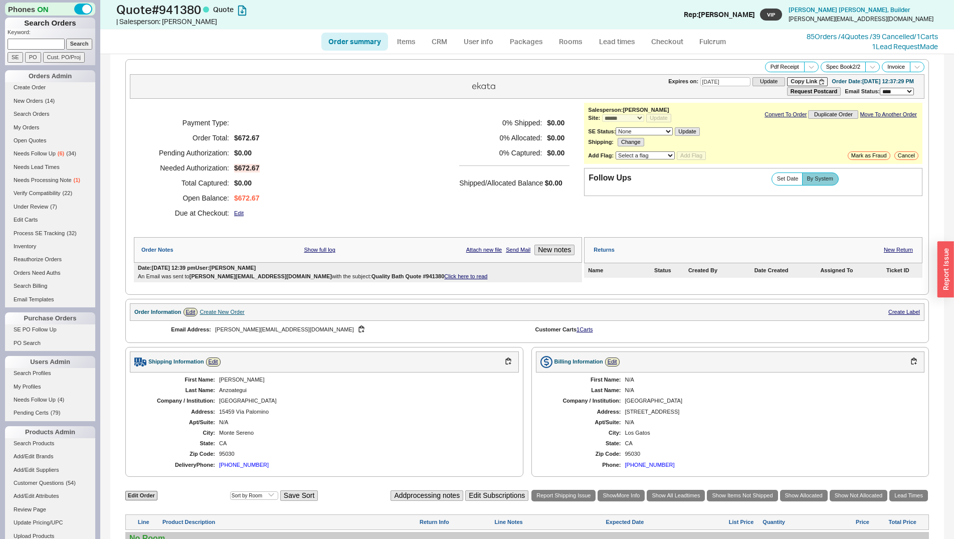
scroll to position [256, 0]
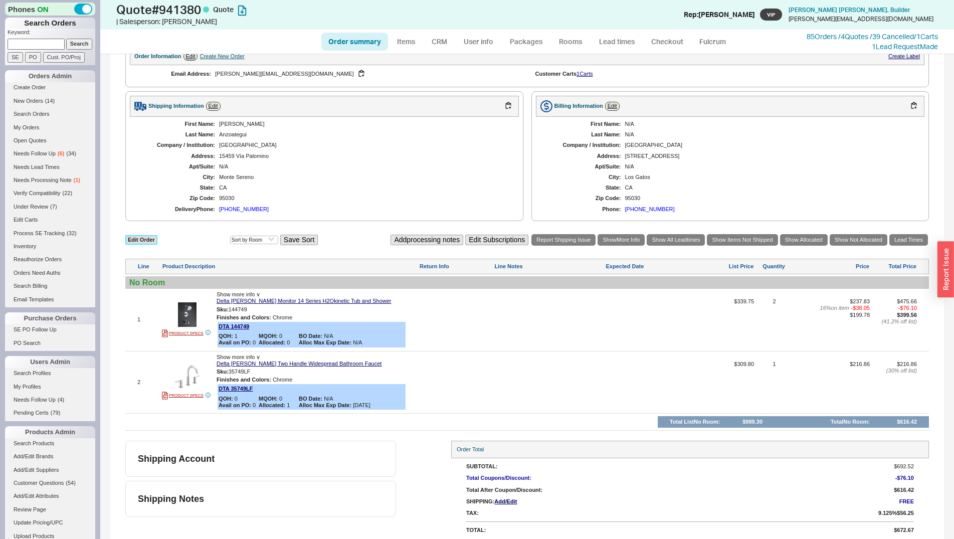
click at [150, 241] on link "Edit Order" at bounding box center [141, 240] width 32 height 10
select select "3"
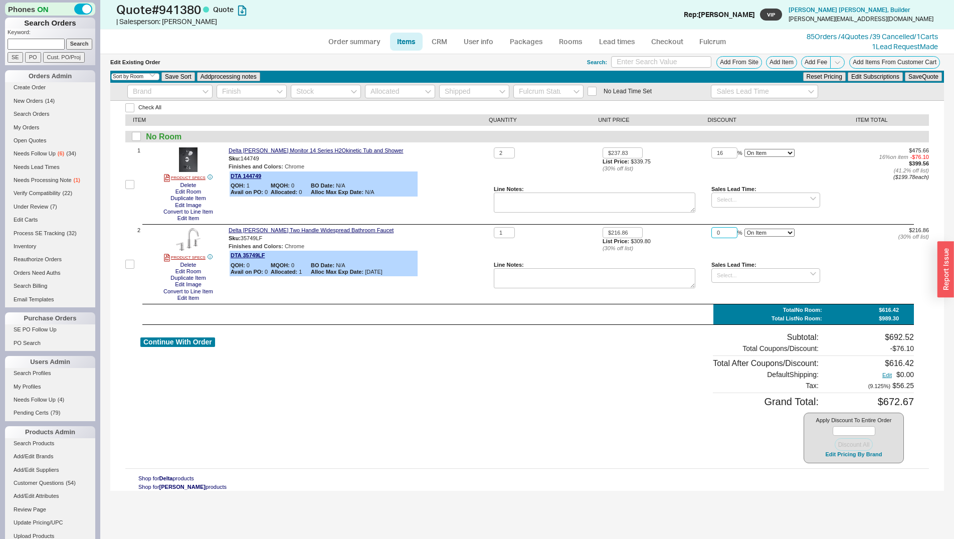
drag, startPoint x: 720, startPoint y: 235, endPoint x: 709, endPoint y: 230, distance: 12.3
click at [711, 231] on input "0" at bounding box center [724, 233] width 26 height 12
type input "16"
click at [905, 72] on button "Save Quote" at bounding box center [923, 76] width 37 height 9
click at [203, 340] on button "Continue With Order" at bounding box center [177, 342] width 75 height 10
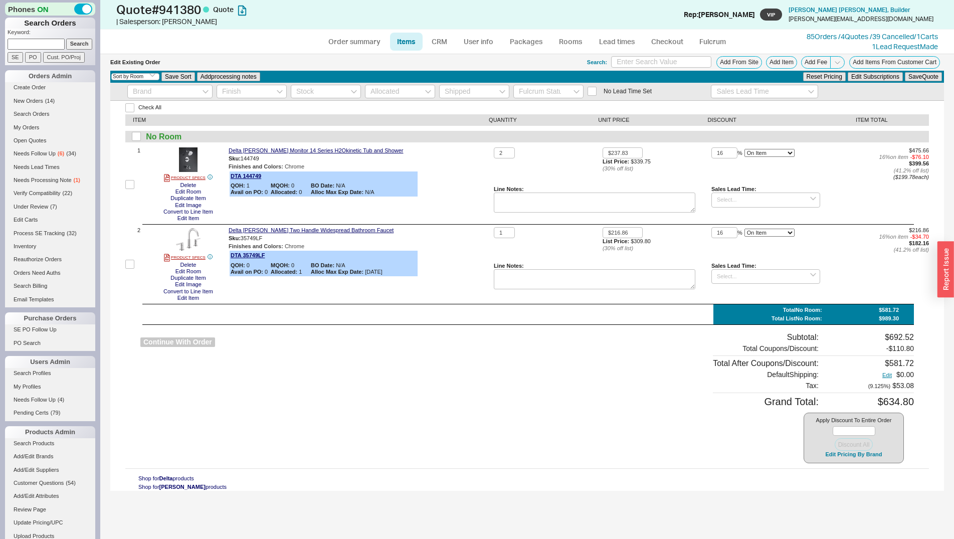
select select "*"
select select "3"
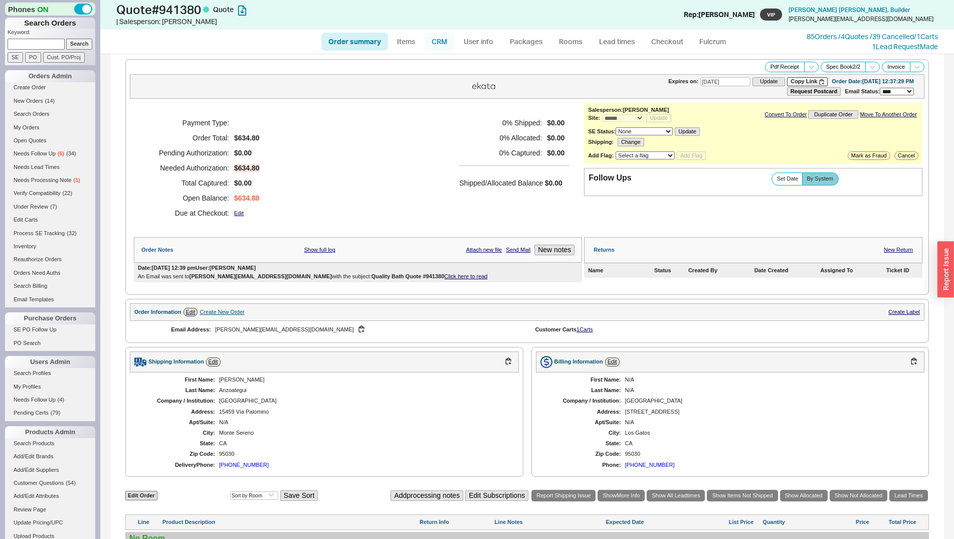
click at [449, 49] on link "CRM" at bounding box center [440, 42] width 30 height 18
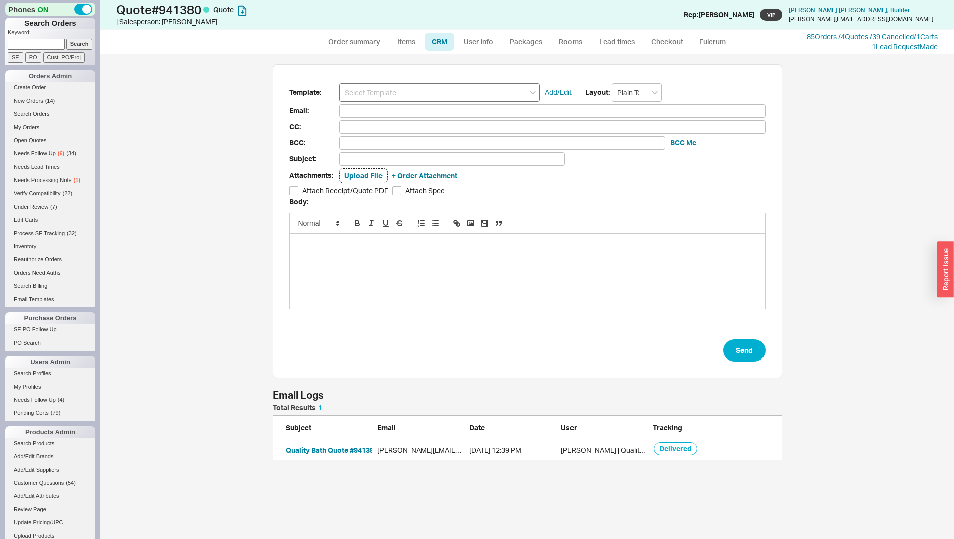
scroll to position [476, 845]
click at [435, 91] on input at bounding box center [439, 92] width 201 height 19
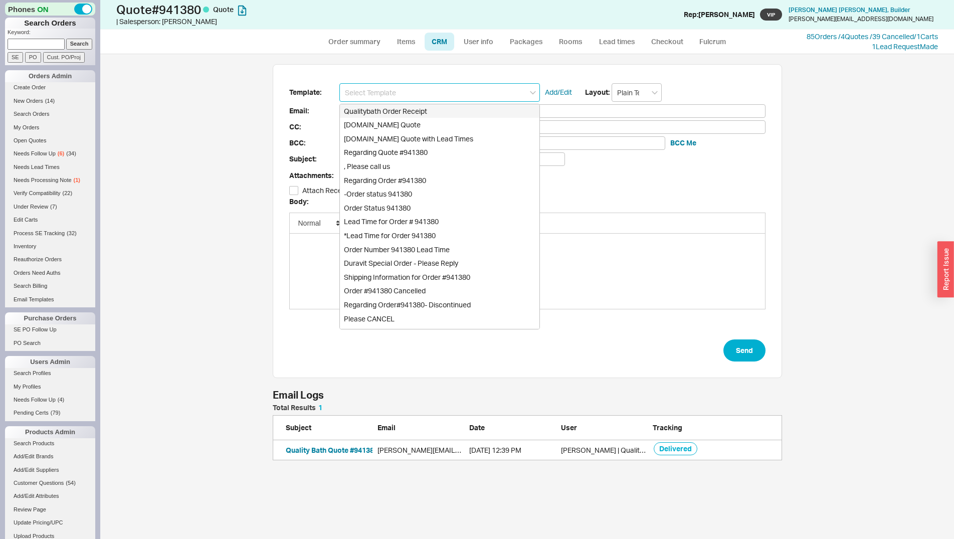
click at [431, 119] on div "Qualitybath.com Quote" at bounding box center [440, 125] width 200 height 14
type input "Qualitybath.com Quote"
type input "Receipt"
type input "Jessica@granada-construction.com"
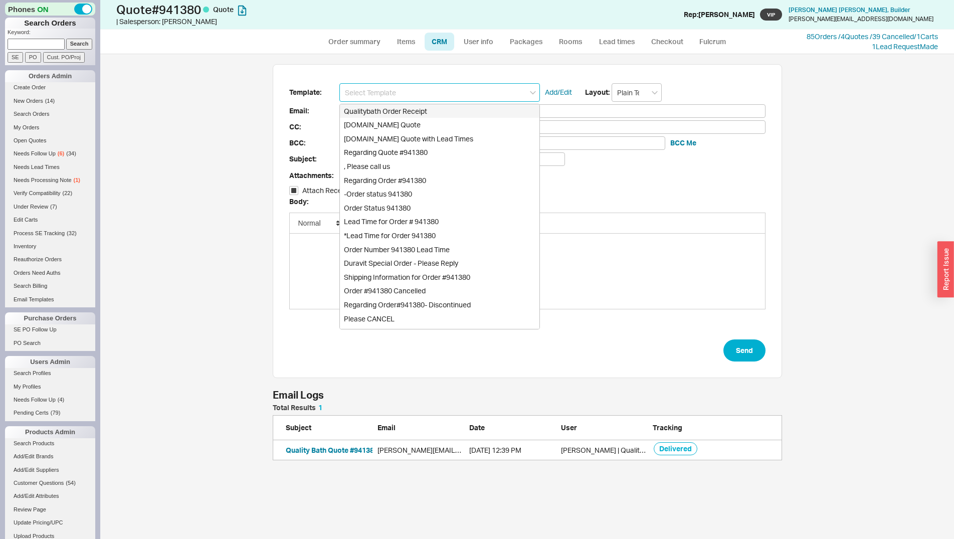
type input "Quality Bath Quote #941380"
checkbox input "true"
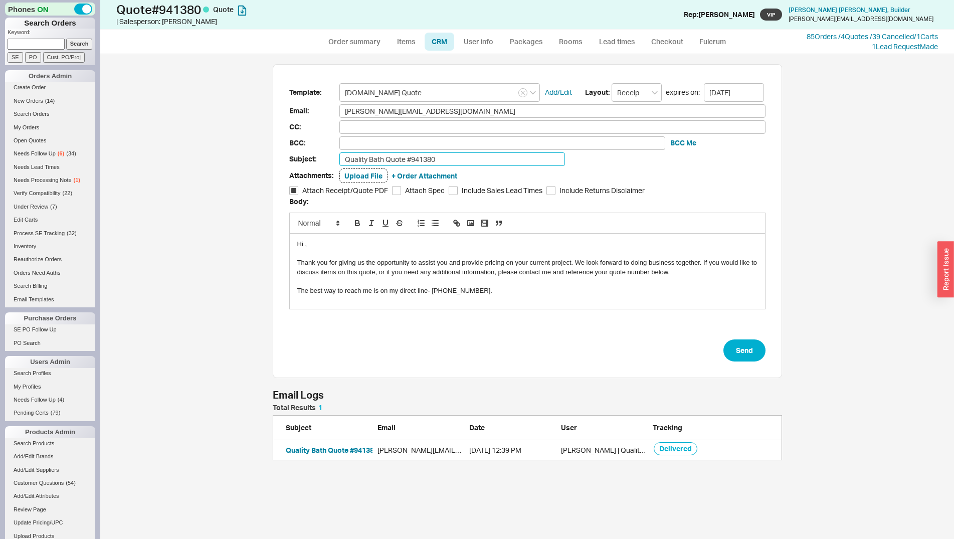
drag, startPoint x: 447, startPoint y: 156, endPoint x: 452, endPoint y: 161, distance: 6.7
click at [448, 157] on input "Quality Bath Quote #941380" at bounding box center [452, 159] width 226 height 14
type input "Quality Bath Quote #941380 (Revised)"
click at [736, 356] on button "Send" at bounding box center [744, 350] width 42 height 22
select select "*"
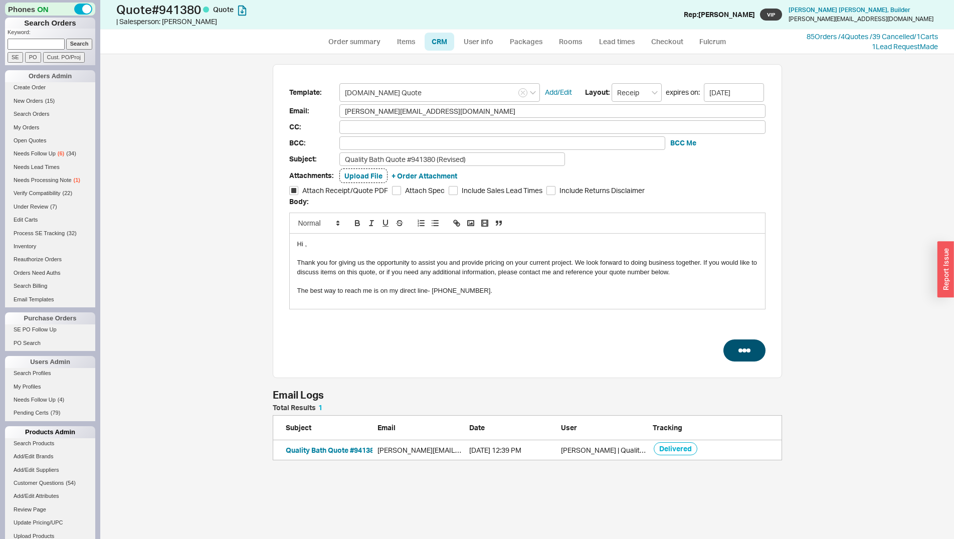
select select "*"
select select "3"
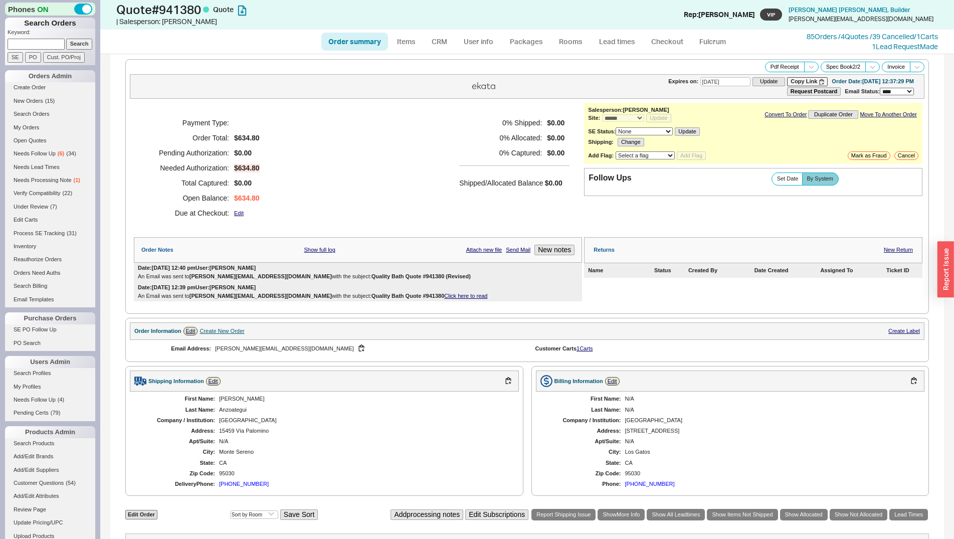
click at [36, 47] on input at bounding box center [36, 44] width 57 height 11
type input "joe@parkhillnj.com"
click at [66, 39] on input "Search" at bounding box center [79, 44] width 27 height 11
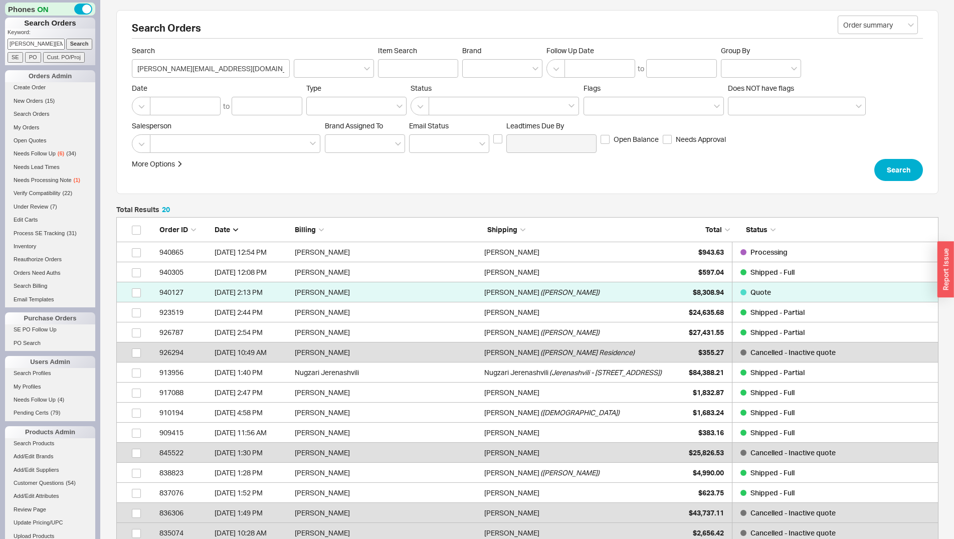
scroll to position [9, 9]
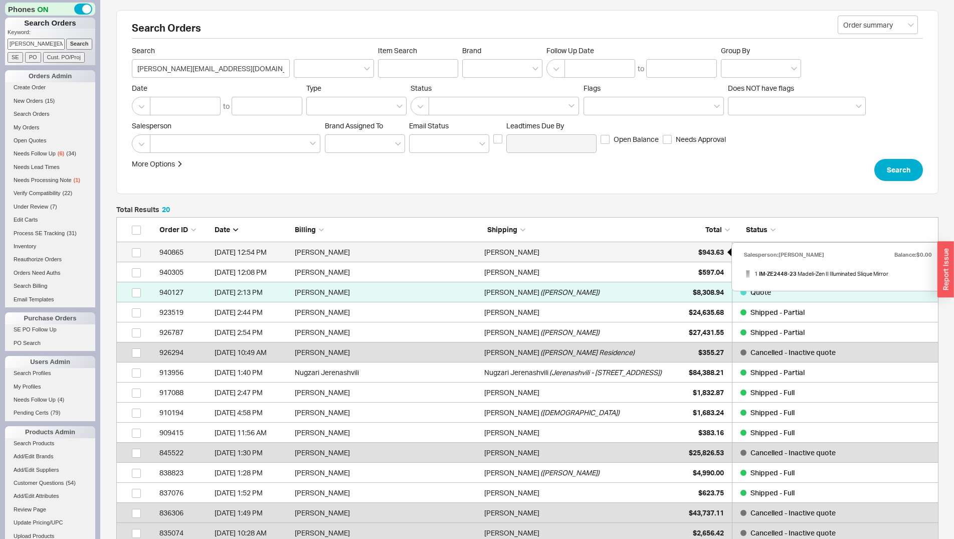
click at [703, 251] on span "$943.63" at bounding box center [711, 252] width 26 height 9
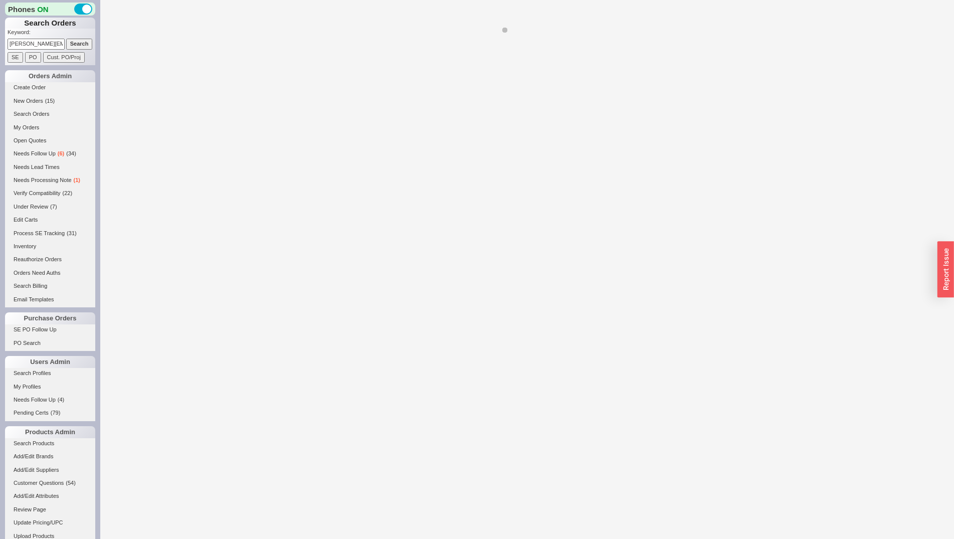
select select "*"
select select "LOW"
select select "3"
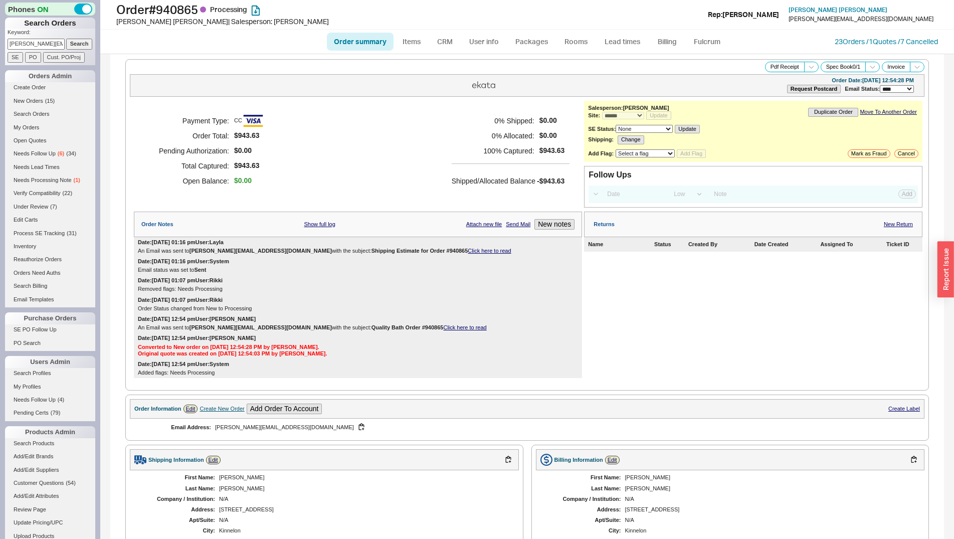
scroll to position [283, 0]
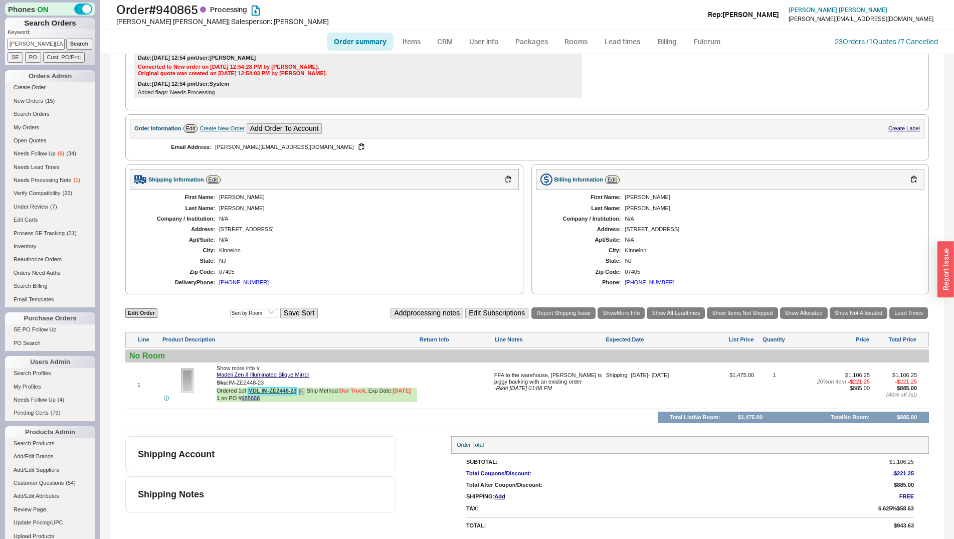
click at [281, 392] on link "MDL IM-ZE2448-23" at bounding box center [272, 392] width 49 height 8
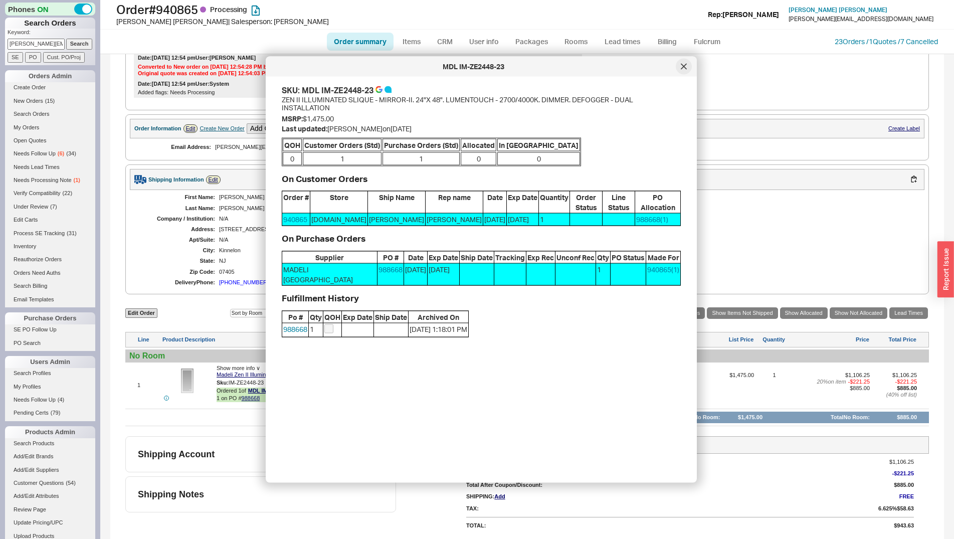
click at [681, 66] on icon at bounding box center [684, 67] width 6 height 6
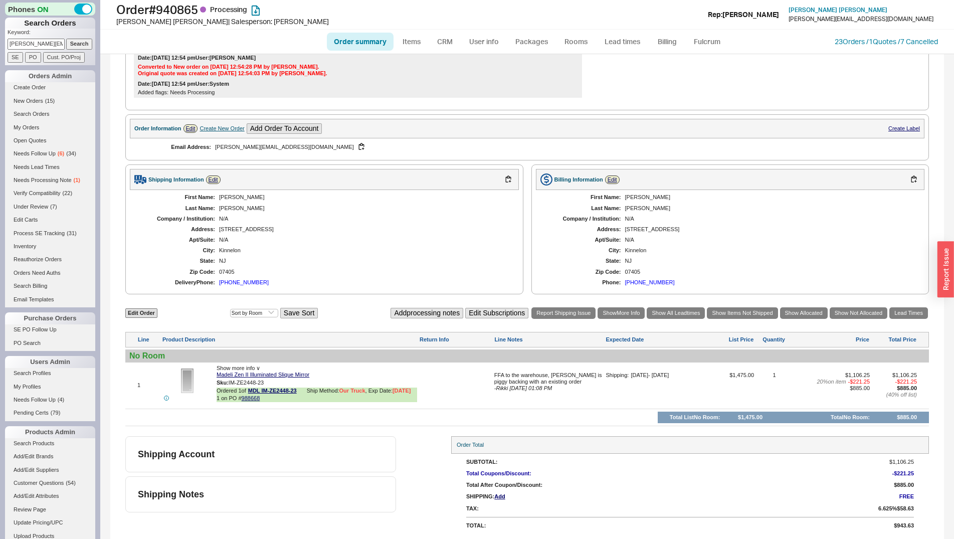
click at [227, 282] on div "201-749-0970" at bounding box center [244, 282] width 50 height 7
click at [233, 284] on div "201-749-0970" at bounding box center [244, 282] width 50 height 7
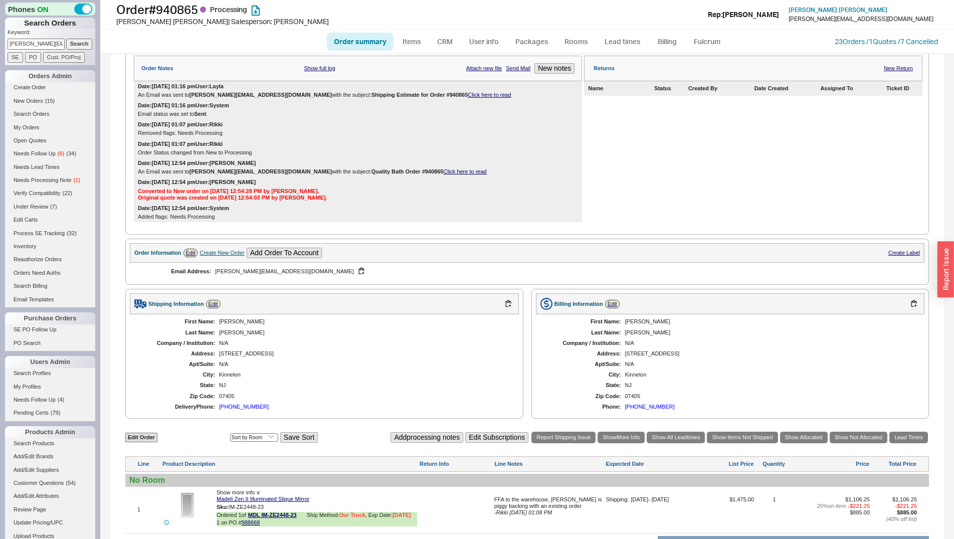
scroll to position [232, 0]
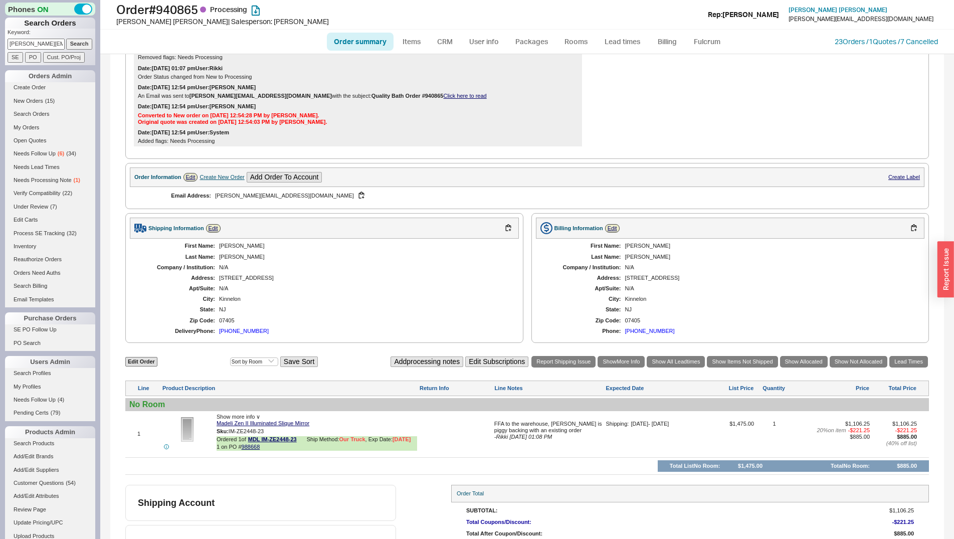
click at [241, 333] on div "201-749-0970" at bounding box center [244, 331] width 50 height 7
click at [847, 45] on link "23 Orders / 1 Quotes / 7 Cancelled" at bounding box center [886, 41] width 103 height 9
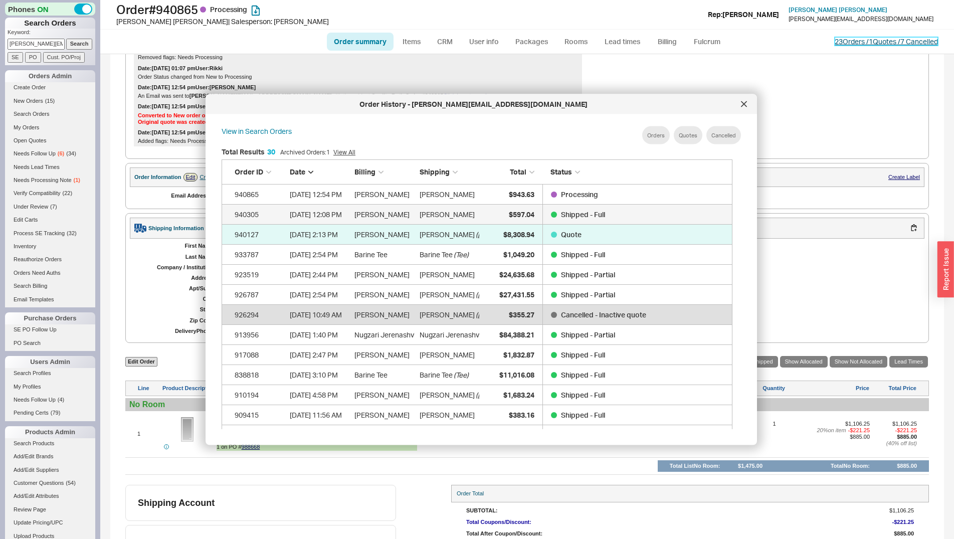
scroll to position [298, 518]
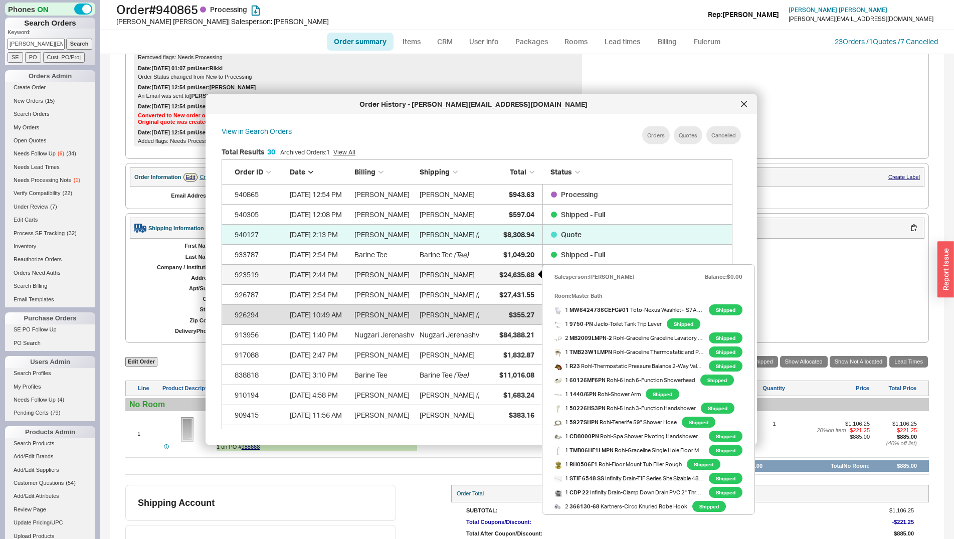
click at [502, 273] on span "$24,635.68" at bounding box center [516, 274] width 35 height 9
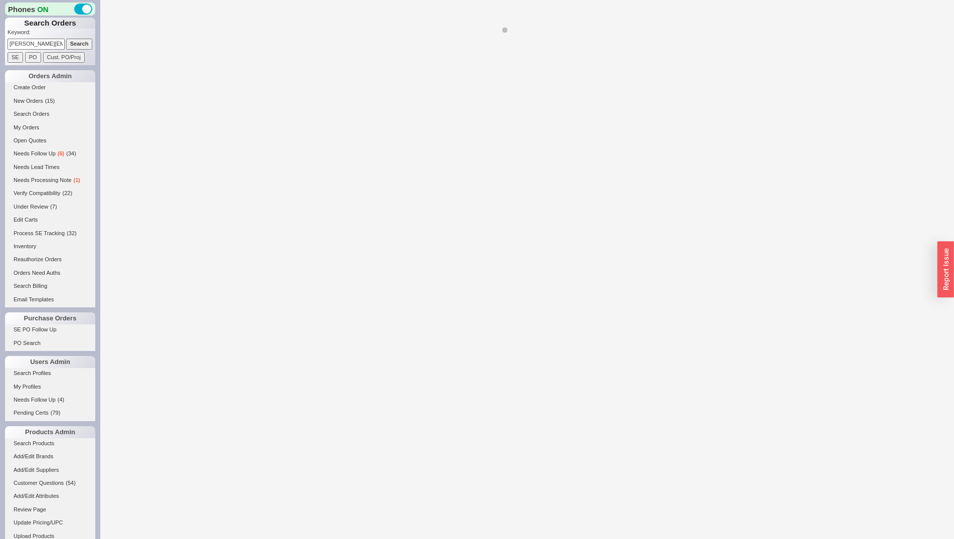
select select "**"
select select "*"
select select "LOW"
select select "3"
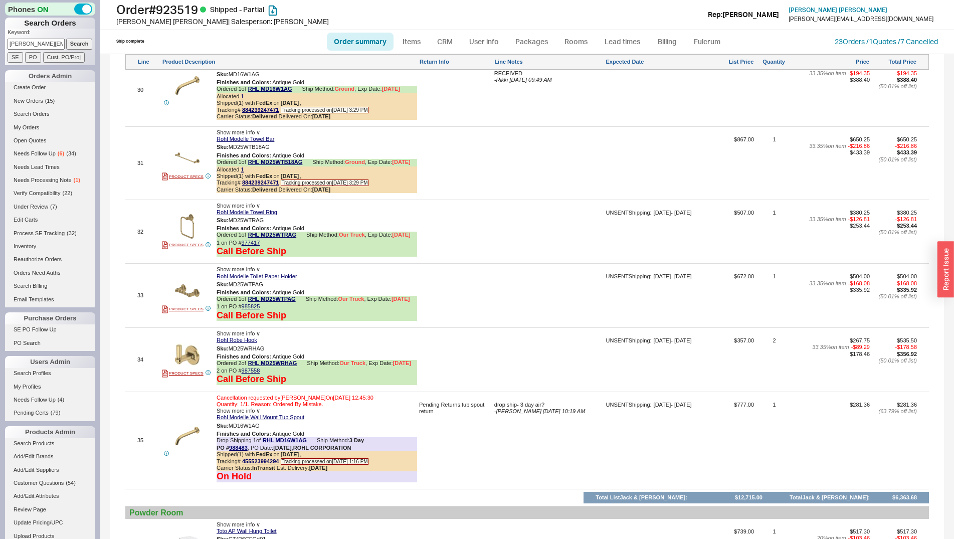
scroll to position [3630, 0]
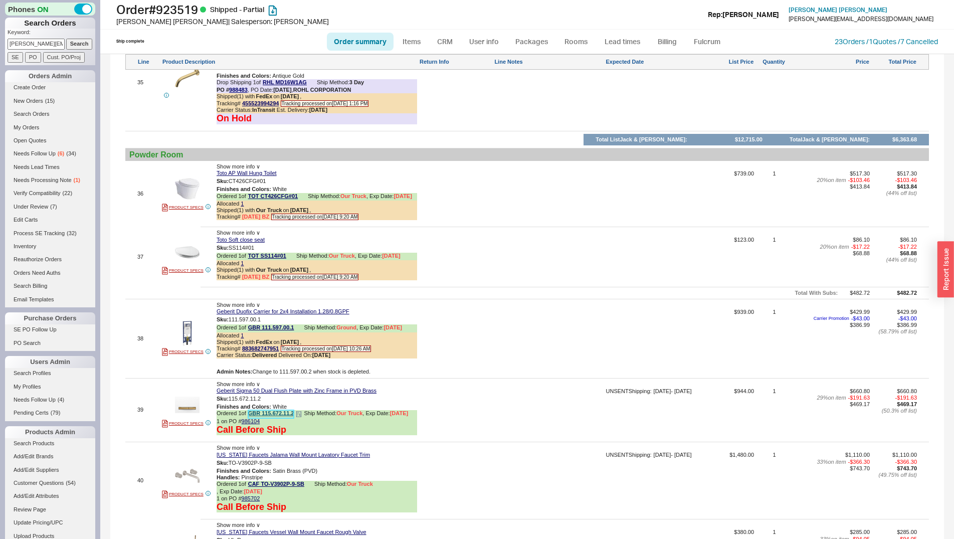
click at [271, 410] on link "GBR 115.672.11.2" at bounding box center [271, 414] width 46 height 8
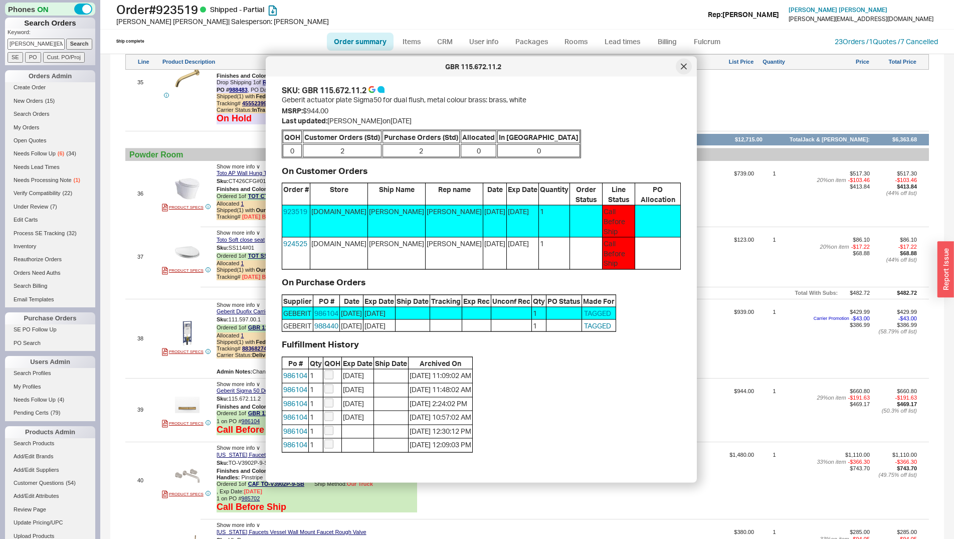
click at [682, 71] on div at bounding box center [684, 67] width 16 height 16
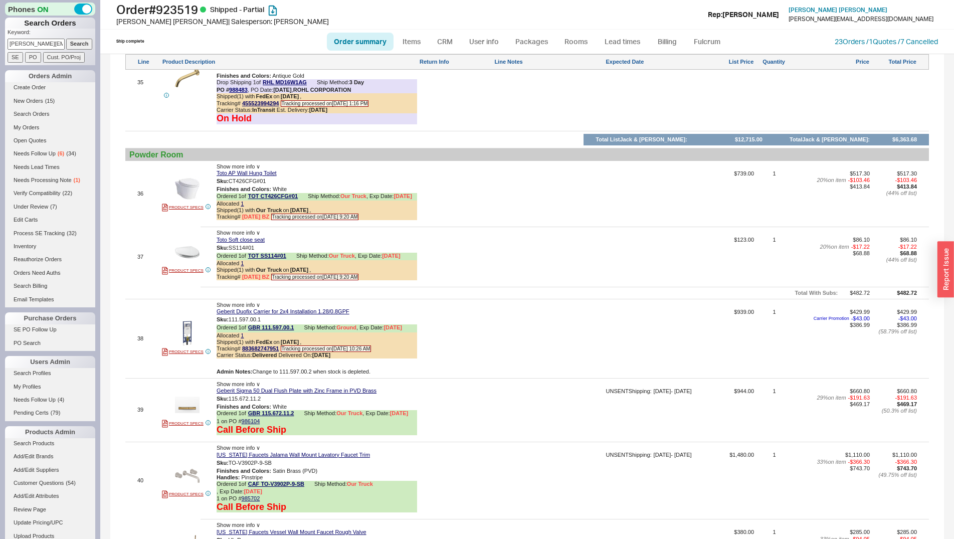
scroll to position [3835, 0]
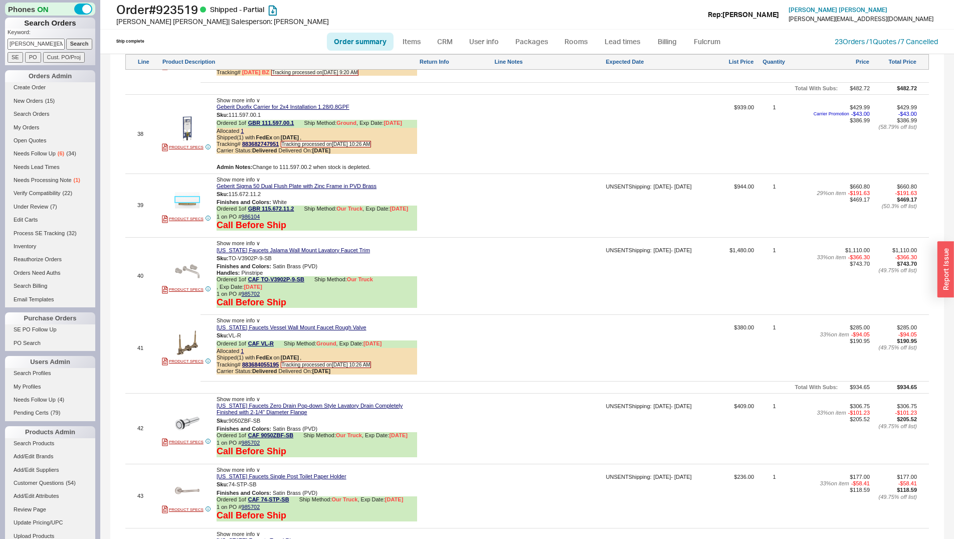
click at [190, 188] on img at bounding box center [187, 200] width 25 height 25
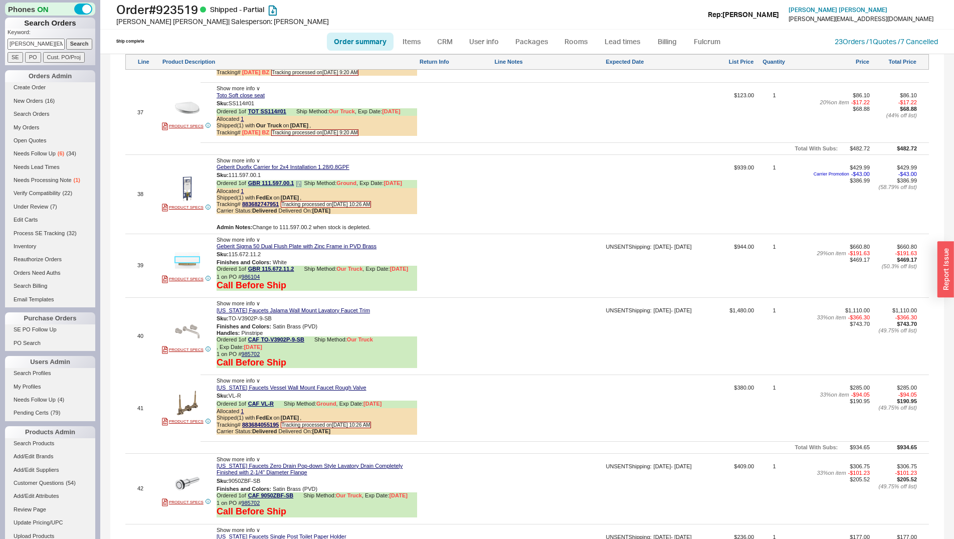
scroll to position [3682, 0]
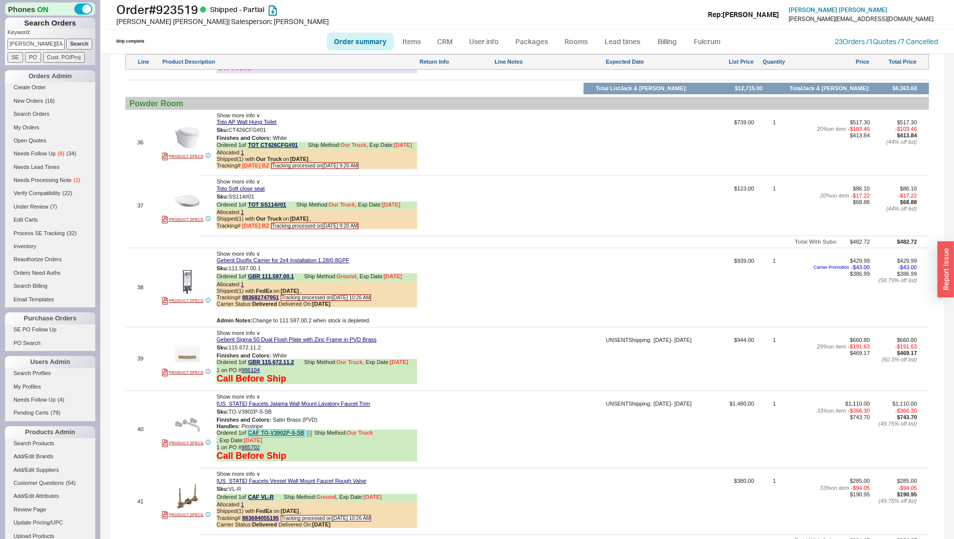
click at [275, 430] on link "CAF TO-V3902P-9-SB" at bounding box center [276, 434] width 56 height 8
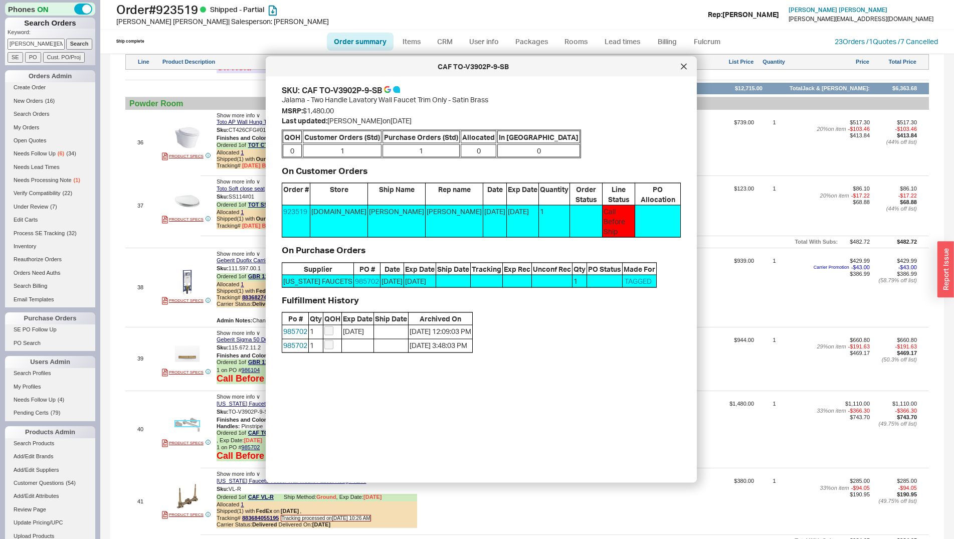
click at [190, 412] on img at bounding box center [187, 424] width 25 height 25
click at [681, 70] on div at bounding box center [684, 67] width 16 height 16
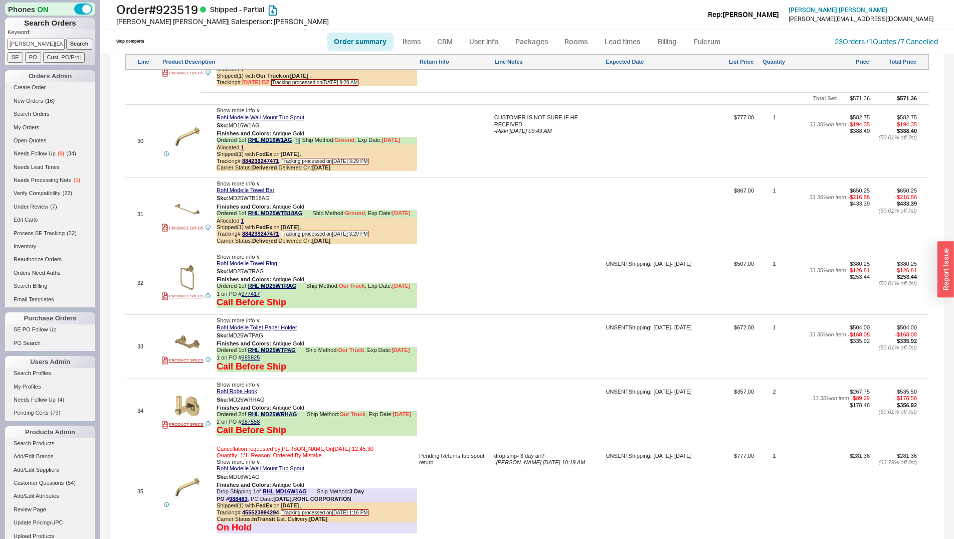
scroll to position [3273, 0]
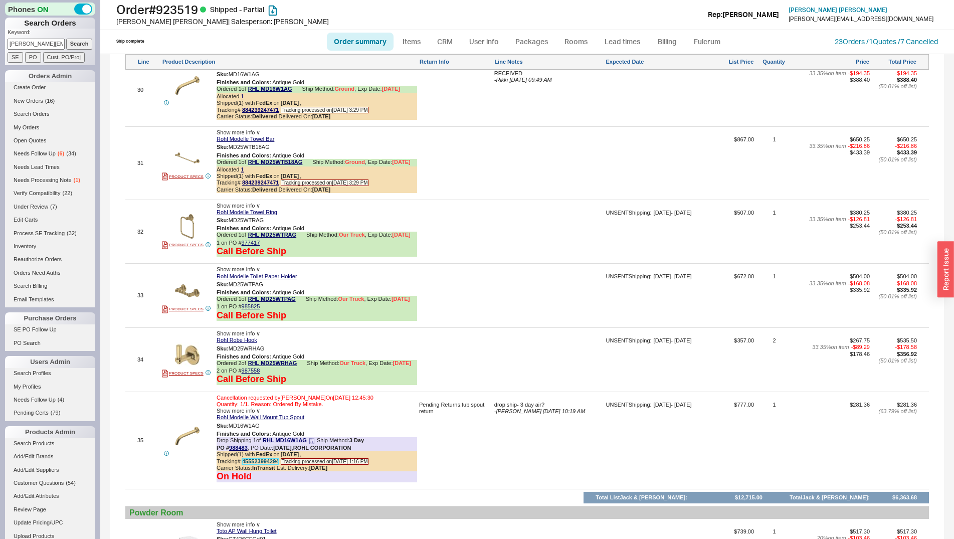
click at [260, 458] on link "455523994294" at bounding box center [260, 461] width 37 height 6
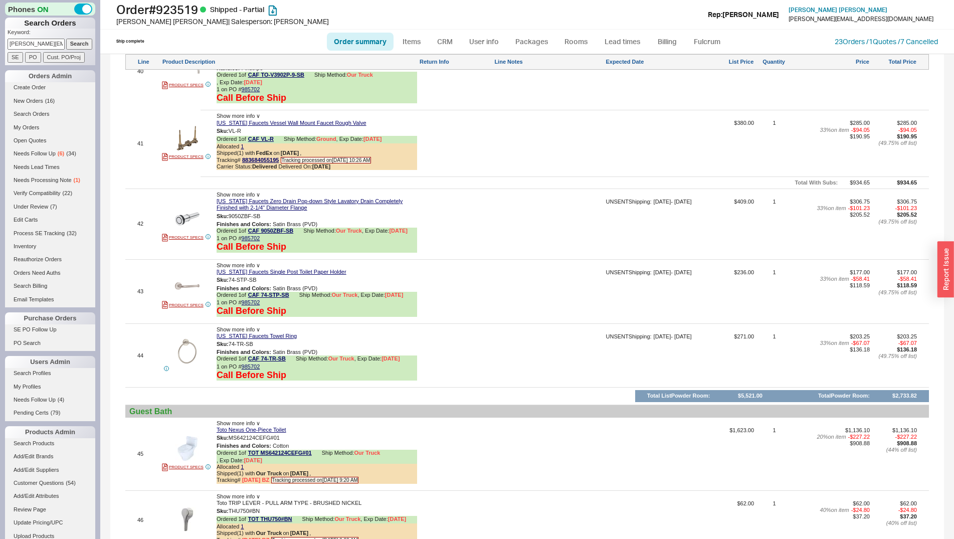
scroll to position [3886, 0]
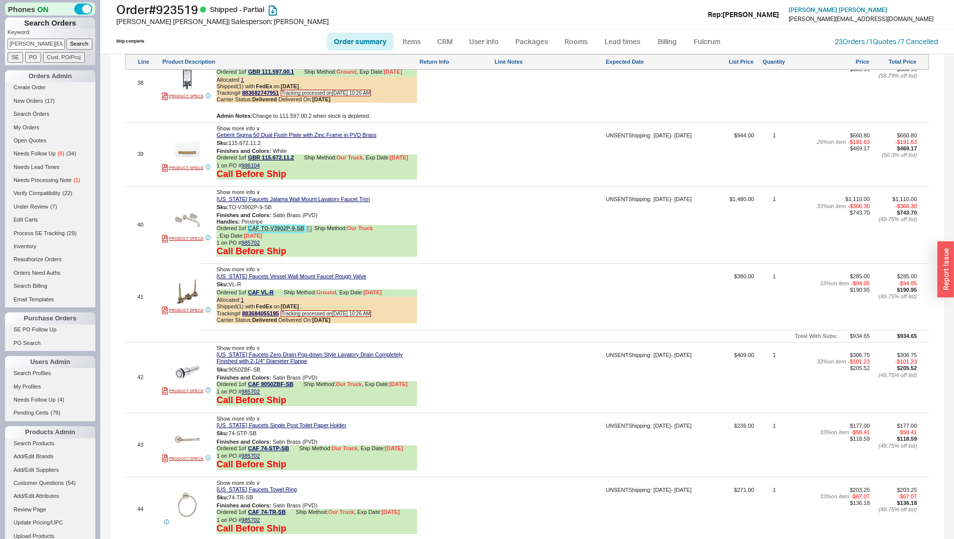
click at [282, 225] on link "CAF TO-V3902P-9-SB" at bounding box center [276, 229] width 56 height 8
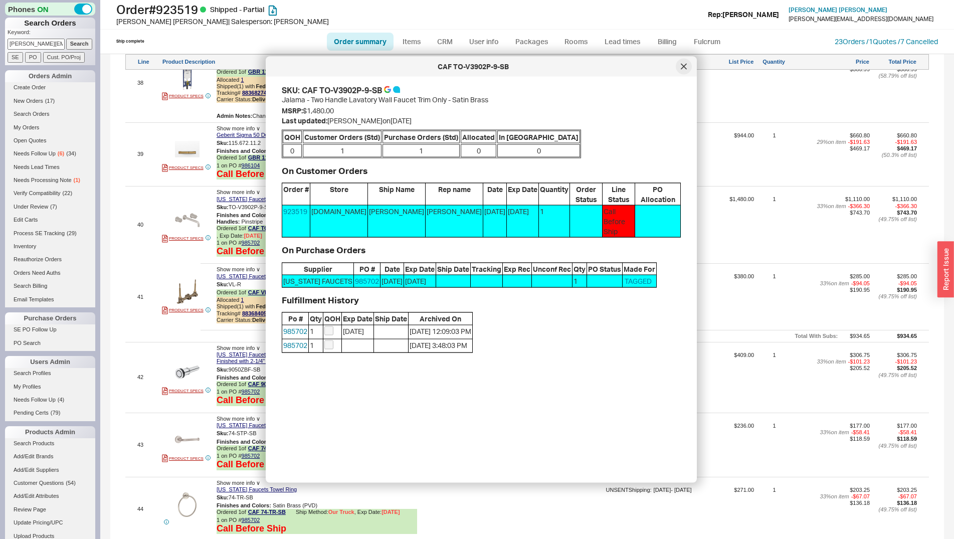
click at [679, 66] on div at bounding box center [684, 67] width 16 height 16
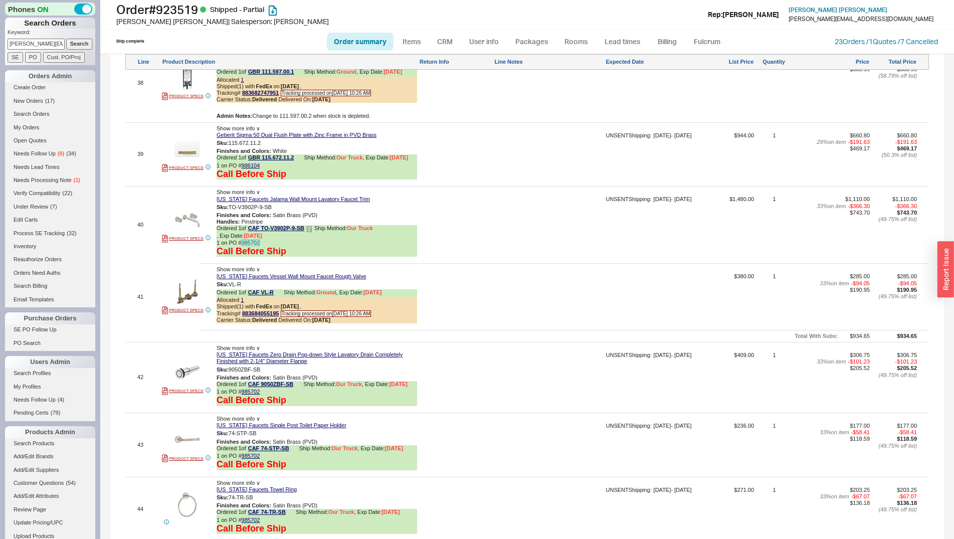
click at [255, 240] on link "985702" at bounding box center [251, 243] width 19 height 6
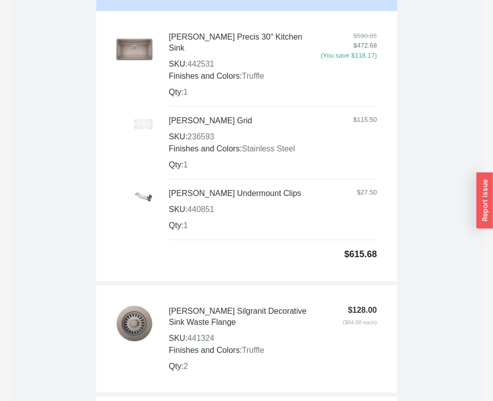
scroll to position [6659, 0]
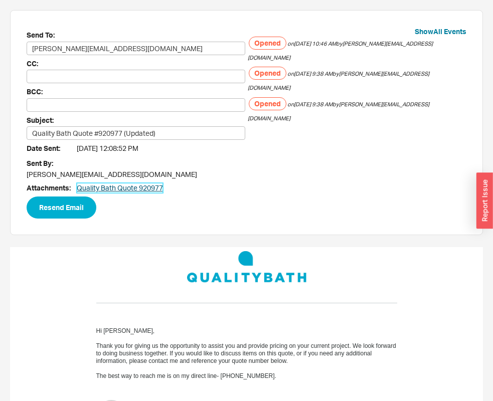
click at [122, 183] on link "Quality Bath Quote 920977" at bounding box center [120, 188] width 86 height 10
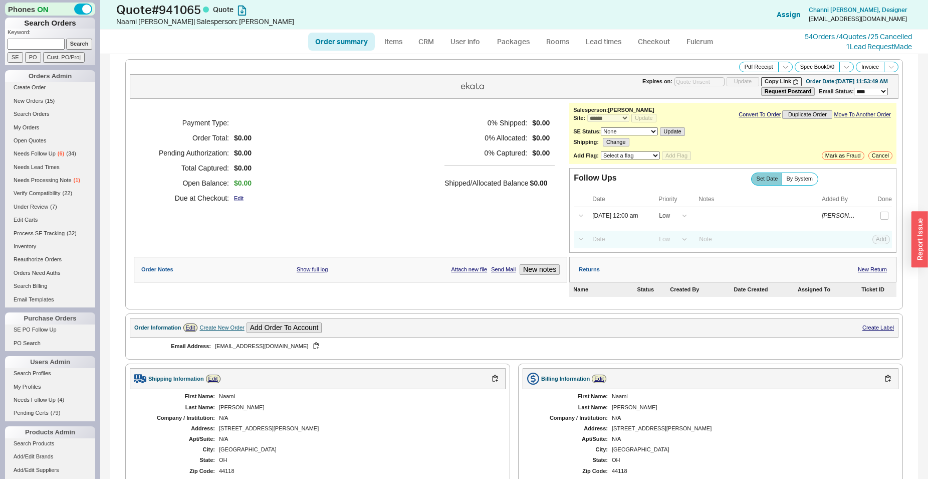
select select "*"
select select "LOW"
select select "3"
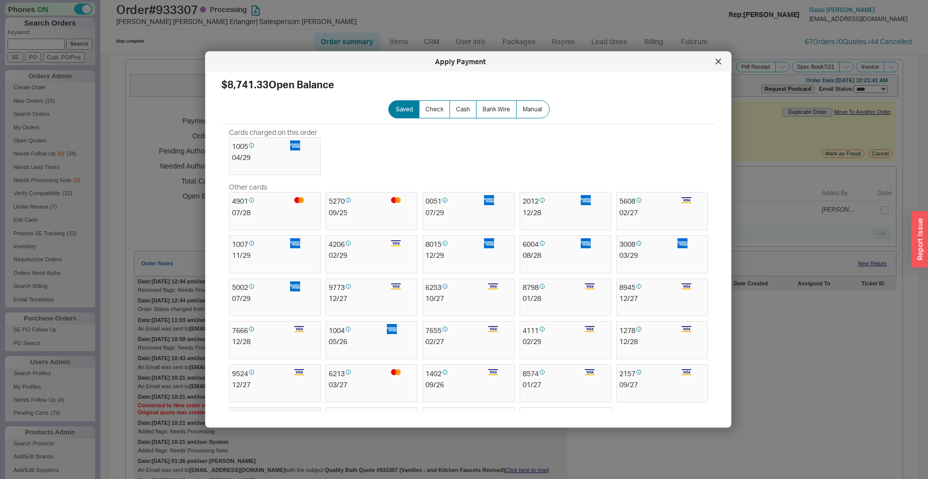
select select "*"
select select "LOW"
select select "3"
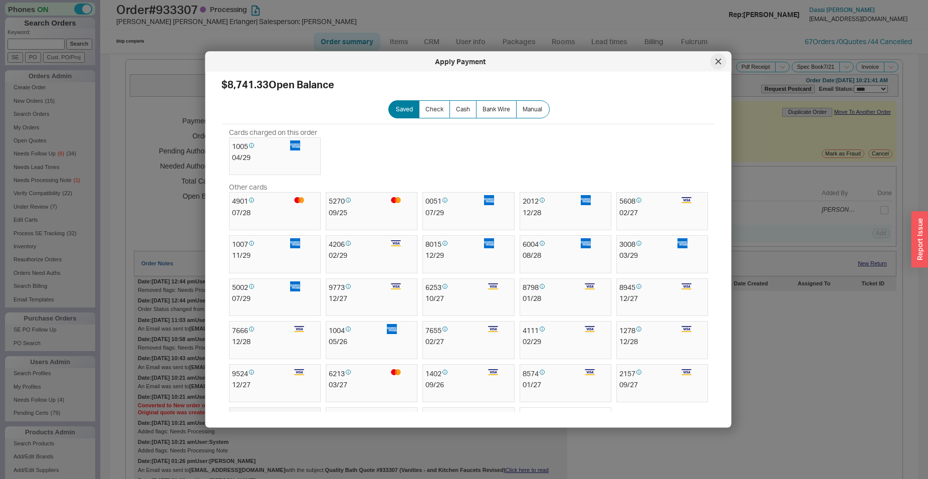
click at [722, 61] on div at bounding box center [719, 62] width 16 height 16
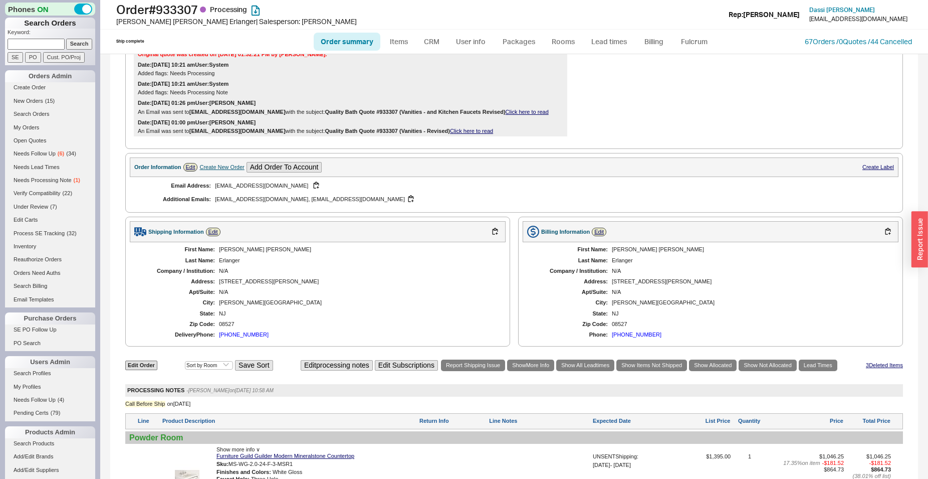
scroll to position [409, 0]
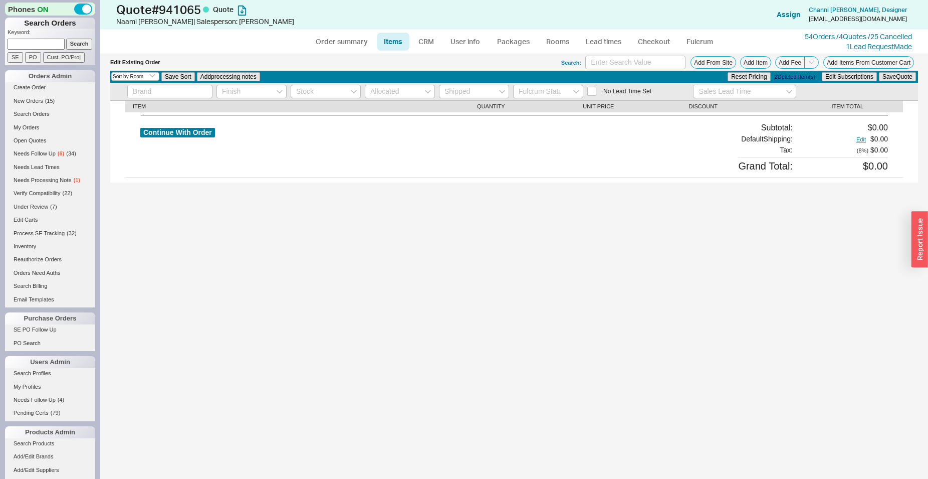
select select "3"
click at [167, 131] on button "Continue With Order" at bounding box center [177, 133] width 75 height 10
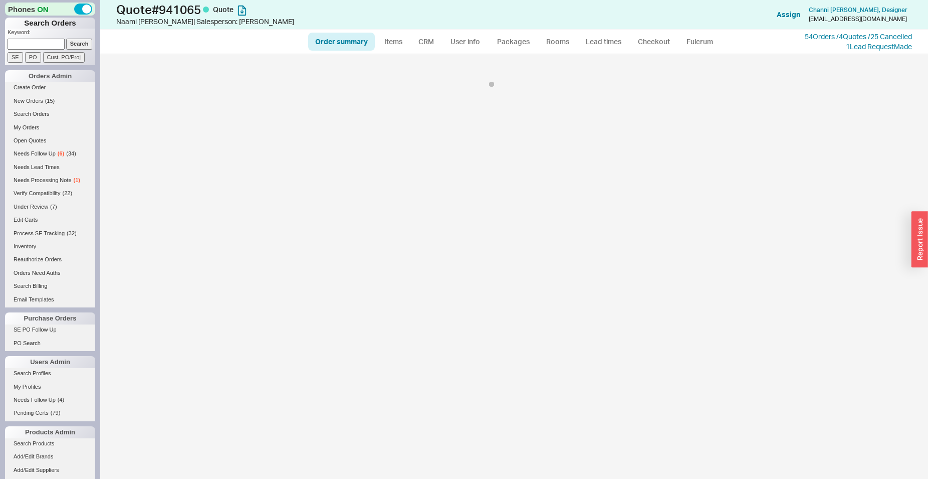
select select "*"
select select "LOW"
select select "3"
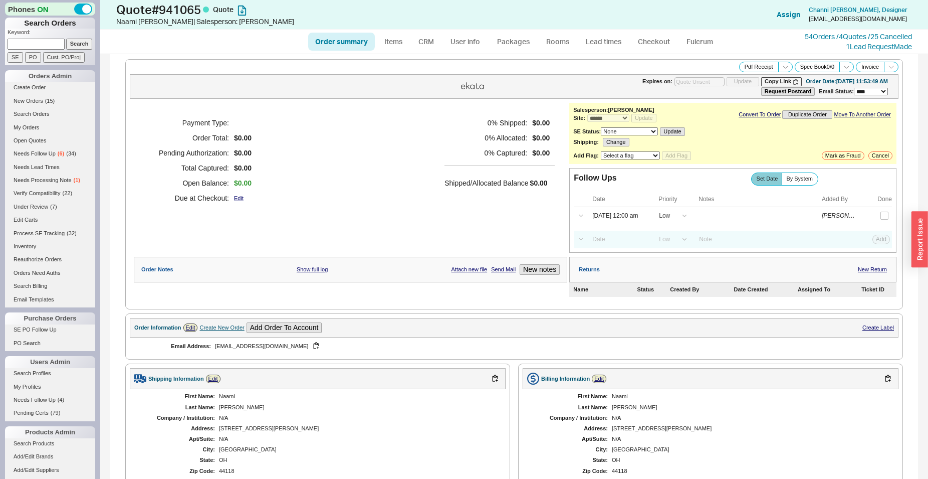
scroll to position [162, 0]
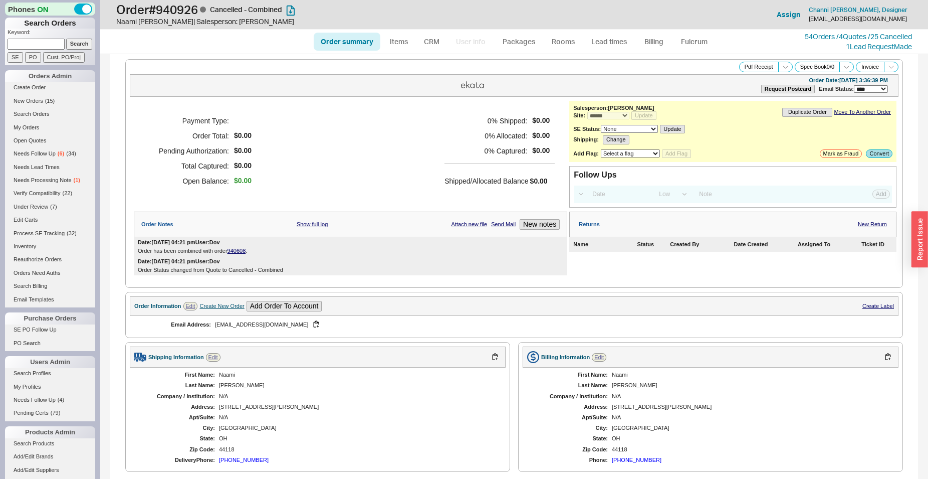
select select "*"
select select "LOW"
select select "3"
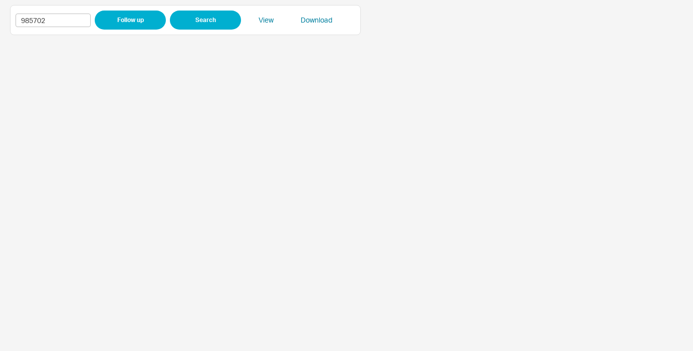
click at [270, 25] on div "985702 Follow up Search View Download" at bounding box center [186, 20] width 340 height 19
click at [265, 18] on link "View" at bounding box center [266, 20] width 50 height 10
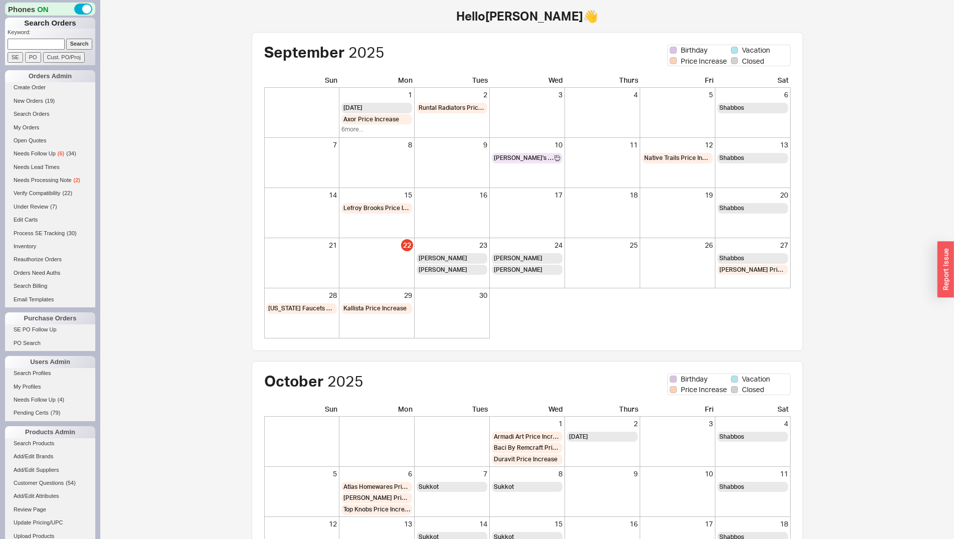
drag, startPoint x: 26, startPoint y: 46, endPoint x: 12, endPoint y: 58, distance: 17.8
click at [26, 48] on input at bounding box center [36, 44] width 57 height 11
type input "jessica@granada"
click at [66, 39] on input "Search" at bounding box center [79, 44] width 27 height 11
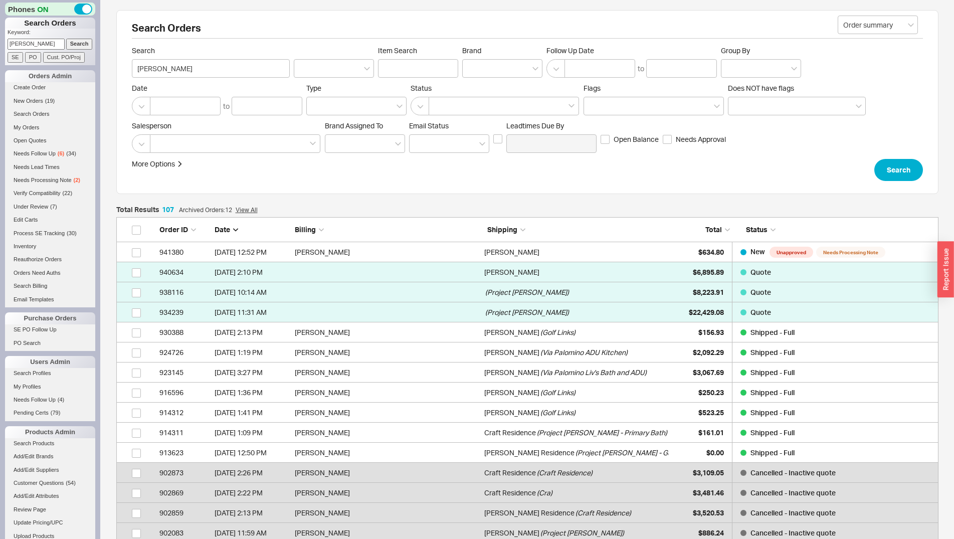
scroll to position [2162, 814]
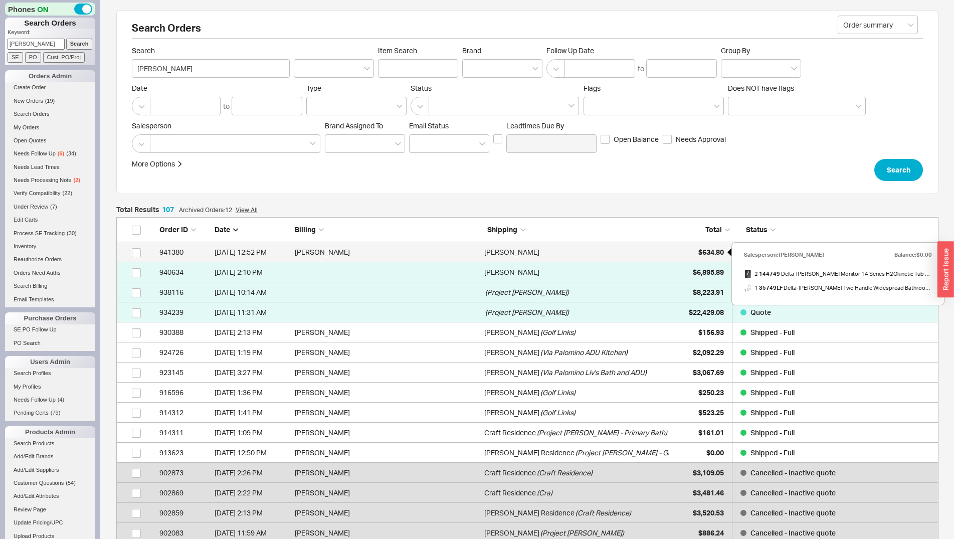
click at [707, 252] on span "$634.80" at bounding box center [711, 252] width 26 height 9
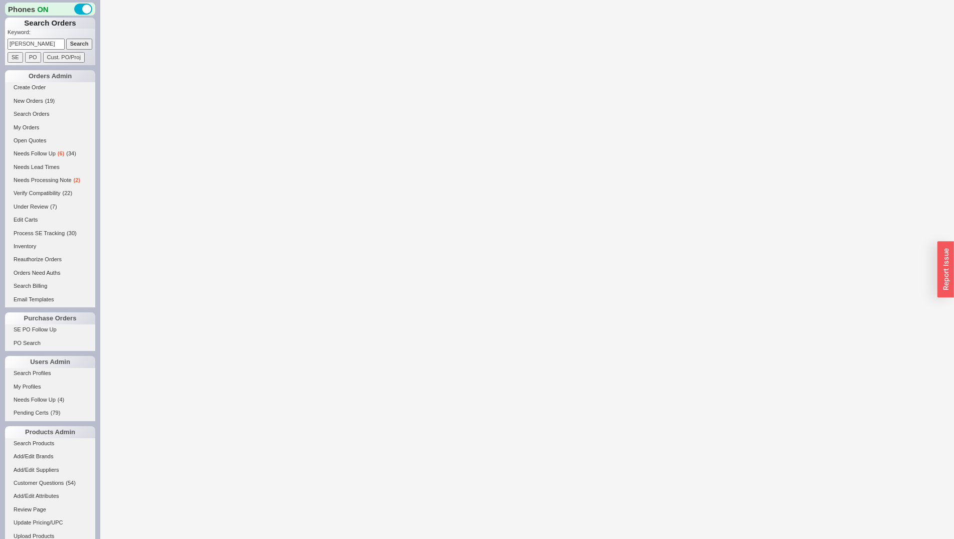
select select "*"
select select "LOW"
select select "3"
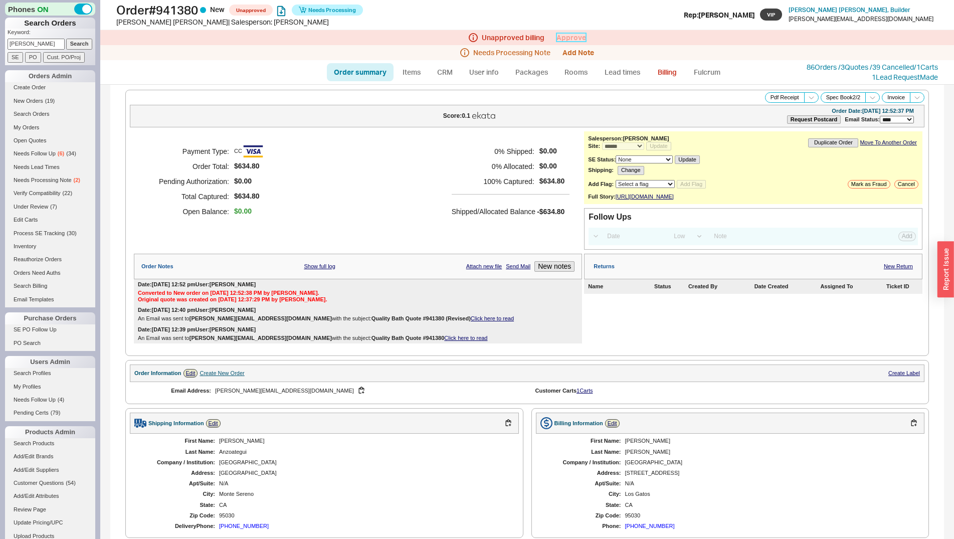
click at [573, 39] on link "Approve" at bounding box center [571, 37] width 30 height 9
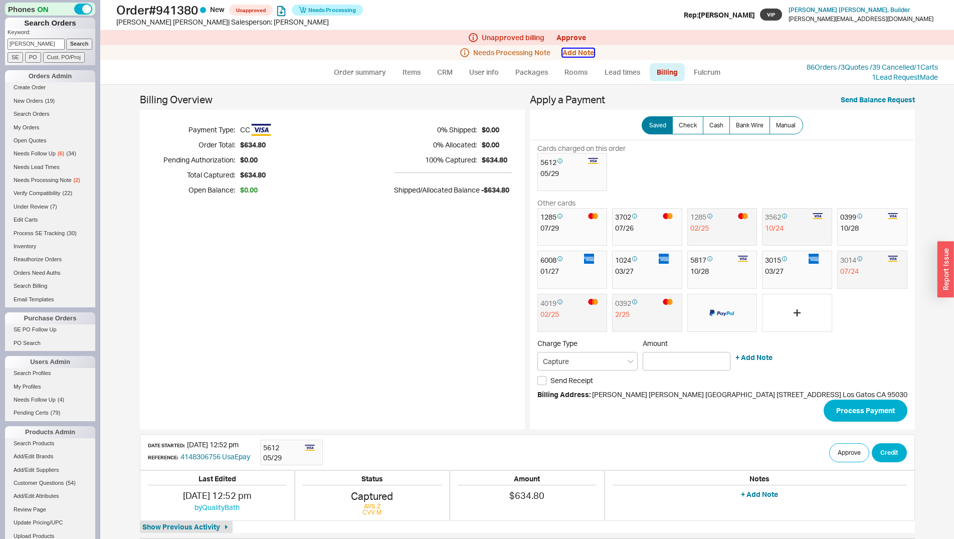
click at [586, 56] on button "Add Note" at bounding box center [578, 53] width 32 height 8
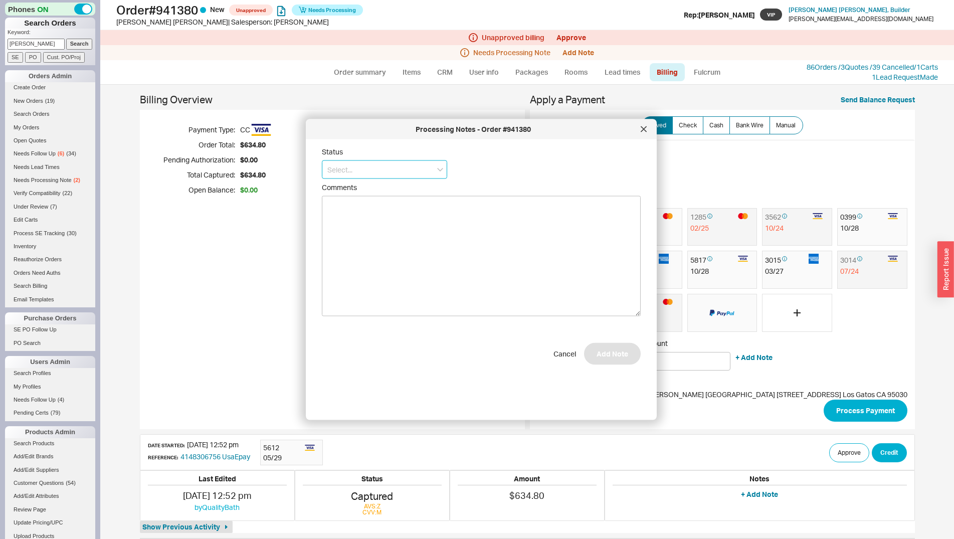
drag, startPoint x: 387, startPoint y: 166, endPoint x: 391, endPoint y: 176, distance: 10.5
click at [387, 166] on input at bounding box center [384, 169] width 125 height 19
click at [390, 231] on div "Ships as Available" at bounding box center [384, 226] width 124 height 18
type input "Ships as Available"
click at [460, 163] on input "Do not wait for any items" at bounding box center [455, 162] width 9 height 9
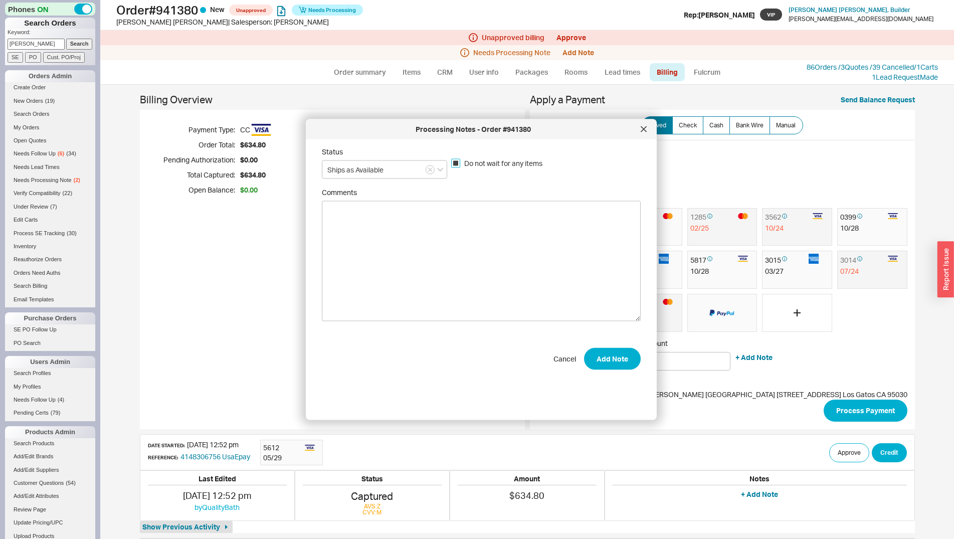
checkbox input "true"
click at [588, 355] on button "Add Note" at bounding box center [612, 358] width 57 height 22
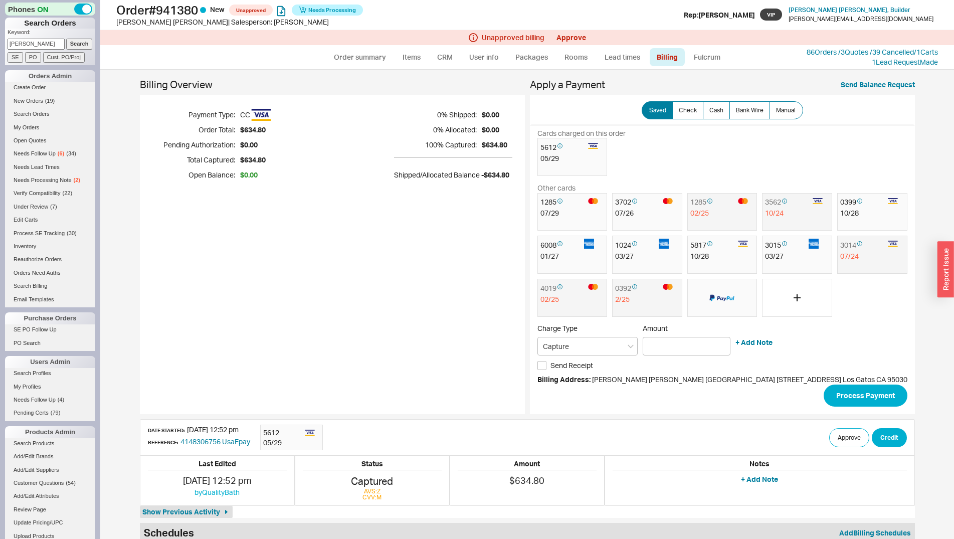
scroll to position [16, 0]
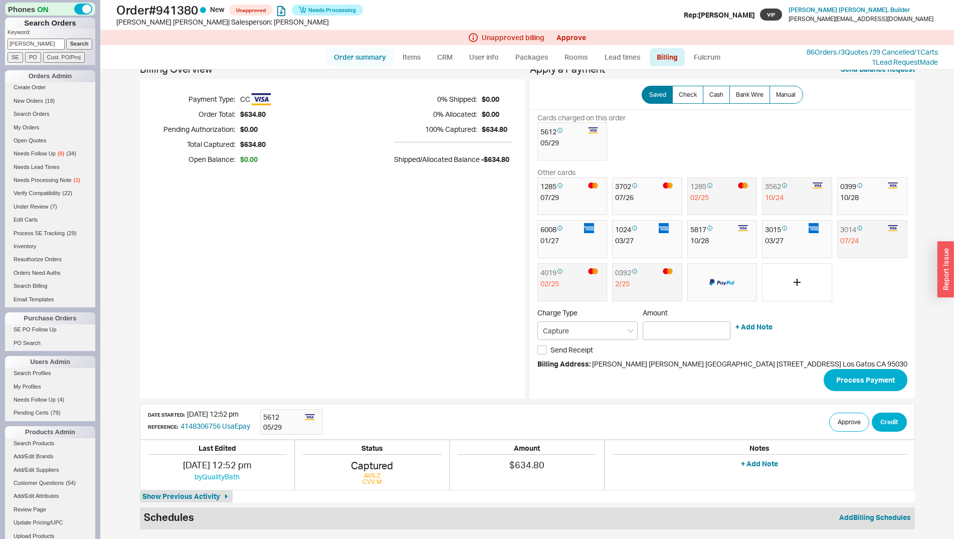
click at [357, 59] on link "Order summary" at bounding box center [360, 57] width 67 height 18
select select "*"
select select "LOW"
select select "3"
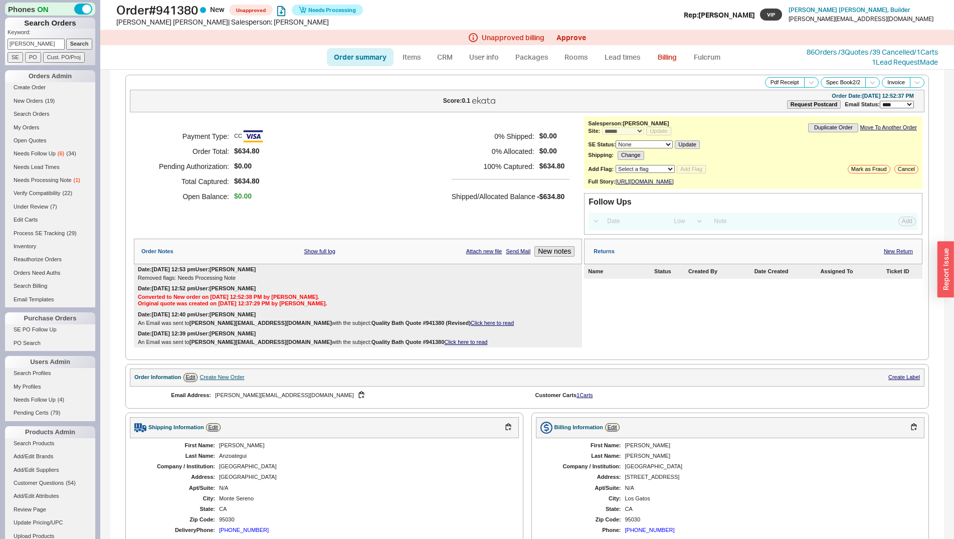
scroll to position [358, 0]
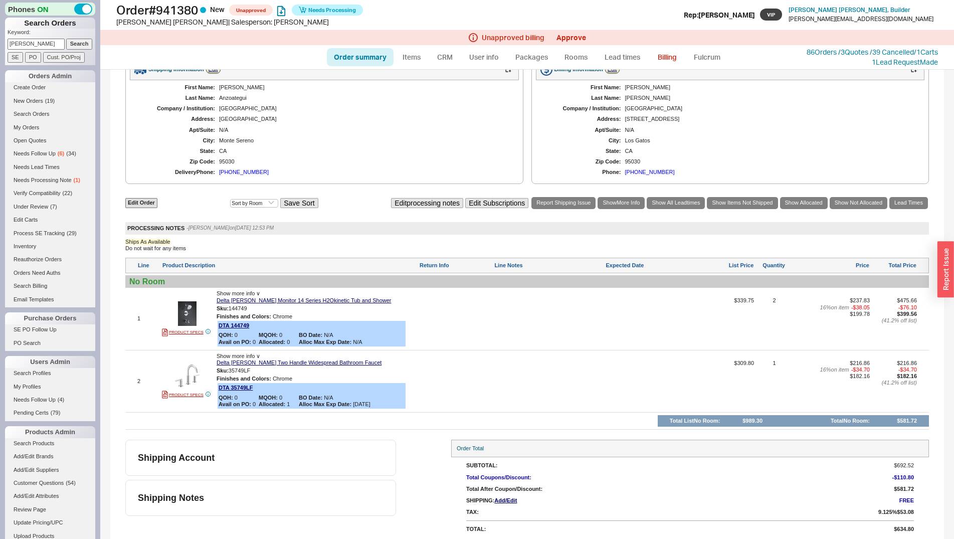
click at [488, 320] on div at bounding box center [455, 322] width 73 height 50
drag, startPoint x: 488, startPoint y: 320, endPoint x: 560, endPoint y: 323, distance: 72.3
click at [504, 319] on div "1 PRODUCT SPECS Show more info ∨ Delta Nicoli Monitor 14 Series H2Okinetic Tub …" at bounding box center [527, 318] width 804 height 57
click at [537, 329] on div at bounding box center [549, 322] width 110 height 50
click at [531, 331] on div at bounding box center [549, 322] width 110 height 50
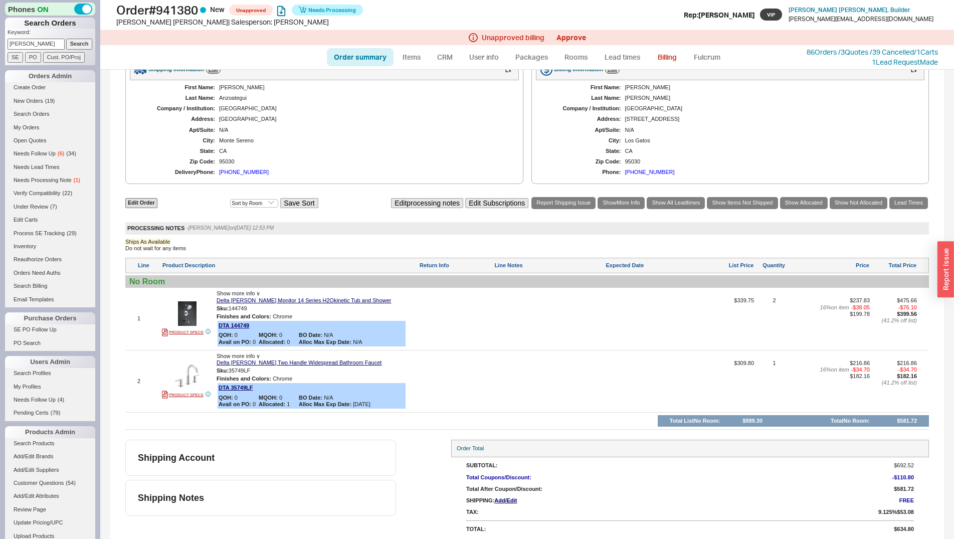
click at [335, 47] on ul "Order summary Items CRM User info Packages Rooms Lead times Billing Fulcrum" at bounding box center [527, 57] width 409 height 24
click at [343, 56] on link "Order summary" at bounding box center [360, 57] width 67 height 18
select select "*"
select select "LOW"
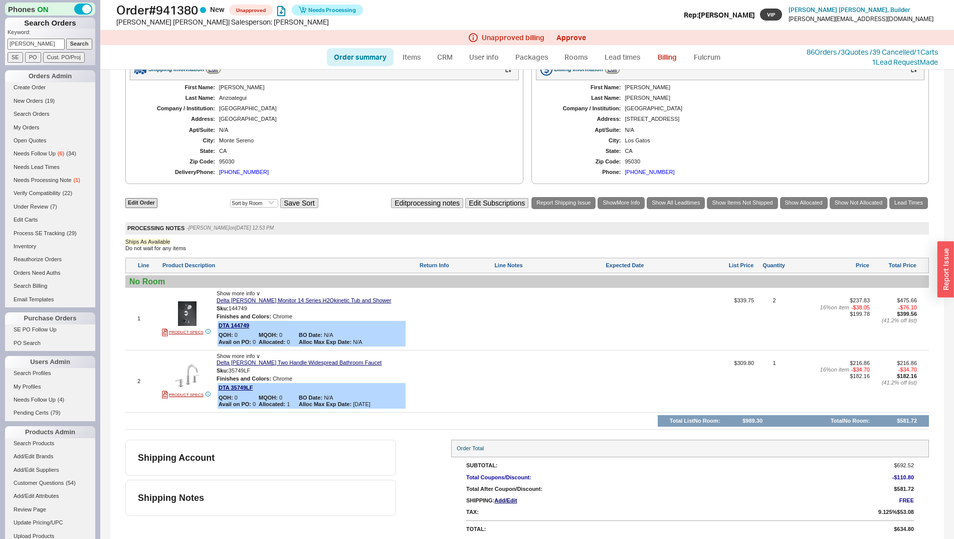
select select "3"
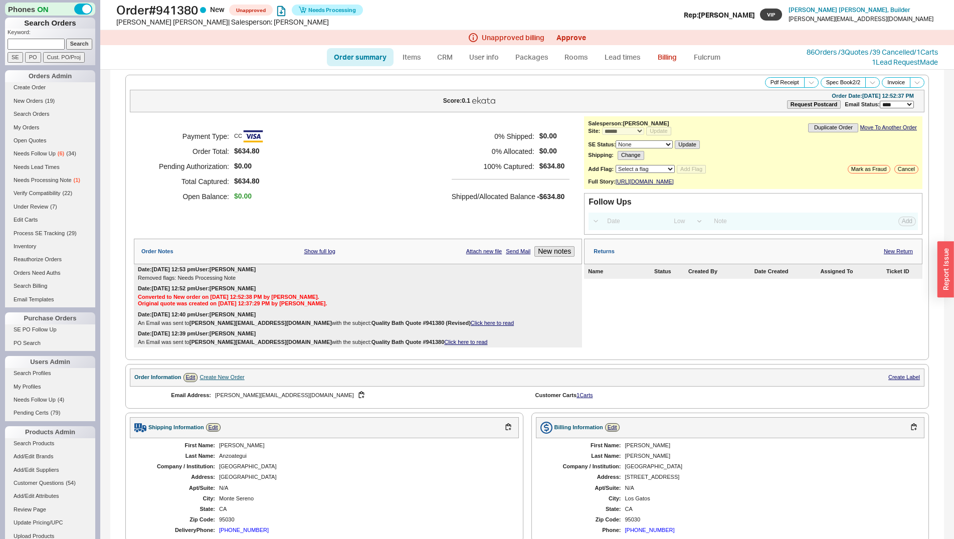
scroll to position [307, 0]
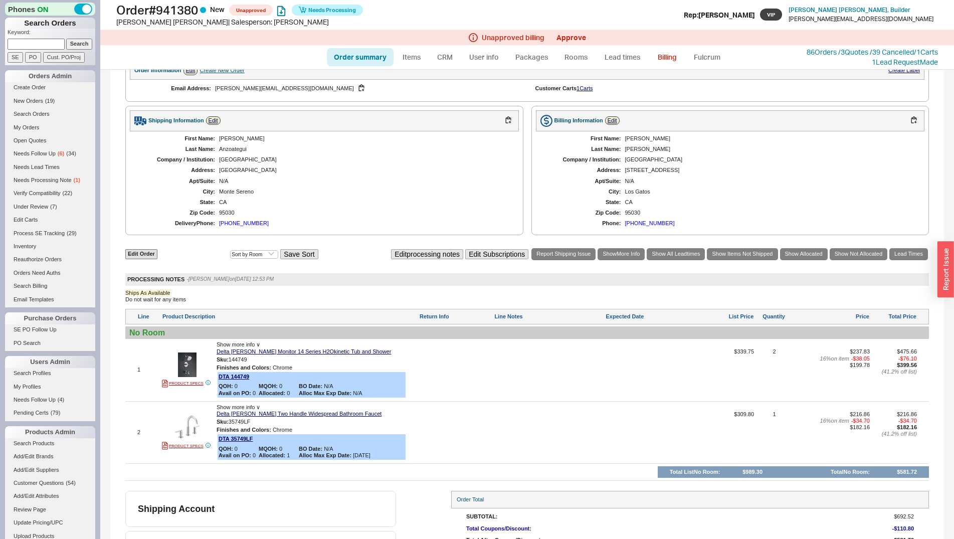
click at [533, 376] on div at bounding box center [549, 373] width 110 height 50
type textarea "Please ship one asap!"
click at [509, 375] on button "SAVE" at bounding box center [505, 370] width 22 height 9
click at [360, 58] on link "Order summary" at bounding box center [360, 57] width 67 height 18
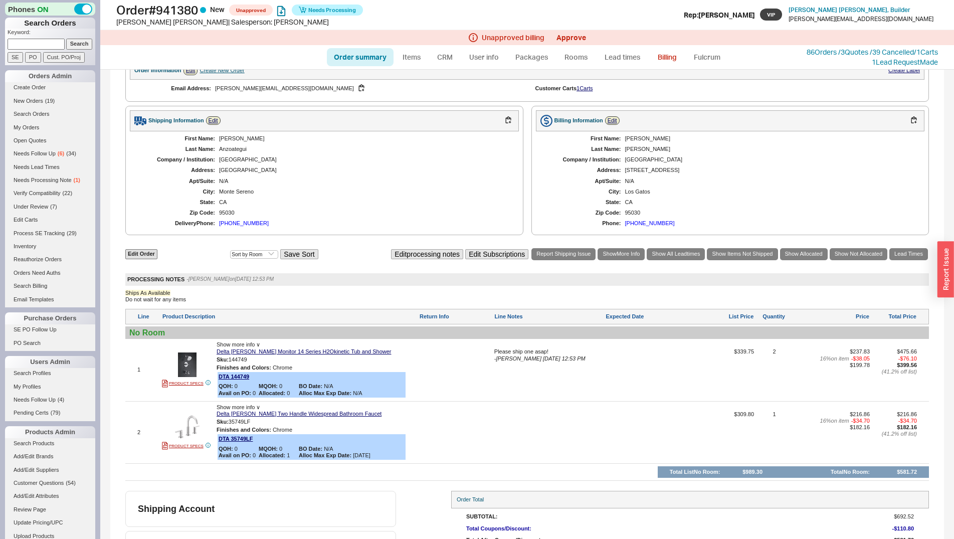
select select "*"
select select "LOW"
select select "3"
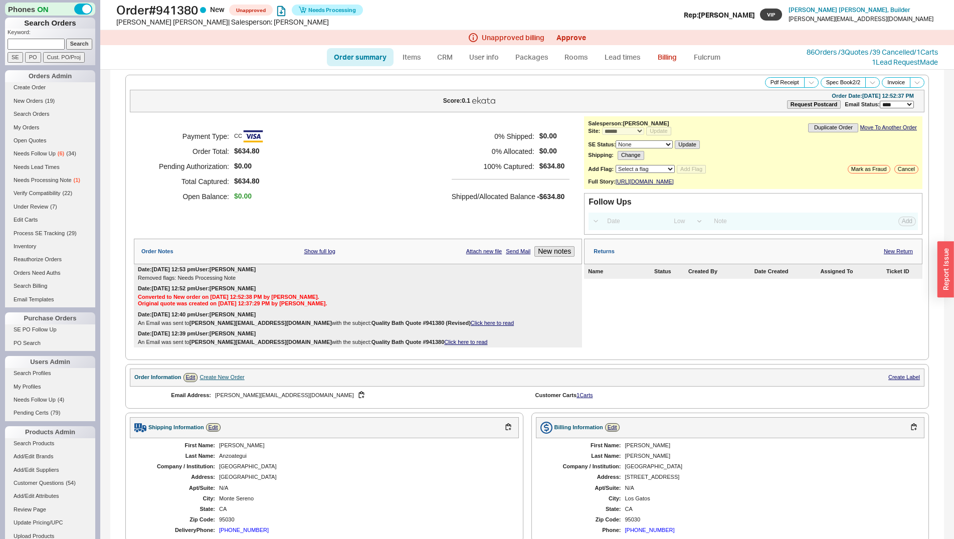
scroll to position [256, 0]
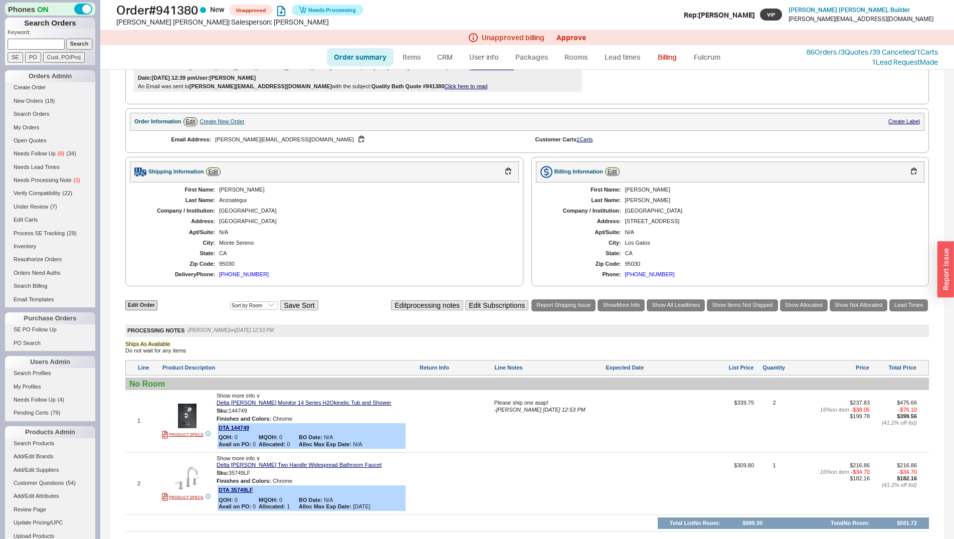
click at [379, 56] on link "Order summary" at bounding box center [360, 57] width 67 height 18
select select "*"
select select "LOW"
select select "3"
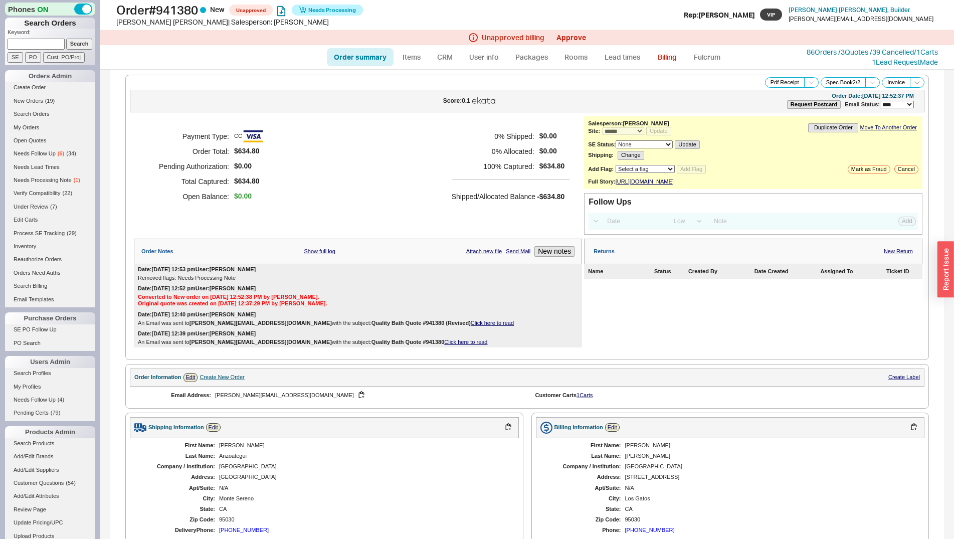
scroll to position [307, 0]
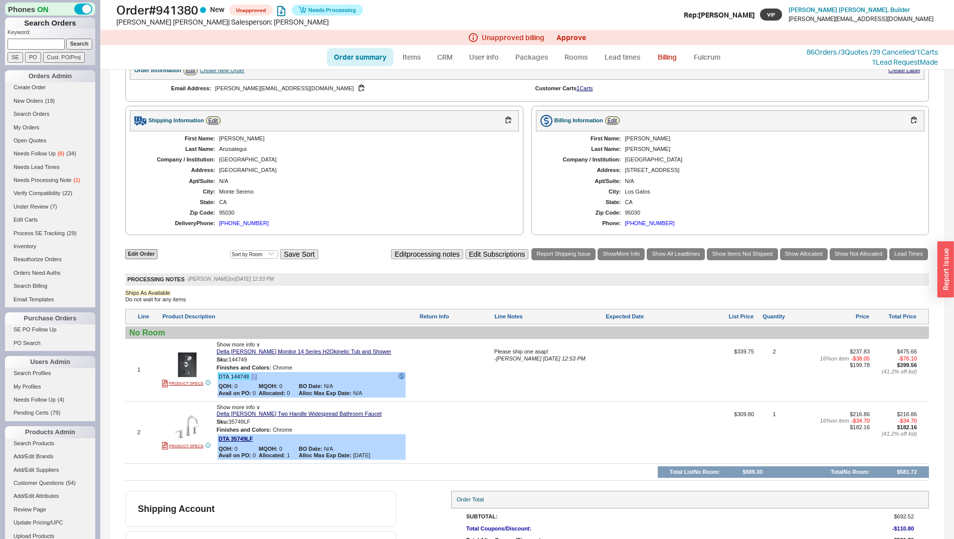
click at [237, 379] on link "DTA 144749" at bounding box center [234, 376] width 31 height 6
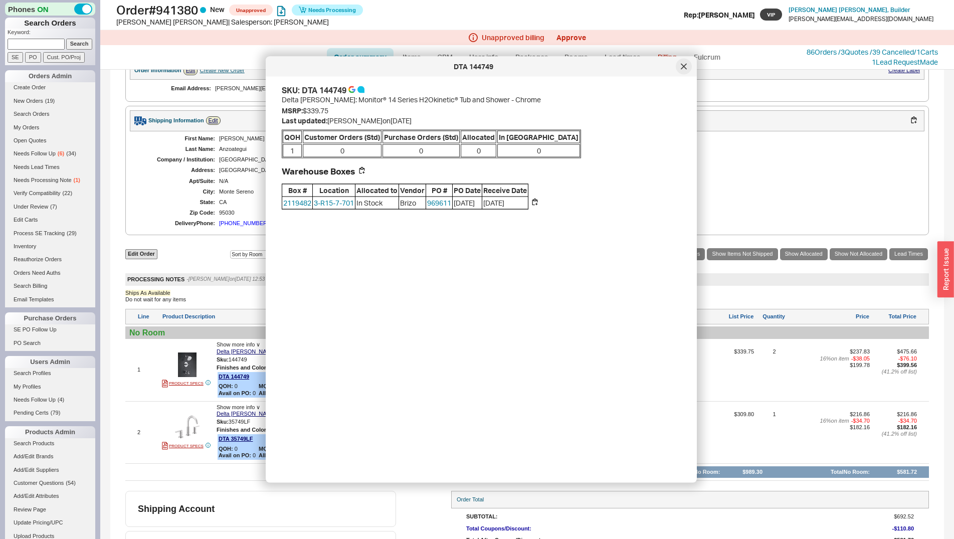
click at [682, 69] on icon at bounding box center [684, 67] width 6 height 6
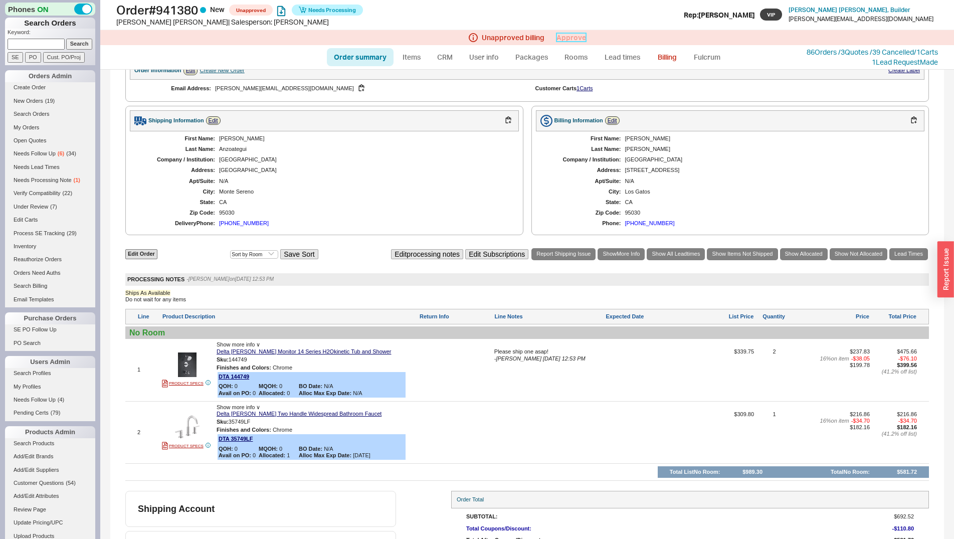
click at [561, 34] on link "Approve" at bounding box center [571, 37] width 30 height 9
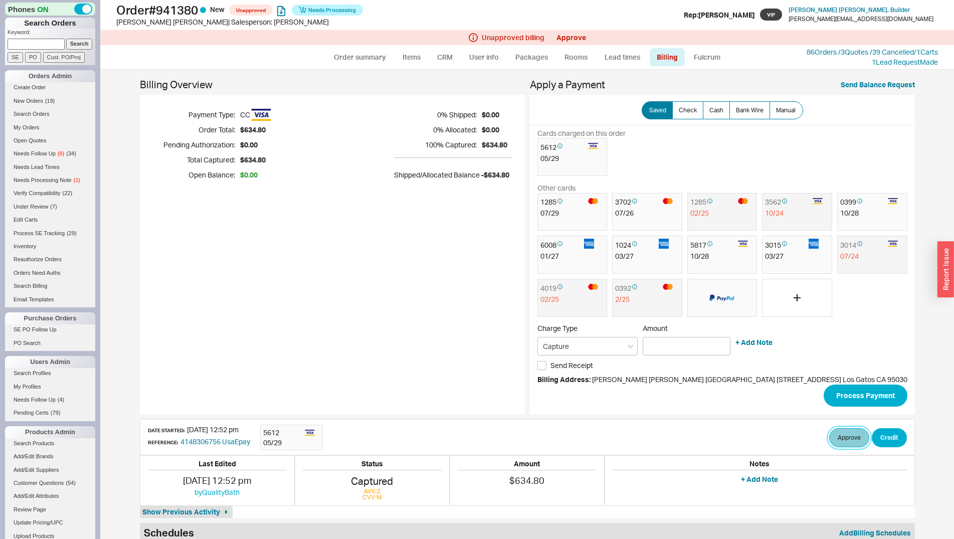
click at [829, 443] on button "Approve" at bounding box center [849, 437] width 40 height 19
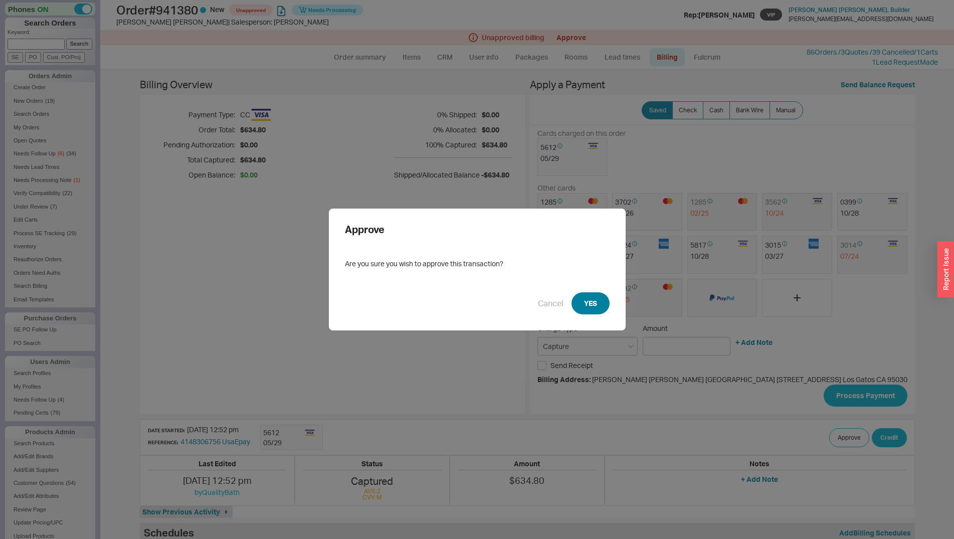
click at [591, 304] on button "YES" at bounding box center [590, 303] width 38 height 22
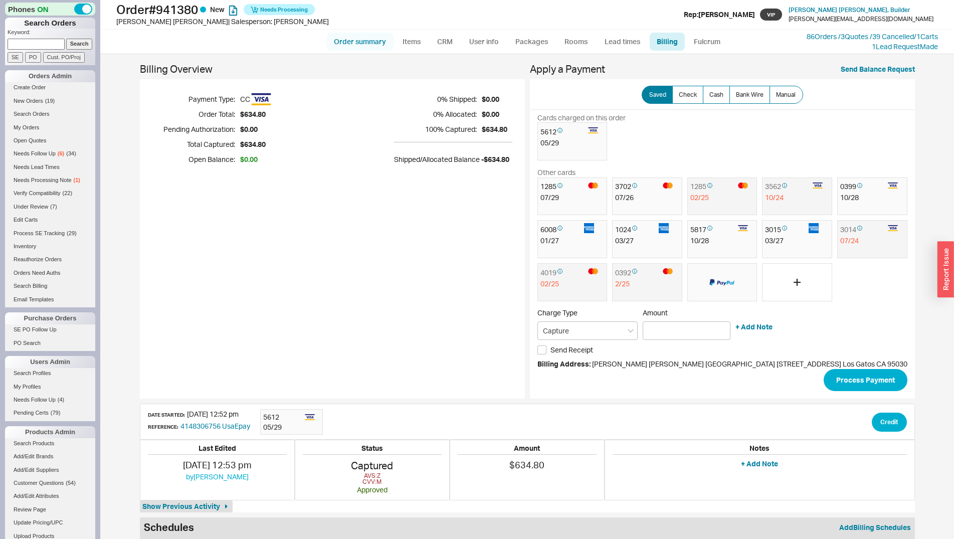
click at [363, 41] on link "Order summary" at bounding box center [360, 42] width 67 height 18
select select "*"
select select "LOW"
select select "3"
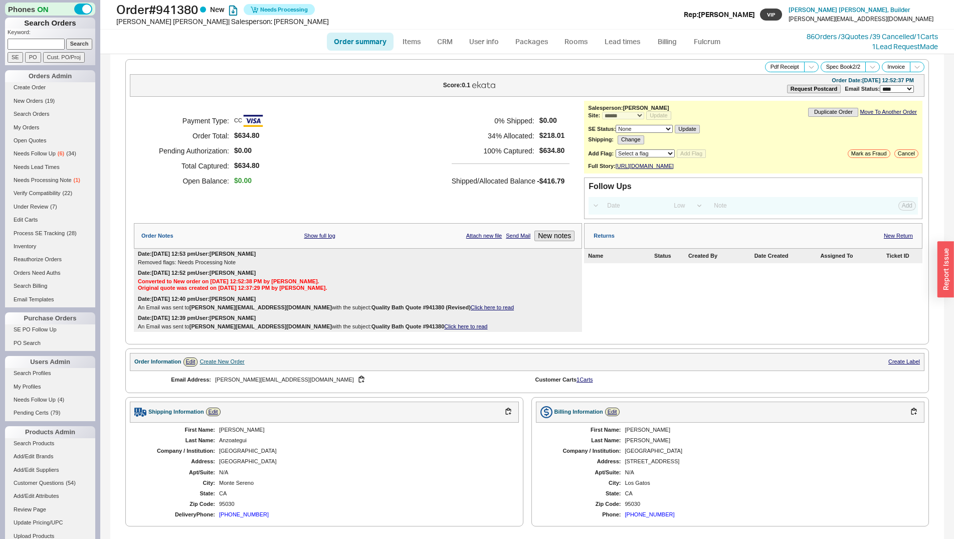
click at [33, 45] on input at bounding box center [36, 44] width 57 height 11
type input "michelle shore"
click at [66, 39] on input "Search" at bounding box center [79, 44] width 27 height 11
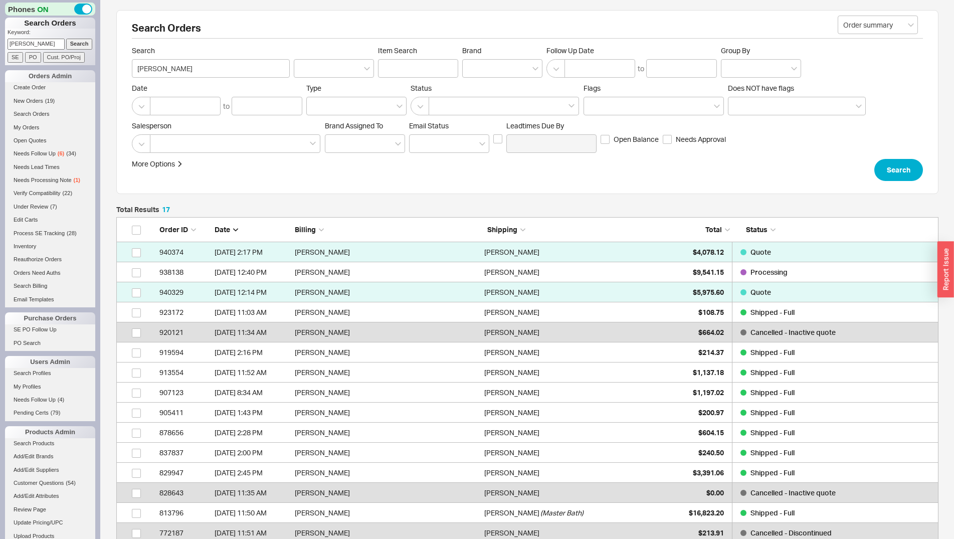
scroll to position [357, 814]
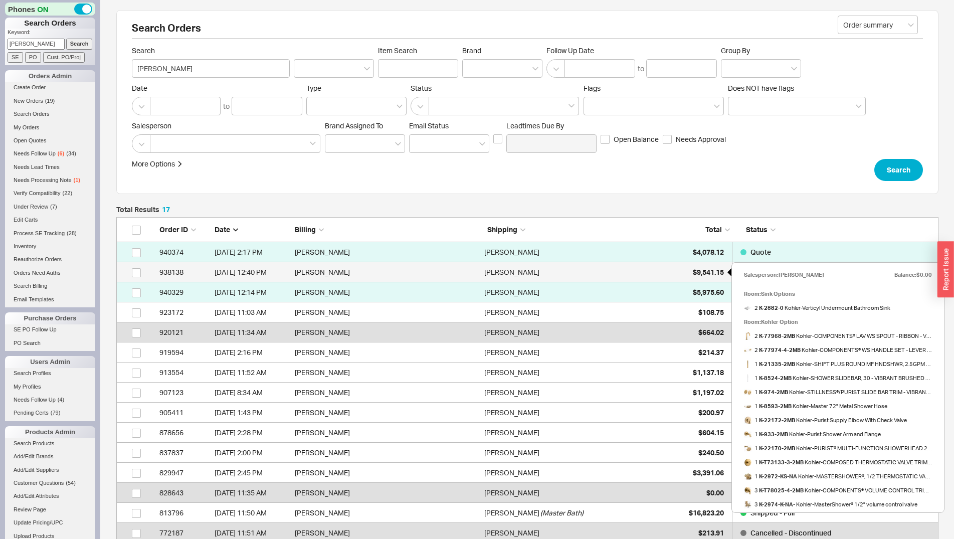
click at [695, 268] on span "$9,541.15" at bounding box center [708, 272] width 31 height 9
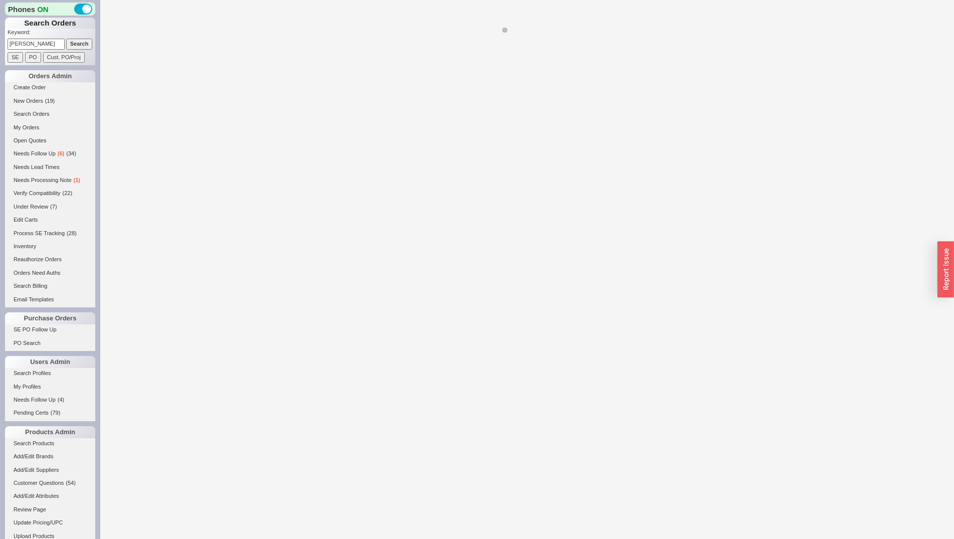
select select "*"
select select "LOW"
select select "3"
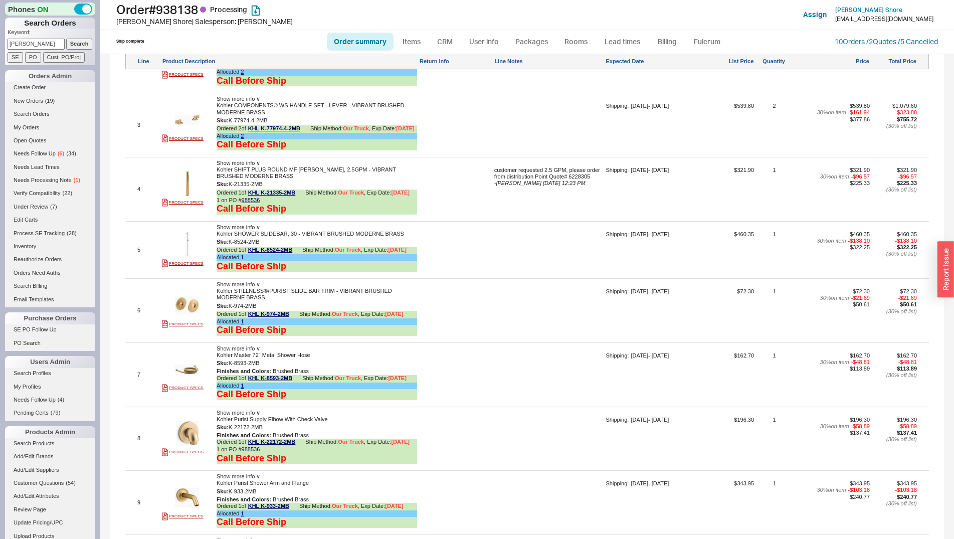
scroll to position [1074, 0]
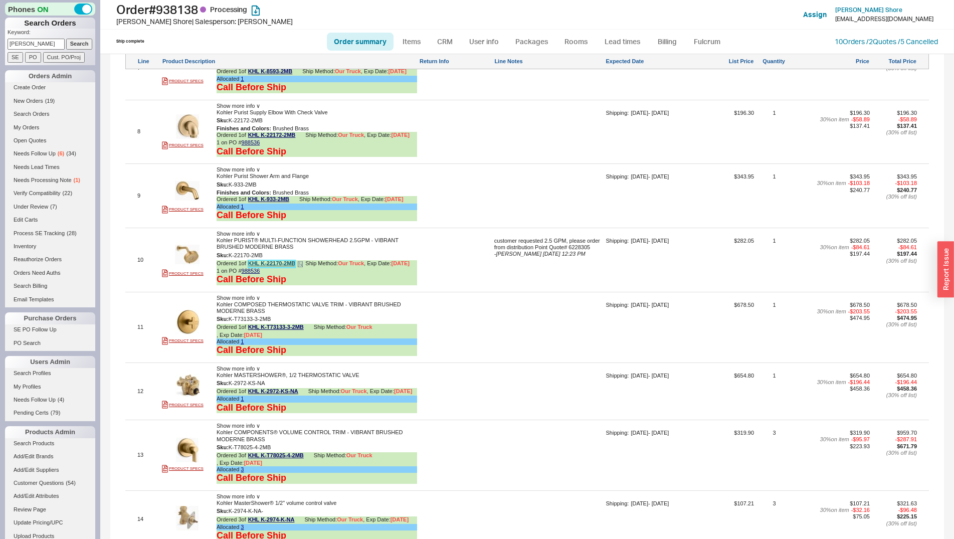
click at [273, 268] on link "KHL K-22170-2MB" at bounding box center [272, 264] width 48 height 8
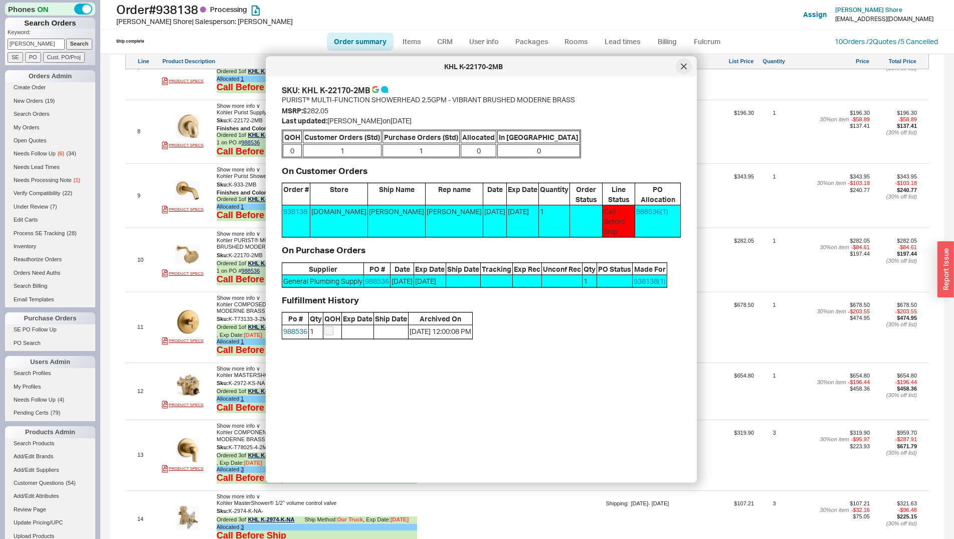
click at [685, 65] on icon at bounding box center [684, 67] width 6 height 6
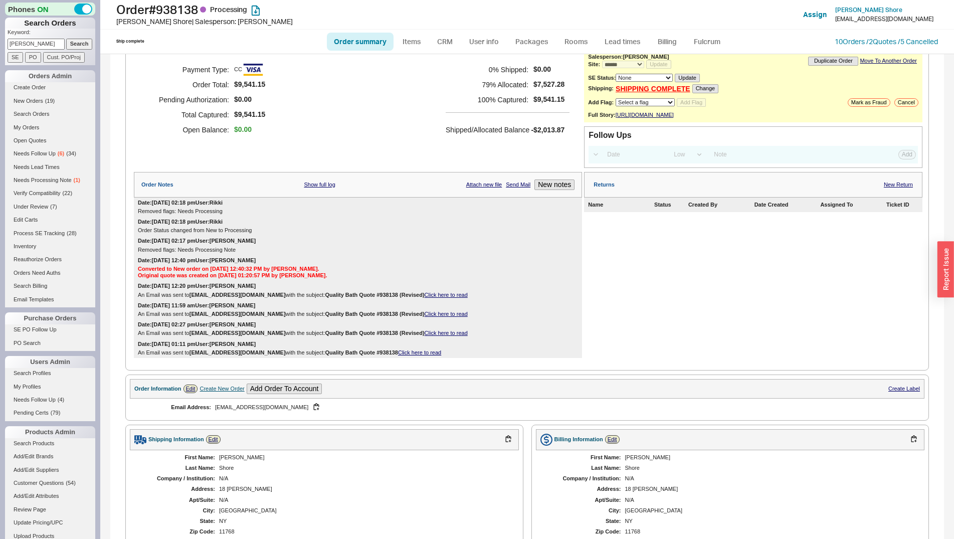
scroll to position [102, 0]
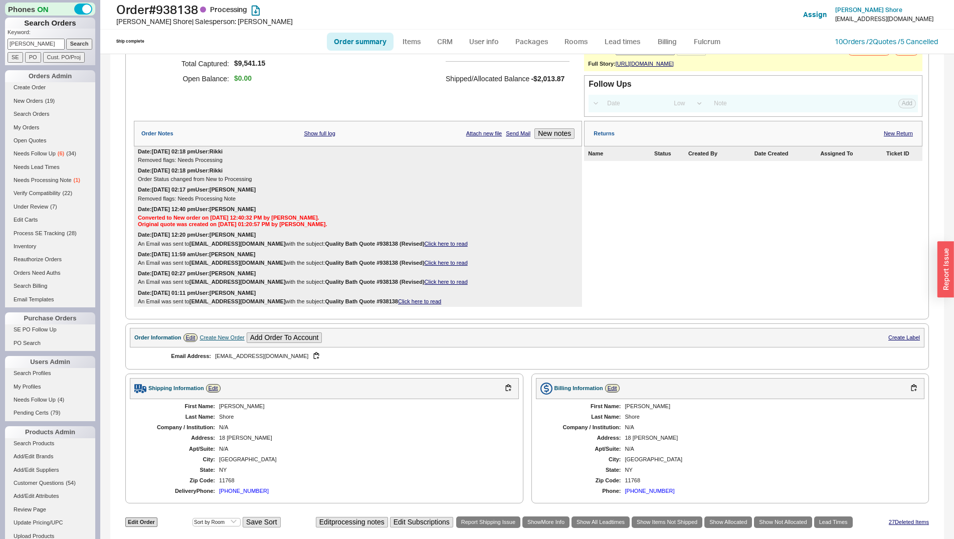
click at [239, 494] on div "(516) 779-7183" at bounding box center [244, 491] width 50 height 7
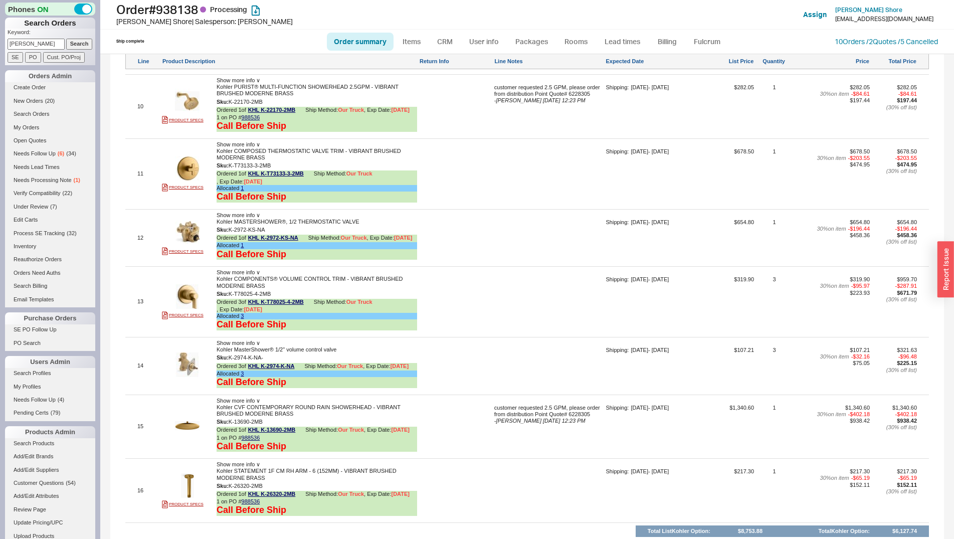
scroll to position [1534, 0]
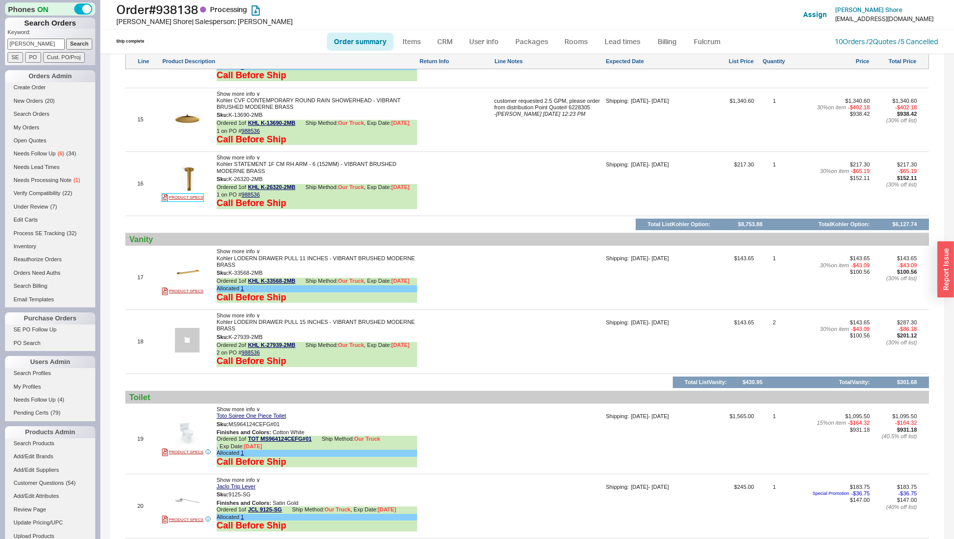
click at [180, 202] on link "PRODUCT SPECS" at bounding box center [183, 198] width 42 height 8
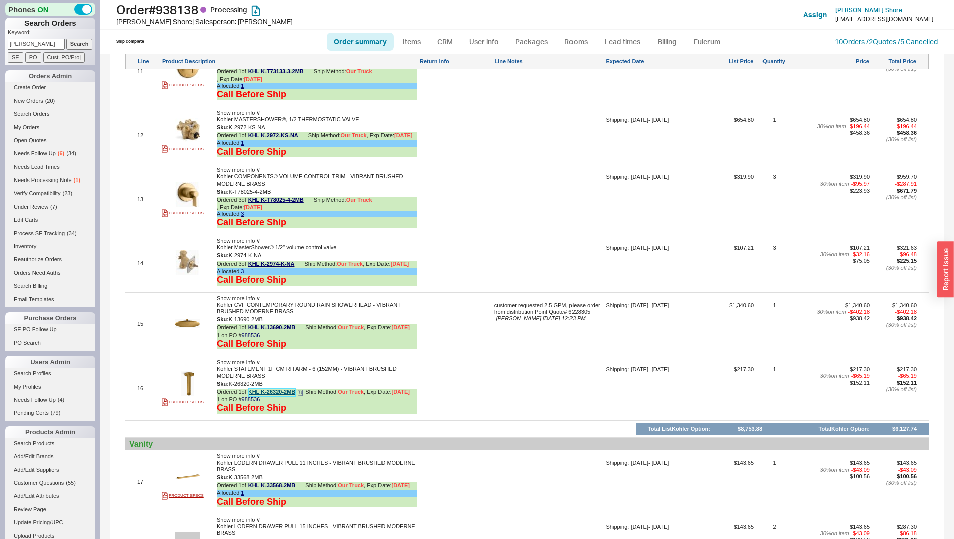
click at [267, 396] on link "KHL K-26320-2MB" at bounding box center [272, 393] width 48 height 8
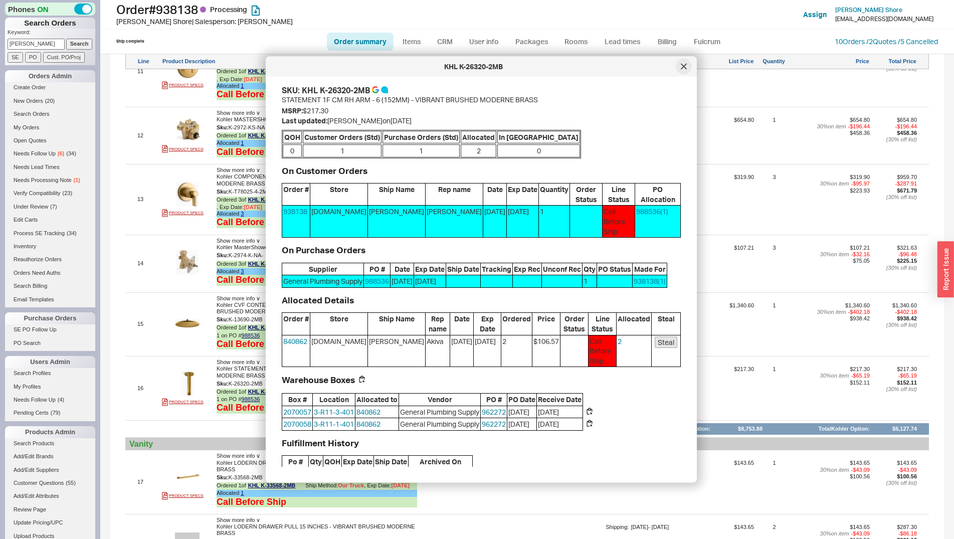
click at [680, 66] on div at bounding box center [684, 67] width 16 height 16
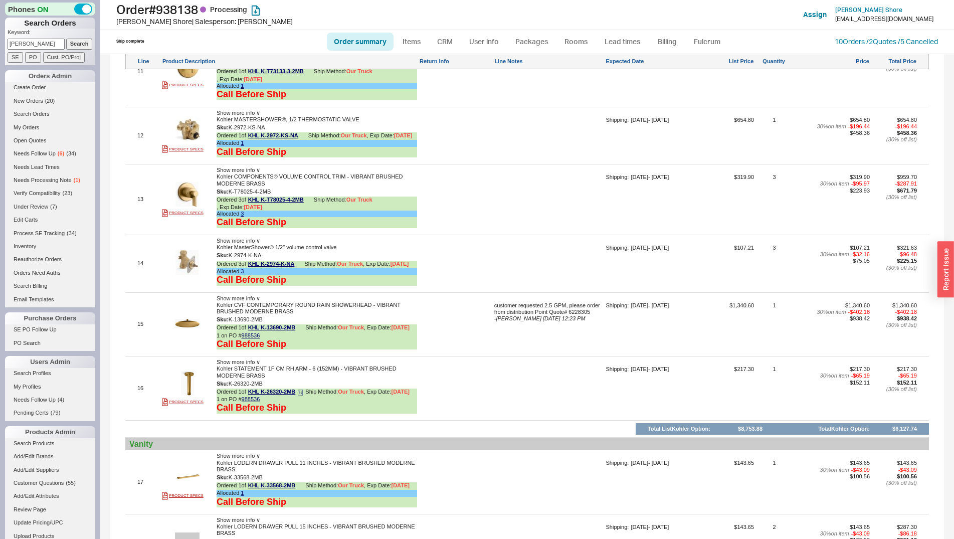
click at [300, 394] on icon at bounding box center [299, 394] width 1 height 0
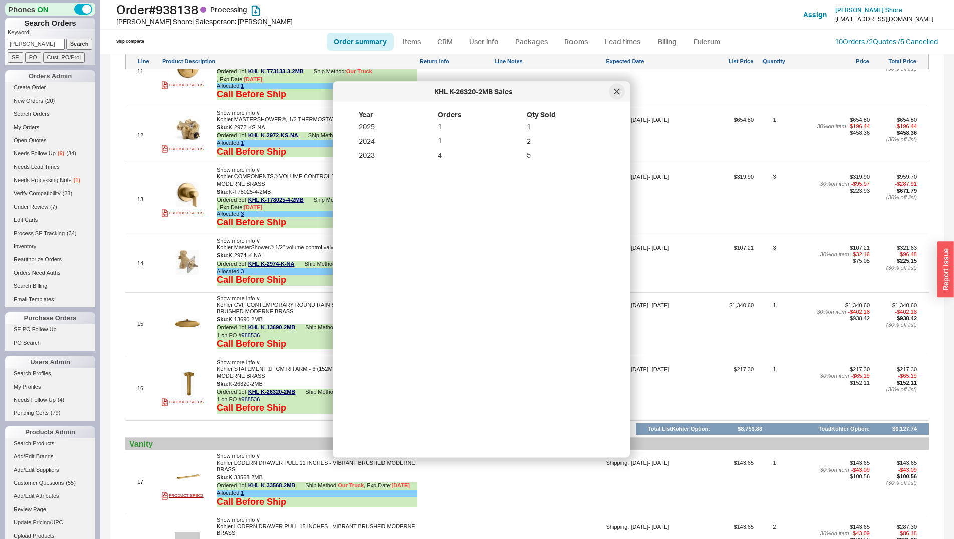
click at [615, 88] on div at bounding box center [617, 92] width 16 height 16
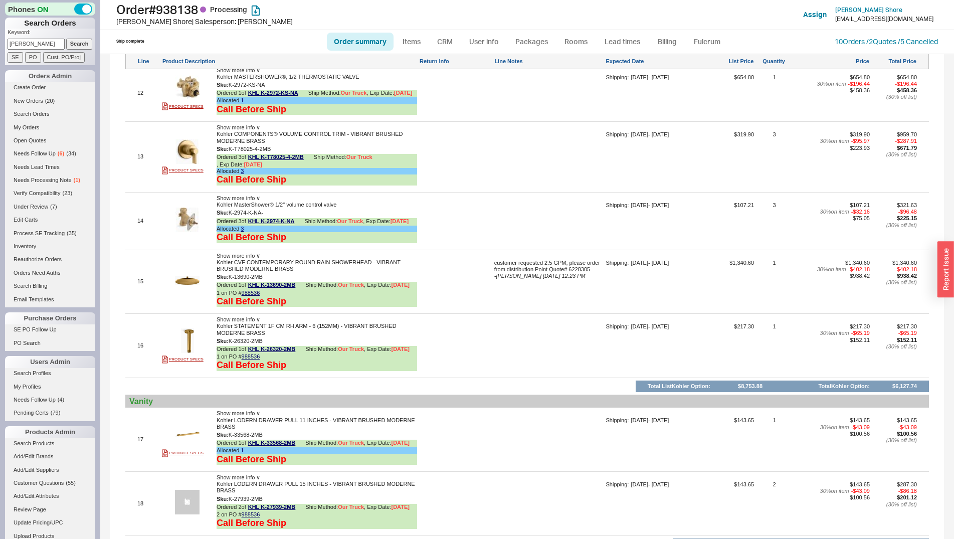
scroll to position [1249, 0]
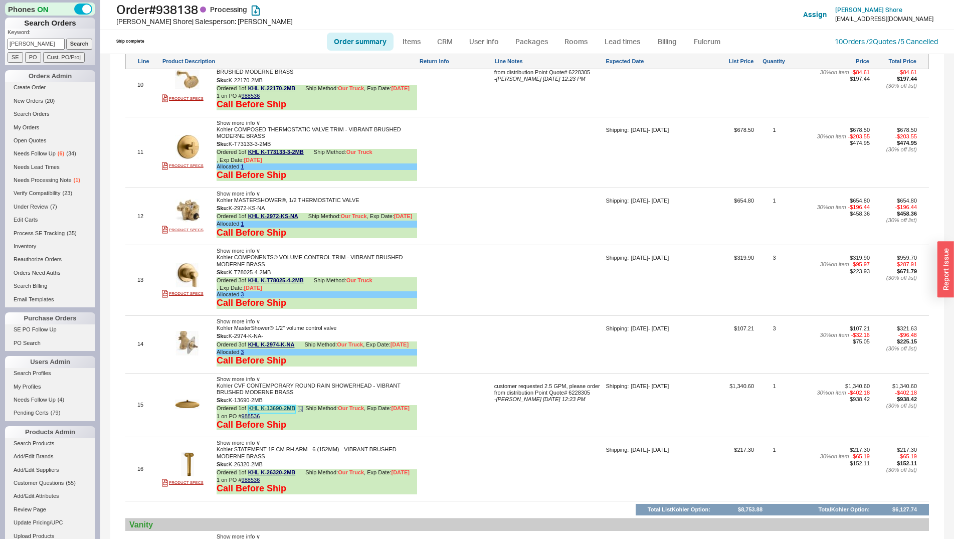
click at [293, 413] on link "KHL K-13690-2MB" at bounding box center [272, 409] width 48 height 8
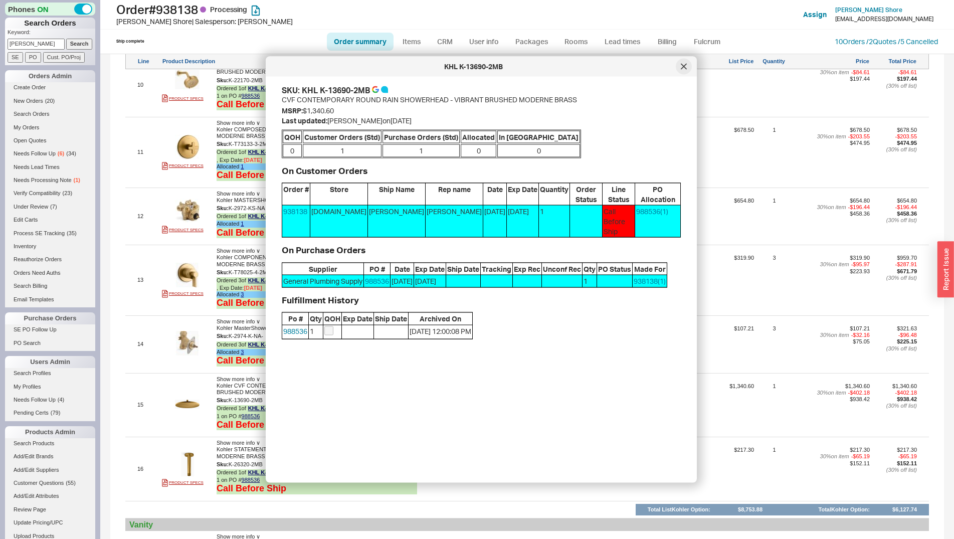
click at [686, 67] on icon at bounding box center [684, 67] width 6 height 6
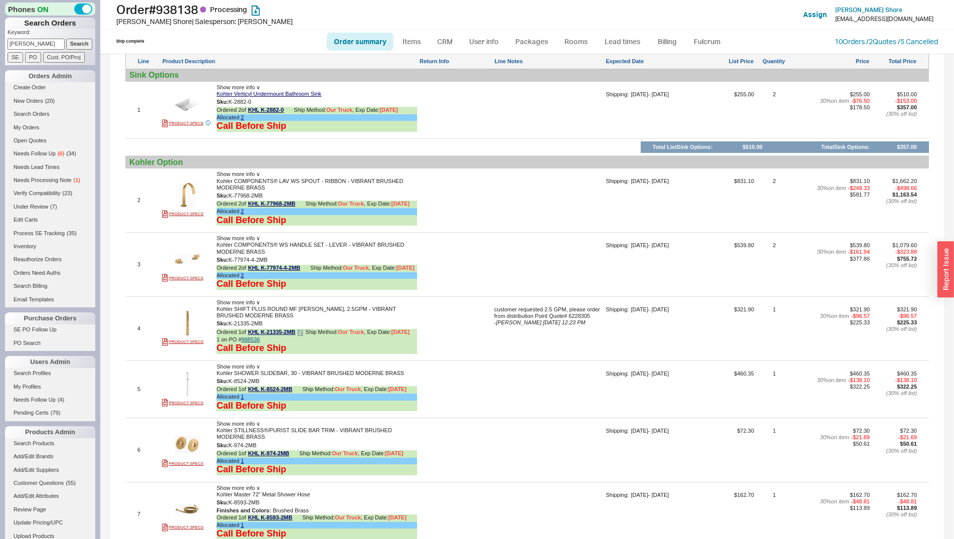
scroll to position [635, 0]
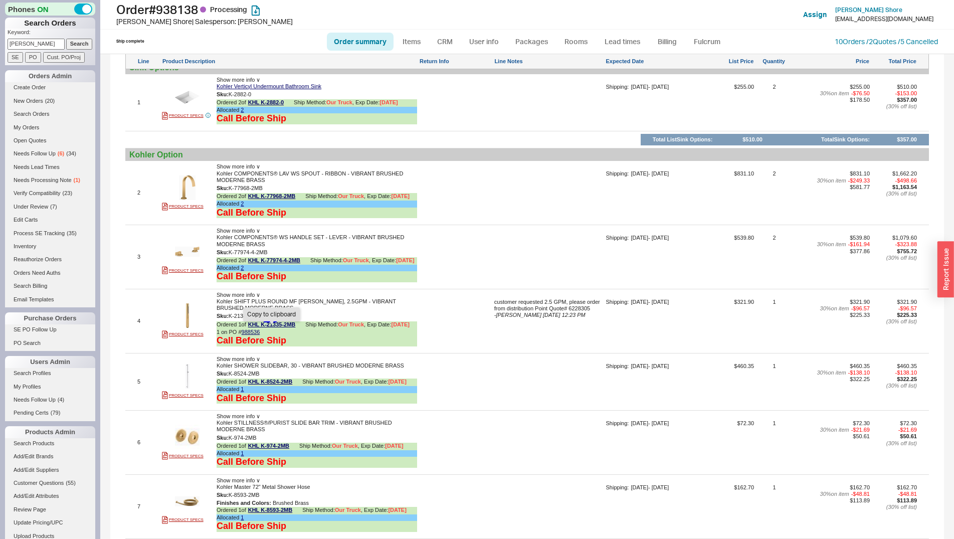
click at [274, 321] on button "button" at bounding box center [270, 316] width 12 height 10
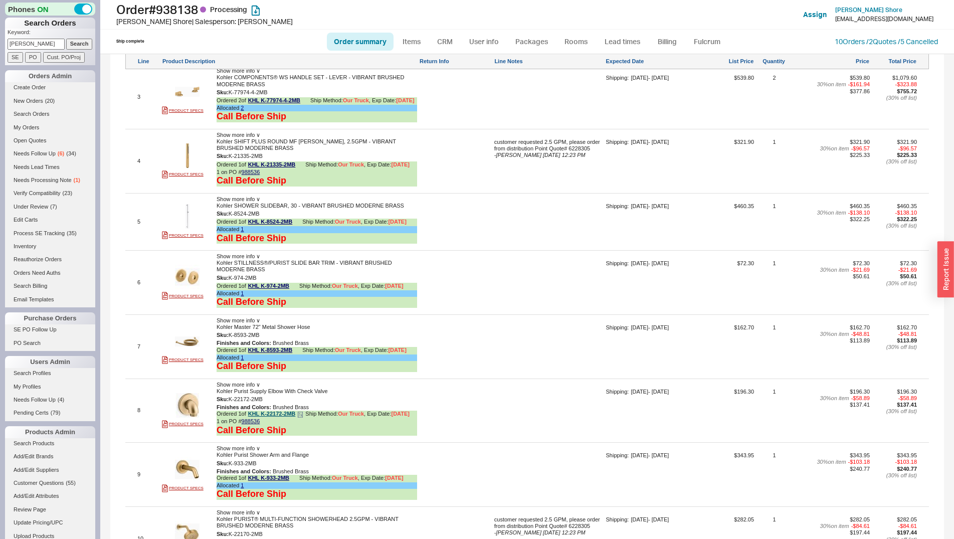
scroll to position [840, 0]
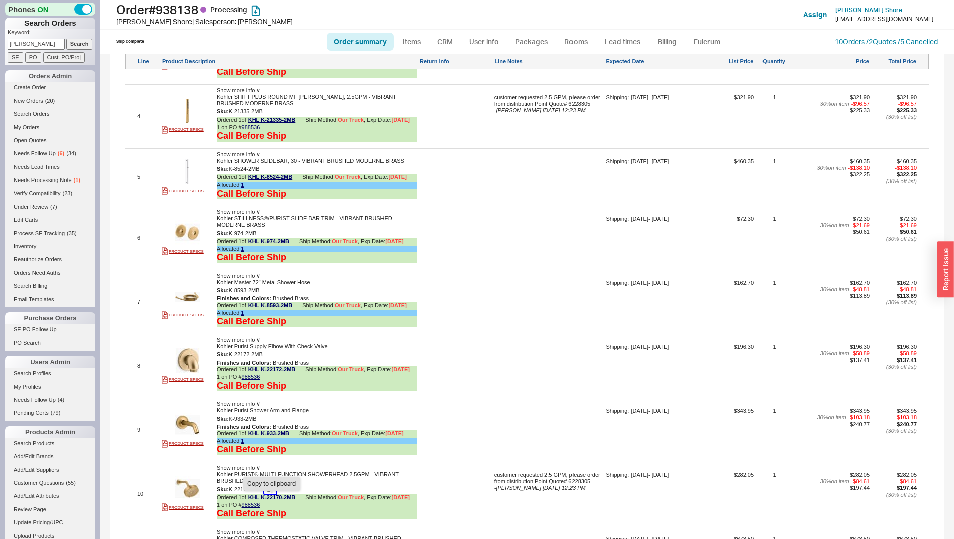
click at [273, 494] on button "button" at bounding box center [270, 490] width 12 height 10
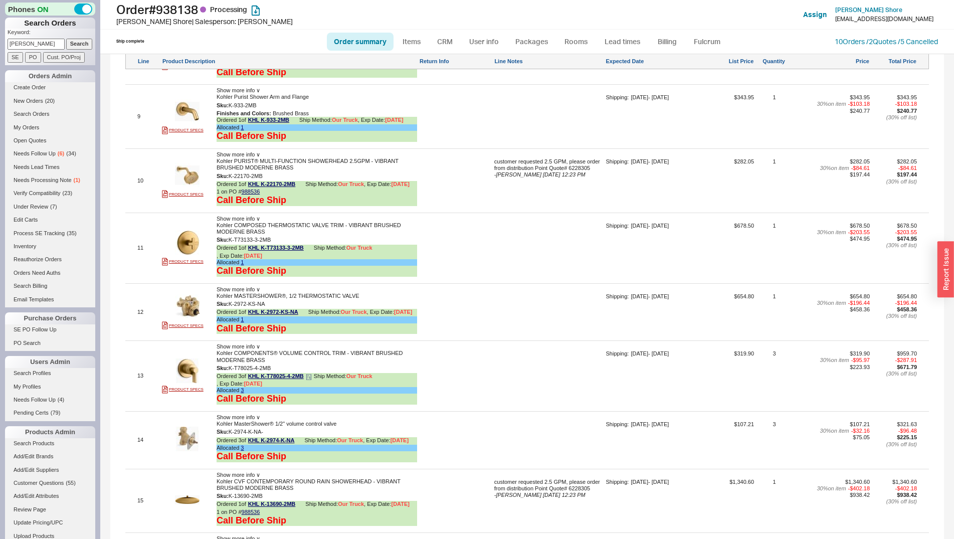
scroll to position [1198, 0]
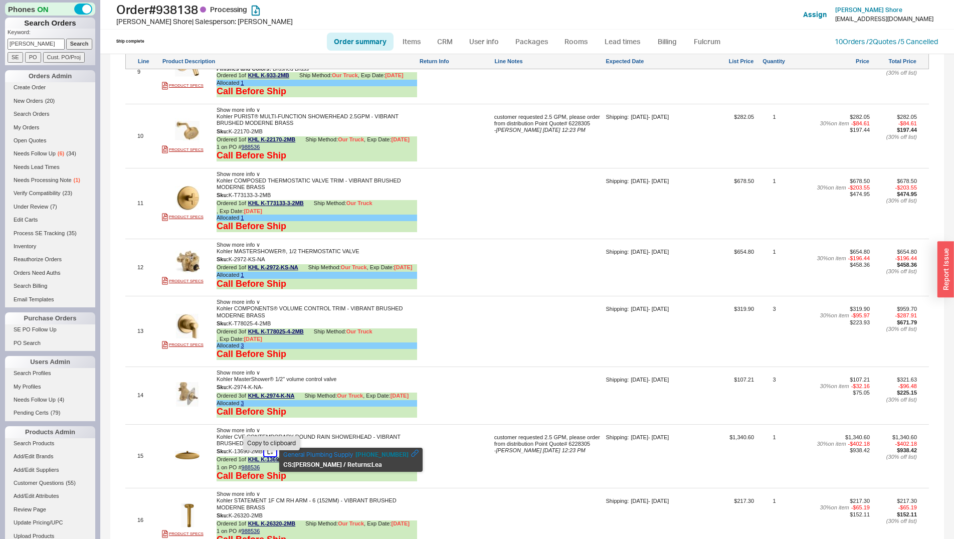
click at [270, 456] on button "button" at bounding box center [270, 452] width 12 height 10
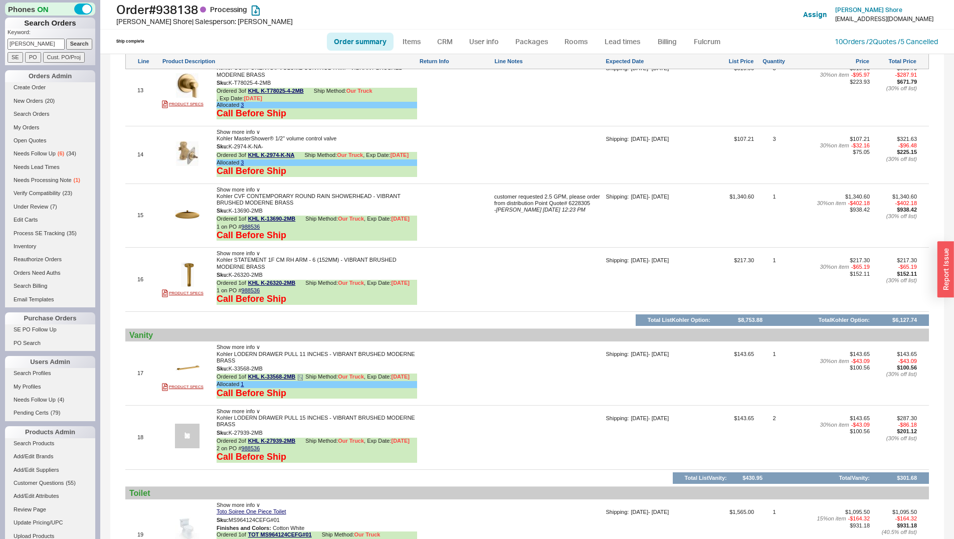
scroll to position [1453, 0]
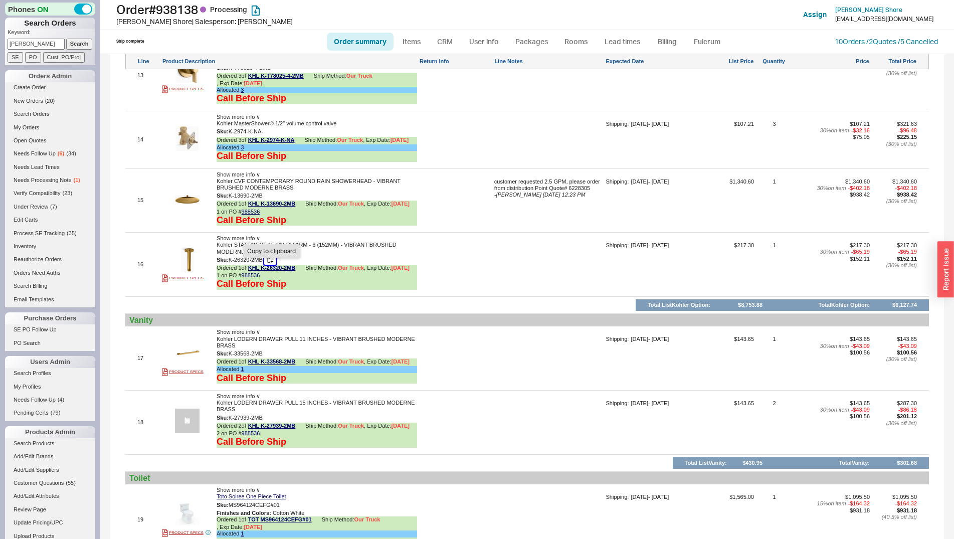
click at [273, 265] on button "button" at bounding box center [270, 260] width 12 height 10
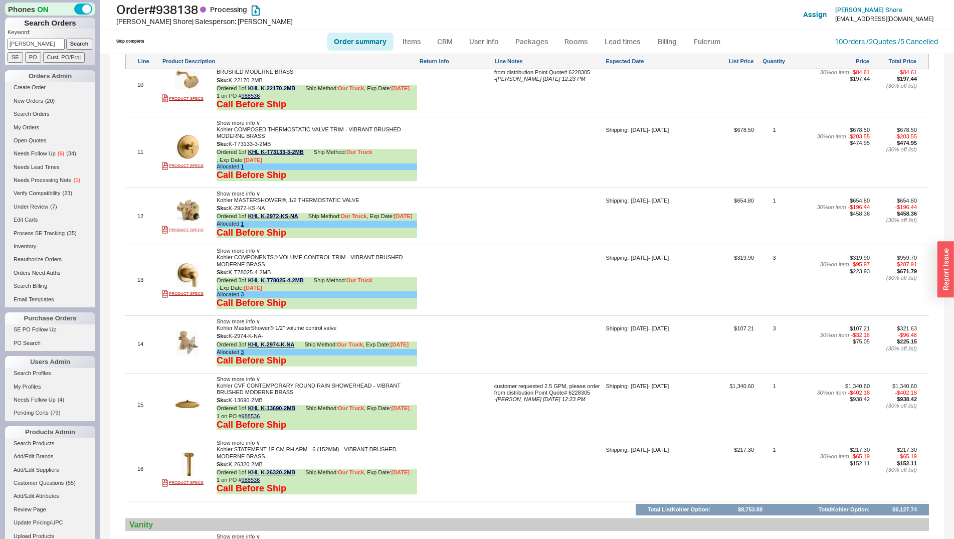
scroll to position [1044, 0]
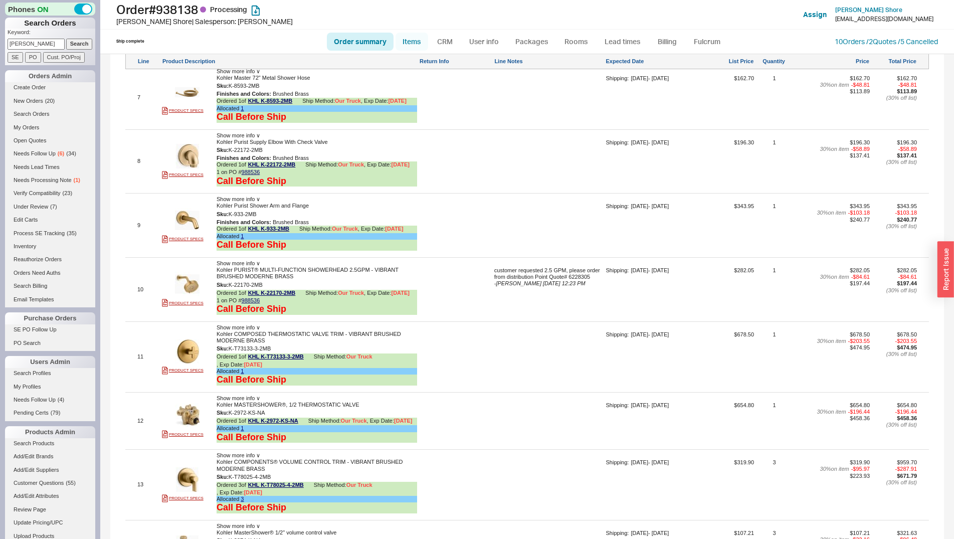
click at [420, 50] on link "Items" at bounding box center [412, 42] width 33 height 18
select select "3"
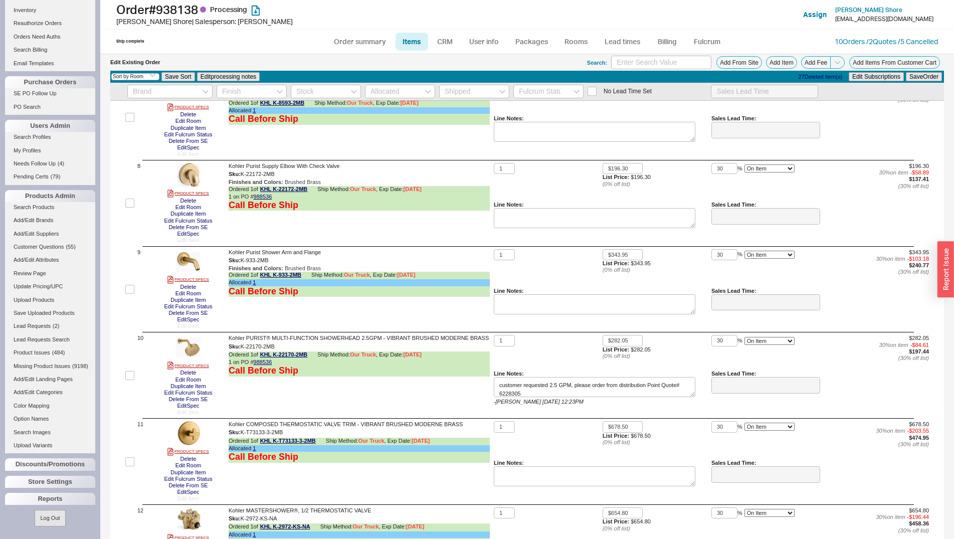
scroll to position [767, 0]
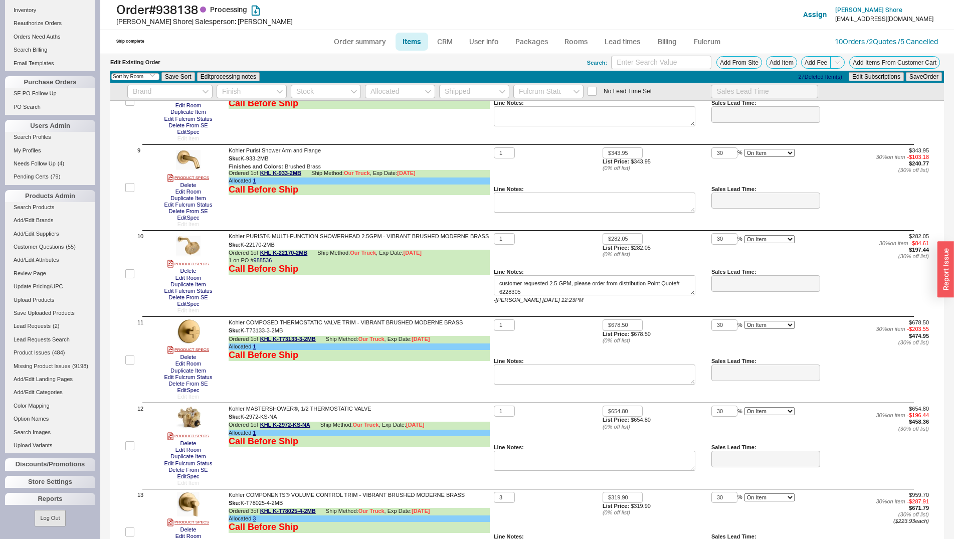
click at [127, 274] on input "checkbox" at bounding box center [129, 273] width 9 height 9
checkbox input "true"
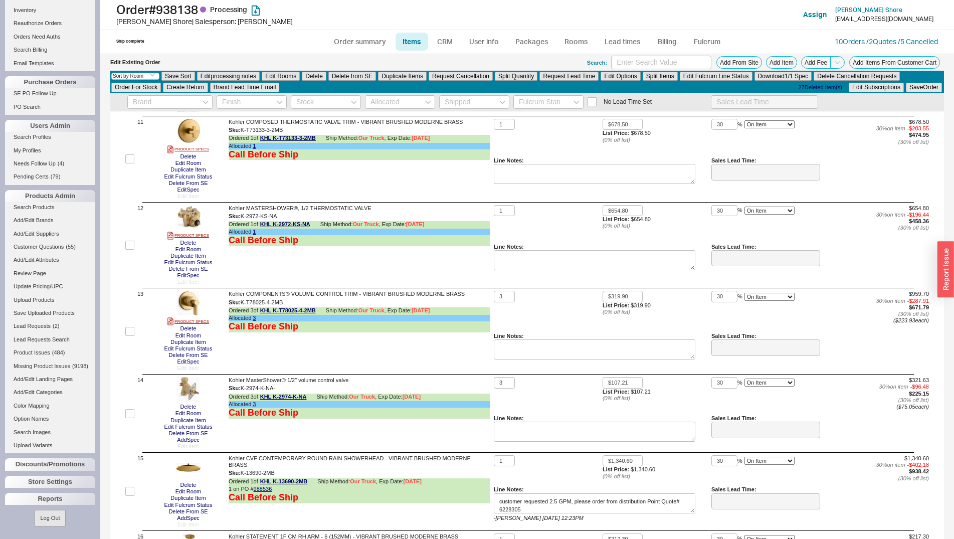
scroll to position [1033, 0]
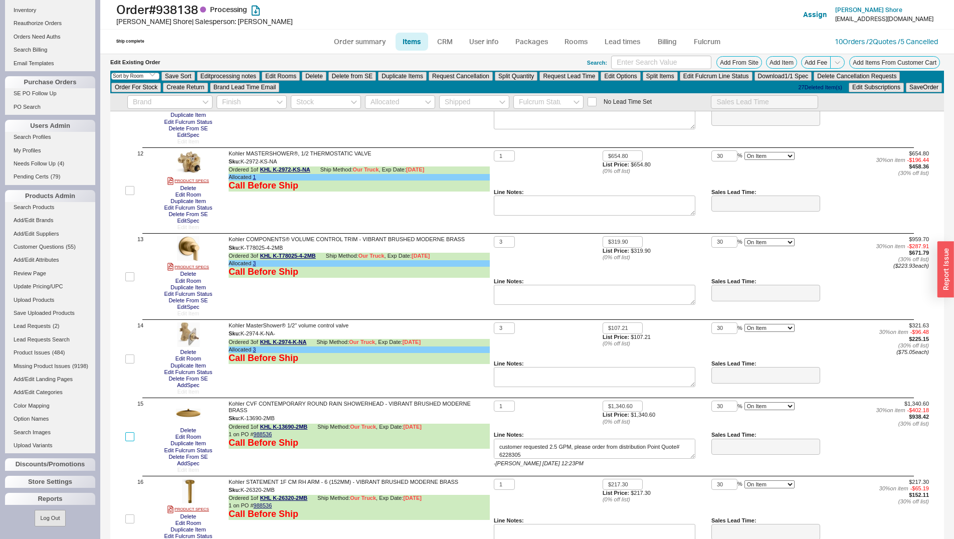
click at [131, 437] on input "checkbox" at bounding box center [129, 436] width 9 height 9
checkbox input "true"
click at [132, 517] on input "checkbox" at bounding box center [129, 518] width 9 height 9
checkbox input "true"
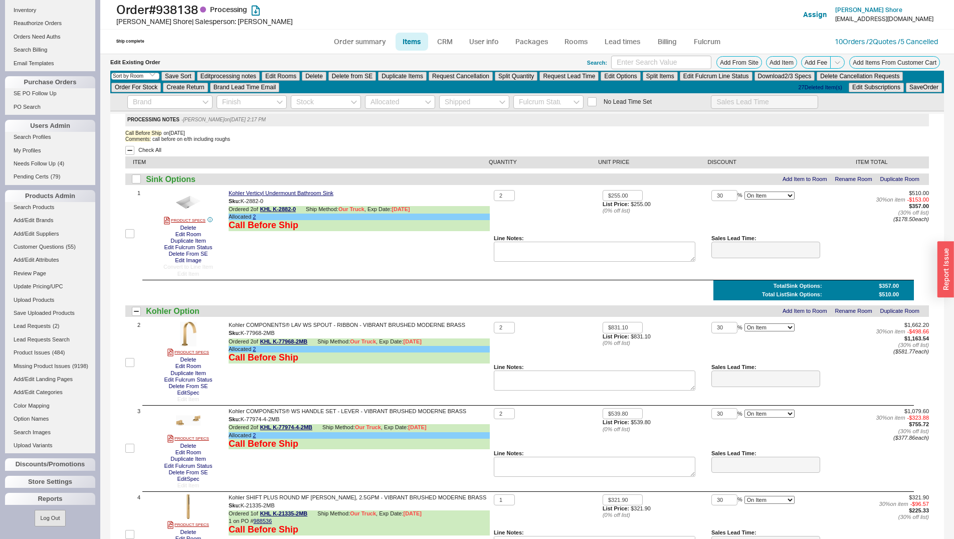
scroll to position [256, 0]
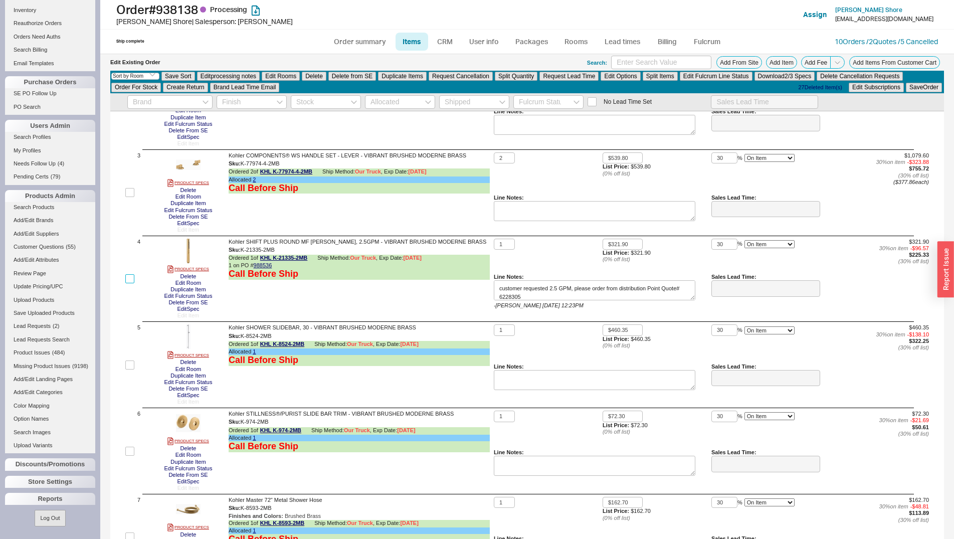
click at [129, 282] on input "checkbox" at bounding box center [129, 278] width 9 height 9
checkbox input "true"
click at [454, 80] on button "Request Cancellation" at bounding box center [461, 76] width 64 height 9
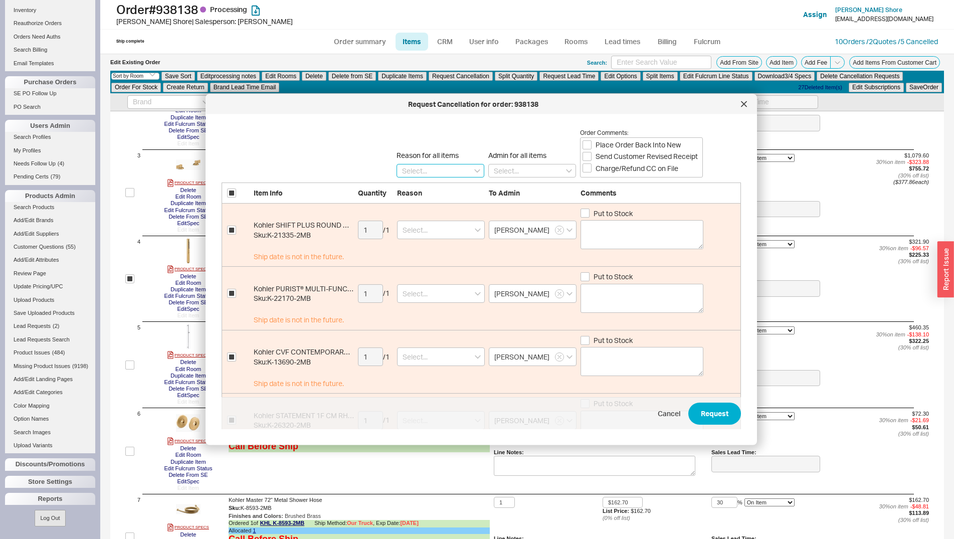
click at [461, 169] on input at bounding box center [441, 170] width 88 height 14
click at [446, 187] on div "Lead Time" at bounding box center [440, 188] width 87 height 18
type input "Lead Time"
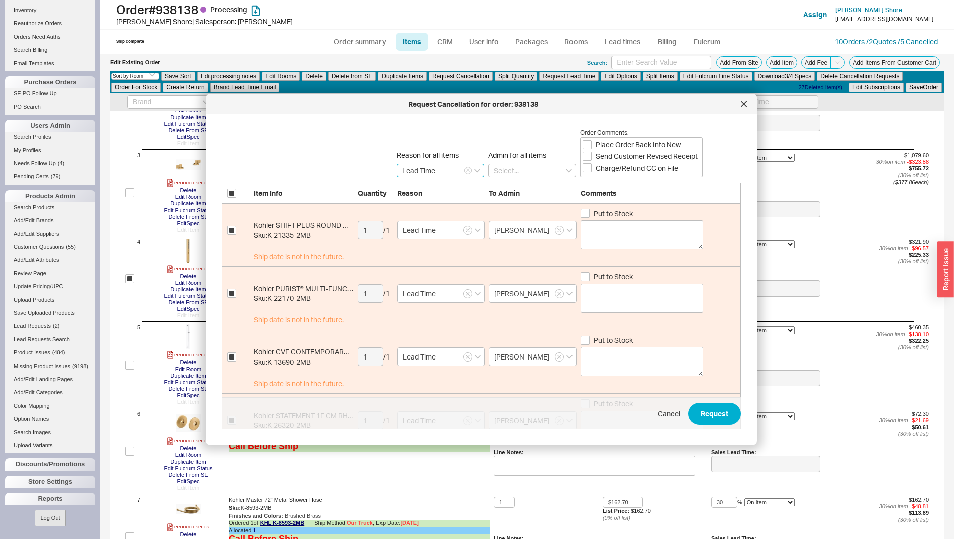
type input "Lead Time"
click at [597, 228] on textarea at bounding box center [642, 234] width 123 height 29
drag, startPoint x: 661, startPoint y: 244, endPoint x: 571, endPoint y: 212, distance: 95.8
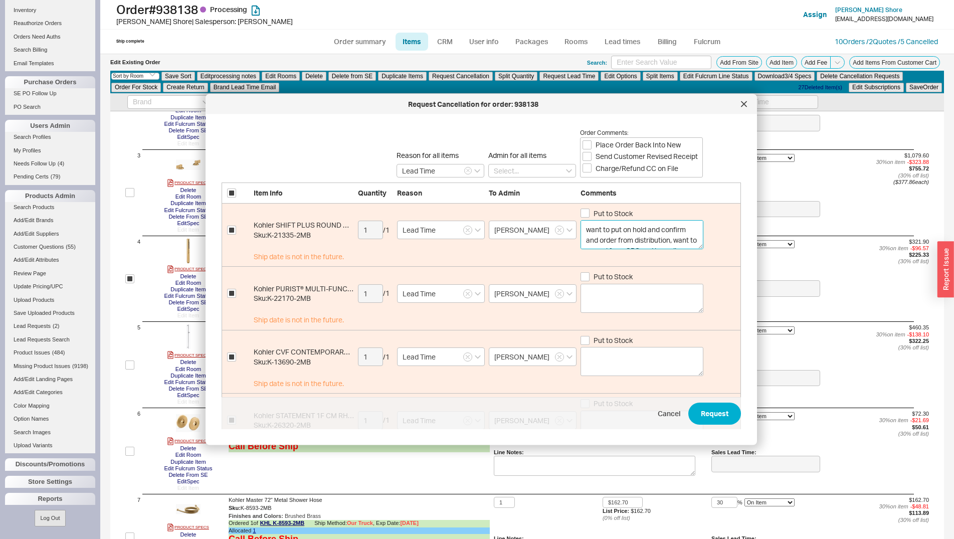
click at [581, 220] on textarea "want to put on hold and confirm and order from distribution, want to cancel fro…" at bounding box center [642, 234] width 123 height 29
type textarea "want to put on hold and confirm and order from distribution, want to cancel fro…"
click at [633, 305] on textarea at bounding box center [642, 297] width 123 height 29
paste textarea "want to put on hold and confirm and order from distribution, want to cancel fro…"
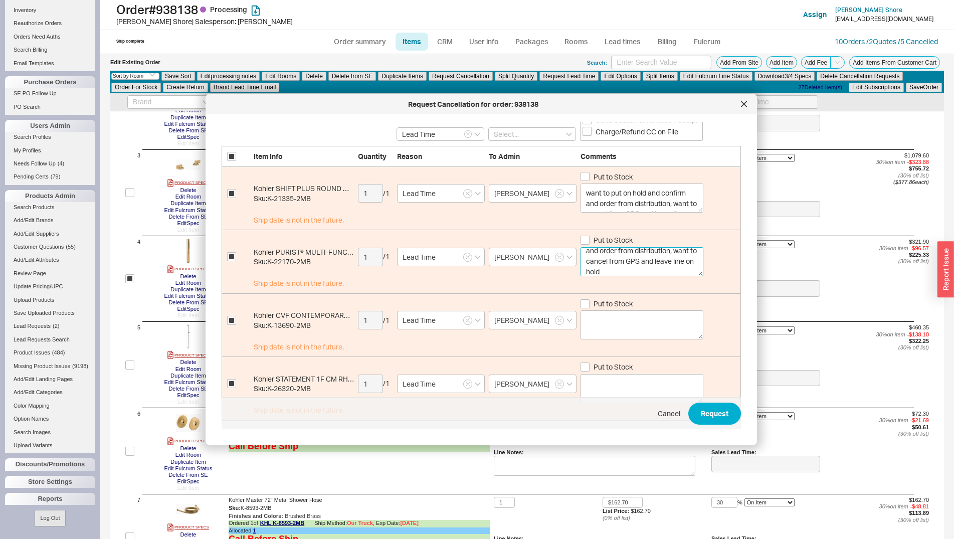
scroll to position [51, 0]
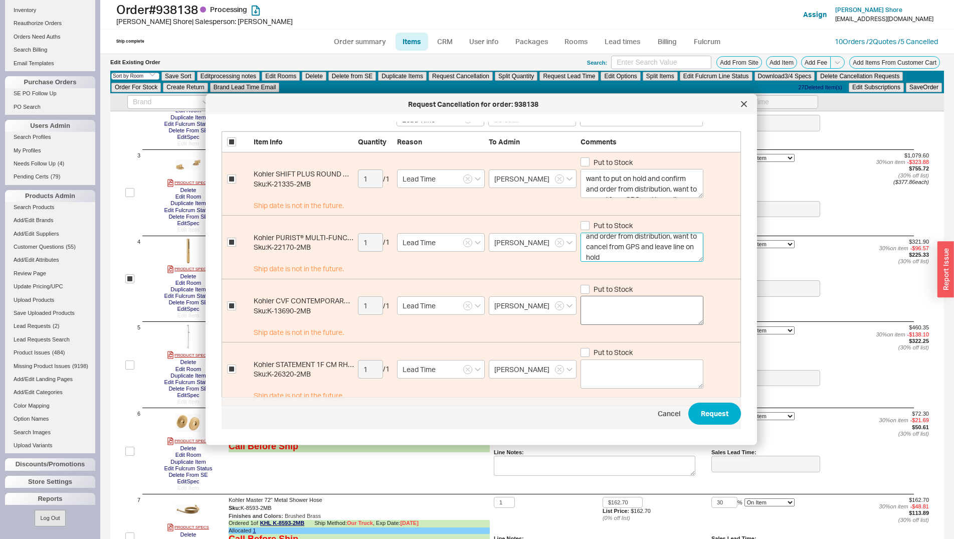
type textarea "want to put on hold and confirm and order from distribution, want to cancel fro…"
click at [618, 304] on textarea at bounding box center [642, 310] width 123 height 29
paste textarea "want to put on hold and confirm and order from distribution, want to cancel fro…"
type textarea "want to put on hold and confirm and order from distribution, want to cancel fro…"
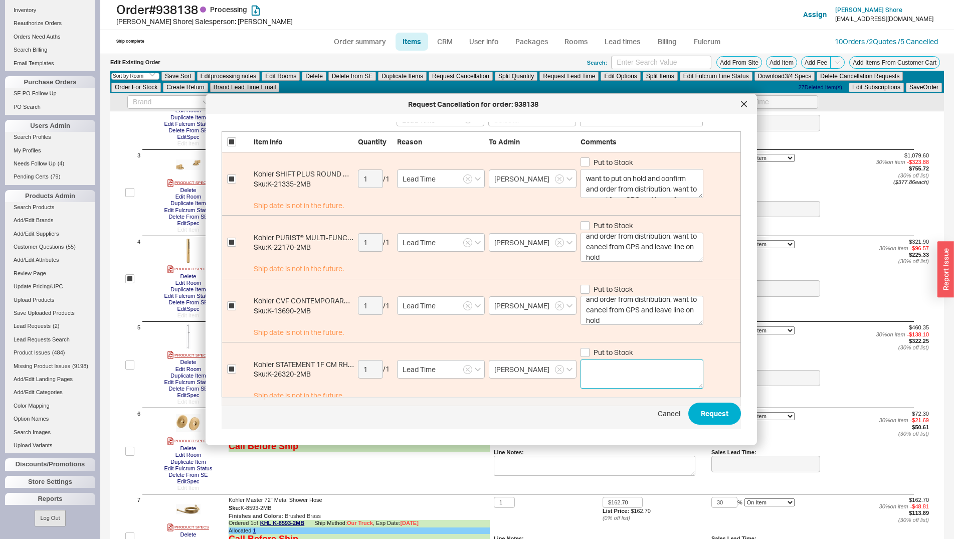
click at [600, 370] on textarea at bounding box center [642, 373] width 123 height 29
paste textarea "want to put on hold and confirm and order from distribution, want to cancel fro…"
type textarea "want to put on hold and confirm and order from distribution, want to cancel fro…"
click at [711, 418] on button "Request" at bounding box center [714, 414] width 53 height 22
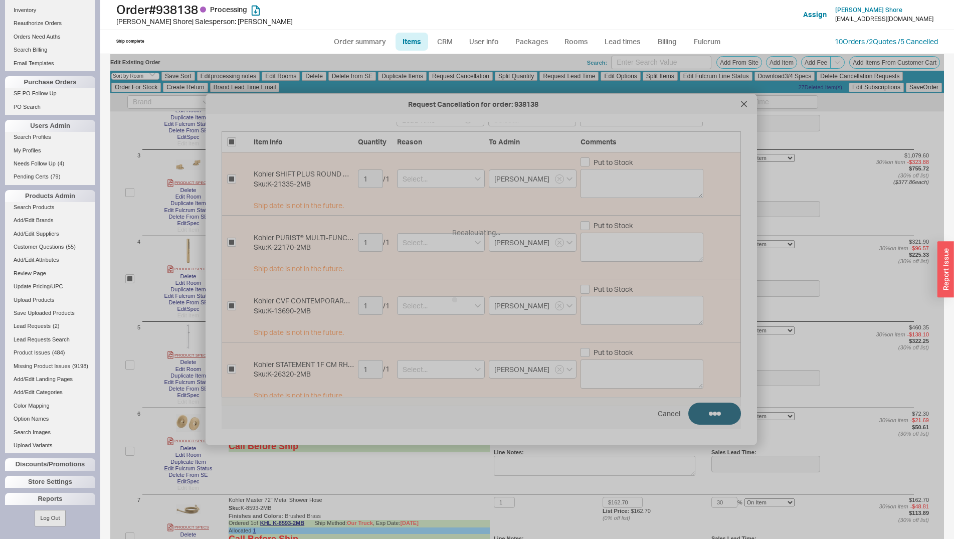
scroll to position [0, 0]
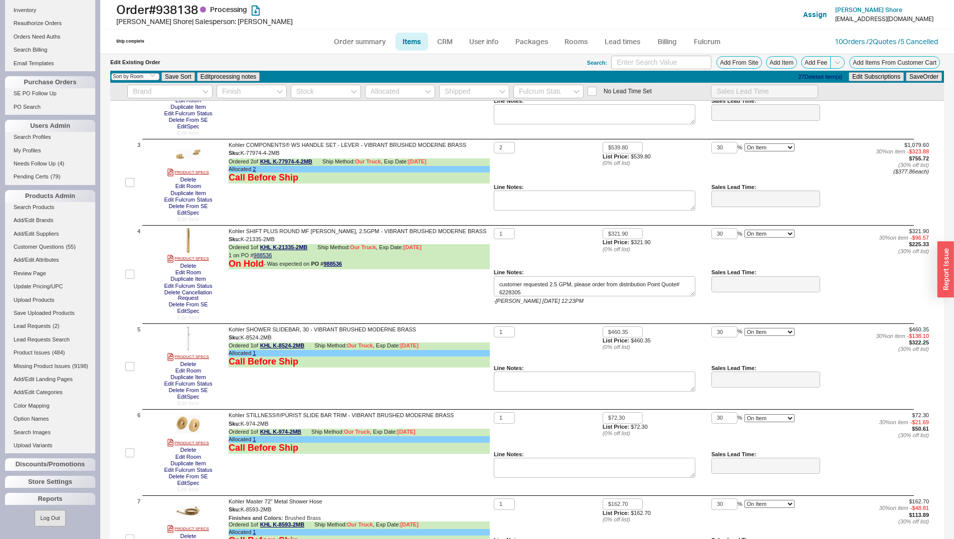
checkbox input "false"
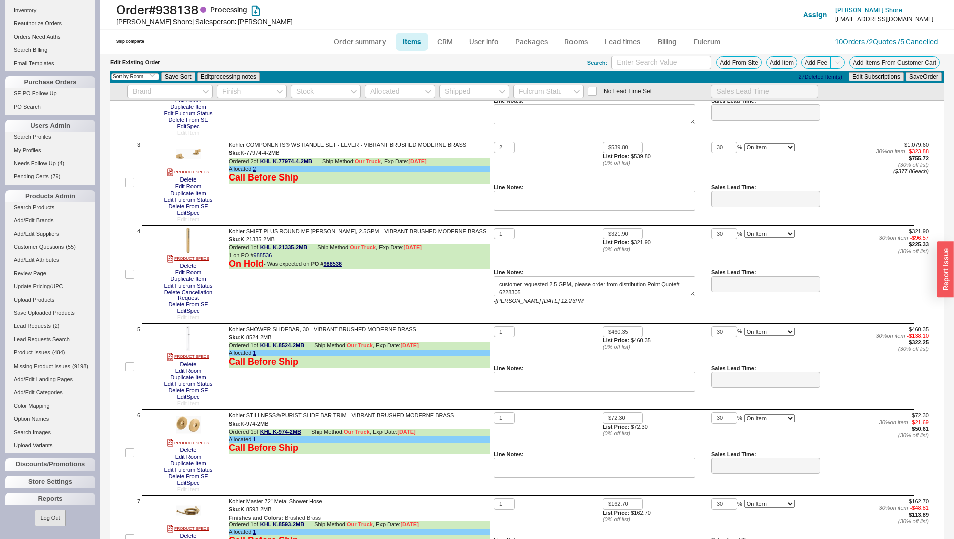
checkbox input "false"
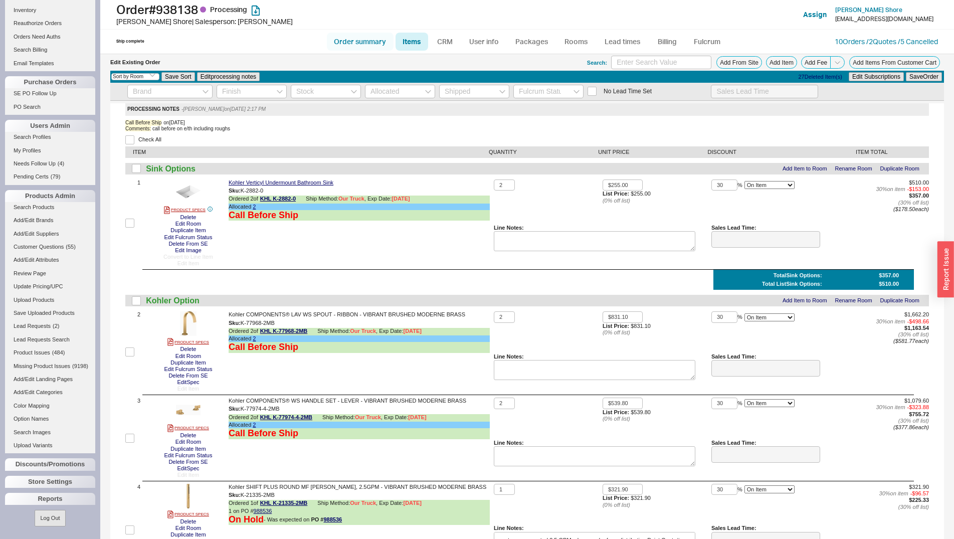
click at [336, 43] on link "Order summary" at bounding box center [360, 42] width 67 height 18
select select "*"
select select "LOW"
select select "3"
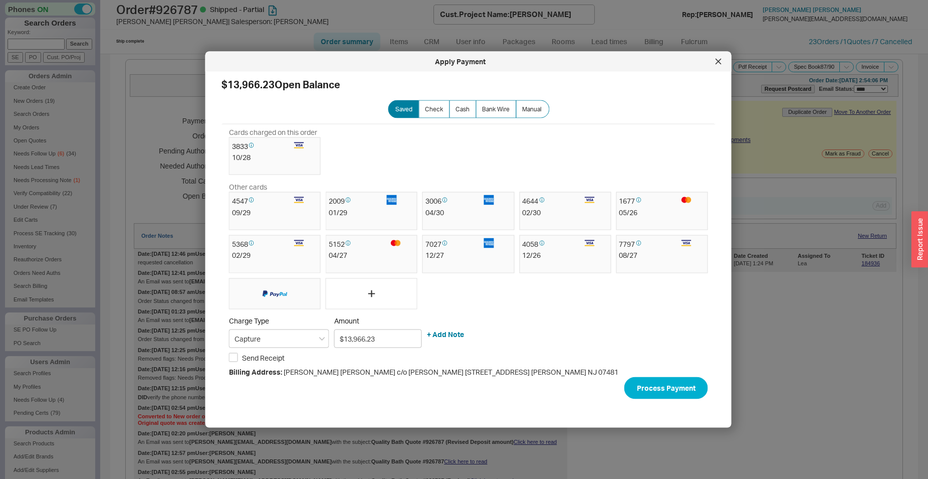
select select "*"
select select "LOW"
select select "3"
select select "*"
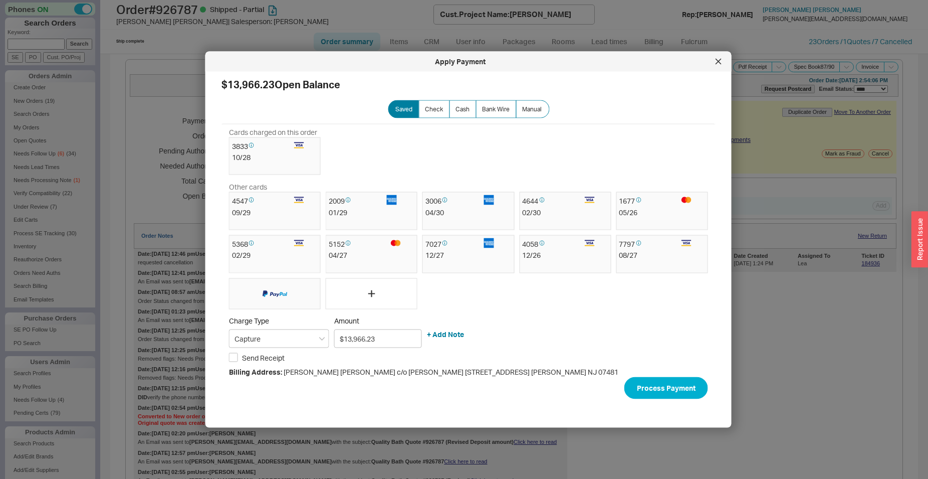
select select "*"
select select "LOW"
select select "3"
click at [720, 59] on icon at bounding box center [719, 62] width 6 height 6
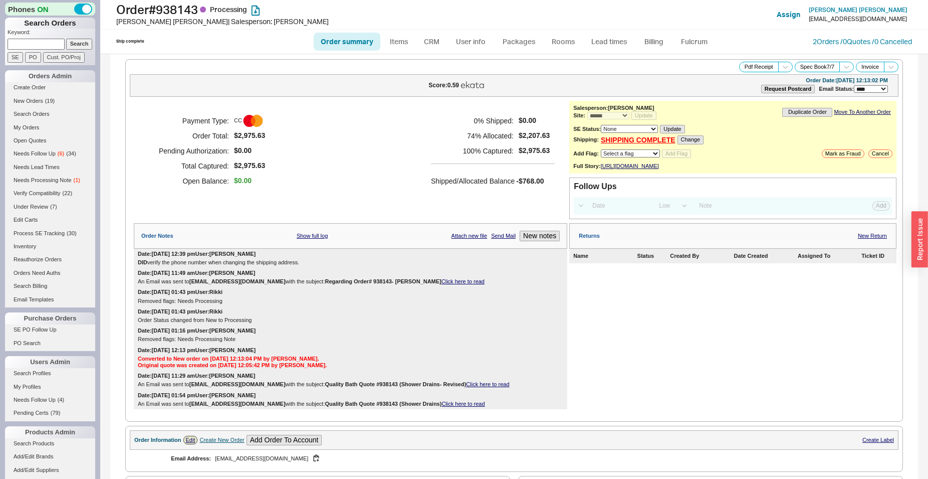
select select "*"
select select "LOW"
select select "3"
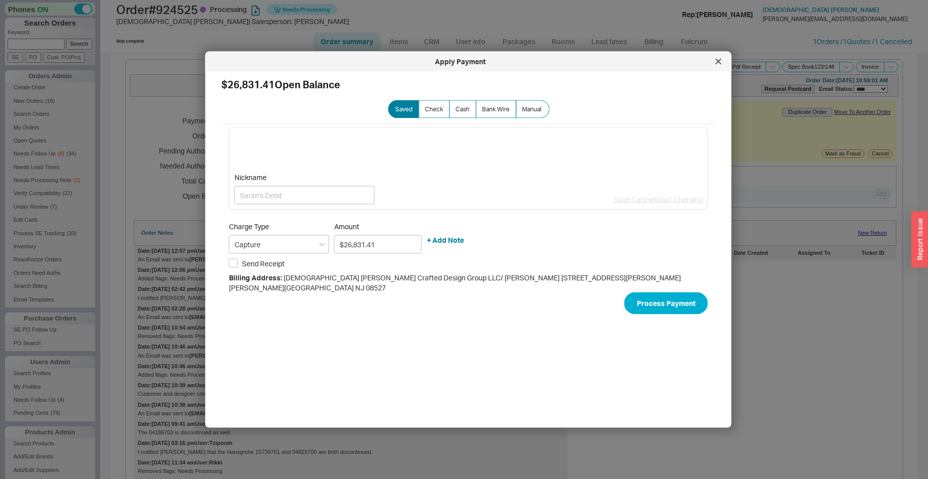
select select "*"
select select "LOW"
select select "3"
click at [720, 58] on div at bounding box center [719, 62] width 16 height 16
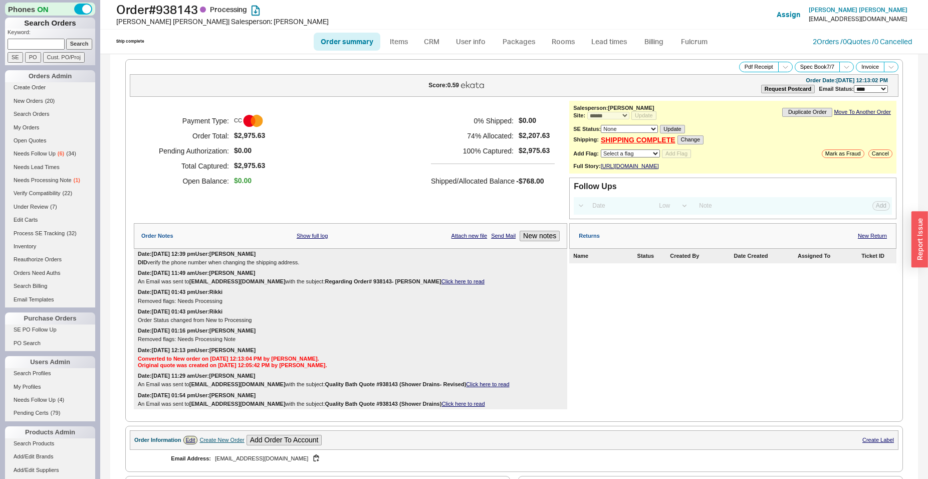
select select "*"
select select "LOW"
select select "3"
